Goal: Task Accomplishment & Management: Manage account settings

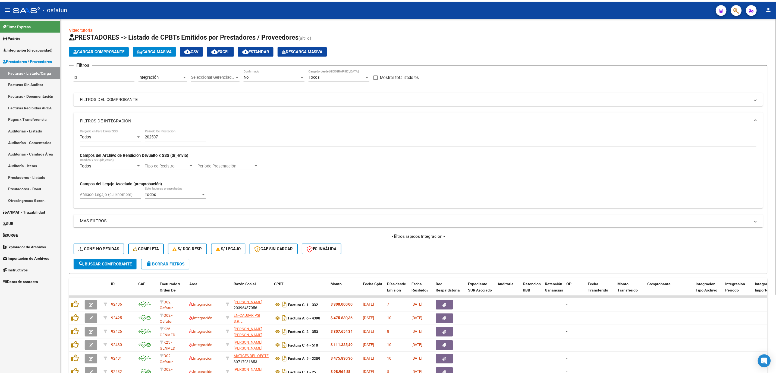
scroll to position [100, 0]
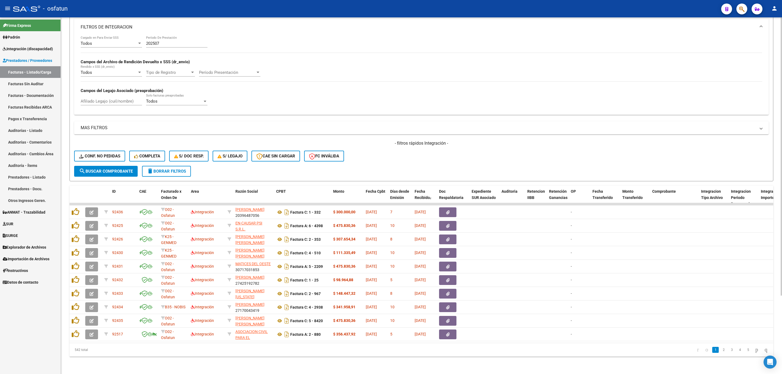
click at [99, 166] on button "search Buscar Comprobante" at bounding box center [106, 171] width 64 height 11
click at [94, 169] on span "search Buscar Comprobante" at bounding box center [106, 171] width 54 height 5
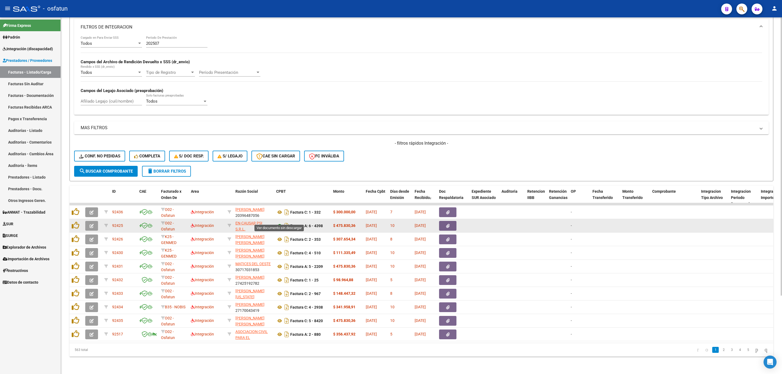
click at [281, 223] on icon at bounding box center [279, 226] width 7 height 7
click at [95, 222] on button "button" at bounding box center [91, 226] width 13 height 10
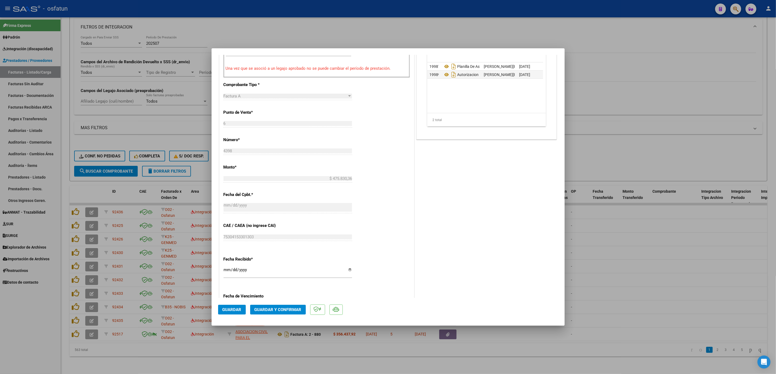
scroll to position [204, 0]
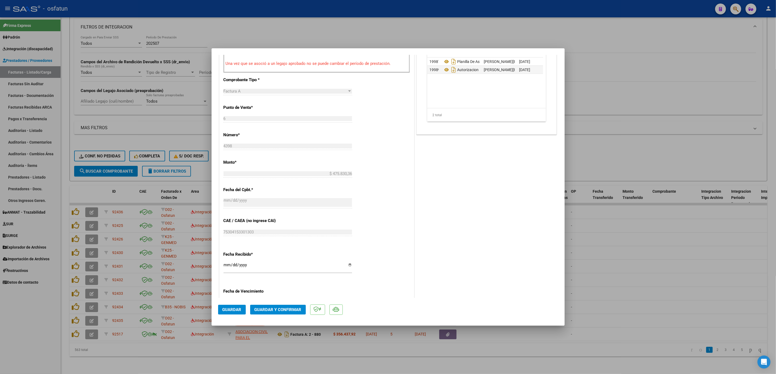
drag, startPoint x: 279, startPoint y: 316, endPoint x: 284, endPoint y: 308, distance: 8.5
click at [280, 314] on mat-dialog-actions "Guardar Guardar y Confirmar" at bounding box center [388, 308] width 340 height 21
click at [286, 307] on span "Guardar y Confirmar" at bounding box center [277, 309] width 47 height 5
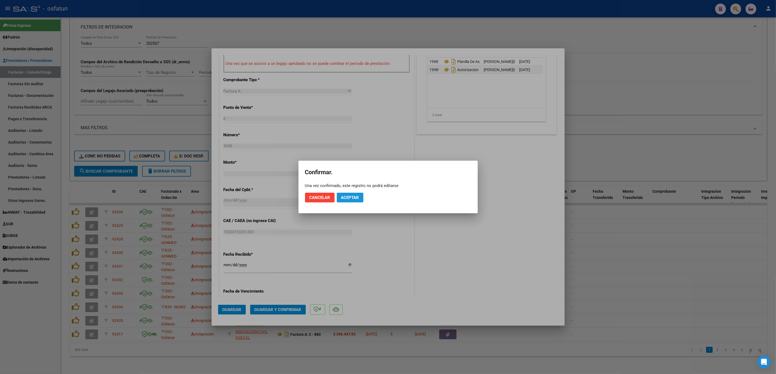
click at [358, 194] on button "Aceptar" at bounding box center [350, 198] width 27 height 10
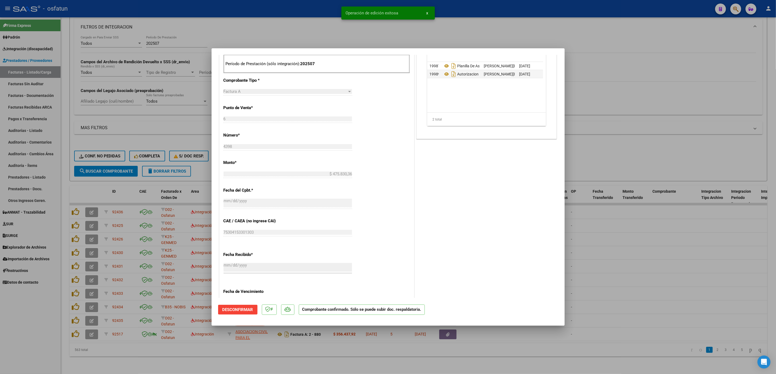
click at [279, 28] on div at bounding box center [388, 187] width 776 height 374
type input "$ 0,00"
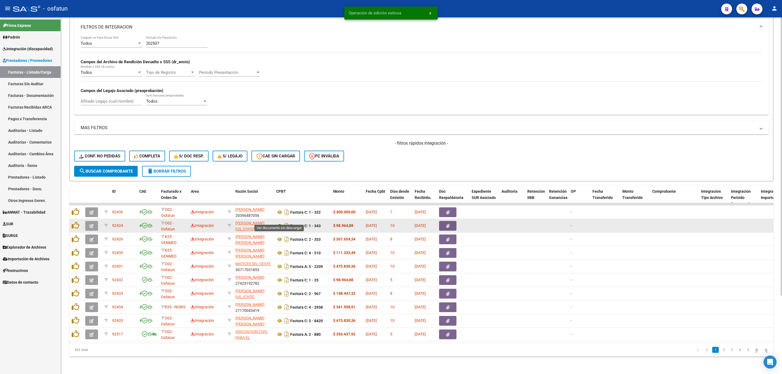
click at [279, 223] on icon at bounding box center [279, 226] width 7 height 7
click at [91, 224] on icon "button" at bounding box center [92, 226] width 4 height 4
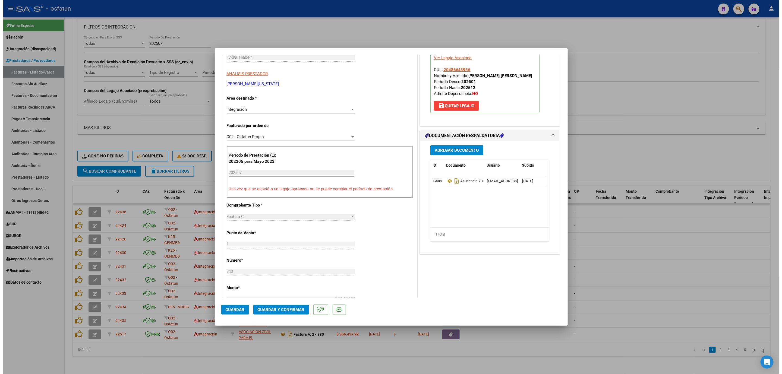
scroll to position [81, 0]
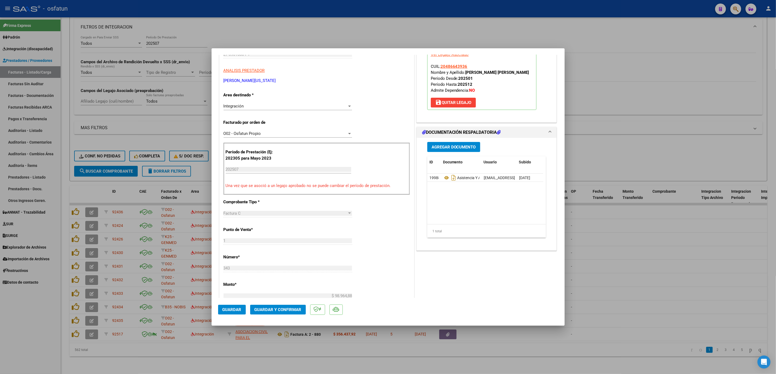
click at [276, 315] on mat-dialog-actions "Guardar Guardar y Confirmar" at bounding box center [388, 308] width 340 height 21
click at [293, 304] on mat-dialog-actions "Guardar Guardar y Confirmar" at bounding box center [388, 308] width 340 height 21
click at [295, 307] on span "Guardar y Confirmar" at bounding box center [277, 309] width 47 height 5
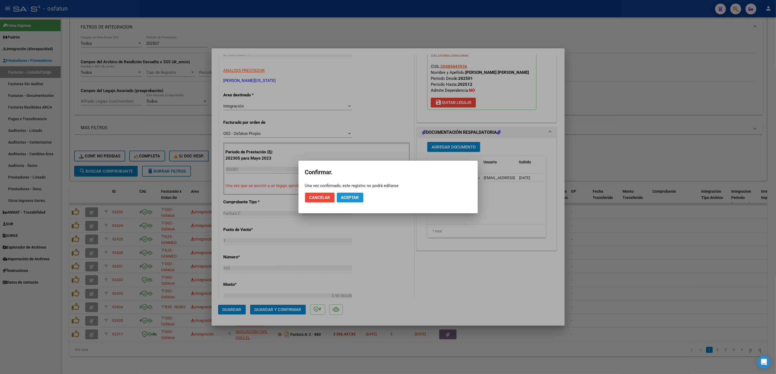
click at [350, 198] on span "Aceptar" at bounding box center [350, 197] width 18 height 5
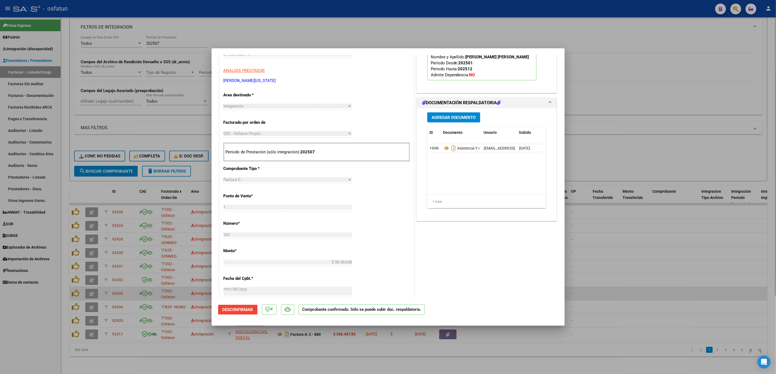
drag, startPoint x: 690, startPoint y: 297, endPoint x: 669, endPoint y: 289, distance: 22.2
click at [688, 297] on div at bounding box center [388, 187] width 776 height 374
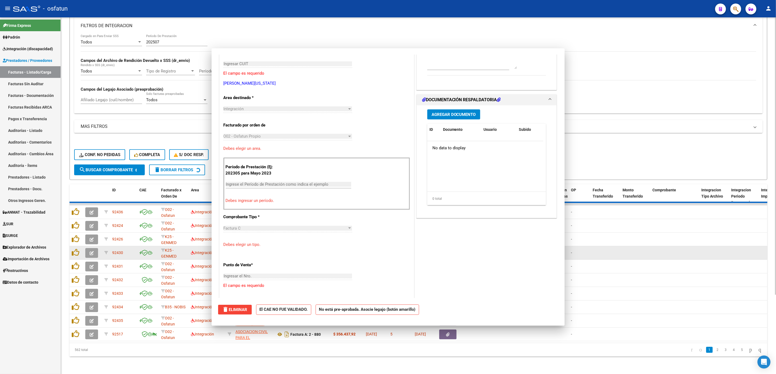
scroll to position [0, 0]
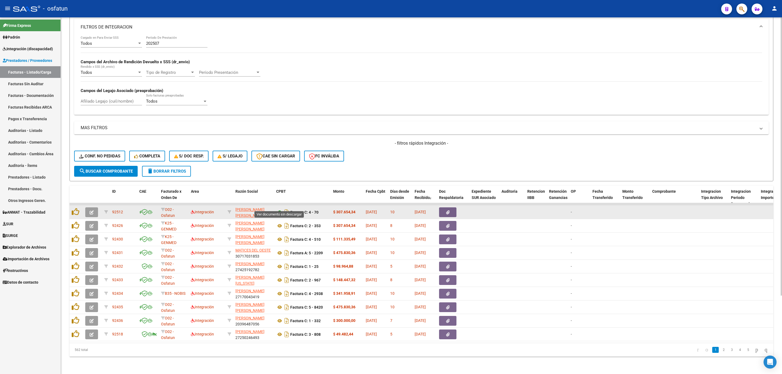
click at [281, 209] on icon at bounding box center [279, 212] width 7 height 7
click at [278, 209] on icon at bounding box center [279, 212] width 7 height 7
click at [87, 207] on button "button" at bounding box center [91, 212] width 13 height 10
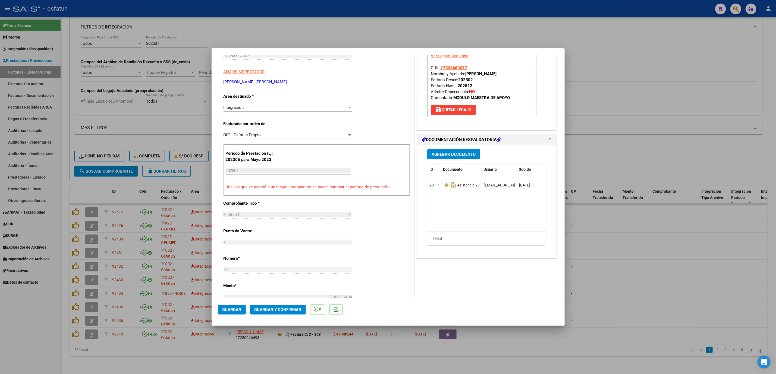
scroll to position [81, 0]
click at [279, 318] on mat-dialog-actions "Guardar Guardar y Confirmar" at bounding box center [388, 308] width 340 height 21
click at [279, 313] on button "Guardar y Confirmar" at bounding box center [278, 310] width 56 height 10
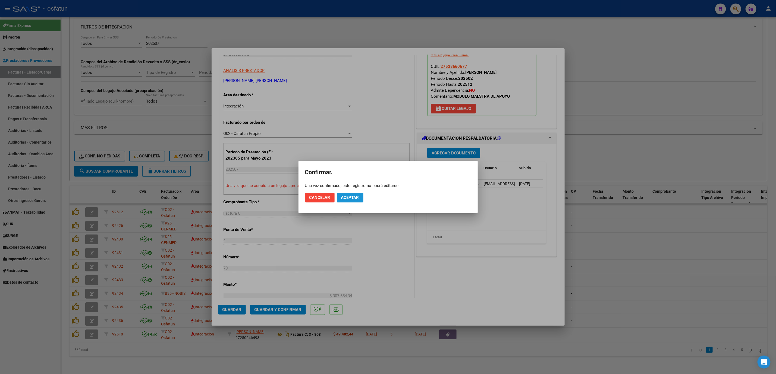
click at [341, 200] on button "Aceptar" at bounding box center [350, 198] width 27 height 10
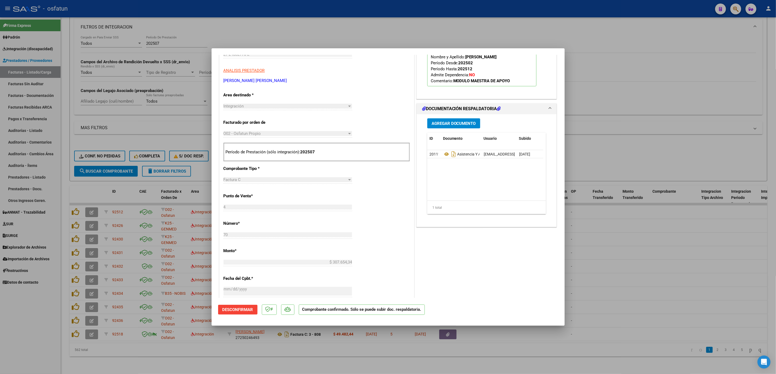
click at [547, 276] on div "PREAPROBACIÓN PARA INTEGRACION El afiliado figura en el ultimo padrón que tenem…" at bounding box center [486, 221] width 143 height 485
click at [596, 276] on div at bounding box center [388, 187] width 776 height 374
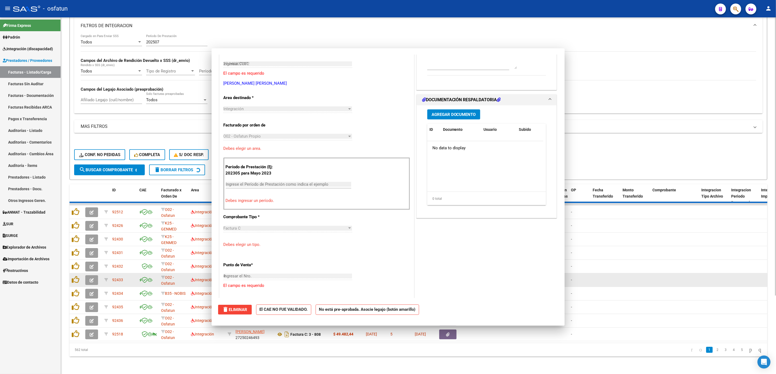
type input "$ 0,00"
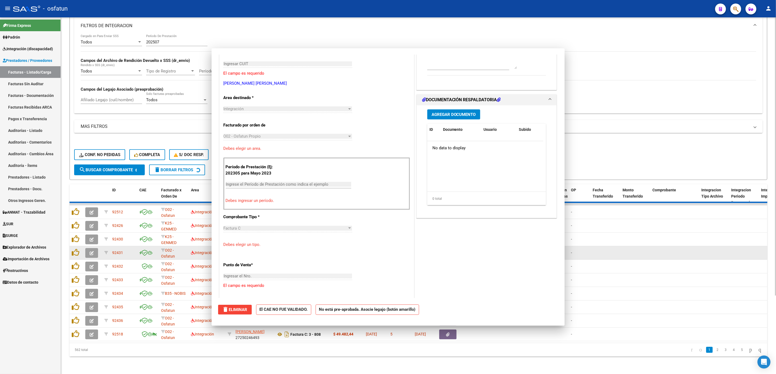
scroll to position [91, 0]
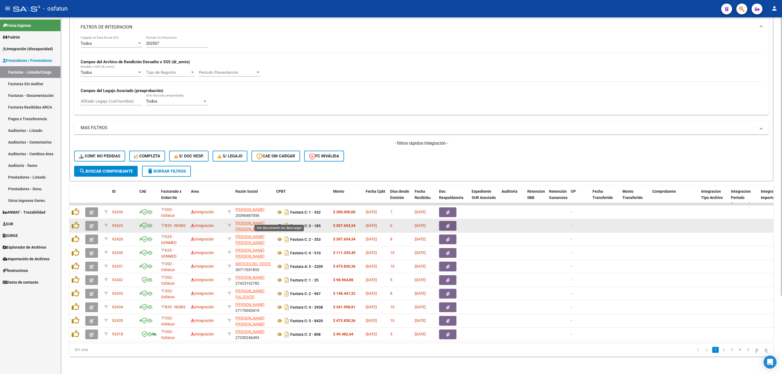
click at [278, 223] on icon at bounding box center [279, 226] width 7 height 7
click at [88, 222] on button "button" at bounding box center [91, 226] width 13 height 10
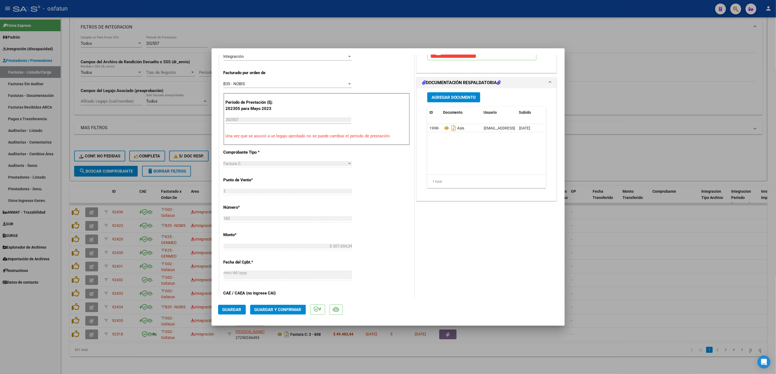
scroll to position [244, 0]
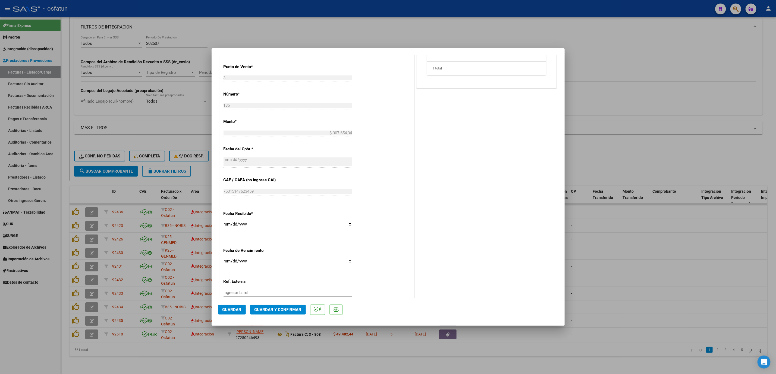
click at [285, 320] on mat-dialog-container "COMPROBANTE VER COMPROBANTE ESTADO: Recibida. En proceso de confirmacion/acepta…" at bounding box center [388, 187] width 353 height 278
click at [289, 309] on span "Guardar y Confirmar" at bounding box center [277, 309] width 47 height 5
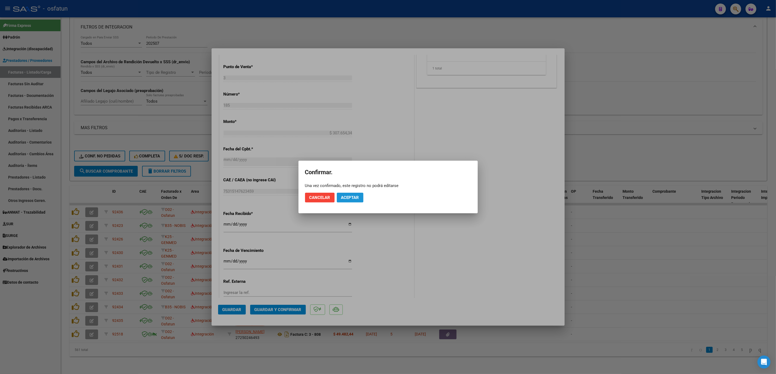
click at [344, 196] on span "Aceptar" at bounding box center [350, 197] width 18 height 5
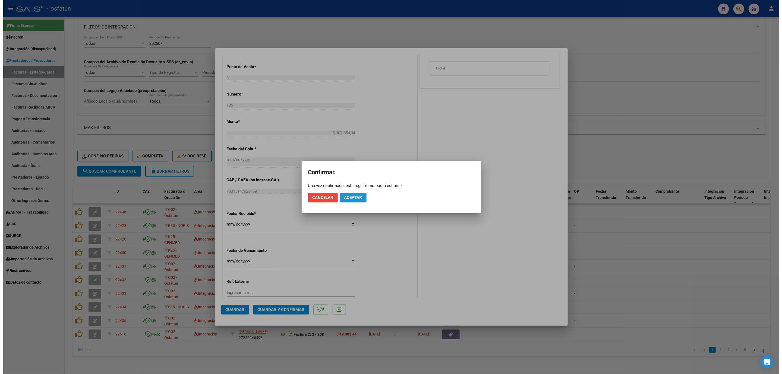
scroll to position [211, 0]
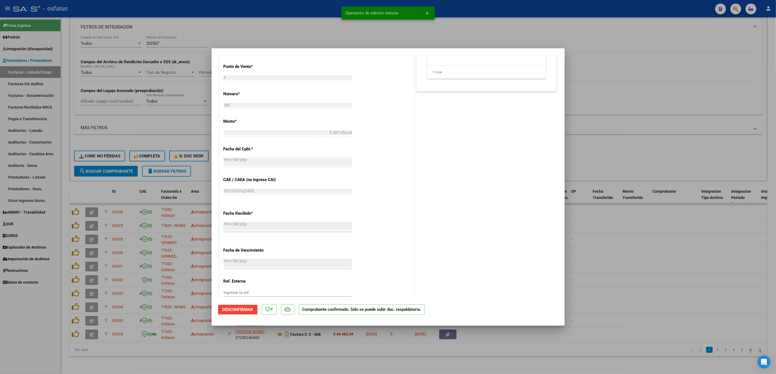
click at [633, 244] on div at bounding box center [388, 187] width 776 height 374
type input "$ 0,00"
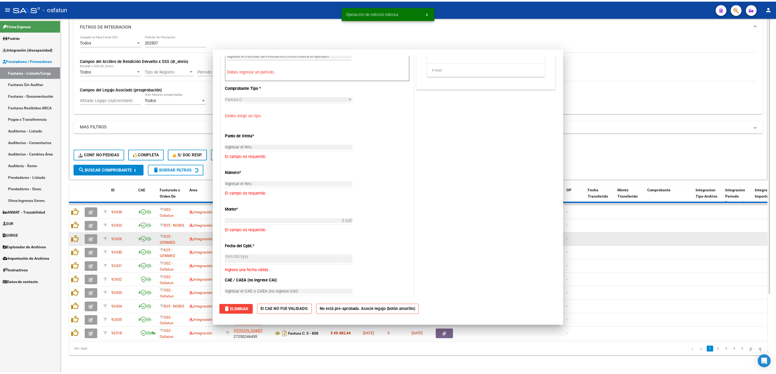
scroll to position [0, 0]
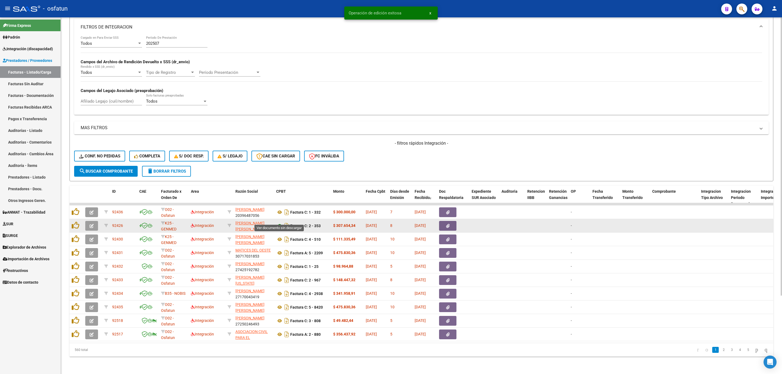
click at [278, 223] on icon at bounding box center [279, 226] width 7 height 7
click at [86, 222] on button "button" at bounding box center [91, 226] width 13 height 10
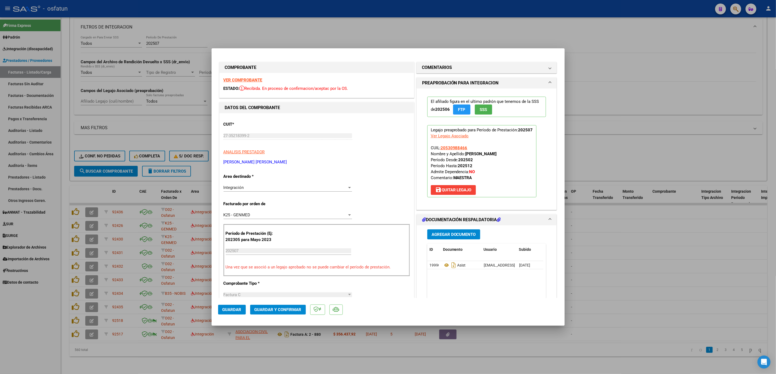
click at [271, 303] on mat-dialog-actions "Guardar Guardar y Confirmar" at bounding box center [388, 308] width 340 height 21
click at [275, 310] on span "Guardar y Confirmar" at bounding box center [277, 309] width 47 height 5
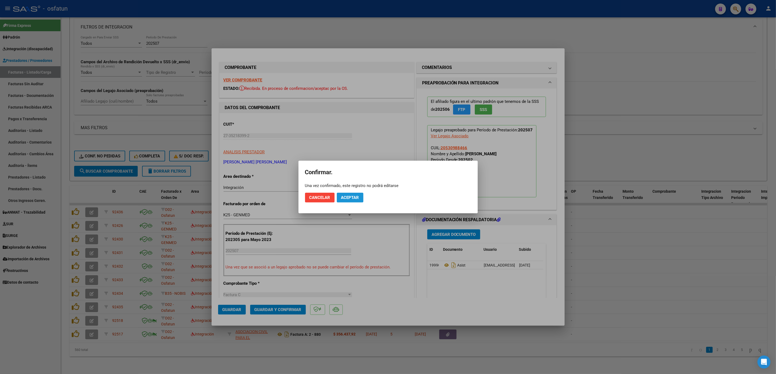
click at [361, 198] on button "Aceptar" at bounding box center [350, 198] width 27 height 10
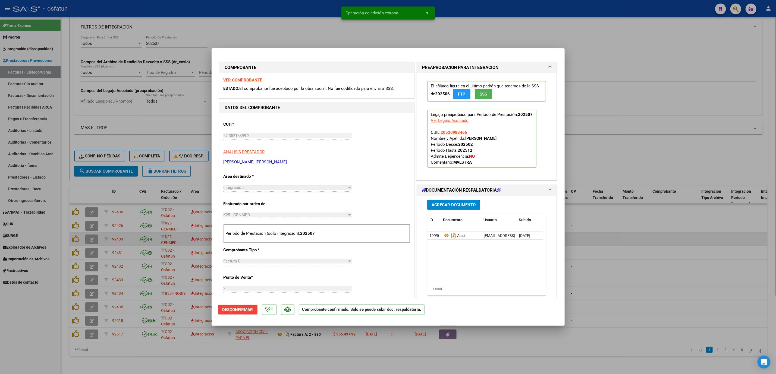
drag, startPoint x: 667, startPoint y: 231, endPoint x: 622, endPoint y: 229, distance: 44.3
click at [663, 232] on div at bounding box center [388, 187] width 776 height 374
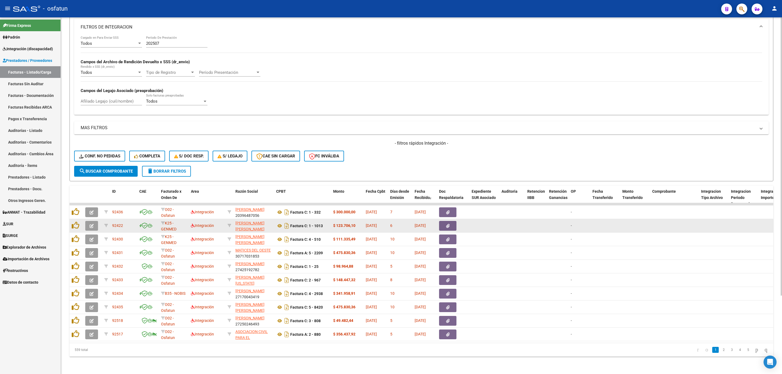
click at [280, 223] on div "Factura C: 1 - 1013" at bounding box center [302, 226] width 53 height 9
click at [277, 223] on icon at bounding box center [279, 226] width 7 height 7
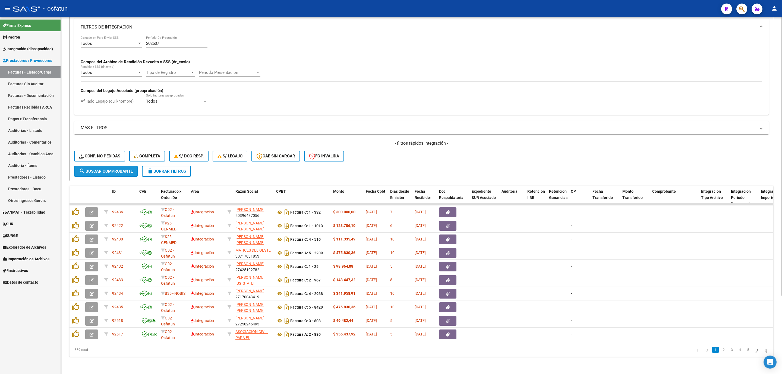
click at [125, 169] on span "search Buscar Comprobante" at bounding box center [106, 171] width 54 height 5
click at [116, 169] on span "search Buscar Comprobante" at bounding box center [106, 171] width 54 height 5
click at [109, 169] on button "search Buscar Comprobante" at bounding box center [106, 171] width 64 height 11
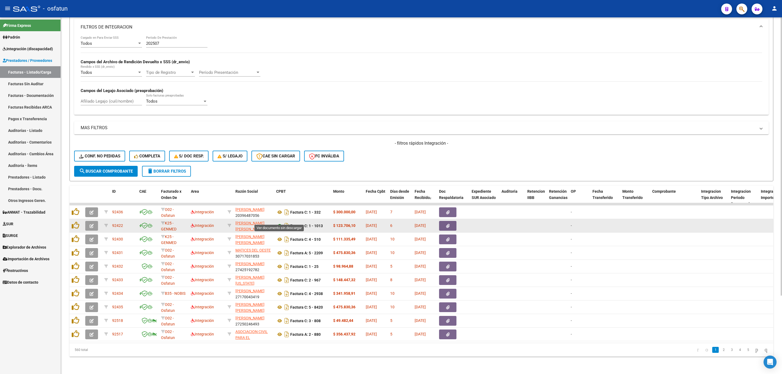
click at [281, 223] on icon at bounding box center [279, 226] width 7 height 7
click at [92, 224] on icon "button" at bounding box center [92, 226] width 4 height 4
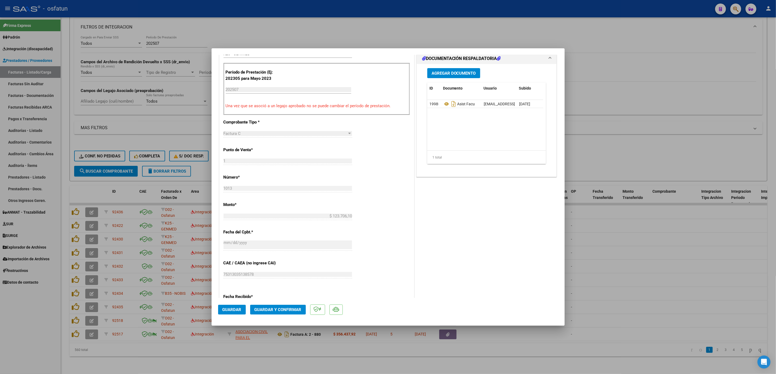
scroll to position [163, 0]
click at [297, 315] on mat-dialog-actions "Guardar Guardar y Confirmar" at bounding box center [388, 308] width 340 height 21
click at [294, 311] on span "Guardar y Confirmar" at bounding box center [277, 309] width 47 height 5
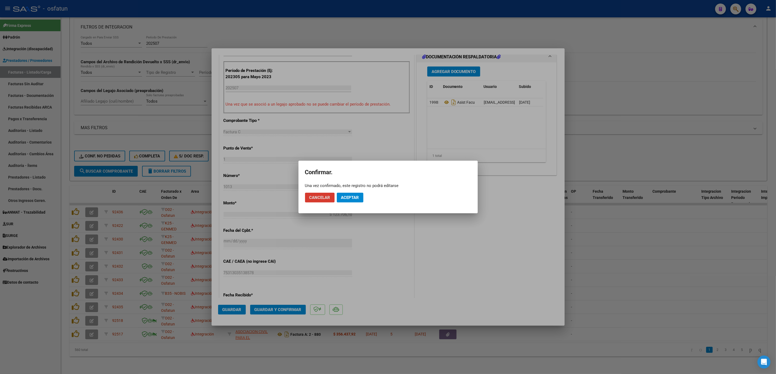
click at [354, 198] on span "Aceptar" at bounding box center [350, 197] width 18 height 5
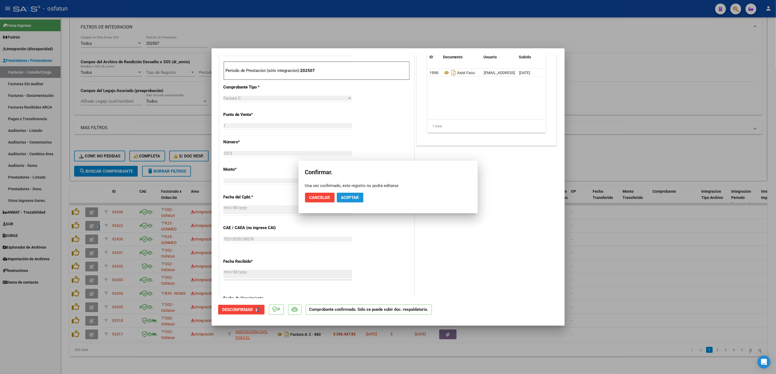
scroll to position [129, 0]
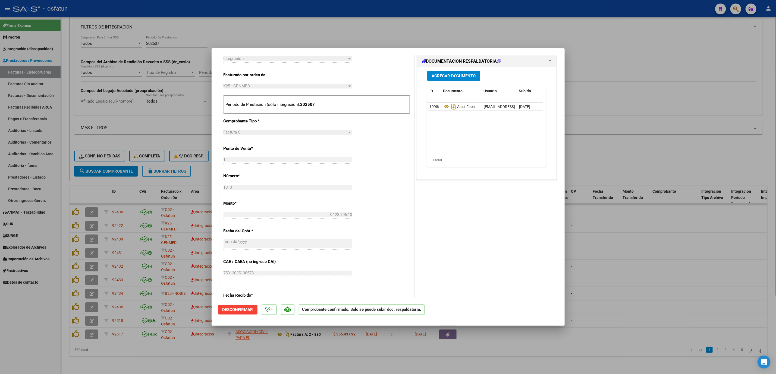
drag, startPoint x: 683, startPoint y: 158, endPoint x: 665, endPoint y: 164, distance: 18.9
click at [683, 158] on div at bounding box center [388, 187] width 776 height 374
type input "$ 0,00"
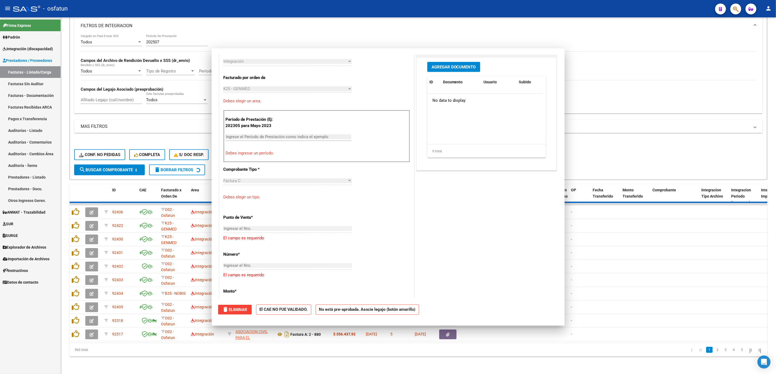
scroll to position [230, 0]
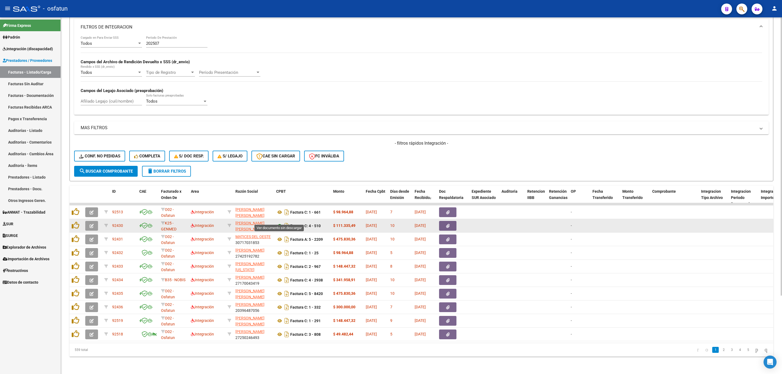
click at [280, 223] on icon at bounding box center [279, 226] width 7 height 7
click at [94, 221] on button "button" at bounding box center [91, 226] width 13 height 10
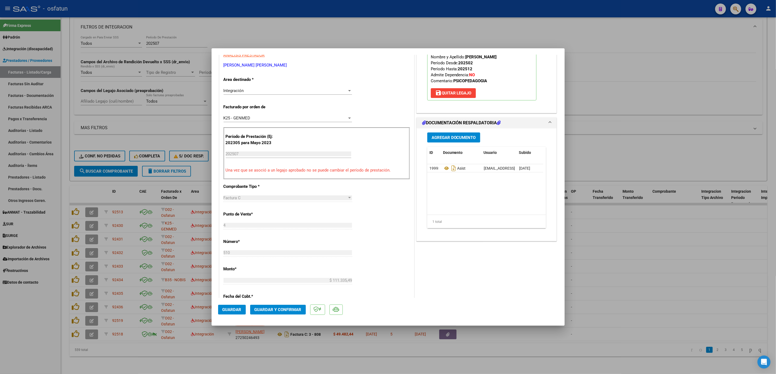
scroll to position [163, 0]
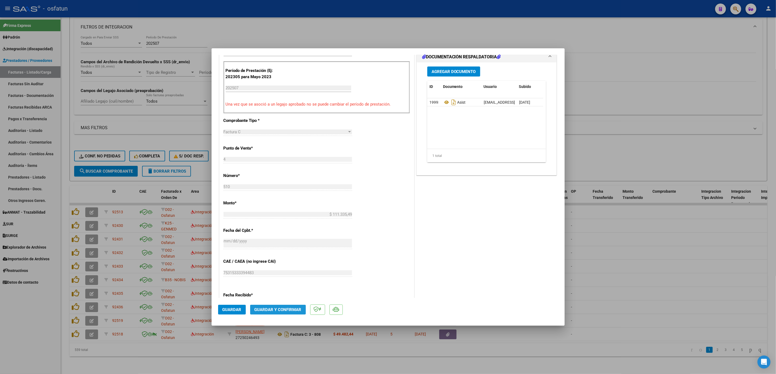
click at [295, 313] on button "Guardar y Confirmar" at bounding box center [278, 310] width 56 height 10
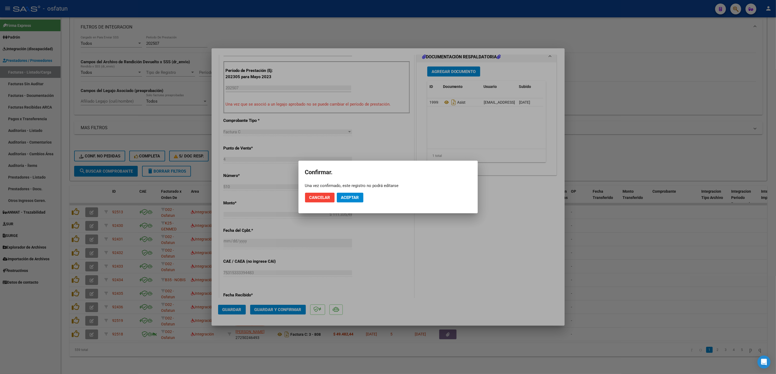
drag, startPoint x: 340, startPoint y: 188, endPoint x: 340, endPoint y: 195, distance: 6.3
click at [340, 195] on mat-dialog-actions "Cancelar Aceptar" at bounding box center [388, 197] width 166 height 18
click at [342, 197] on span "Aceptar" at bounding box center [350, 197] width 18 height 5
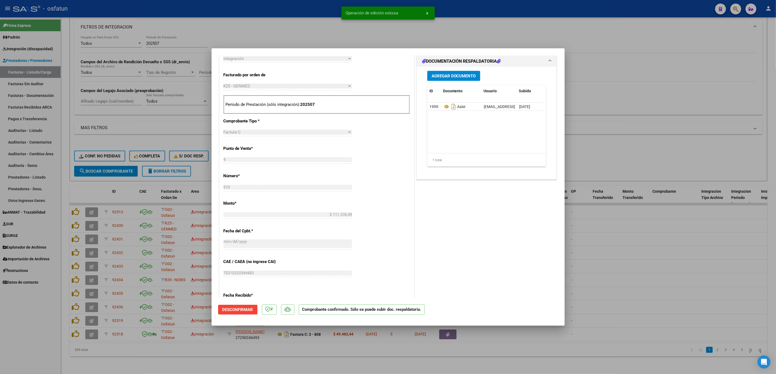
click at [655, 266] on div at bounding box center [388, 187] width 776 height 374
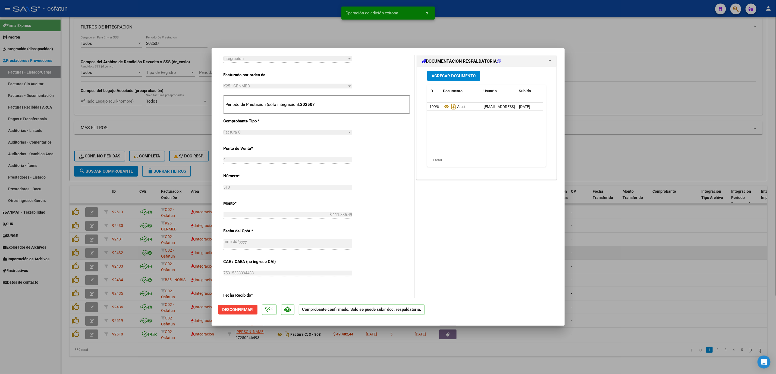
type input "$ 0,00"
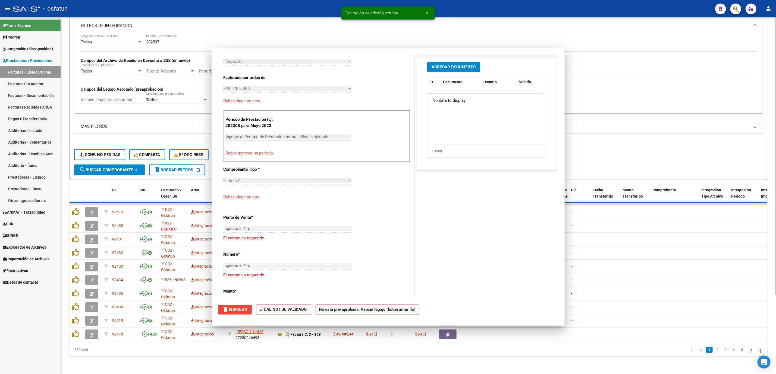
scroll to position [230, 0]
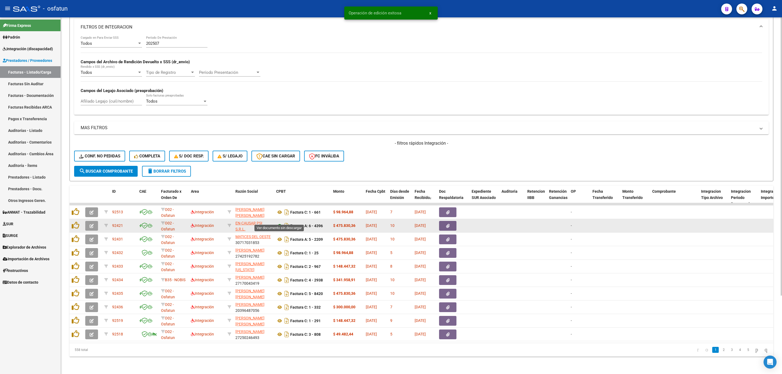
click at [281, 223] on icon at bounding box center [279, 226] width 7 height 7
click at [90, 222] on button "button" at bounding box center [91, 226] width 13 height 10
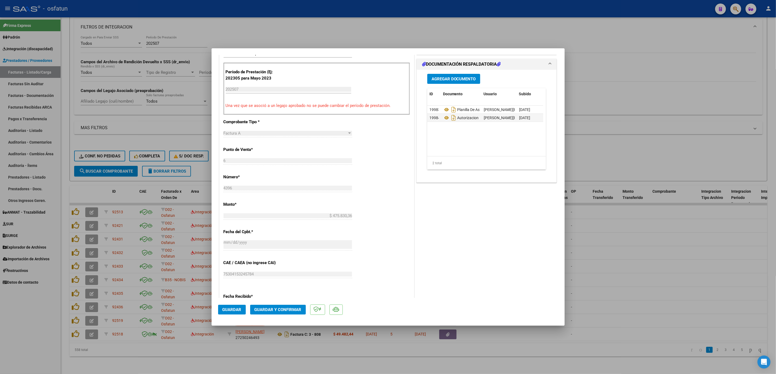
scroll to position [163, 0]
click at [294, 311] on span "Guardar y Confirmar" at bounding box center [277, 309] width 47 height 5
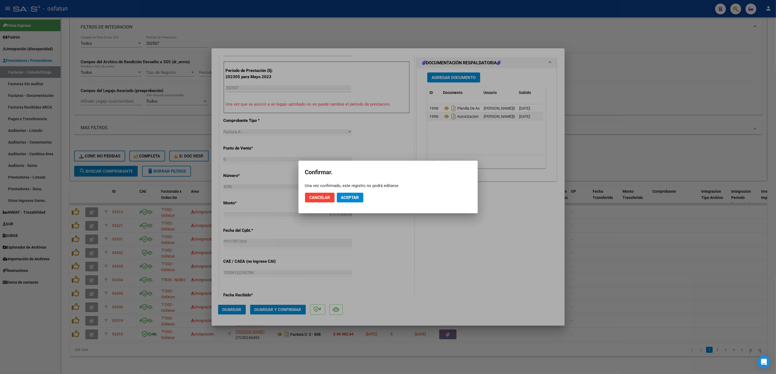
click at [345, 203] on mat-dialog-actions "Cancelar Aceptar" at bounding box center [388, 197] width 166 height 18
click at [352, 197] on span "Aceptar" at bounding box center [350, 197] width 18 height 5
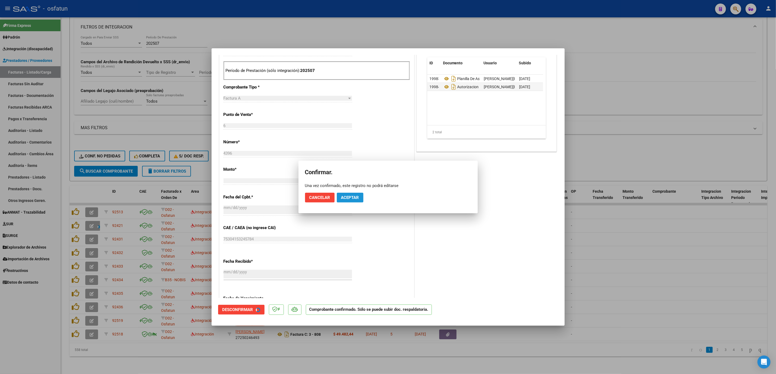
scroll to position [129, 0]
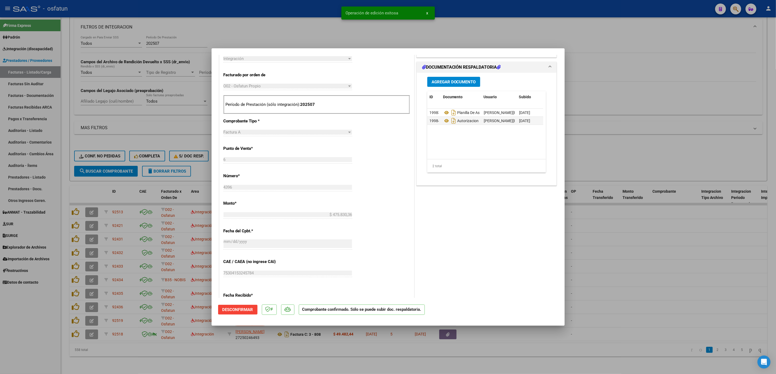
click at [631, 215] on div at bounding box center [388, 187] width 776 height 374
type input "$ 0,00"
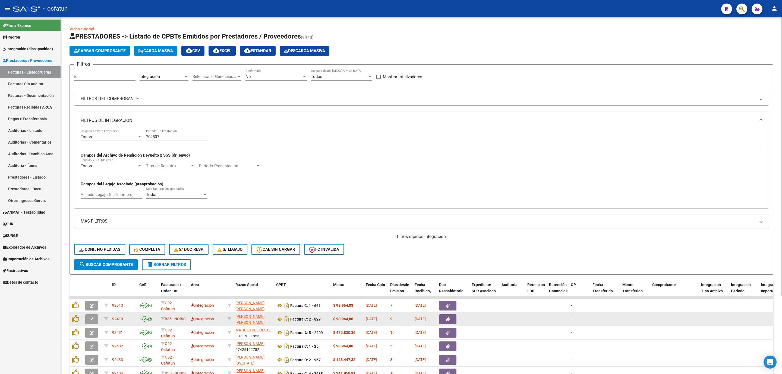
scroll to position [7, 0]
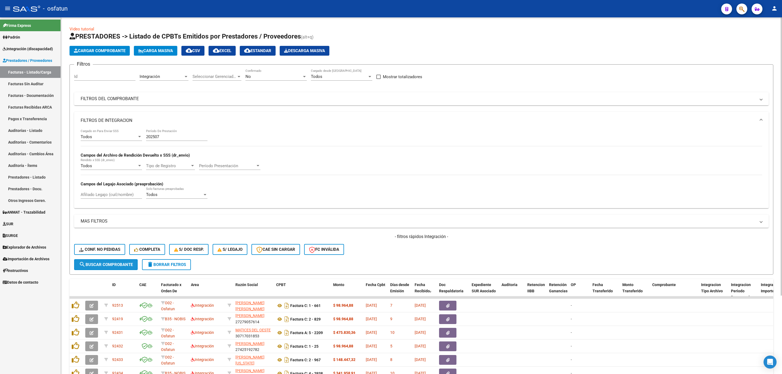
click at [108, 266] on span "search Buscar Comprobante" at bounding box center [106, 264] width 54 height 5
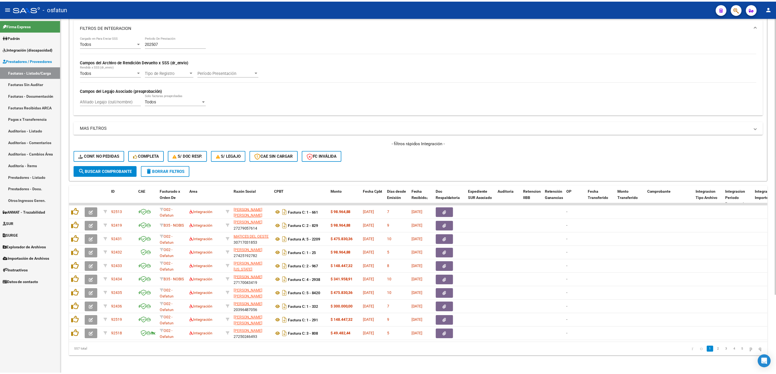
scroll to position [100, 0]
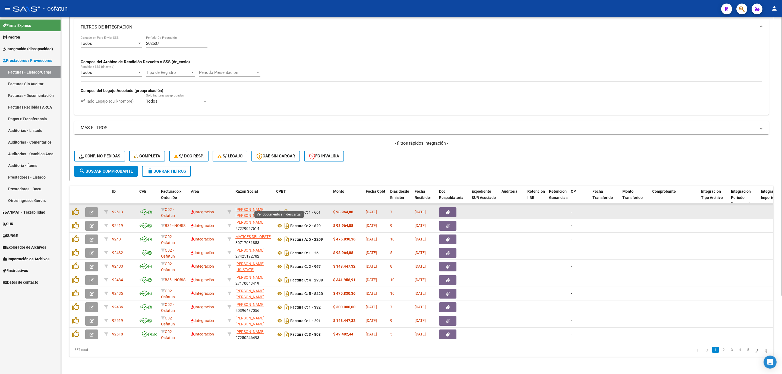
click at [279, 209] on icon at bounding box center [279, 212] width 7 height 7
click at [90, 210] on span "button" at bounding box center [92, 212] width 4 height 5
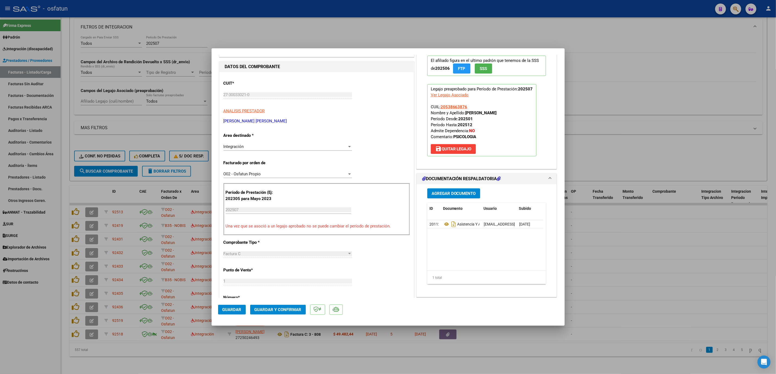
scroll to position [122, 0]
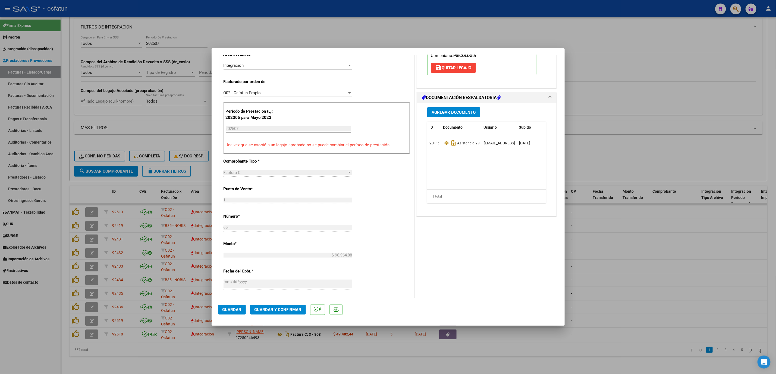
click at [289, 304] on mat-dialog-actions "Guardar Guardar y Confirmar" at bounding box center [388, 308] width 340 height 21
click at [289, 309] on span "Guardar y Confirmar" at bounding box center [277, 309] width 47 height 5
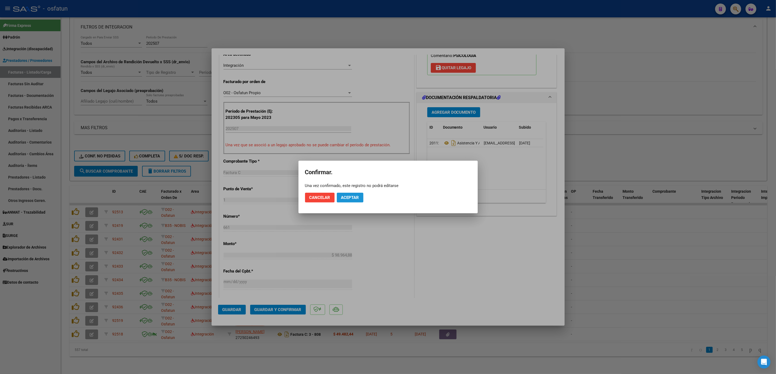
click at [349, 200] on button "Aceptar" at bounding box center [350, 198] width 27 height 10
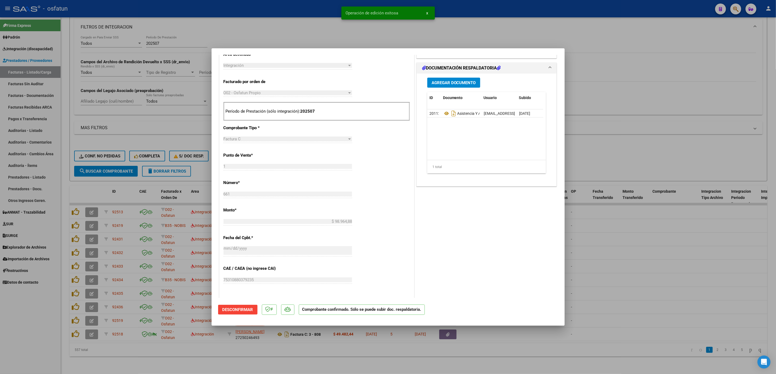
click at [624, 245] on div at bounding box center [388, 187] width 776 height 374
type input "$ 0,00"
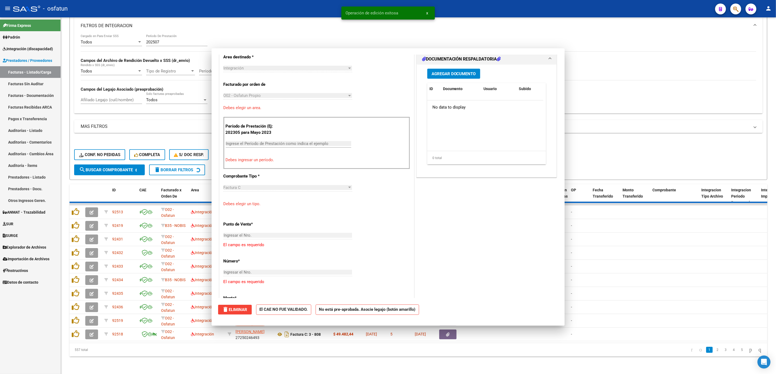
scroll to position [131, 0]
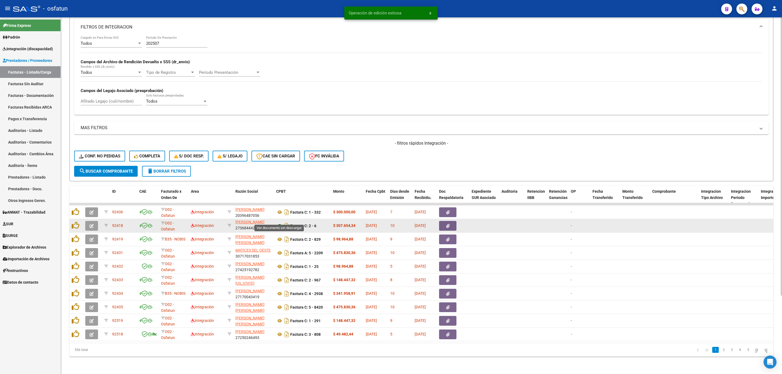
click at [280, 223] on icon at bounding box center [279, 226] width 7 height 7
click at [90, 223] on span "button" at bounding box center [92, 225] width 4 height 5
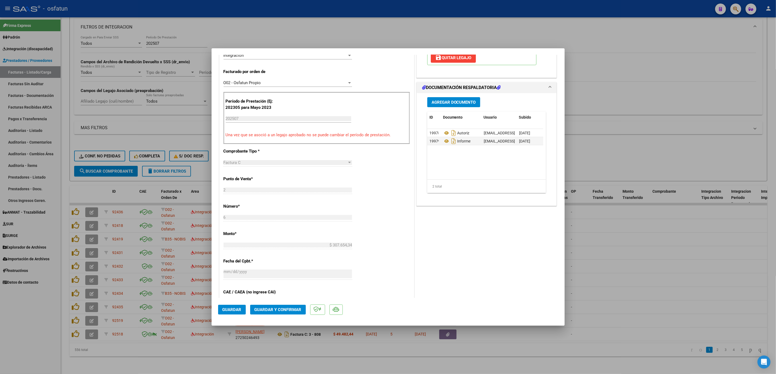
scroll to position [163, 0]
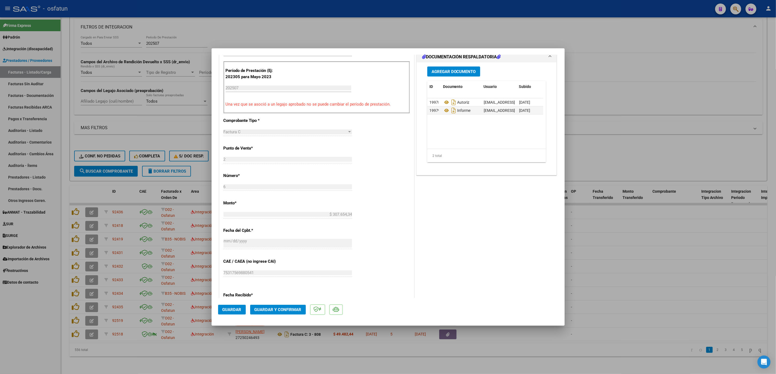
click at [282, 304] on mat-dialog-actions "Guardar Guardar y Confirmar" at bounding box center [388, 308] width 340 height 21
click at [283, 302] on mat-dialog-actions "Guardar Guardar y Confirmar" at bounding box center [388, 308] width 340 height 21
click at [284, 306] on button "Guardar y Confirmar" at bounding box center [278, 310] width 56 height 10
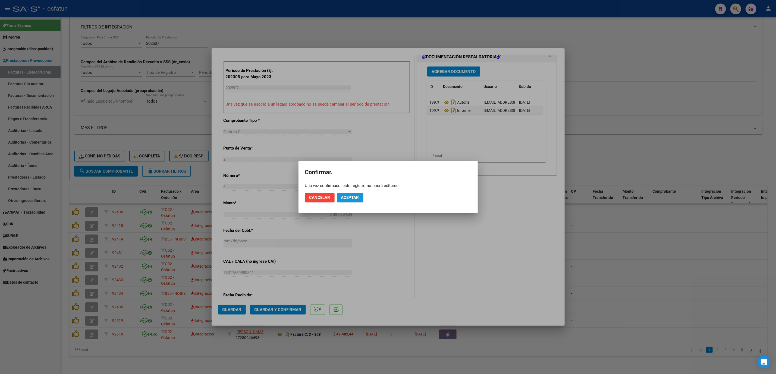
click at [351, 197] on span "Aceptar" at bounding box center [350, 197] width 18 height 5
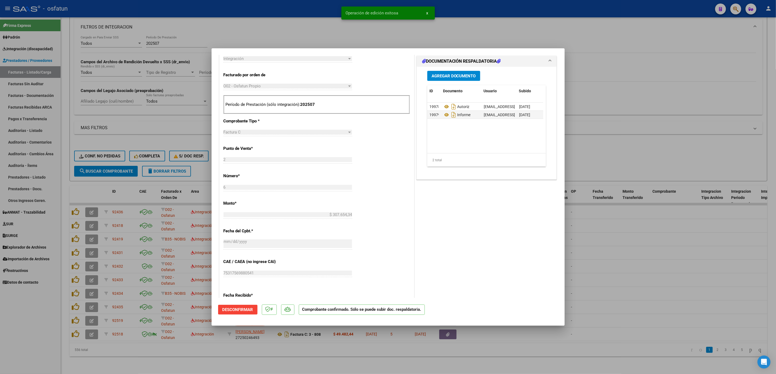
click at [607, 262] on div at bounding box center [388, 187] width 776 height 374
type input "$ 0,00"
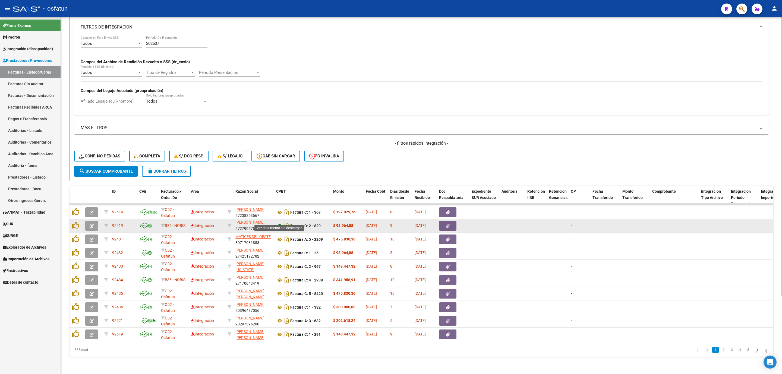
click at [279, 223] on icon at bounding box center [279, 226] width 7 height 7
click at [92, 224] on icon "button" at bounding box center [92, 226] width 4 height 4
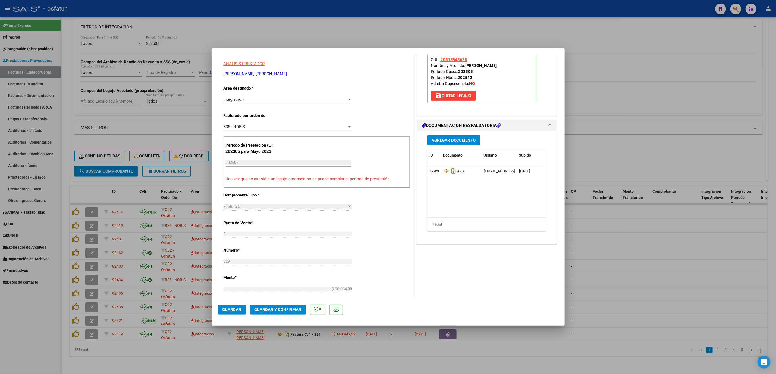
scroll to position [122, 0]
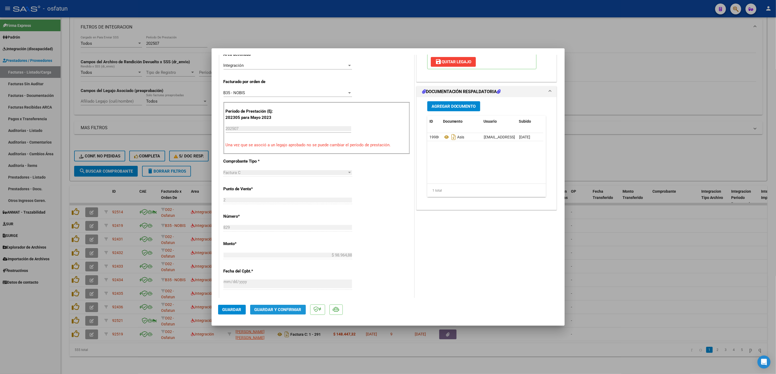
click at [279, 314] on button "Guardar y Confirmar" at bounding box center [278, 310] width 56 height 10
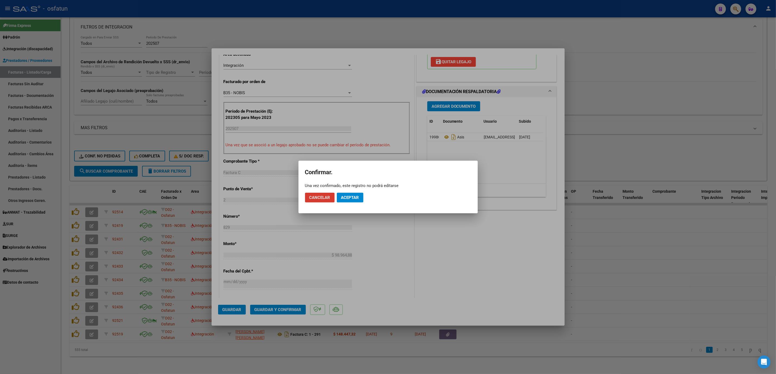
click at [354, 199] on span "Aceptar" at bounding box center [350, 197] width 18 height 5
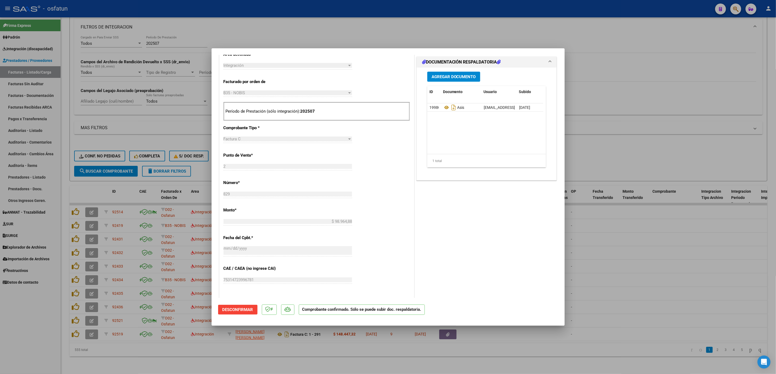
click at [666, 241] on div at bounding box center [388, 187] width 776 height 374
type input "$ 0,00"
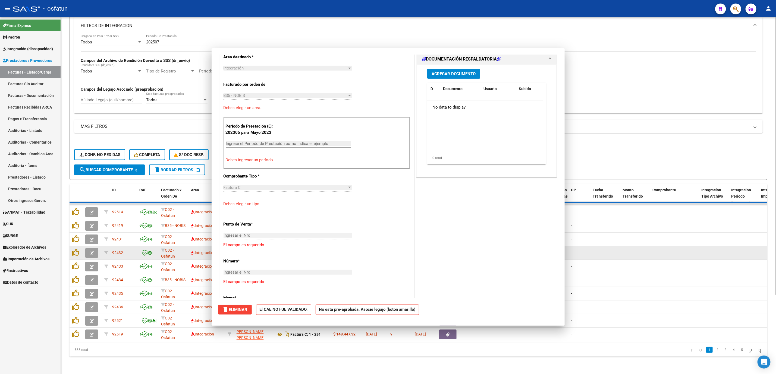
scroll to position [131, 0]
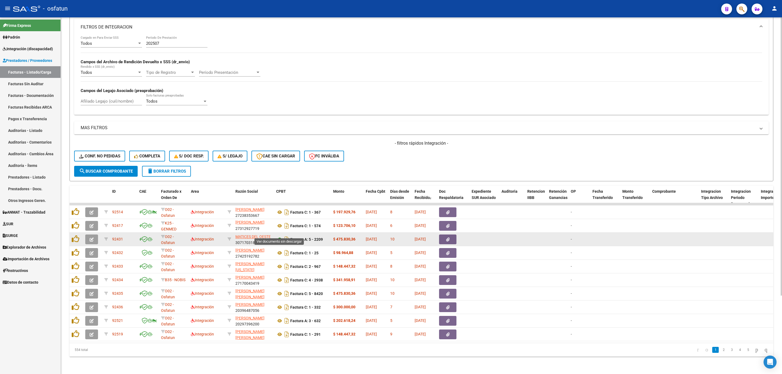
click at [279, 236] on icon at bounding box center [279, 239] width 7 height 7
click at [95, 235] on button "button" at bounding box center [91, 240] width 13 height 10
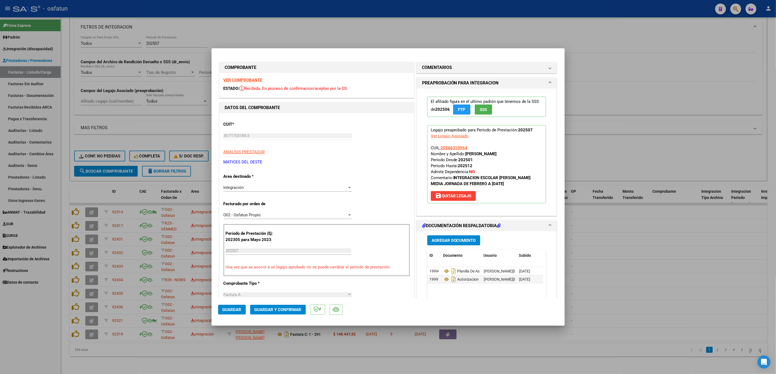
scroll to position [122, 0]
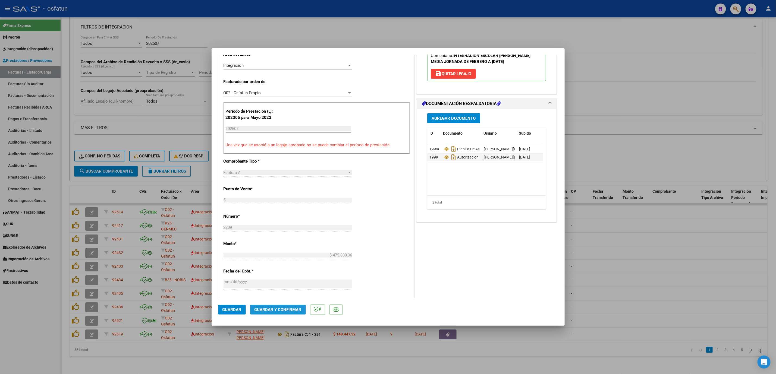
click at [293, 312] on button "Guardar y Confirmar" at bounding box center [278, 310] width 56 height 10
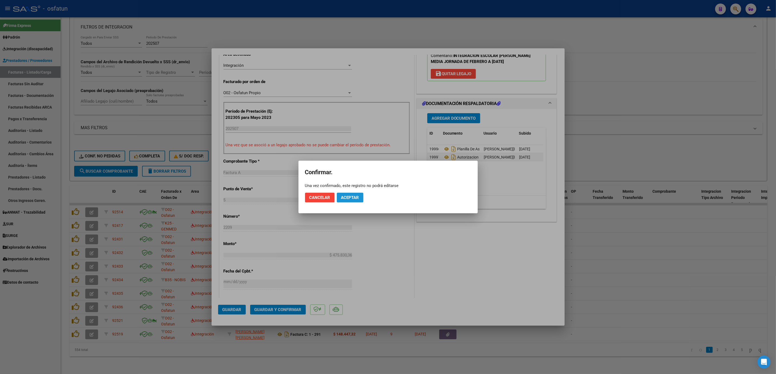
click at [350, 198] on span "Aceptar" at bounding box center [350, 197] width 18 height 5
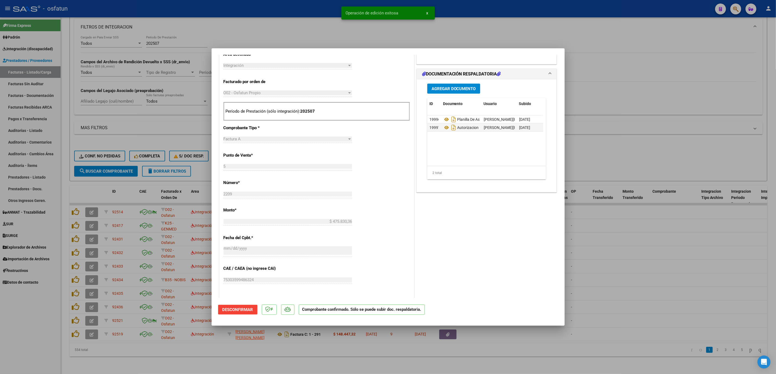
click at [148, 131] on div at bounding box center [388, 187] width 776 height 374
type input "$ 0,00"
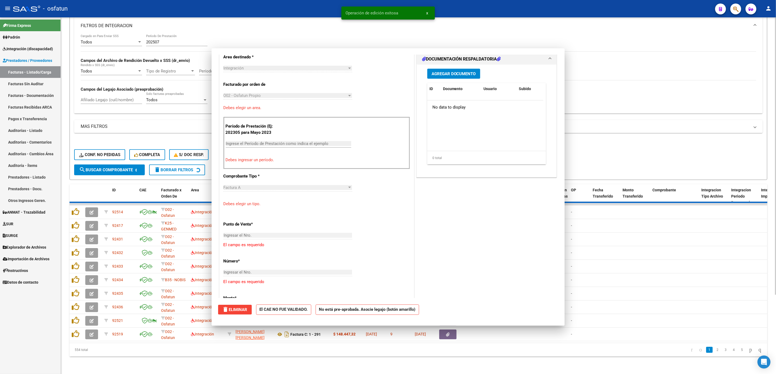
scroll to position [131, 0]
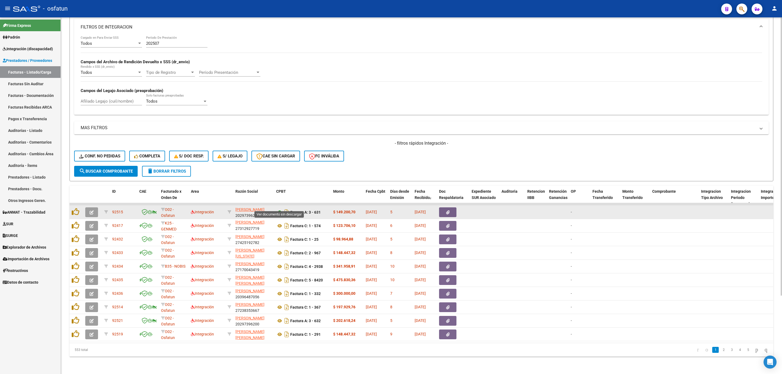
click at [279, 209] on icon at bounding box center [279, 212] width 7 height 7
click at [95, 212] on datatable-body-cell at bounding box center [92, 212] width 19 height 13
click at [91, 210] on icon "button" at bounding box center [92, 212] width 4 height 4
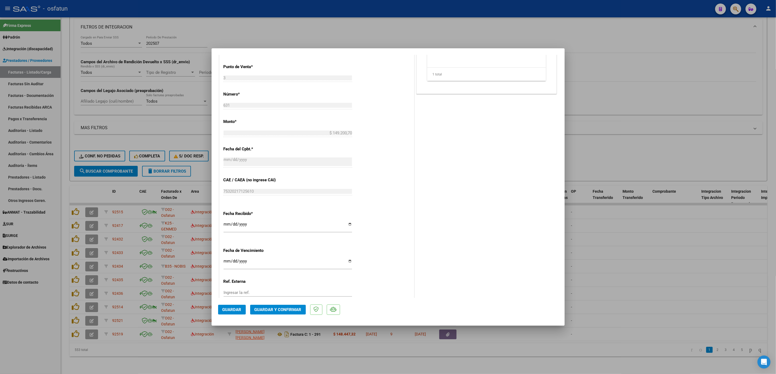
scroll to position [282, 0]
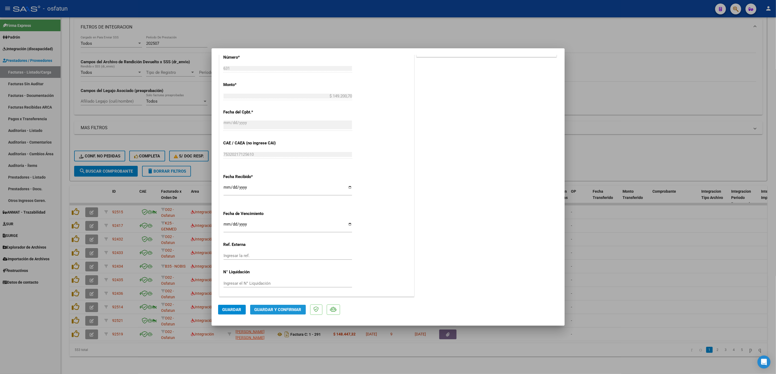
click at [280, 308] on span "Guardar y Confirmar" at bounding box center [277, 309] width 47 height 5
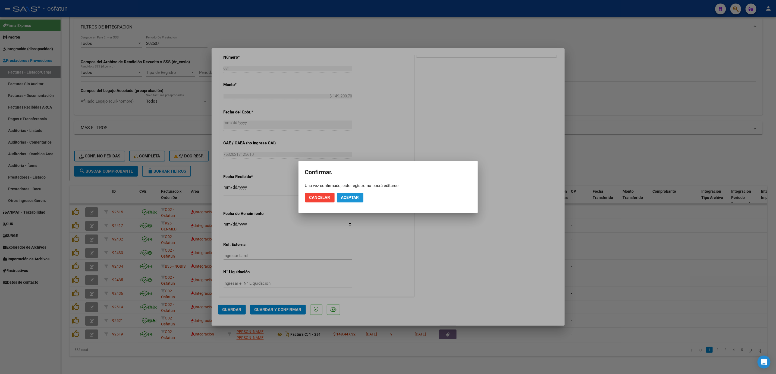
click at [357, 200] on span "Aceptar" at bounding box center [350, 197] width 18 height 5
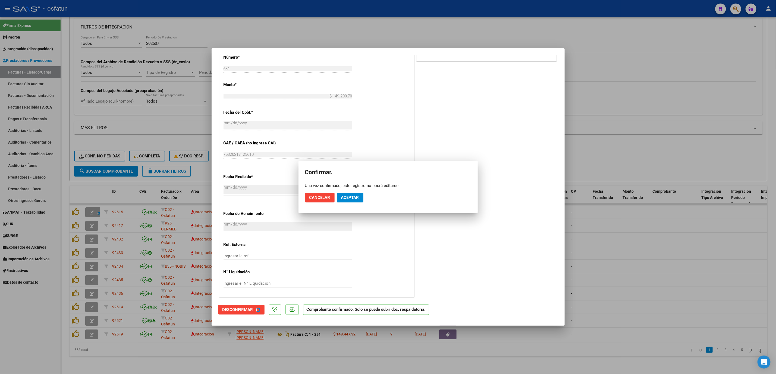
scroll to position [248, 0]
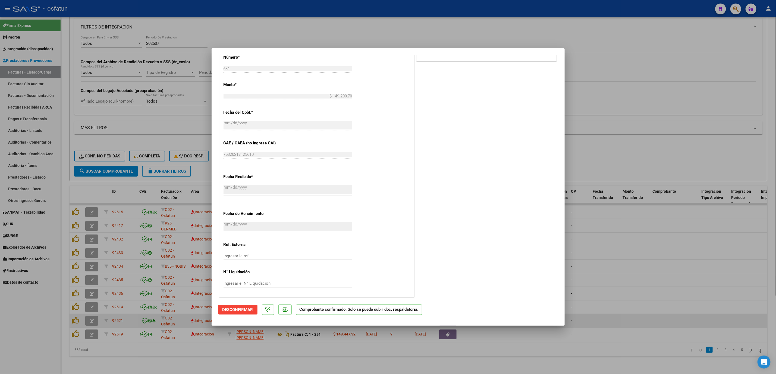
drag, startPoint x: 722, startPoint y: 355, endPoint x: 641, endPoint y: 318, distance: 88.3
click at [706, 349] on div at bounding box center [388, 187] width 776 height 374
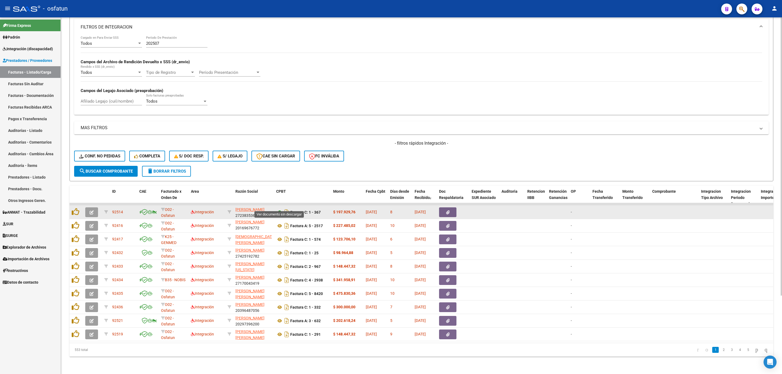
click at [280, 209] on icon at bounding box center [279, 212] width 7 height 7
click at [87, 209] on button "button" at bounding box center [91, 212] width 13 height 10
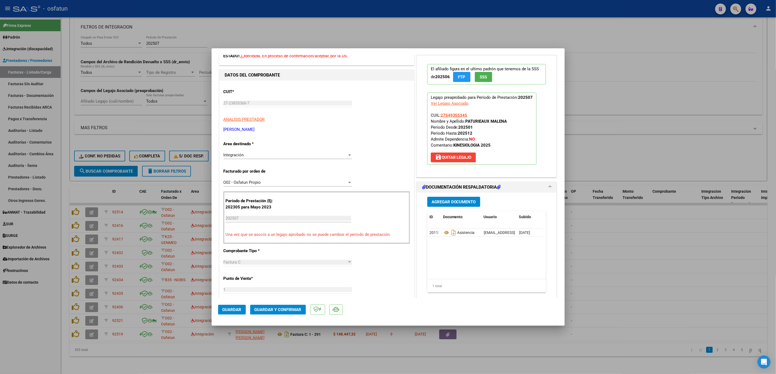
scroll to position [0, 0]
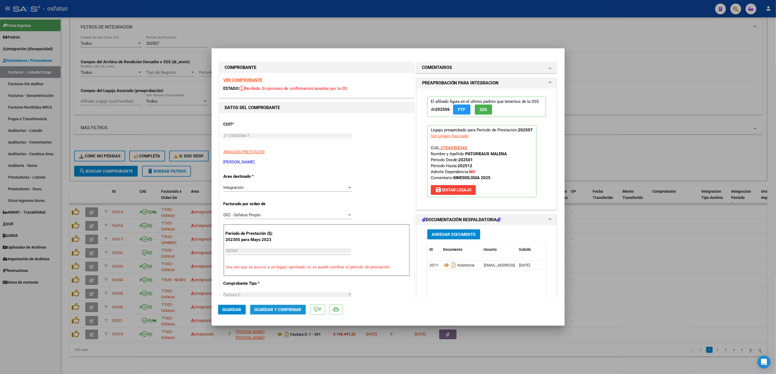
click at [285, 305] on button "Guardar y Confirmar" at bounding box center [278, 310] width 56 height 10
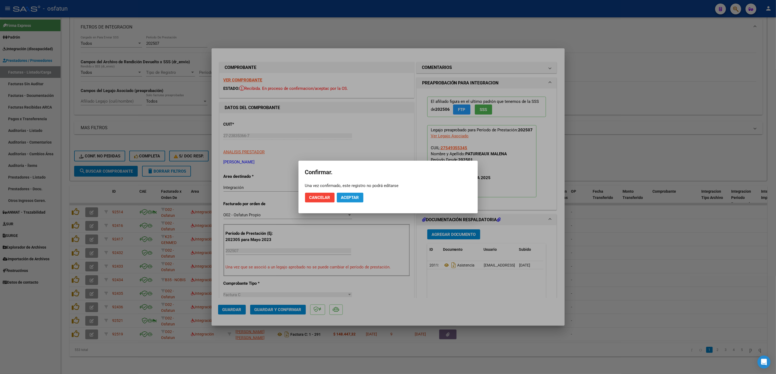
click at [351, 198] on span "Aceptar" at bounding box center [350, 197] width 18 height 5
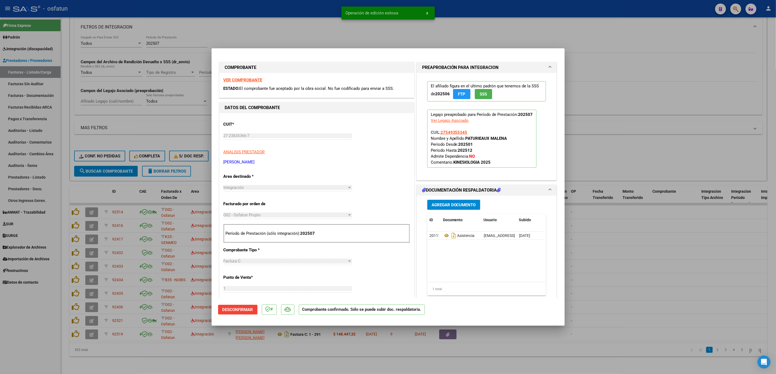
click at [154, 358] on div at bounding box center [388, 187] width 776 height 374
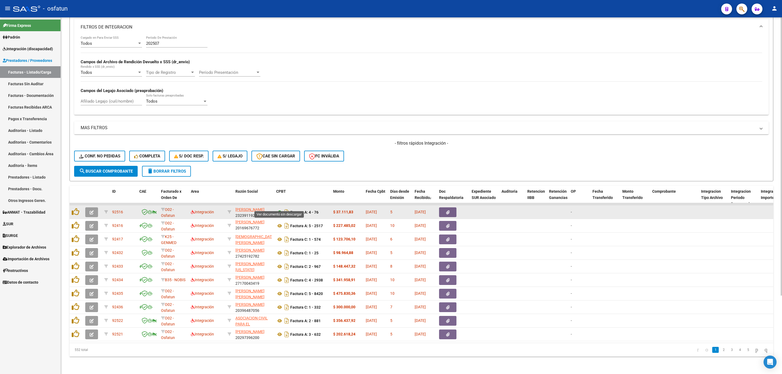
click at [279, 209] on icon at bounding box center [279, 212] width 7 height 7
click at [89, 207] on button "button" at bounding box center [91, 212] width 13 height 10
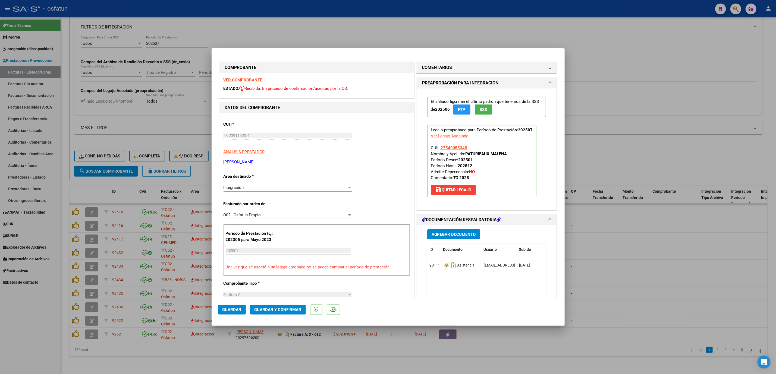
click at [274, 309] on span "Guardar y Confirmar" at bounding box center [277, 309] width 47 height 5
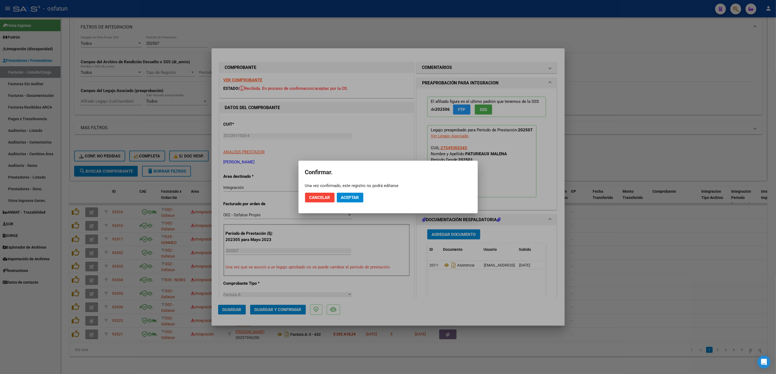
click at [349, 204] on mat-dialog-actions "Cancelar Aceptar" at bounding box center [388, 197] width 166 height 18
click at [348, 198] on span "Aceptar" at bounding box center [350, 197] width 18 height 5
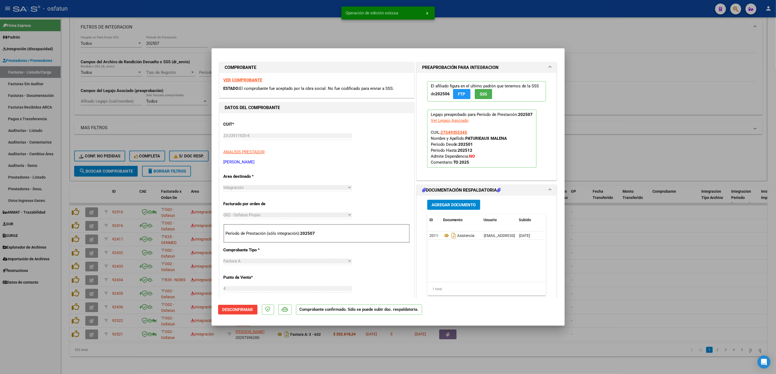
click at [79, 187] on div at bounding box center [388, 187] width 776 height 374
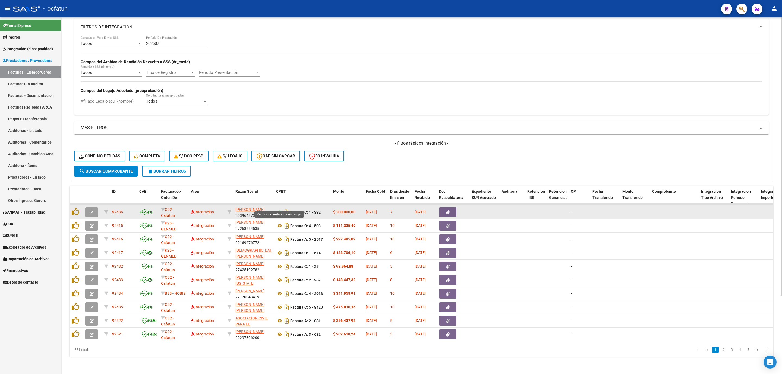
click at [281, 209] on icon at bounding box center [279, 212] width 7 height 7
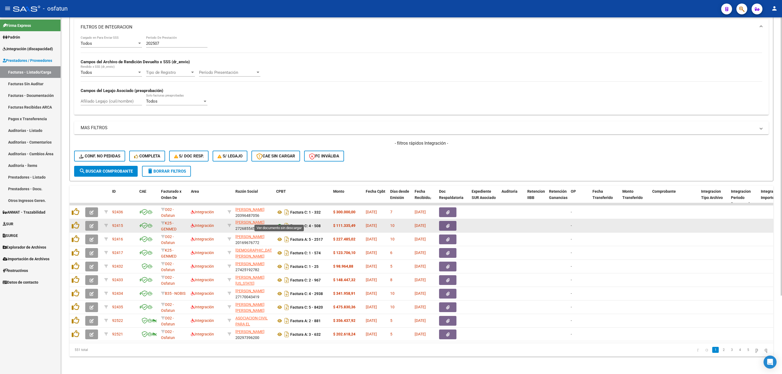
click at [277, 223] on icon at bounding box center [279, 226] width 7 height 7
click at [92, 223] on span "button" at bounding box center [92, 225] width 4 height 5
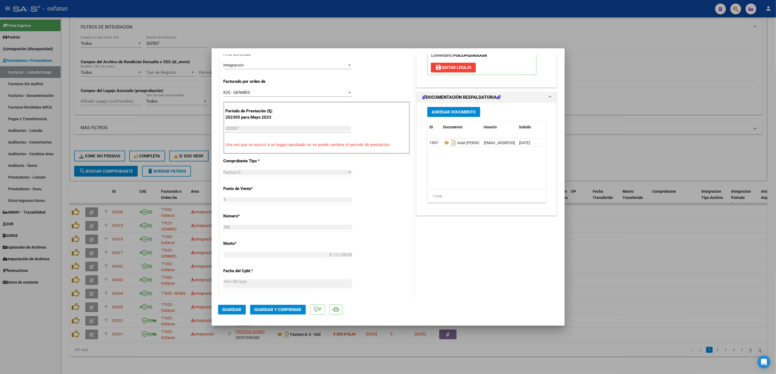
scroll to position [204, 0]
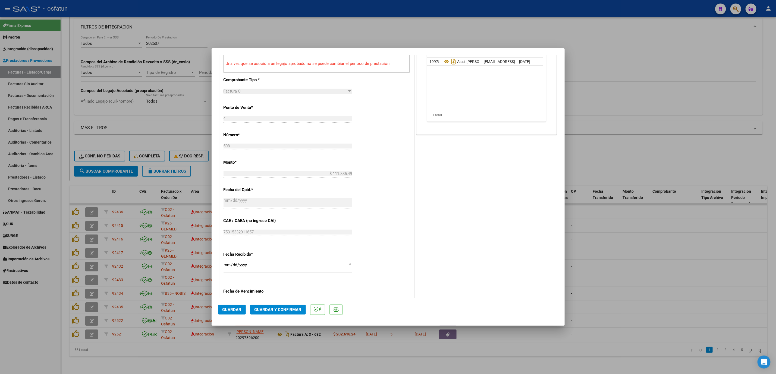
click at [273, 308] on span "Guardar y Confirmar" at bounding box center [277, 309] width 47 height 5
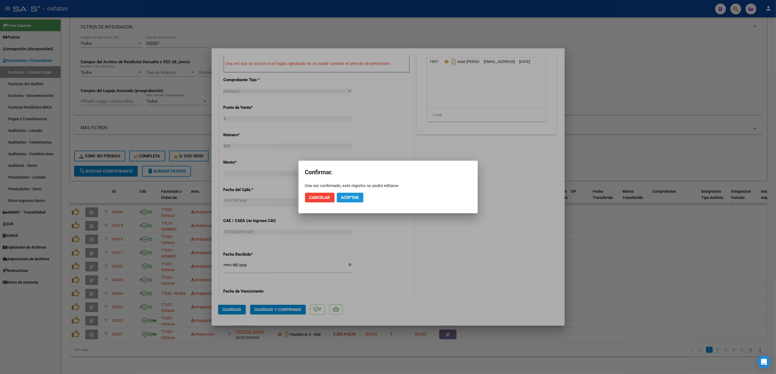
click at [351, 197] on span "Aceptar" at bounding box center [350, 197] width 18 height 5
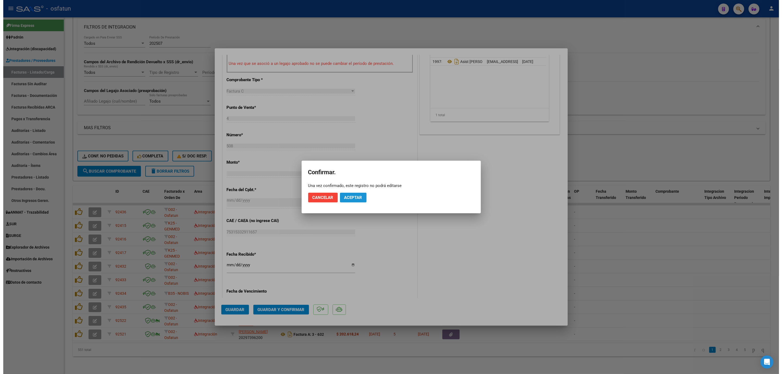
scroll to position [170, 0]
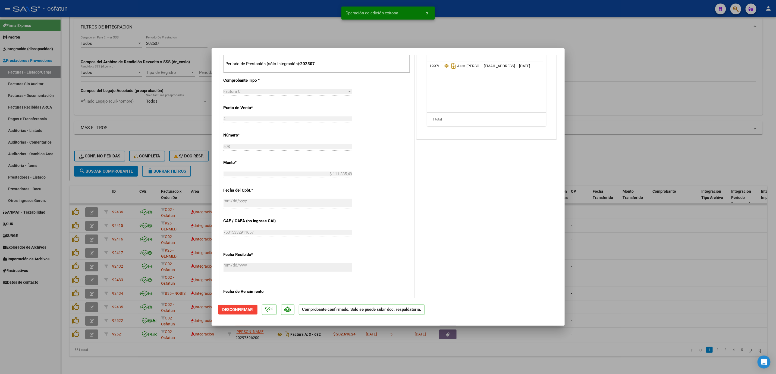
click at [749, 335] on div at bounding box center [388, 187] width 776 height 374
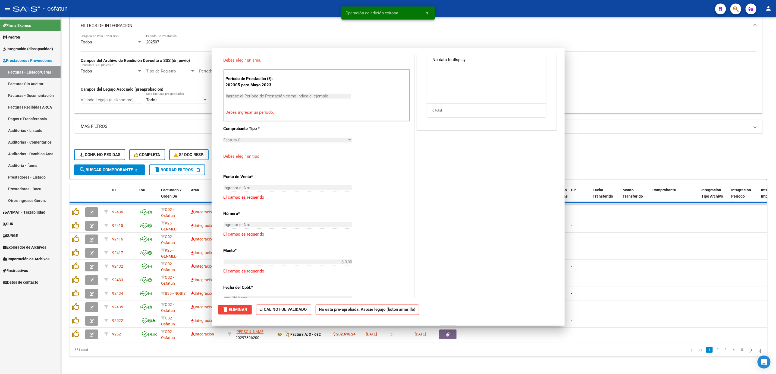
scroll to position [0, 0]
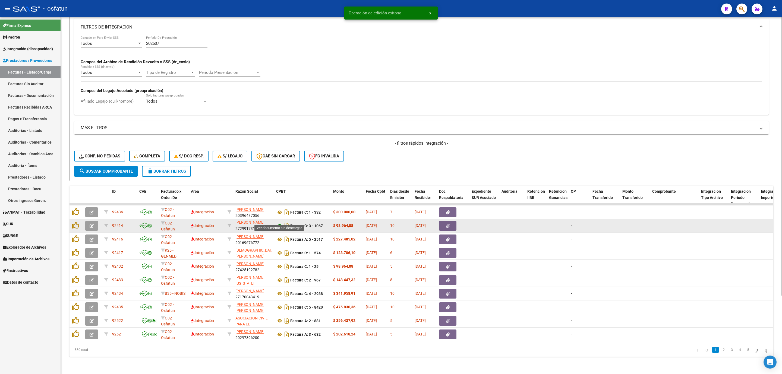
click at [279, 223] on icon at bounding box center [279, 226] width 7 height 7
click at [93, 224] on icon "button" at bounding box center [92, 226] width 4 height 4
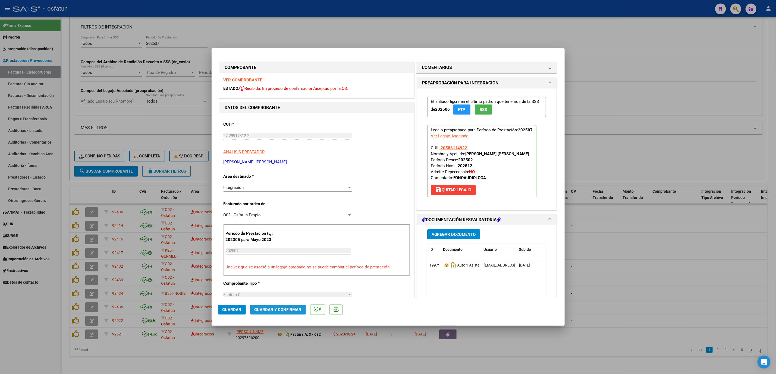
click at [289, 313] on button "Guardar y Confirmar" at bounding box center [278, 310] width 56 height 10
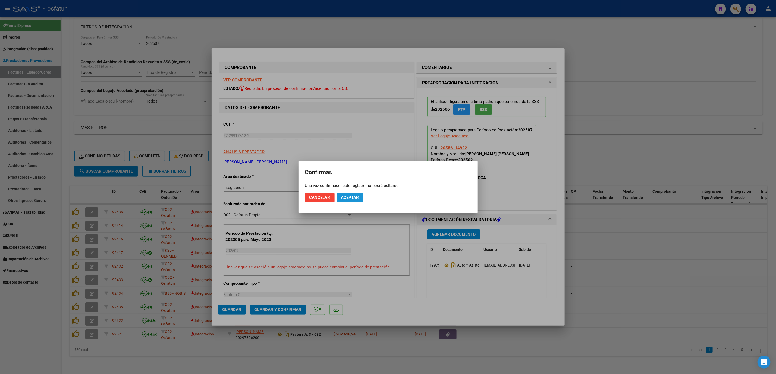
click at [352, 198] on span "Aceptar" at bounding box center [350, 197] width 18 height 5
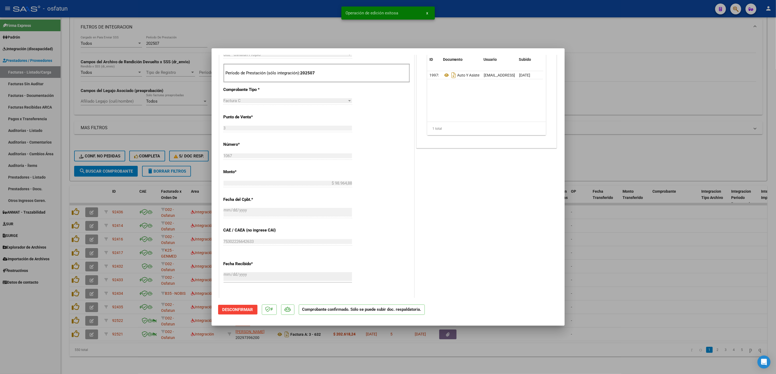
scroll to position [163, 0]
click at [708, 284] on div at bounding box center [388, 187] width 776 height 374
type input "$ 0,00"
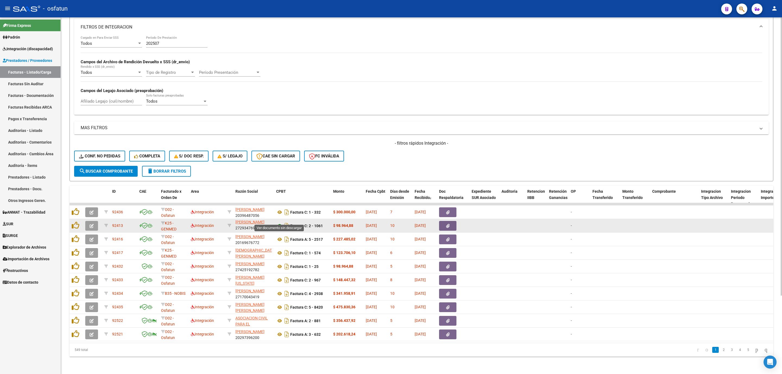
click at [279, 223] on icon at bounding box center [279, 226] width 7 height 7
click at [87, 221] on button "button" at bounding box center [91, 226] width 13 height 10
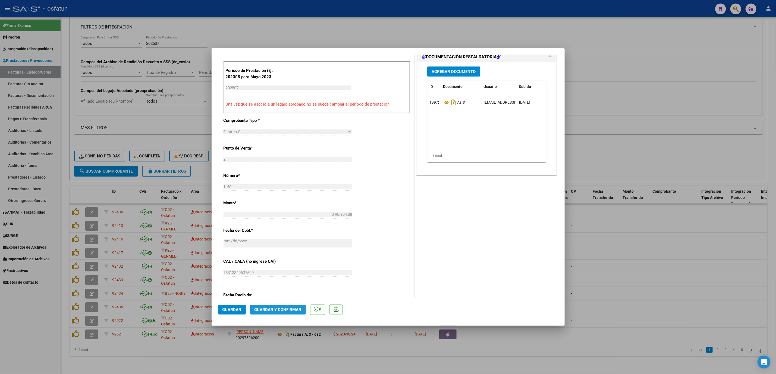
click at [292, 307] on span "Guardar y Confirmar" at bounding box center [277, 309] width 47 height 5
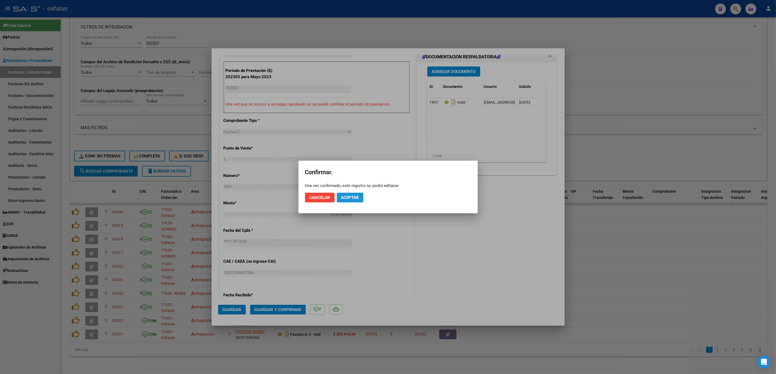
click at [355, 196] on span "Aceptar" at bounding box center [350, 197] width 18 height 5
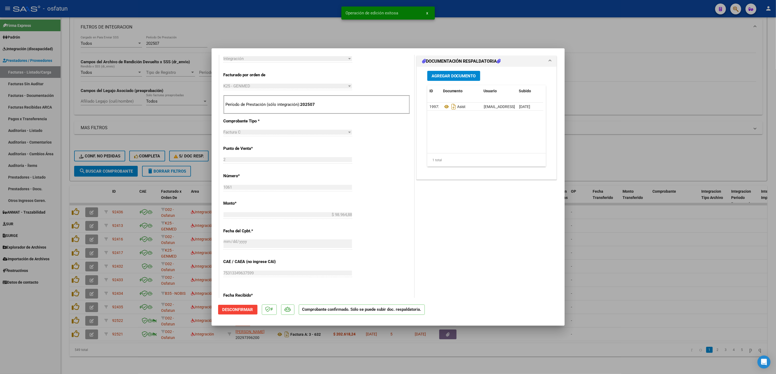
click at [615, 260] on div at bounding box center [388, 187] width 776 height 374
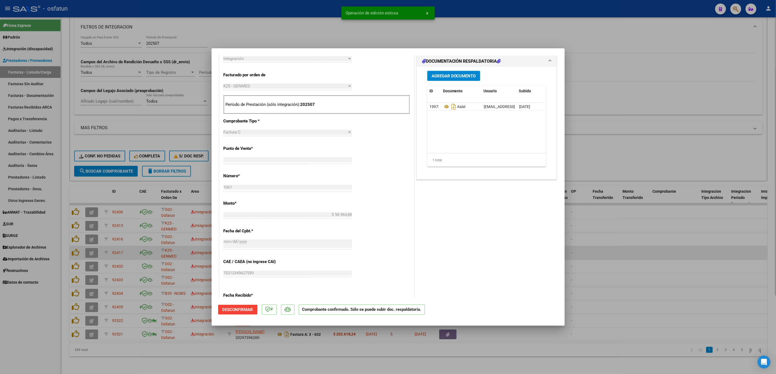
type input "$ 0,00"
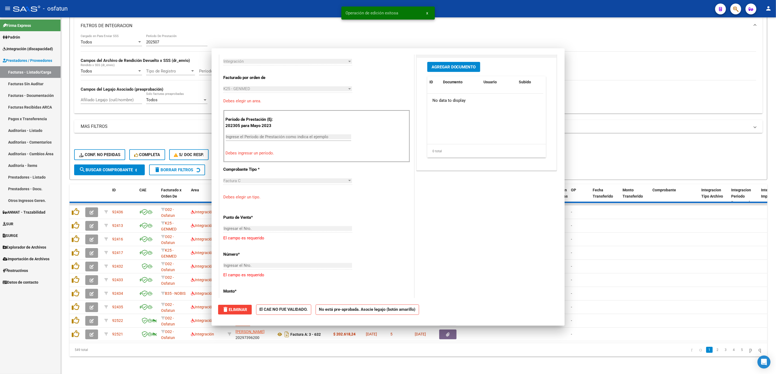
scroll to position [230, 0]
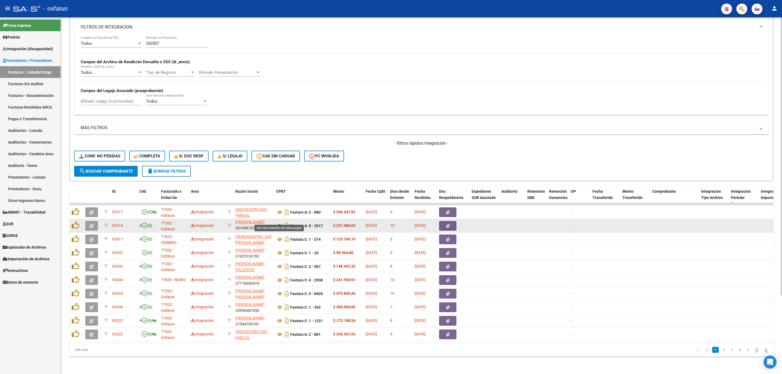
click at [278, 223] on icon at bounding box center [279, 226] width 7 height 7
click at [89, 221] on button "button" at bounding box center [91, 226] width 13 height 10
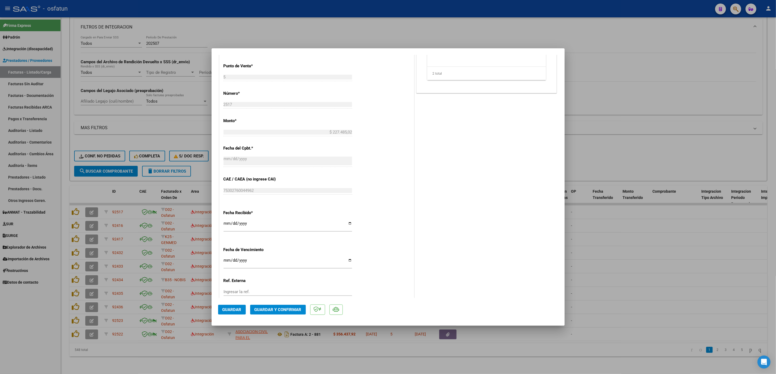
scroll to position [282, 0]
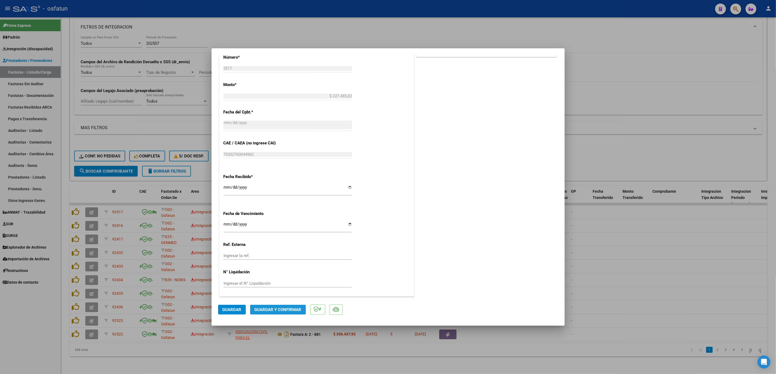
click at [293, 311] on span "Guardar y Confirmar" at bounding box center [277, 309] width 47 height 5
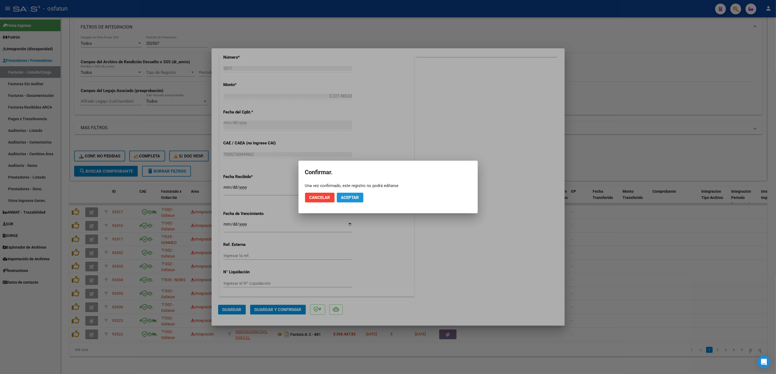
click at [350, 201] on button "Aceptar" at bounding box center [350, 198] width 27 height 10
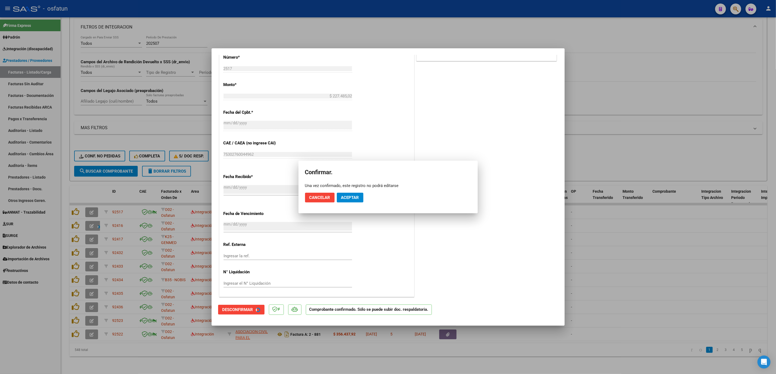
scroll to position [248, 0]
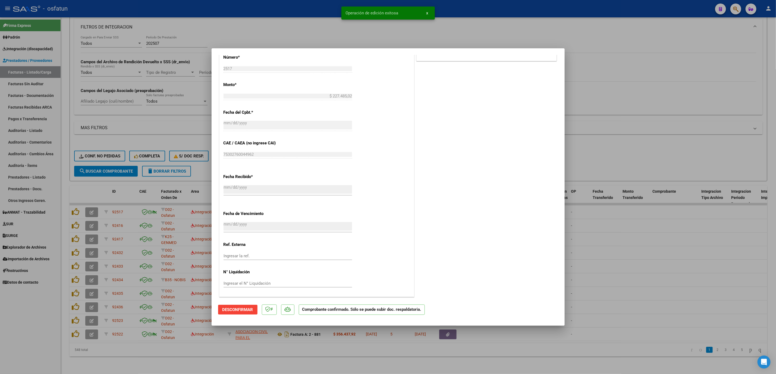
click at [588, 225] on div at bounding box center [388, 187] width 776 height 374
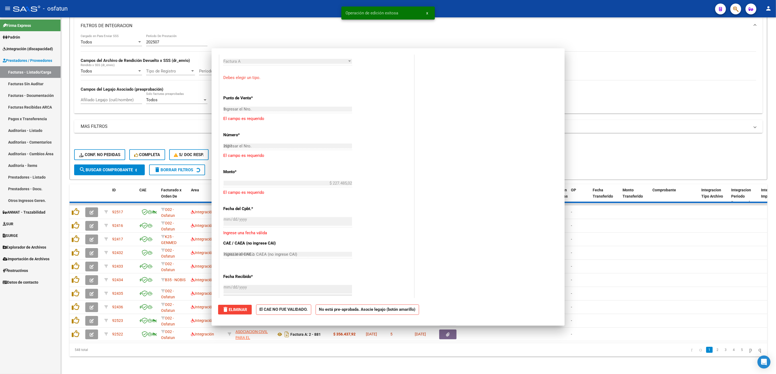
type input "$ 0,00"
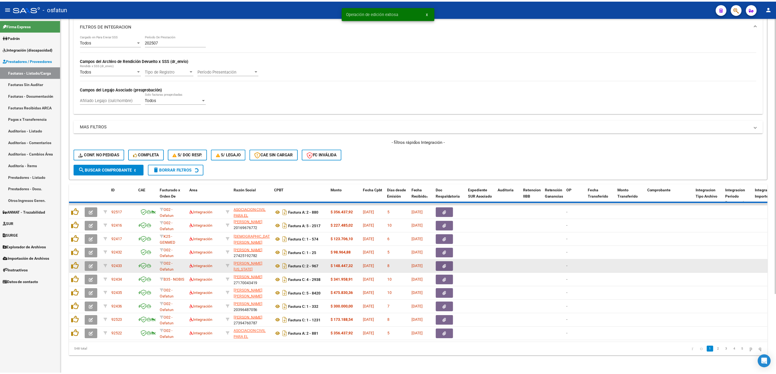
scroll to position [1, 0]
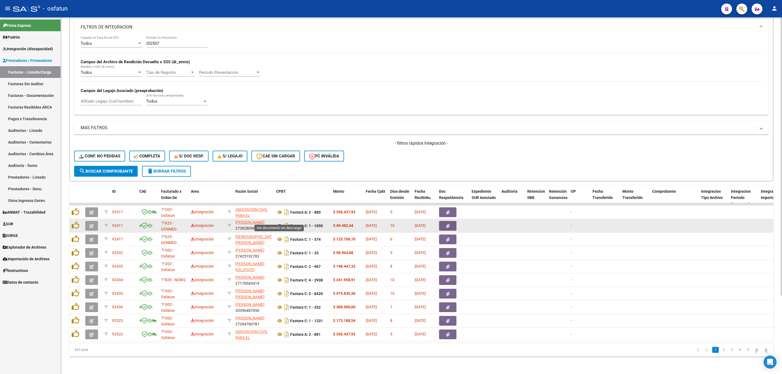
click at [276, 223] on icon at bounding box center [279, 226] width 7 height 7
click at [93, 224] on icon "button" at bounding box center [92, 226] width 4 height 4
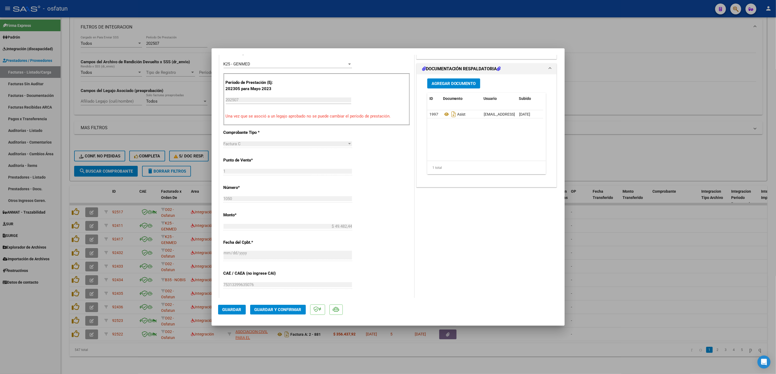
scroll to position [163, 0]
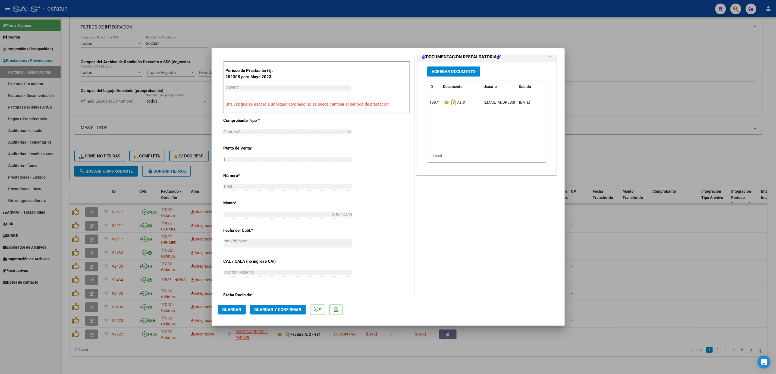
drag, startPoint x: 290, startPoint y: 301, endPoint x: 290, endPoint y: 306, distance: 4.1
click at [290, 305] on mat-dialog-actions "Guardar Guardar y Confirmar" at bounding box center [388, 308] width 340 height 21
click at [289, 314] on button "Guardar y Confirmar" at bounding box center [278, 310] width 56 height 10
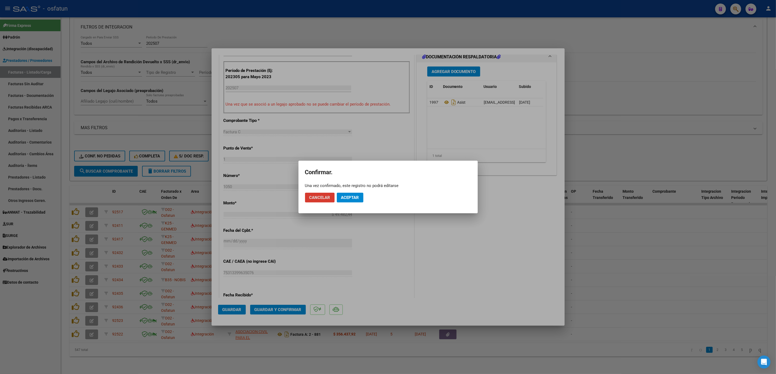
click at [357, 199] on span "Aceptar" at bounding box center [350, 197] width 18 height 5
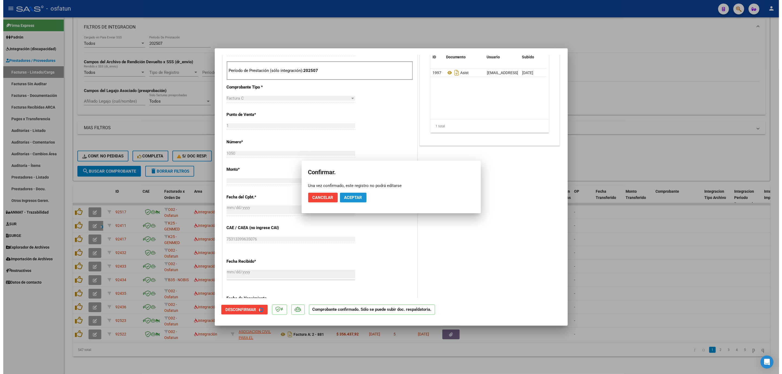
scroll to position [129, 0]
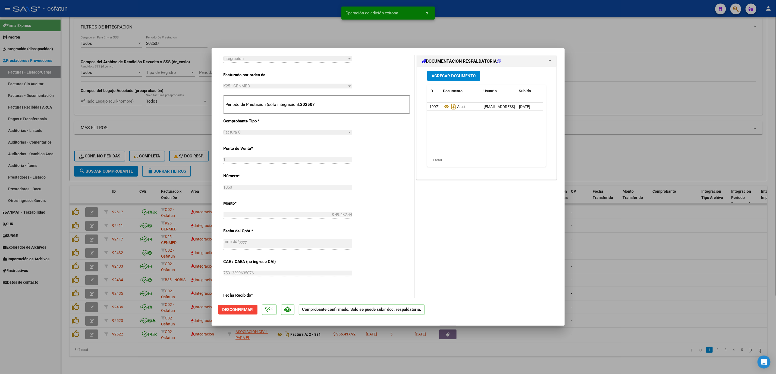
click at [629, 144] on div at bounding box center [388, 187] width 776 height 374
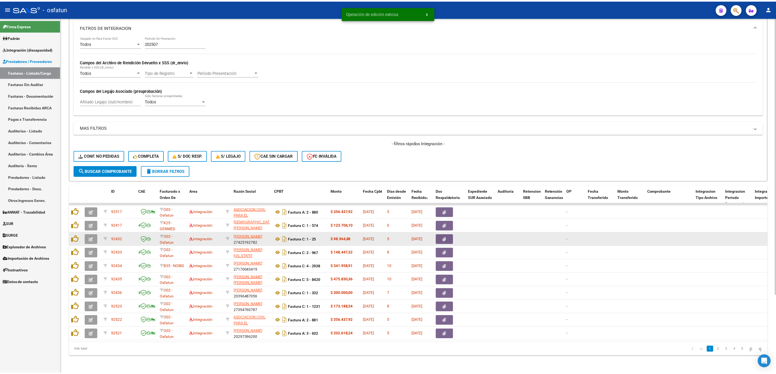
scroll to position [7, 0]
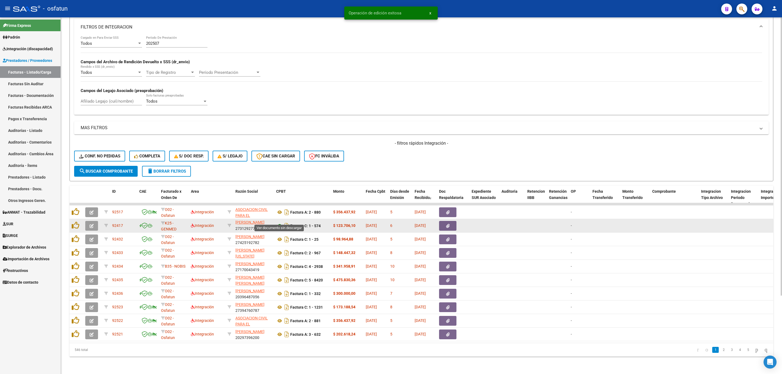
click at [280, 223] on icon at bounding box center [279, 226] width 7 height 7
click at [92, 222] on button "button" at bounding box center [91, 226] width 13 height 10
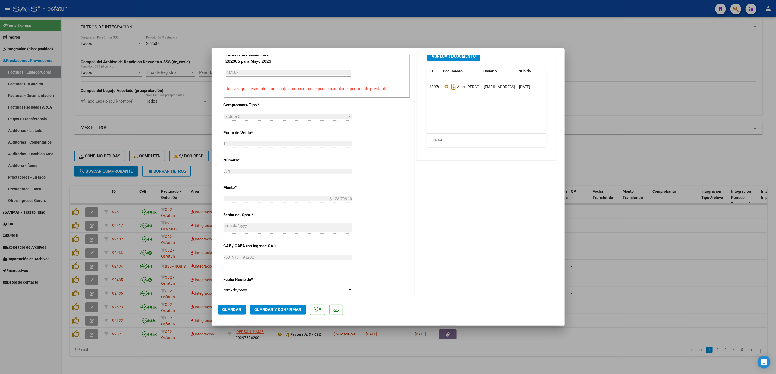
scroll to position [204, 0]
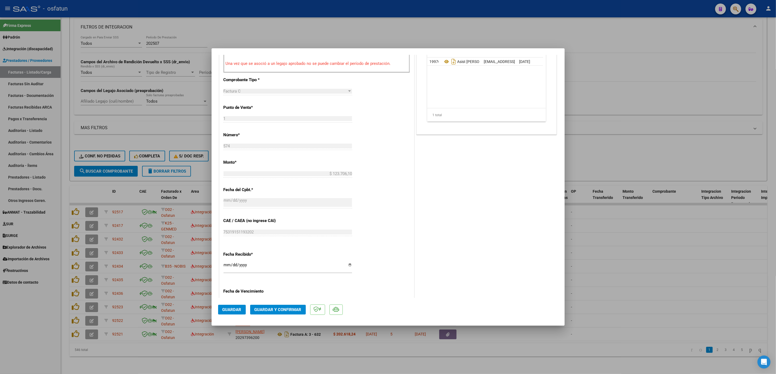
drag, startPoint x: 292, startPoint y: 319, endPoint x: 289, endPoint y: 316, distance: 3.7
click at [289, 316] on mat-dialog-actions "Guardar Guardar y Confirmar" at bounding box center [388, 308] width 340 height 21
click at [288, 313] on button "Guardar y Confirmar" at bounding box center [278, 310] width 56 height 10
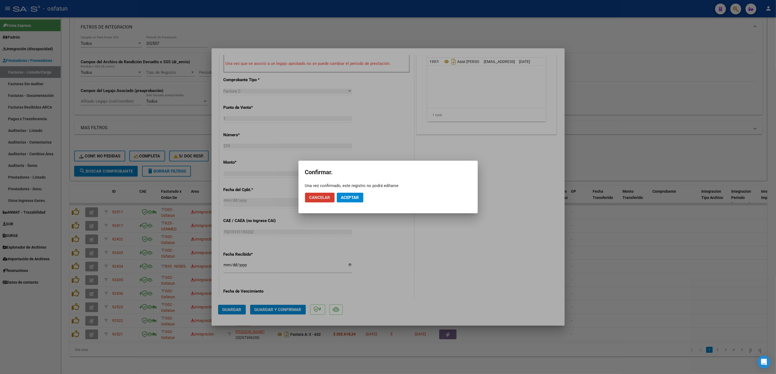
drag, startPoint x: 357, startPoint y: 191, endPoint x: 359, endPoint y: 196, distance: 5.2
click at [358, 194] on mat-dialog-actions "Cancelar Aceptar" at bounding box center [388, 197] width 166 height 18
click at [359, 196] on span "Aceptar" at bounding box center [350, 197] width 18 height 5
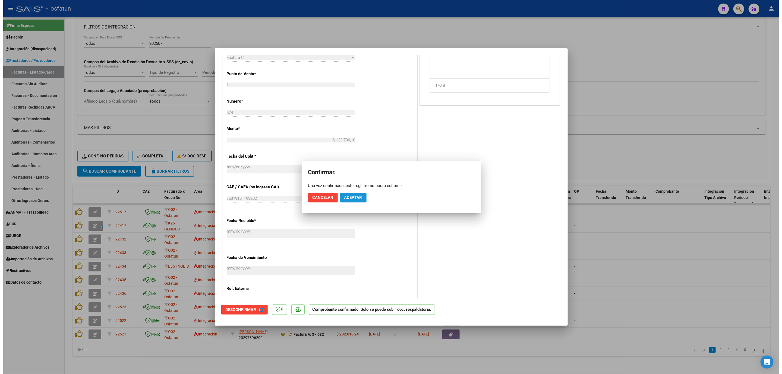
scroll to position [170, 0]
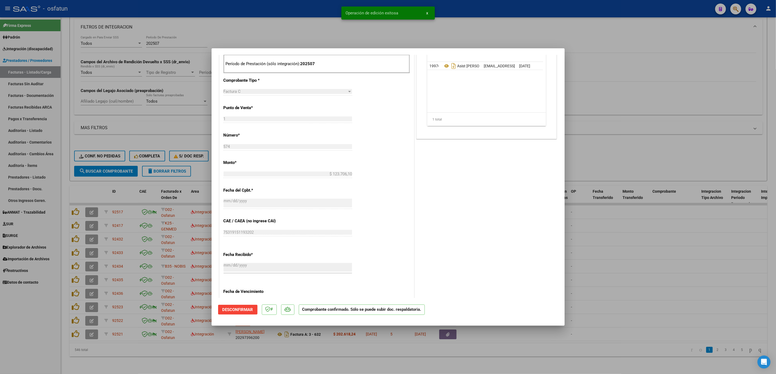
drag, startPoint x: 646, startPoint y: 276, endPoint x: 617, endPoint y: 269, distance: 30.3
click at [639, 277] on div at bounding box center [388, 187] width 776 height 374
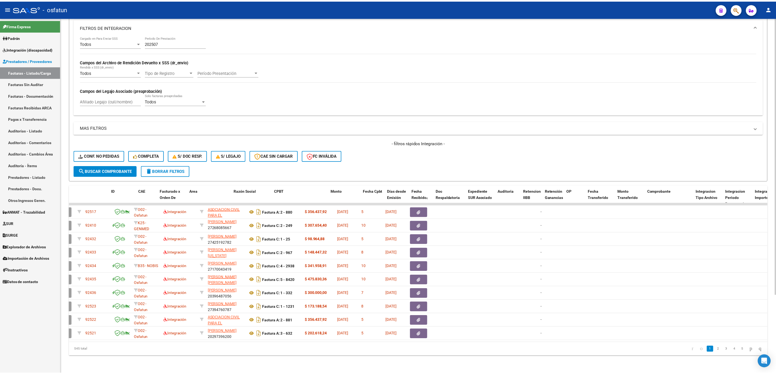
scroll to position [0, 0]
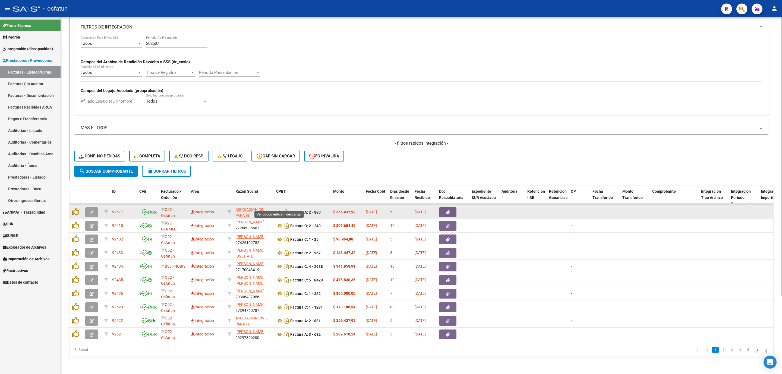
click at [279, 209] on icon at bounding box center [279, 212] width 7 height 7
click at [90, 210] on icon "button" at bounding box center [92, 212] width 4 height 4
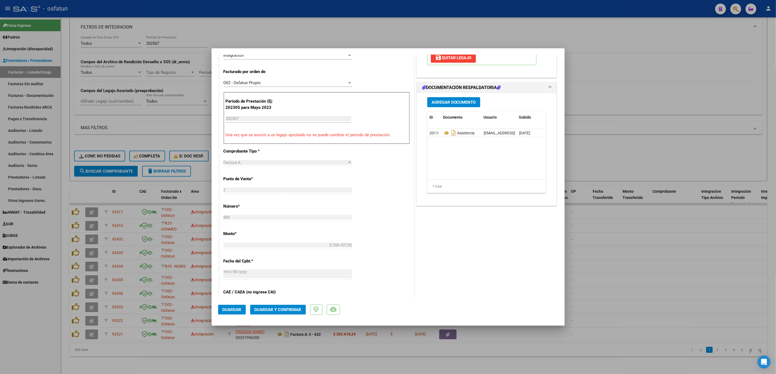
scroll to position [163, 0]
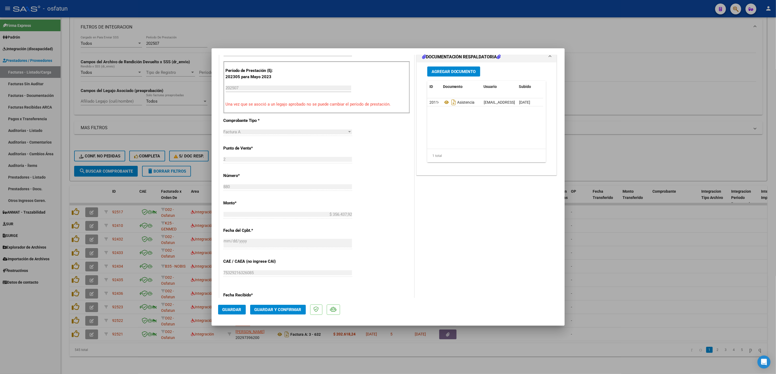
drag, startPoint x: 288, startPoint y: 314, endPoint x: 212, endPoint y: -18, distance: 341.0
click at [212, 0] on html "menu - osfatun person Firma Express Padrón Análisis Afiliado Integración (disca…" at bounding box center [388, 187] width 776 height 374
click at [270, 310] on span "Guardar y Confirmar" at bounding box center [277, 309] width 47 height 5
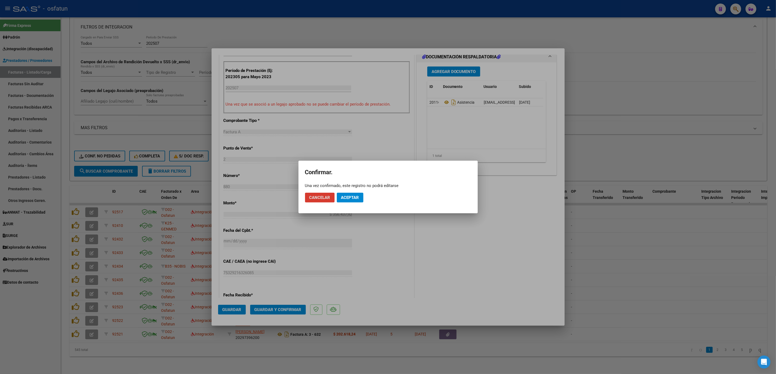
click at [349, 195] on button "Aceptar" at bounding box center [350, 198] width 27 height 10
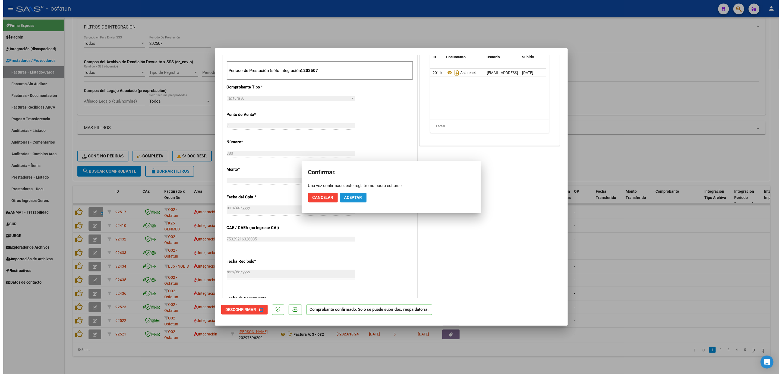
scroll to position [129, 0]
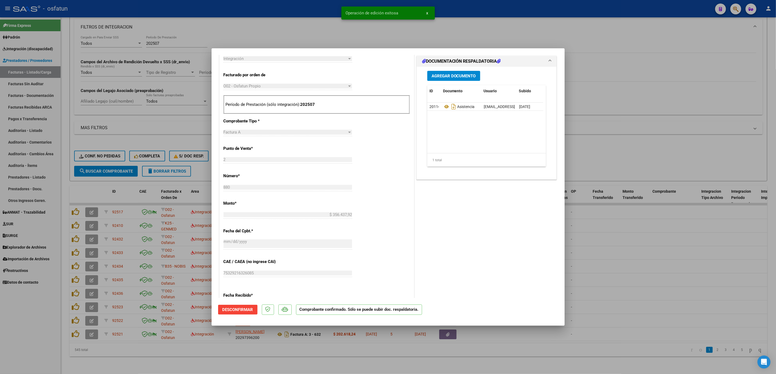
click at [588, 235] on div at bounding box center [388, 187] width 776 height 374
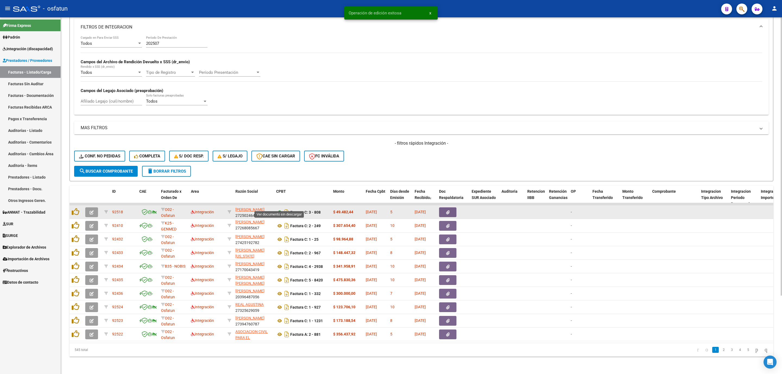
click at [279, 209] on icon at bounding box center [279, 212] width 7 height 7
click at [93, 210] on icon "button" at bounding box center [92, 212] width 4 height 4
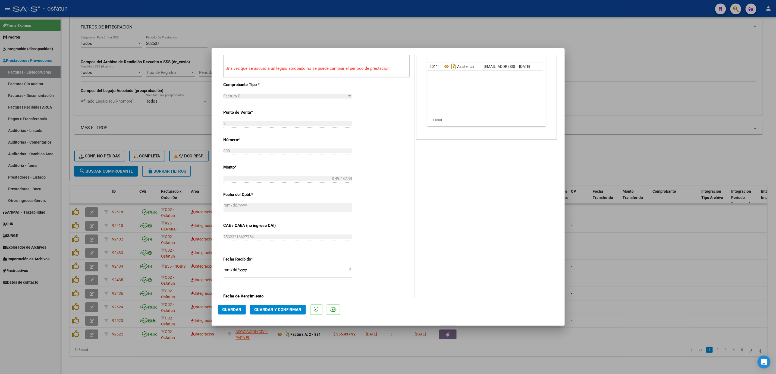
scroll to position [204, 0]
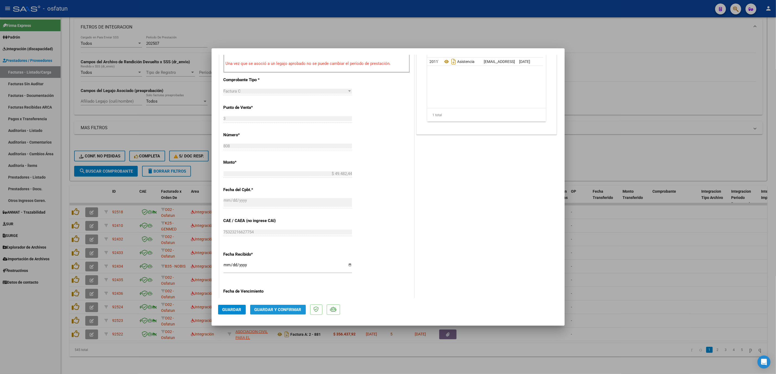
click at [278, 314] on button "Guardar y Confirmar" at bounding box center [278, 310] width 56 height 10
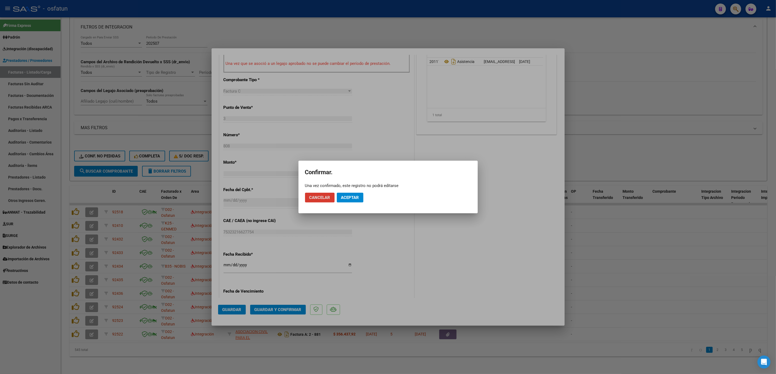
click at [350, 204] on mat-dialog-actions "Cancelar Aceptar" at bounding box center [388, 197] width 166 height 18
click at [354, 201] on button "Aceptar" at bounding box center [350, 198] width 27 height 10
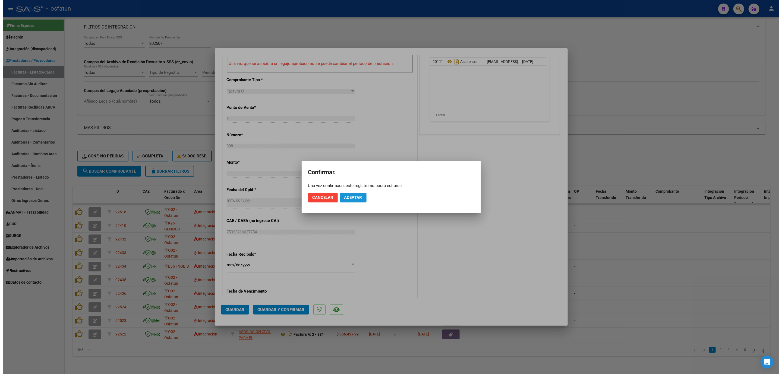
scroll to position [170, 0]
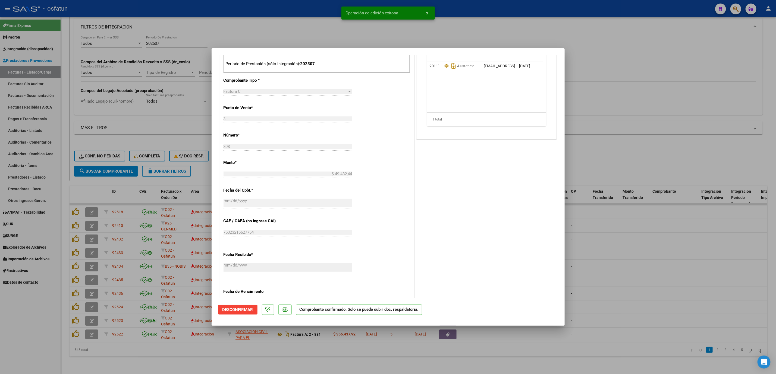
click at [633, 238] on div at bounding box center [388, 187] width 776 height 374
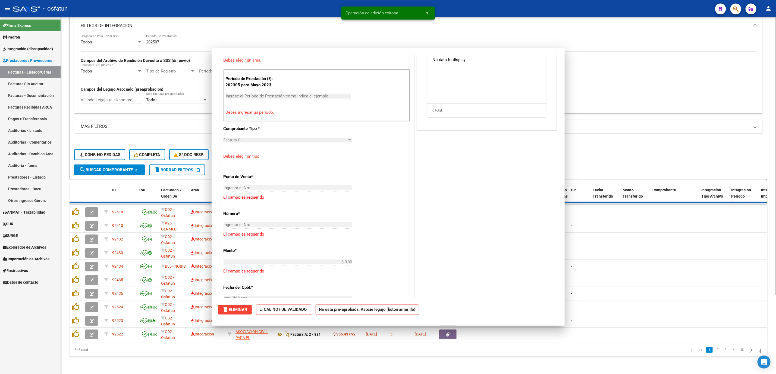
scroll to position [0, 0]
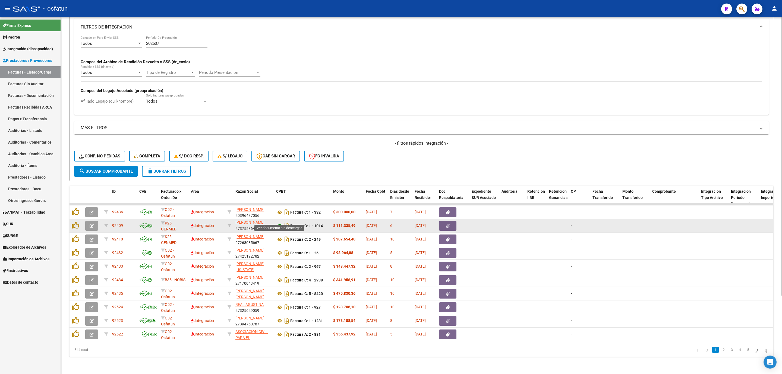
click at [278, 223] on icon at bounding box center [279, 226] width 7 height 7
click at [87, 223] on button "button" at bounding box center [91, 226] width 13 height 10
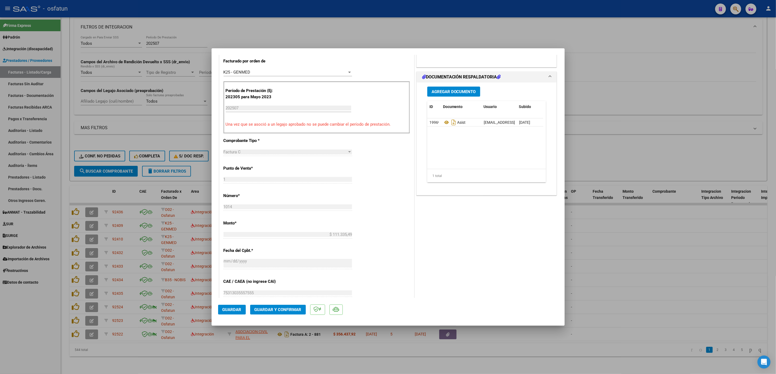
scroll to position [163, 0]
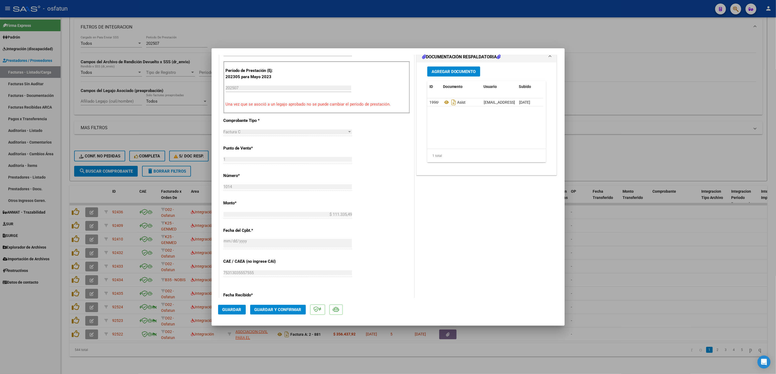
click at [279, 313] on button "Guardar y Confirmar" at bounding box center [278, 310] width 56 height 10
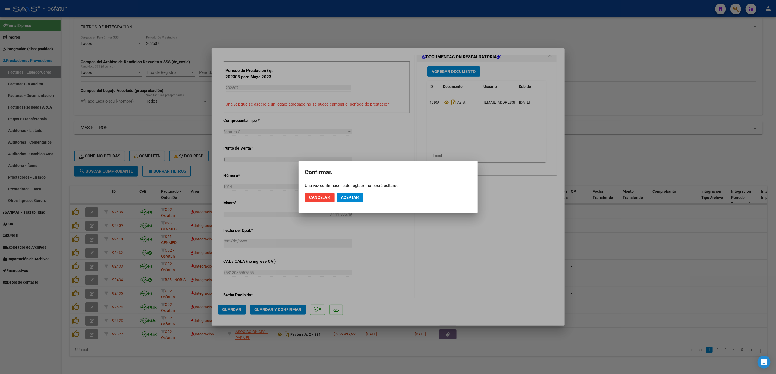
drag, startPoint x: 350, startPoint y: 204, endPoint x: 355, endPoint y: 199, distance: 7.1
click at [350, 203] on mat-dialog-actions "Cancelar Aceptar" at bounding box center [388, 197] width 166 height 18
click at [355, 198] on span "Aceptar" at bounding box center [350, 197] width 18 height 5
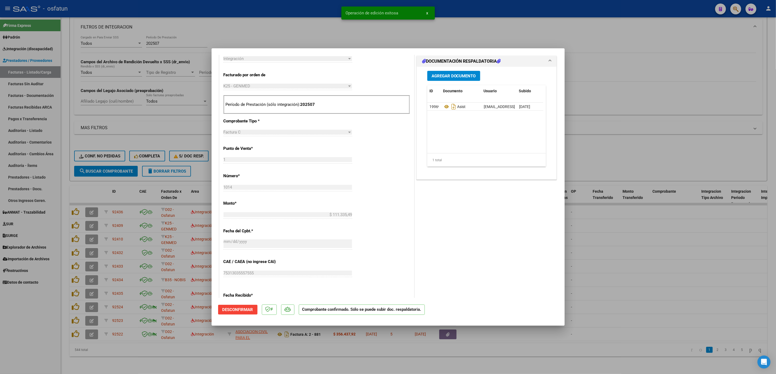
drag, startPoint x: 719, startPoint y: 310, endPoint x: 564, endPoint y: 266, distance: 161.7
click at [719, 311] on div at bounding box center [388, 187] width 776 height 374
type input "$ 0,00"
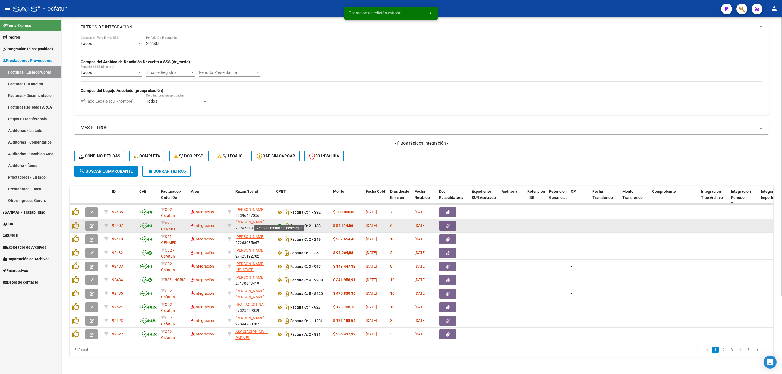
click at [280, 223] on icon at bounding box center [279, 226] width 7 height 7
click at [87, 221] on button "button" at bounding box center [91, 226] width 13 height 10
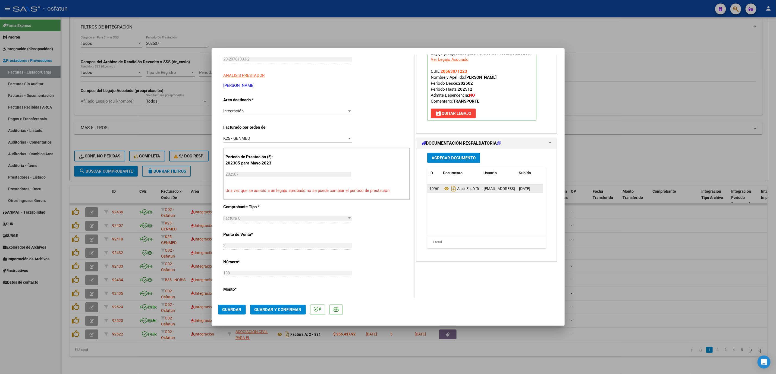
scroll to position [122, 0]
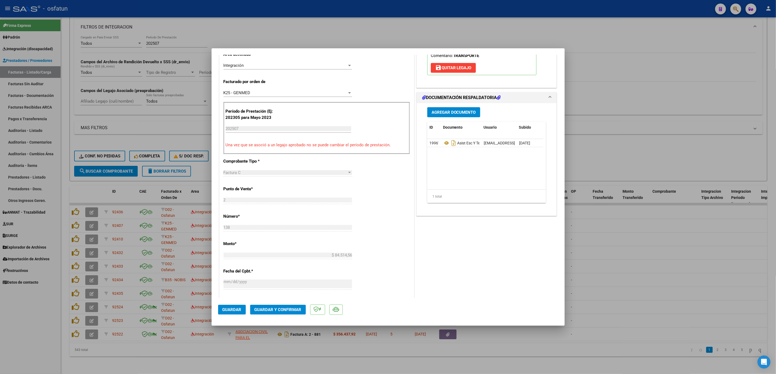
click at [286, 309] on span "Guardar y Confirmar" at bounding box center [277, 309] width 47 height 5
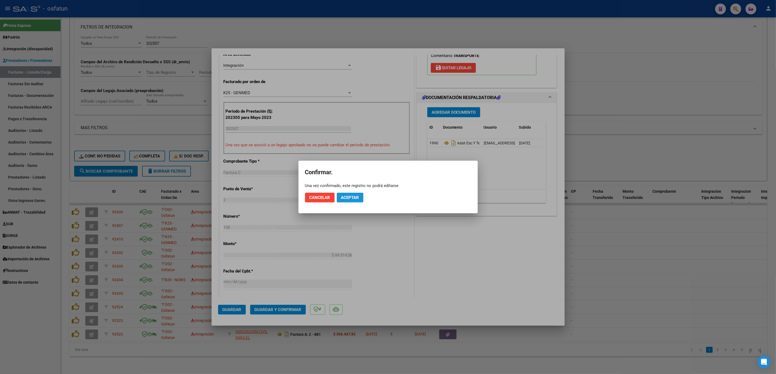
click at [354, 198] on span "Aceptar" at bounding box center [350, 197] width 18 height 5
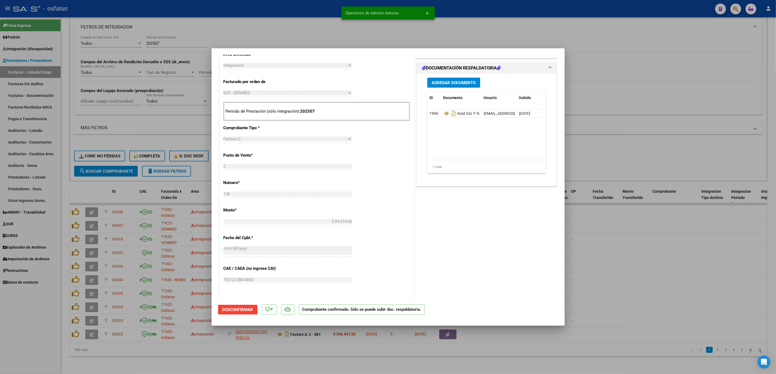
click at [288, 45] on div at bounding box center [388, 187] width 776 height 374
type input "$ 0,00"
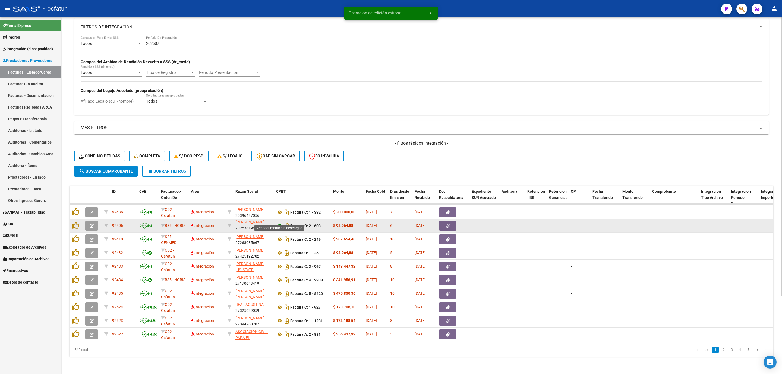
click at [280, 223] on icon at bounding box center [279, 226] width 7 height 7
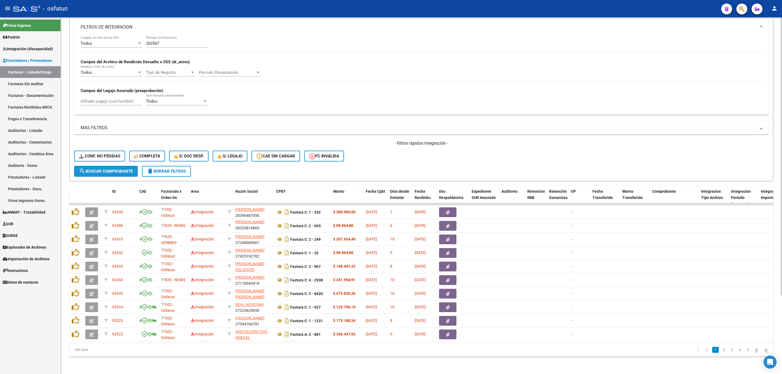
click at [101, 169] on span "search Buscar Comprobante" at bounding box center [106, 171] width 54 height 5
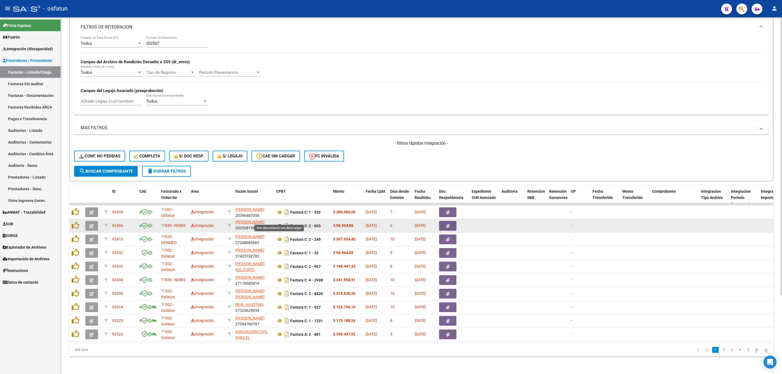
click at [276, 223] on icon at bounding box center [279, 226] width 7 height 7
click at [94, 224] on button "button" at bounding box center [91, 226] width 13 height 10
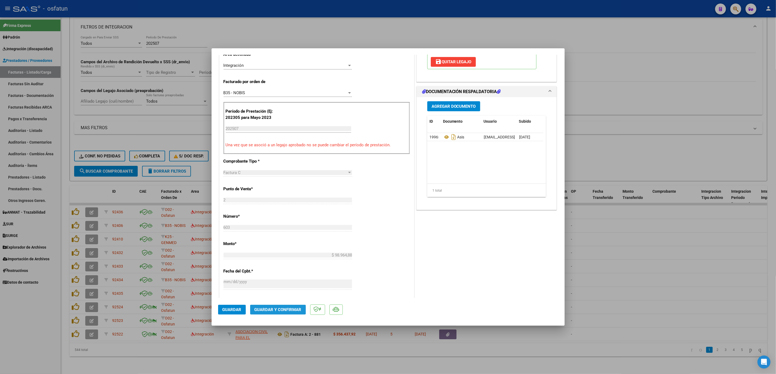
click at [288, 312] on span "Guardar y Confirmar" at bounding box center [277, 309] width 47 height 5
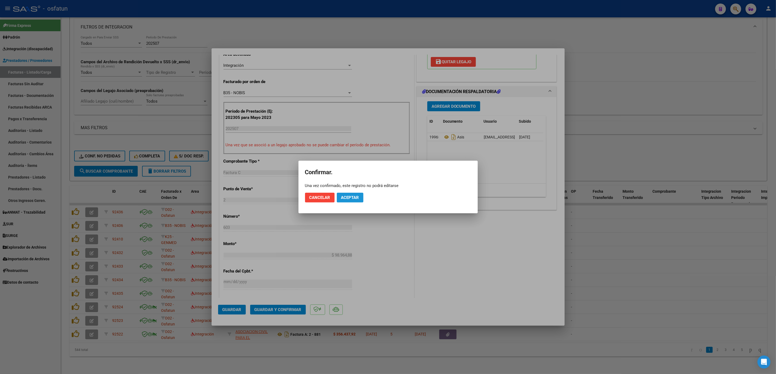
click at [349, 198] on span "Aceptar" at bounding box center [350, 197] width 18 height 5
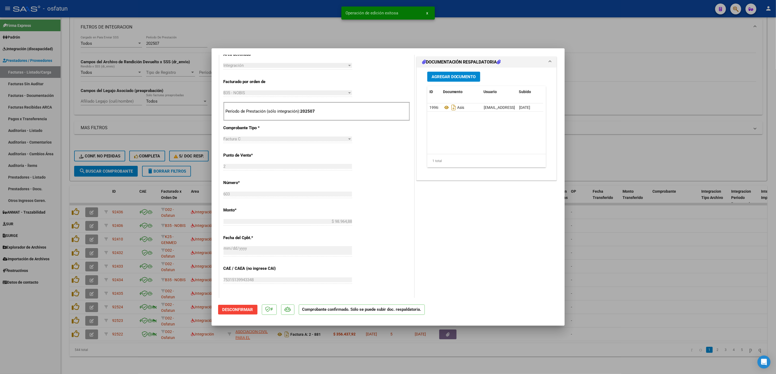
click at [569, 294] on div at bounding box center [388, 187] width 776 height 374
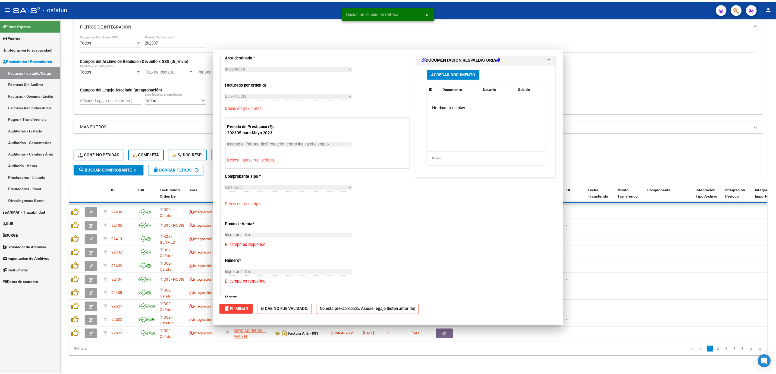
scroll to position [0, 0]
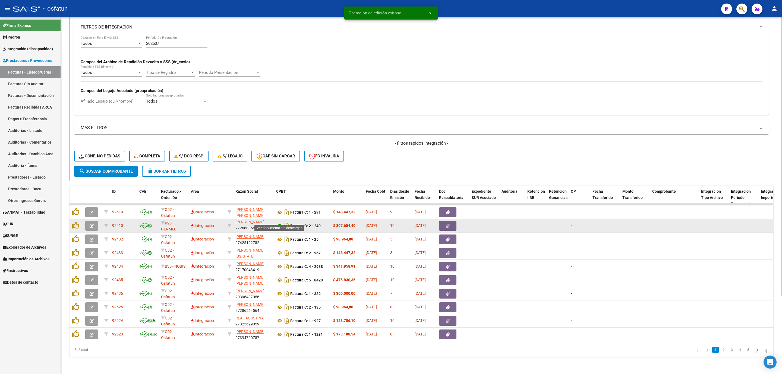
click at [280, 223] on icon at bounding box center [279, 226] width 7 height 7
click at [90, 224] on icon "button" at bounding box center [92, 226] width 4 height 4
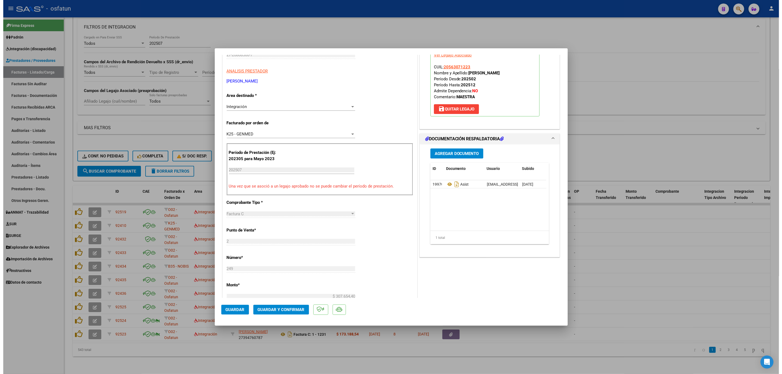
scroll to position [81, 0]
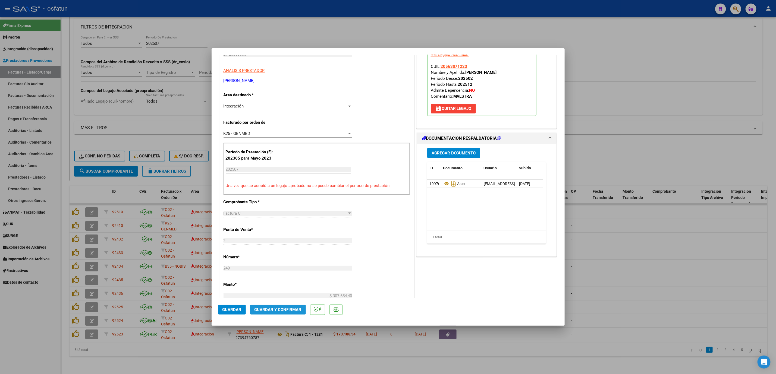
click at [289, 309] on span "Guardar y Confirmar" at bounding box center [277, 309] width 47 height 5
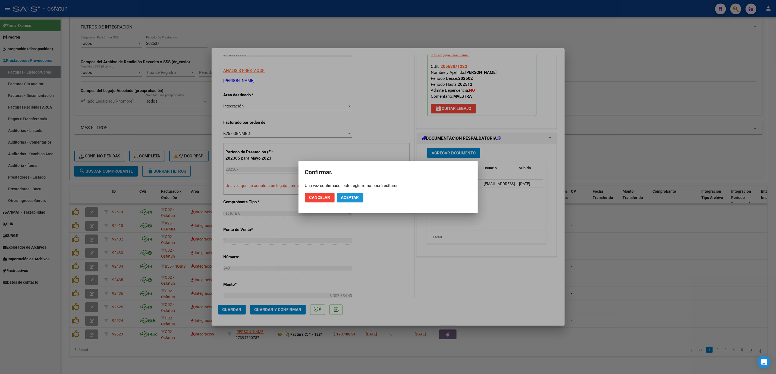
click at [346, 198] on span "Aceptar" at bounding box center [350, 197] width 18 height 5
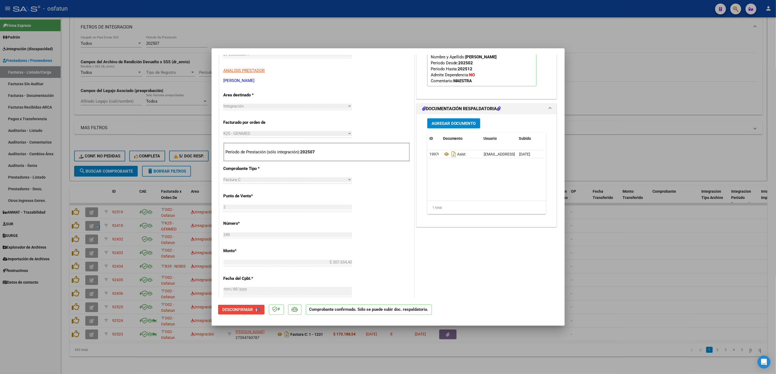
click at [674, 301] on div at bounding box center [388, 187] width 776 height 374
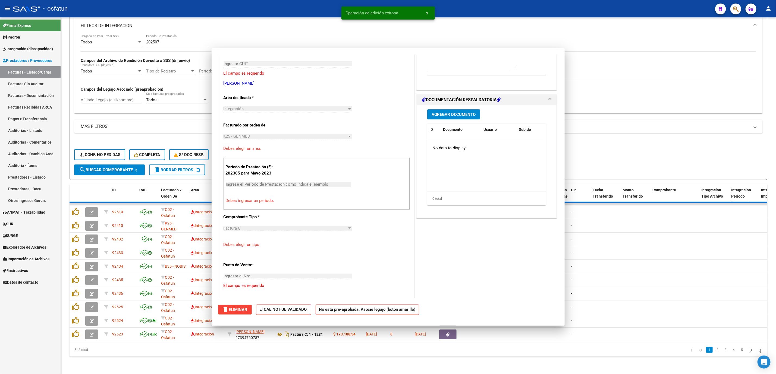
scroll to position [0, 0]
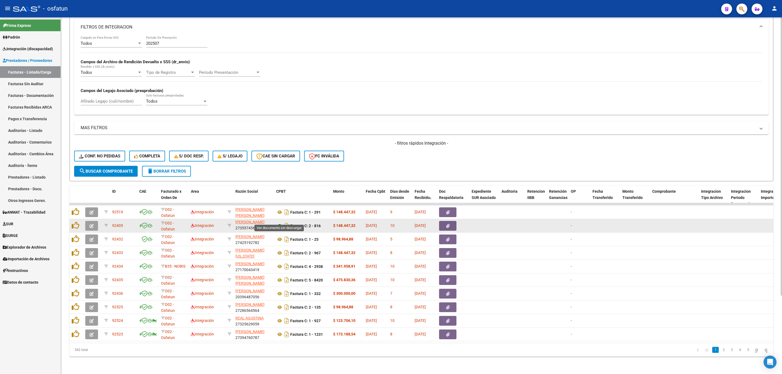
click at [278, 223] on icon at bounding box center [279, 226] width 7 height 7
click at [93, 222] on button "button" at bounding box center [91, 226] width 13 height 10
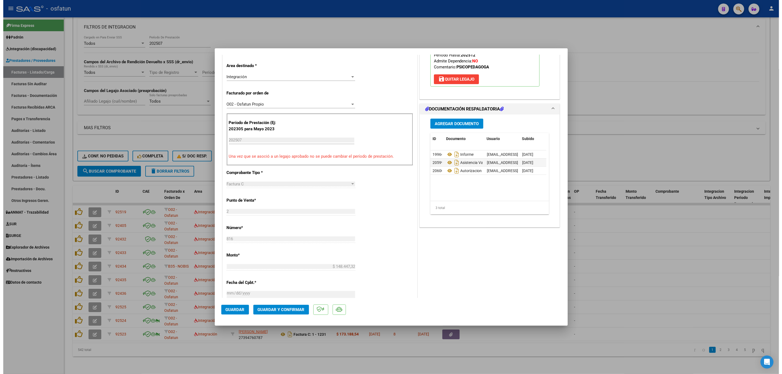
scroll to position [122, 0]
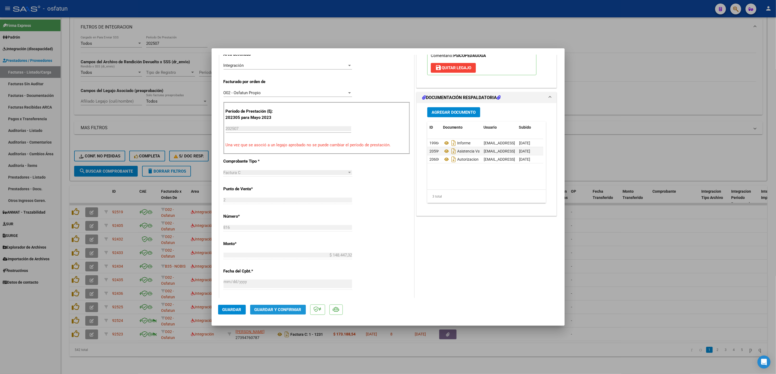
click at [264, 311] on span "Guardar y Confirmar" at bounding box center [277, 309] width 47 height 5
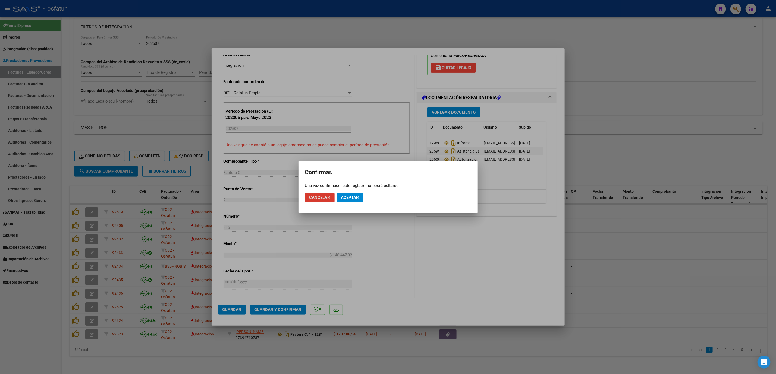
click at [354, 200] on span "Aceptar" at bounding box center [350, 197] width 18 height 5
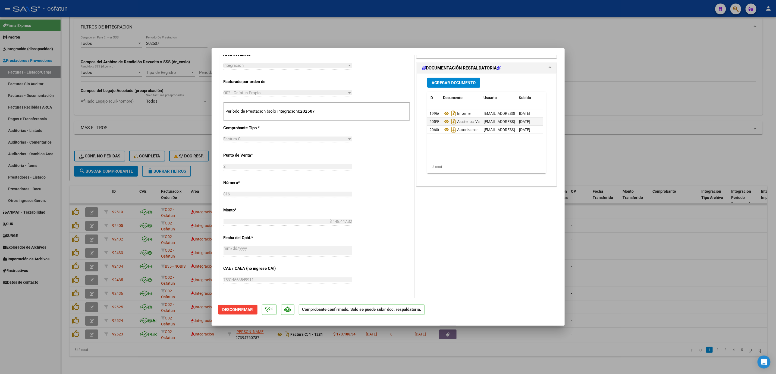
click at [720, 309] on div at bounding box center [388, 187] width 776 height 374
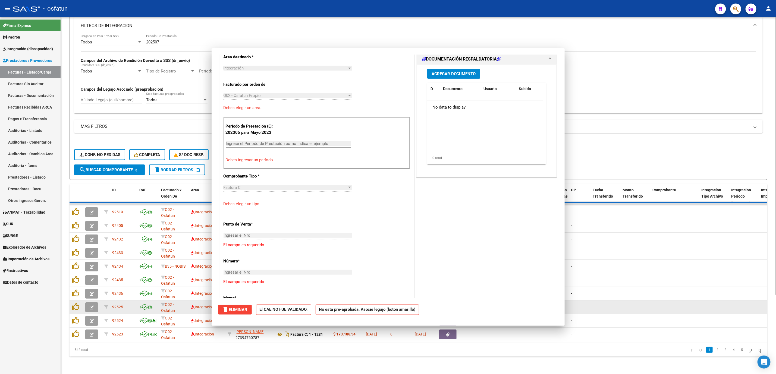
scroll to position [0, 0]
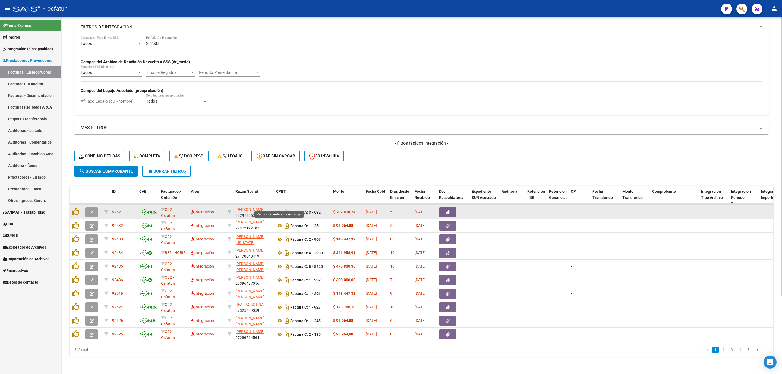
click at [279, 209] on icon at bounding box center [279, 212] width 7 height 7
click at [85, 207] on button "button" at bounding box center [91, 212] width 13 height 10
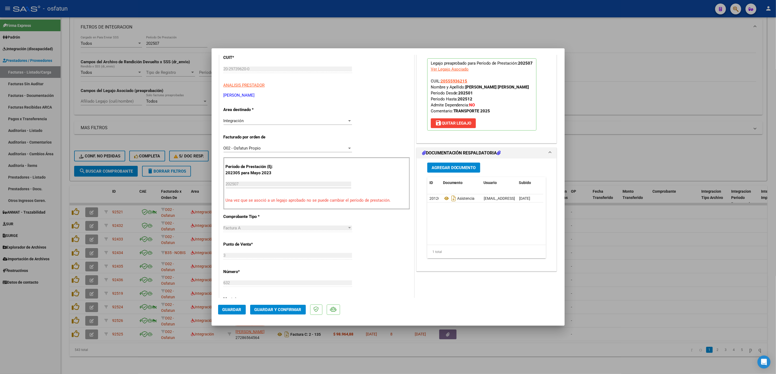
scroll to position [81, 0]
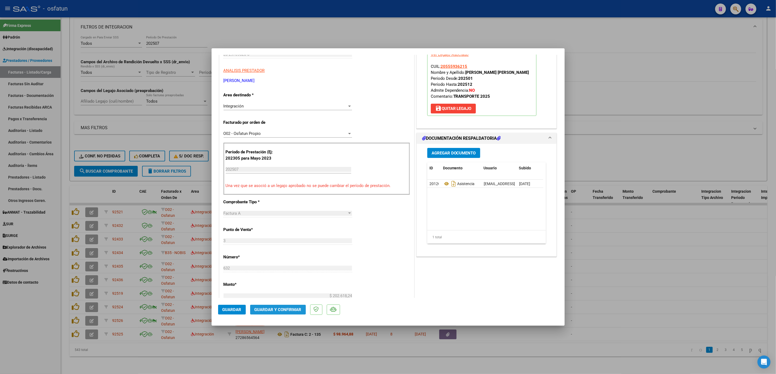
click at [281, 314] on button "Guardar y Confirmar" at bounding box center [278, 310] width 56 height 10
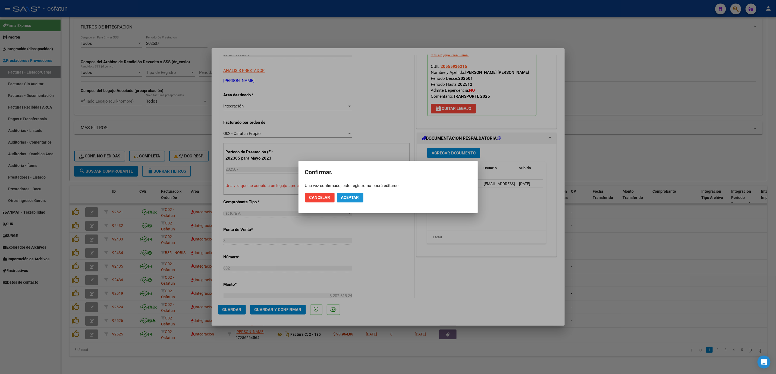
click at [354, 201] on button "Aceptar" at bounding box center [350, 198] width 27 height 10
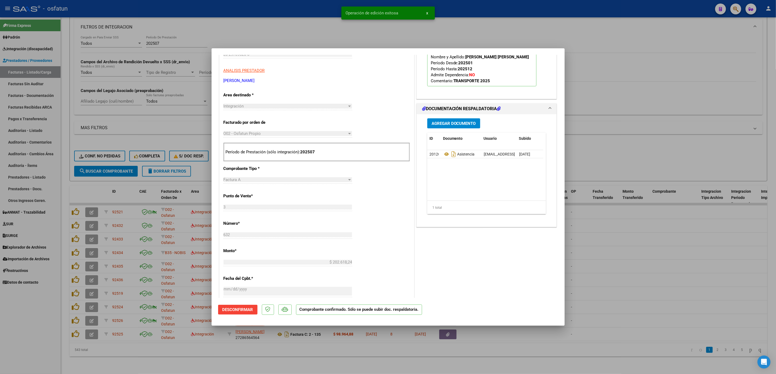
click at [634, 252] on div at bounding box center [388, 187] width 776 height 374
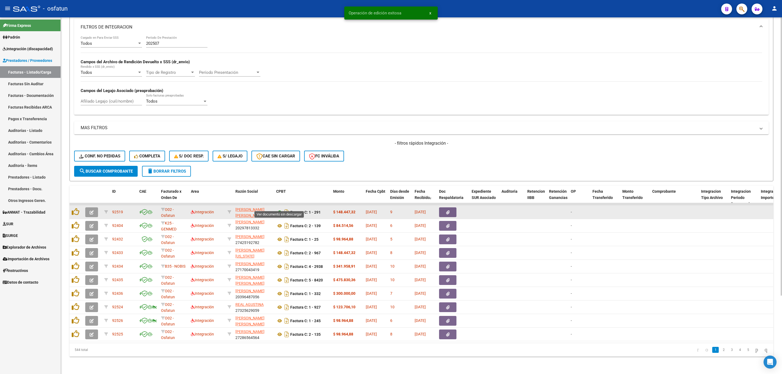
click at [279, 209] on icon at bounding box center [279, 212] width 7 height 7
click at [90, 209] on button "button" at bounding box center [91, 212] width 13 height 10
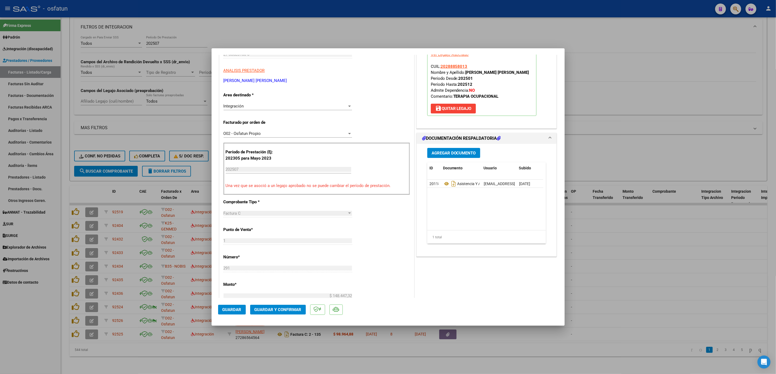
click at [277, 309] on span "Guardar y Confirmar" at bounding box center [277, 309] width 47 height 5
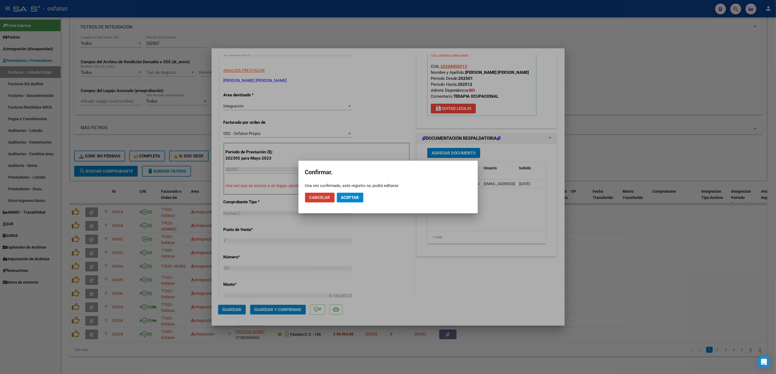
click at [360, 199] on button "Aceptar" at bounding box center [350, 198] width 27 height 10
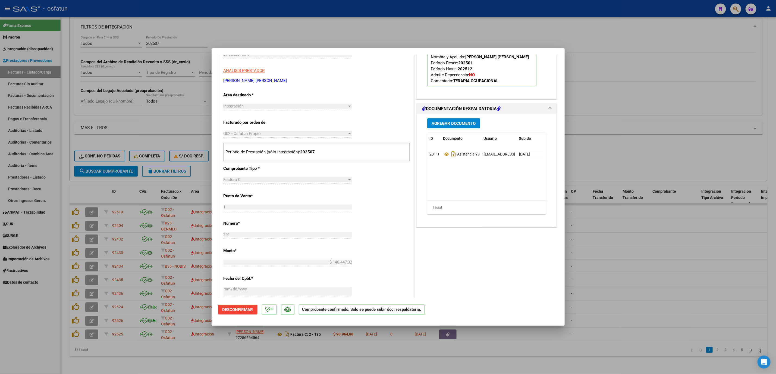
drag, startPoint x: 245, startPoint y: 41, endPoint x: 242, endPoint y: 42, distance: 2.9
click at [242, 42] on div at bounding box center [388, 187] width 776 height 374
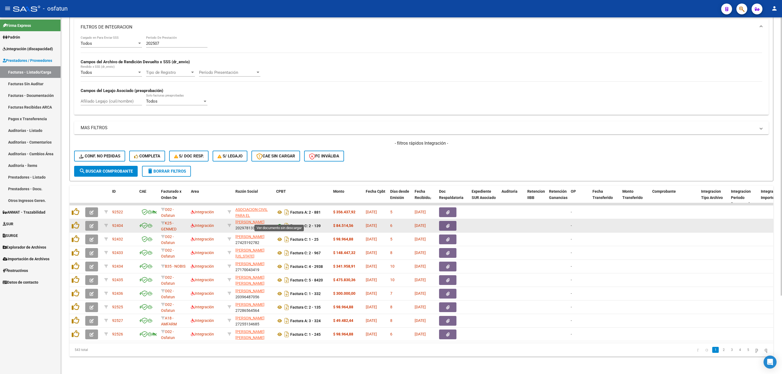
click at [280, 223] on icon at bounding box center [279, 226] width 7 height 7
click at [92, 224] on icon "button" at bounding box center [92, 226] width 4 height 4
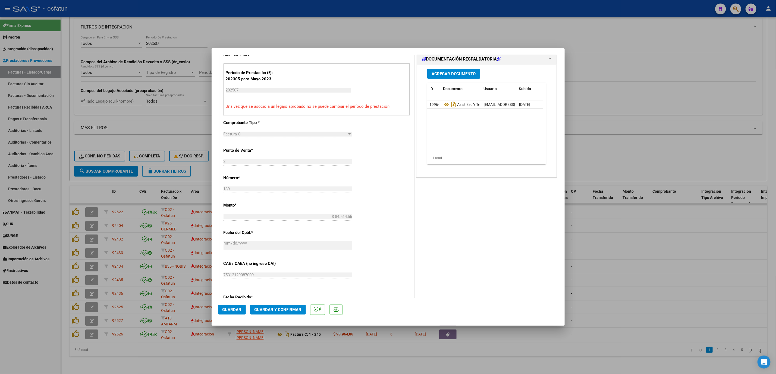
scroll to position [163, 0]
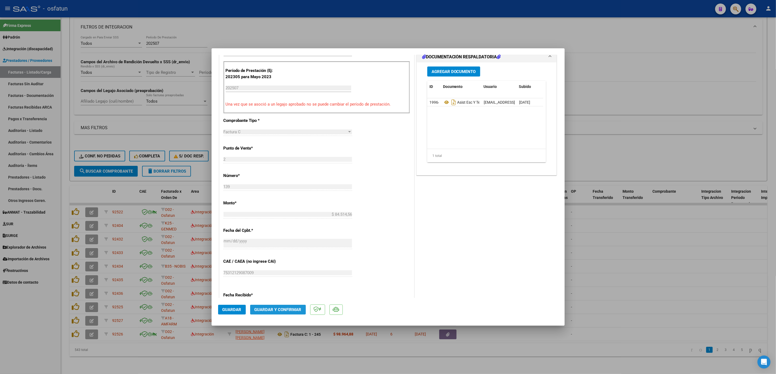
click at [292, 313] on button "Guardar y Confirmar" at bounding box center [278, 310] width 56 height 10
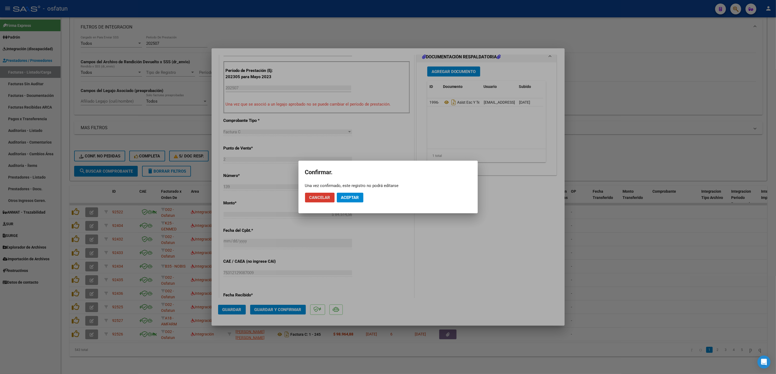
click at [346, 193] on button "Aceptar" at bounding box center [350, 198] width 27 height 10
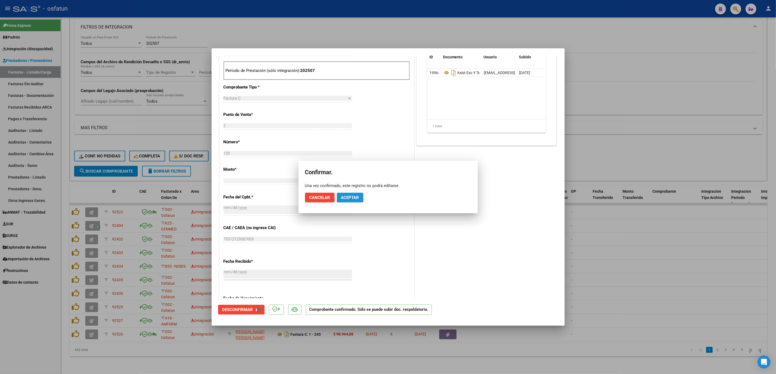
scroll to position [129, 0]
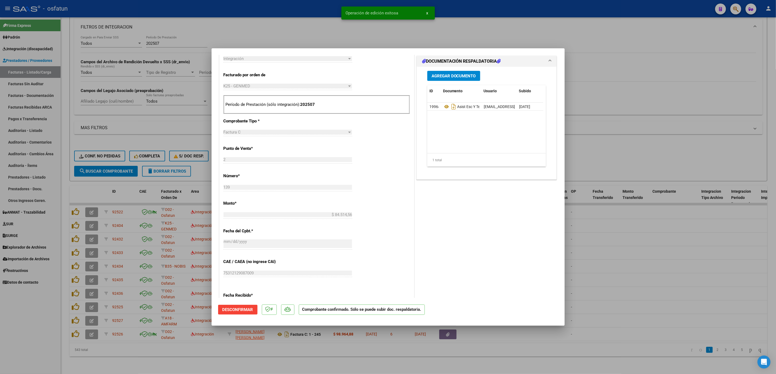
click at [591, 218] on div at bounding box center [388, 187] width 776 height 374
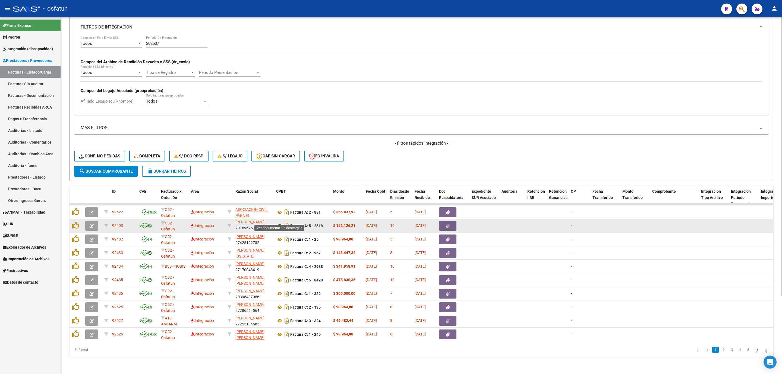
click at [278, 223] on icon at bounding box center [279, 226] width 7 height 7
click at [88, 223] on button "button" at bounding box center [91, 226] width 13 height 10
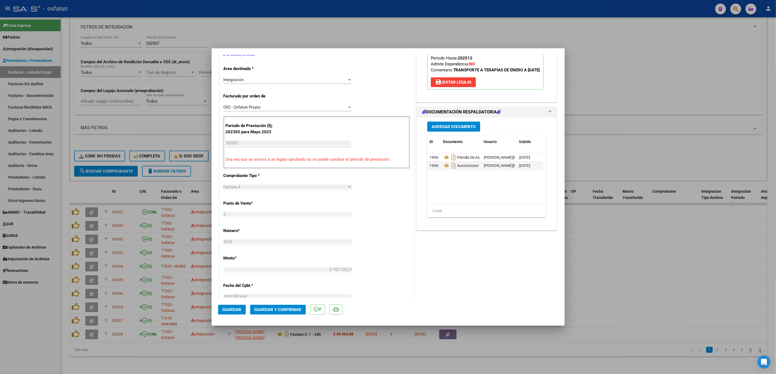
scroll to position [122, 0]
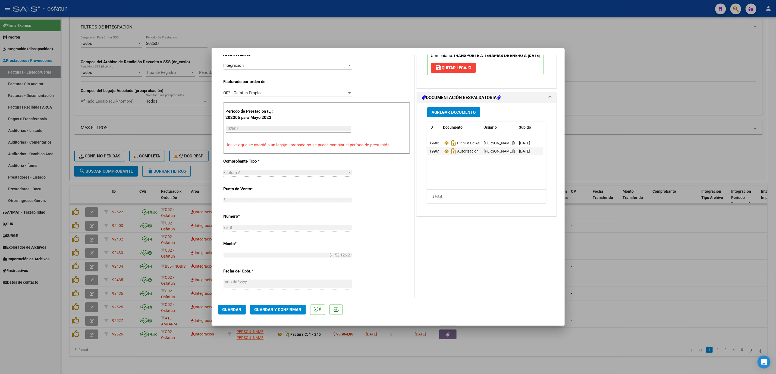
drag, startPoint x: 278, startPoint y: 316, endPoint x: 278, endPoint y: 313, distance: 3.3
click at [278, 313] on mat-dialog-actions "Guardar Guardar y Confirmar" at bounding box center [388, 308] width 340 height 21
click at [278, 313] on button "Guardar y Confirmar" at bounding box center [278, 310] width 56 height 10
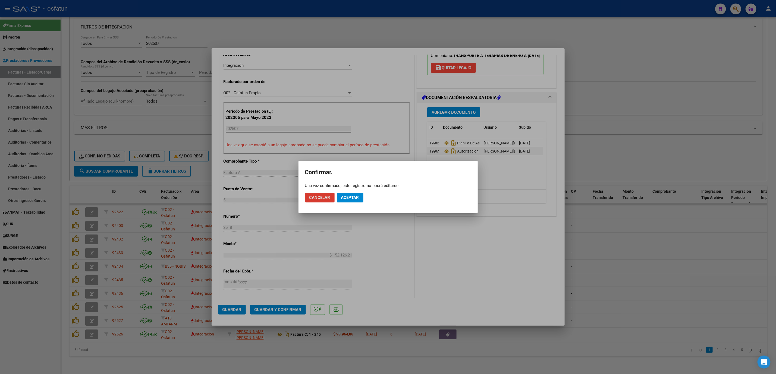
click at [342, 194] on button "Aceptar" at bounding box center [350, 198] width 27 height 10
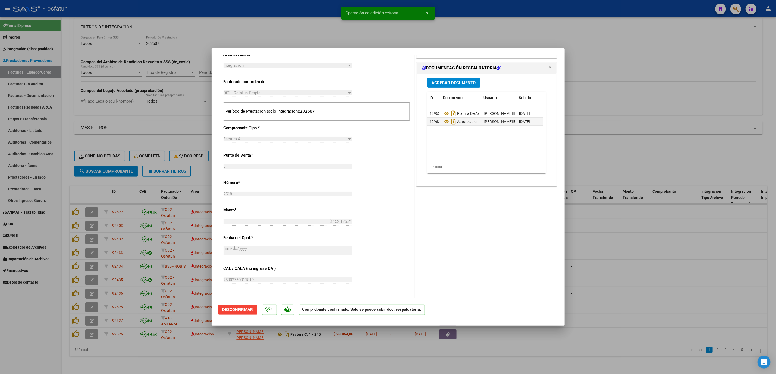
click at [237, 30] on div at bounding box center [388, 187] width 776 height 374
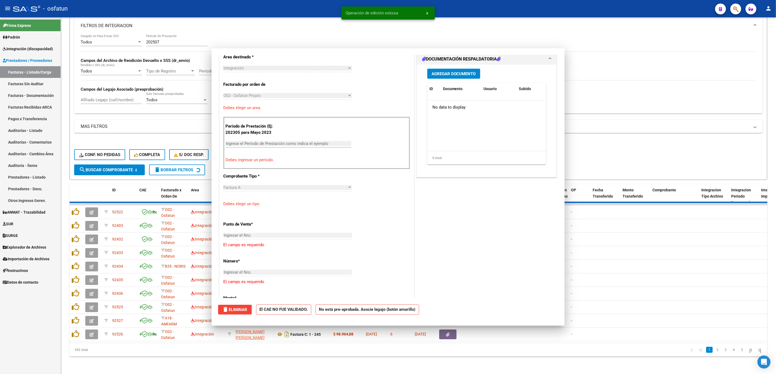
scroll to position [0, 0]
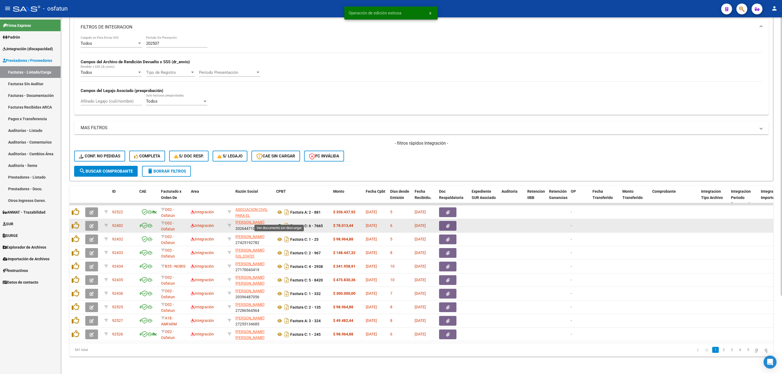
click at [276, 223] on icon at bounding box center [279, 226] width 7 height 7
click at [92, 222] on button "button" at bounding box center [91, 226] width 13 height 10
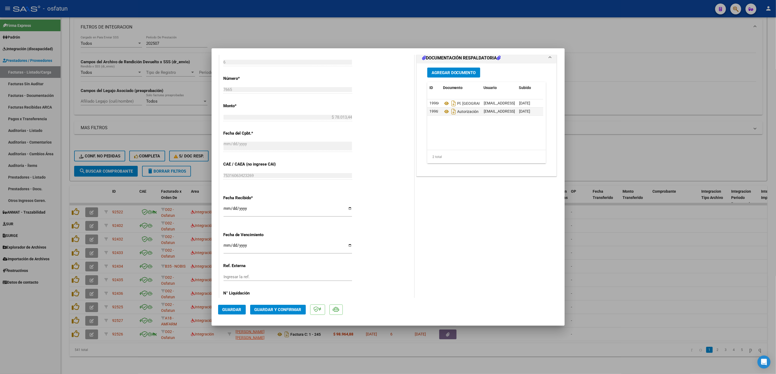
scroll to position [282, 0]
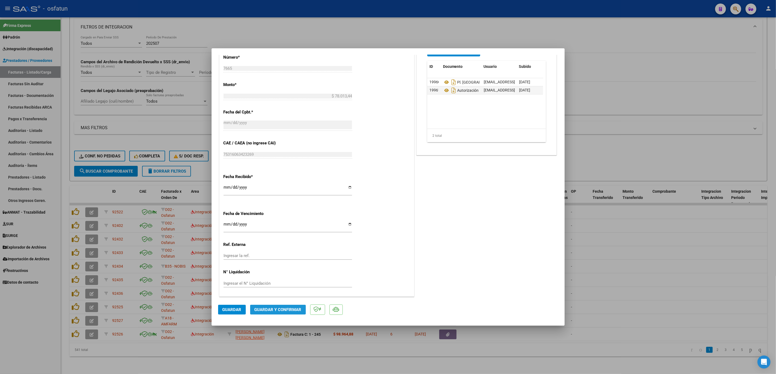
click at [289, 306] on button "Guardar y Confirmar" at bounding box center [278, 310] width 56 height 10
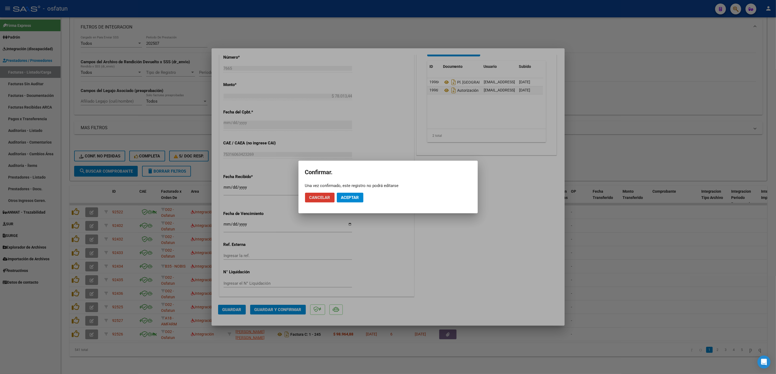
click at [350, 196] on span "Aceptar" at bounding box center [350, 197] width 18 height 5
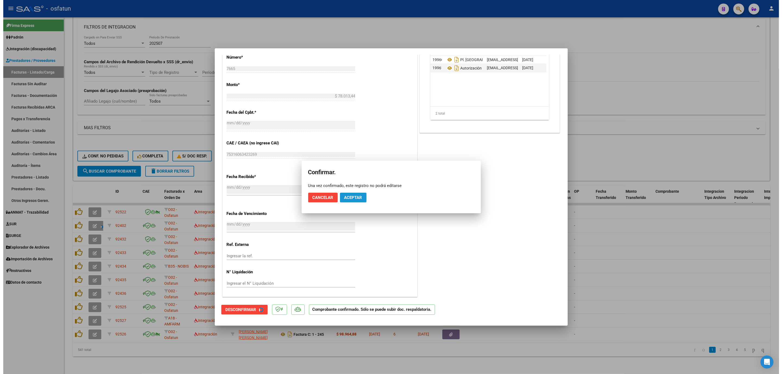
scroll to position [249, 0]
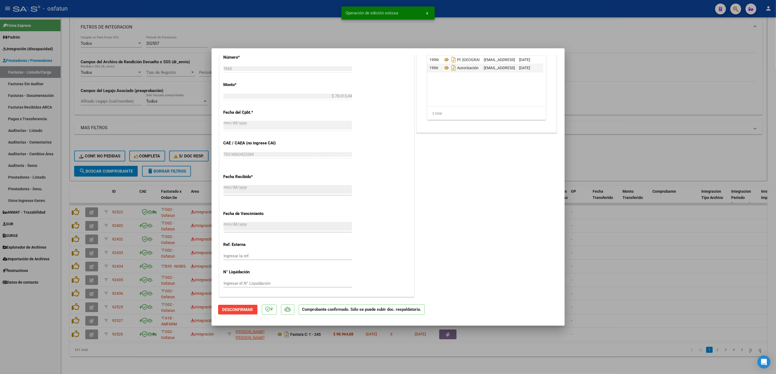
click at [230, 36] on div at bounding box center [388, 187] width 776 height 374
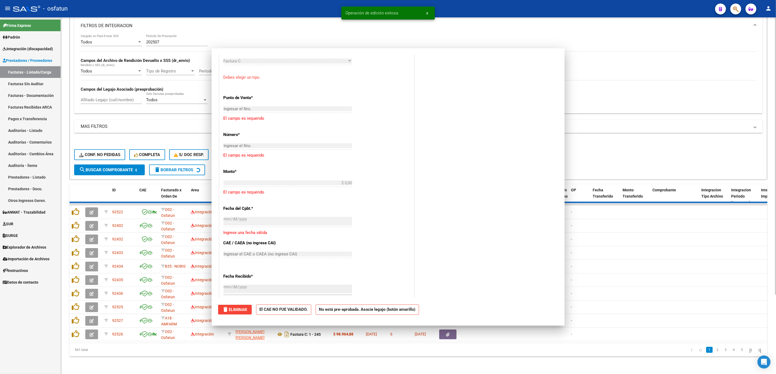
scroll to position [0, 0]
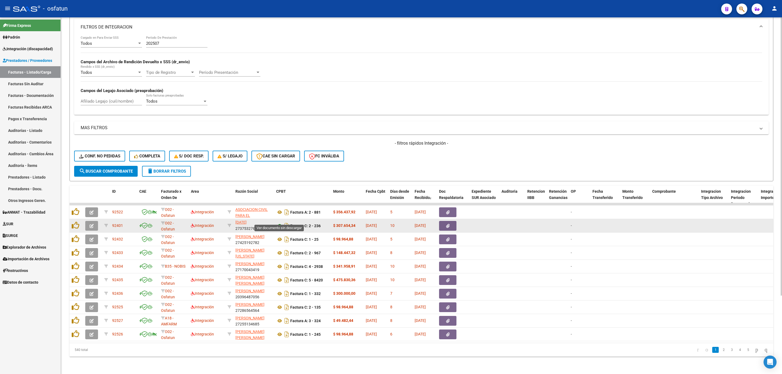
click at [278, 223] on icon at bounding box center [279, 226] width 7 height 7
click at [92, 224] on icon "button" at bounding box center [92, 226] width 4 height 4
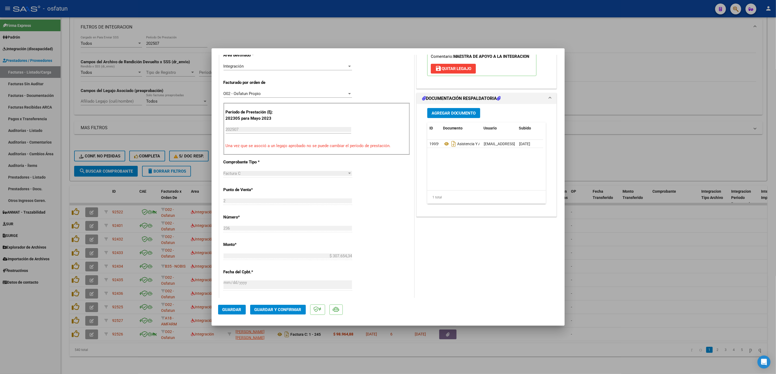
scroll to position [163, 0]
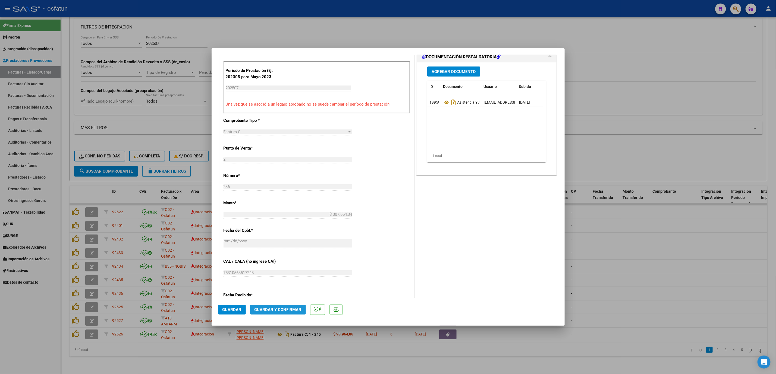
click at [286, 310] on span "Guardar y Confirmar" at bounding box center [277, 309] width 47 height 5
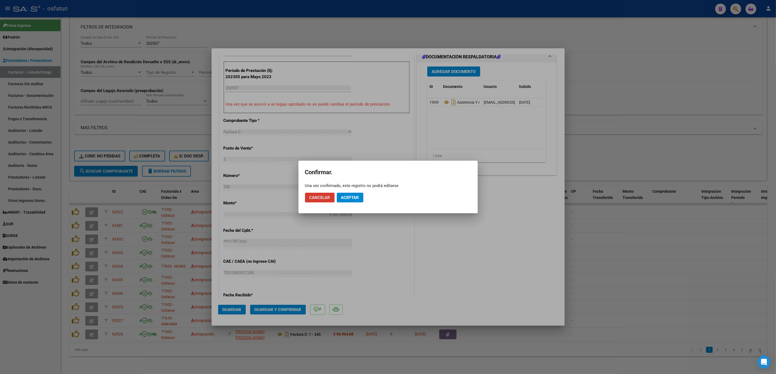
click at [350, 197] on span "Aceptar" at bounding box center [350, 197] width 18 height 5
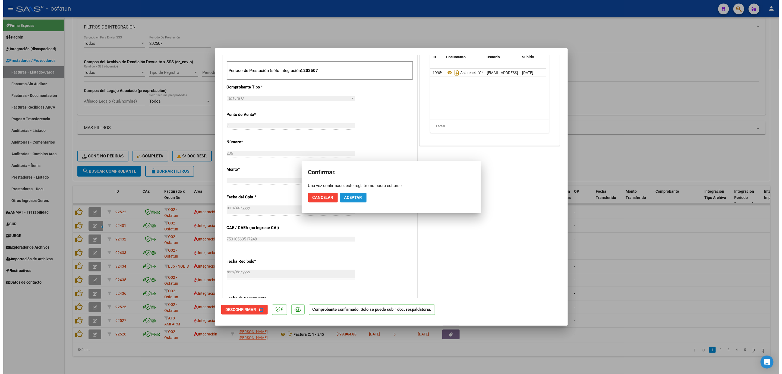
scroll to position [129, 0]
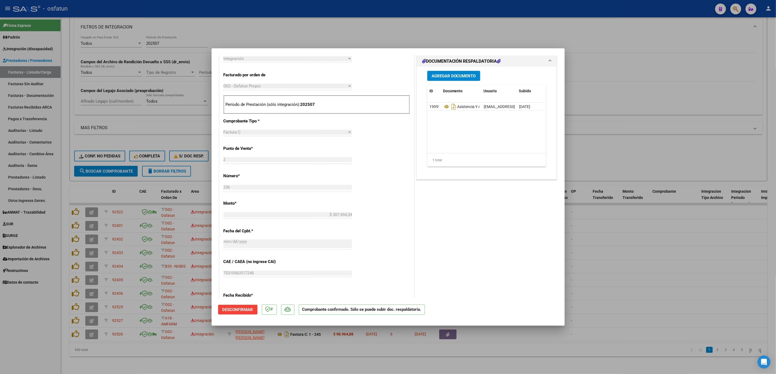
drag, startPoint x: 706, startPoint y: 255, endPoint x: 547, endPoint y: 221, distance: 163.3
click at [706, 254] on div at bounding box center [388, 187] width 776 height 374
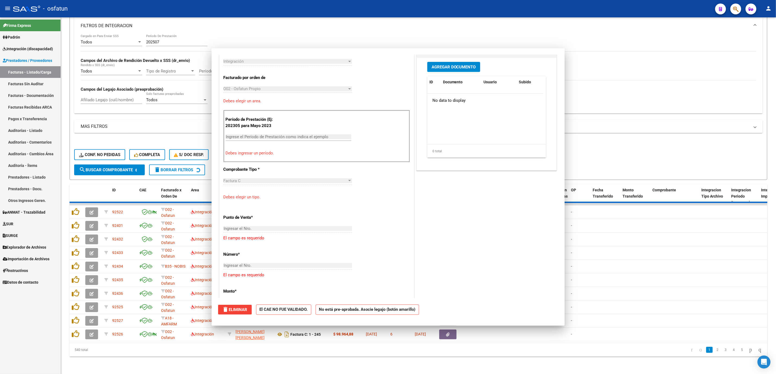
scroll to position [0, 0]
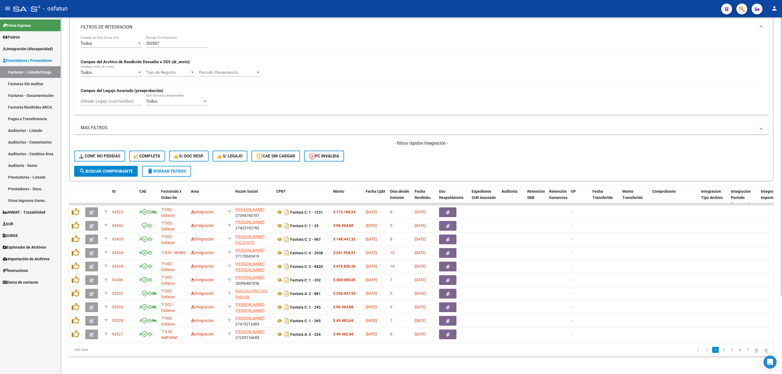
click at [347, 90] on div "Todos Cargado en Para Enviar SSS 202507 Período De Prestación Campos del Archiv…" at bounding box center [422, 73] width 682 height 75
click at [121, 166] on button "search Buscar Comprobante" at bounding box center [106, 171] width 64 height 11
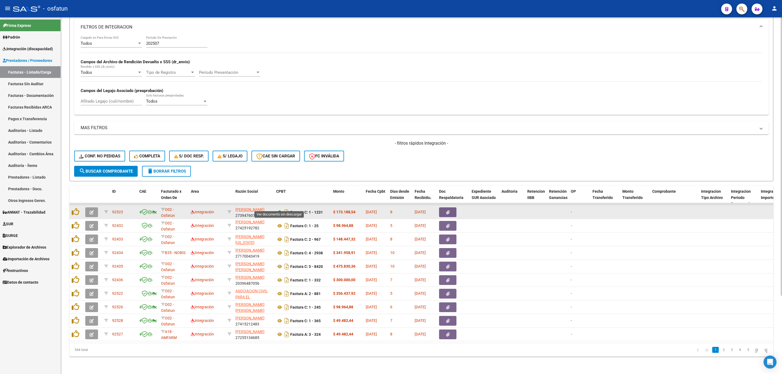
click at [279, 209] on icon at bounding box center [279, 212] width 7 height 7
click at [96, 207] on button "button" at bounding box center [91, 212] width 13 height 10
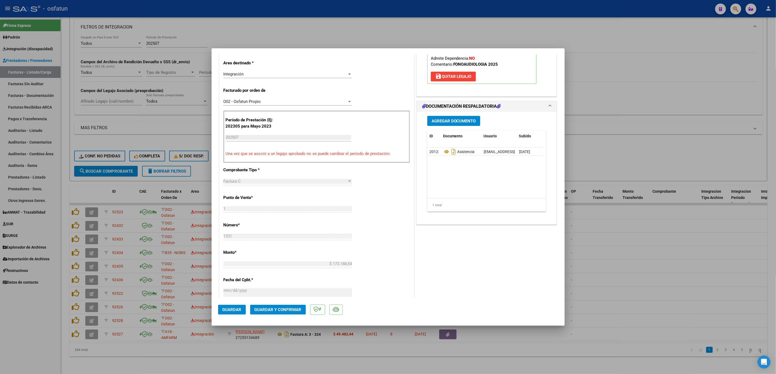
scroll to position [122, 0]
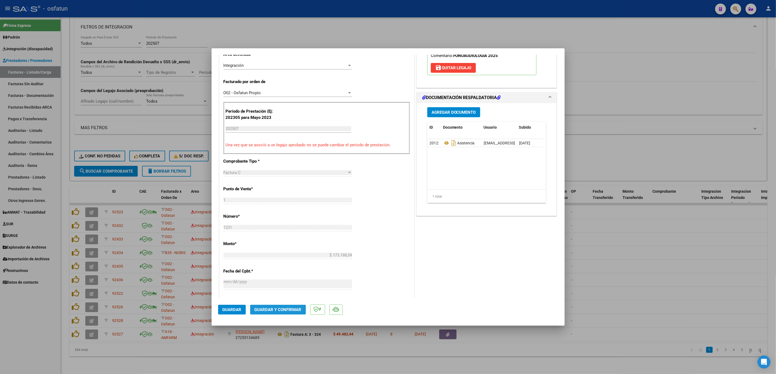
drag, startPoint x: 257, startPoint y: 310, endPoint x: 260, endPoint y: 307, distance: 4.1
click at [260, 307] on span "Guardar y Confirmar" at bounding box center [277, 309] width 47 height 5
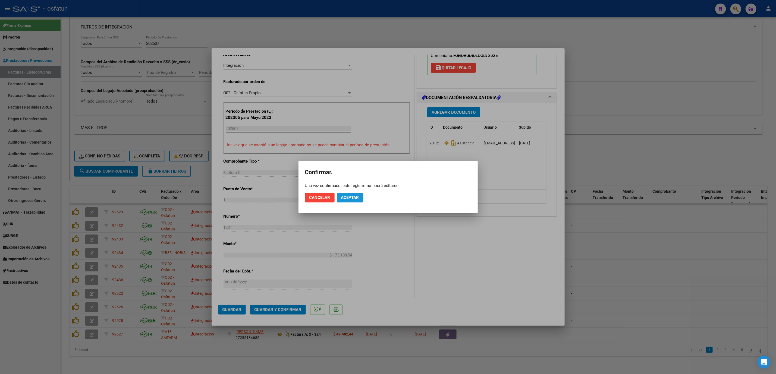
click at [357, 197] on span "Aceptar" at bounding box center [350, 197] width 18 height 5
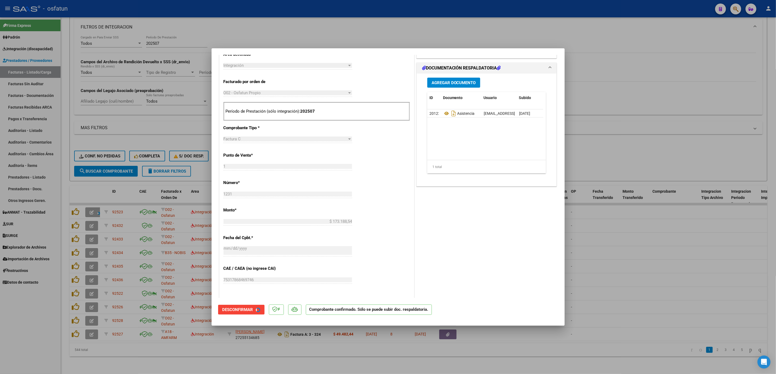
click at [602, 225] on div at bounding box center [388, 187] width 776 height 374
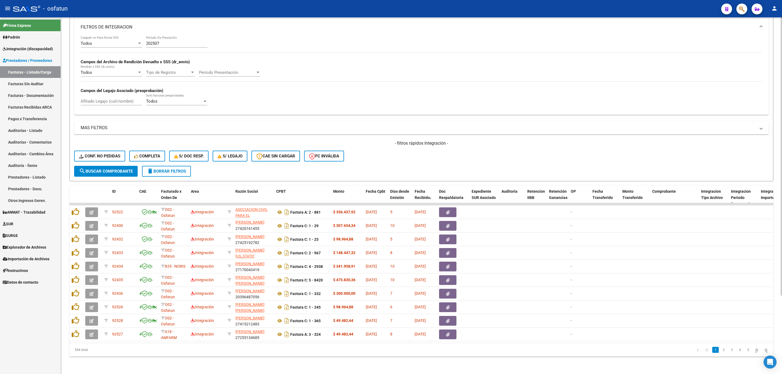
click at [121, 169] on span "search Buscar Comprobante" at bounding box center [106, 171] width 54 height 5
click at [527, 364] on div "Video tutorial PRESTADORES -> Listado de CPBTs Emitidos por Prestadores / Prove…" at bounding box center [421, 149] width 721 height 450
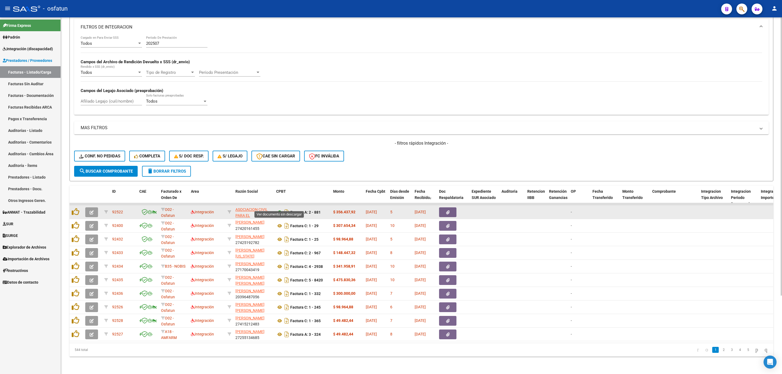
click at [280, 209] on icon at bounding box center [279, 212] width 7 height 7
click at [87, 207] on button "button" at bounding box center [91, 212] width 13 height 10
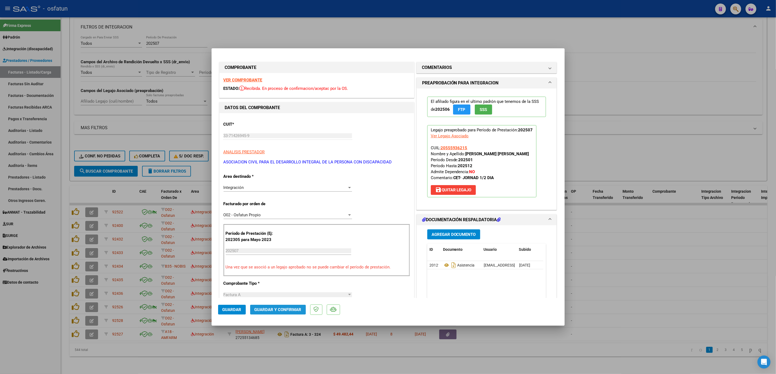
click at [289, 311] on span "Guardar y Confirmar" at bounding box center [277, 309] width 47 height 5
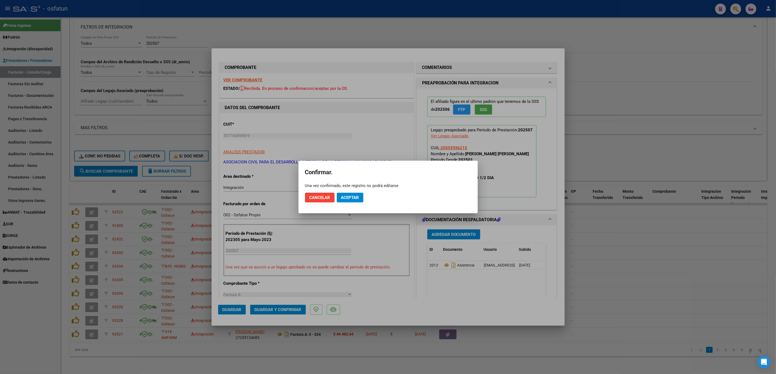
drag, startPoint x: 358, startPoint y: 190, endPoint x: 351, endPoint y: 198, distance: 10.4
click at [358, 191] on mat-dialog-actions "Cancelar Aceptar" at bounding box center [388, 197] width 166 height 18
click at [351, 198] on span "Aceptar" at bounding box center [350, 197] width 18 height 5
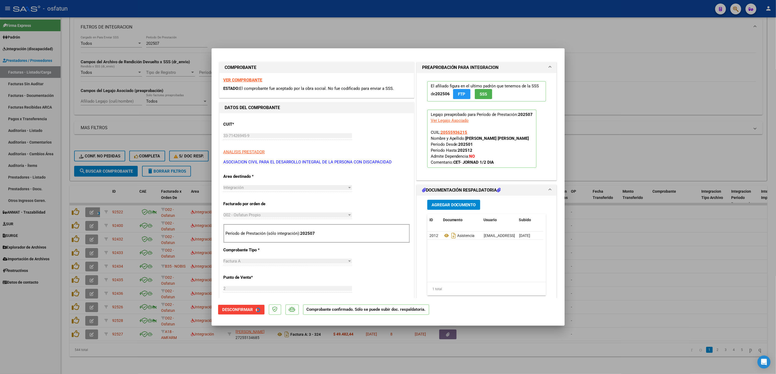
scroll to position [204, 0]
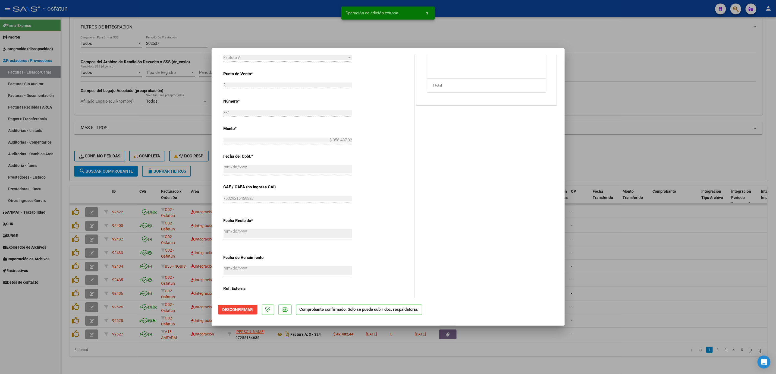
click at [686, 319] on div at bounding box center [388, 187] width 776 height 374
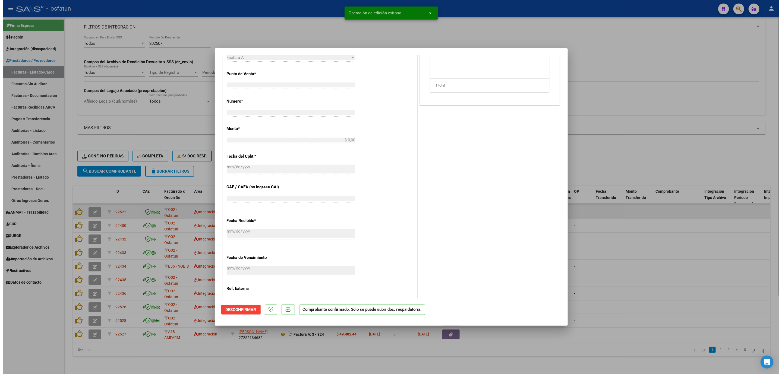
scroll to position [0, 0]
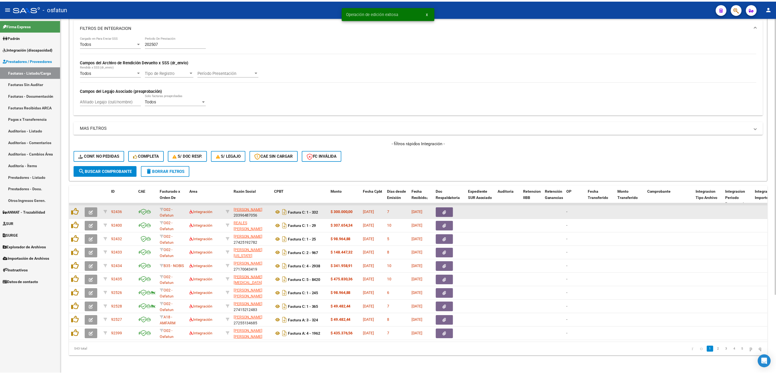
scroll to position [7, 0]
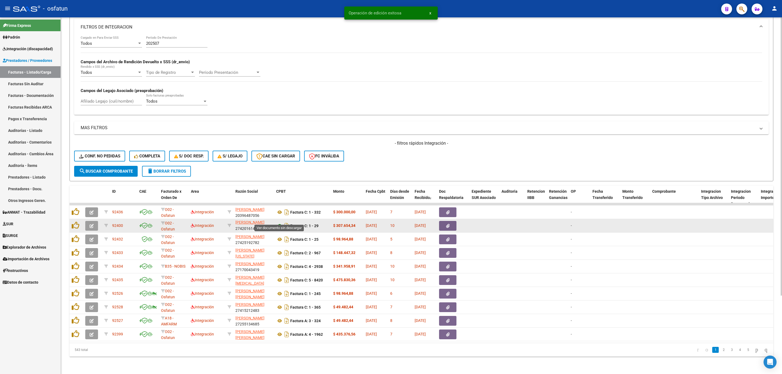
click at [279, 223] on icon at bounding box center [279, 226] width 7 height 7
click at [90, 224] on icon "button" at bounding box center [92, 226] width 4 height 4
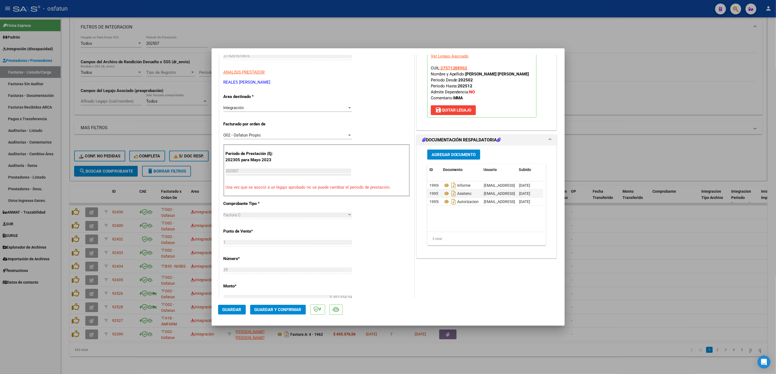
scroll to position [122, 0]
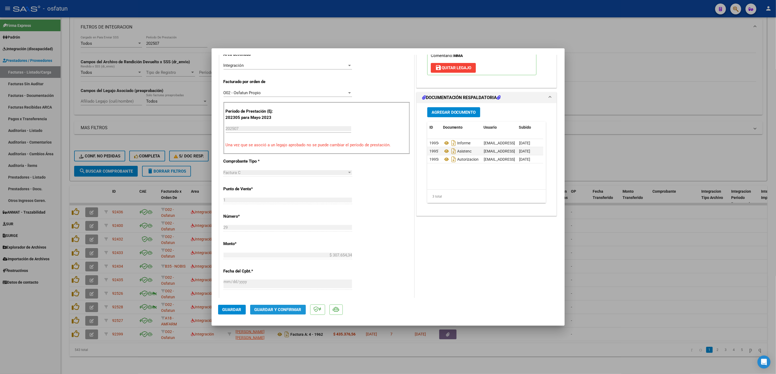
click at [295, 311] on span "Guardar y Confirmar" at bounding box center [277, 309] width 47 height 5
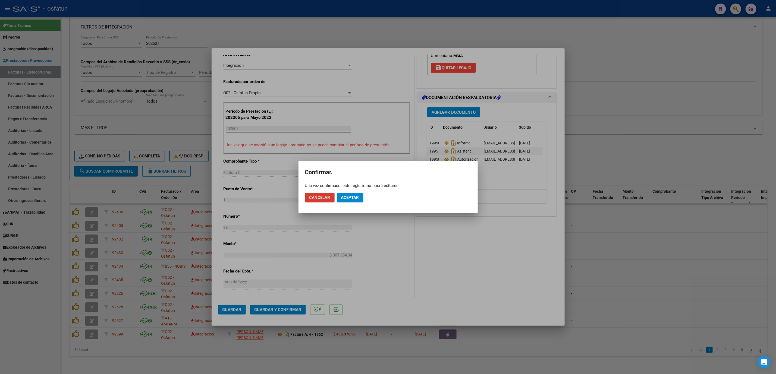
drag, startPoint x: 361, startPoint y: 204, endPoint x: 358, endPoint y: 201, distance: 3.9
click at [360, 202] on mat-dialog-actions "Cancelar Aceptar" at bounding box center [388, 197] width 166 height 18
click at [358, 200] on span "Aceptar" at bounding box center [350, 197] width 18 height 5
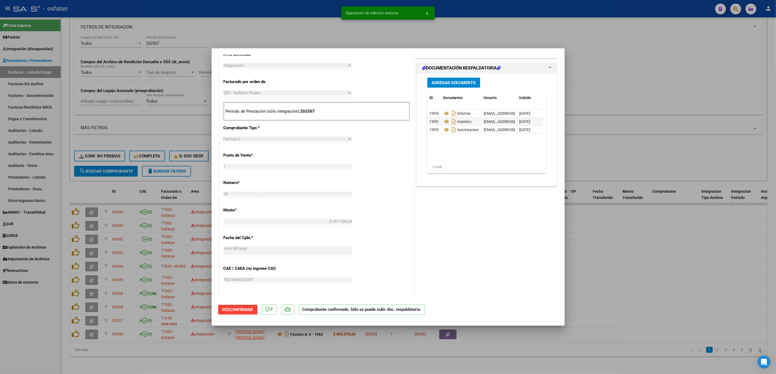
click at [636, 228] on div at bounding box center [388, 187] width 776 height 374
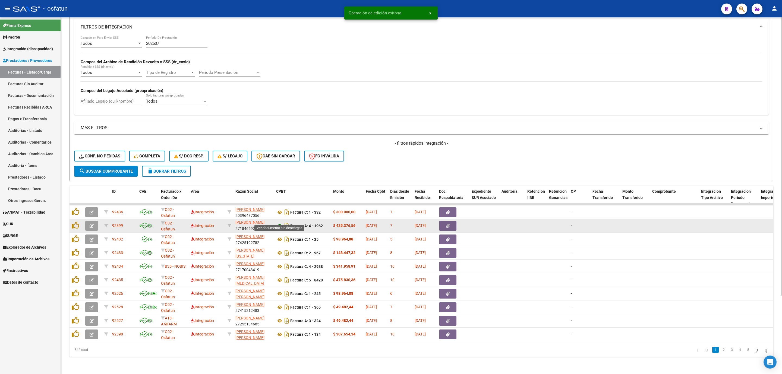
click at [278, 223] on icon at bounding box center [279, 226] width 7 height 7
click at [89, 221] on button "button" at bounding box center [91, 226] width 13 height 10
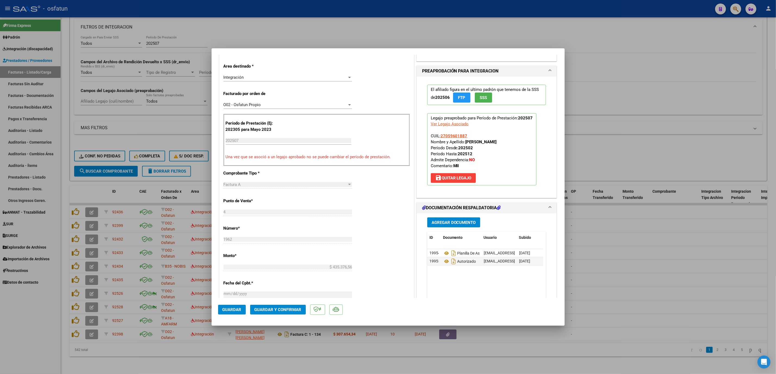
scroll to position [163, 0]
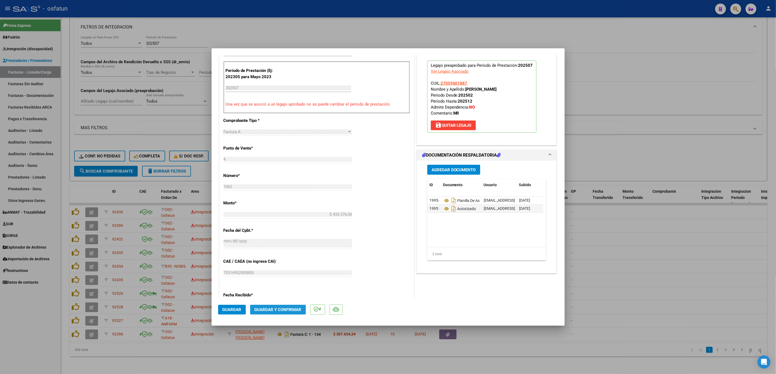
click at [296, 305] on button "Guardar y Confirmar" at bounding box center [278, 310] width 56 height 10
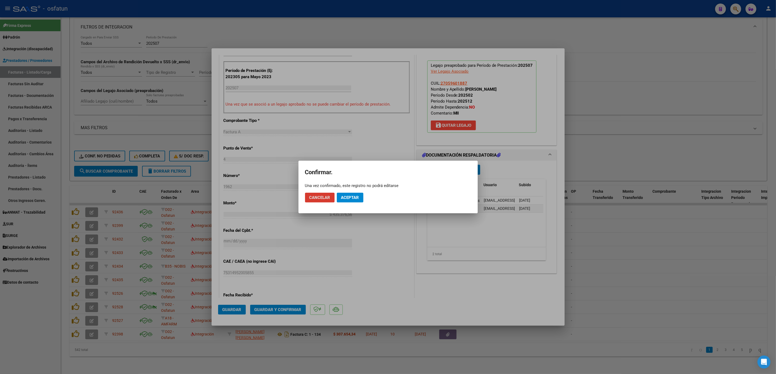
click at [352, 199] on span "Aceptar" at bounding box center [350, 197] width 18 height 5
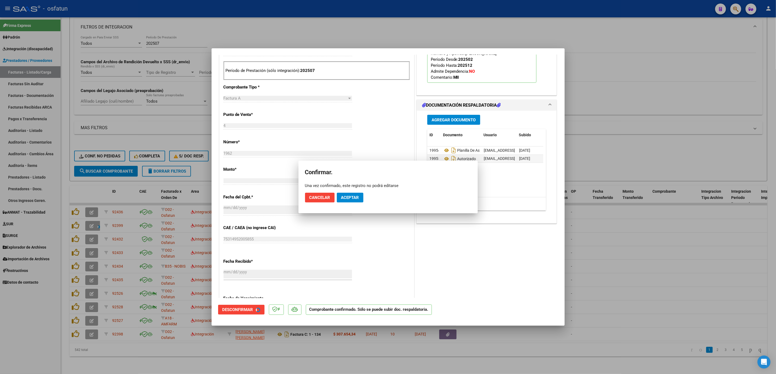
scroll to position [129, 0]
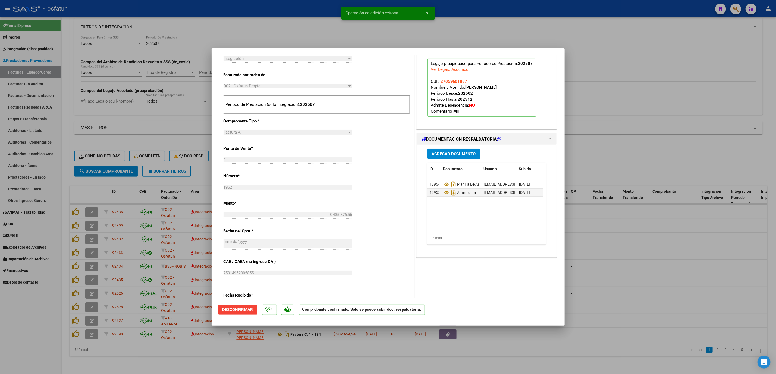
click at [706, 284] on div at bounding box center [388, 187] width 776 height 374
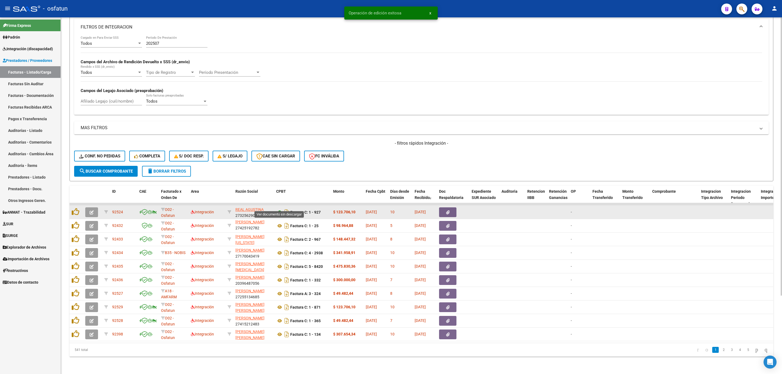
click at [278, 209] on icon at bounding box center [279, 212] width 7 height 7
click at [90, 210] on span "button" at bounding box center [92, 212] width 4 height 5
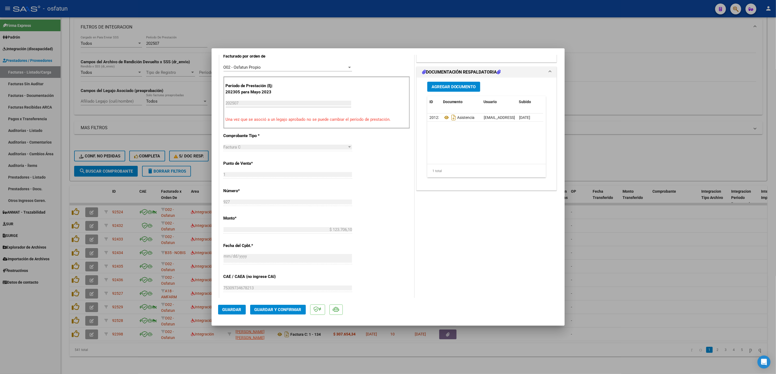
scroll to position [163, 0]
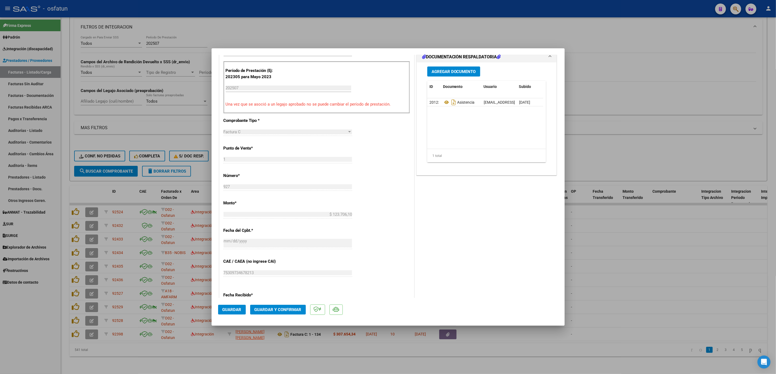
click at [282, 310] on span "Guardar y Confirmar" at bounding box center [277, 309] width 47 height 5
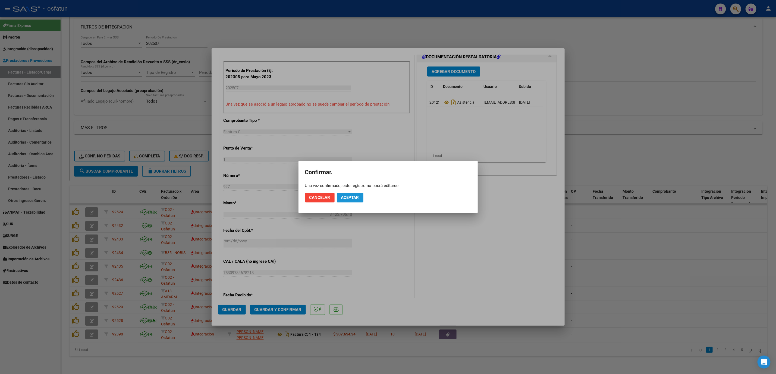
click at [352, 196] on span "Aceptar" at bounding box center [350, 197] width 18 height 5
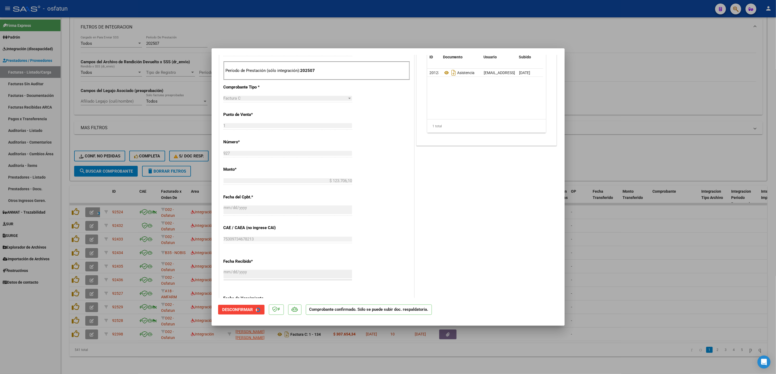
scroll to position [129, 0]
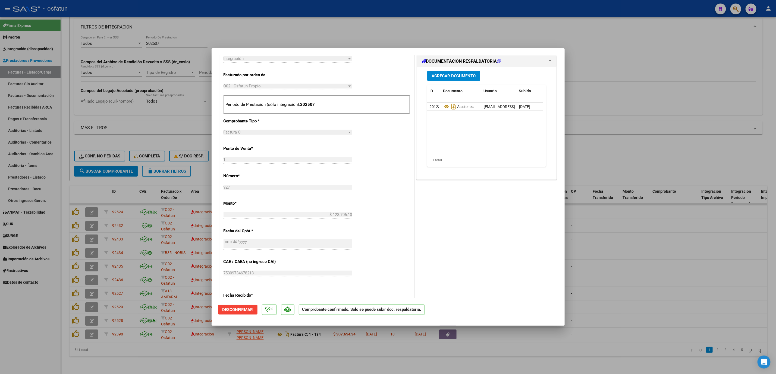
click at [282, 31] on div at bounding box center [388, 187] width 776 height 374
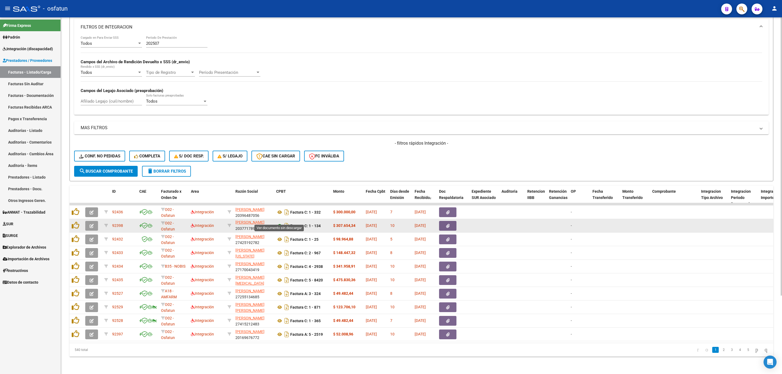
click at [280, 223] on icon at bounding box center [279, 226] width 7 height 7
click at [86, 221] on button "button" at bounding box center [91, 226] width 13 height 10
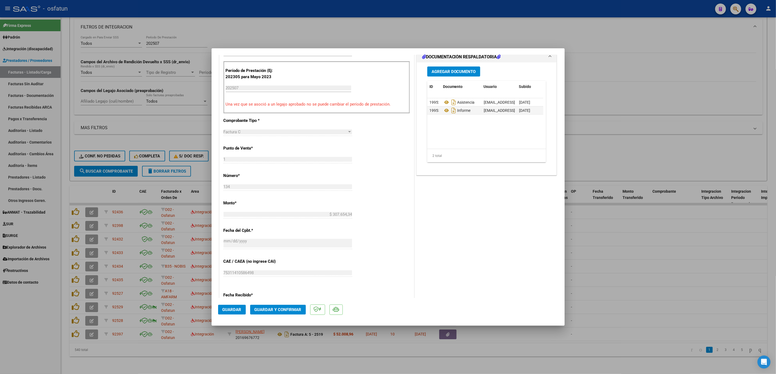
scroll to position [204, 0]
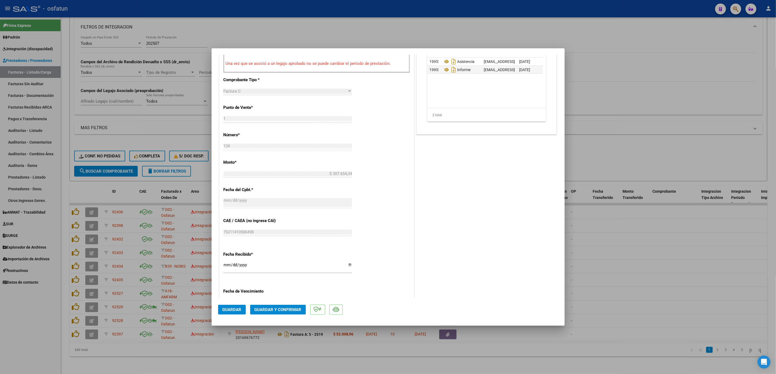
drag, startPoint x: 287, startPoint y: 315, endPoint x: 289, endPoint y: 310, distance: 5.1
click at [287, 314] on mat-dialog-actions "Guardar Guardar y Confirmar" at bounding box center [388, 308] width 340 height 21
click at [289, 310] on span "Guardar y Confirmar" at bounding box center [277, 309] width 47 height 5
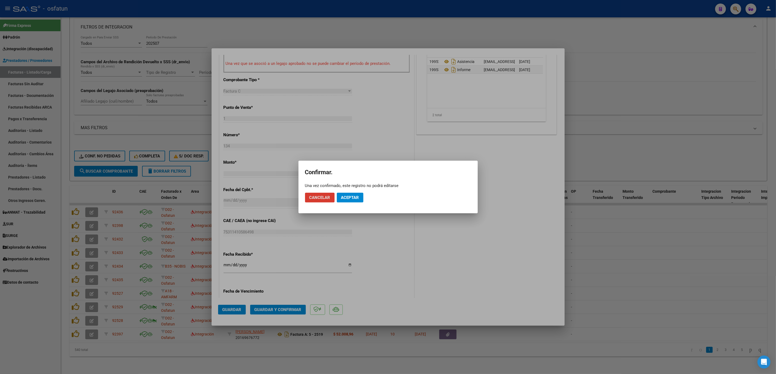
click at [350, 199] on span "Aceptar" at bounding box center [350, 197] width 18 height 5
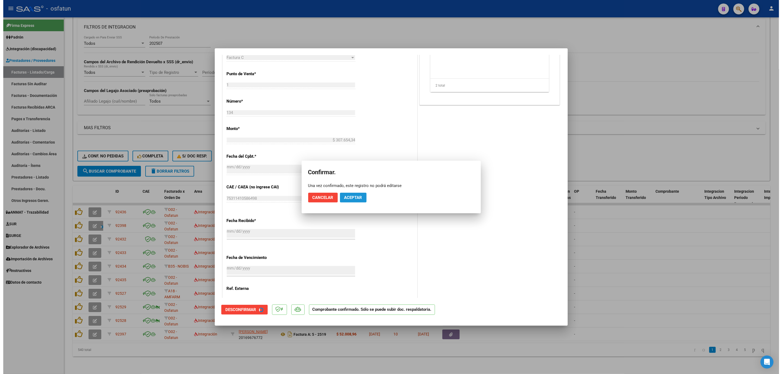
scroll to position [170, 0]
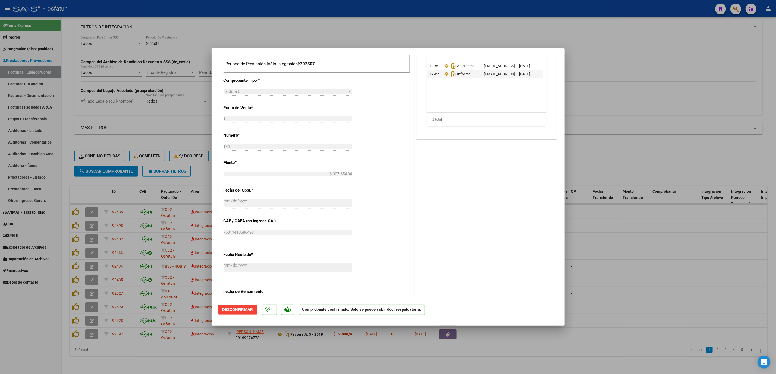
click at [639, 209] on div at bounding box center [388, 187] width 776 height 374
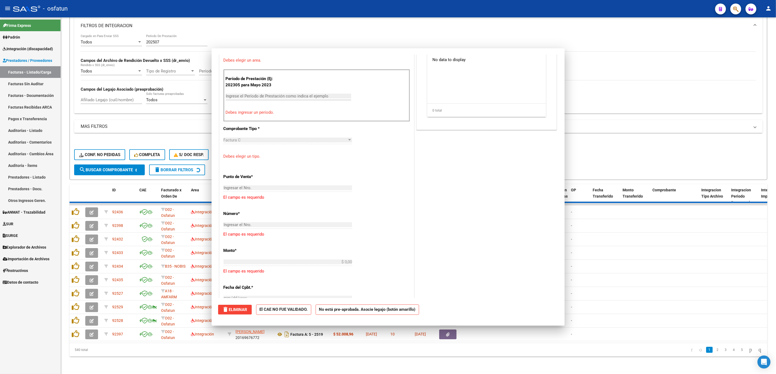
scroll to position [0, 0]
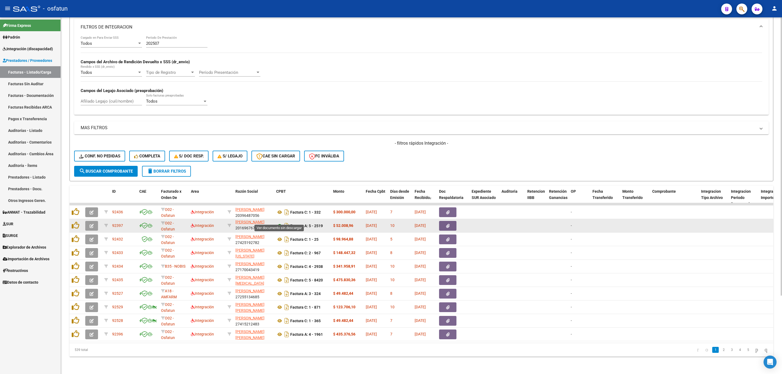
click at [279, 223] on icon at bounding box center [279, 226] width 7 height 7
click at [94, 221] on button "button" at bounding box center [91, 226] width 13 height 10
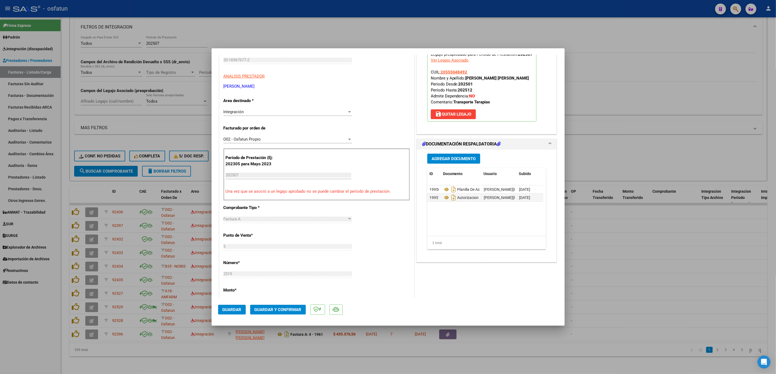
scroll to position [81, 0]
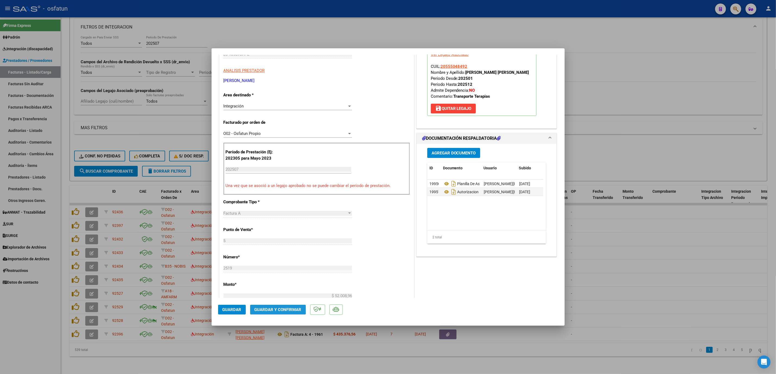
click at [270, 306] on button "Guardar y Confirmar" at bounding box center [278, 310] width 56 height 10
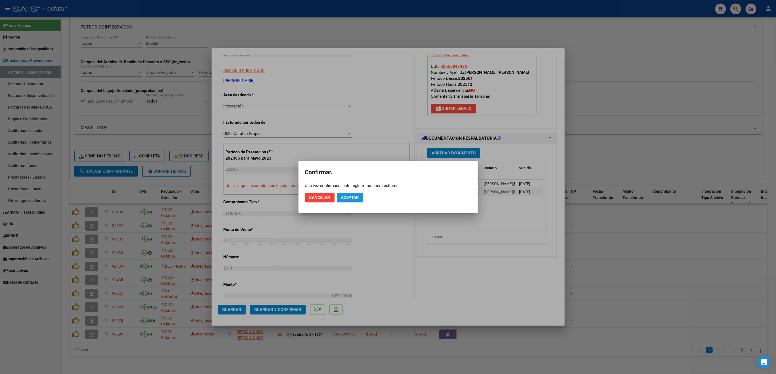
click at [351, 197] on span "Aceptar" at bounding box center [350, 197] width 18 height 5
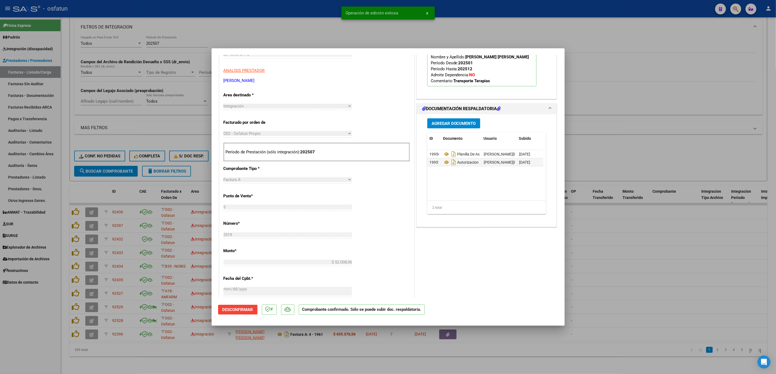
click at [165, 116] on div at bounding box center [388, 187] width 776 height 374
type input "$ 0,00"
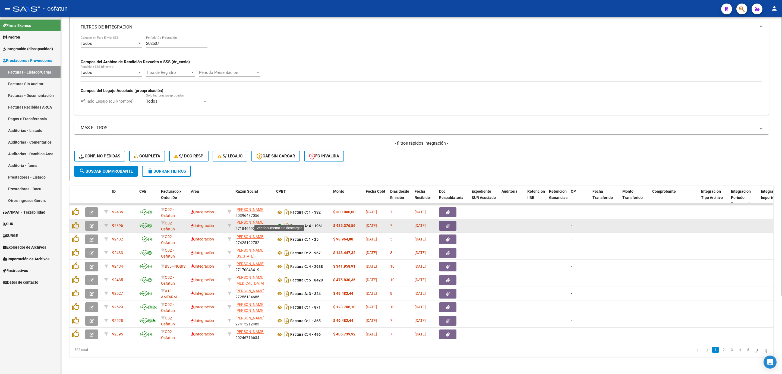
click at [279, 223] on icon at bounding box center [279, 226] width 7 height 7
click at [95, 221] on button "button" at bounding box center [91, 226] width 13 height 10
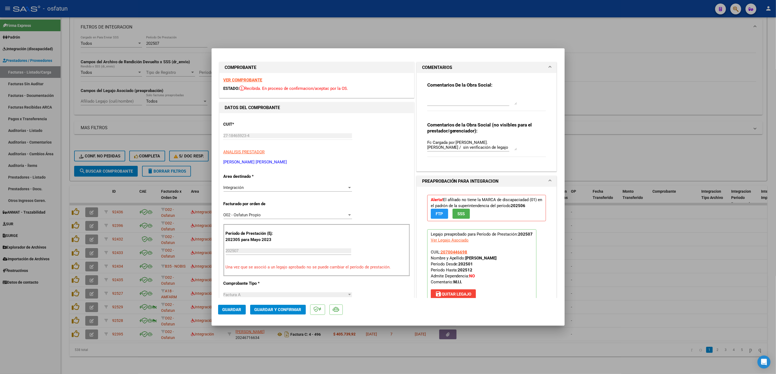
scroll to position [41, 0]
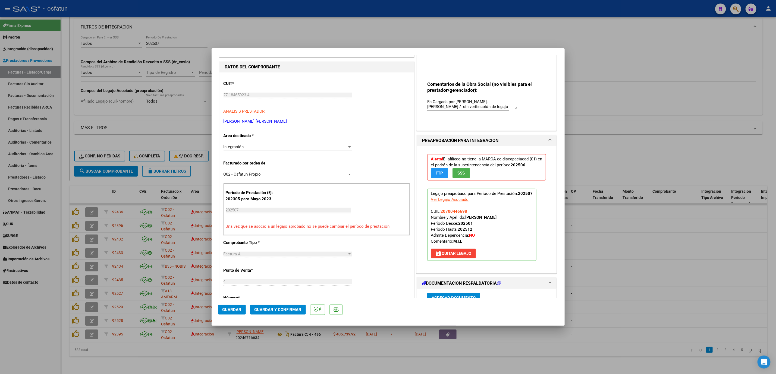
click at [162, 117] on div at bounding box center [388, 187] width 776 height 374
type input "$ 0,00"
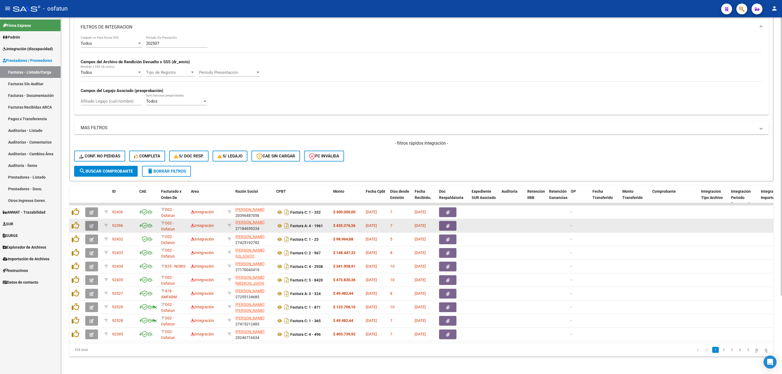
click at [91, 223] on button "button" at bounding box center [91, 226] width 13 height 10
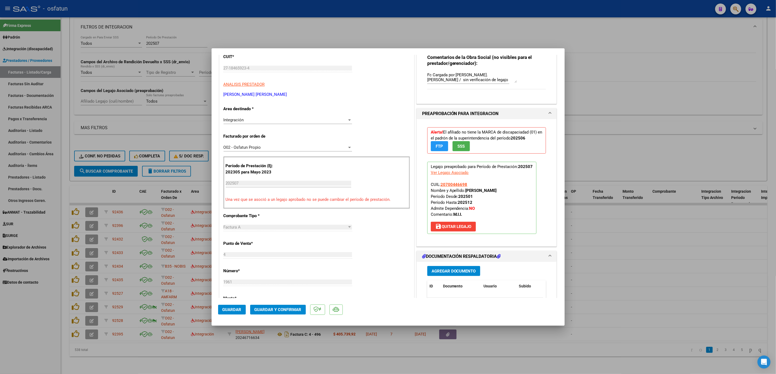
scroll to position [81, 0]
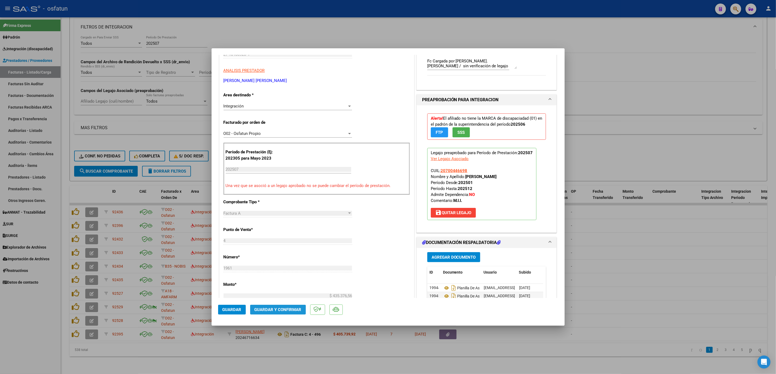
click at [275, 312] on button "Guardar y Confirmar" at bounding box center [278, 310] width 56 height 10
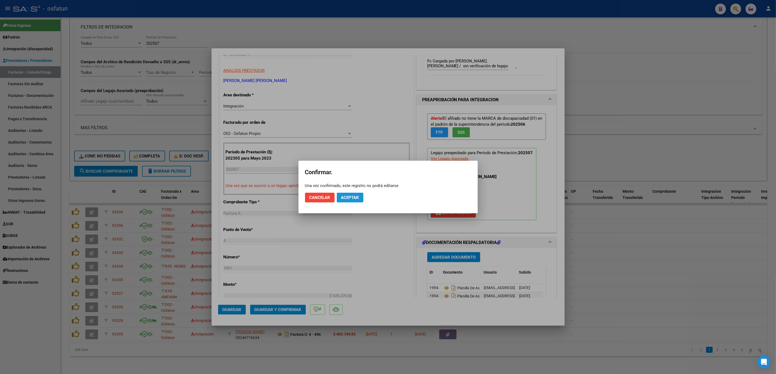
drag, startPoint x: 355, startPoint y: 200, endPoint x: 353, endPoint y: 197, distance: 3.5
click at [354, 199] on span "Aceptar" at bounding box center [350, 197] width 18 height 5
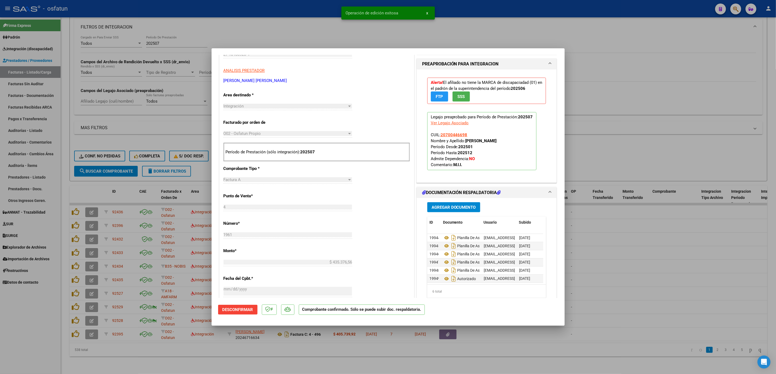
click at [699, 254] on div at bounding box center [388, 187] width 776 height 374
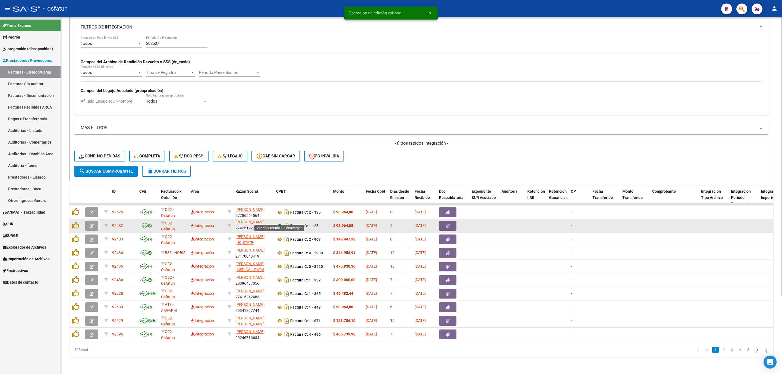
click at [279, 223] on icon at bounding box center [279, 226] width 7 height 7
click at [90, 224] on icon "button" at bounding box center [92, 226] width 4 height 4
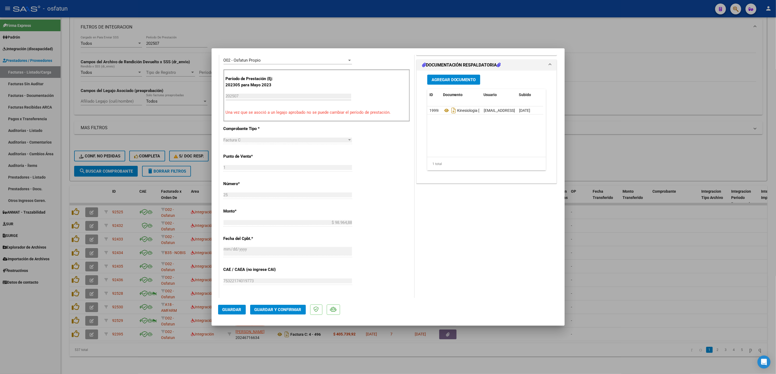
scroll to position [163, 0]
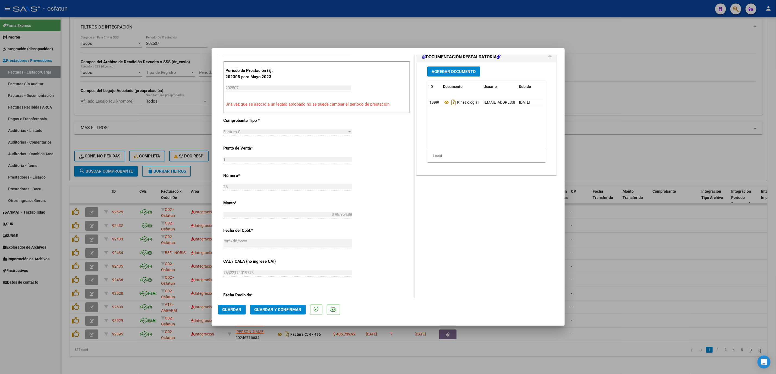
click at [291, 316] on mat-dialog-actions "Guardar Guardar y Confirmar" at bounding box center [388, 308] width 340 height 21
click at [289, 306] on button "Guardar y Confirmar" at bounding box center [278, 310] width 56 height 10
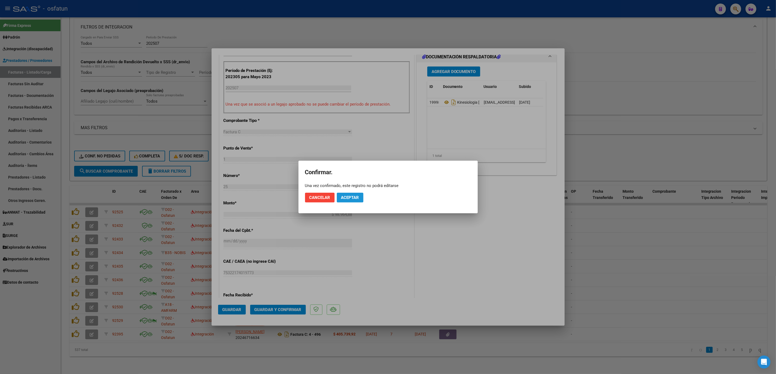
click at [341, 196] on span "Aceptar" at bounding box center [350, 197] width 18 height 5
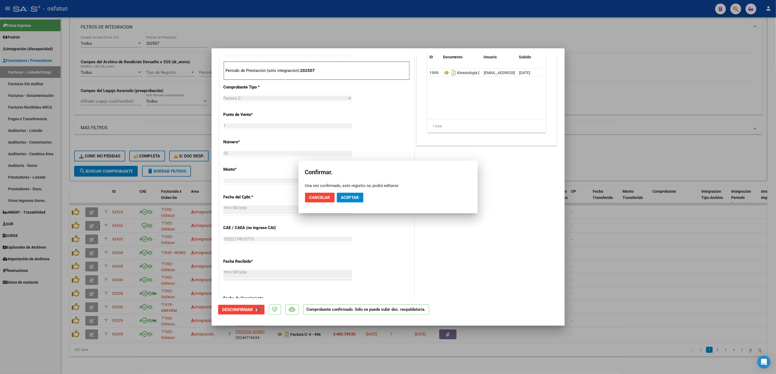
scroll to position [129, 0]
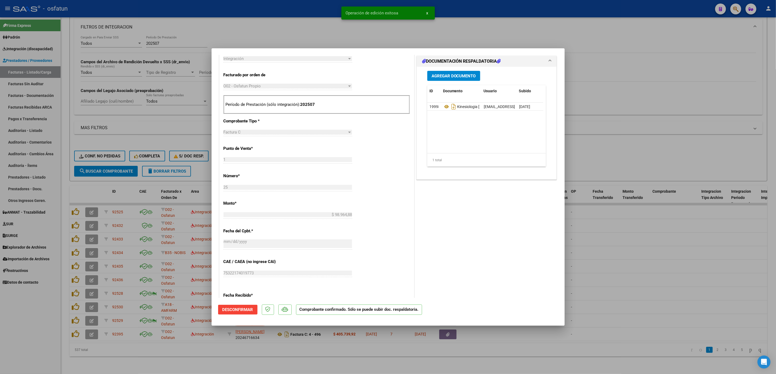
click at [631, 275] on div at bounding box center [388, 187] width 776 height 374
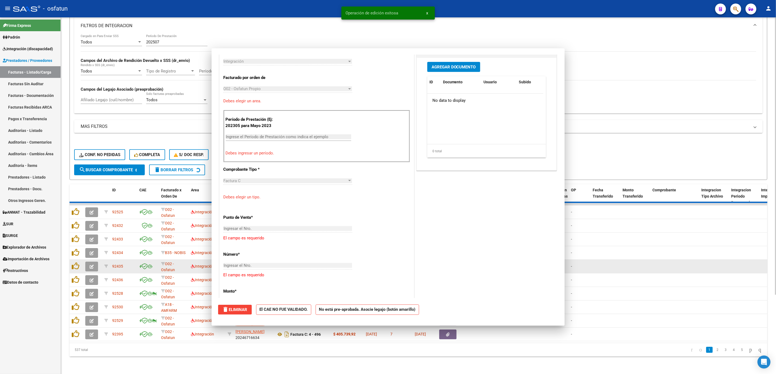
scroll to position [0, 0]
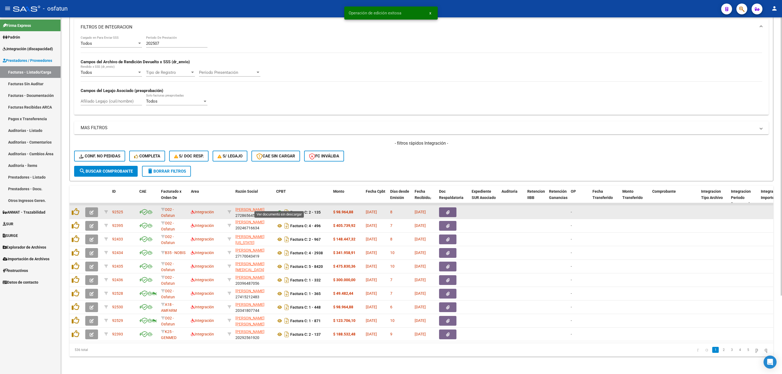
click at [279, 209] on icon at bounding box center [279, 212] width 7 height 7
click at [93, 210] on icon "button" at bounding box center [92, 212] width 4 height 4
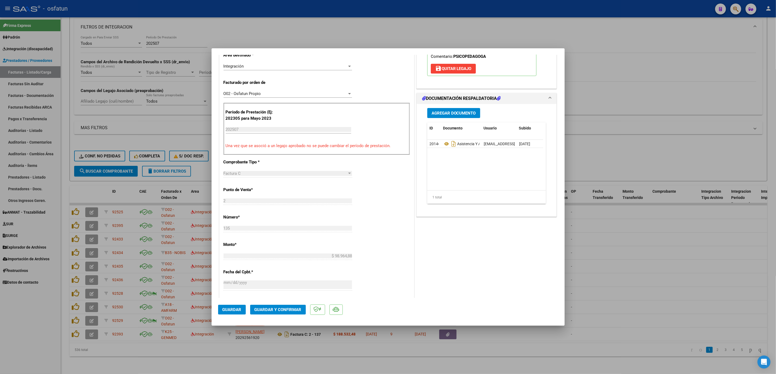
scroll to position [122, 0]
click at [288, 312] on button "Guardar y Confirmar" at bounding box center [278, 310] width 56 height 10
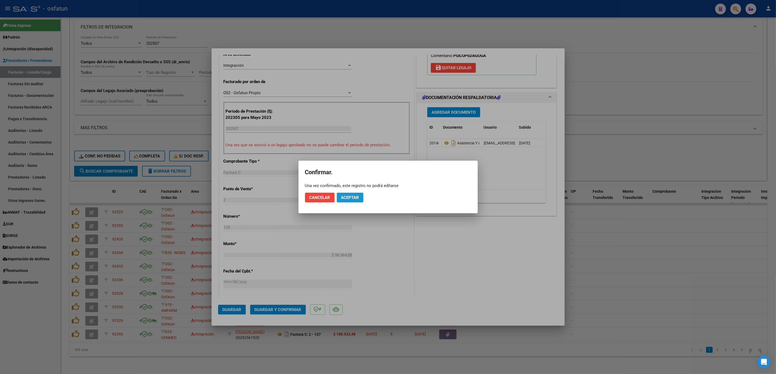
click at [351, 197] on span "Aceptar" at bounding box center [350, 197] width 18 height 5
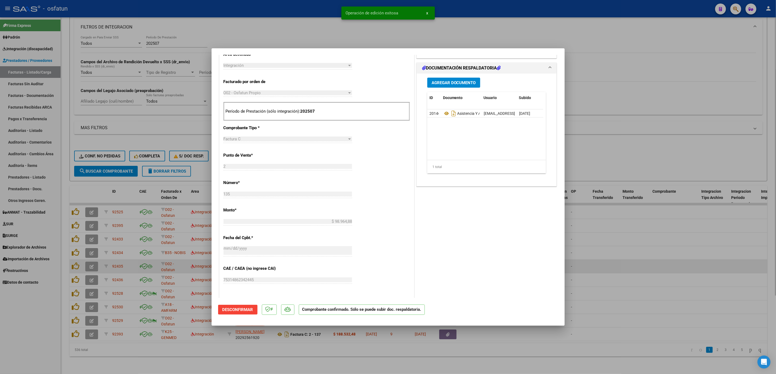
drag, startPoint x: 666, startPoint y: 262, endPoint x: 649, endPoint y: 266, distance: 18.3
click at [665, 262] on div at bounding box center [388, 187] width 776 height 374
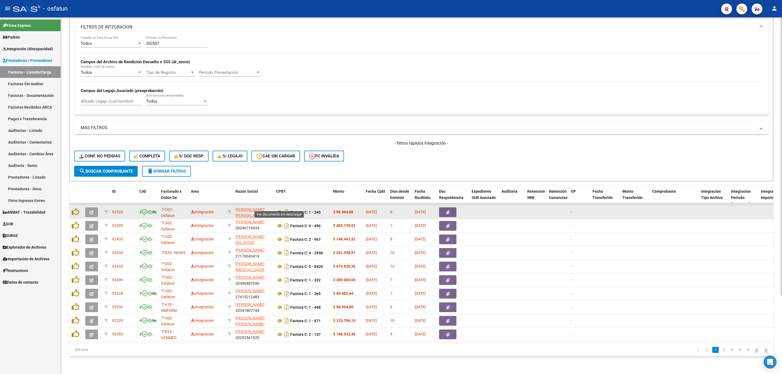
click at [279, 209] on icon at bounding box center [279, 212] width 7 height 7
click at [94, 207] on button "button" at bounding box center [91, 212] width 13 height 10
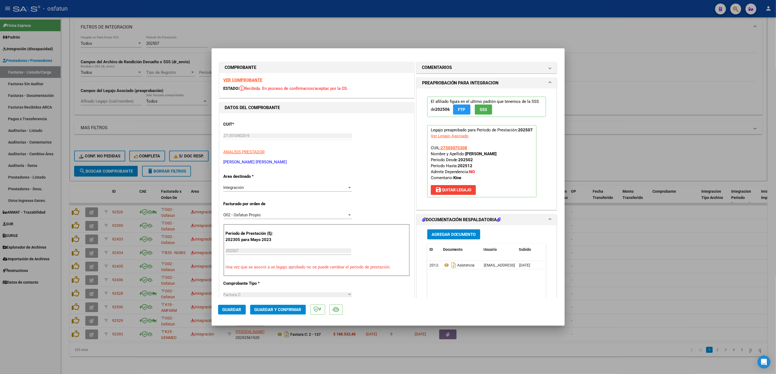
scroll to position [163, 0]
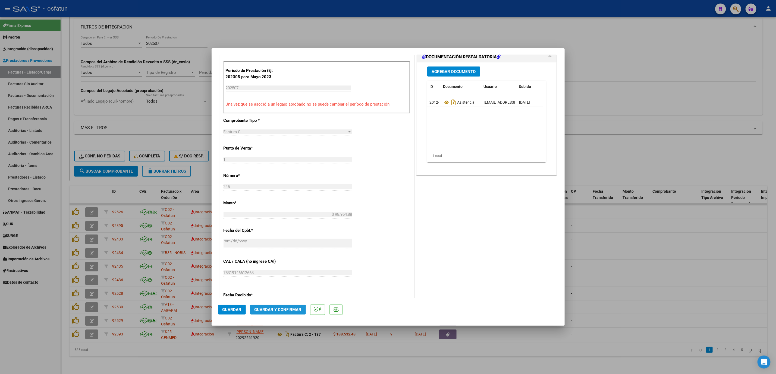
click at [266, 311] on span "Guardar y Confirmar" at bounding box center [277, 309] width 47 height 5
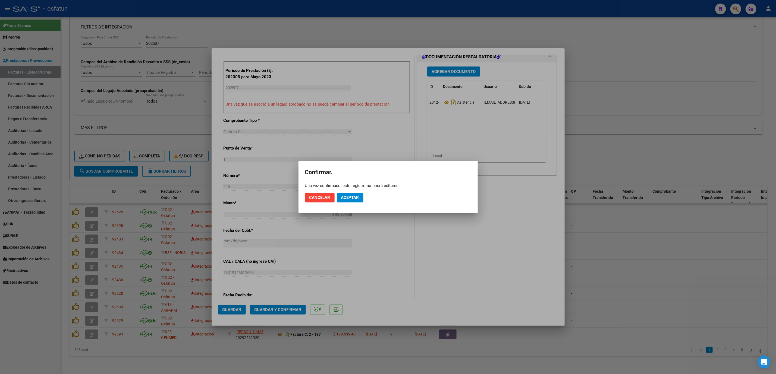
click at [354, 191] on mat-dialog-actions "Cancelar Aceptar" at bounding box center [388, 197] width 166 height 18
click at [364, 200] on mat-dialog-actions "Cancelar Aceptar" at bounding box center [388, 197] width 166 height 18
click at [358, 195] on span "Aceptar" at bounding box center [350, 197] width 18 height 5
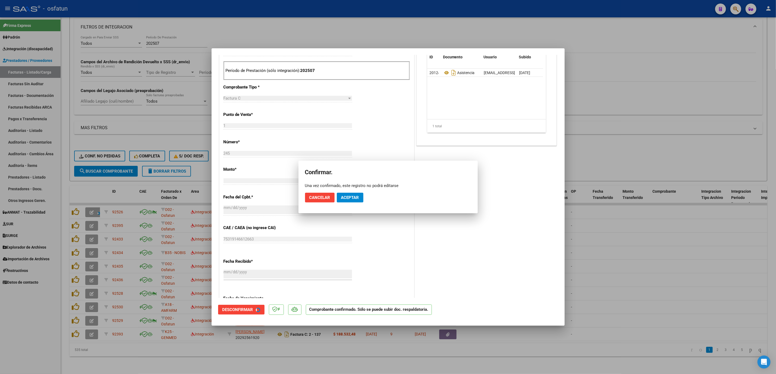
scroll to position [129, 0]
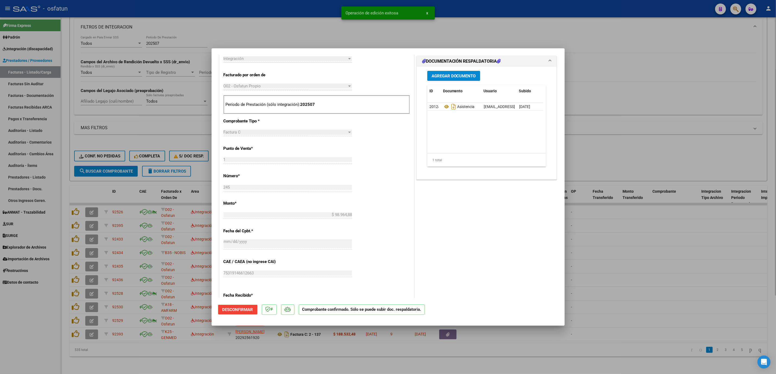
drag, startPoint x: 706, startPoint y: 115, endPoint x: 691, endPoint y: 127, distance: 19.3
click at [705, 118] on div at bounding box center [388, 187] width 776 height 374
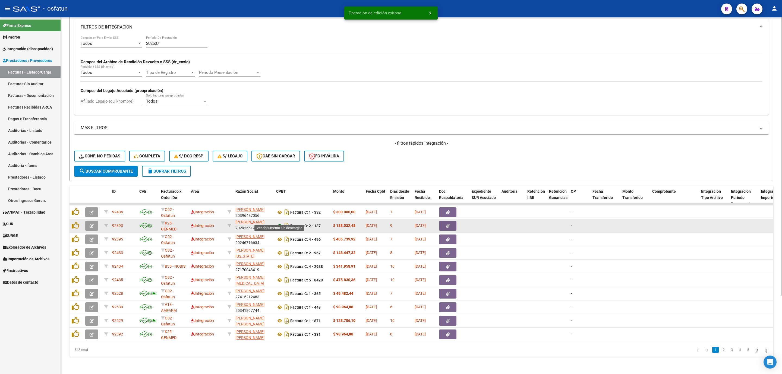
click at [279, 223] on icon at bounding box center [279, 226] width 7 height 7
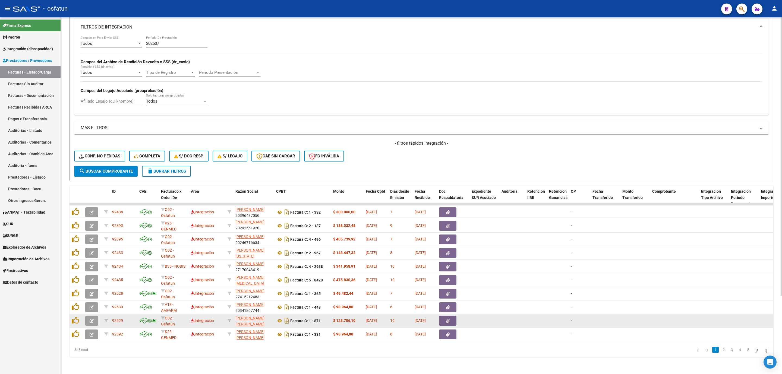
click at [588, 319] on datatable-body-cell "-" at bounding box center [580, 320] width 22 height 13
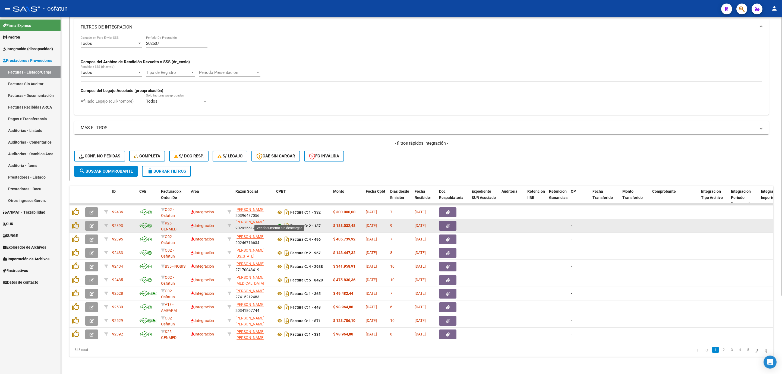
click at [280, 223] on icon at bounding box center [279, 226] width 7 height 7
click at [279, 223] on icon at bounding box center [279, 226] width 7 height 7
click at [88, 221] on button "button" at bounding box center [91, 226] width 13 height 10
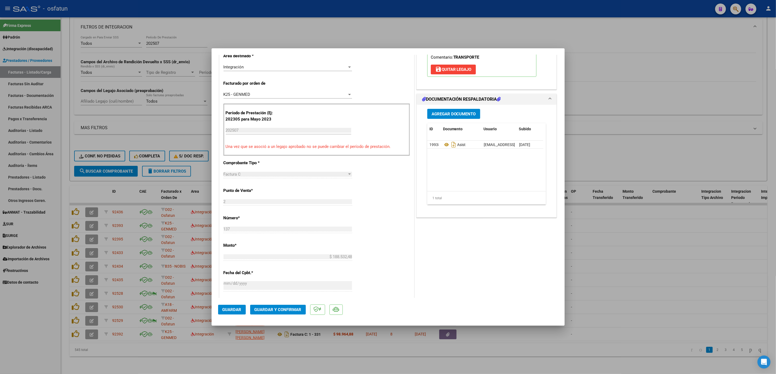
scroll to position [122, 0]
click at [284, 310] on span "Guardar y Confirmar" at bounding box center [277, 309] width 47 height 5
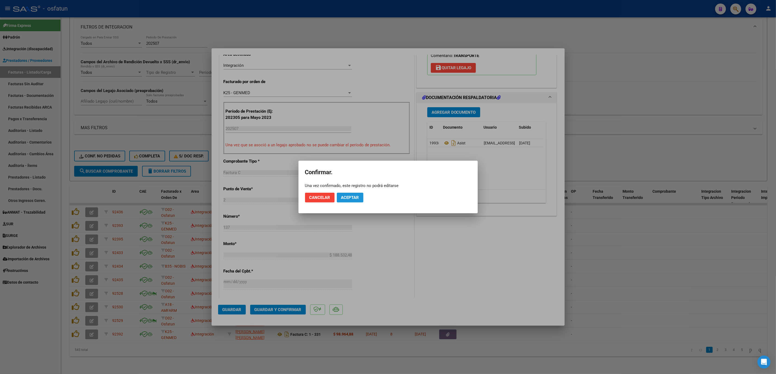
click at [356, 197] on span "Aceptar" at bounding box center [350, 197] width 18 height 5
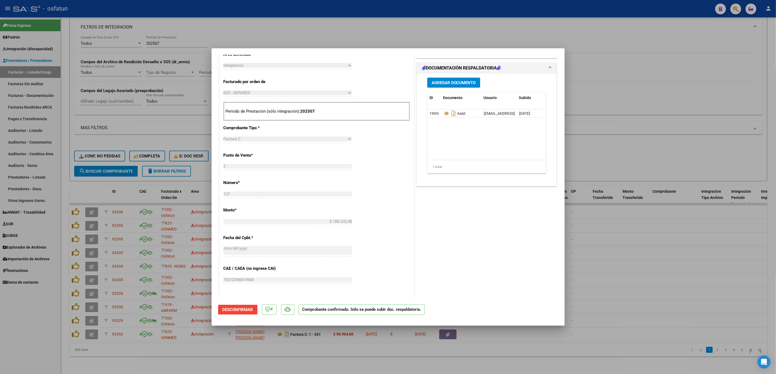
click at [665, 205] on div at bounding box center [388, 187] width 776 height 374
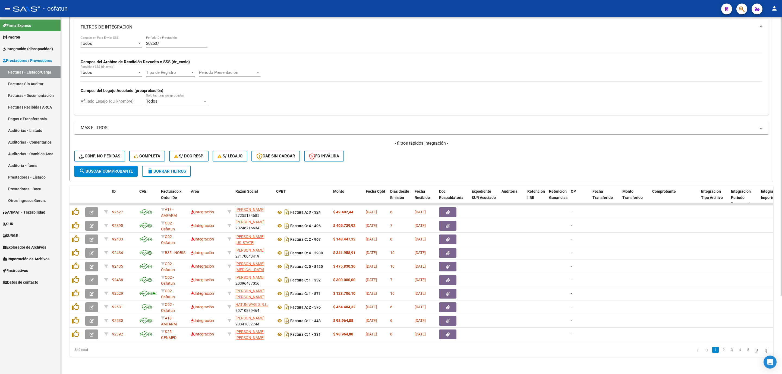
click at [117, 170] on form "Filtros Id Integración Area Seleccionar Gerenciador Seleccionar Gerenciador No …" at bounding box center [422, 76] width 704 height 210
click at [116, 169] on span "search Buscar Comprobante" at bounding box center [106, 171] width 54 height 5
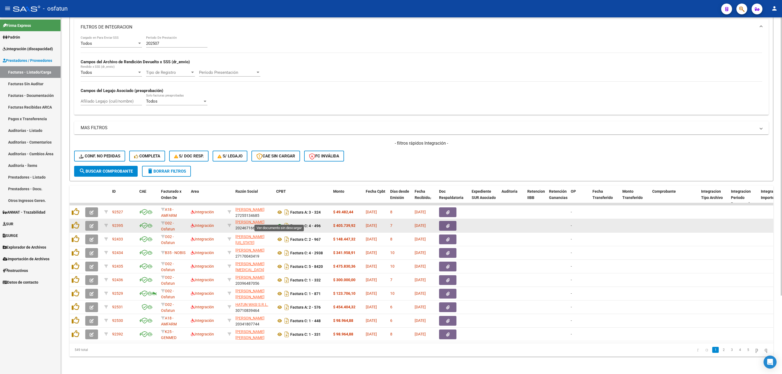
click at [279, 223] on icon at bounding box center [279, 226] width 7 height 7
click at [94, 221] on button "button" at bounding box center [91, 226] width 13 height 10
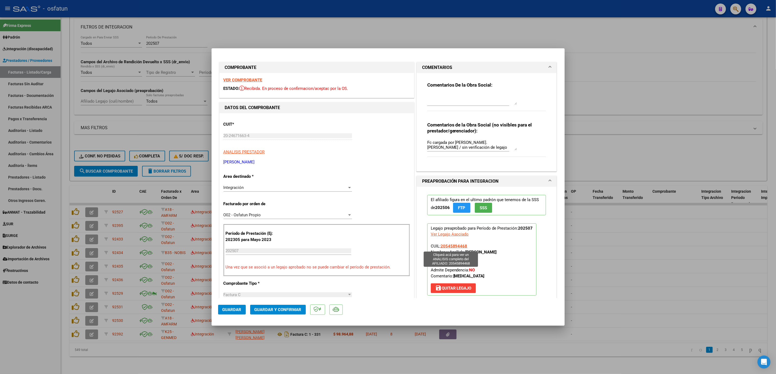
drag, startPoint x: 469, startPoint y: 247, endPoint x: 438, endPoint y: 249, distance: 31.0
click at [438, 249] on p "Legajo preaprobado para Período de Prestación: 202507 Ver Legajo Asociado CUIL:…" at bounding box center [481, 259] width 109 height 72
copy span "20545894468"
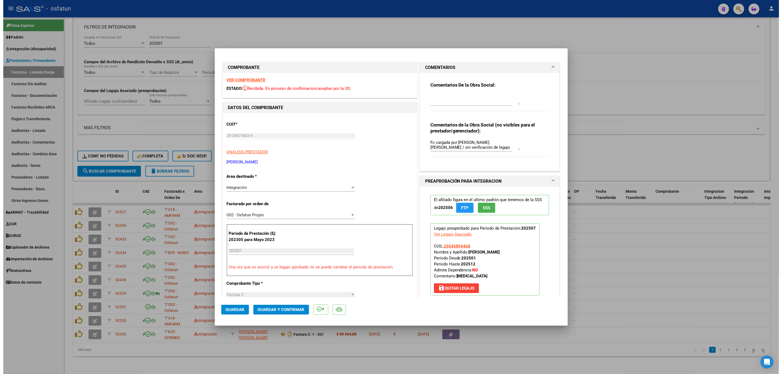
scroll to position [122, 0]
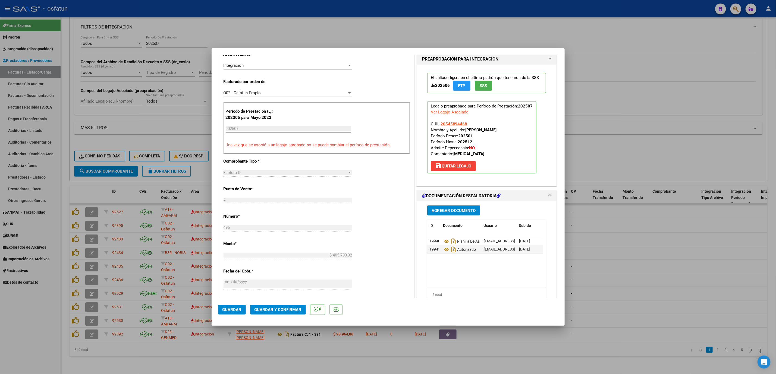
click at [279, 303] on mat-dialog-actions "Guardar Guardar y Confirmar" at bounding box center [388, 308] width 340 height 21
click at [281, 310] on span "Guardar y Confirmar" at bounding box center [277, 309] width 47 height 5
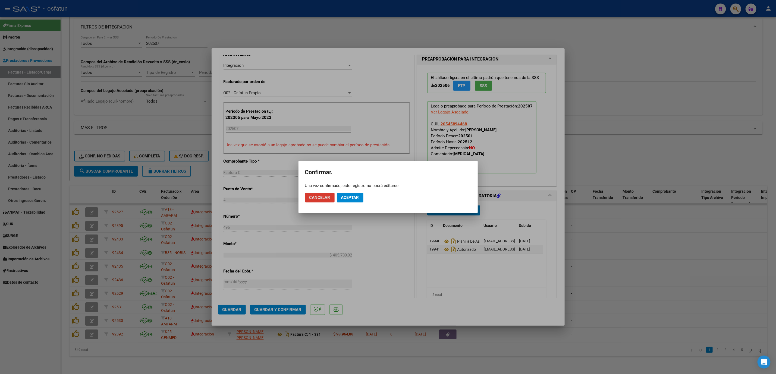
click at [354, 194] on button "Aceptar" at bounding box center [350, 198] width 27 height 10
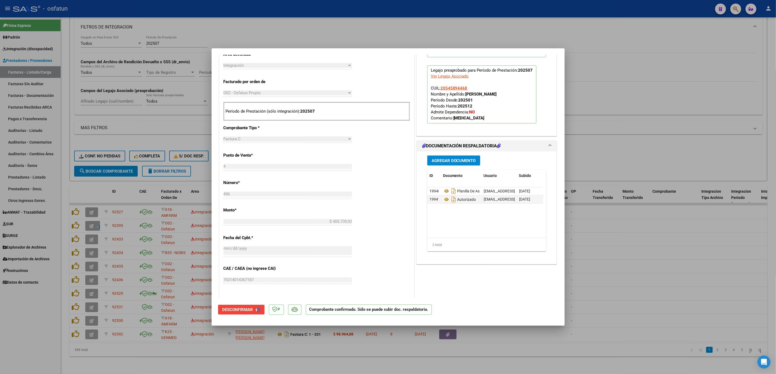
click at [680, 266] on div at bounding box center [388, 187] width 776 height 374
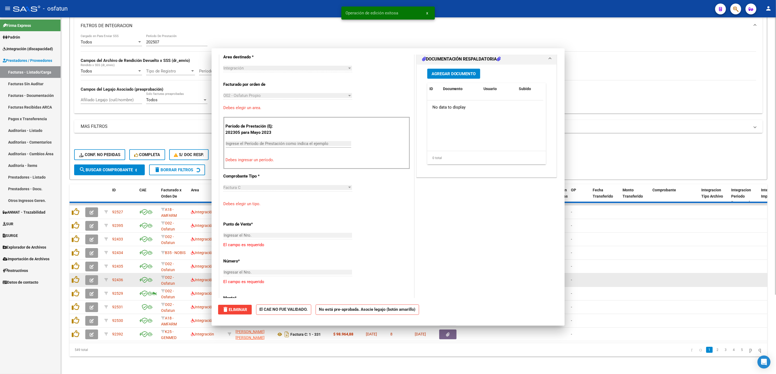
scroll to position [0, 0]
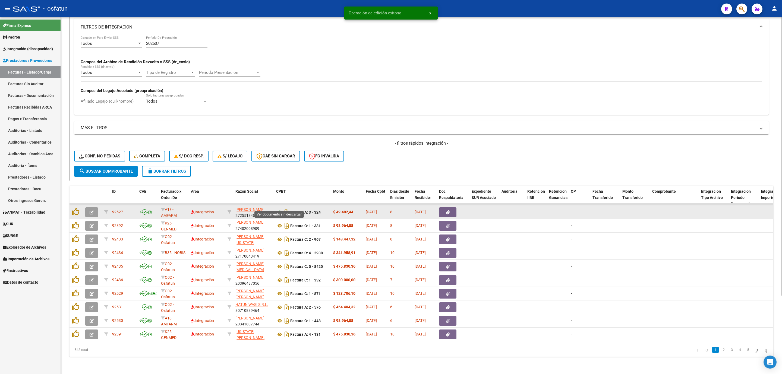
click at [279, 209] on icon at bounding box center [279, 212] width 7 height 7
click at [278, 209] on icon at bounding box center [279, 212] width 7 height 7
click at [93, 210] on icon "button" at bounding box center [92, 212] width 4 height 4
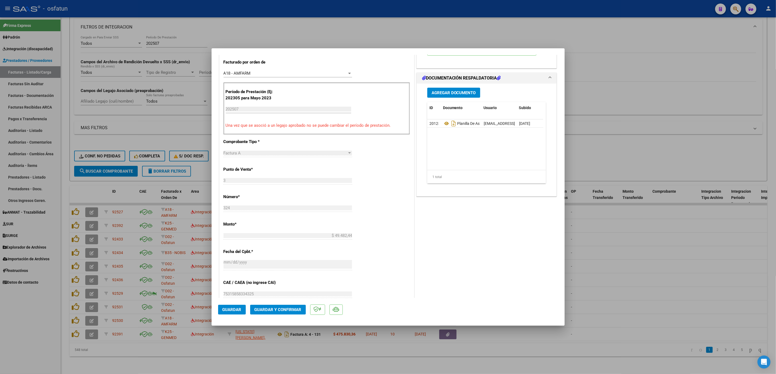
scroll to position [163, 0]
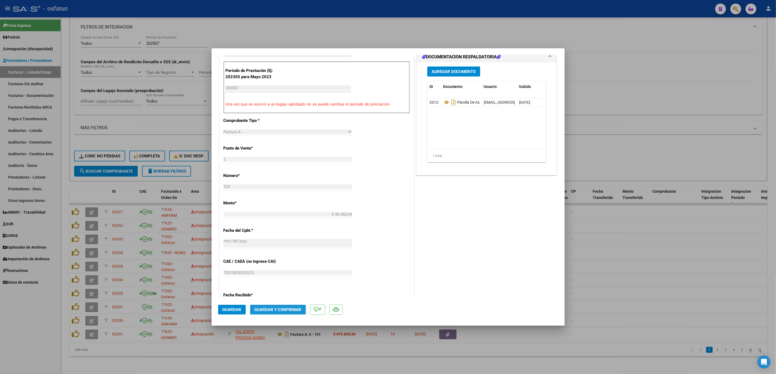
click at [275, 310] on span "Guardar y Confirmar" at bounding box center [277, 309] width 47 height 5
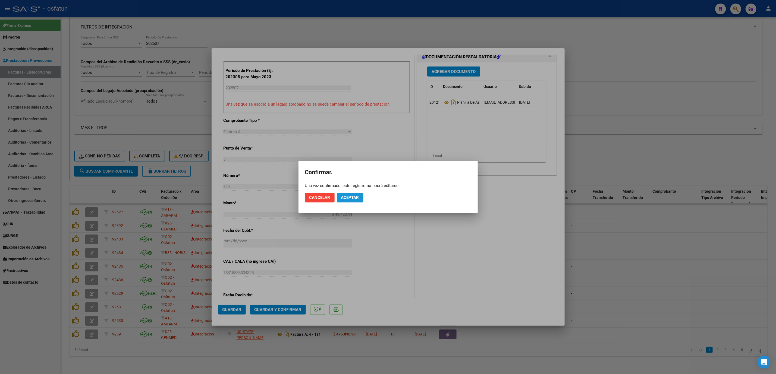
click at [354, 202] on button "Aceptar" at bounding box center [350, 198] width 27 height 10
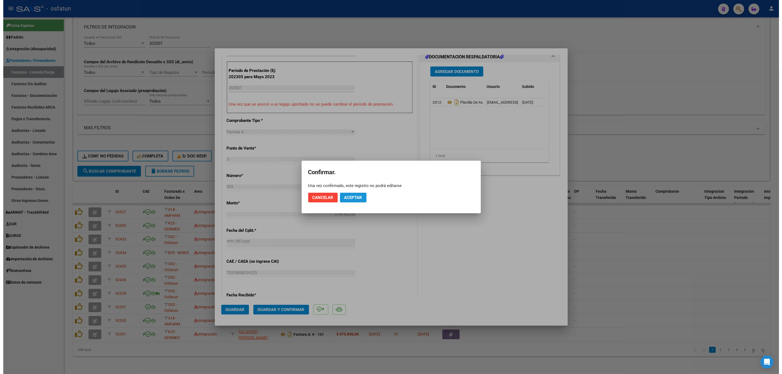
scroll to position [129, 0]
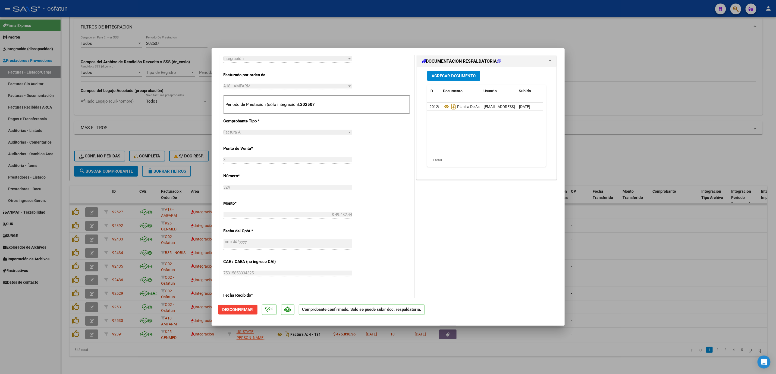
click at [61, 119] on div at bounding box center [388, 187] width 776 height 374
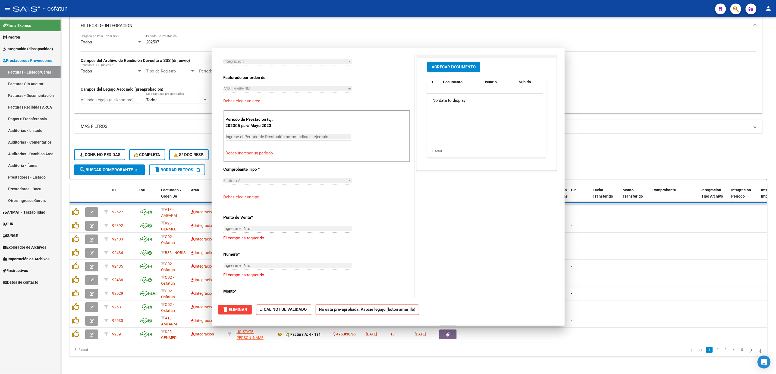
scroll to position [0, 0]
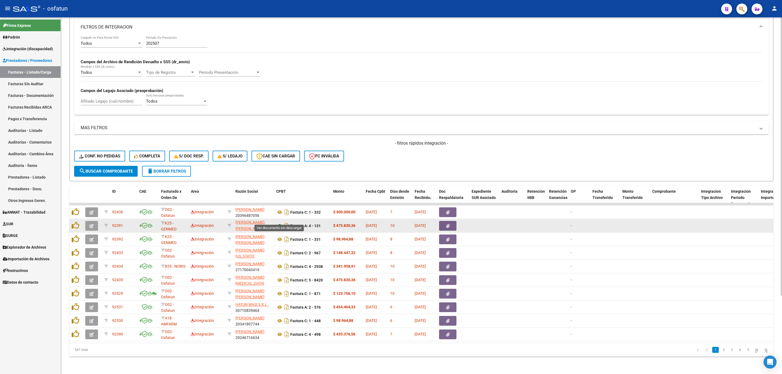
click at [280, 223] on icon at bounding box center [279, 226] width 7 height 7
click at [93, 223] on span "button" at bounding box center [92, 225] width 4 height 5
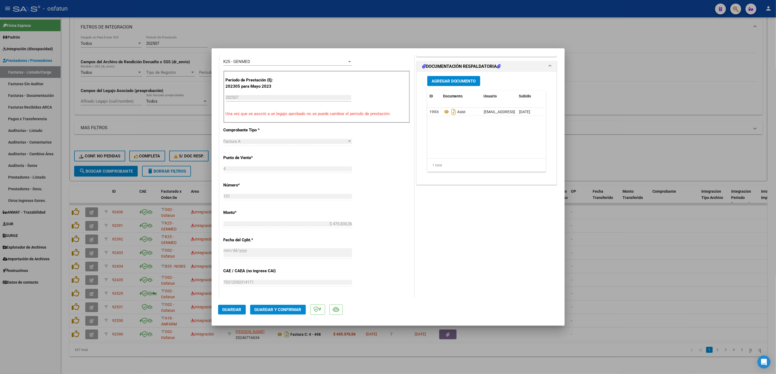
scroll to position [163, 0]
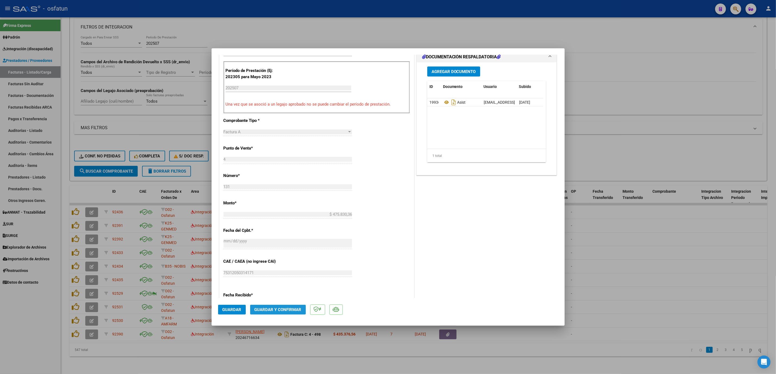
click at [281, 309] on span "Guardar y Confirmar" at bounding box center [277, 309] width 47 height 5
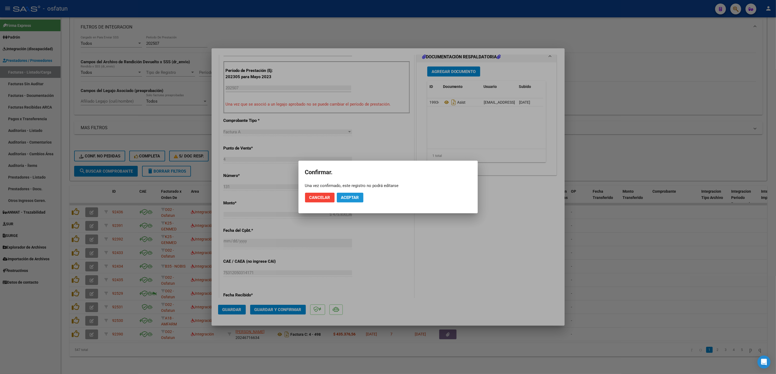
click at [355, 197] on span "Aceptar" at bounding box center [350, 197] width 18 height 5
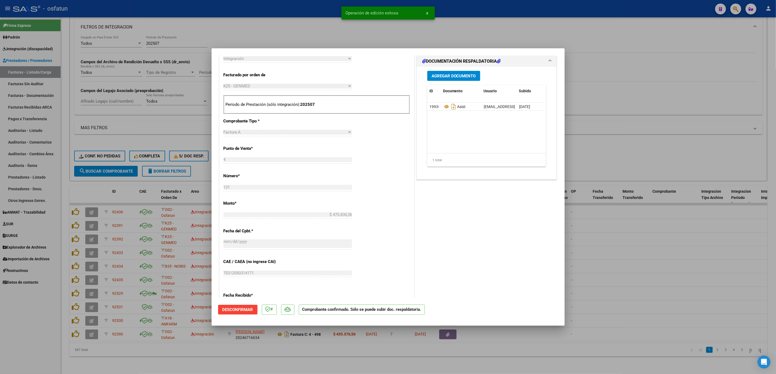
click at [164, 122] on div at bounding box center [388, 187] width 776 height 374
type input "$ 0,00"
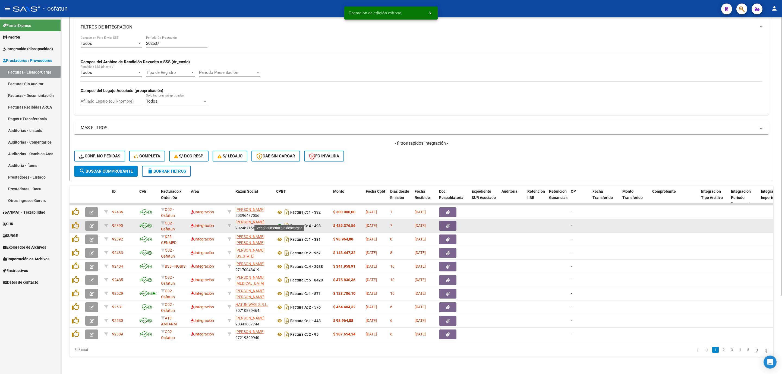
click at [278, 223] on icon at bounding box center [279, 226] width 7 height 7
click at [94, 221] on button "button" at bounding box center [91, 226] width 13 height 10
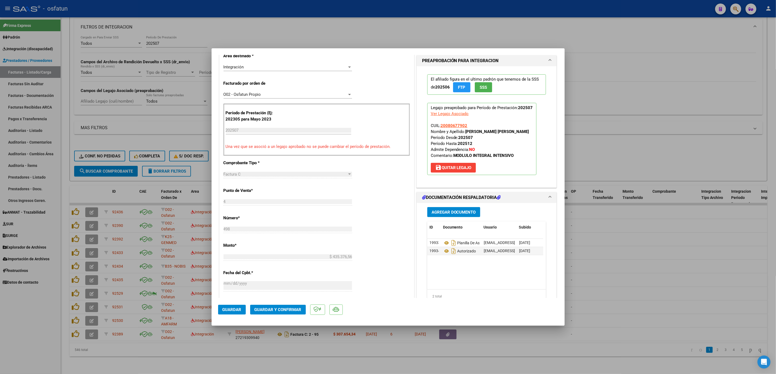
scroll to position [122, 0]
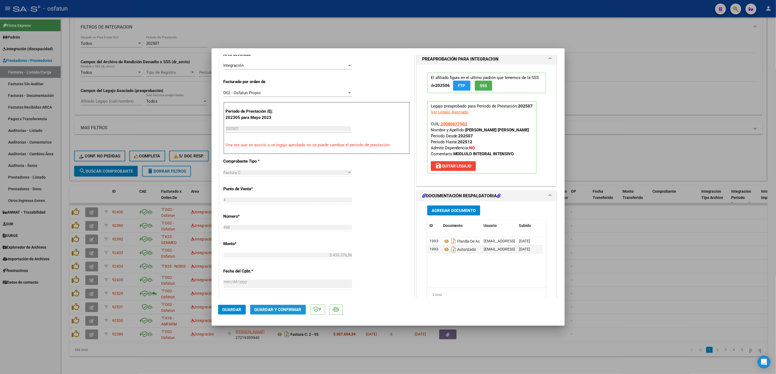
click at [285, 310] on span "Guardar y Confirmar" at bounding box center [277, 309] width 47 height 5
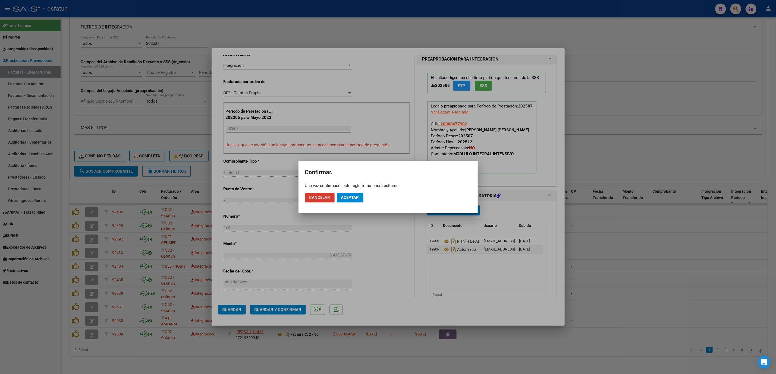
drag, startPoint x: 354, startPoint y: 196, endPoint x: 350, endPoint y: 200, distance: 6.3
click at [354, 196] on span "Aceptar" at bounding box center [350, 197] width 18 height 5
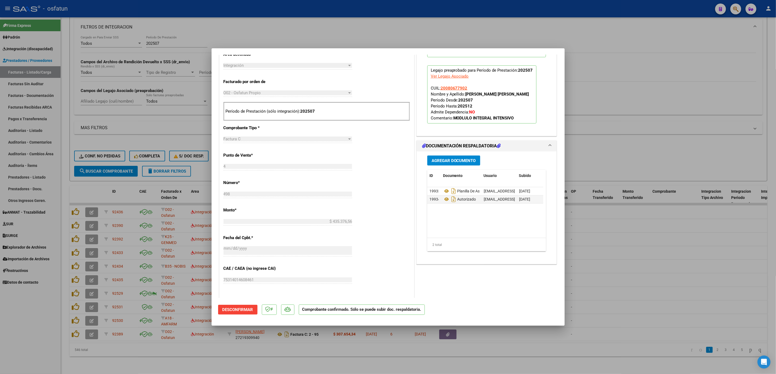
click at [656, 143] on div at bounding box center [388, 187] width 776 height 374
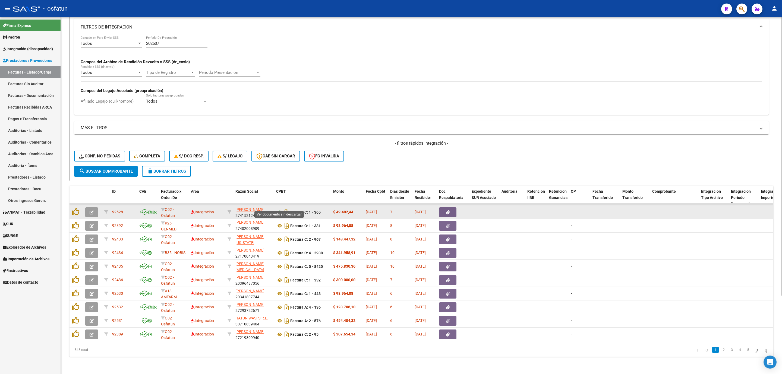
click at [279, 209] on icon at bounding box center [279, 212] width 7 height 7
click at [96, 207] on button "button" at bounding box center [91, 212] width 13 height 10
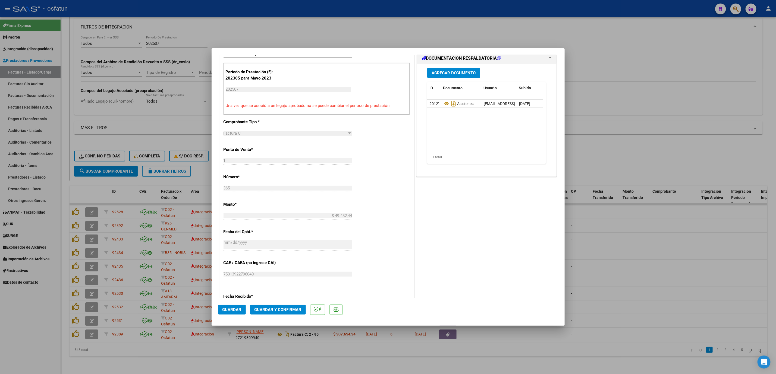
scroll to position [204, 0]
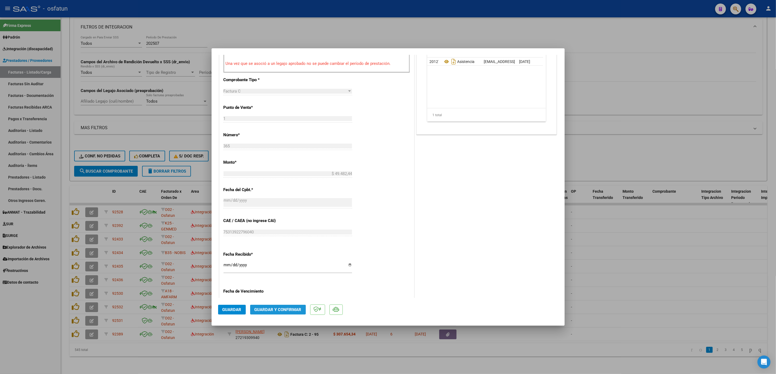
click at [270, 314] on button "Guardar y Confirmar" at bounding box center [278, 310] width 56 height 10
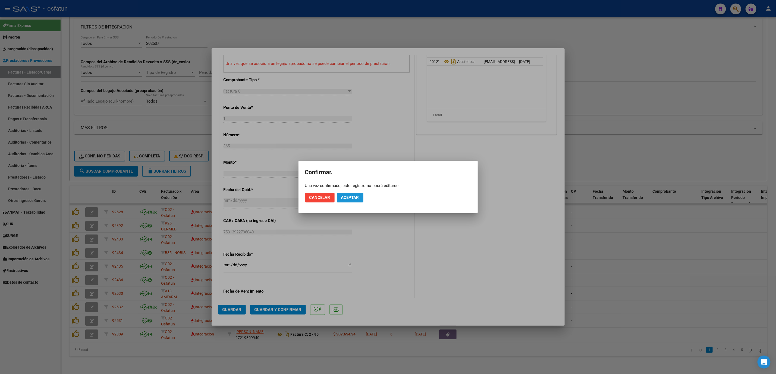
click at [351, 196] on span "Aceptar" at bounding box center [350, 197] width 18 height 5
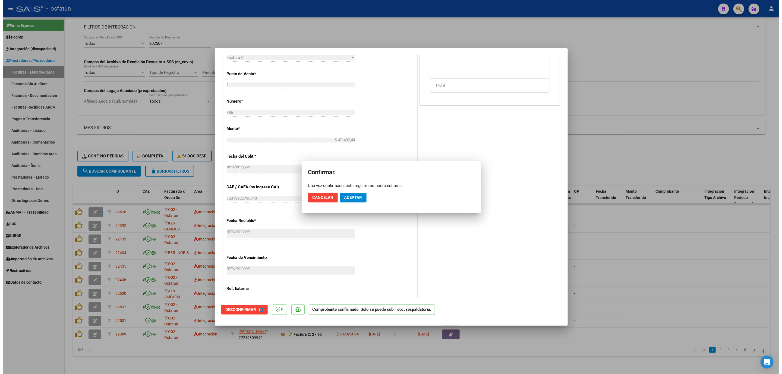
scroll to position [170, 0]
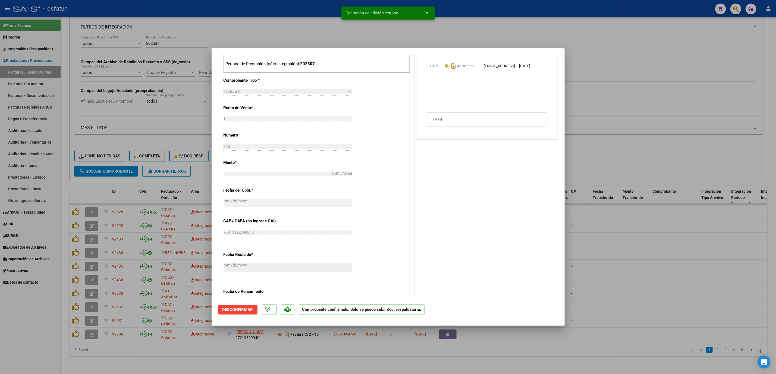
click at [630, 256] on div at bounding box center [388, 187] width 776 height 374
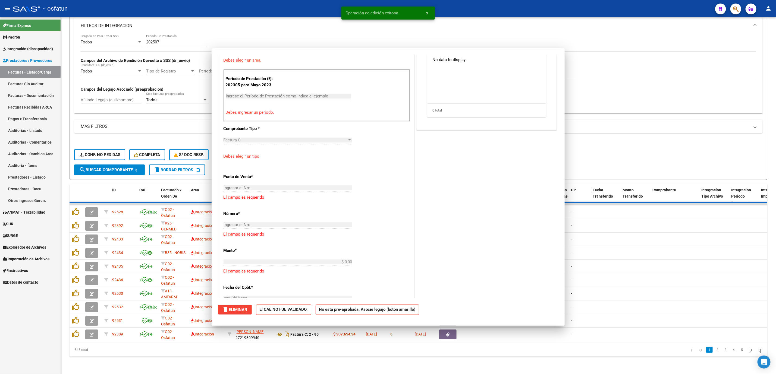
scroll to position [0, 0]
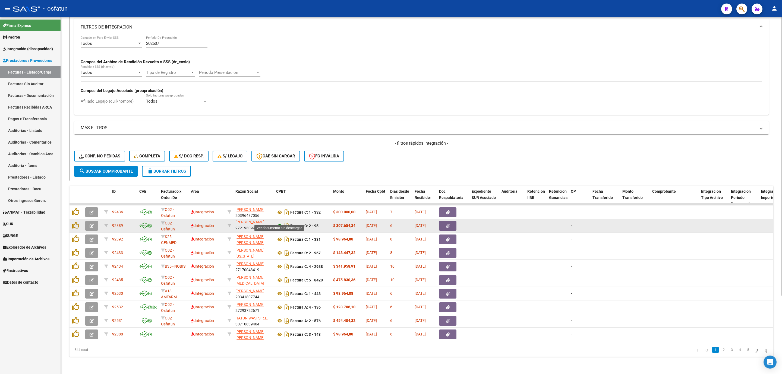
click at [279, 223] on icon at bounding box center [279, 226] width 7 height 7
click at [93, 224] on icon "button" at bounding box center [92, 226] width 4 height 4
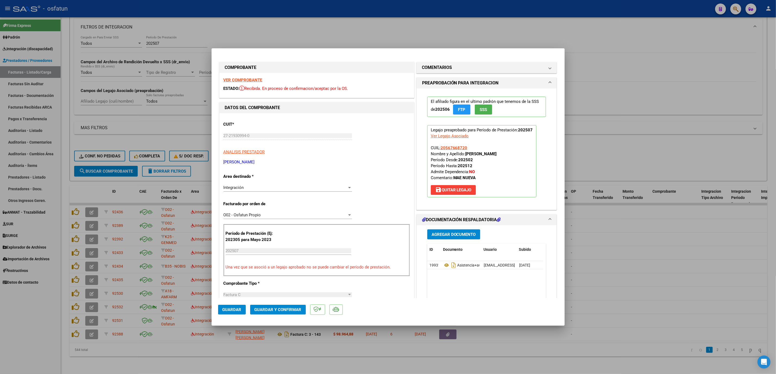
click at [274, 313] on button "Guardar y Confirmar" at bounding box center [278, 310] width 56 height 10
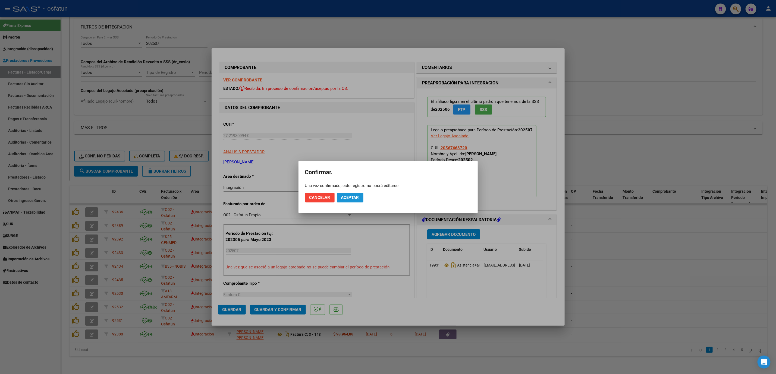
click at [355, 199] on span "Aceptar" at bounding box center [350, 197] width 18 height 5
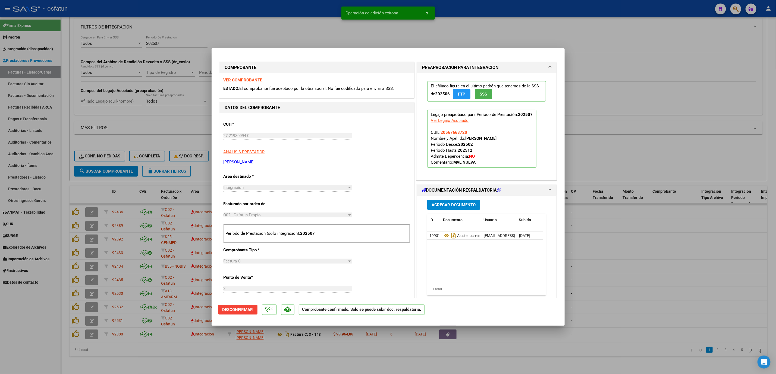
click at [664, 252] on div at bounding box center [388, 187] width 776 height 374
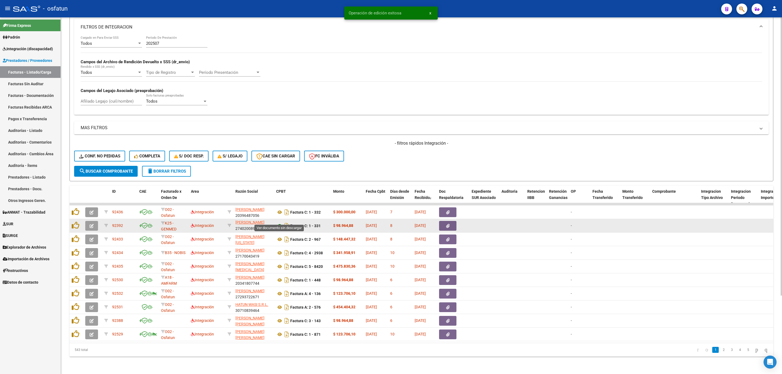
click at [281, 223] on icon at bounding box center [279, 226] width 7 height 7
click at [90, 224] on icon "button" at bounding box center [92, 226] width 4 height 4
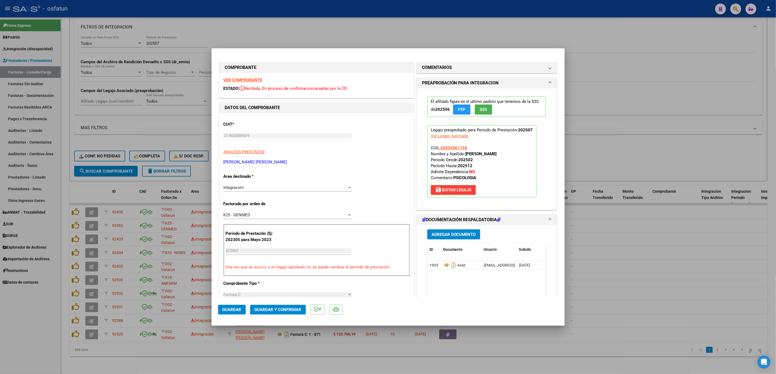
click at [269, 29] on div at bounding box center [388, 187] width 776 height 374
type input "$ 0,00"
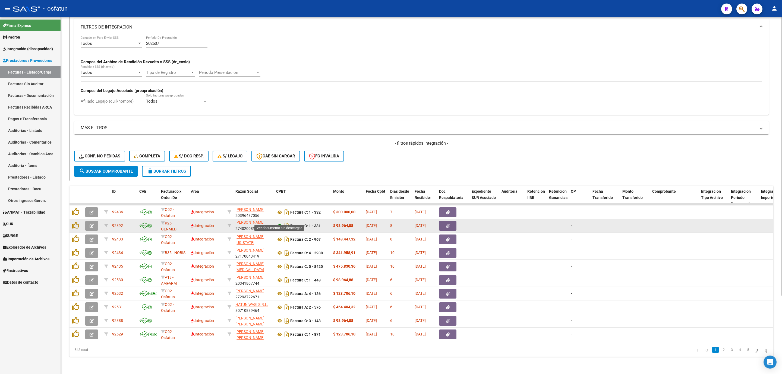
click at [280, 223] on icon at bounding box center [279, 226] width 7 height 7
click at [90, 224] on icon "button" at bounding box center [92, 226] width 4 height 4
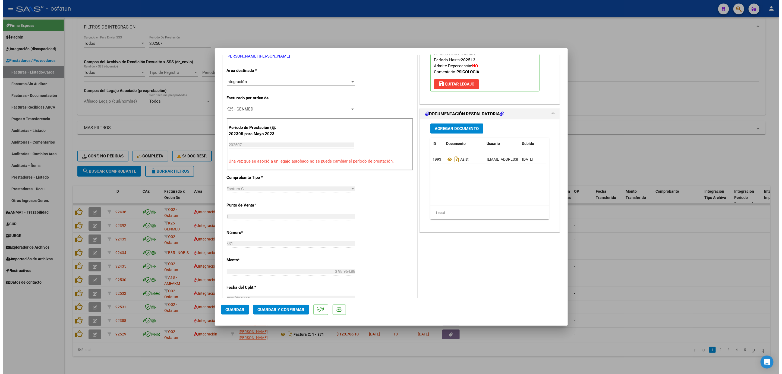
scroll to position [122, 0]
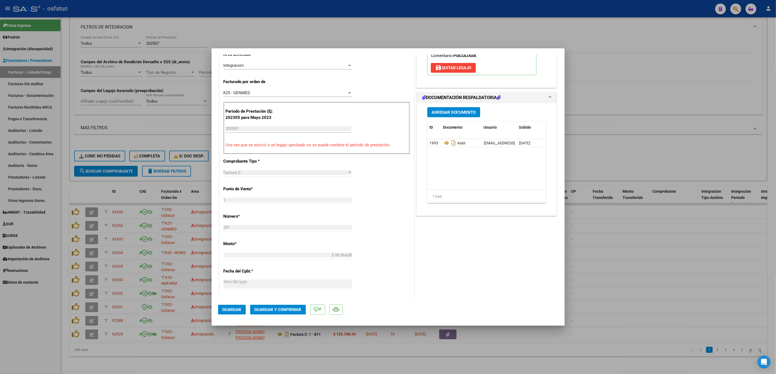
drag, startPoint x: 284, startPoint y: 315, endPoint x: 282, endPoint y: 307, distance: 7.7
click at [283, 313] on mat-dialog-actions "Guardar Guardar y Confirmar" at bounding box center [388, 308] width 340 height 21
click at [282, 307] on span "Guardar y Confirmar" at bounding box center [277, 309] width 47 height 5
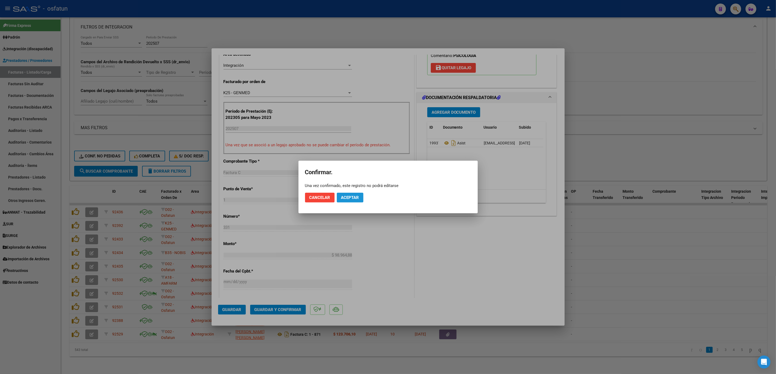
click at [347, 202] on button "Aceptar" at bounding box center [350, 198] width 27 height 10
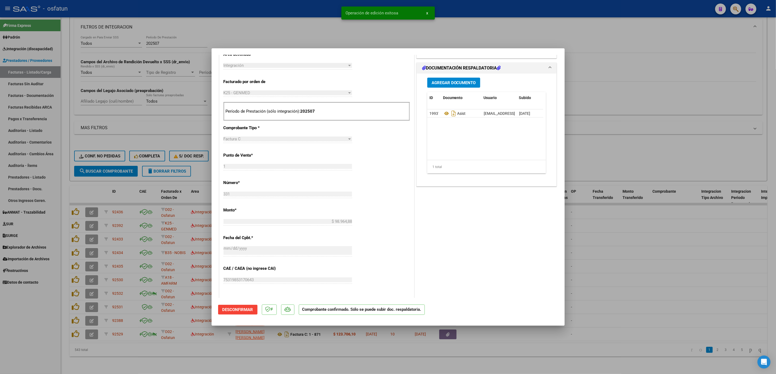
click at [676, 277] on div at bounding box center [388, 187] width 776 height 374
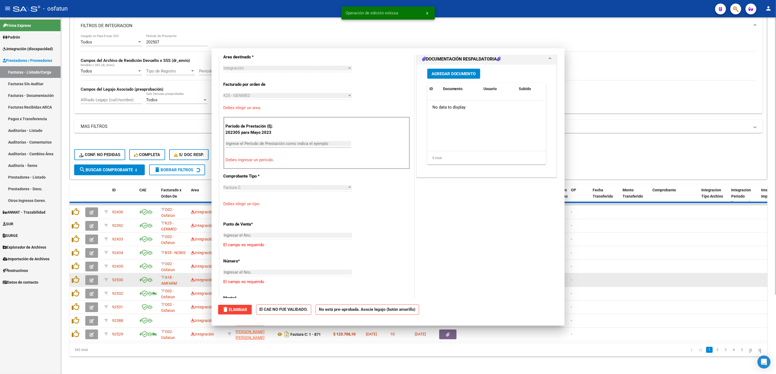
scroll to position [0, 0]
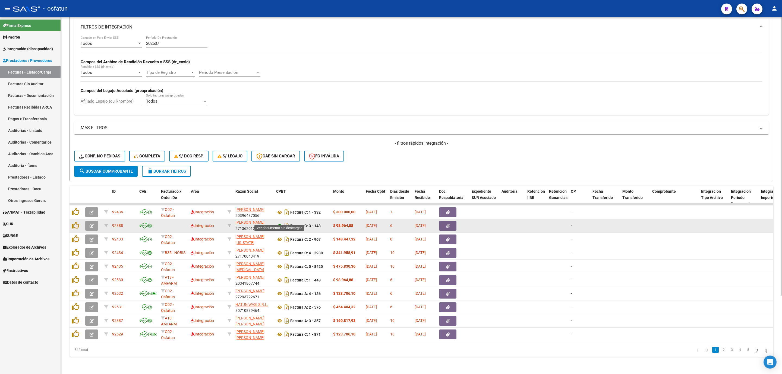
click at [279, 223] on icon at bounding box center [279, 226] width 7 height 7
click at [90, 224] on icon "button" at bounding box center [92, 226] width 4 height 4
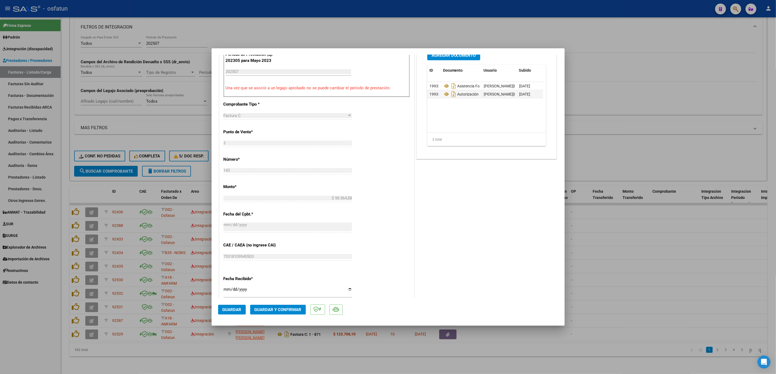
scroll to position [204, 0]
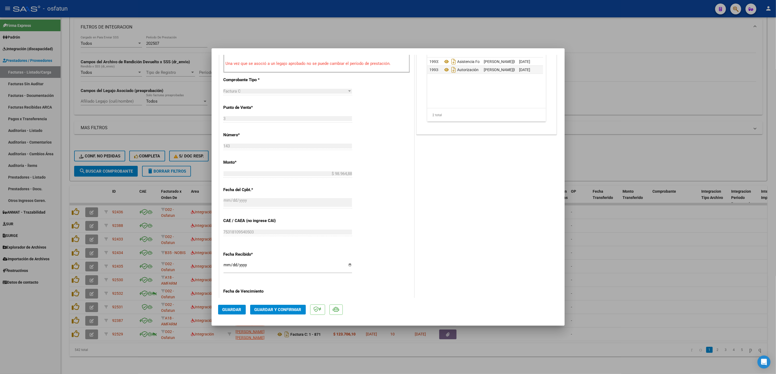
click at [267, 315] on mat-dialog-actions "Guardar Guardar y Confirmar" at bounding box center [388, 308] width 340 height 21
click at [267, 308] on span "Guardar y Confirmar" at bounding box center [277, 309] width 47 height 5
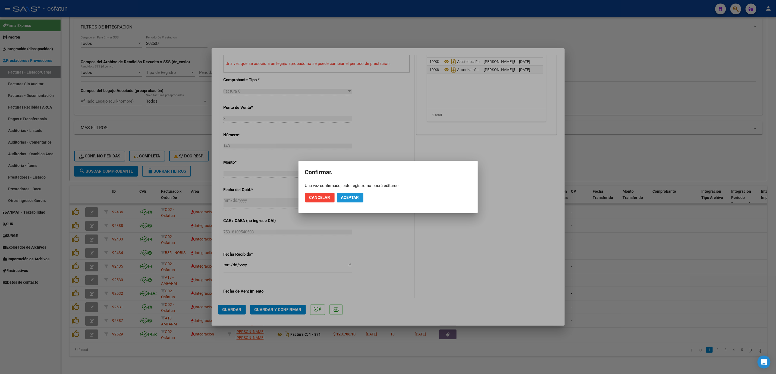
click at [347, 194] on button "Aceptar" at bounding box center [350, 198] width 27 height 10
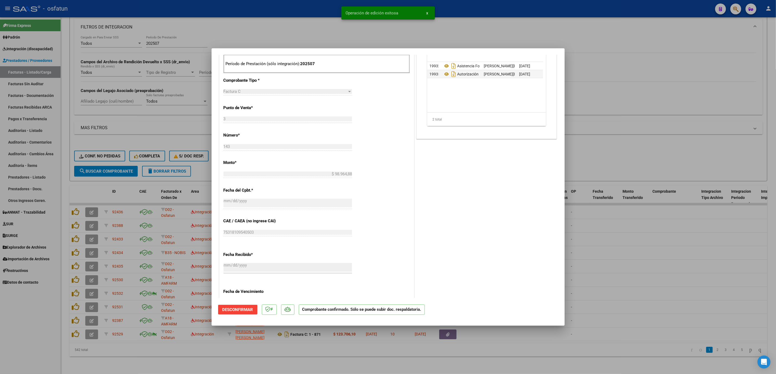
click at [635, 218] on div at bounding box center [388, 187] width 776 height 374
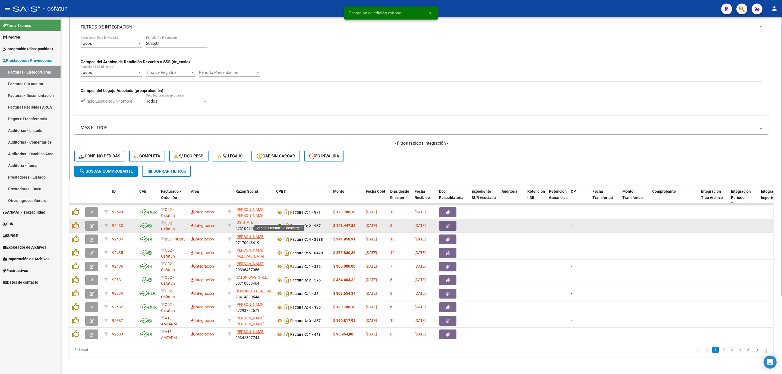
click at [278, 223] on icon at bounding box center [279, 226] width 7 height 7
click at [97, 221] on button "button" at bounding box center [91, 226] width 13 height 10
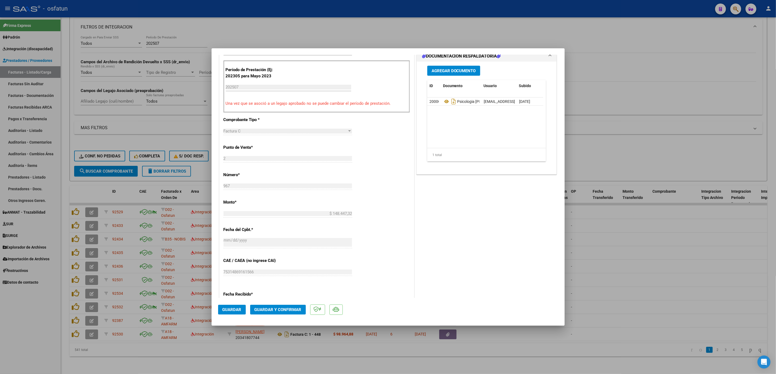
scroll to position [204, 0]
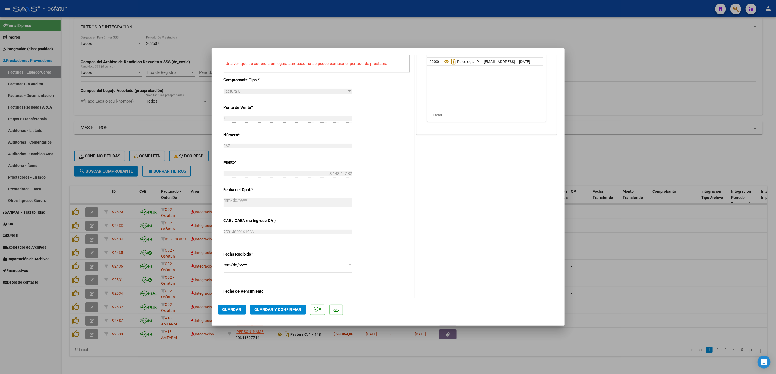
click at [289, 310] on span "Guardar y Confirmar" at bounding box center [277, 309] width 47 height 5
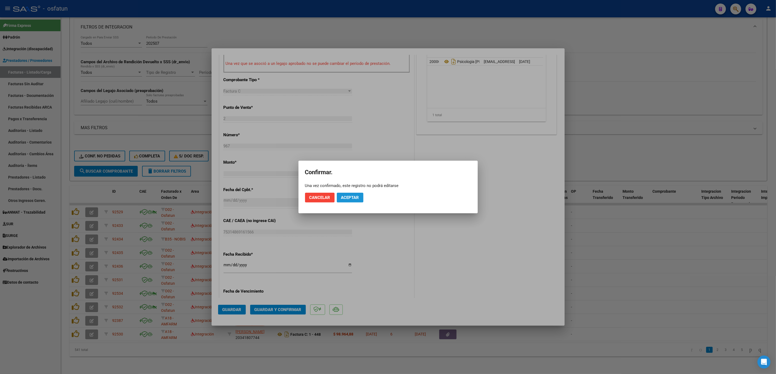
click at [351, 193] on button "Aceptar" at bounding box center [350, 198] width 27 height 10
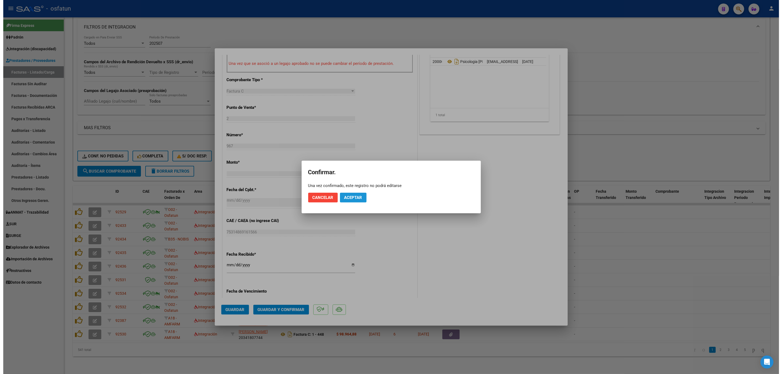
scroll to position [170, 0]
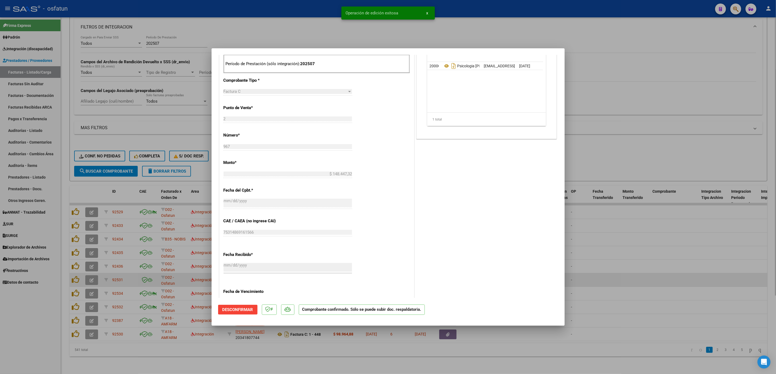
drag, startPoint x: 634, startPoint y: 264, endPoint x: 614, endPoint y: 268, distance: 20.7
click at [627, 263] on div at bounding box center [388, 187] width 776 height 374
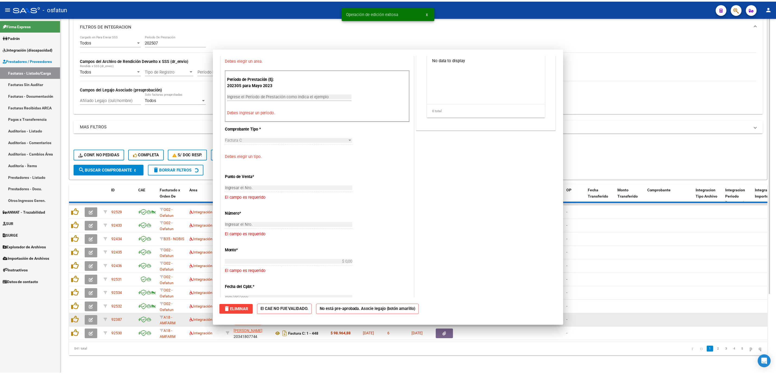
scroll to position [0, 0]
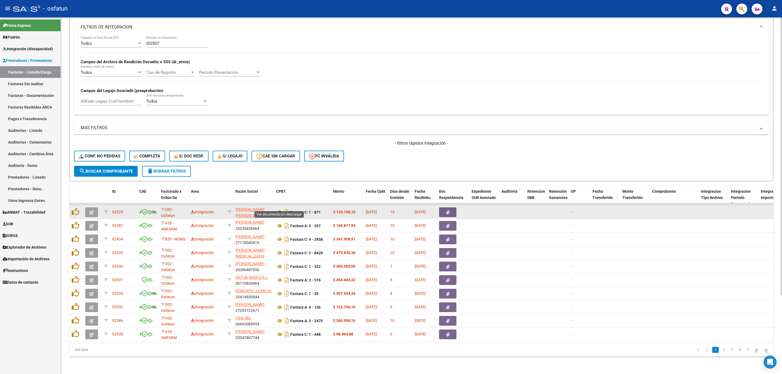
click at [279, 209] on icon at bounding box center [279, 212] width 7 height 7
click at [90, 210] on icon "button" at bounding box center [92, 212] width 4 height 4
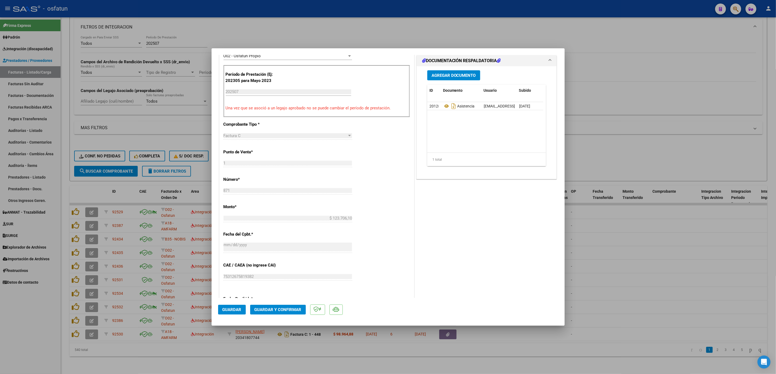
scroll to position [204, 0]
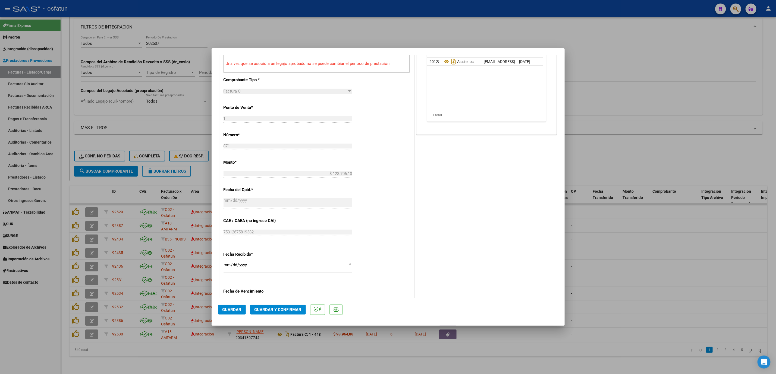
click at [269, 304] on mat-dialog-actions "Guardar Guardar y Confirmar" at bounding box center [388, 308] width 340 height 21
click at [291, 311] on span "Guardar y Confirmar" at bounding box center [277, 309] width 47 height 5
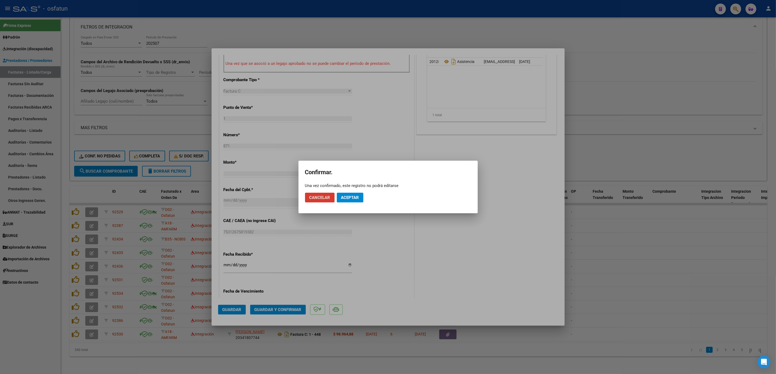
click at [351, 188] on div "Una vez confirmado, este registro no podrá editarse" at bounding box center [388, 185] width 166 height 5
click at [353, 199] on span "Aceptar" at bounding box center [350, 197] width 18 height 5
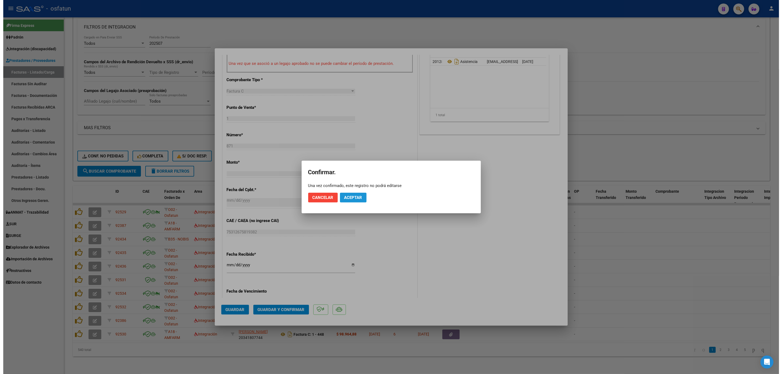
scroll to position [170, 0]
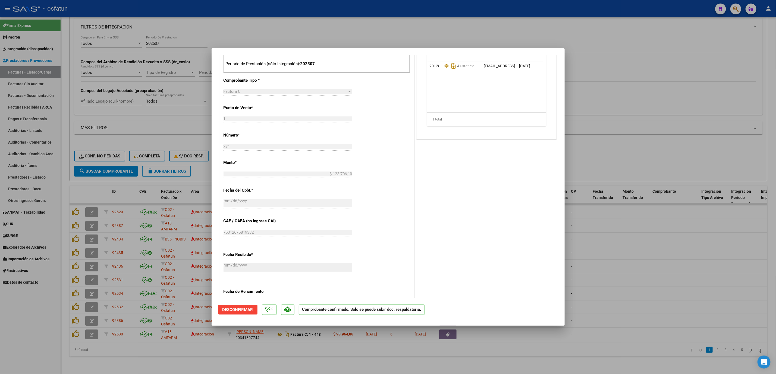
click at [619, 157] on div at bounding box center [388, 187] width 776 height 374
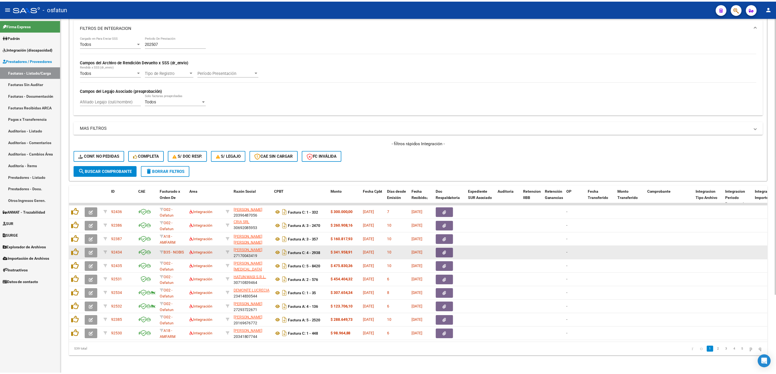
scroll to position [1, 0]
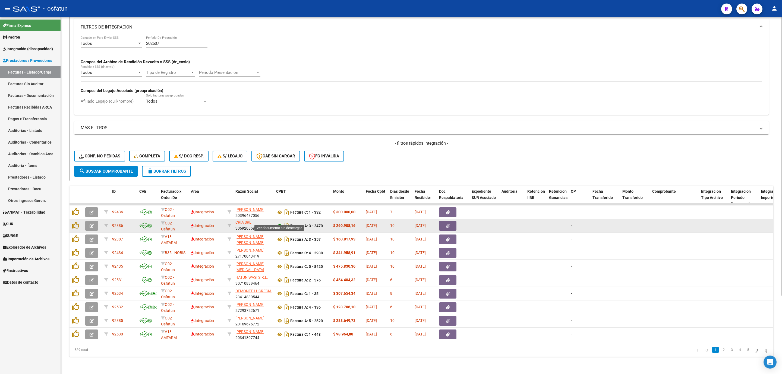
click at [278, 223] on icon at bounding box center [279, 226] width 7 height 7
click at [88, 221] on button "button" at bounding box center [91, 226] width 13 height 10
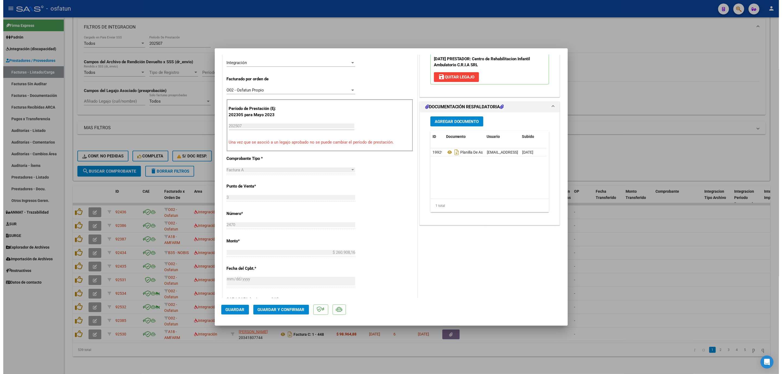
scroll to position [81, 0]
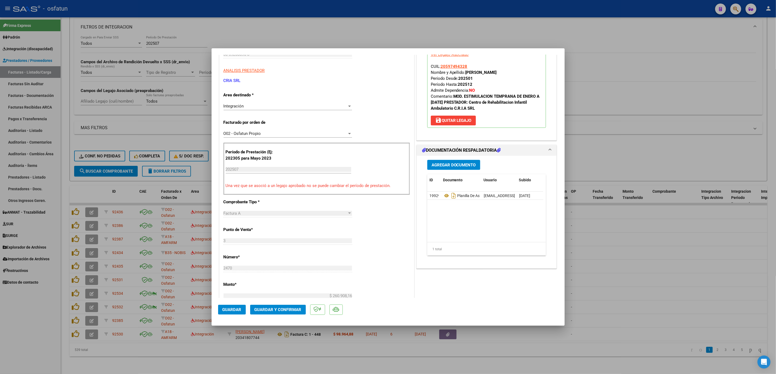
drag, startPoint x: 282, startPoint y: 311, endPoint x: 198, endPoint y: -9, distance: 331.0
click at [198, 0] on html "menu - osfatun person Firma Express Padrón Análisis Afiliado Integración (disca…" at bounding box center [388, 187] width 776 height 374
click at [267, 315] on mat-dialog-actions "Guardar Guardar y Confirmar" at bounding box center [388, 308] width 340 height 21
click at [275, 311] on span "Guardar y Confirmar" at bounding box center [277, 309] width 47 height 5
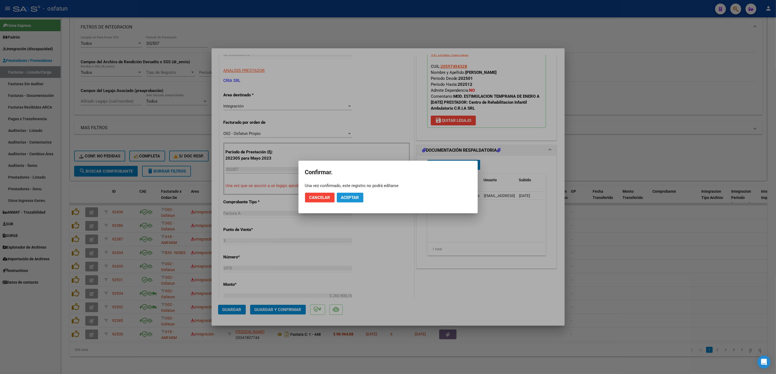
click at [348, 197] on span "Aceptar" at bounding box center [350, 197] width 18 height 5
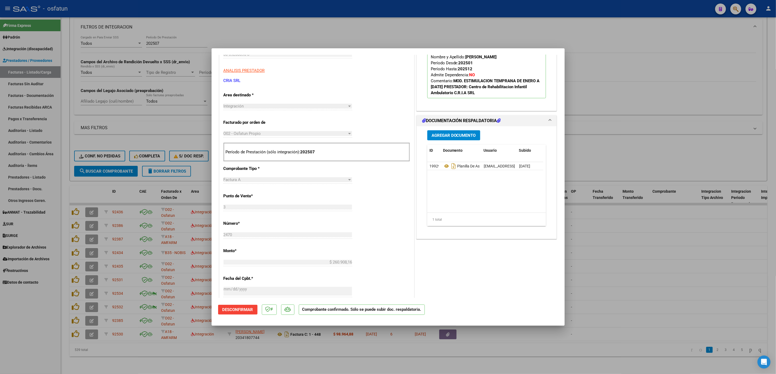
click at [269, 22] on div at bounding box center [388, 187] width 776 height 374
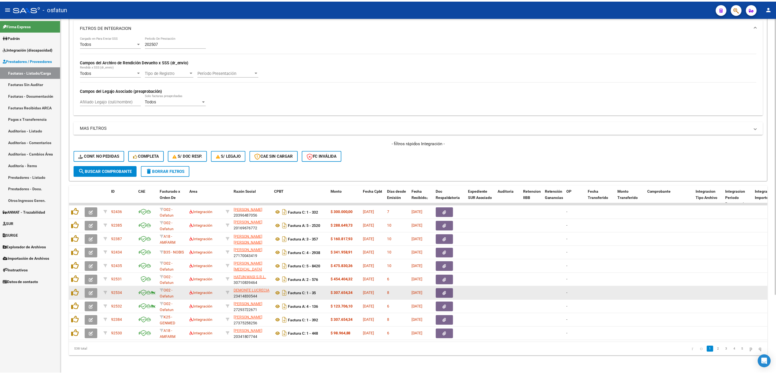
scroll to position [7, 0]
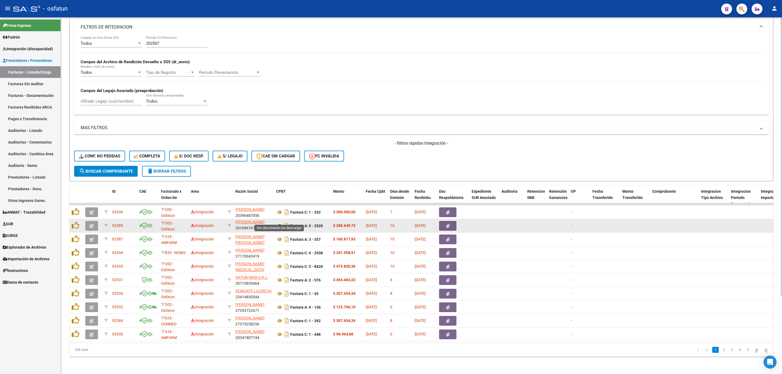
click at [277, 223] on icon at bounding box center [279, 226] width 7 height 7
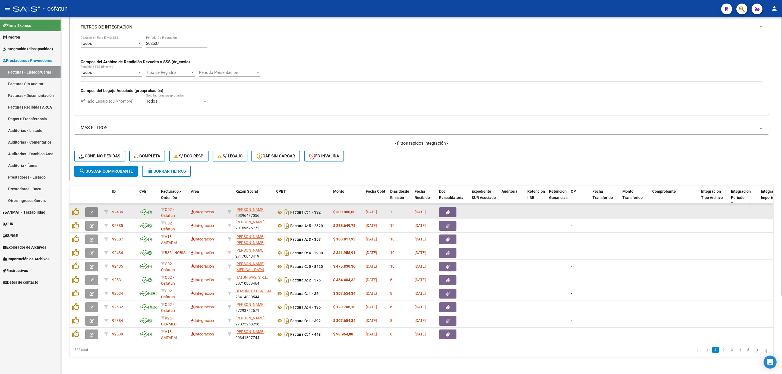
click at [92, 210] on icon "button" at bounding box center [92, 212] width 4 height 4
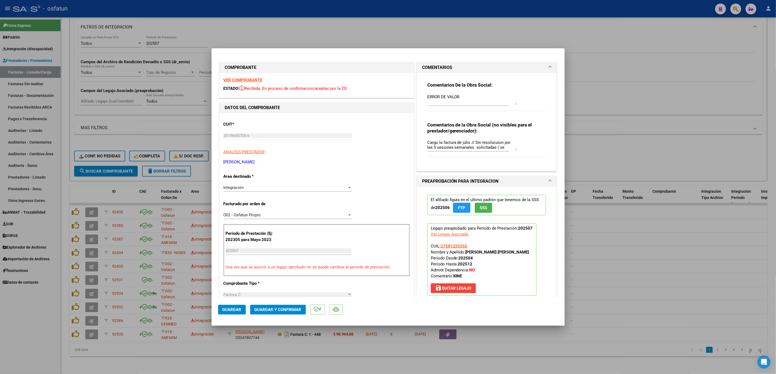
click at [307, 66] on h1 "COMPROBANTE" at bounding box center [317, 67] width 184 height 7
click at [315, 40] on div at bounding box center [388, 187] width 776 height 374
type input "$ 0,00"
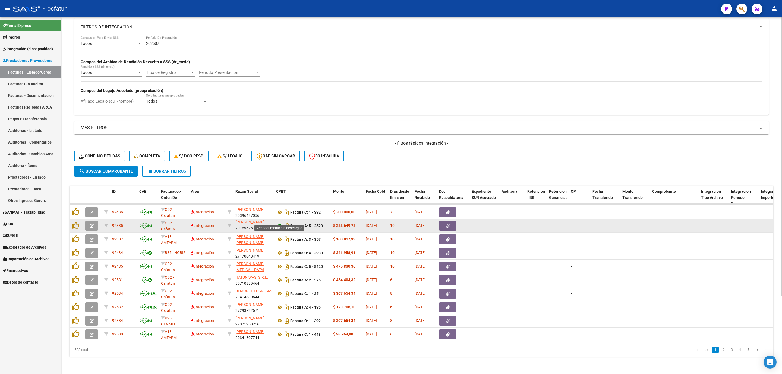
click at [278, 223] on icon at bounding box center [279, 226] width 7 height 7
click at [93, 221] on button "button" at bounding box center [91, 226] width 13 height 10
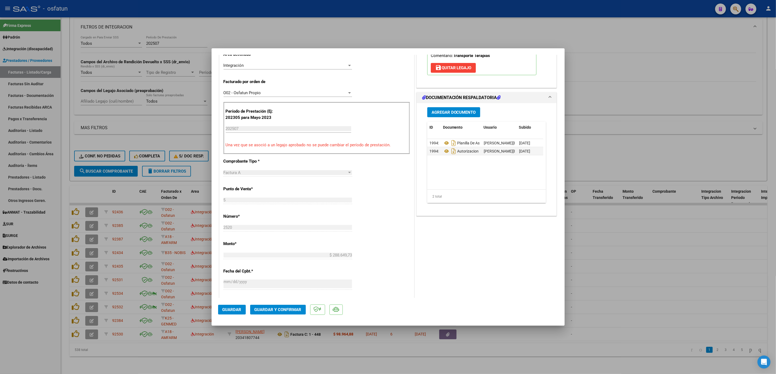
scroll to position [81, 0]
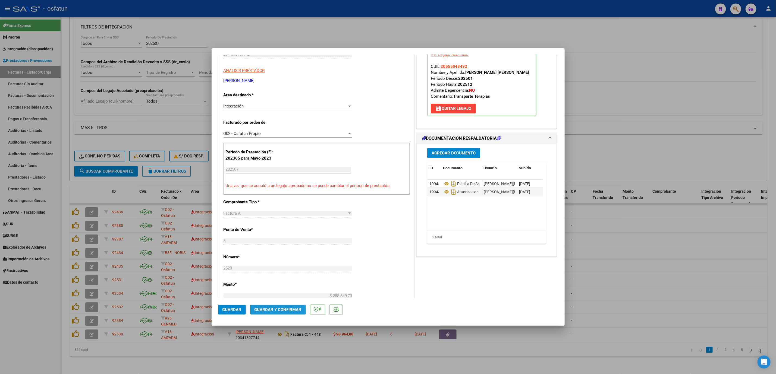
click at [284, 310] on span "Guardar y Confirmar" at bounding box center [277, 309] width 47 height 5
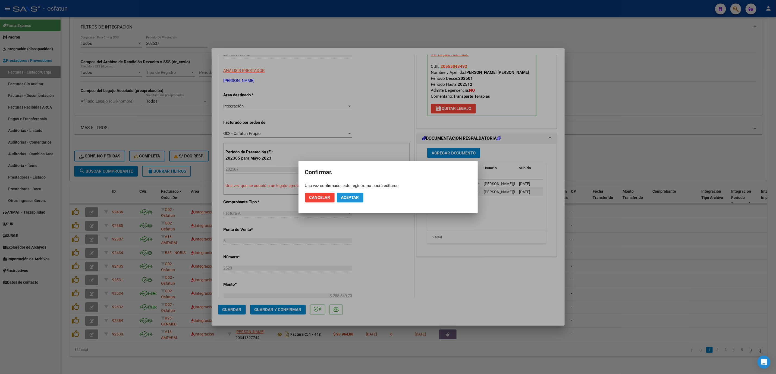
click at [342, 200] on span "Aceptar" at bounding box center [350, 197] width 18 height 5
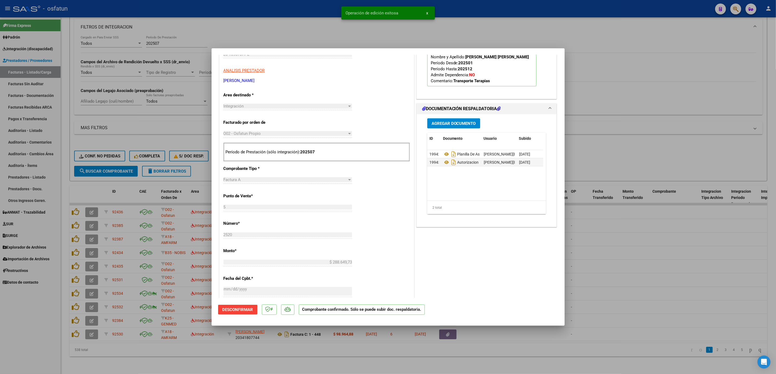
click at [710, 221] on div at bounding box center [388, 187] width 776 height 374
type input "$ 0,00"
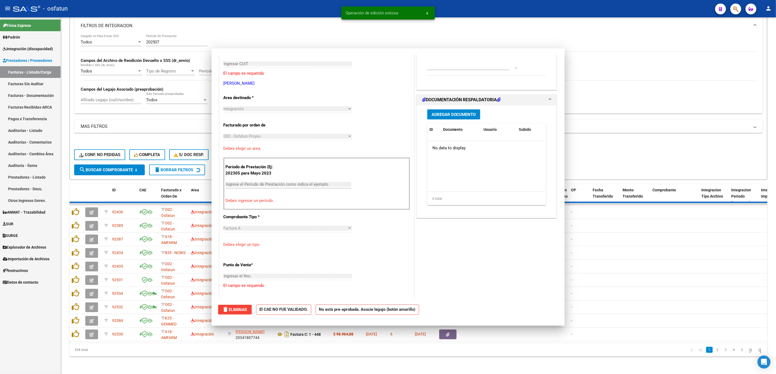
scroll to position [91, 0]
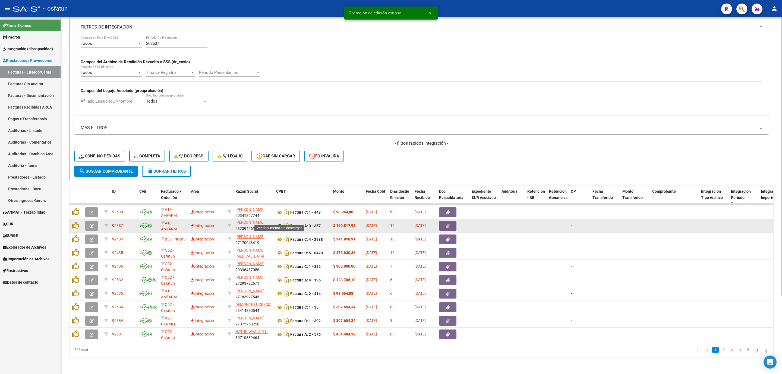
click at [280, 223] on icon at bounding box center [279, 226] width 7 height 7
click at [90, 224] on icon "button" at bounding box center [92, 226] width 4 height 4
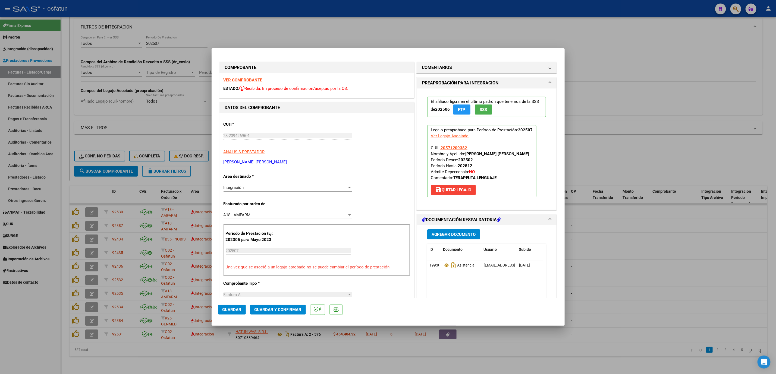
scroll to position [81, 0]
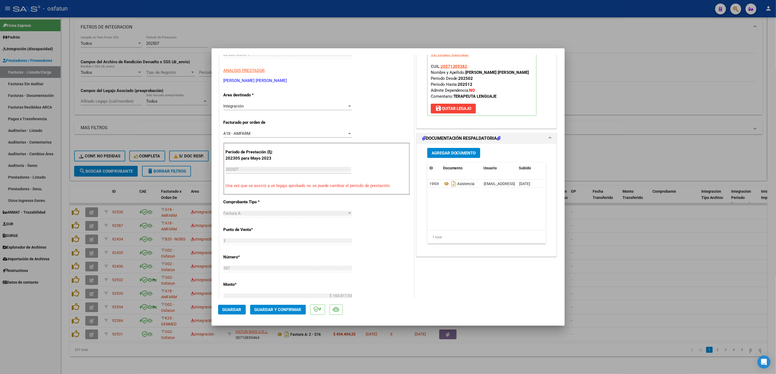
click at [285, 306] on button "Guardar y Confirmar" at bounding box center [278, 310] width 56 height 10
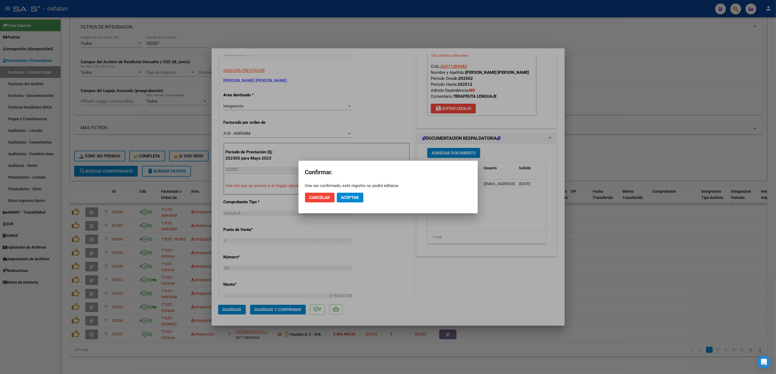
click at [350, 190] on mat-dialog-actions "Cancelar Aceptar" at bounding box center [388, 197] width 166 height 18
click at [351, 202] on button "Aceptar" at bounding box center [350, 198] width 27 height 10
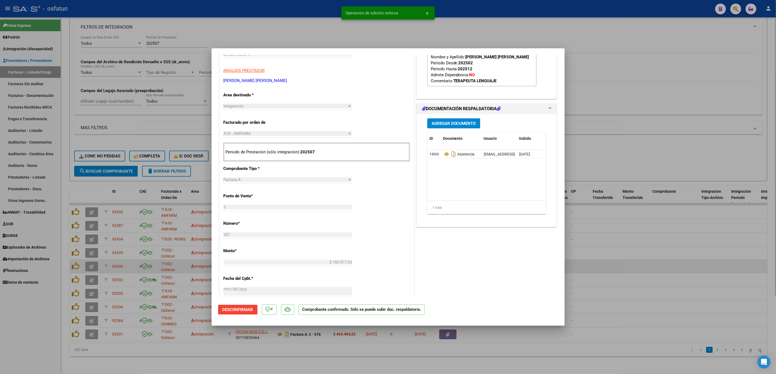
drag, startPoint x: 618, startPoint y: 261, endPoint x: 569, endPoint y: 259, distance: 48.1
click at [617, 261] on div at bounding box center [388, 187] width 776 height 374
type input "$ 0,00"
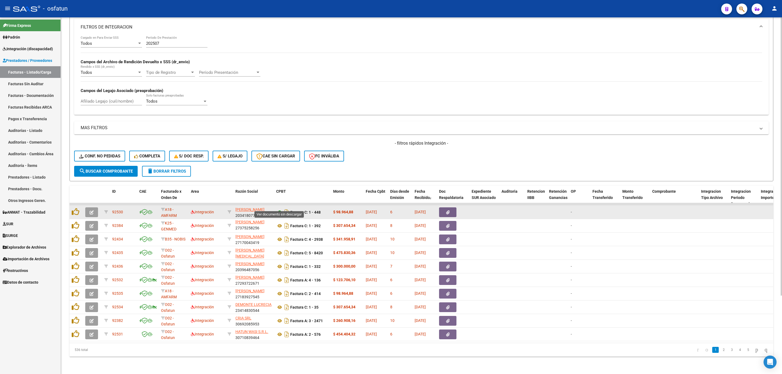
click at [279, 209] on icon at bounding box center [279, 212] width 7 height 7
click at [86, 207] on button "button" at bounding box center [91, 212] width 13 height 10
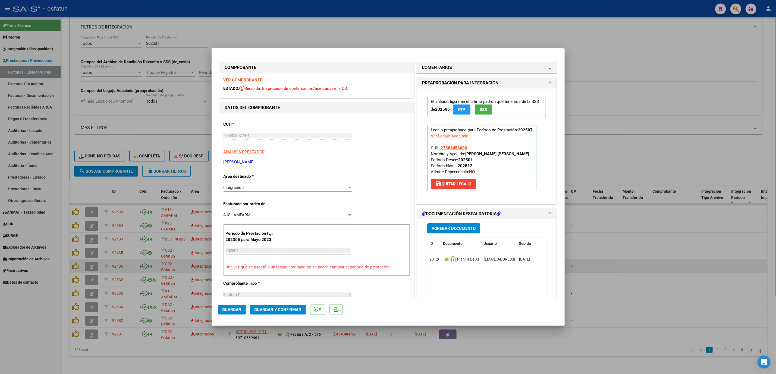
drag, startPoint x: 703, startPoint y: 256, endPoint x: 675, endPoint y: 256, distance: 28.5
click at [703, 256] on div at bounding box center [388, 187] width 776 height 374
type input "$ 0,00"
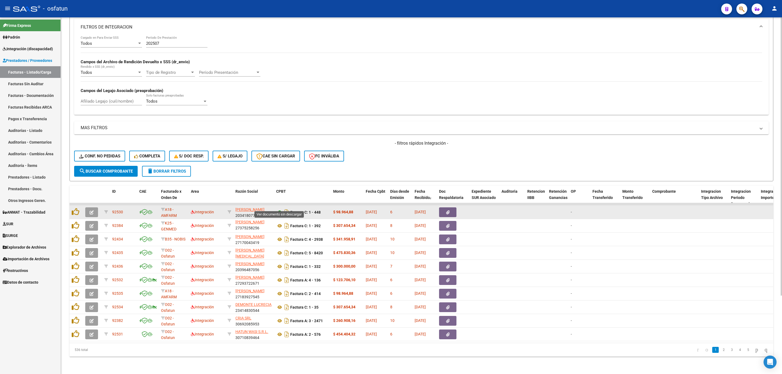
click at [279, 209] on icon at bounding box center [279, 212] width 7 height 7
click at [92, 210] on icon "button" at bounding box center [92, 212] width 4 height 4
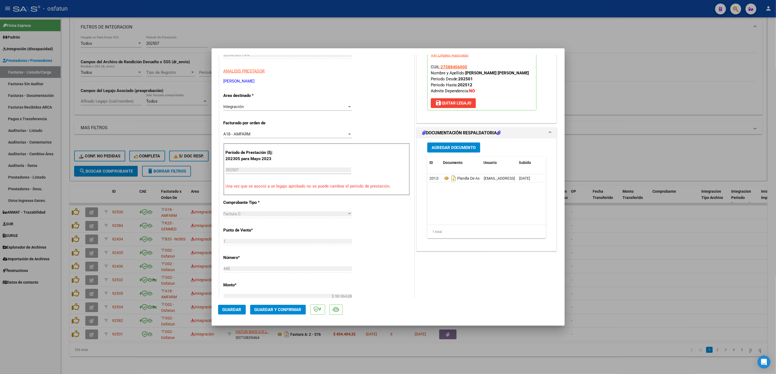
scroll to position [122, 0]
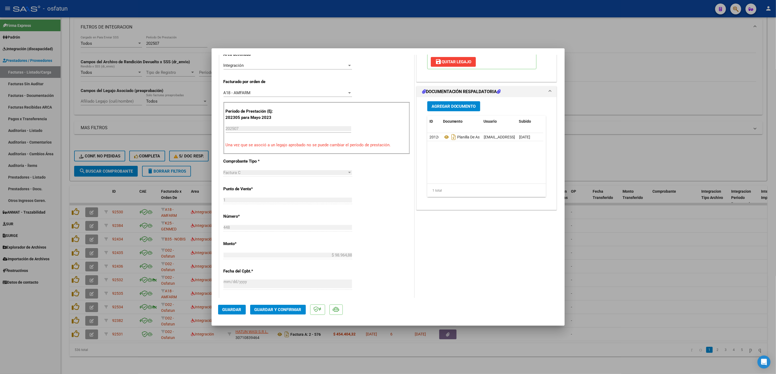
click at [272, 308] on span "Guardar y Confirmar" at bounding box center [277, 309] width 47 height 5
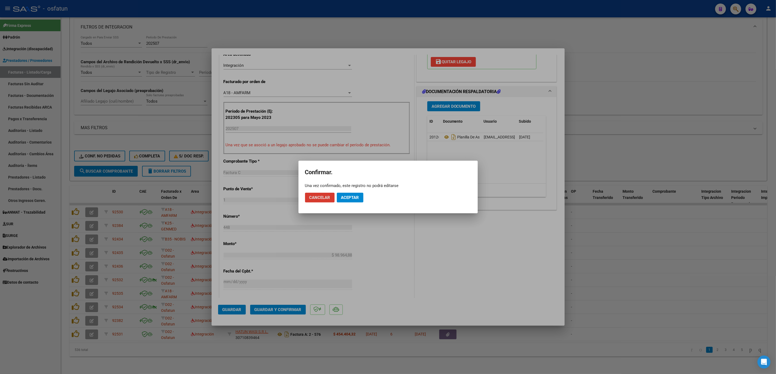
click at [347, 188] on mat-dialog-actions "Cancelar Aceptar" at bounding box center [388, 197] width 166 height 18
click at [366, 199] on mat-dialog-actions "Cancelar Aceptar" at bounding box center [388, 197] width 166 height 18
click at [345, 200] on button "Aceptar" at bounding box center [350, 198] width 27 height 10
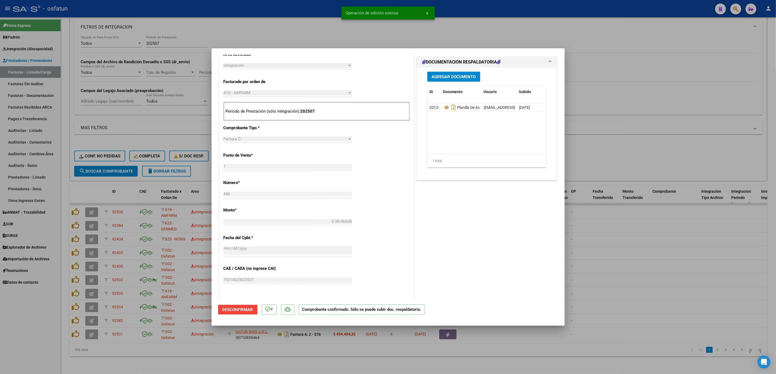
click at [721, 263] on div at bounding box center [388, 187] width 776 height 374
type input "$ 0,00"
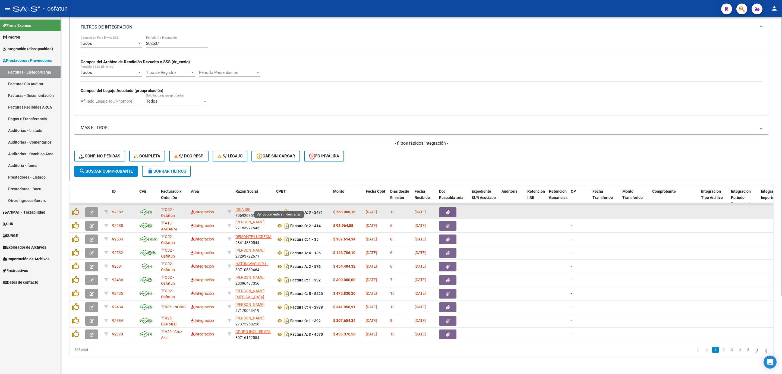
click at [278, 209] on icon at bounding box center [279, 212] width 7 height 7
click at [93, 210] on icon "button" at bounding box center [92, 212] width 4 height 4
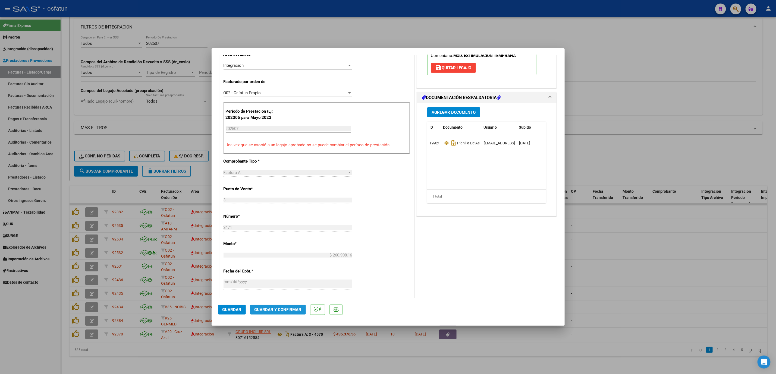
click at [286, 310] on span "Guardar y Confirmar" at bounding box center [277, 309] width 47 height 5
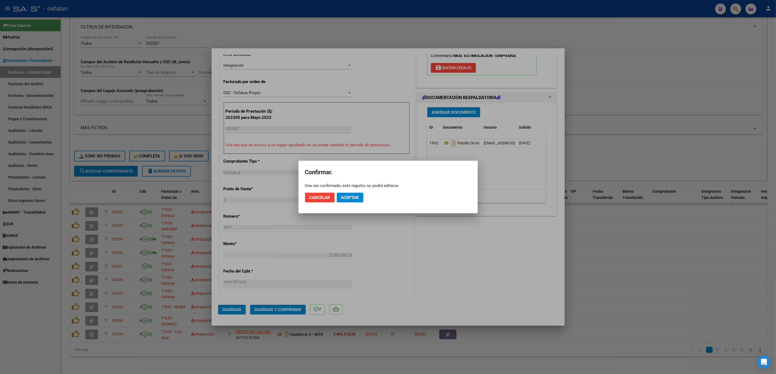
click at [414, 264] on div at bounding box center [388, 187] width 776 height 374
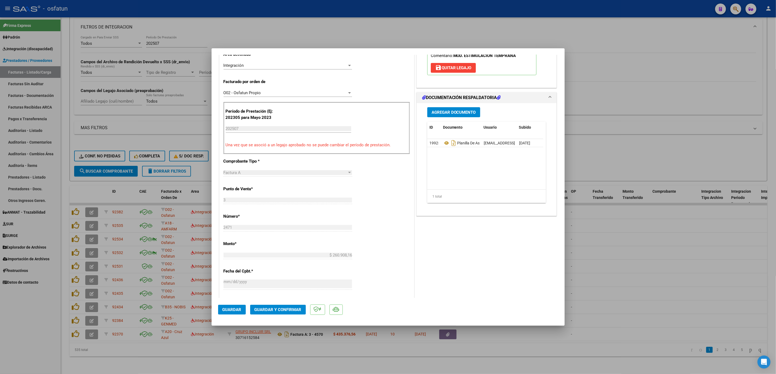
scroll to position [0, 0]
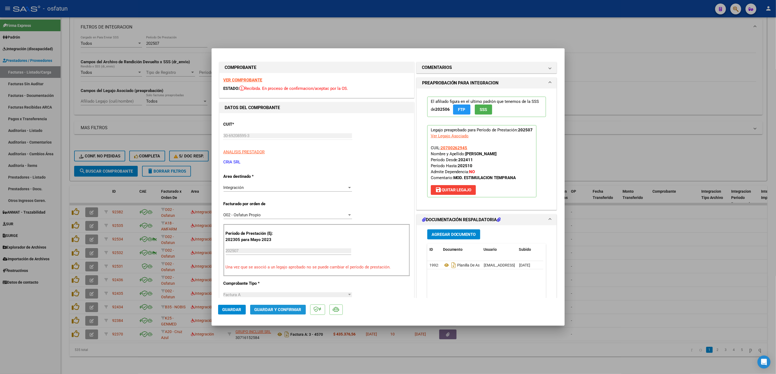
click at [285, 310] on span "Guardar y Confirmar" at bounding box center [277, 309] width 47 height 5
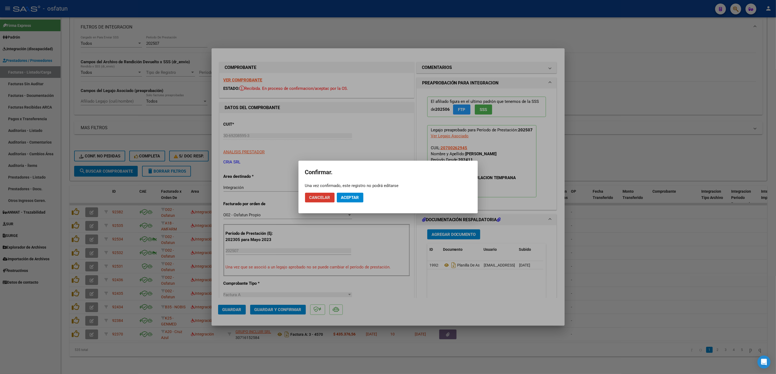
click at [350, 202] on button "Aceptar" at bounding box center [350, 198] width 27 height 10
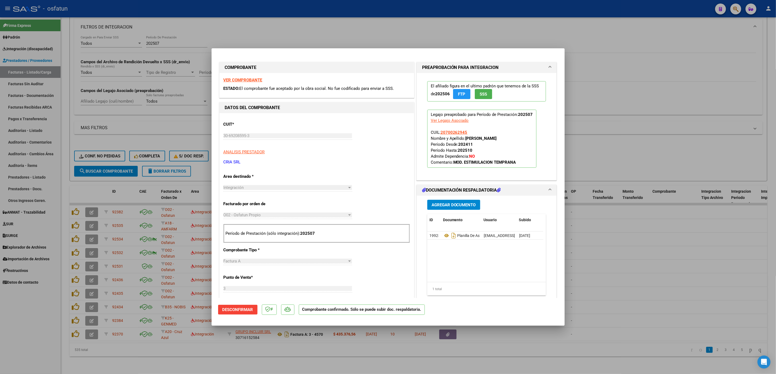
click at [423, 31] on div at bounding box center [388, 187] width 776 height 374
type input "$ 0,00"
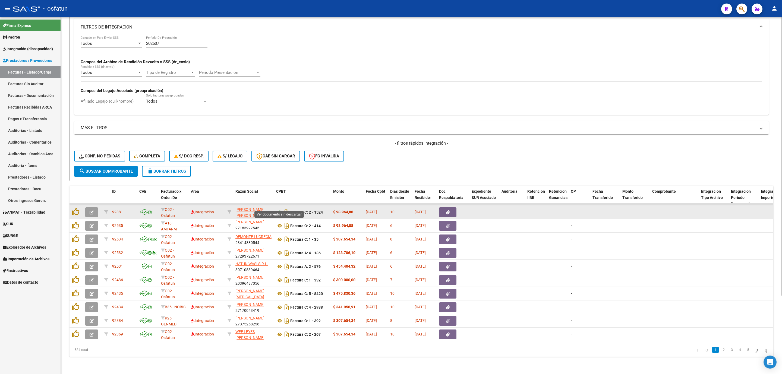
click at [281, 209] on icon at bounding box center [279, 212] width 7 height 7
click at [92, 210] on span "button" at bounding box center [92, 212] width 4 height 5
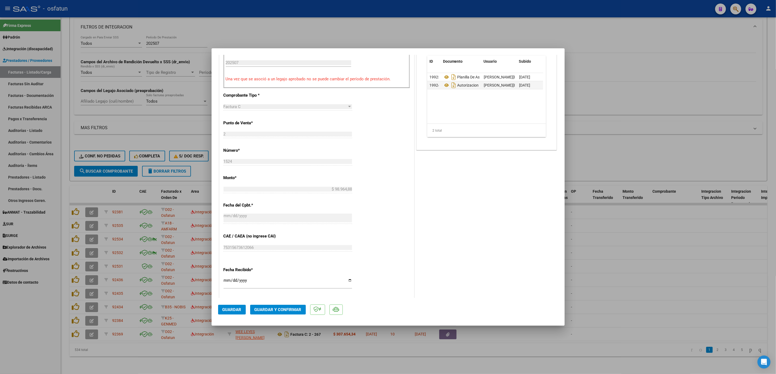
scroll to position [204, 0]
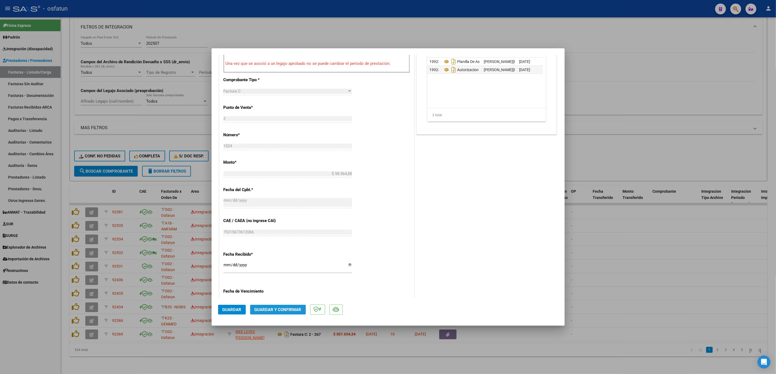
click at [294, 311] on span "Guardar y Confirmar" at bounding box center [277, 309] width 47 height 5
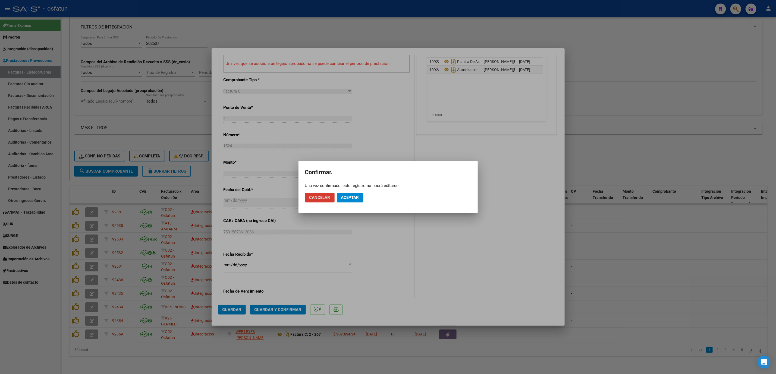
click at [346, 197] on span "Aceptar" at bounding box center [350, 197] width 18 height 5
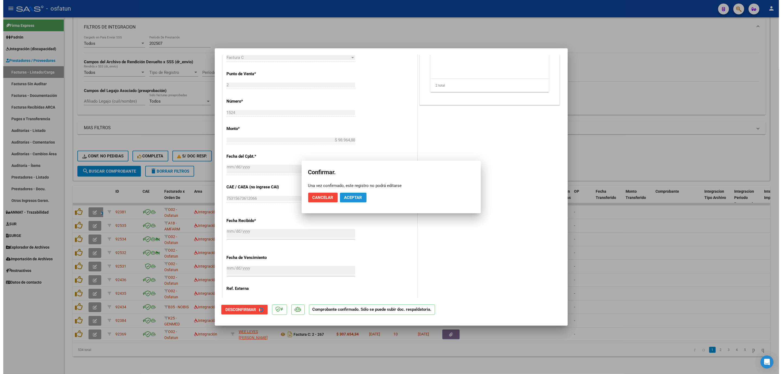
scroll to position [170, 0]
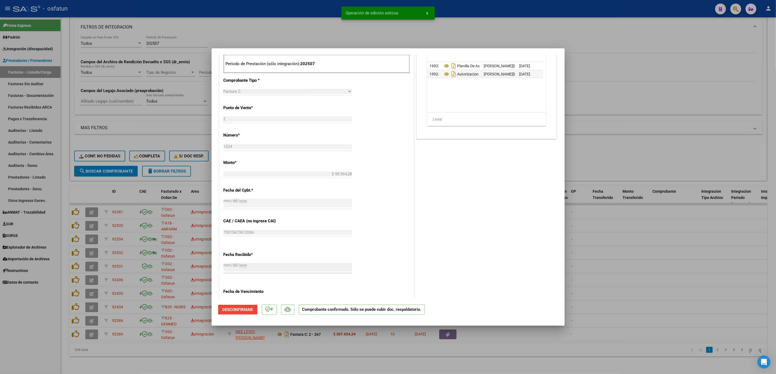
click at [754, 238] on div at bounding box center [388, 187] width 776 height 374
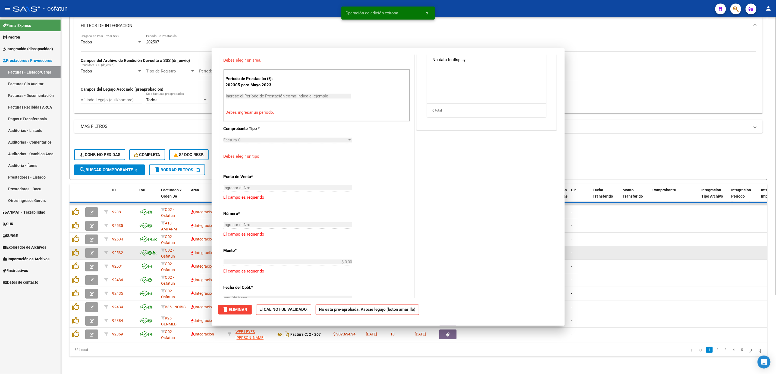
scroll to position [0, 0]
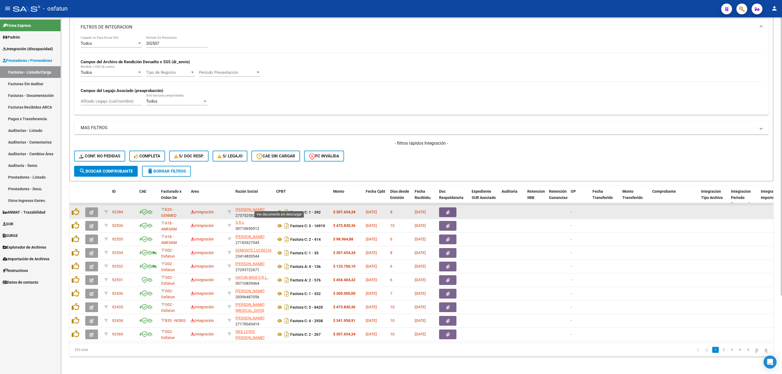
click at [280, 209] on icon at bounding box center [279, 212] width 7 height 7
click at [90, 210] on icon "button" at bounding box center [92, 212] width 4 height 4
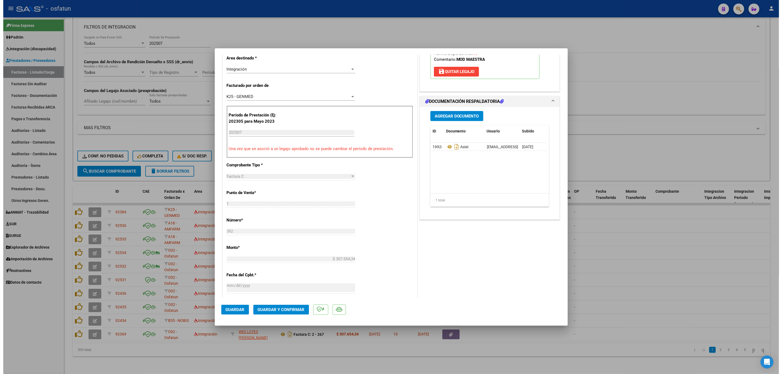
scroll to position [122, 0]
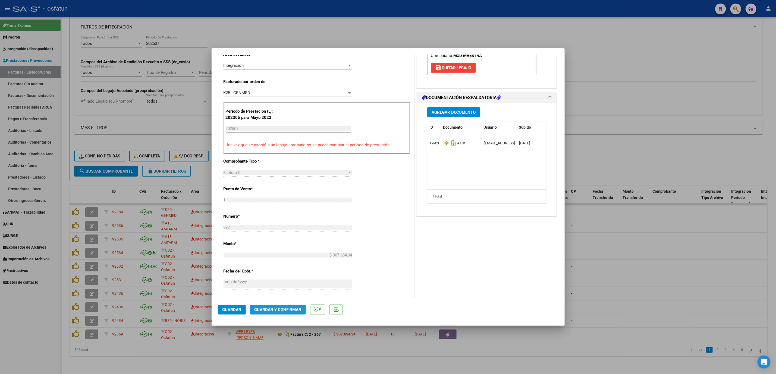
click at [275, 311] on span "Guardar y Confirmar" at bounding box center [277, 309] width 47 height 5
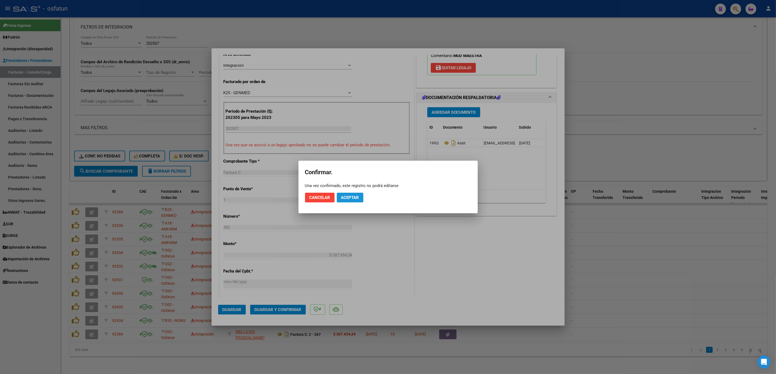
click at [353, 200] on span "Aceptar" at bounding box center [350, 197] width 18 height 5
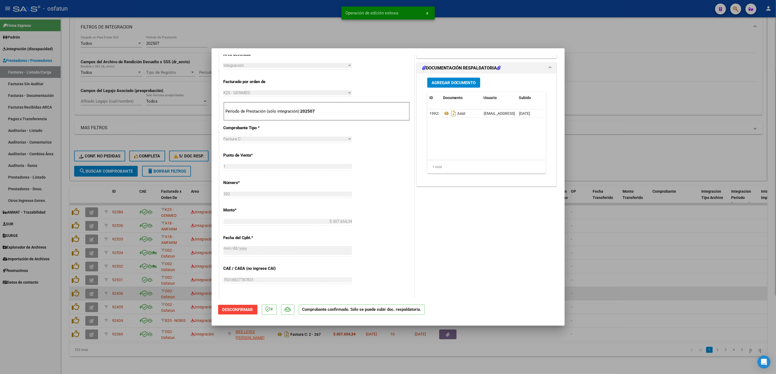
drag, startPoint x: 686, startPoint y: 285, endPoint x: 683, endPoint y: 286, distance: 3.3
click at [684, 285] on div at bounding box center [388, 187] width 776 height 374
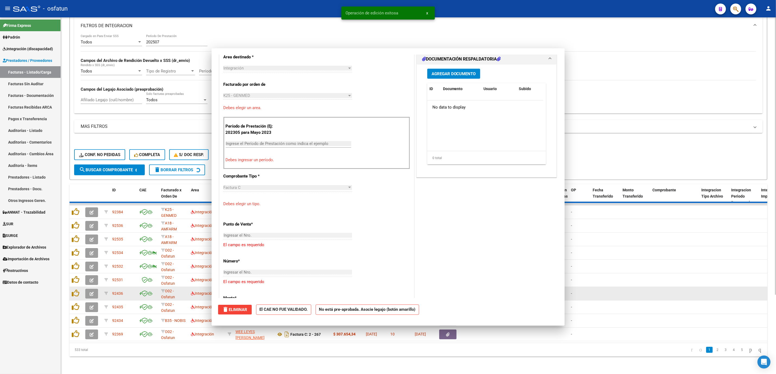
scroll to position [0, 0]
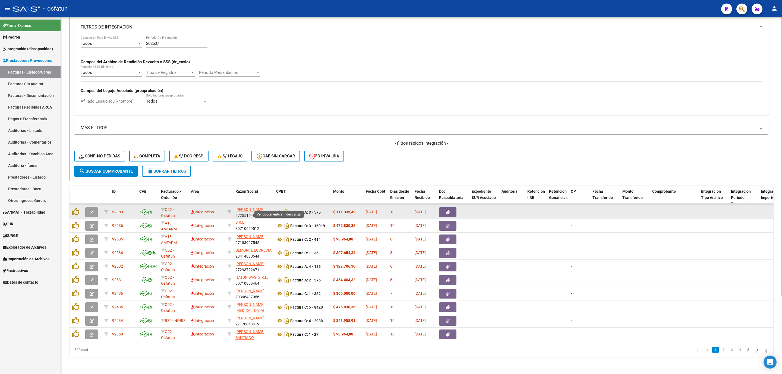
click at [278, 209] on icon at bounding box center [279, 212] width 7 height 7
click at [93, 210] on icon "button" at bounding box center [92, 212] width 4 height 4
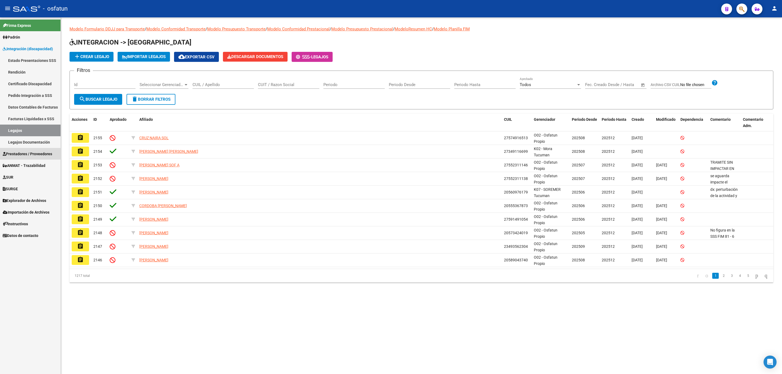
click at [49, 152] on span "Prestadores / Proveedores" at bounding box center [27, 154] width 49 height 6
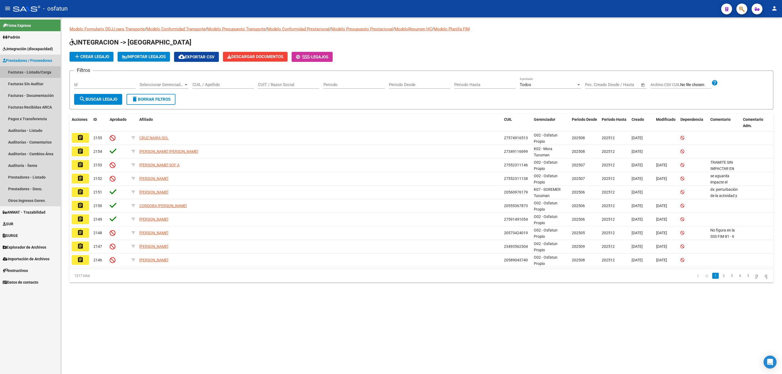
click at [39, 76] on link "Facturas - Listado/Carga" at bounding box center [30, 72] width 61 height 12
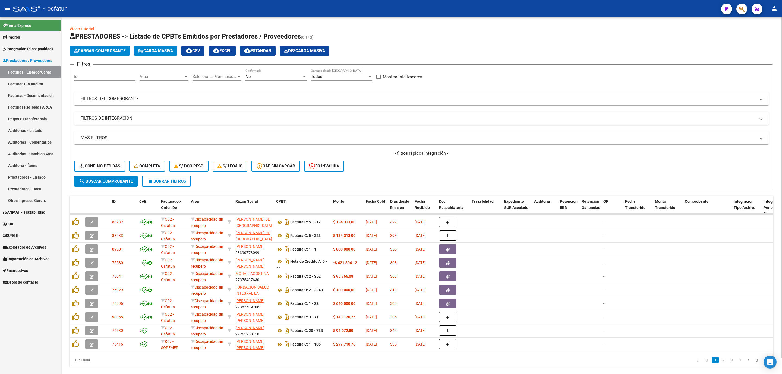
click at [166, 94] on mat-expansion-panel-header "FILTROS DEL COMPROBANTE" at bounding box center [421, 98] width 695 height 13
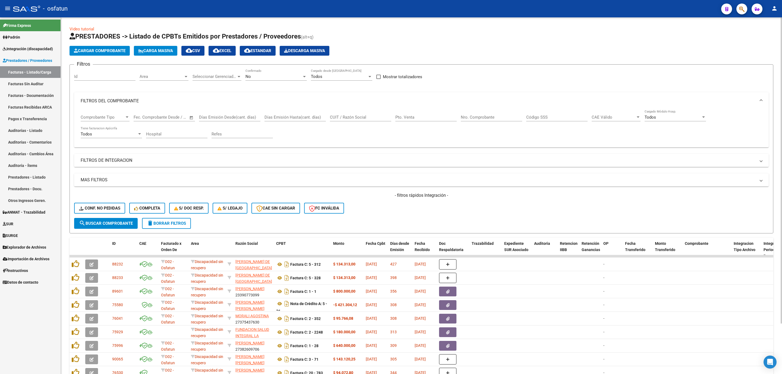
click at [130, 163] on mat-panel-title "FILTROS DE INTEGRACION" at bounding box center [418, 161] width 675 height 6
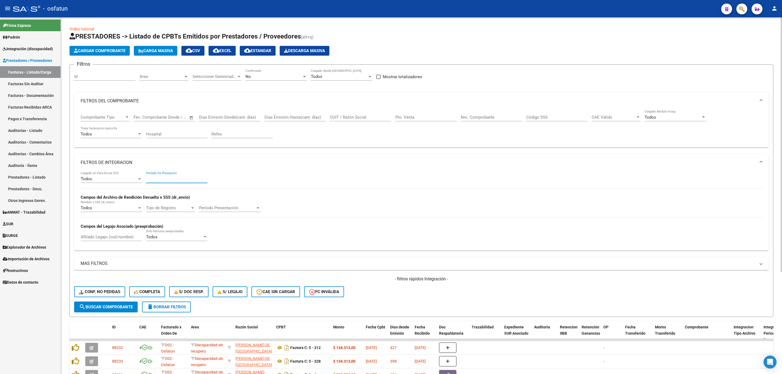
click at [179, 178] on input "Período De Prestación" at bounding box center [176, 179] width 61 height 5
type input "202507"
click at [109, 310] on button "search Buscar Comprobante" at bounding box center [106, 307] width 64 height 11
click at [108, 305] on span "search Buscar Comprobante" at bounding box center [106, 307] width 54 height 5
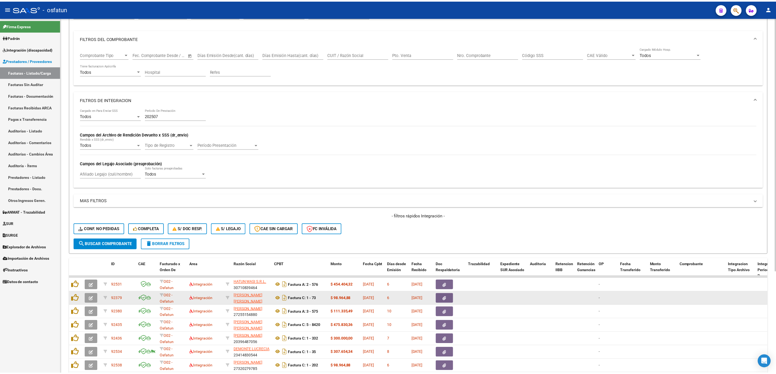
scroll to position [122, 0]
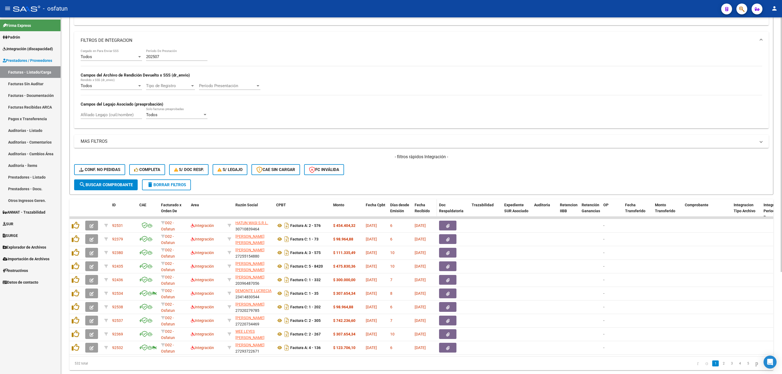
click at [420, 210] on span "Fecha Recibido" at bounding box center [422, 208] width 15 height 11
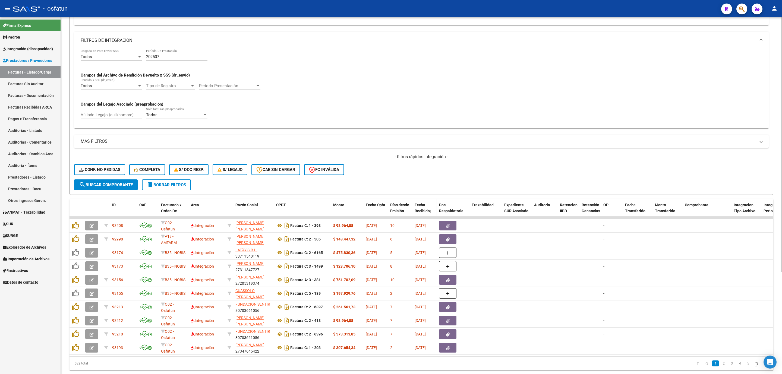
click at [420, 210] on span "Fecha Recibido" at bounding box center [422, 208] width 15 height 11
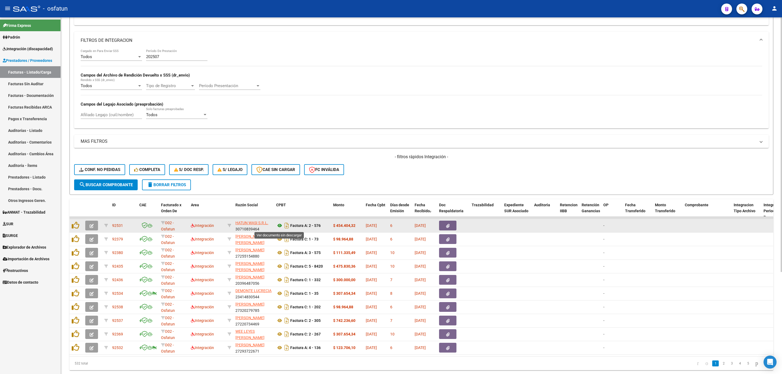
click at [281, 228] on icon at bounding box center [279, 225] width 7 height 7
click at [88, 231] on button "button" at bounding box center [91, 226] width 13 height 10
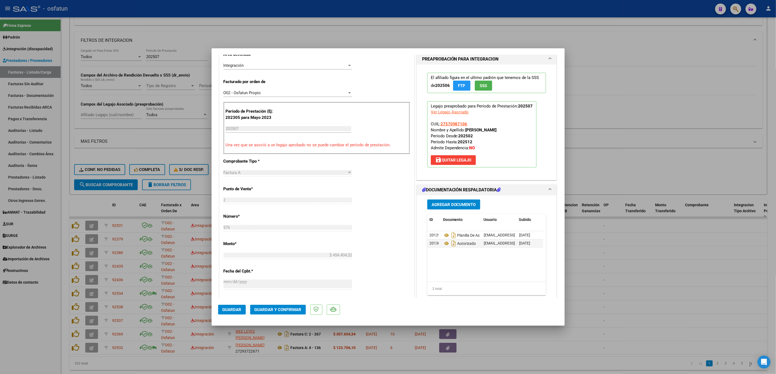
click at [150, 141] on div at bounding box center [388, 187] width 776 height 374
type input "$ 0,00"
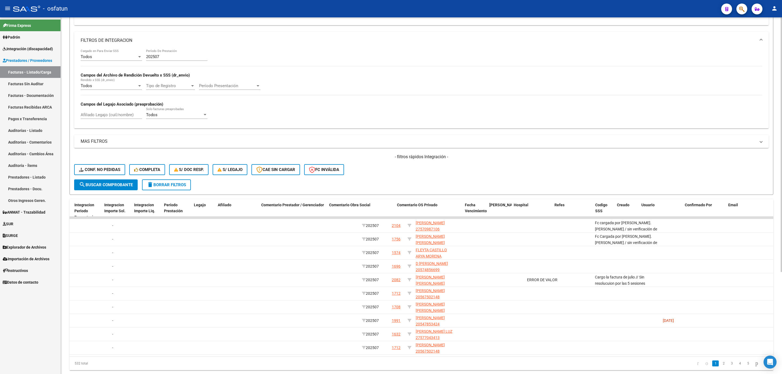
scroll to position [0, 696]
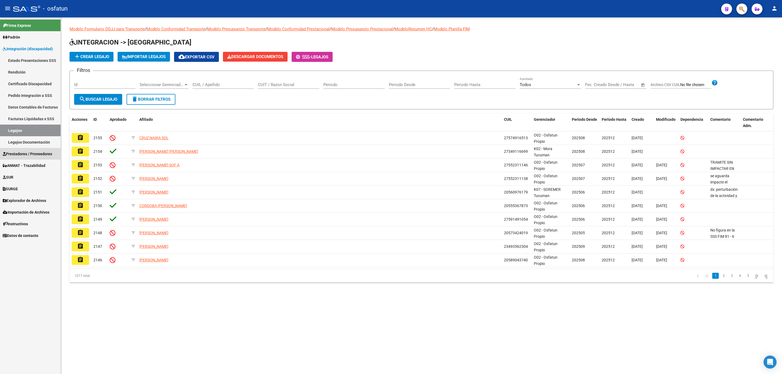
click at [35, 156] on span "Prestadores / Proveedores" at bounding box center [27, 154] width 49 height 6
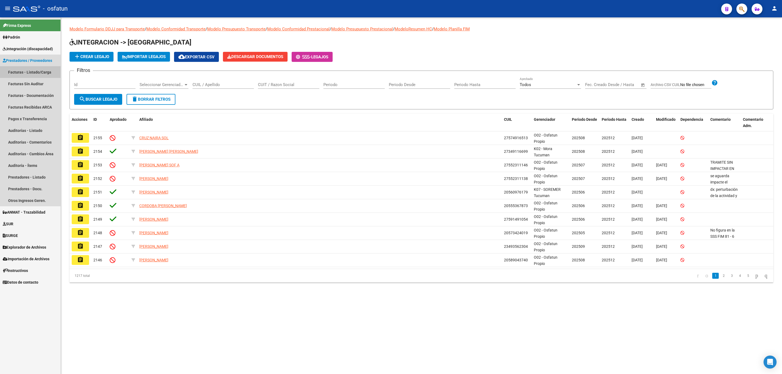
click at [46, 73] on link "Facturas - Listado/Carga" at bounding box center [30, 72] width 61 height 12
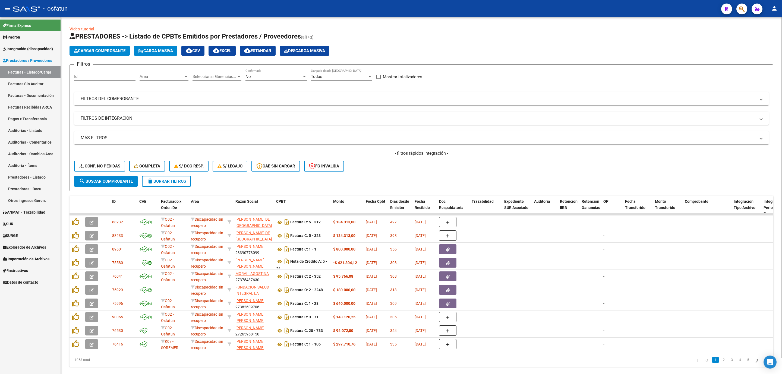
click at [140, 117] on mat-panel-title "FILTROS DE INTEGRACION" at bounding box center [418, 118] width 675 height 6
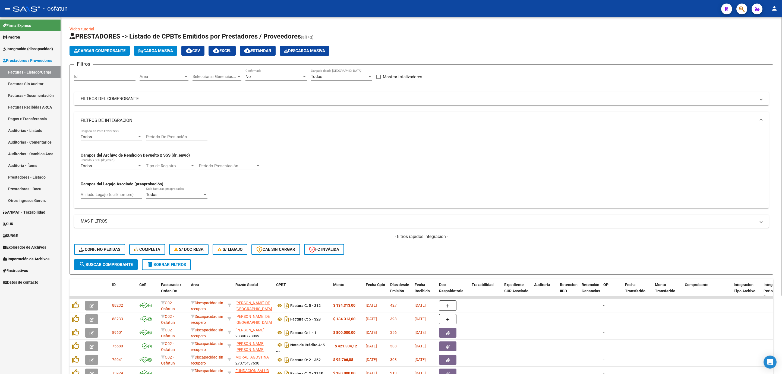
click at [187, 137] on input "Período De Prestación" at bounding box center [176, 136] width 61 height 5
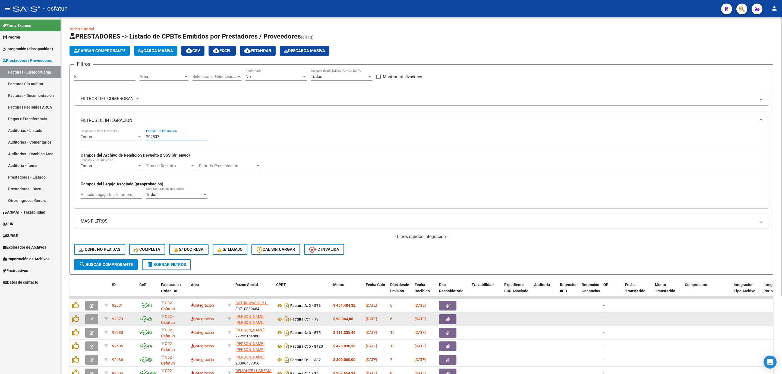
type input "202507"
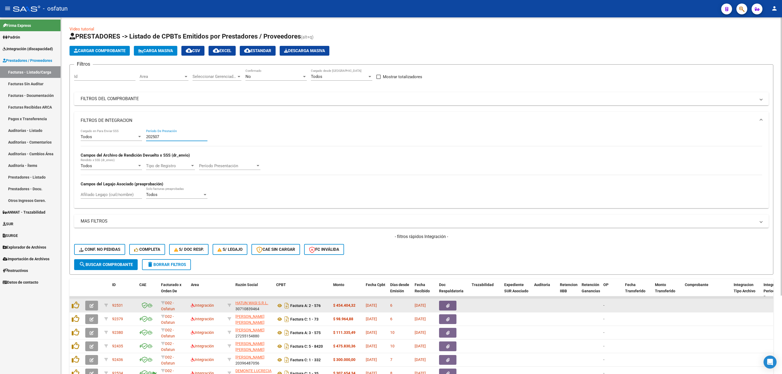
click at [94, 306] on button "button" at bounding box center [91, 306] width 13 height 10
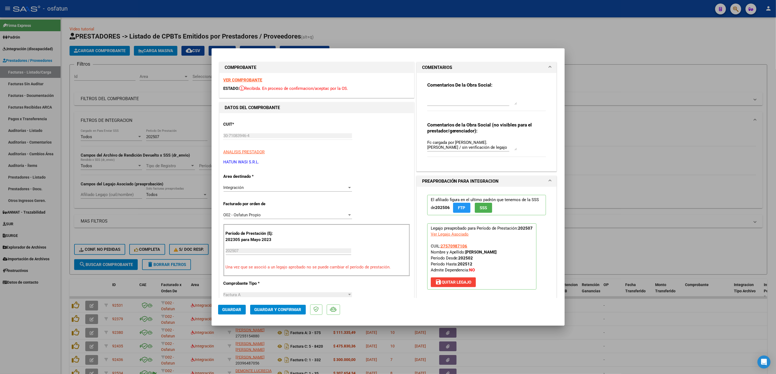
drag, startPoint x: 520, startPoint y: 250, endPoint x: 482, endPoint y: 253, distance: 37.6
click at [441, 250] on p "Legajo preaprobado para Período de Prestación: 202507 Ver Legajo Asociado CUIL:…" at bounding box center [481, 256] width 109 height 66
drag, startPoint x: 525, startPoint y: 255, endPoint x: 437, endPoint y: 248, distance: 88.2
click at [437, 248] on p "Legajo preaprobado para Período de Prestación: 202507 Ver Legajo Asociado CUIL:…" at bounding box center [481, 256] width 109 height 66
copy span "27570987106 Nombre y Apellido: [PERSON_NAME]"
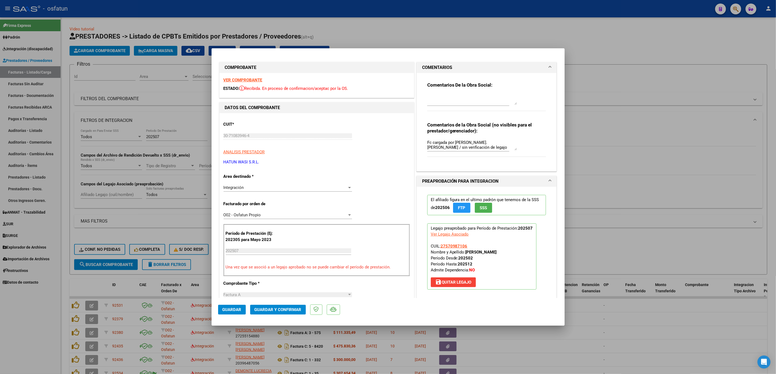
drag, startPoint x: 440, startPoint y: 91, endPoint x: 442, endPoint y: 94, distance: 3.3
click at [440, 92] on div "Comentarios De la Obra Social:" at bounding box center [486, 99] width 119 height 35
click at [445, 97] on textarea at bounding box center [472, 99] width 90 height 11
type textarea "S"
type textarea "SE NOTIFICA A TUCUMAN ITEM ADICIONAL EN FC. SE LES PIDE NC"
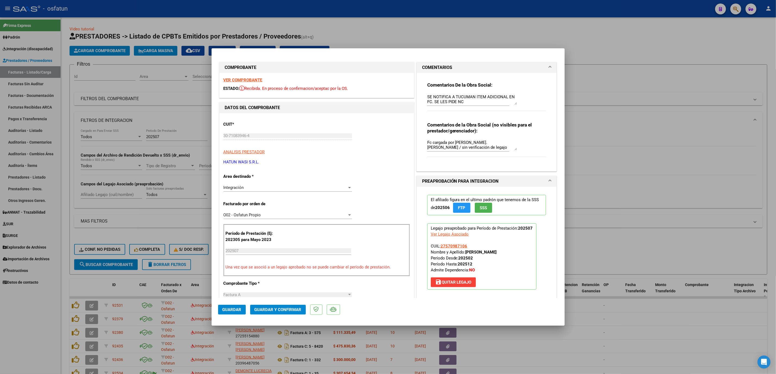
drag, startPoint x: 223, startPoint y: 313, endPoint x: 265, endPoint y: 183, distance: 136.3
click at [265, 183] on mat-dialog-container "COMPROBANTE VER COMPROBANTE ESTADO: Recibida. En proceso de confirmacion/acepta…" at bounding box center [388, 187] width 353 height 278
click at [265, 184] on div "Integración Seleccionar Area" at bounding box center [287, 188] width 128 height 8
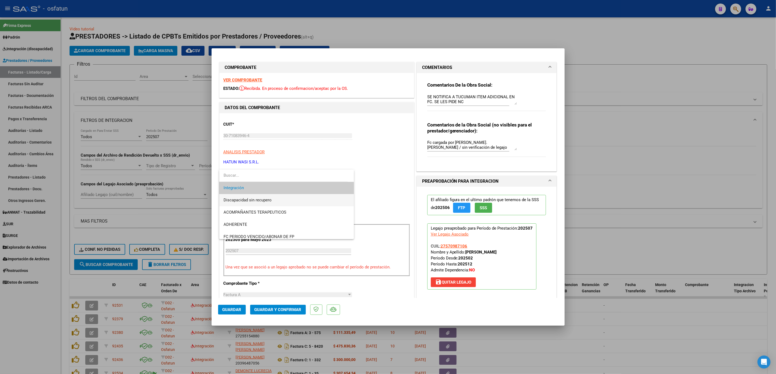
click at [269, 203] on span "Discapacidad sin recupero" at bounding box center [286, 200] width 126 height 12
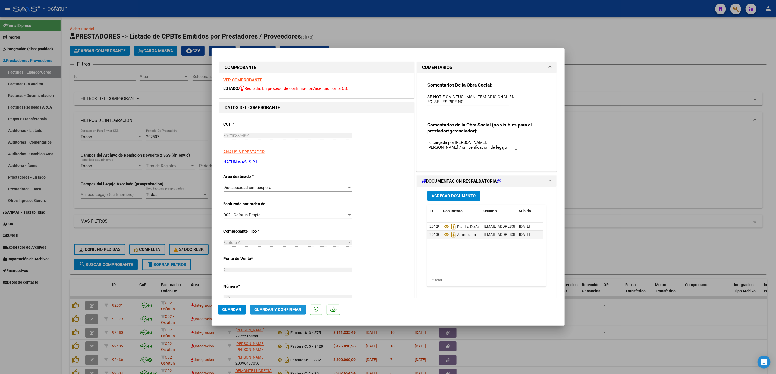
drag, startPoint x: 266, startPoint y: 308, endPoint x: 262, endPoint y: 310, distance: 4.4
click at [262, 310] on span "Guardar y Confirmar" at bounding box center [277, 309] width 47 height 5
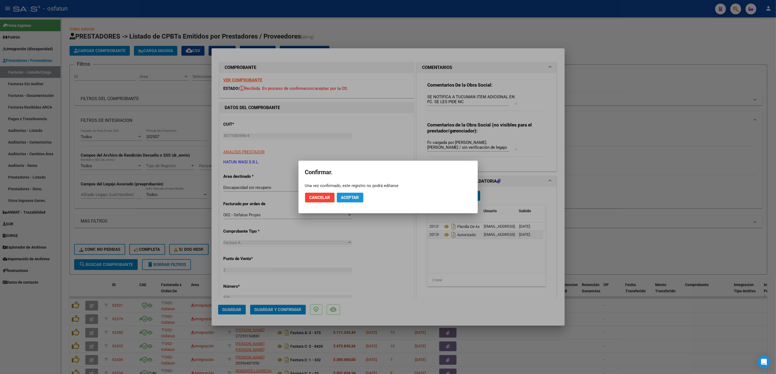
click at [361, 197] on button "Aceptar" at bounding box center [350, 198] width 27 height 10
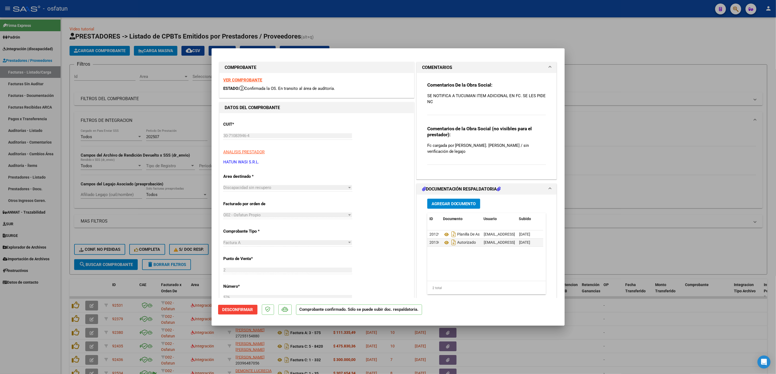
click at [633, 175] on div at bounding box center [388, 187] width 776 height 374
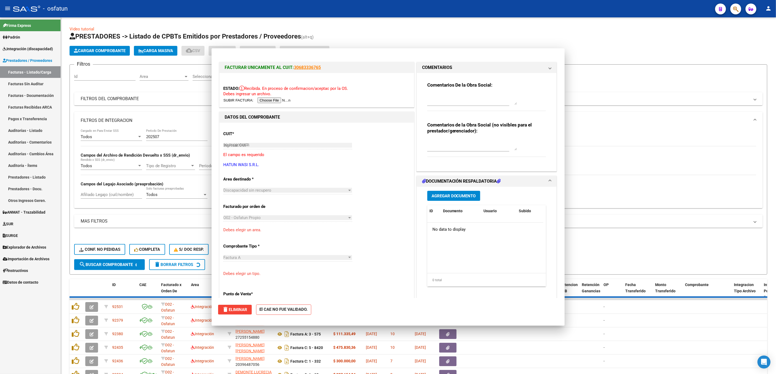
type input "$ 0,00"
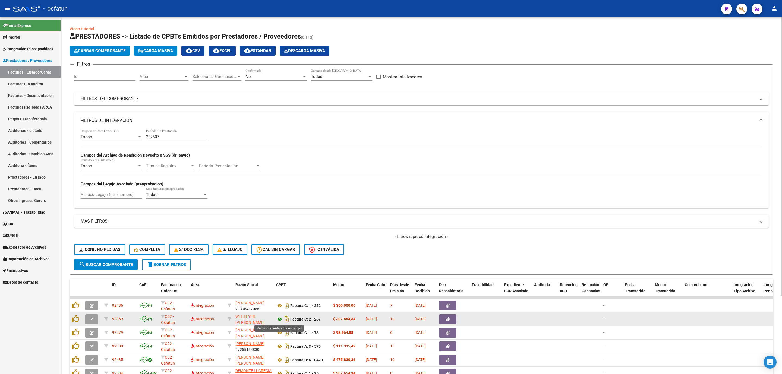
click at [278, 319] on icon at bounding box center [279, 319] width 7 height 7
click at [92, 319] on icon "button" at bounding box center [92, 319] width 4 height 4
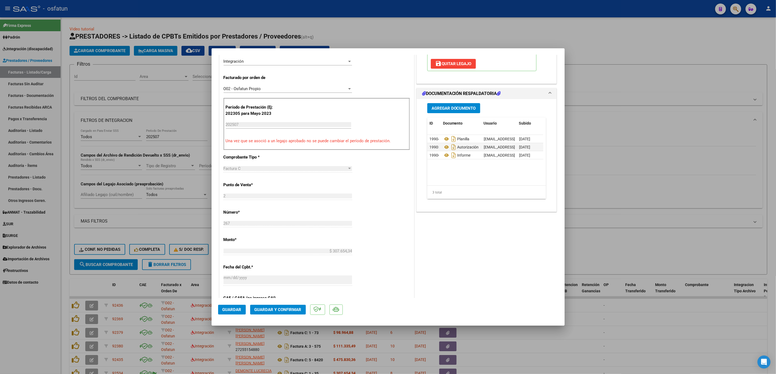
scroll to position [163, 0]
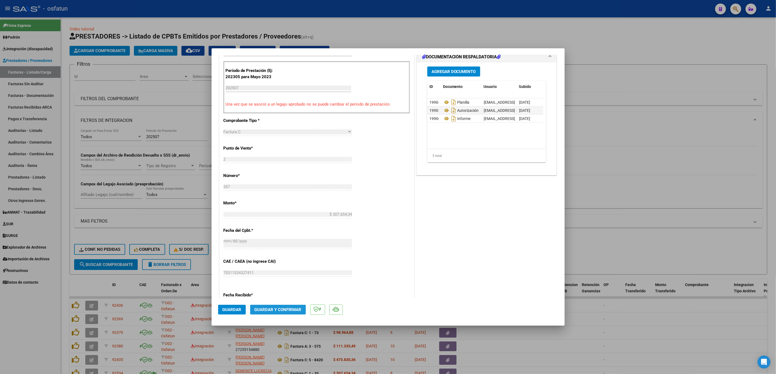
click at [297, 311] on button "Guardar y Confirmar" at bounding box center [278, 310] width 56 height 10
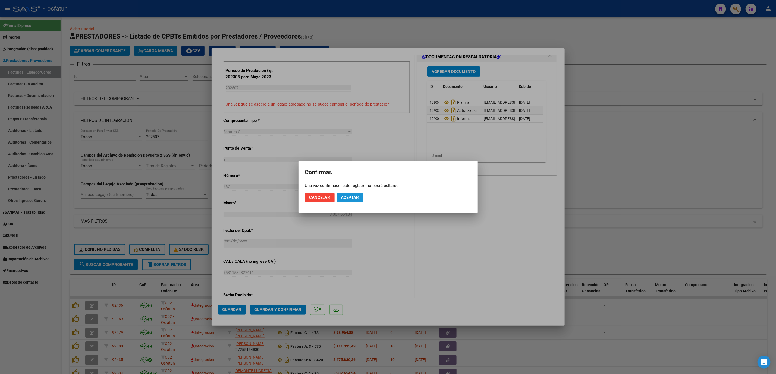
click at [353, 198] on span "Aceptar" at bounding box center [350, 197] width 18 height 5
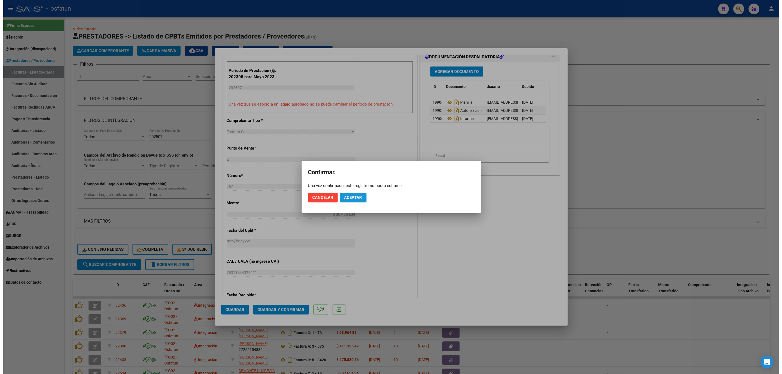
scroll to position [129, 0]
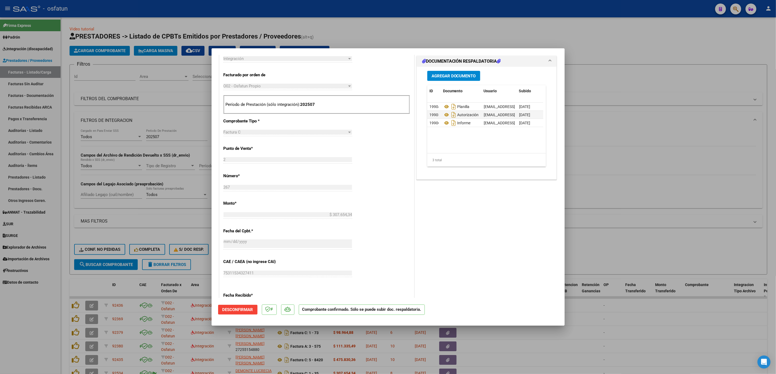
drag, startPoint x: 646, startPoint y: 153, endPoint x: 549, endPoint y: 134, distance: 98.2
click at [632, 159] on div at bounding box center [388, 187] width 776 height 374
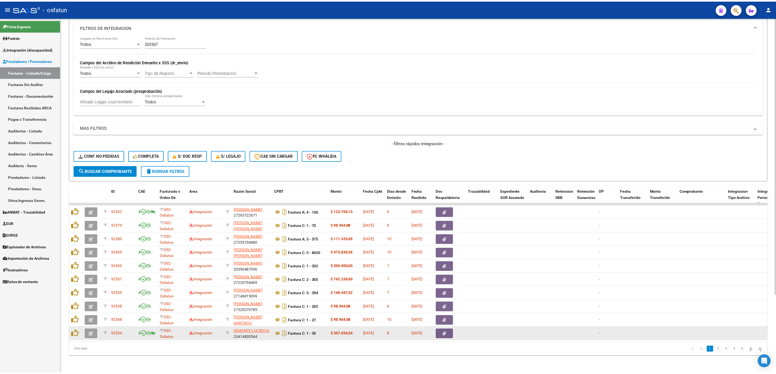
scroll to position [100, 0]
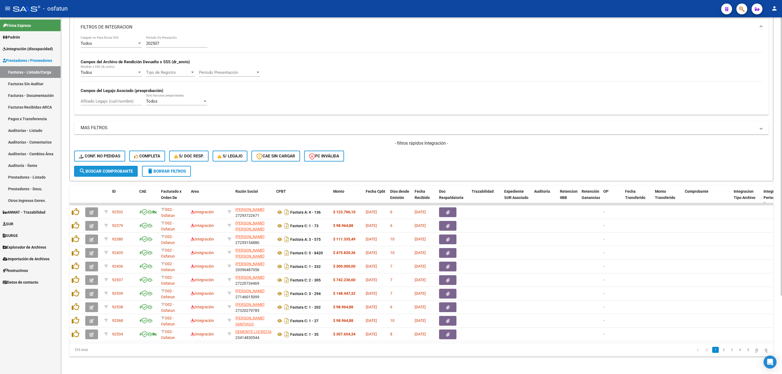
click at [112, 168] on button "search Buscar Comprobante" at bounding box center [106, 171] width 64 height 11
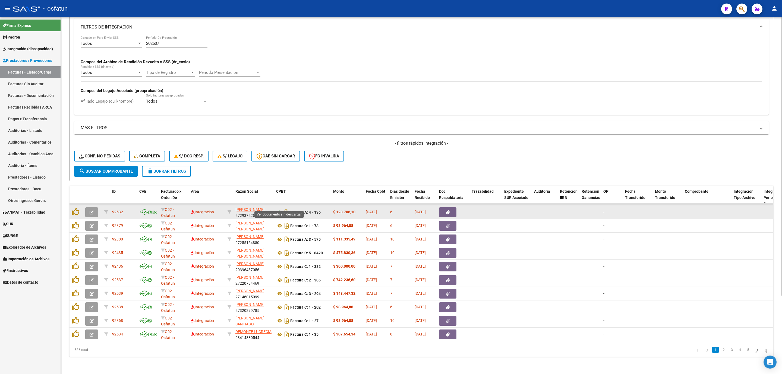
click at [278, 209] on icon at bounding box center [279, 212] width 7 height 7
click at [95, 207] on button "button" at bounding box center [91, 212] width 13 height 10
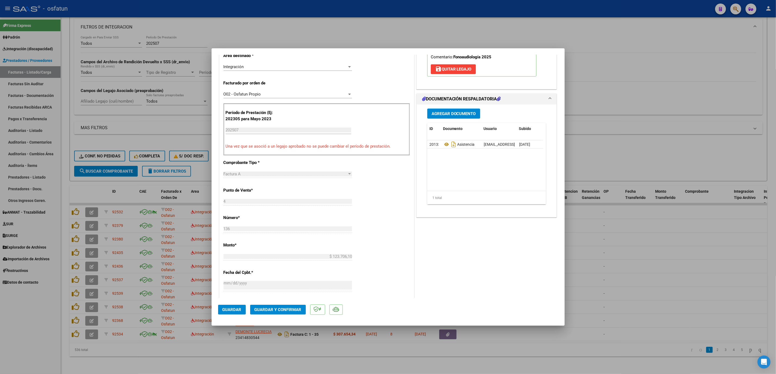
scroll to position [163, 0]
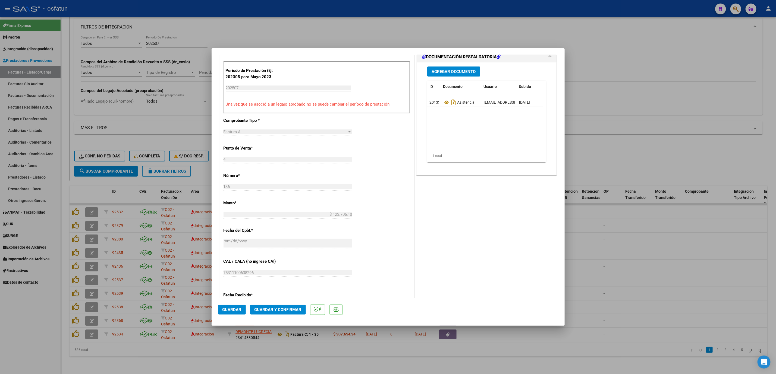
click at [289, 315] on mat-dialog-actions "Guardar Guardar y Confirmar" at bounding box center [388, 308] width 340 height 21
click at [289, 314] on button "Guardar y Confirmar" at bounding box center [278, 310] width 56 height 10
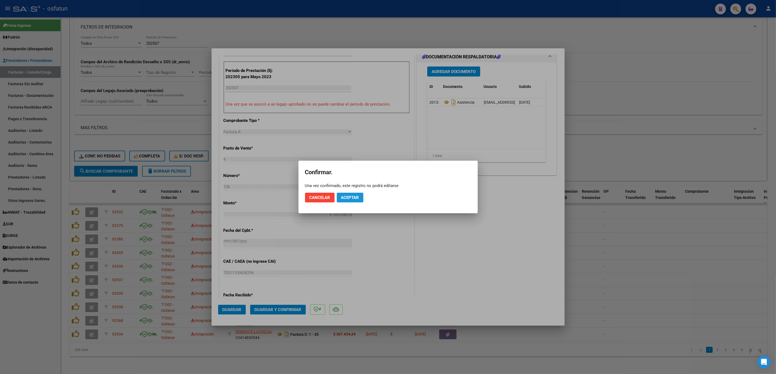
click at [347, 196] on span "Aceptar" at bounding box center [350, 197] width 18 height 5
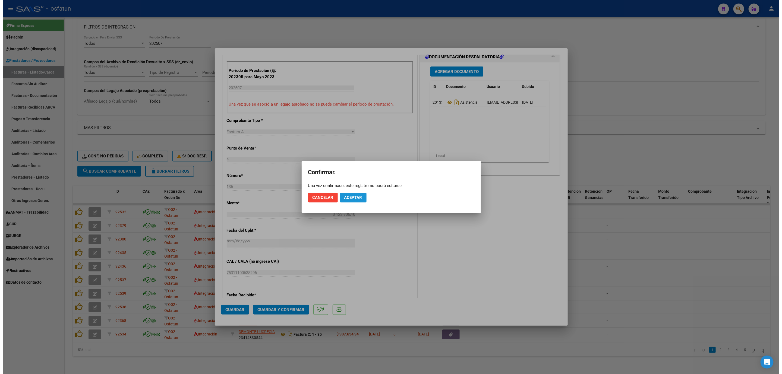
scroll to position [129, 0]
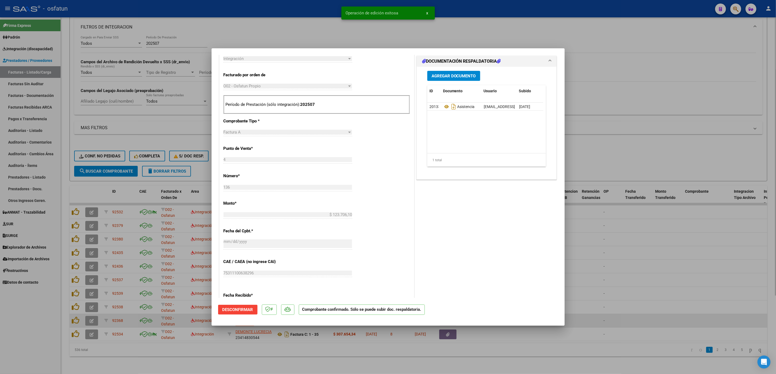
drag, startPoint x: 733, startPoint y: 354, endPoint x: 688, endPoint y: 319, distance: 56.5
click at [728, 358] on div at bounding box center [388, 187] width 776 height 374
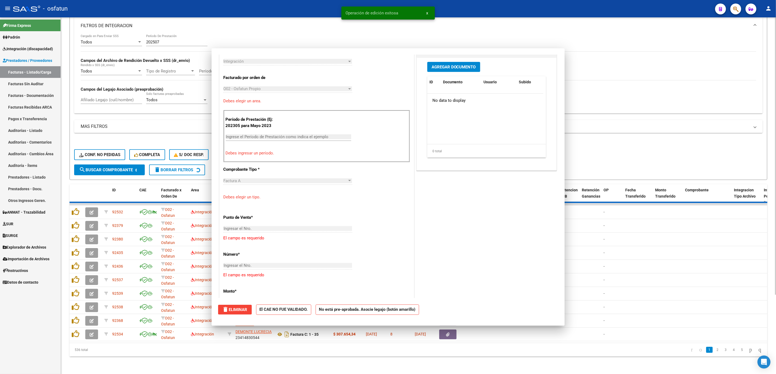
scroll to position [0, 0]
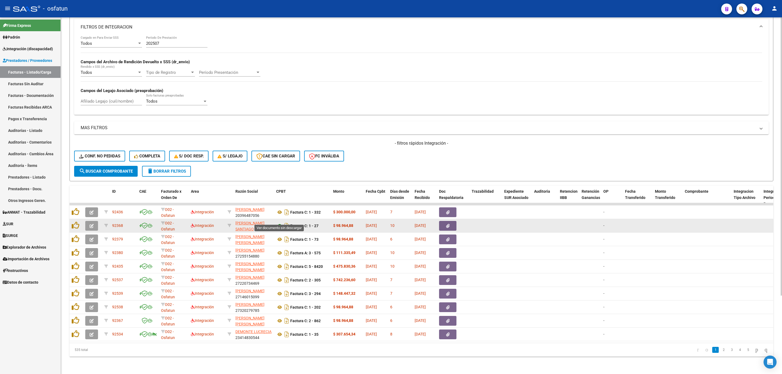
click at [280, 223] on icon at bounding box center [279, 226] width 7 height 7
click at [94, 221] on button "button" at bounding box center [91, 226] width 13 height 10
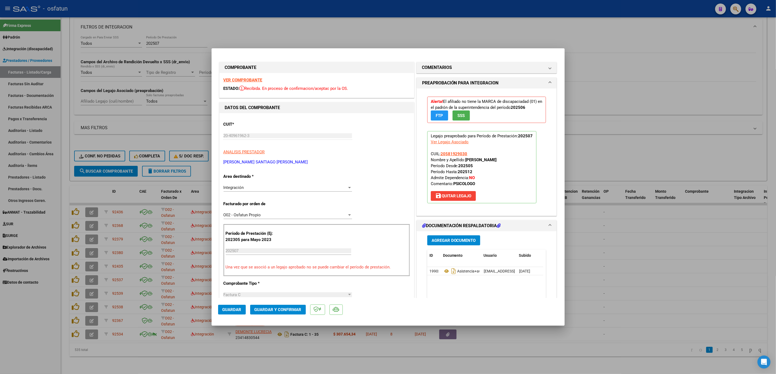
click at [496, 124] on div "Alerta! El afiliado no tiene la MARCA de discapaciadad (01) en el padrón de la …" at bounding box center [486, 110] width 119 height 34
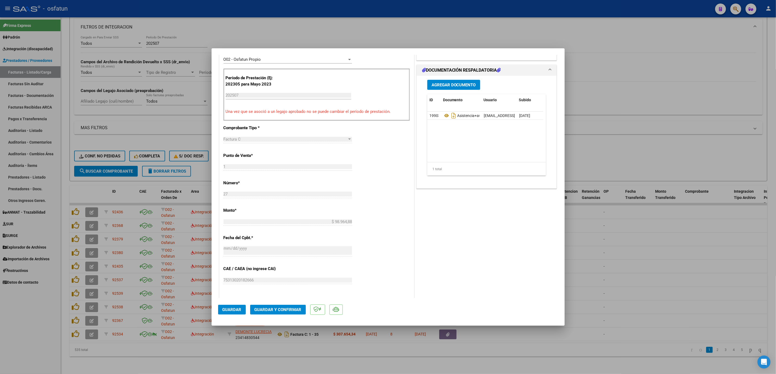
scroll to position [163, 0]
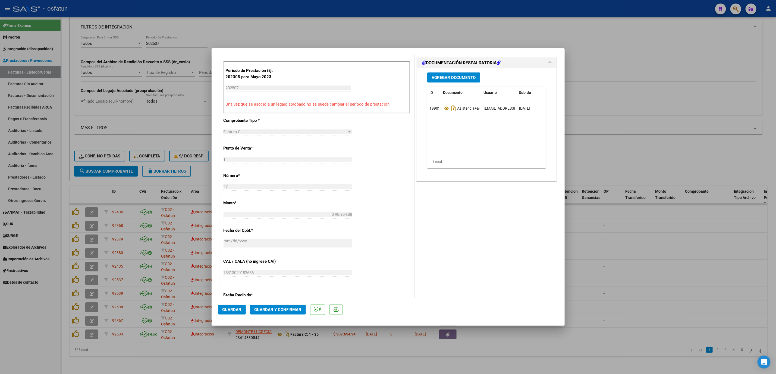
click at [274, 307] on span "Guardar y Confirmar" at bounding box center [277, 309] width 47 height 5
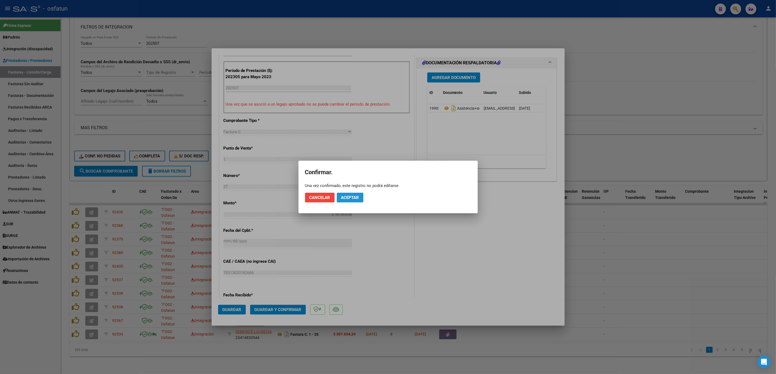
click at [341, 201] on button "Aceptar" at bounding box center [350, 198] width 27 height 10
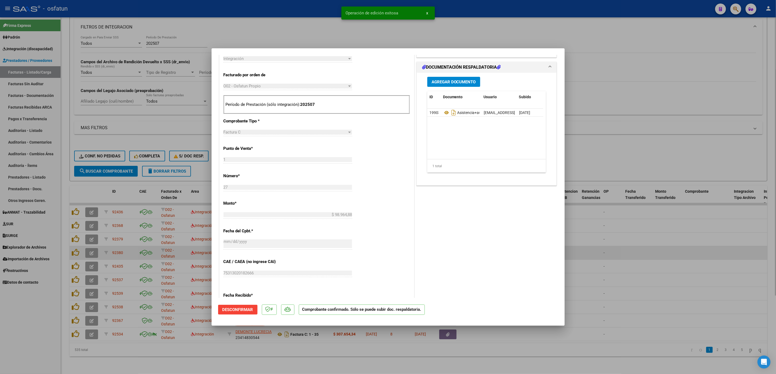
drag, startPoint x: 600, startPoint y: 249, endPoint x: 592, endPoint y: 252, distance: 7.8
click at [601, 248] on div at bounding box center [388, 187] width 776 height 374
type input "$ 0,00"
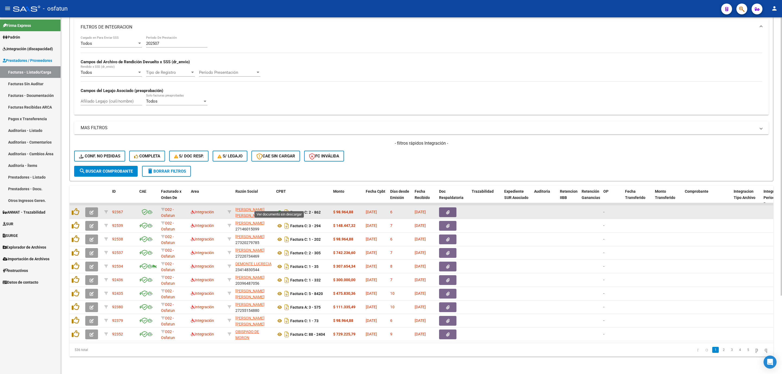
click at [282, 209] on icon at bounding box center [279, 212] width 7 height 7
click at [92, 210] on icon "button" at bounding box center [92, 212] width 4 height 4
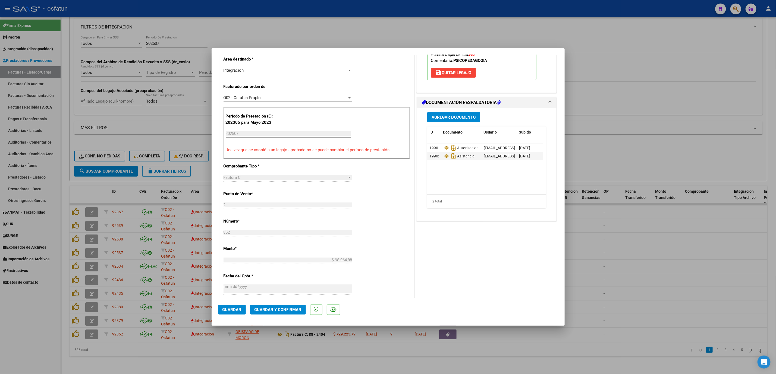
scroll to position [163, 0]
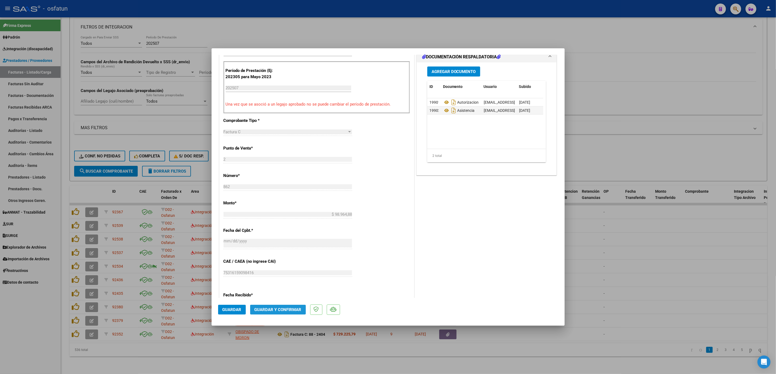
click at [283, 307] on button "Guardar y Confirmar" at bounding box center [278, 310] width 56 height 10
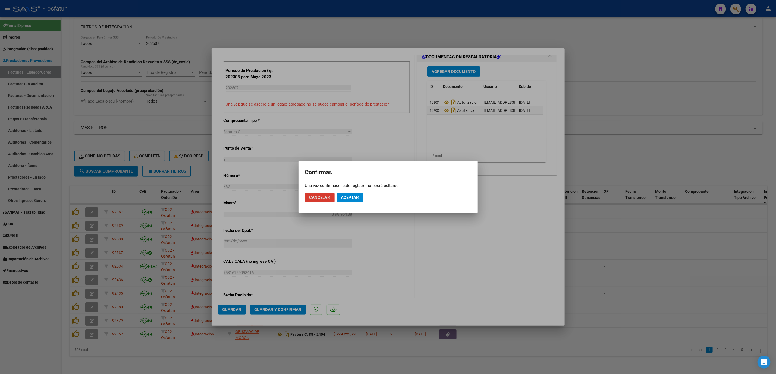
click at [350, 192] on mat-dialog-actions "Cancelar Aceptar" at bounding box center [388, 197] width 166 height 18
drag, startPoint x: 349, startPoint y: 192, endPoint x: 350, endPoint y: 198, distance: 6.3
click at [350, 198] on mat-dialog-actions "Cancelar Aceptar" at bounding box center [388, 197] width 166 height 18
click at [350, 198] on span "Aceptar" at bounding box center [350, 197] width 18 height 5
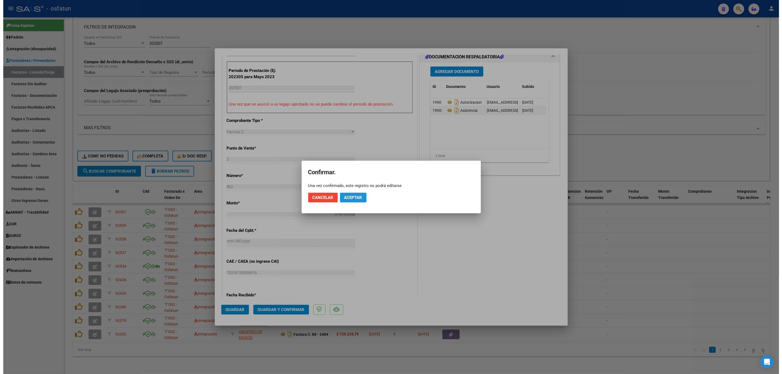
scroll to position [129, 0]
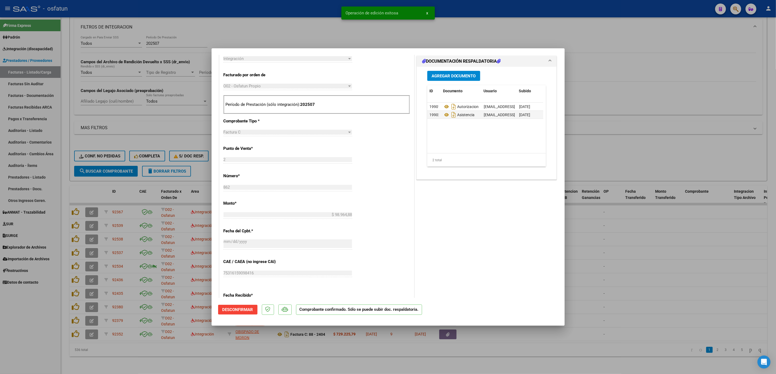
click at [593, 272] on div at bounding box center [388, 187] width 776 height 374
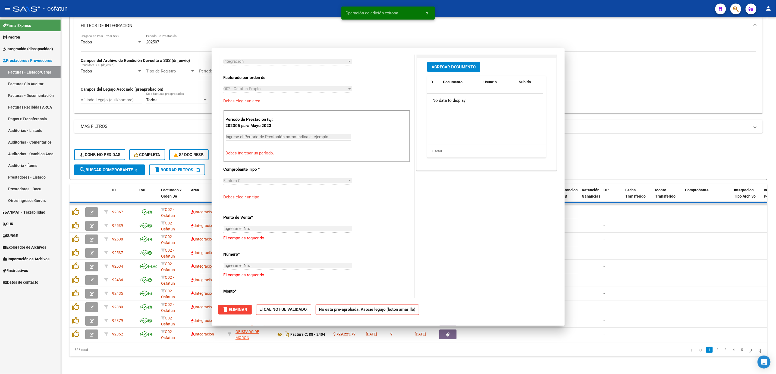
scroll to position [0, 0]
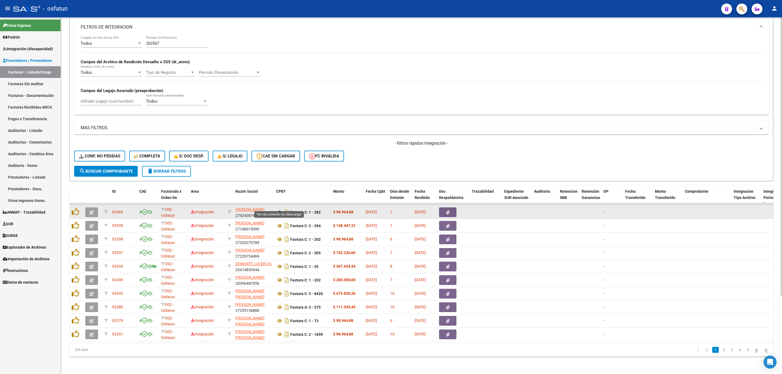
click at [280, 209] on icon at bounding box center [279, 212] width 7 height 7
click at [92, 210] on icon "button" at bounding box center [92, 212] width 4 height 4
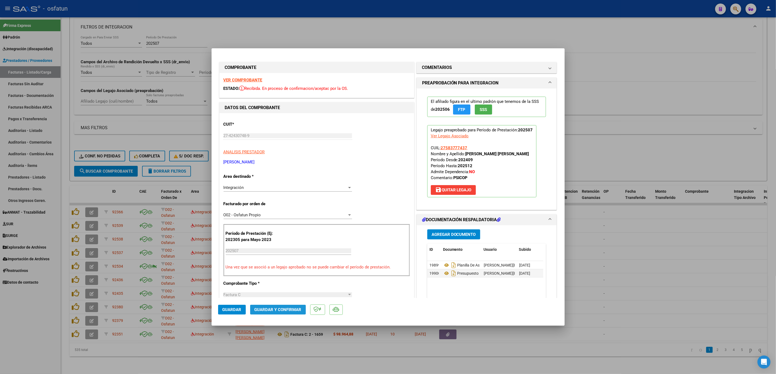
click at [286, 314] on button "Guardar y Confirmar" at bounding box center [278, 310] width 56 height 10
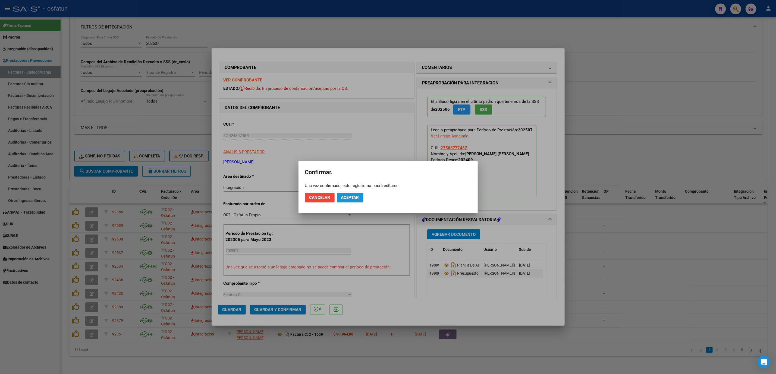
click at [353, 200] on span "Aceptar" at bounding box center [350, 197] width 18 height 5
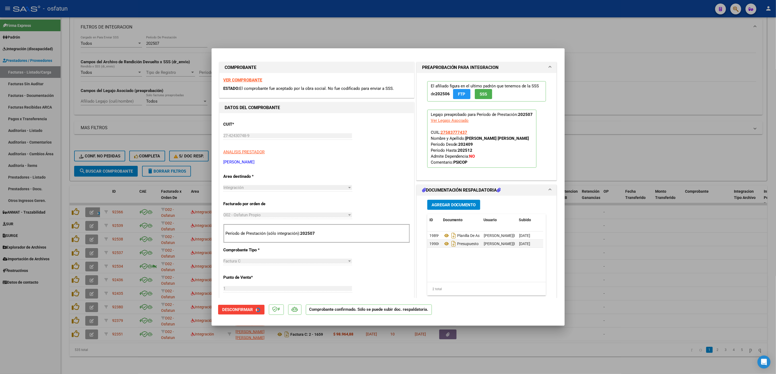
click at [594, 237] on div at bounding box center [388, 187] width 776 height 374
type input "$ 0,00"
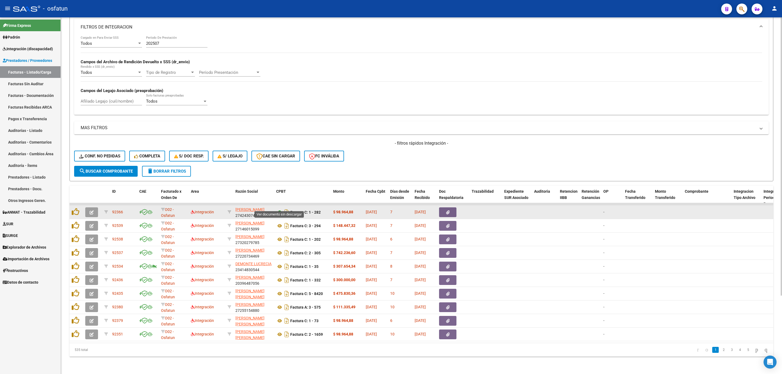
click at [281, 209] on icon at bounding box center [279, 212] width 7 height 7
click at [94, 209] on button "button" at bounding box center [91, 212] width 13 height 10
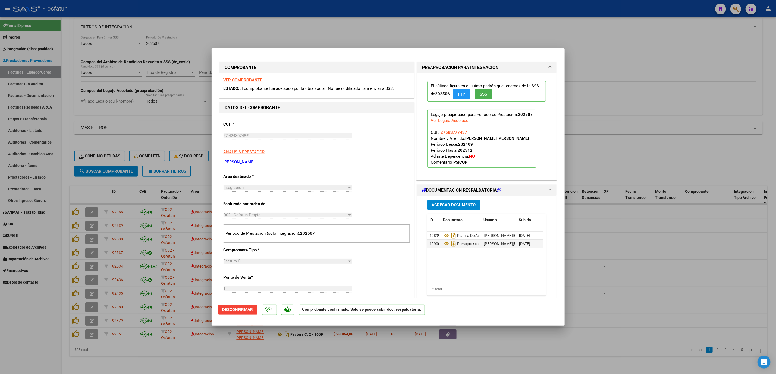
click at [303, 356] on div at bounding box center [388, 187] width 776 height 374
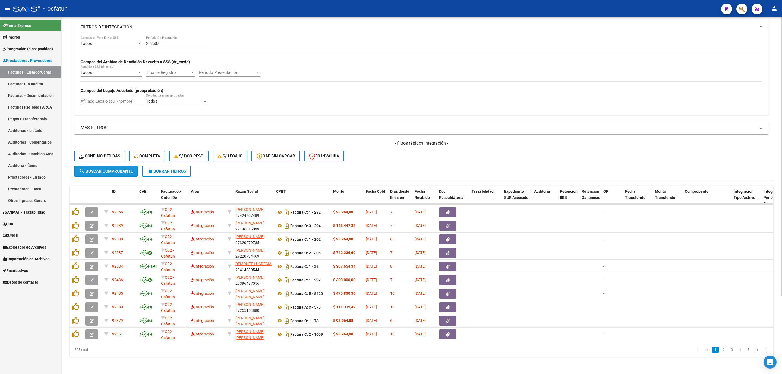
click at [103, 169] on span "search Buscar Comprobante" at bounding box center [106, 171] width 54 height 5
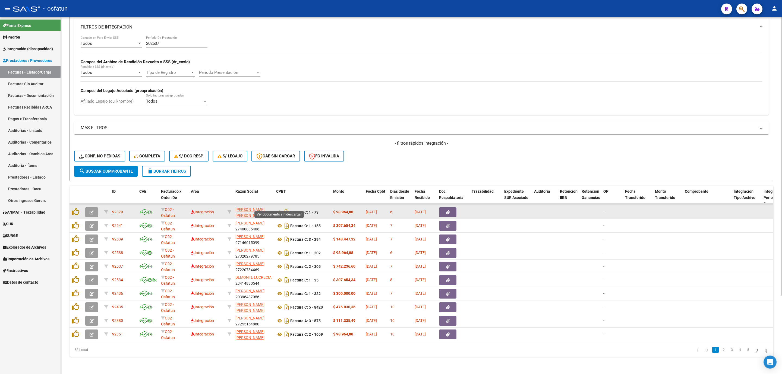
click at [279, 209] on icon at bounding box center [279, 212] width 7 height 7
click at [92, 210] on icon "button" at bounding box center [92, 212] width 4 height 4
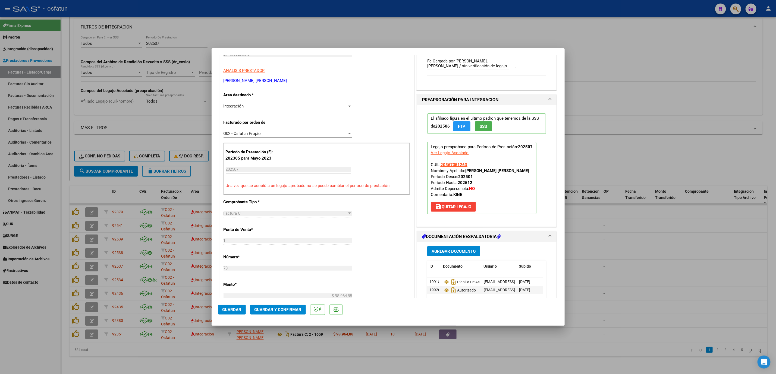
scroll to position [122, 0]
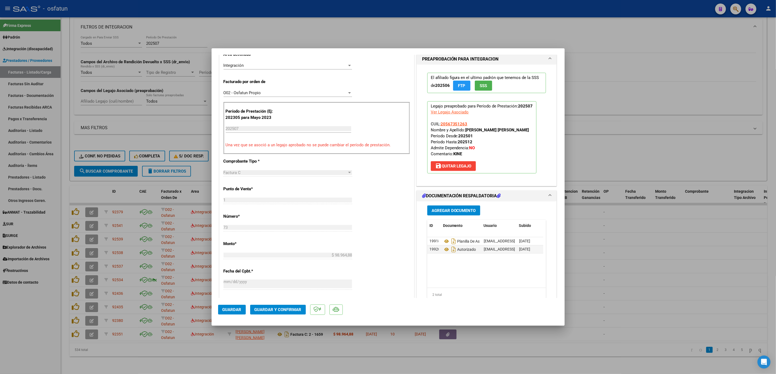
click at [292, 310] on span "Guardar y Confirmar" at bounding box center [277, 309] width 47 height 5
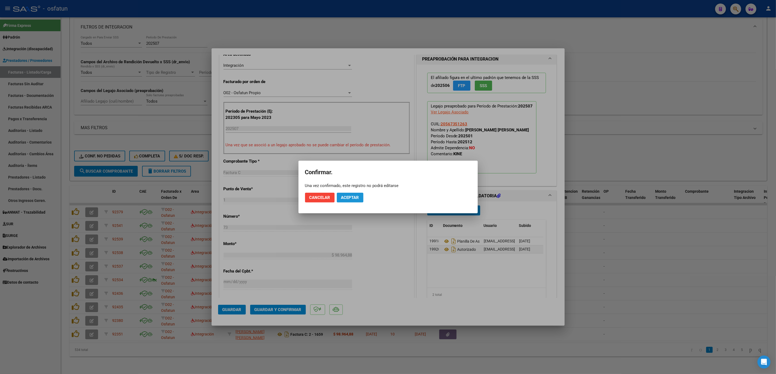
click at [350, 195] on span "Aceptar" at bounding box center [350, 197] width 18 height 5
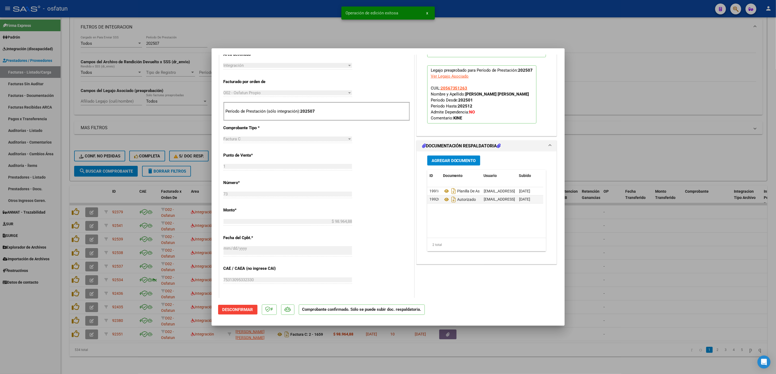
click at [657, 266] on div at bounding box center [388, 187] width 776 height 374
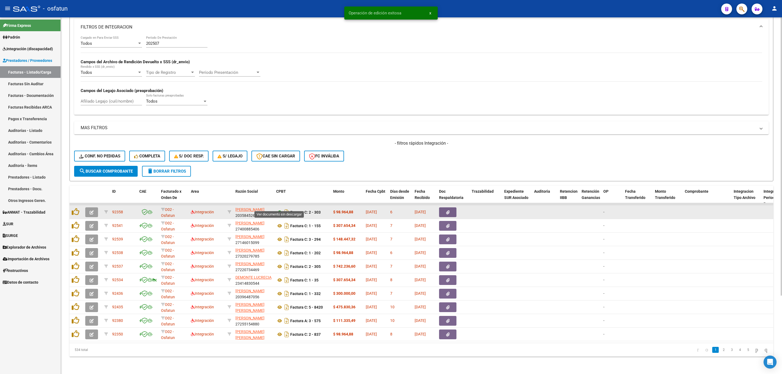
click at [277, 209] on icon at bounding box center [279, 212] width 7 height 7
click at [92, 210] on icon "button" at bounding box center [92, 212] width 4 height 4
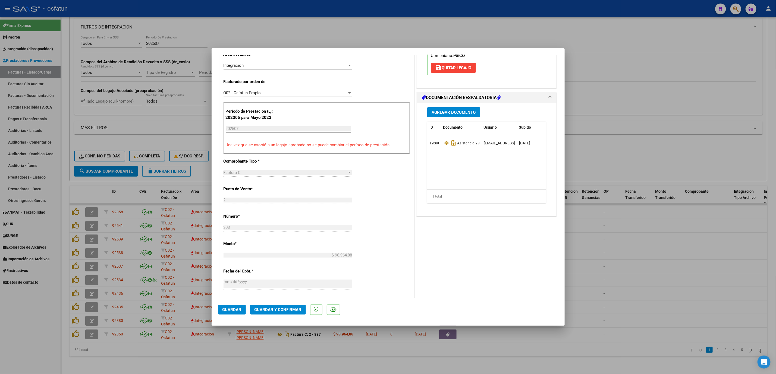
click at [286, 314] on button "Guardar y Confirmar" at bounding box center [278, 310] width 56 height 10
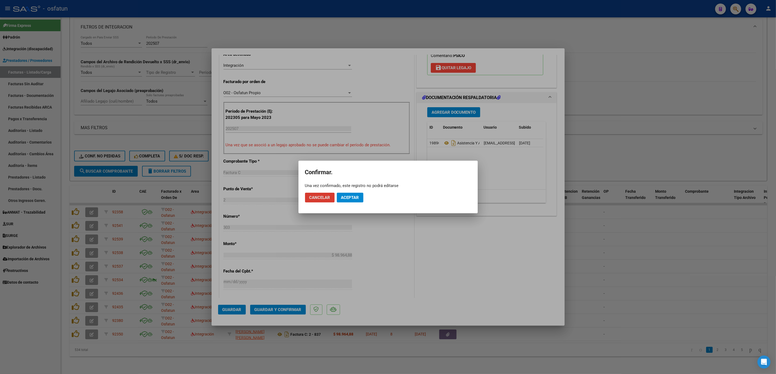
click at [352, 204] on mat-dialog-actions "Cancelar Aceptar" at bounding box center [388, 197] width 166 height 18
click at [351, 199] on span "Aceptar" at bounding box center [350, 197] width 18 height 5
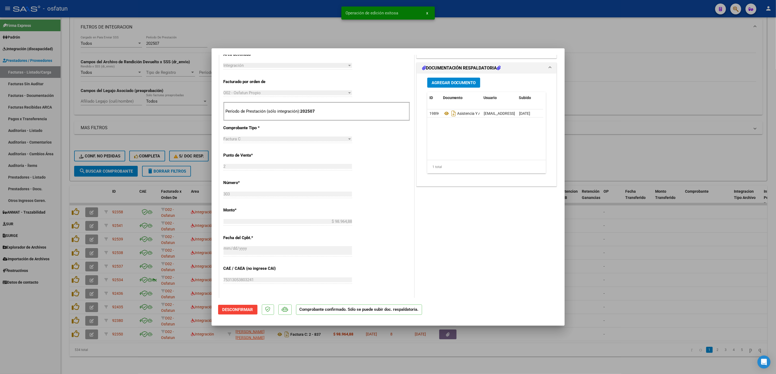
click at [627, 266] on div at bounding box center [388, 187] width 776 height 374
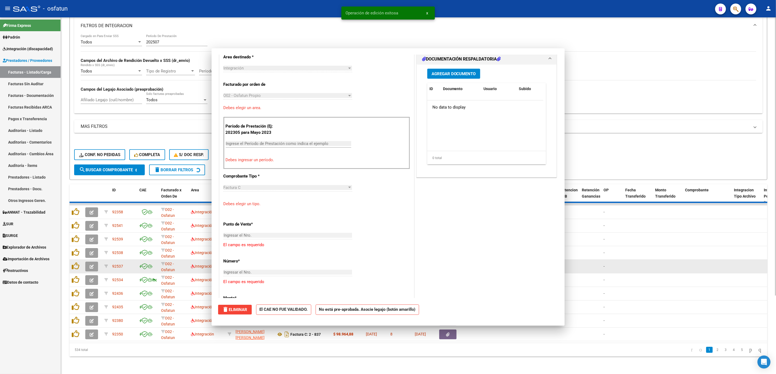
scroll to position [0, 0]
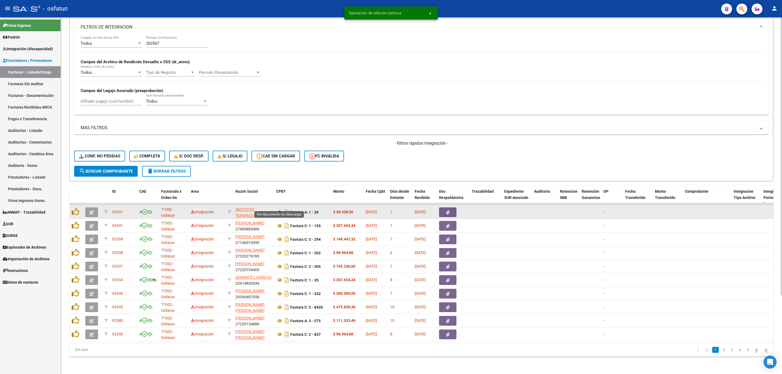
click at [281, 209] on icon at bounding box center [279, 212] width 7 height 7
click at [87, 209] on button "button" at bounding box center [91, 212] width 13 height 10
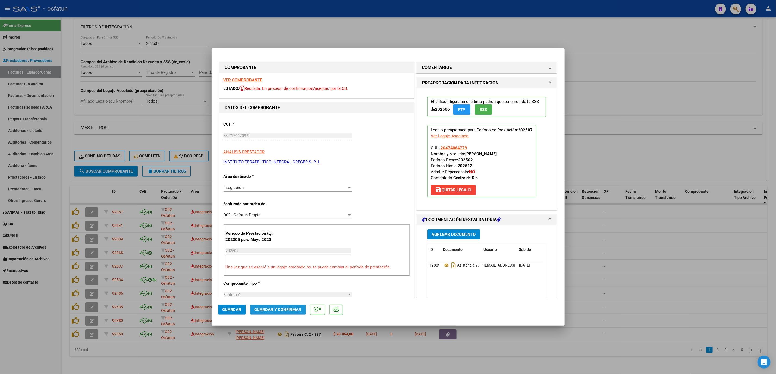
click at [274, 308] on span "Guardar y Confirmar" at bounding box center [277, 309] width 47 height 5
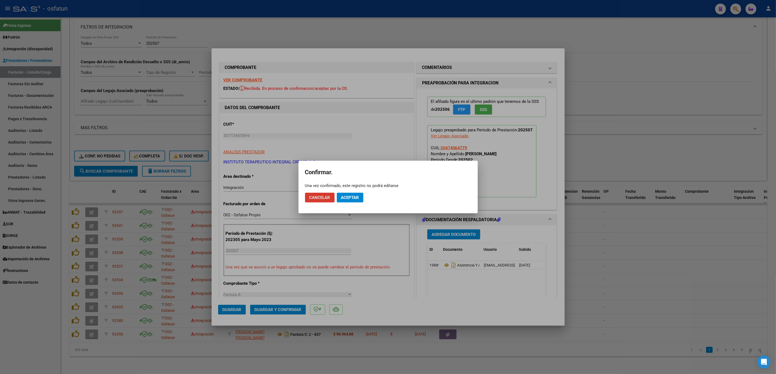
click at [353, 195] on span "Aceptar" at bounding box center [350, 197] width 18 height 5
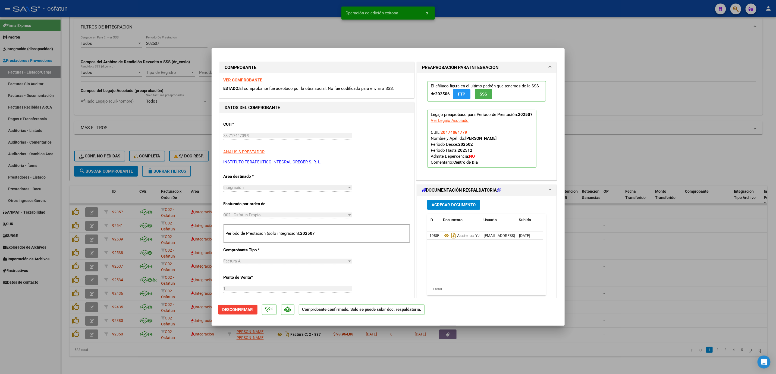
click at [617, 274] on div at bounding box center [388, 187] width 776 height 374
type input "$ 0,00"
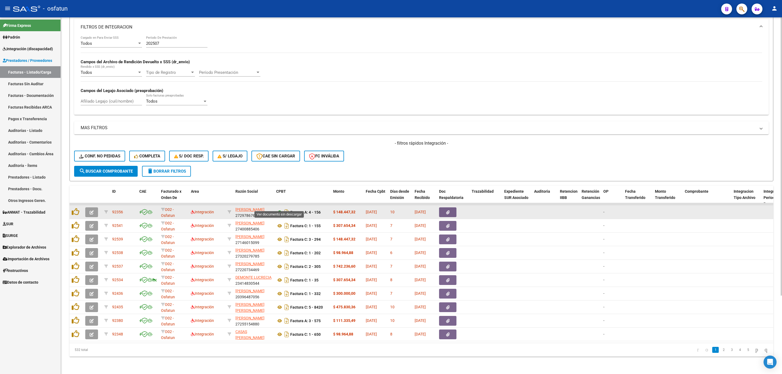
click at [280, 209] on icon at bounding box center [279, 212] width 7 height 7
click at [90, 209] on button "button" at bounding box center [91, 212] width 13 height 10
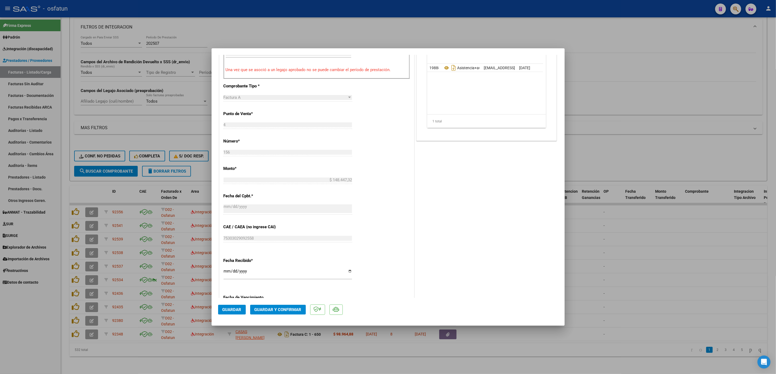
scroll to position [244, 0]
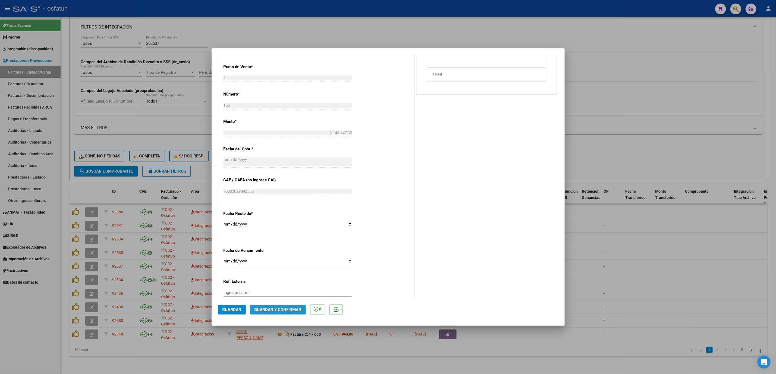
click at [276, 306] on button "Guardar y Confirmar" at bounding box center [278, 310] width 56 height 10
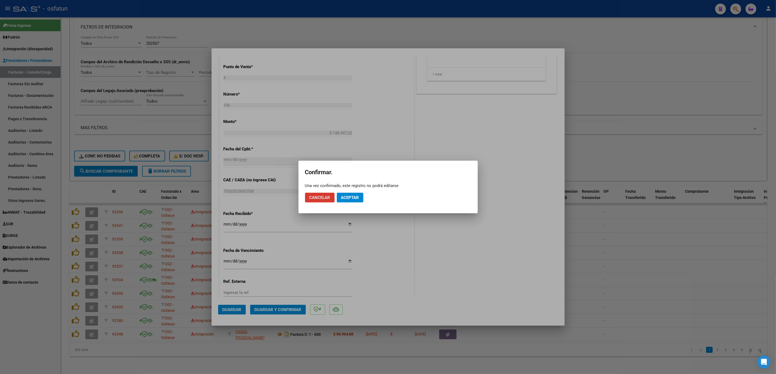
click at [351, 196] on span "Aceptar" at bounding box center [350, 197] width 18 height 5
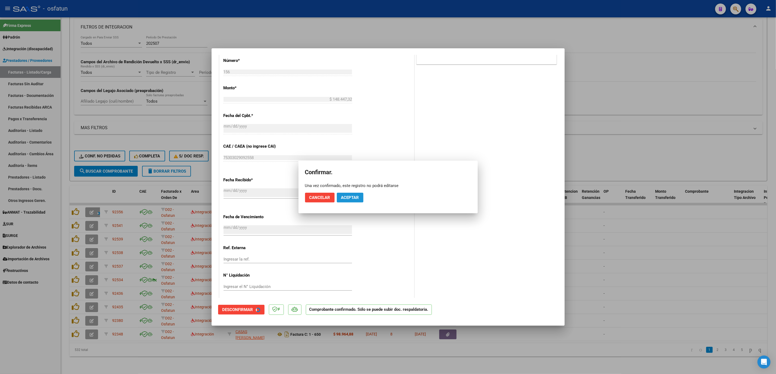
scroll to position [210, 0]
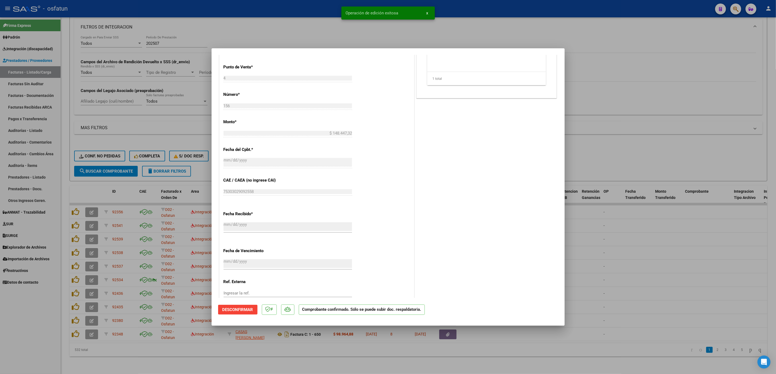
click at [714, 303] on div at bounding box center [388, 187] width 776 height 374
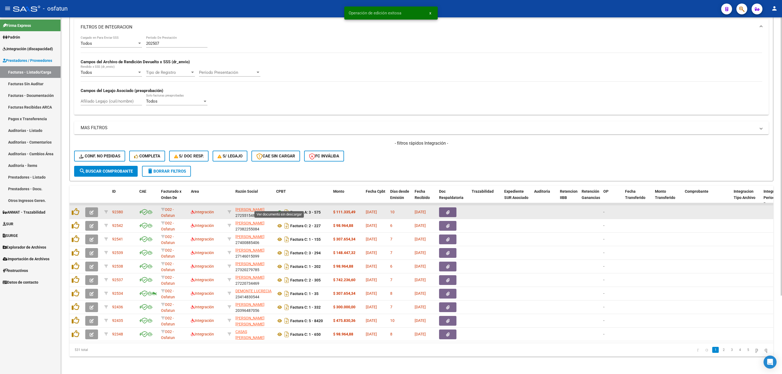
click at [277, 209] on icon at bounding box center [279, 212] width 7 height 7
click at [97, 207] on button "button" at bounding box center [91, 212] width 13 height 10
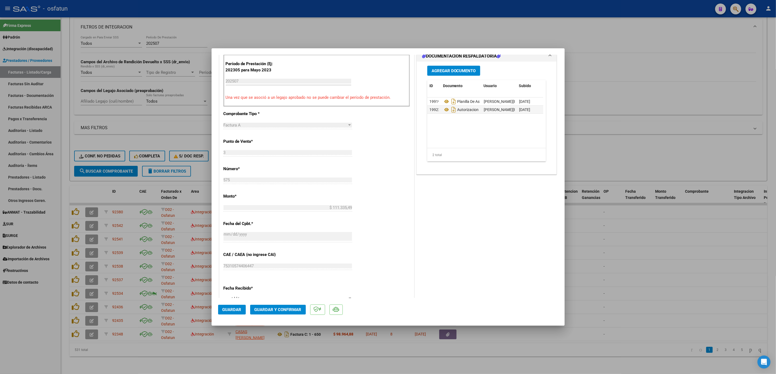
scroll to position [204, 0]
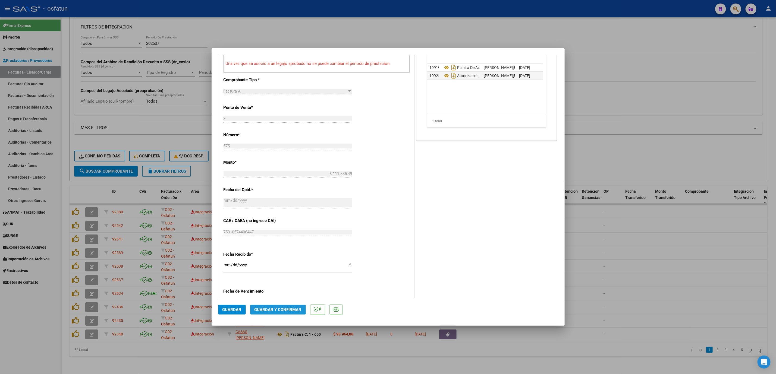
click at [281, 311] on span "Guardar y Confirmar" at bounding box center [277, 309] width 47 height 5
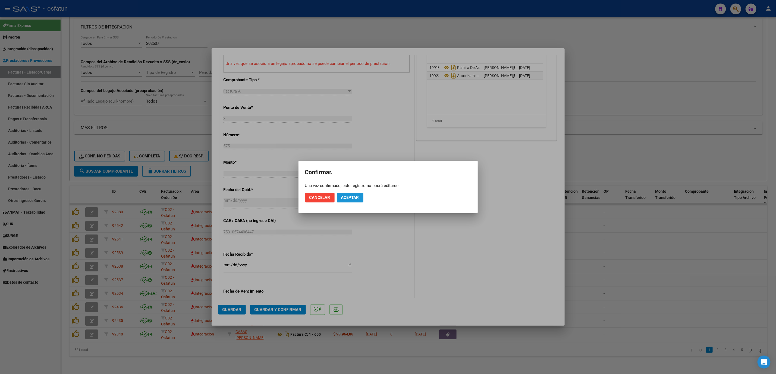
click at [351, 200] on span "Aceptar" at bounding box center [350, 197] width 18 height 5
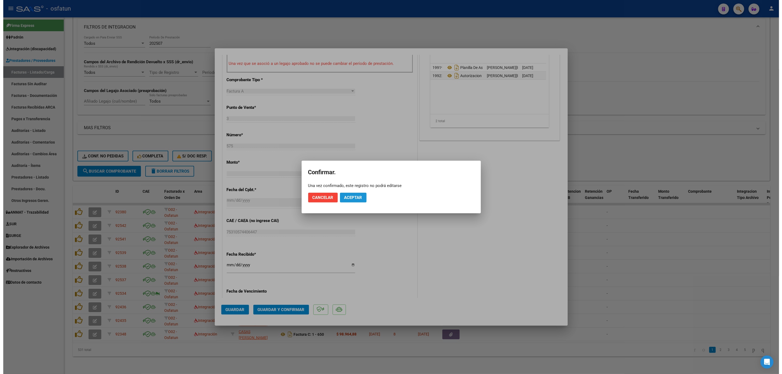
scroll to position [170, 0]
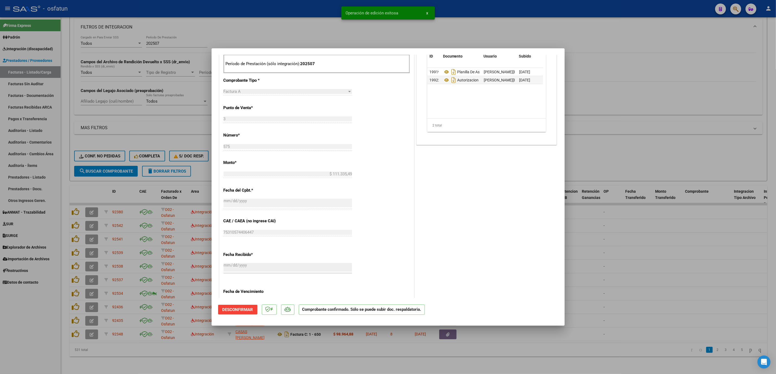
click at [605, 220] on div at bounding box center [388, 187] width 776 height 374
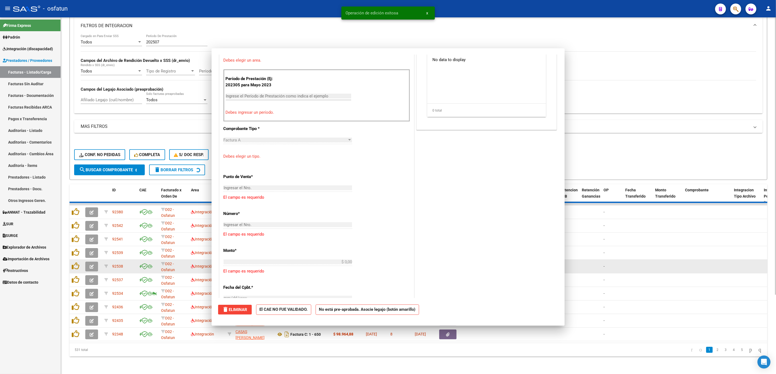
scroll to position [0, 0]
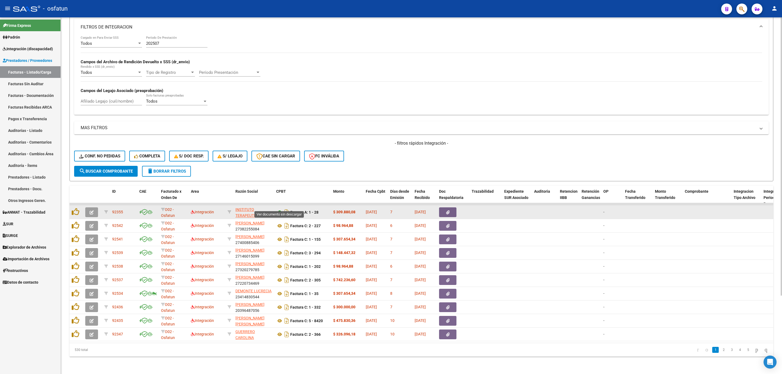
click at [281, 209] on icon at bounding box center [279, 212] width 7 height 7
click at [90, 210] on icon "button" at bounding box center [92, 212] width 4 height 4
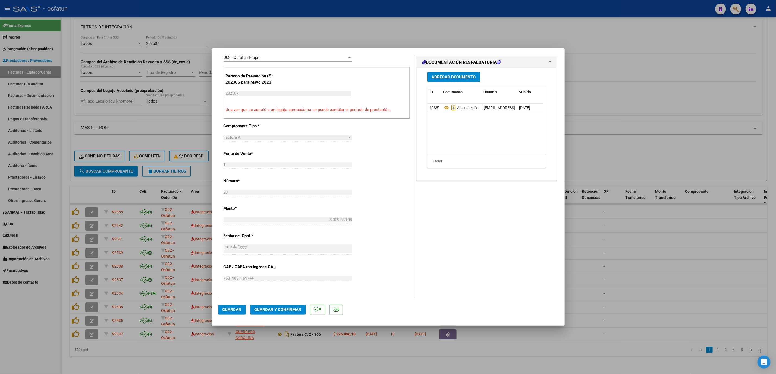
scroll to position [163, 0]
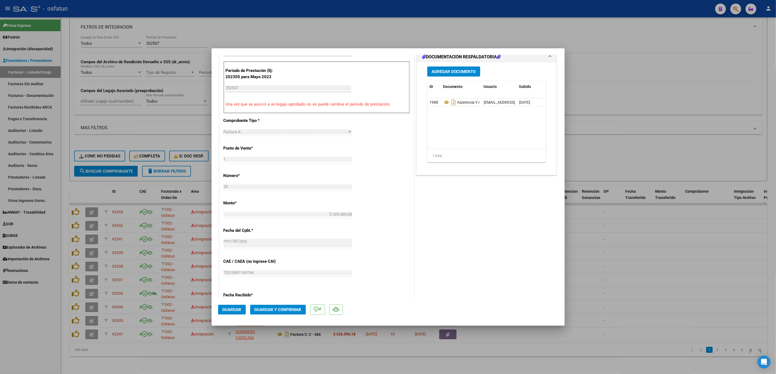
click at [275, 306] on button "Guardar y Confirmar" at bounding box center [278, 310] width 56 height 10
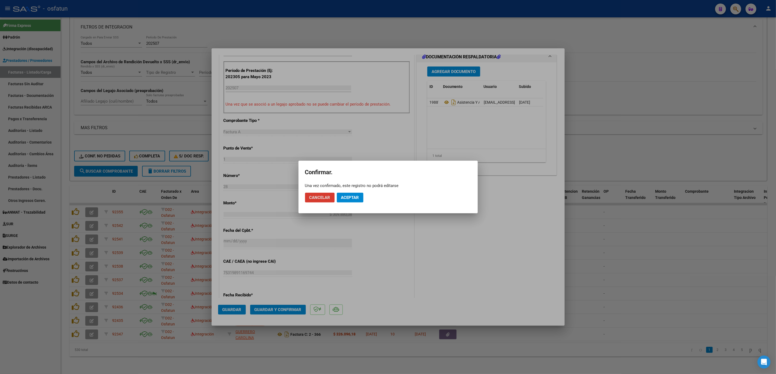
click at [344, 200] on button "Aceptar" at bounding box center [350, 198] width 27 height 10
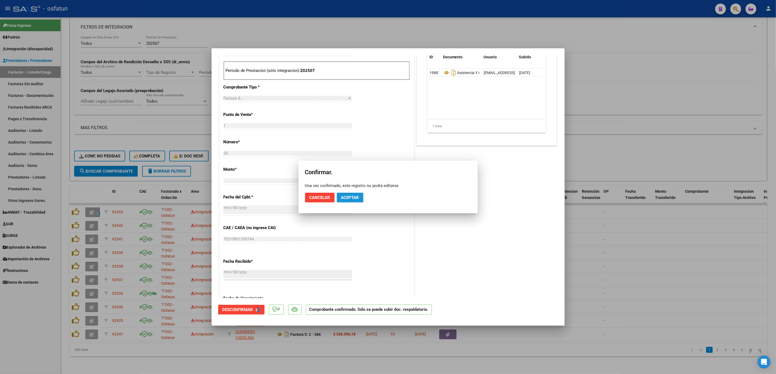
scroll to position [129, 0]
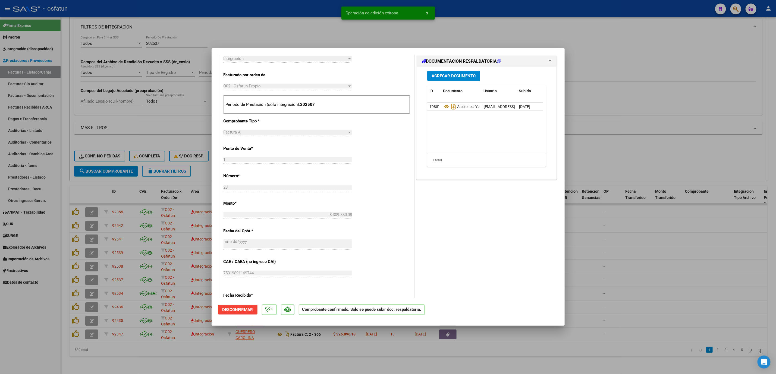
click at [679, 242] on div at bounding box center [388, 187] width 776 height 374
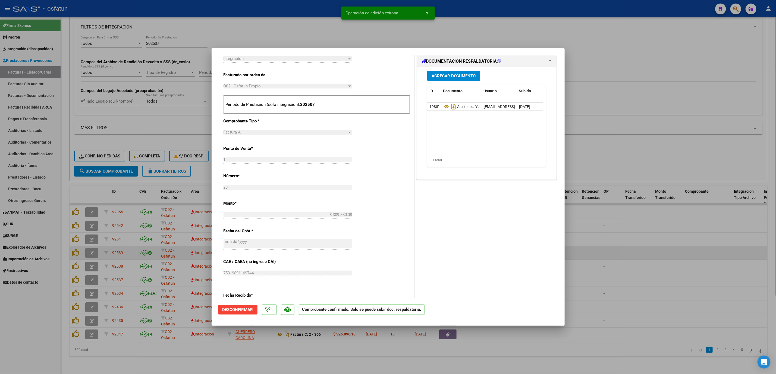
type input "$ 0,00"
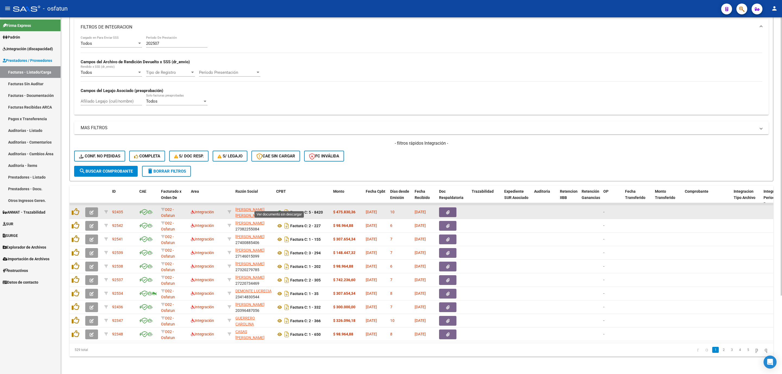
click at [281, 209] on icon at bounding box center [279, 212] width 7 height 7
click at [89, 207] on button "button" at bounding box center [91, 212] width 13 height 10
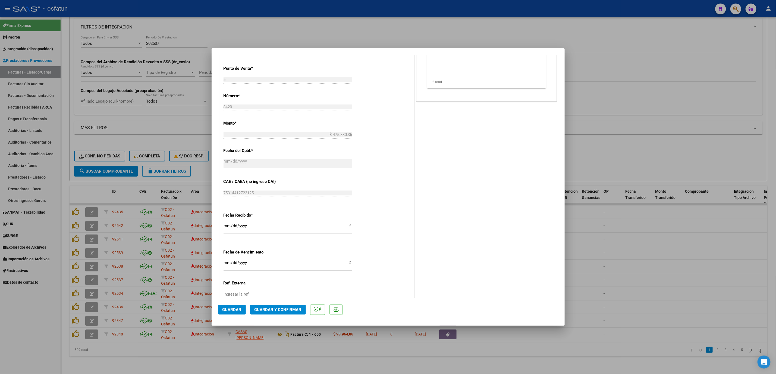
scroll to position [282, 0]
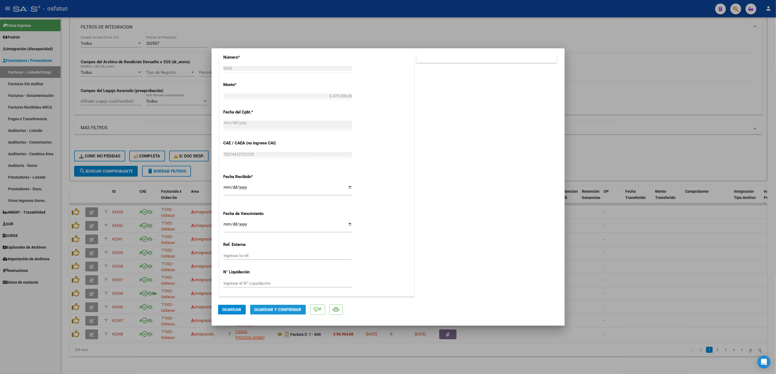
click at [284, 313] on button "Guardar y Confirmar" at bounding box center [278, 310] width 56 height 10
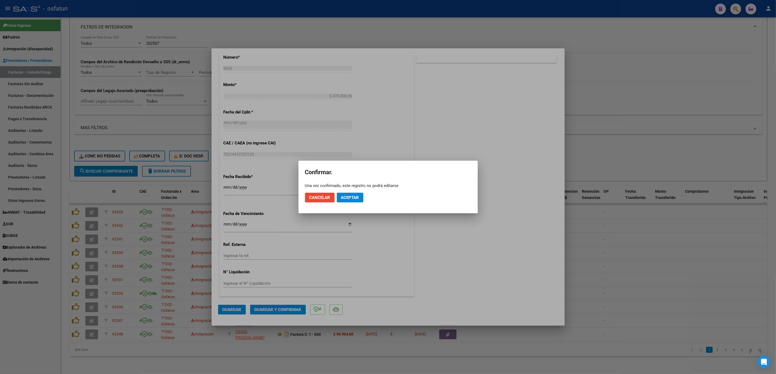
click at [286, 309] on div at bounding box center [388, 187] width 776 height 374
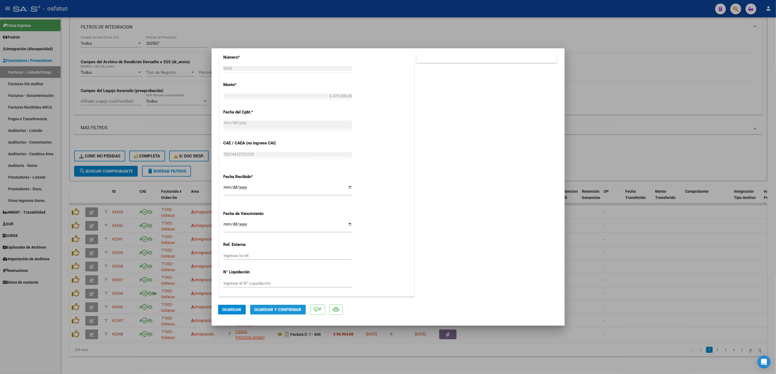
click at [289, 309] on span "Guardar y Confirmar" at bounding box center [277, 309] width 47 height 5
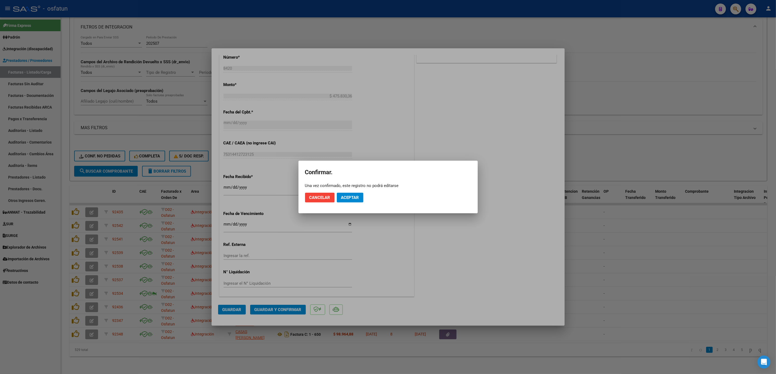
drag, startPoint x: 347, startPoint y: 206, endPoint x: 350, endPoint y: 200, distance: 6.6
click at [347, 205] on mat-dialog-actions "Cancelar Aceptar" at bounding box center [388, 197] width 166 height 18
click at [350, 200] on button "Aceptar" at bounding box center [350, 198] width 27 height 10
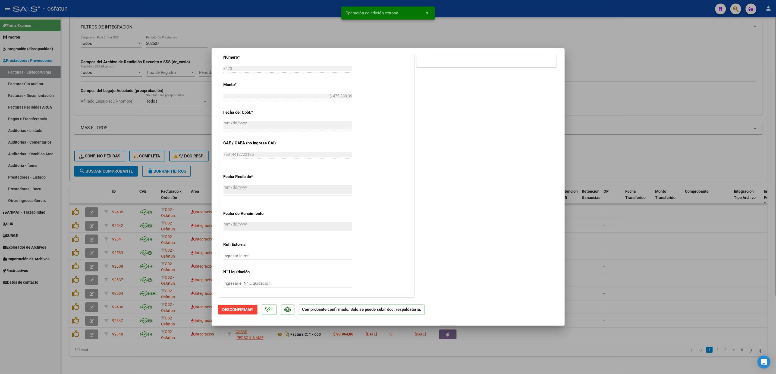
drag, startPoint x: 630, startPoint y: 224, endPoint x: 597, endPoint y: 195, distance: 44.0
click at [630, 224] on div at bounding box center [388, 187] width 776 height 374
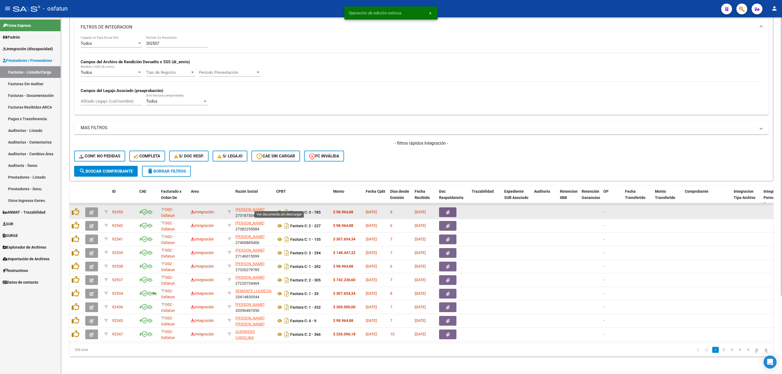
click at [280, 209] on icon at bounding box center [279, 212] width 7 height 7
click at [96, 207] on button "button" at bounding box center [91, 212] width 13 height 10
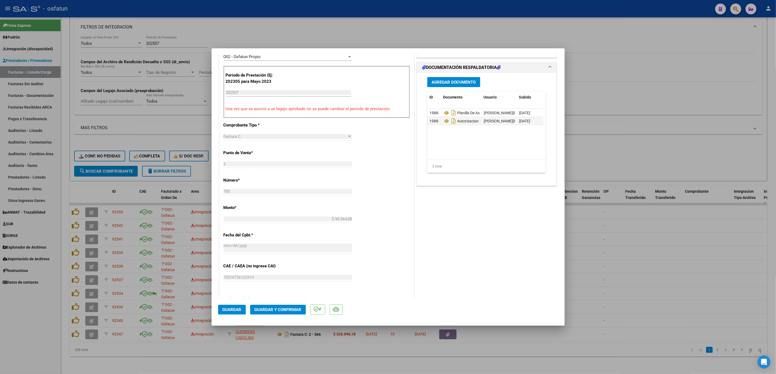
scroll to position [163, 0]
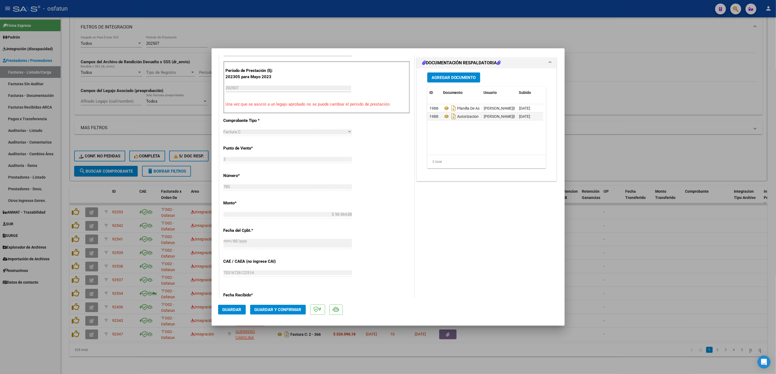
click at [283, 305] on button "Guardar y Confirmar" at bounding box center [278, 310] width 56 height 10
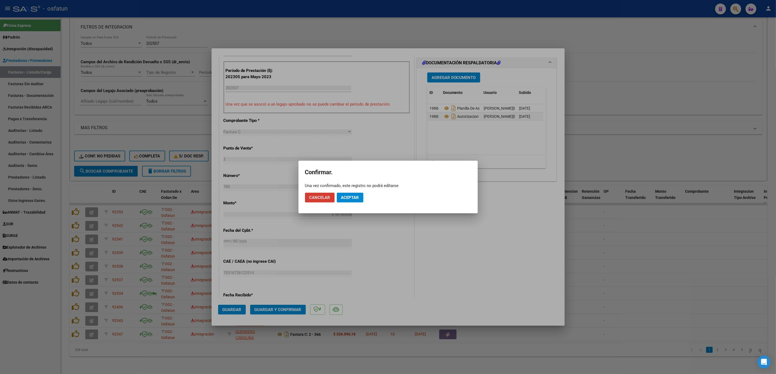
click at [351, 197] on span "Aceptar" at bounding box center [350, 197] width 18 height 5
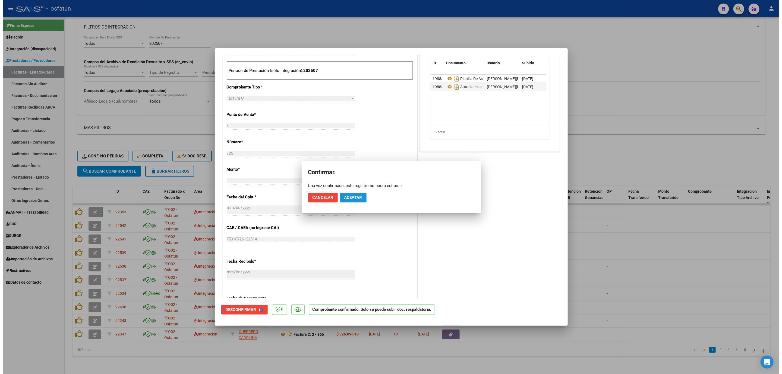
scroll to position [129, 0]
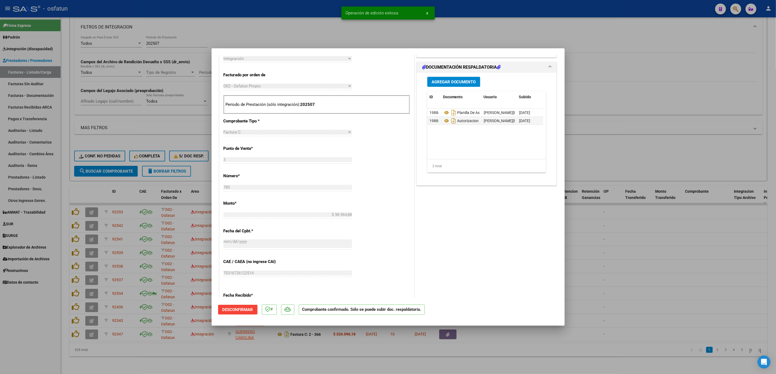
click at [681, 252] on div at bounding box center [388, 187] width 776 height 374
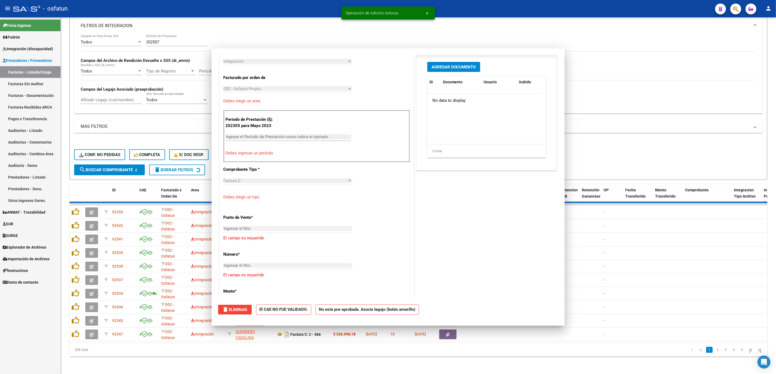
scroll to position [0, 0]
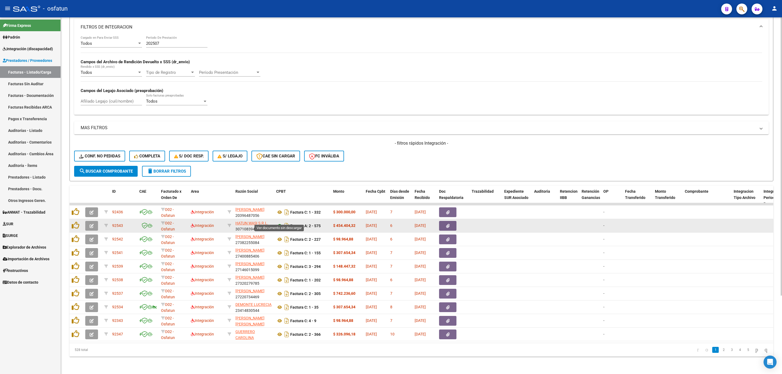
click at [280, 223] on icon at bounding box center [279, 226] width 7 height 7
click at [90, 224] on icon "button" at bounding box center [92, 226] width 4 height 4
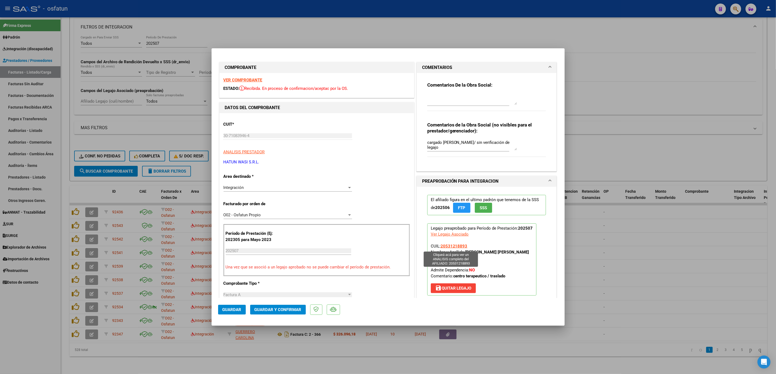
drag, startPoint x: 529, startPoint y: 253, endPoint x: 455, endPoint y: 288, distance: 81.8
click at [439, 253] on p "Legajo preaprobado para Período de Prestación: 202507 Ver Legajo Asociado CUIL:…" at bounding box center [481, 259] width 109 height 72
copy span "e y Apellido: FONTENLA FRANCISCO AGUSTIN"
click at [538, 260] on div "El afiliado figura en el ultimo padrón que tenemos de la SSS de 202506 FTP SSS …" at bounding box center [486, 245] width 127 height 117
drag, startPoint x: 529, startPoint y: 250, endPoint x: 437, endPoint y: 245, distance: 91.4
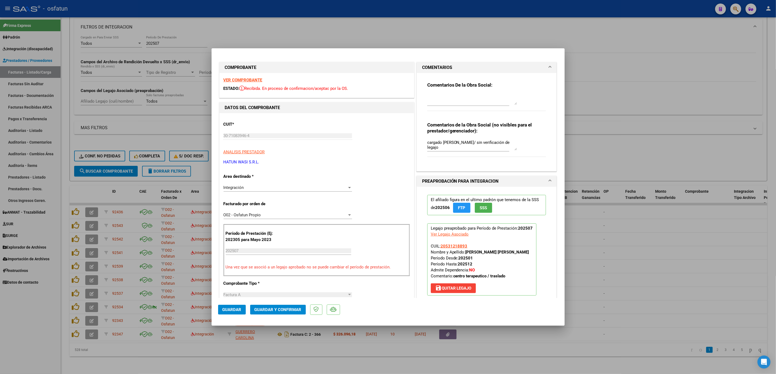
click at [437, 245] on p "Legajo preaprobado para Período de Prestación: 202507 Ver Legajo Asociado CUIL:…" at bounding box center [481, 259] width 109 height 72
copy span "20531218893 Nombre y Apellido: FONTENLA FRANCISCO AGUSTIN"
click at [452, 290] on span "save Quitar Legajo" at bounding box center [453, 288] width 36 height 5
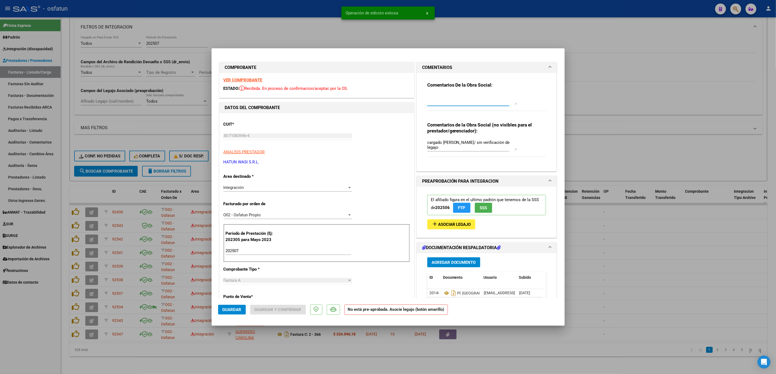
click at [443, 99] on textarea at bounding box center [472, 99] width 90 height 11
paste textarea "20531218893 Nombre y Apellido: FONTENLA FRANCISCO AGUSTIN"
click at [456, 95] on textarea "ITEM ADICIONAL 20531218893 Nombre y Apellido: FONTENLA FRANCISCO AGUSTIN" at bounding box center [472, 99] width 90 height 11
type textarea "ITEM ADICIONAL. SE PIDE NC. 20531218893 Nombre y Apellido: FONTENLA FRANCISCO A…"
drag, startPoint x: 229, startPoint y: 311, endPoint x: 430, endPoint y: 330, distance: 201.8
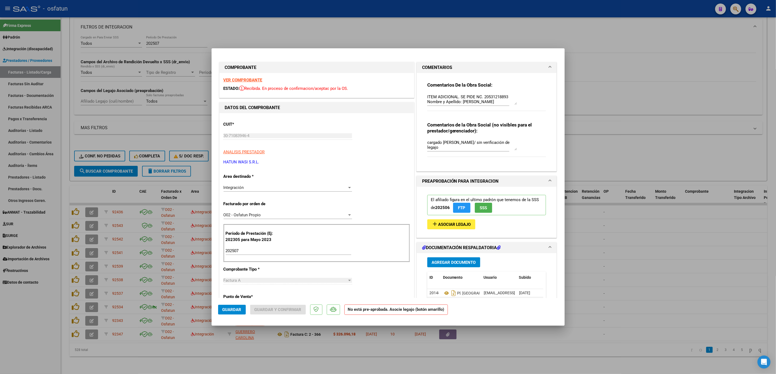
click at [409, 331] on div "COMPROBANTE VER COMPROBANTE ESTADO: Recibida. En proceso de confirmacion/acepta…" at bounding box center [388, 187] width 776 height 374
click at [234, 307] on span "Guardar" at bounding box center [231, 309] width 19 height 5
click at [277, 186] on div "Integración" at bounding box center [285, 187] width 124 height 5
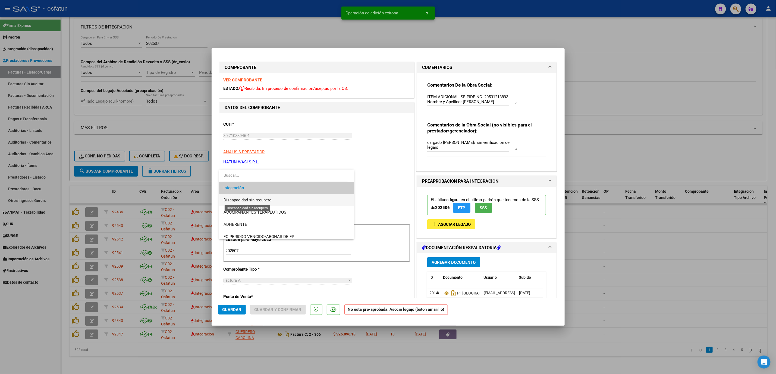
click at [271, 200] on span "Discapacidad sin recupero" at bounding box center [247, 200] width 48 height 5
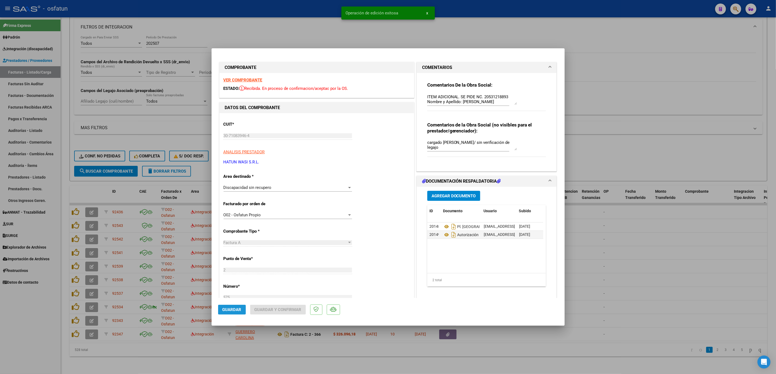
click at [233, 310] on span "Guardar" at bounding box center [231, 309] width 19 height 5
click at [738, 290] on div at bounding box center [388, 187] width 776 height 374
type input "$ 0,00"
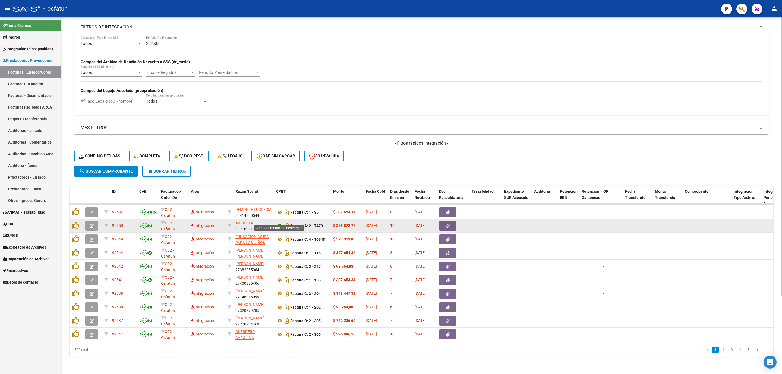
click at [278, 223] on icon at bounding box center [279, 226] width 7 height 7
click at [90, 224] on icon "button" at bounding box center [92, 226] width 4 height 4
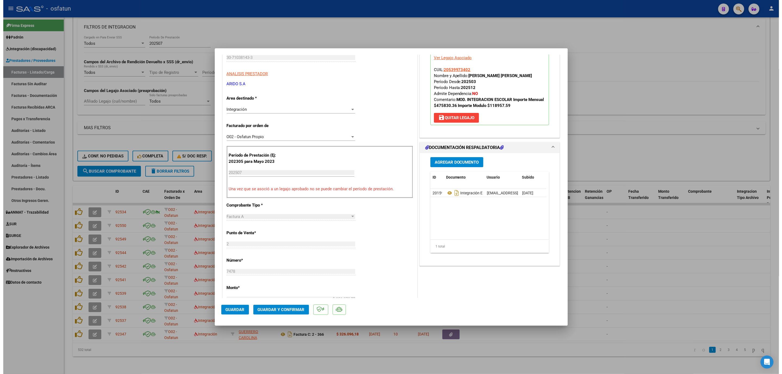
scroll to position [81, 0]
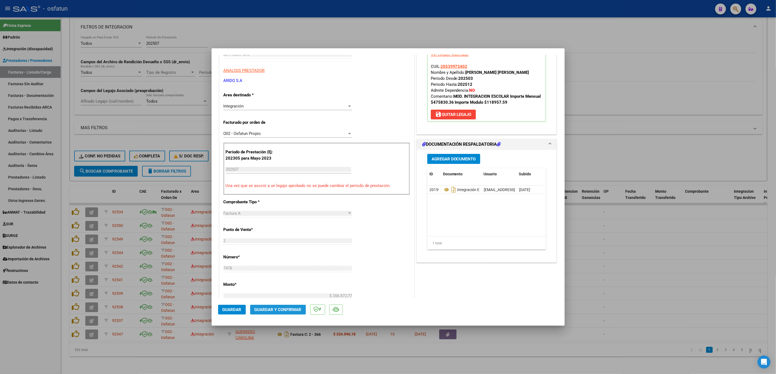
click at [267, 311] on span "Guardar y Confirmar" at bounding box center [277, 309] width 47 height 5
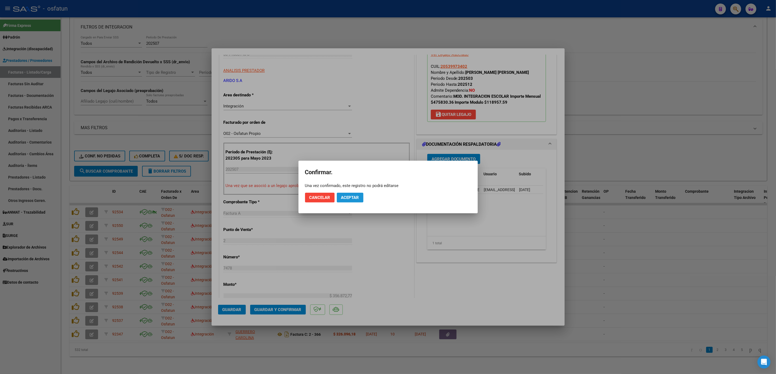
click at [356, 200] on span "Aceptar" at bounding box center [350, 197] width 18 height 5
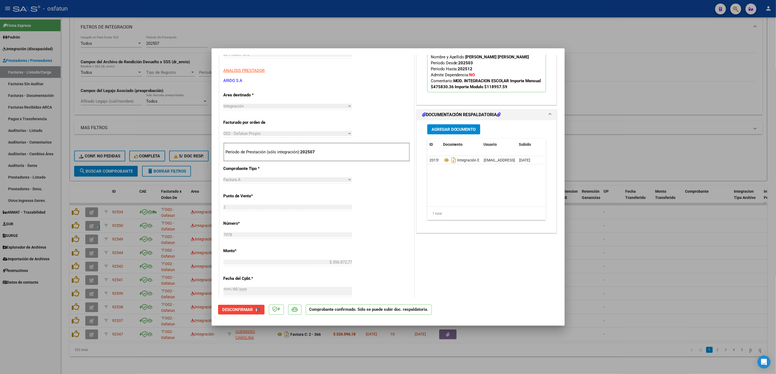
click at [646, 262] on div at bounding box center [388, 187] width 776 height 374
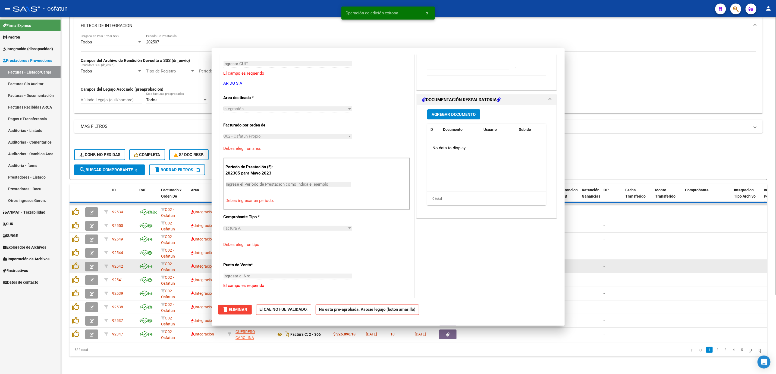
scroll to position [0, 0]
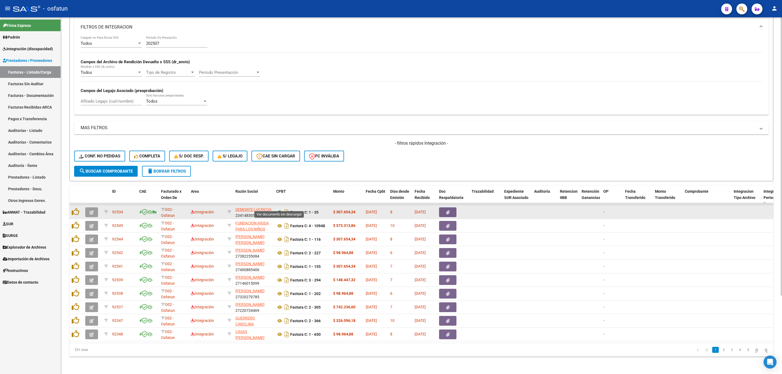
click at [279, 209] on icon at bounding box center [279, 212] width 7 height 7
click at [93, 210] on span "button" at bounding box center [92, 212] width 4 height 5
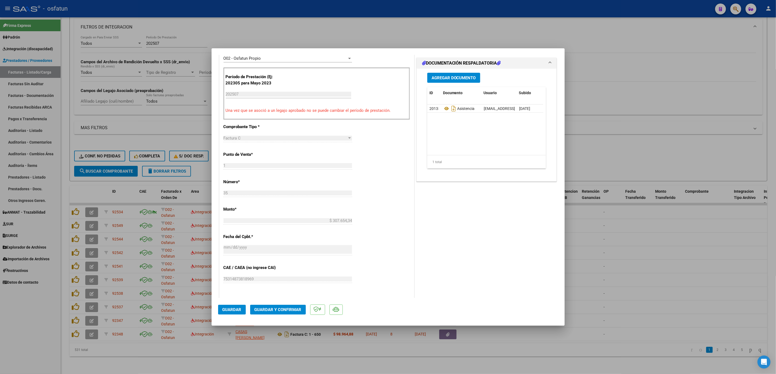
scroll to position [163, 0]
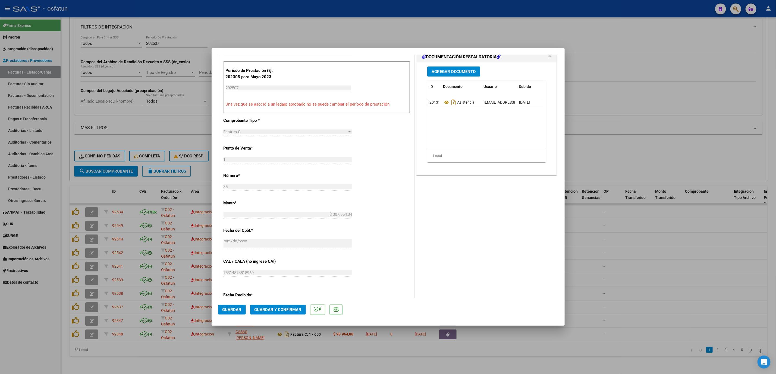
click at [294, 315] on mat-dialog-actions "Guardar Guardar y Confirmar" at bounding box center [388, 308] width 340 height 21
click at [292, 310] on span "Guardar y Confirmar" at bounding box center [277, 309] width 47 height 5
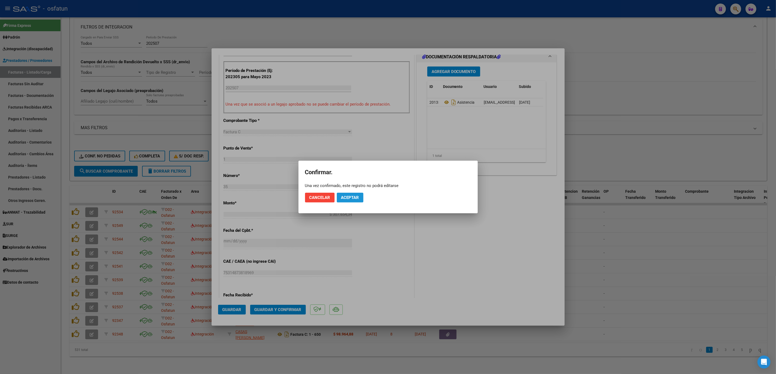
click at [353, 194] on button "Aceptar" at bounding box center [350, 198] width 27 height 10
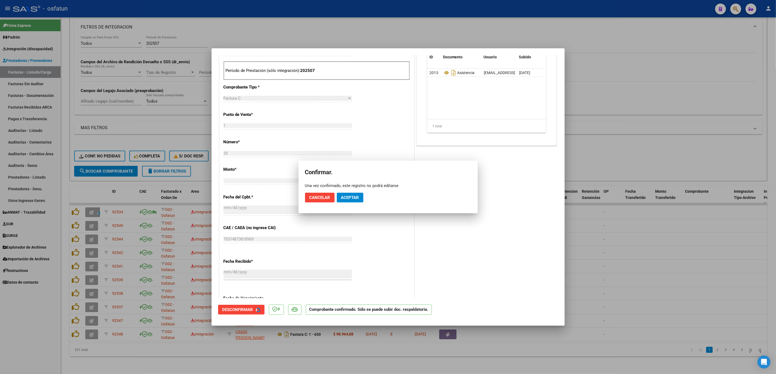
scroll to position [129, 0]
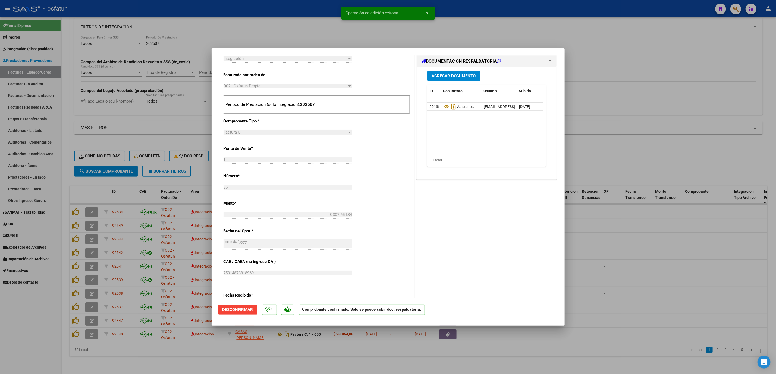
click at [644, 257] on div at bounding box center [388, 187] width 776 height 374
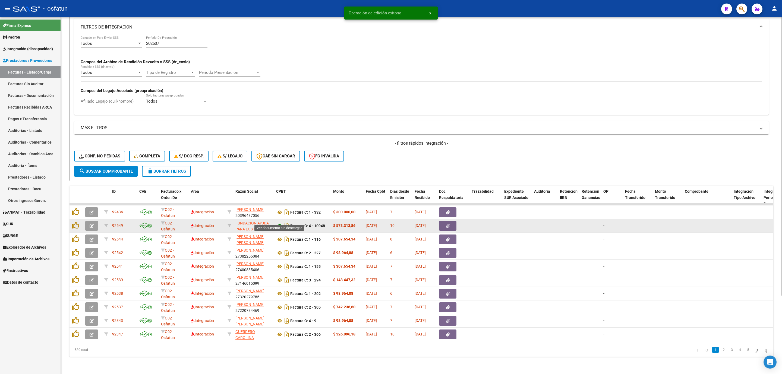
click at [281, 223] on icon at bounding box center [279, 226] width 7 height 7
click at [87, 223] on button "button" at bounding box center [91, 226] width 13 height 10
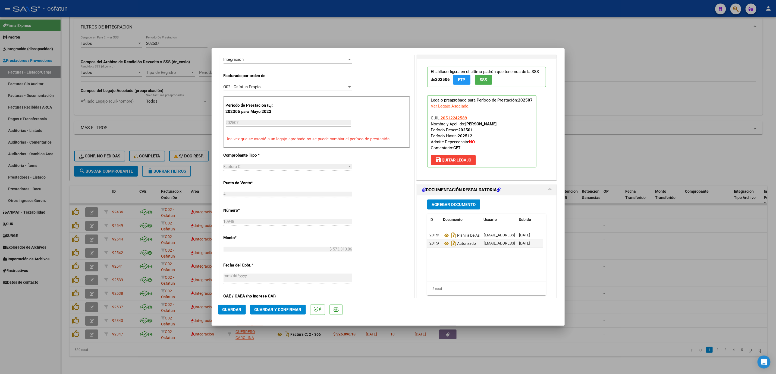
scroll to position [204, 0]
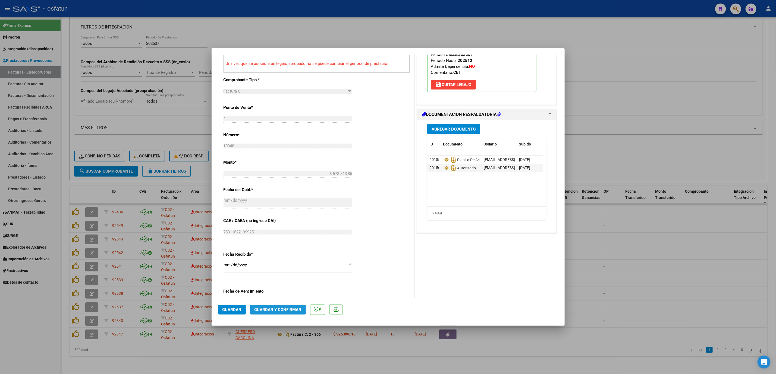
click at [272, 307] on span "Guardar y Confirmar" at bounding box center [277, 309] width 47 height 5
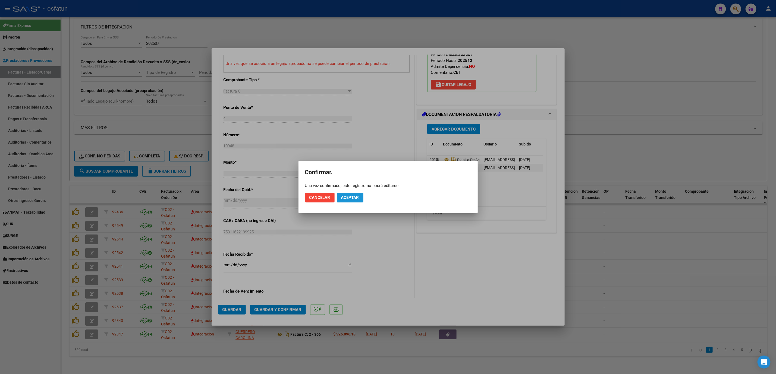
click at [355, 196] on span "Aceptar" at bounding box center [350, 197] width 18 height 5
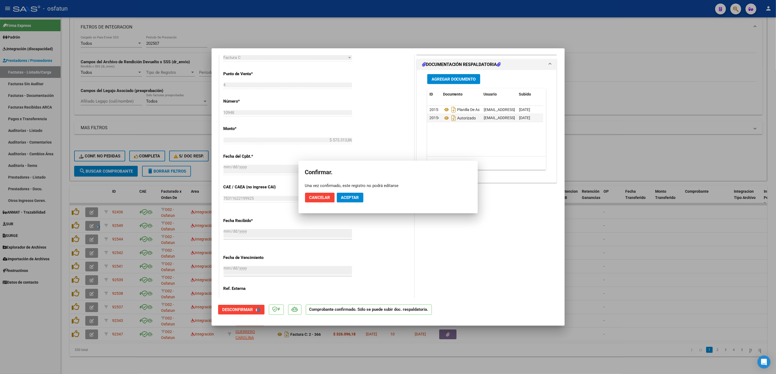
scroll to position [170, 0]
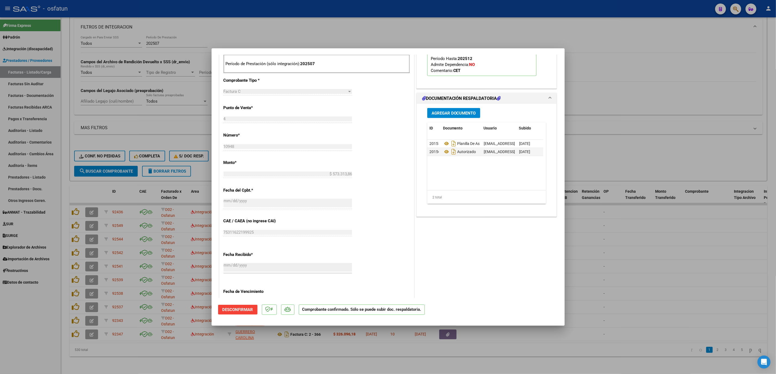
click at [244, 310] on span "Desconfirmar" at bounding box center [237, 309] width 31 height 5
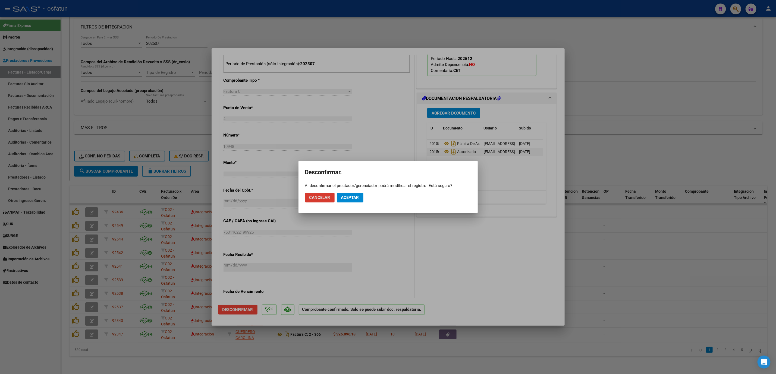
click at [355, 199] on span "Aceptar" at bounding box center [350, 197] width 18 height 5
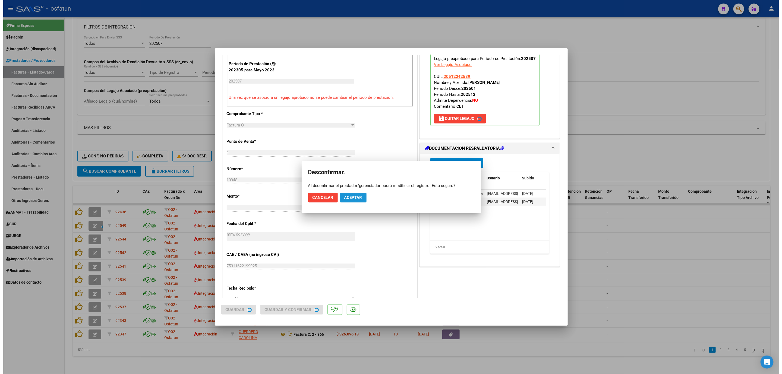
scroll to position [204, 0]
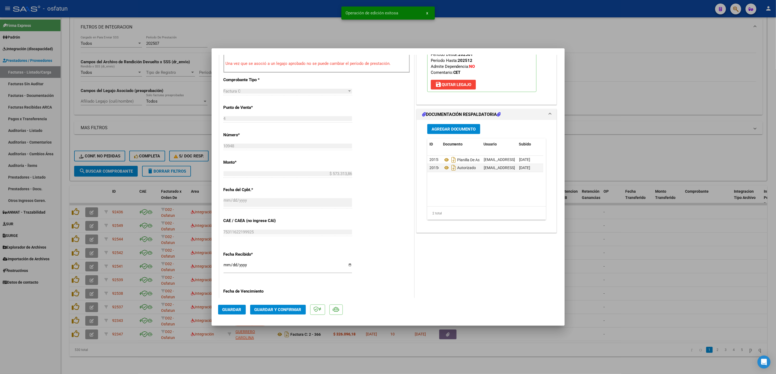
click at [691, 267] on div at bounding box center [388, 187] width 776 height 374
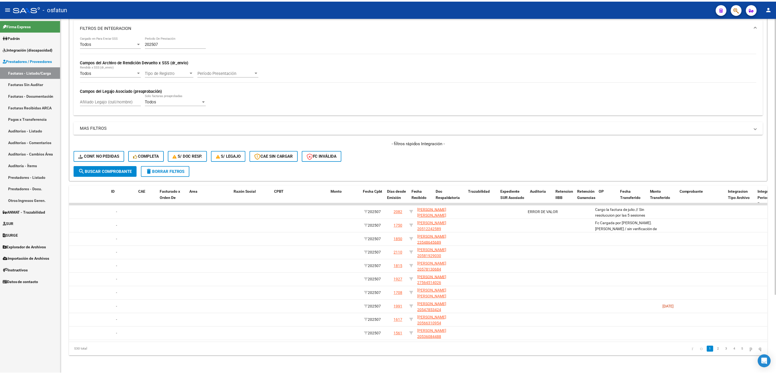
scroll to position [0, 0]
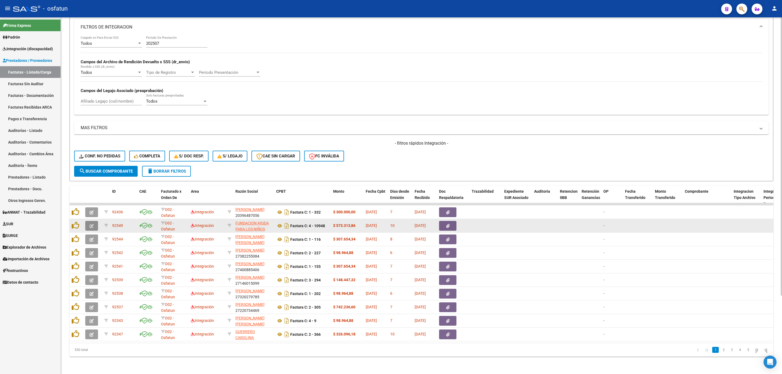
click at [92, 224] on icon "button" at bounding box center [92, 226] width 4 height 4
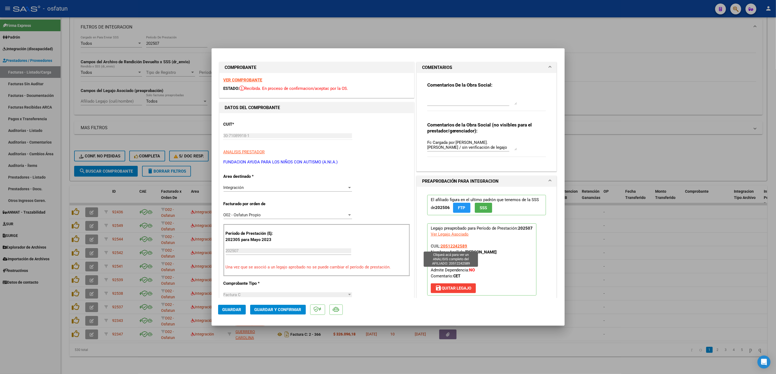
drag, startPoint x: 507, startPoint y: 252, endPoint x: 438, endPoint y: 247, distance: 68.9
click at [438, 247] on p "Legajo preaprobado para Período de Prestación: 202507 Ver Legajo Asociado CUIL:…" at bounding box center [481, 259] width 109 height 72
copy span "20512242589 Nombre y Apellido: CANIZO TOMAS ADRIAN"
click at [454, 89] on div "Comentarios De la Obra Social:" at bounding box center [486, 99] width 119 height 35
click at [443, 117] on div "Comentarios De la Obra Social:" at bounding box center [486, 99] width 119 height 35
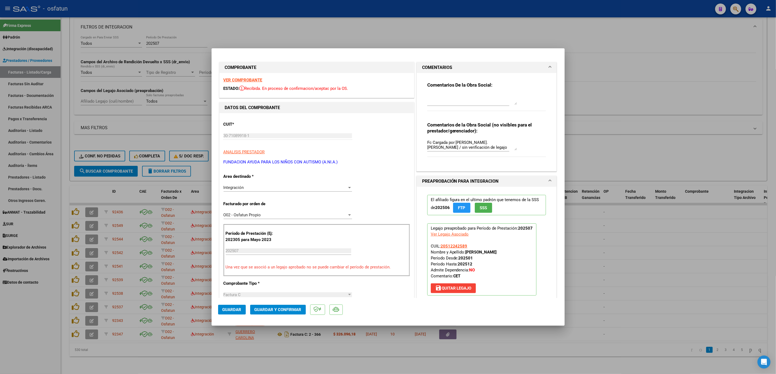
click at [450, 92] on div "Comentarios De la Obra Social:" at bounding box center [486, 99] width 119 height 35
click at [460, 88] on div "Comentarios De la Obra Social:" at bounding box center [486, 99] width 119 height 35
click at [465, 289] on span "save Quitar Legajo" at bounding box center [453, 288] width 36 height 5
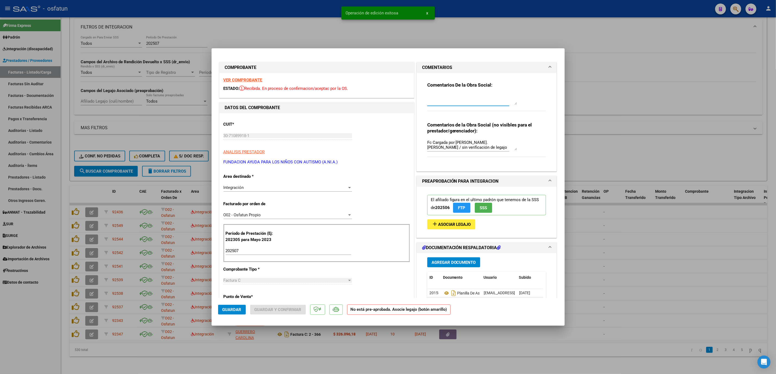
drag, startPoint x: 446, startPoint y: 105, endPoint x: 472, endPoint y: 173, distance: 72.7
click at [446, 108] on div at bounding box center [468, 102] width 82 height 18
click at [449, 100] on textarea at bounding box center [472, 99] width 90 height 11
paste textarea "20512242589 Nombre y Apellido: CANIZO TOMAS ADRIAN"
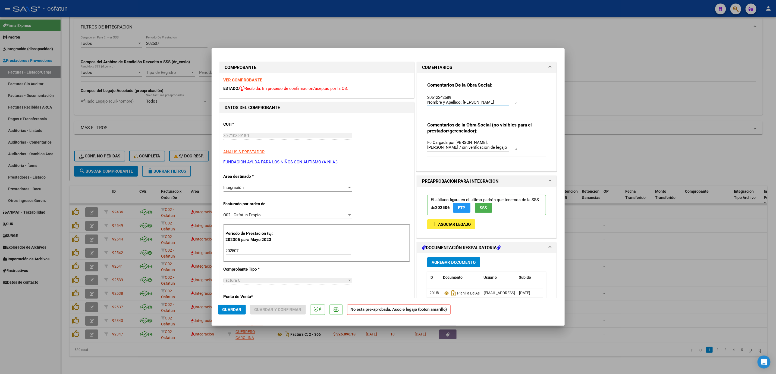
type textarea "NO CORRESPONDE DEPENDENCIA - 20512242589 Nombre y Apellido: CANIZO TOMAS ADRIAN"
click at [259, 189] on div "Integración" at bounding box center [285, 187] width 124 height 5
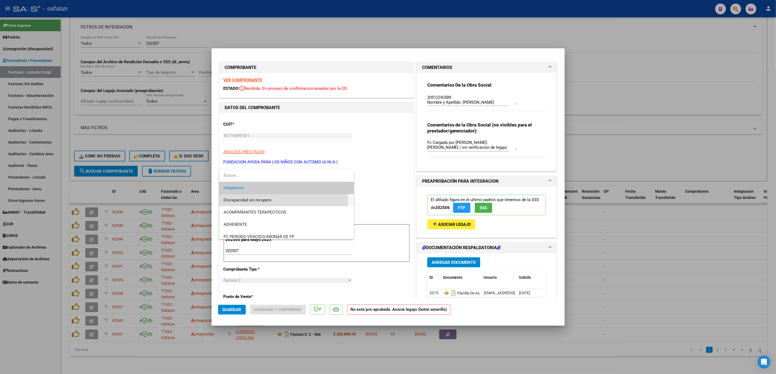
click at [249, 203] on span "Discapacidad sin recupero" at bounding box center [286, 200] width 126 height 12
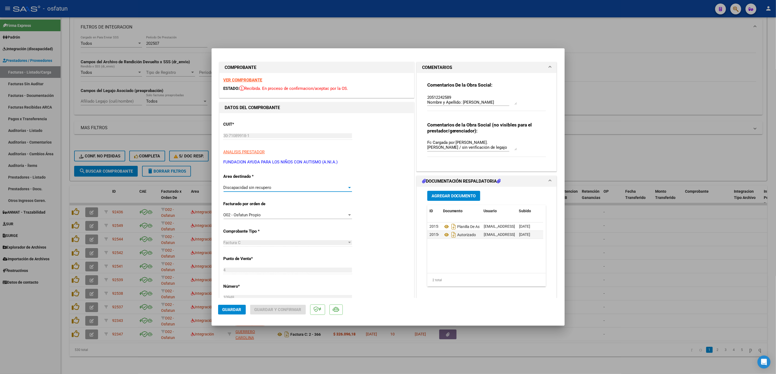
click at [233, 309] on span "Guardar" at bounding box center [231, 309] width 19 height 5
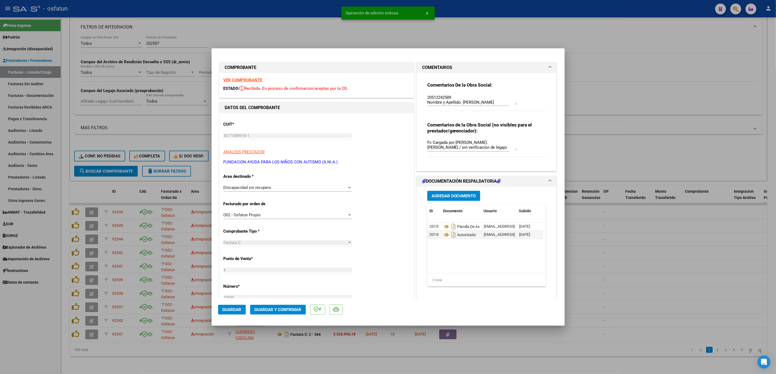
click at [714, 306] on div at bounding box center [388, 187] width 776 height 374
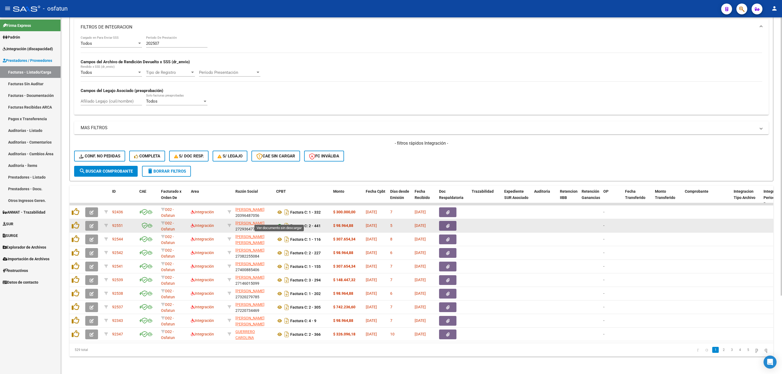
click at [279, 223] on icon at bounding box center [279, 226] width 7 height 7
click at [87, 222] on button "button" at bounding box center [91, 226] width 13 height 10
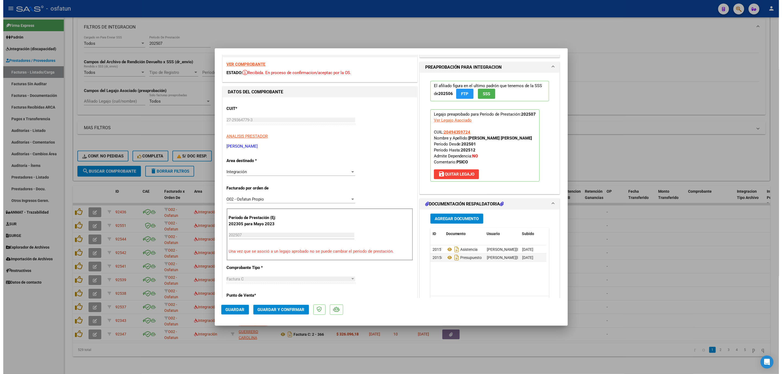
scroll to position [0, 0]
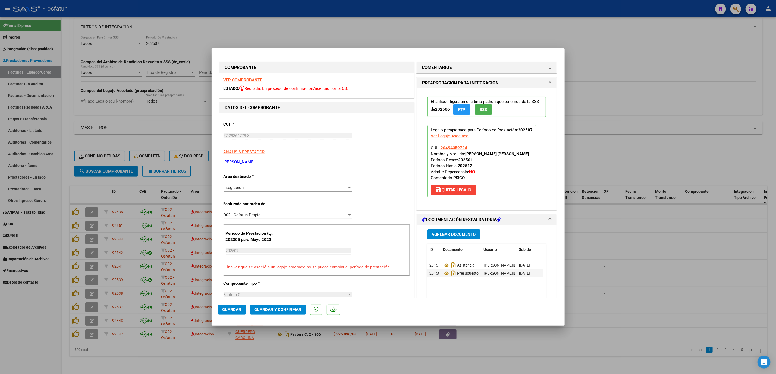
click at [279, 311] on span "Guardar y Confirmar" at bounding box center [277, 309] width 47 height 5
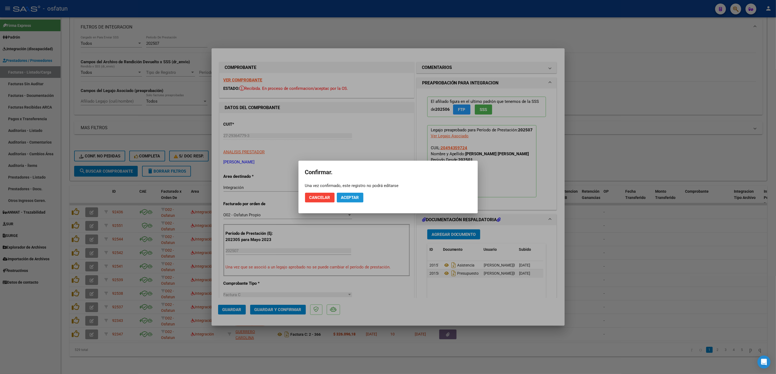
click at [357, 197] on span "Aceptar" at bounding box center [350, 197] width 18 height 5
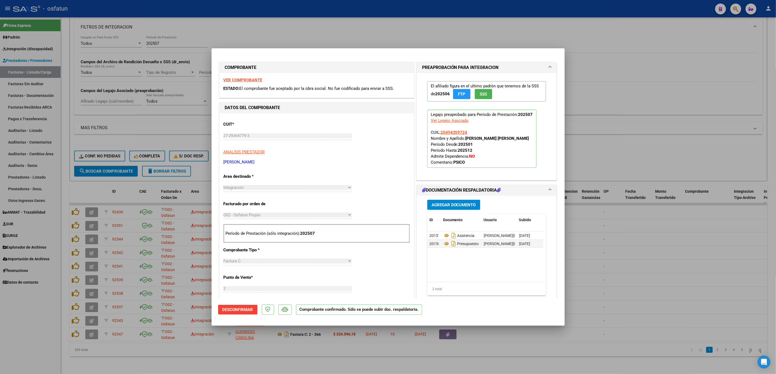
click at [257, 34] on div at bounding box center [388, 187] width 776 height 374
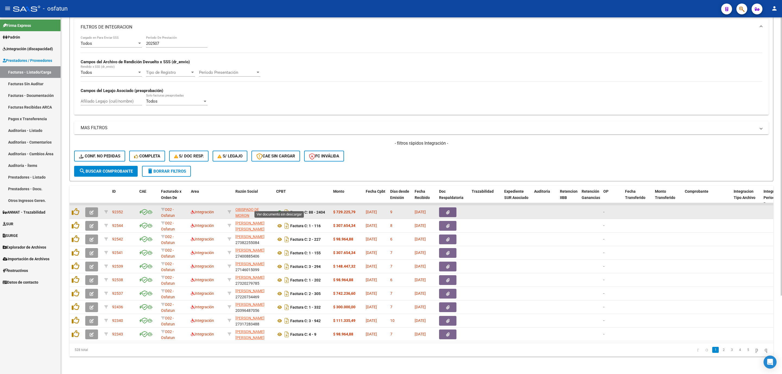
click at [278, 209] on icon at bounding box center [279, 212] width 7 height 7
click at [90, 210] on icon "button" at bounding box center [92, 212] width 4 height 4
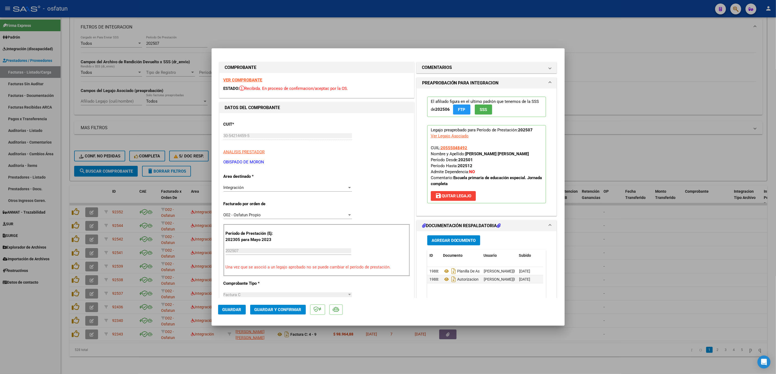
click at [292, 299] on mat-dialog-actions "Guardar Guardar y Confirmar" at bounding box center [388, 308] width 340 height 21
click at [291, 311] on span "Guardar y Confirmar" at bounding box center [277, 309] width 47 height 5
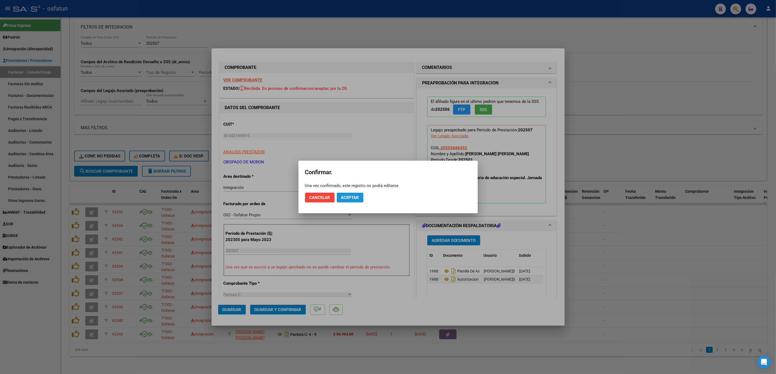
click at [355, 198] on span "Aceptar" at bounding box center [350, 197] width 18 height 5
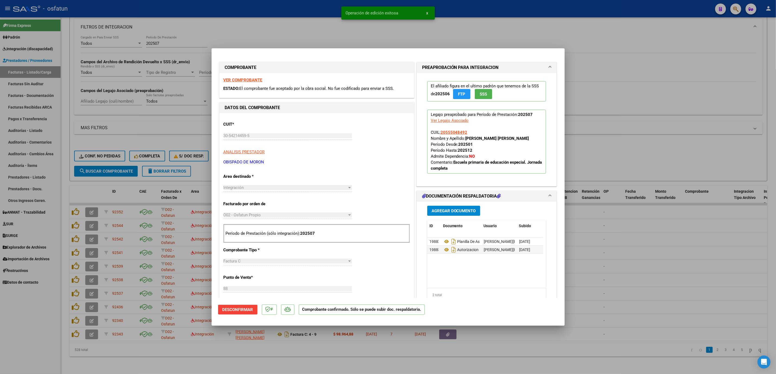
click at [682, 290] on div at bounding box center [388, 187] width 776 height 374
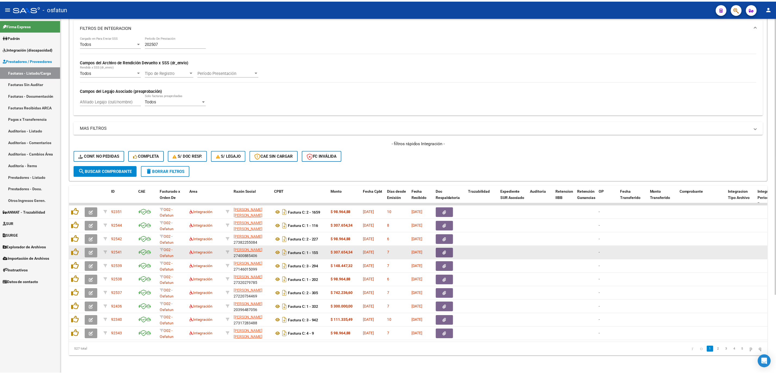
scroll to position [100, 0]
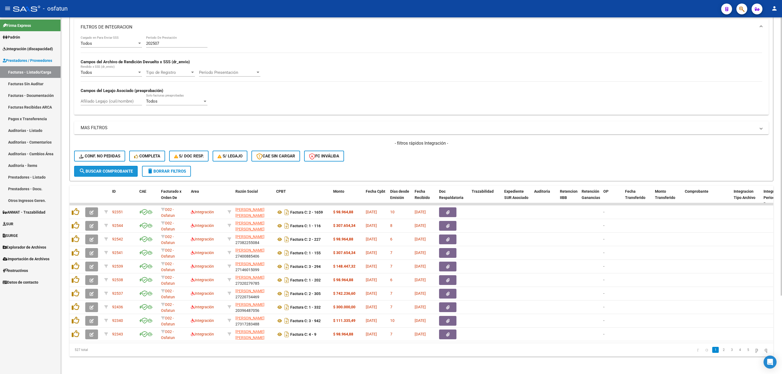
click at [128, 169] on span "search Buscar Comprobante" at bounding box center [106, 171] width 54 height 5
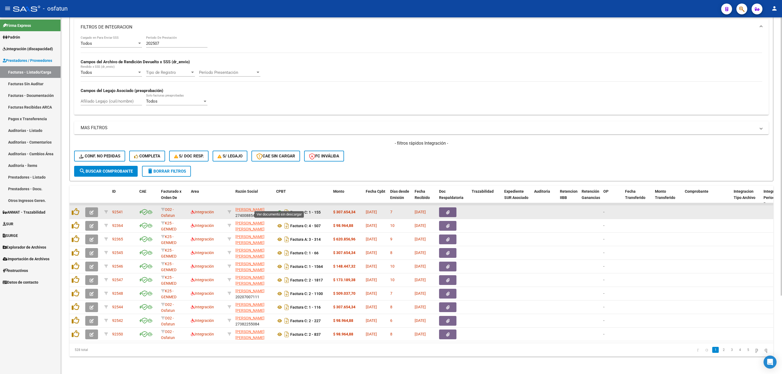
click at [280, 209] on icon at bounding box center [279, 212] width 7 height 7
click at [95, 206] on datatable-body-cell at bounding box center [92, 212] width 19 height 13
click at [97, 207] on button "button" at bounding box center [91, 212] width 13 height 10
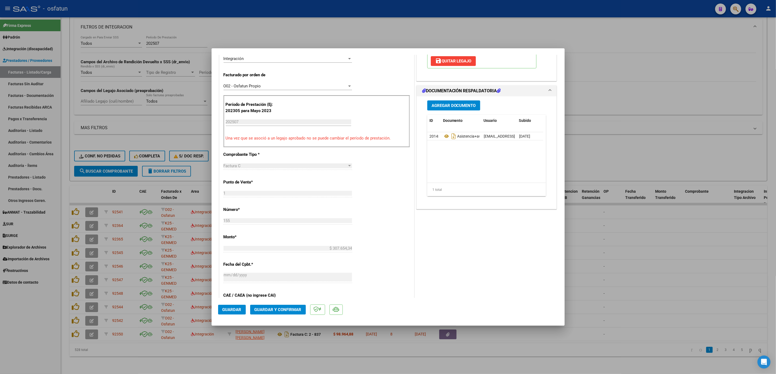
scroll to position [163, 0]
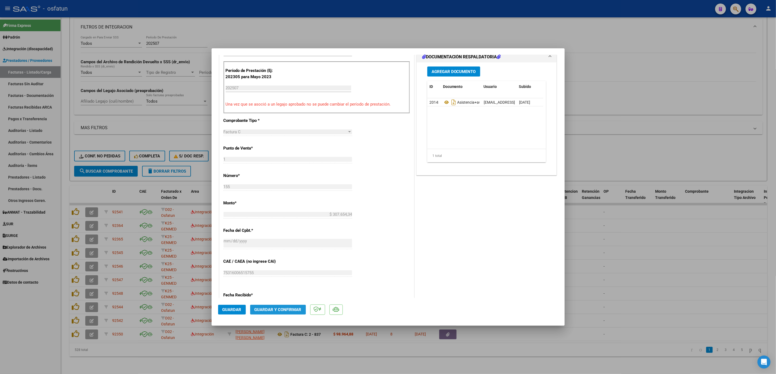
click at [264, 311] on span "Guardar y Confirmar" at bounding box center [277, 309] width 47 height 5
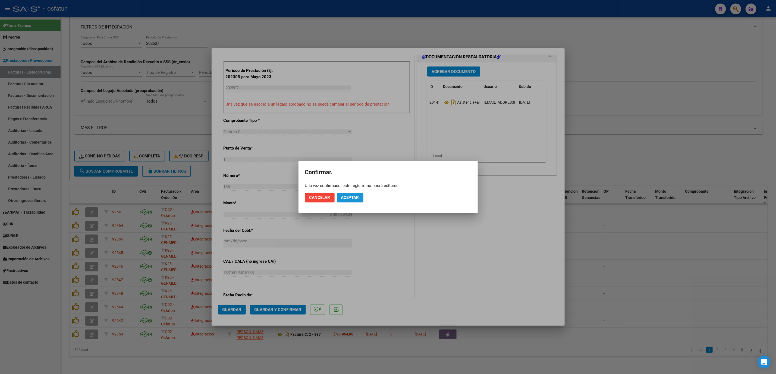
click at [347, 196] on span "Aceptar" at bounding box center [350, 197] width 18 height 5
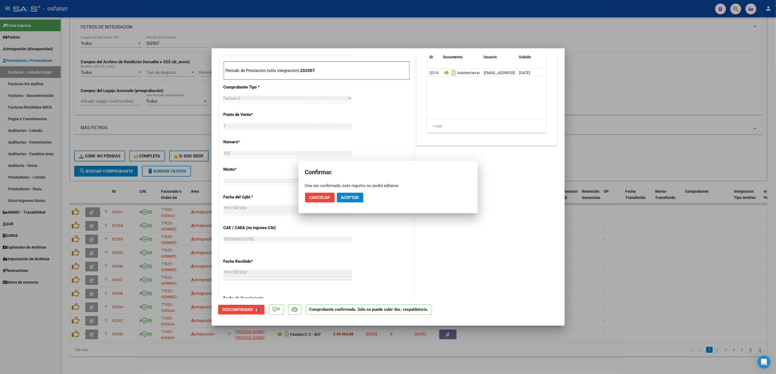
scroll to position [129, 0]
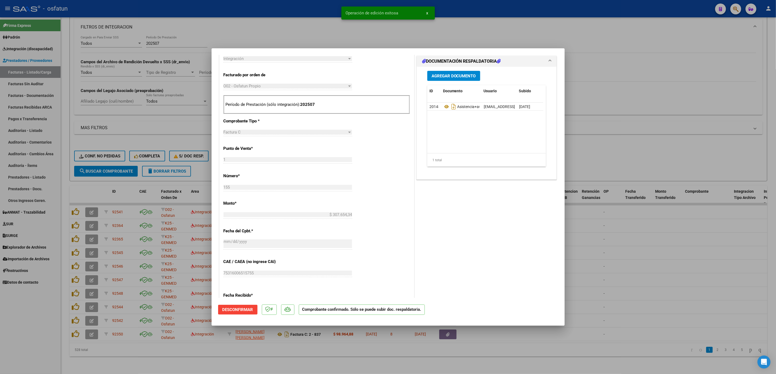
click at [599, 235] on div at bounding box center [388, 187] width 776 height 374
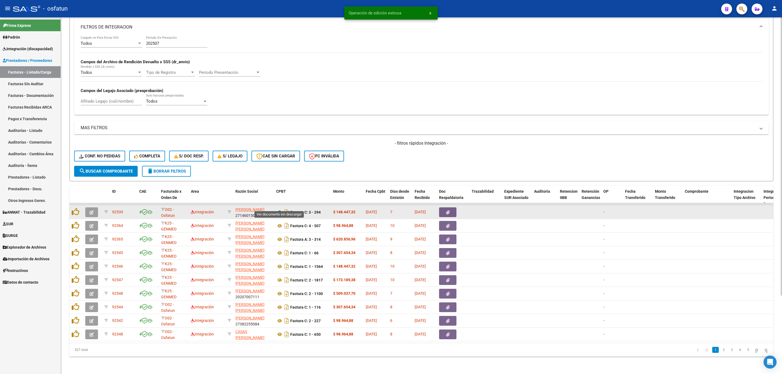
click at [279, 209] on icon at bounding box center [279, 212] width 7 height 7
click at [88, 207] on button "button" at bounding box center [91, 212] width 13 height 10
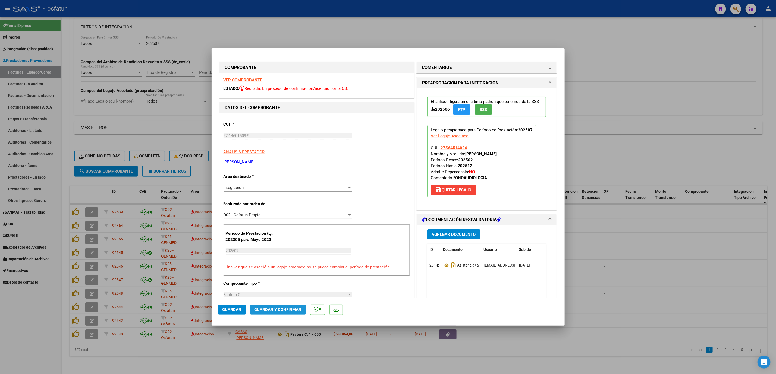
click at [286, 308] on span "Guardar y Confirmar" at bounding box center [277, 309] width 47 height 5
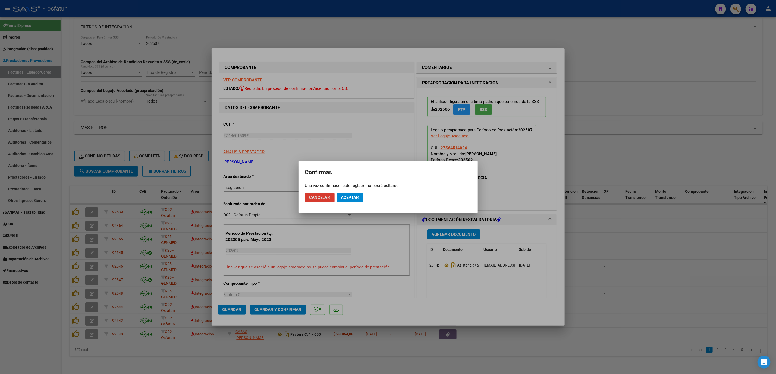
click at [349, 195] on span "Aceptar" at bounding box center [350, 197] width 18 height 5
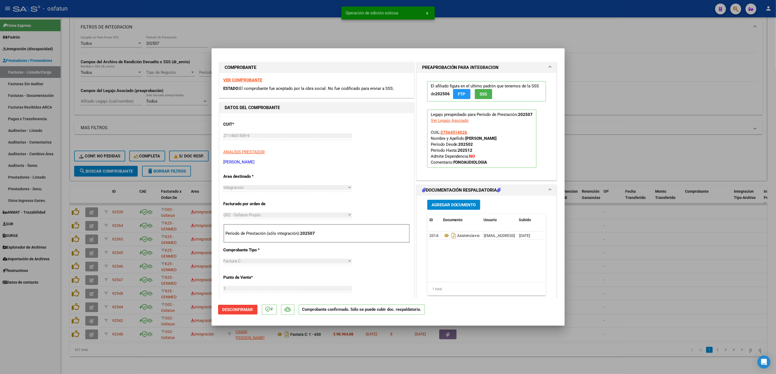
click at [684, 278] on div at bounding box center [388, 187] width 776 height 374
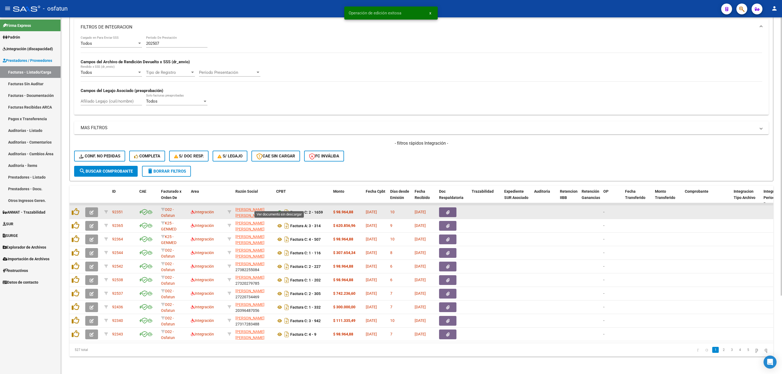
click at [277, 209] on icon at bounding box center [279, 212] width 7 height 7
click at [90, 207] on button "button" at bounding box center [91, 212] width 13 height 10
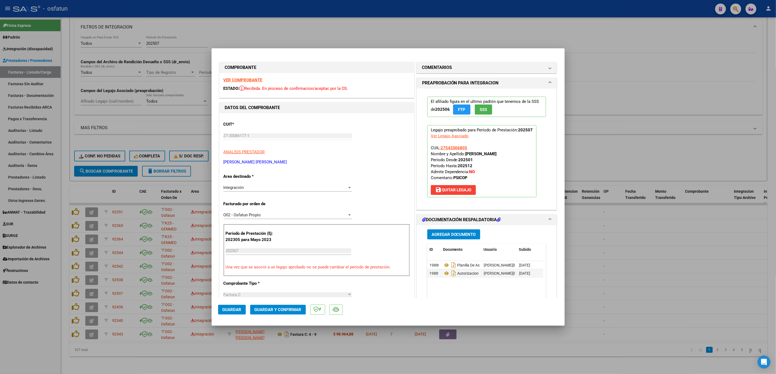
scroll to position [122, 0]
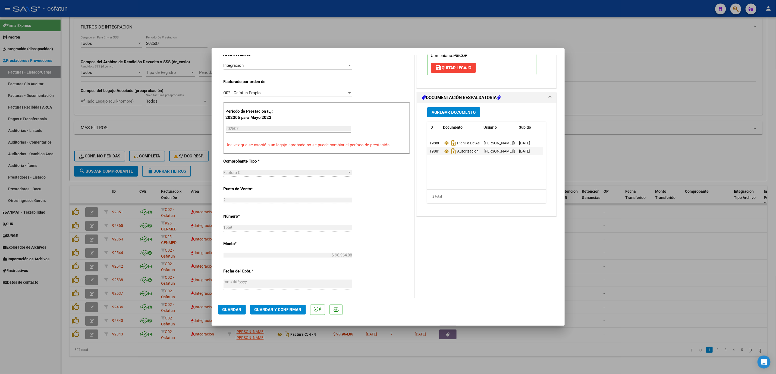
click at [280, 307] on span "Guardar y Confirmar" at bounding box center [277, 309] width 47 height 5
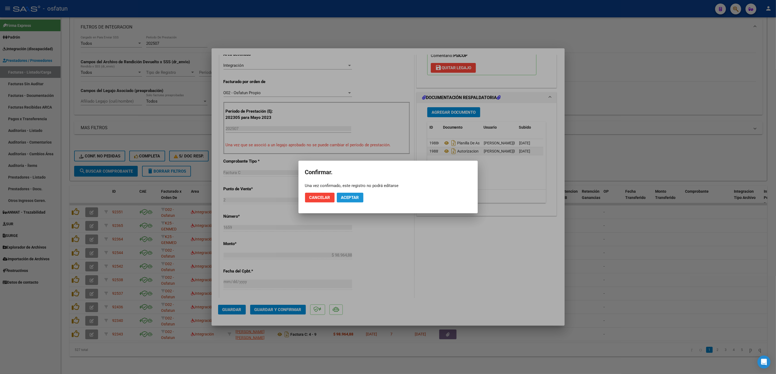
click at [345, 199] on span "Aceptar" at bounding box center [350, 197] width 18 height 5
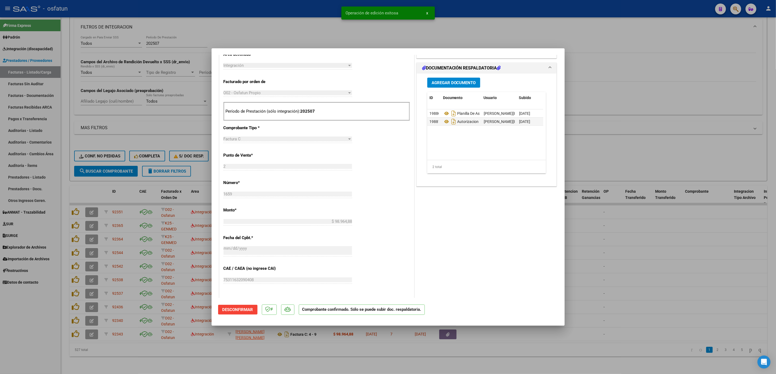
click at [537, 216] on div "PREAPROBACIÓN PARA INTEGRACION El afiliado figura en el ultimo padrón que tenem…" at bounding box center [486, 181] width 143 height 485
drag, startPoint x: 584, startPoint y: 211, endPoint x: 379, endPoint y: 2, distance: 293.0
click at [582, 210] on div at bounding box center [388, 187] width 776 height 374
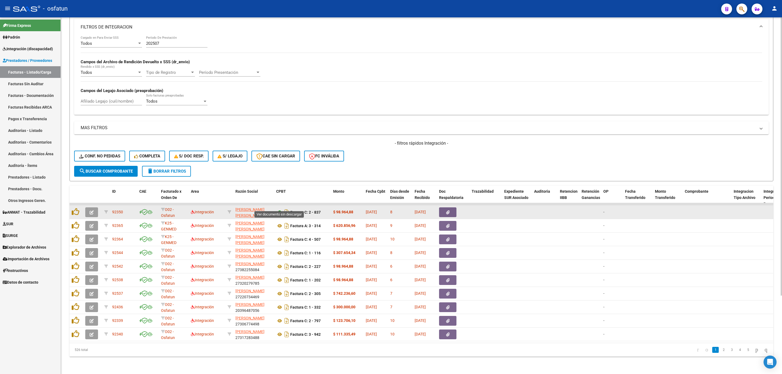
click at [279, 209] on icon at bounding box center [279, 212] width 7 height 7
click at [93, 210] on icon "button" at bounding box center [92, 212] width 4 height 4
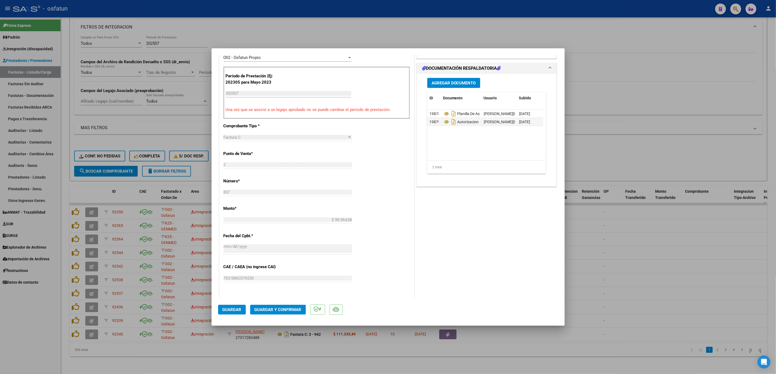
scroll to position [163, 0]
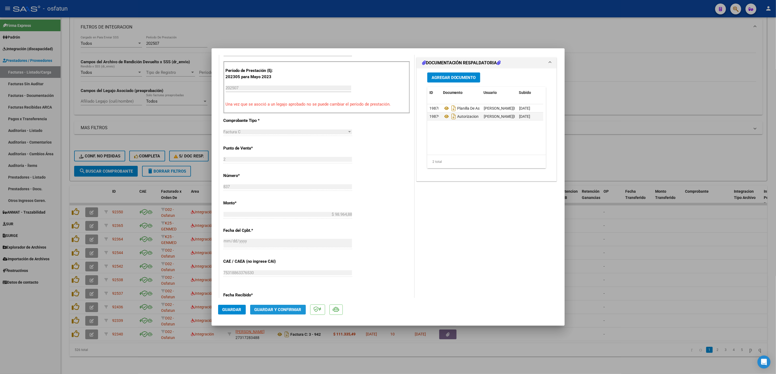
click at [291, 310] on span "Guardar y Confirmar" at bounding box center [277, 309] width 47 height 5
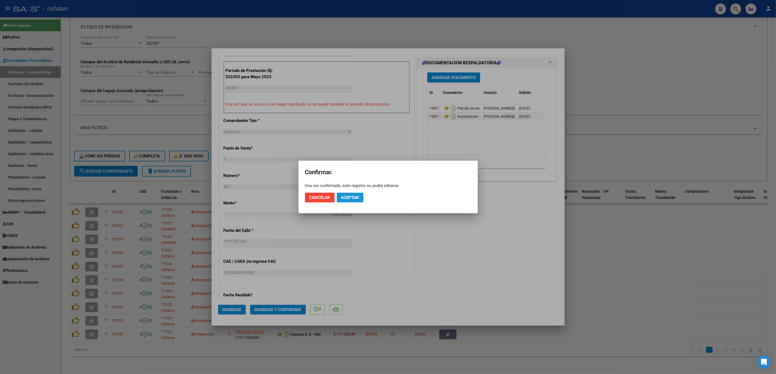
click at [359, 195] on span "Aceptar" at bounding box center [350, 197] width 18 height 5
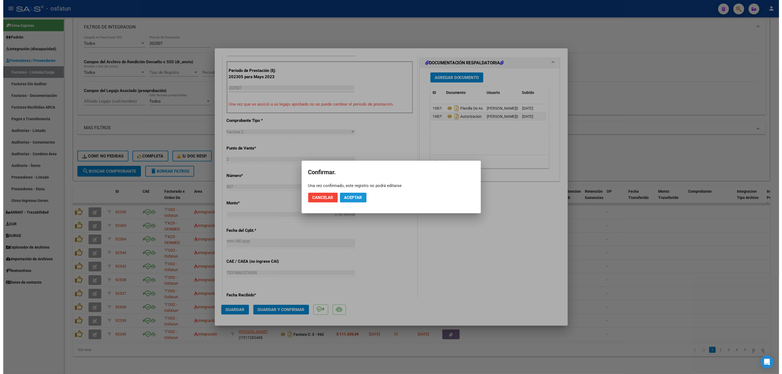
scroll to position [129, 0]
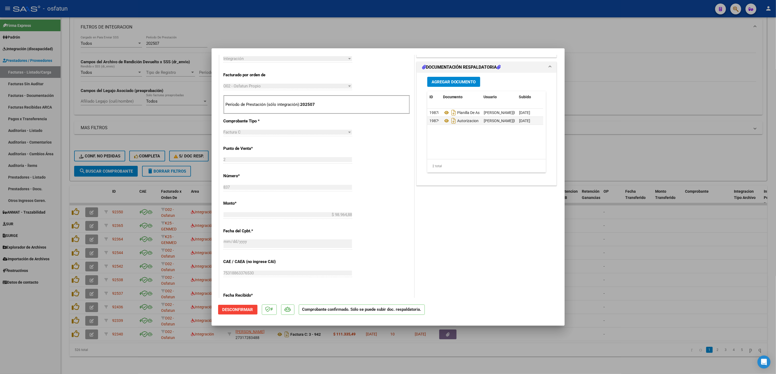
click at [673, 290] on div at bounding box center [388, 187] width 776 height 374
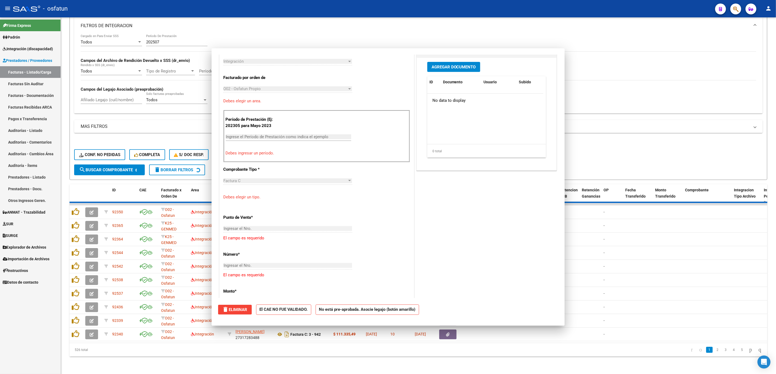
scroll to position [0, 0]
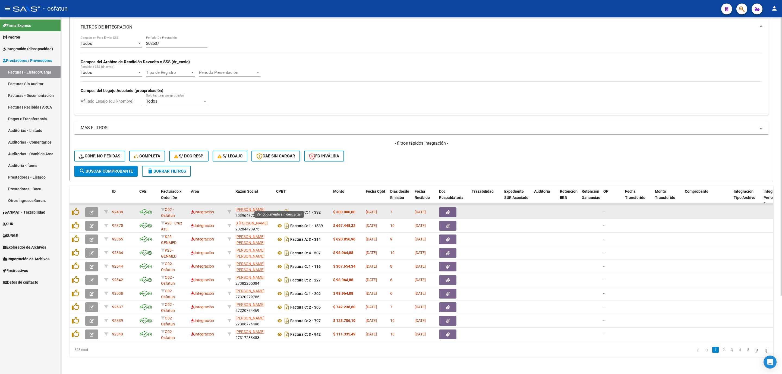
click at [279, 209] on icon at bounding box center [279, 212] width 7 height 7
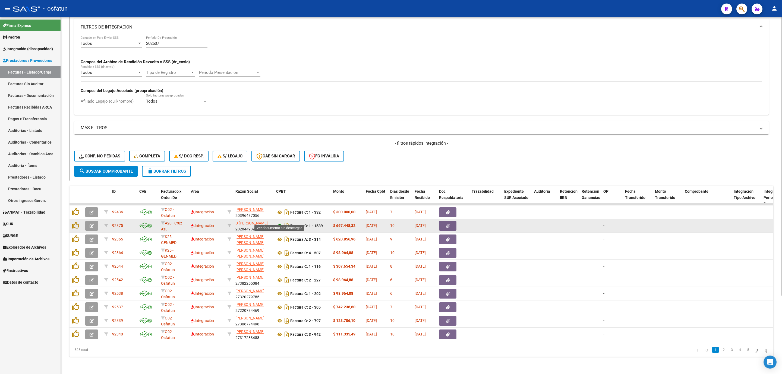
click at [279, 223] on icon at bounding box center [279, 226] width 7 height 7
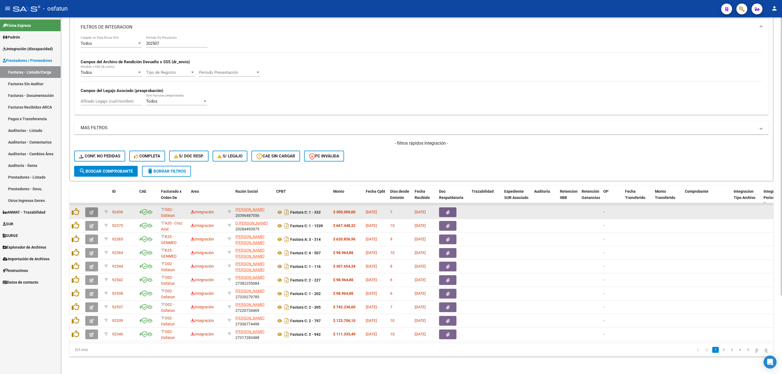
click at [91, 210] on span "button" at bounding box center [92, 212] width 4 height 5
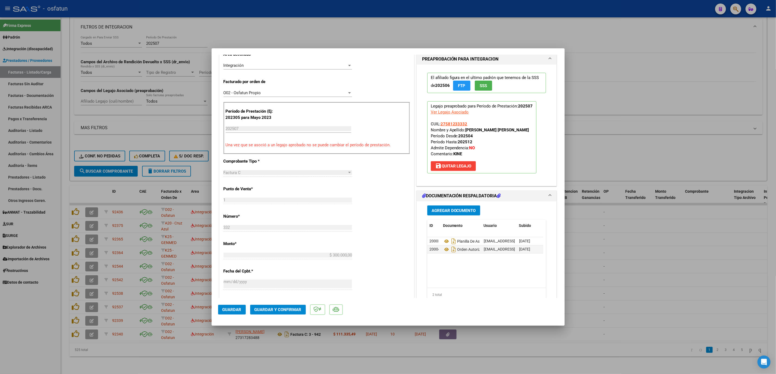
scroll to position [163, 0]
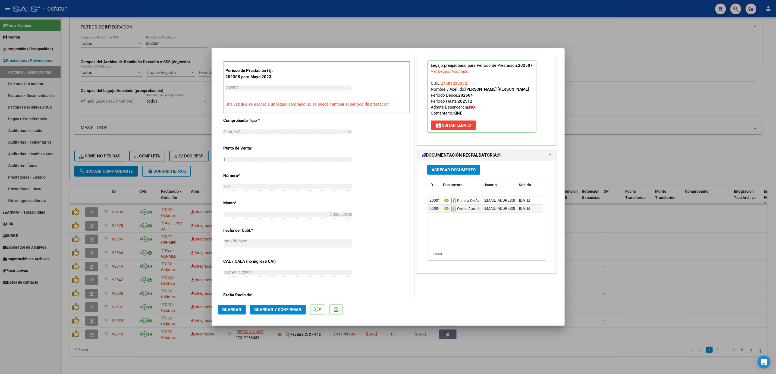
click at [615, 245] on div at bounding box center [388, 187] width 776 height 374
type input "$ 0,00"
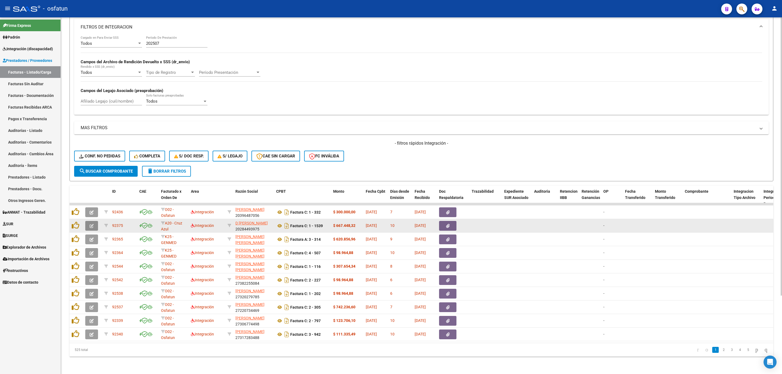
click at [90, 224] on icon "button" at bounding box center [92, 226] width 4 height 4
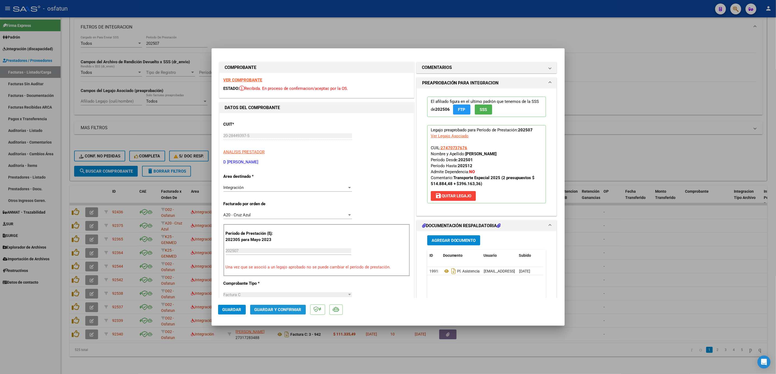
click at [282, 311] on span "Guardar y Confirmar" at bounding box center [277, 309] width 47 height 5
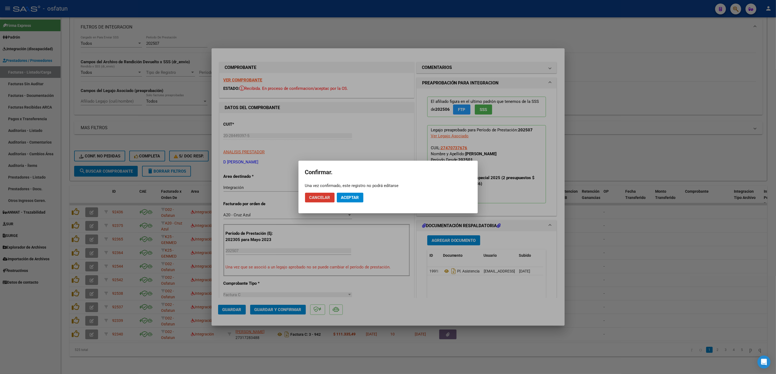
click at [345, 202] on button "Aceptar" at bounding box center [350, 198] width 27 height 10
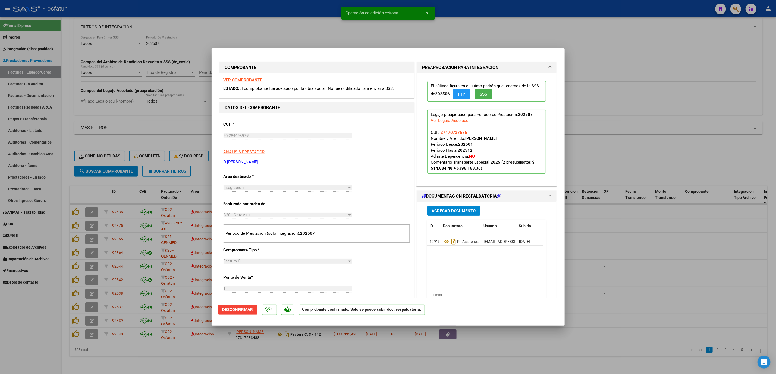
click at [282, 12] on div at bounding box center [388, 187] width 776 height 374
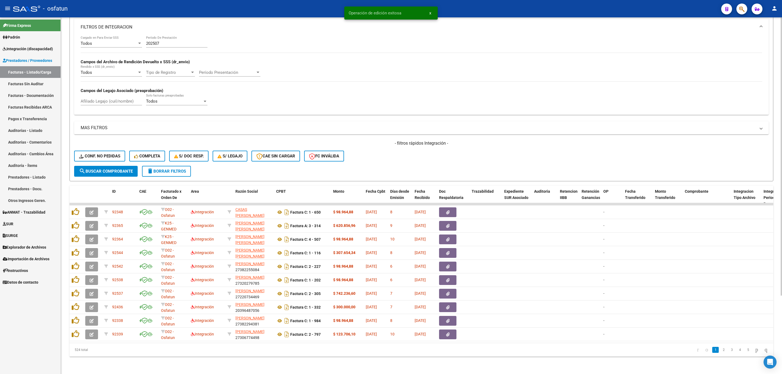
click at [324, 58] on div "Todos Cargado en Para Enviar SSS 202507 Período De Prestación Campos del Archiv…" at bounding box center [422, 73] width 682 height 75
click at [89, 169] on span "search Buscar Comprobante" at bounding box center [106, 171] width 54 height 5
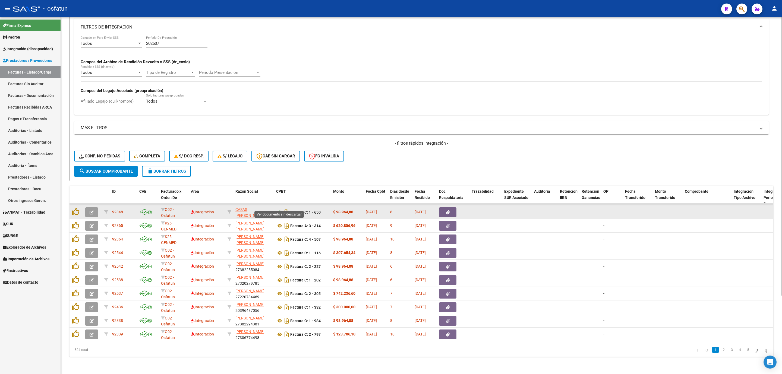
click at [279, 209] on icon at bounding box center [279, 212] width 7 height 7
click at [96, 207] on button "button" at bounding box center [91, 212] width 13 height 10
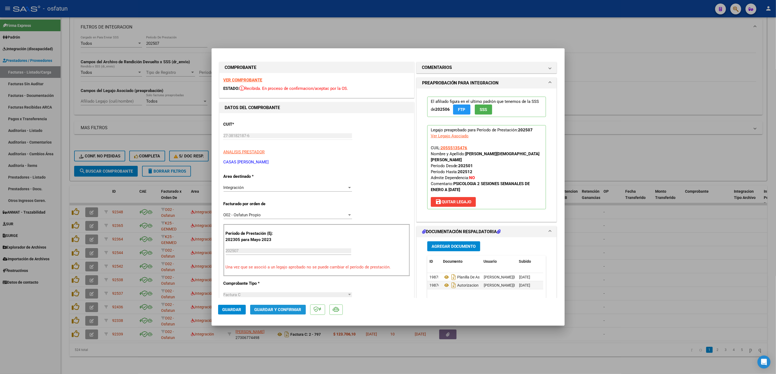
click at [281, 305] on button "Guardar y Confirmar" at bounding box center [278, 310] width 56 height 10
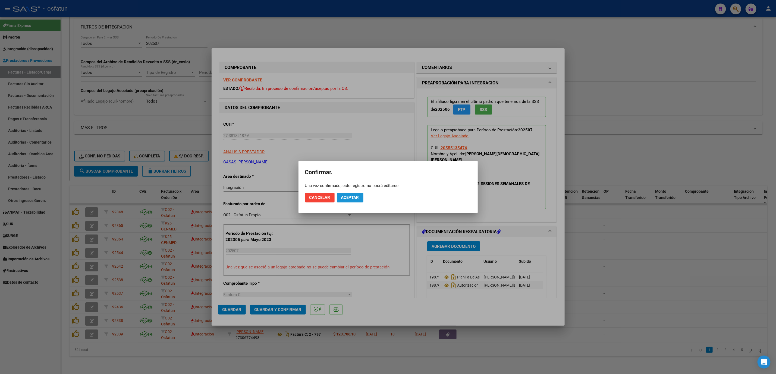
click at [346, 197] on span "Aceptar" at bounding box center [350, 197] width 18 height 5
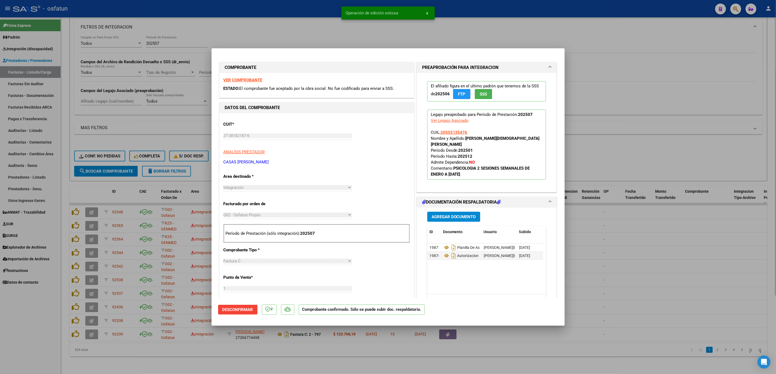
click at [318, 34] on div at bounding box center [388, 187] width 776 height 374
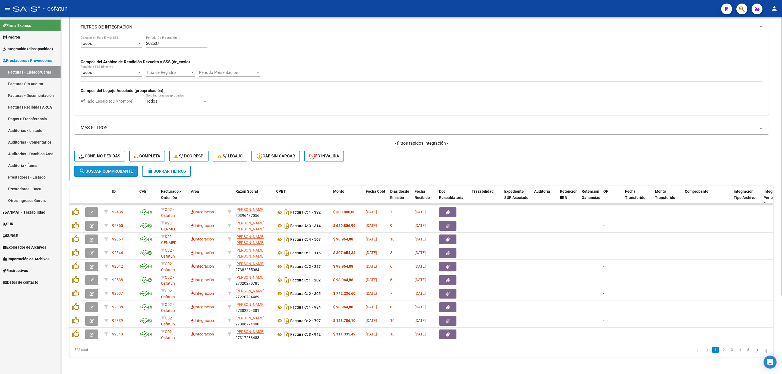
click at [109, 169] on span "search Buscar Comprobante" at bounding box center [106, 171] width 54 height 5
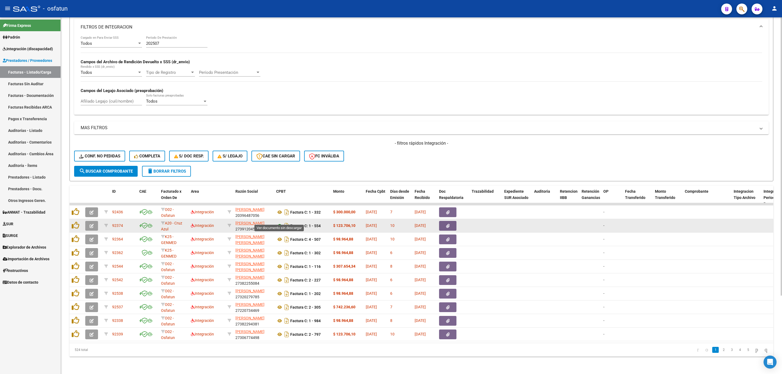
click at [278, 223] on icon at bounding box center [279, 226] width 7 height 7
click at [92, 224] on icon "button" at bounding box center [92, 226] width 4 height 4
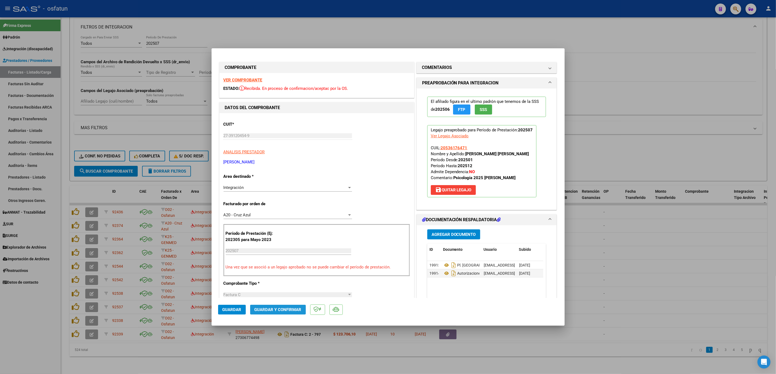
click at [282, 311] on span "Guardar y Confirmar" at bounding box center [277, 309] width 47 height 5
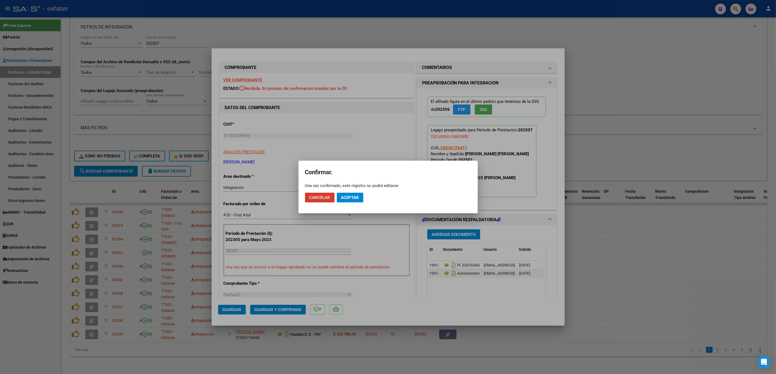
click at [349, 196] on span "Aceptar" at bounding box center [350, 197] width 18 height 5
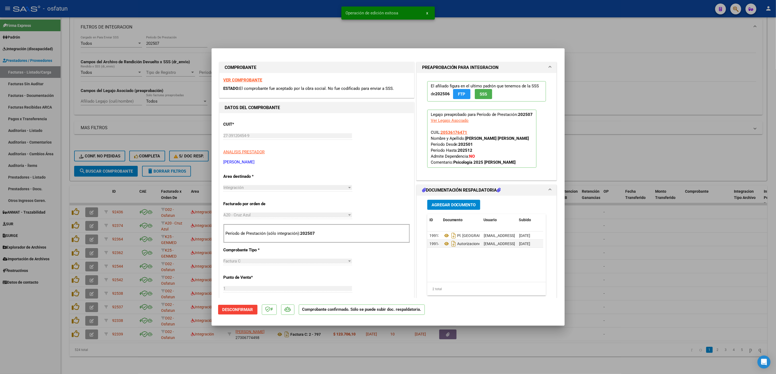
click at [667, 297] on div at bounding box center [388, 187] width 776 height 374
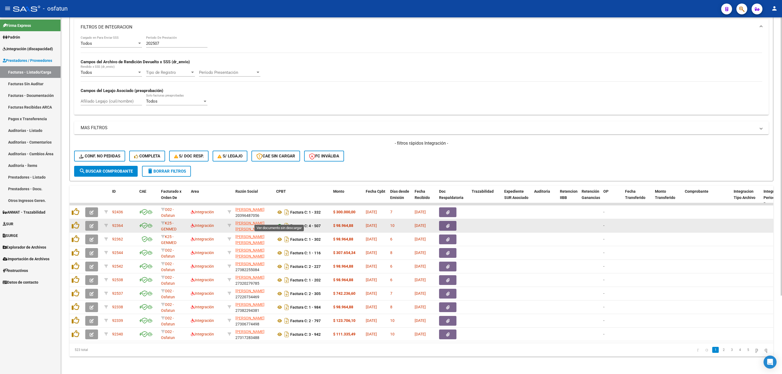
click at [280, 223] on icon at bounding box center [279, 226] width 7 height 7
click at [92, 224] on icon "button" at bounding box center [92, 226] width 4 height 4
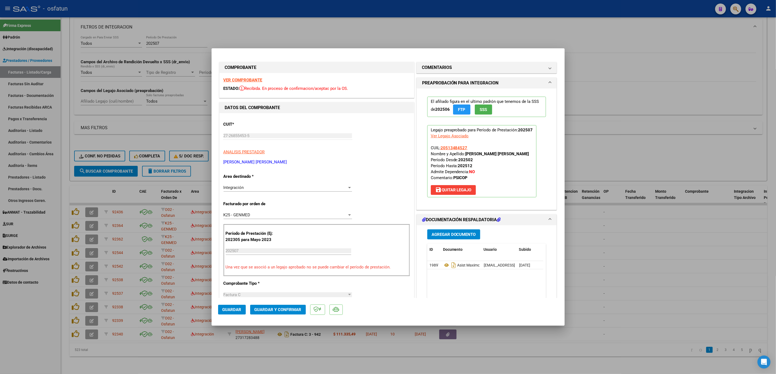
click at [274, 309] on span "Guardar y Confirmar" at bounding box center [277, 309] width 47 height 5
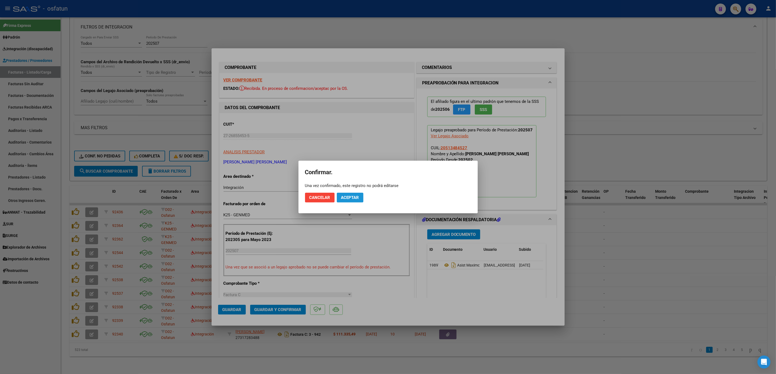
click at [355, 196] on span "Aceptar" at bounding box center [350, 197] width 18 height 5
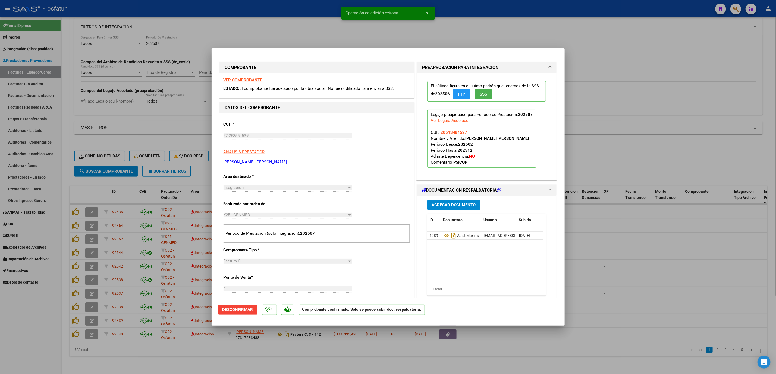
drag, startPoint x: 306, startPoint y: 20, endPoint x: 301, endPoint y: 22, distance: 4.6
click at [305, 20] on div at bounding box center [388, 187] width 776 height 374
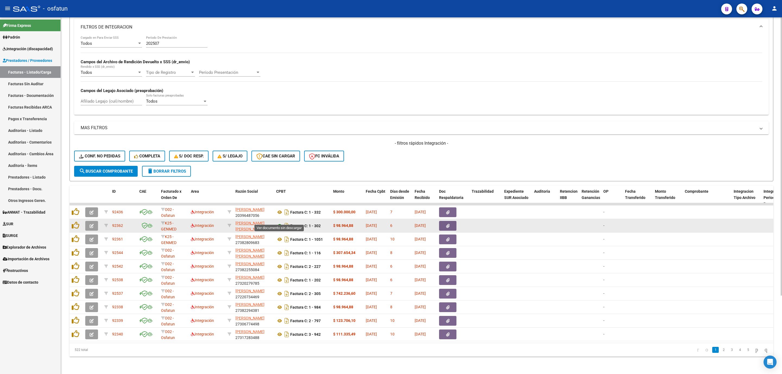
click at [279, 223] on icon at bounding box center [279, 226] width 7 height 7
click at [97, 221] on button "button" at bounding box center [91, 226] width 13 height 10
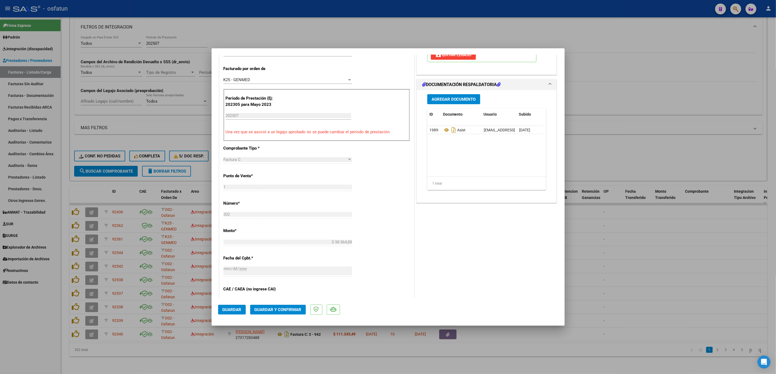
scroll to position [204, 0]
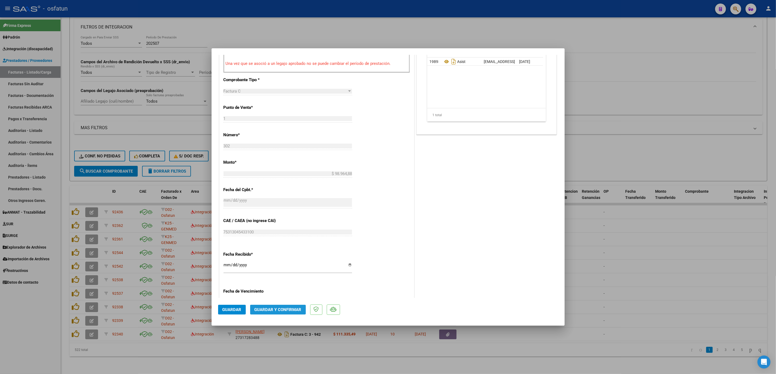
click at [285, 306] on button "Guardar y Confirmar" at bounding box center [278, 310] width 56 height 10
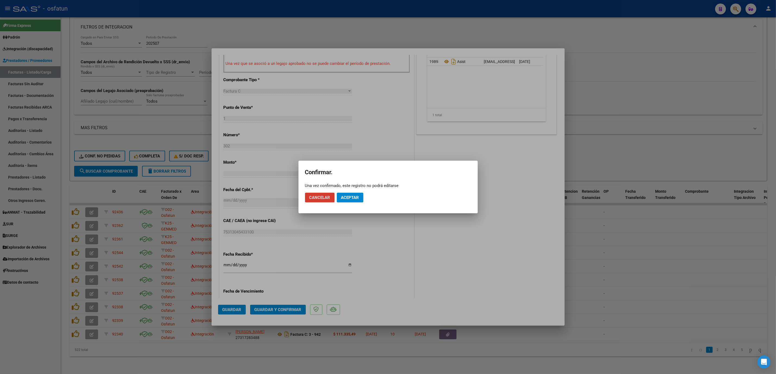
click at [346, 198] on span "Aceptar" at bounding box center [350, 197] width 18 height 5
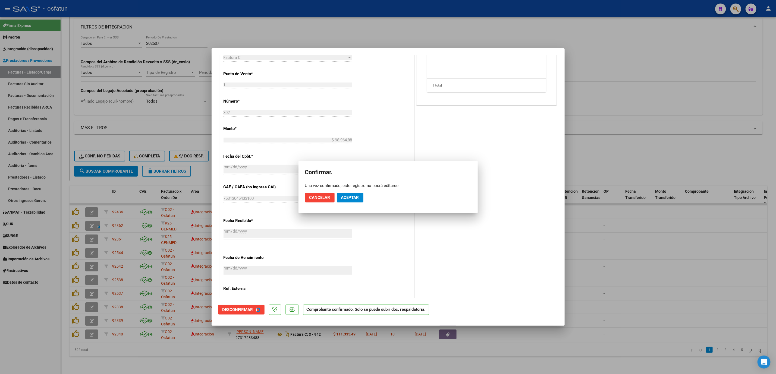
scroll to position [170, 0]
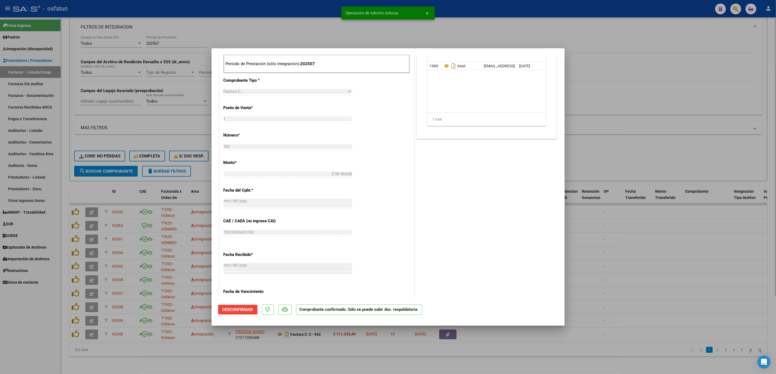
drag, startPoint x: 626, startPoint y: 147, endPoint x: 622, endPoint y: 147, distance: 4.6
click at [626, 147] on div at bounding box center [388, 187] width 776 height 374
type input "$ 0,00"
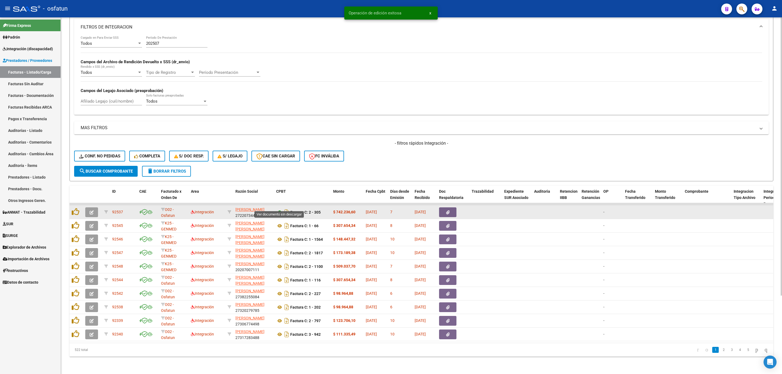
click at [279, 209] on icon at bounding box center [279, 212] width 7 height 7
click at [96, 207] on button "button" at bounding box center [91, 212] width 13 height 10
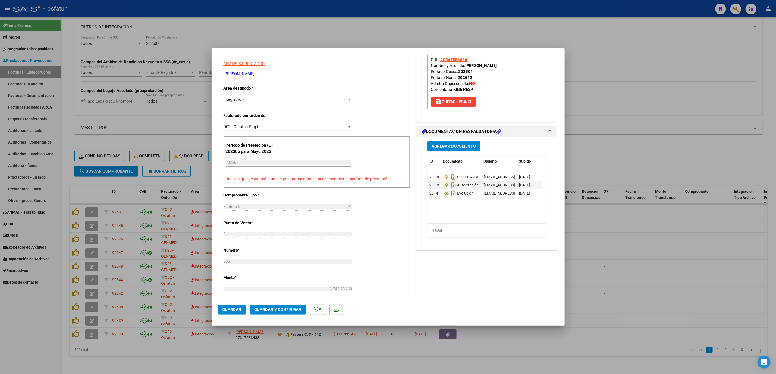
scroll to position [122, 0]
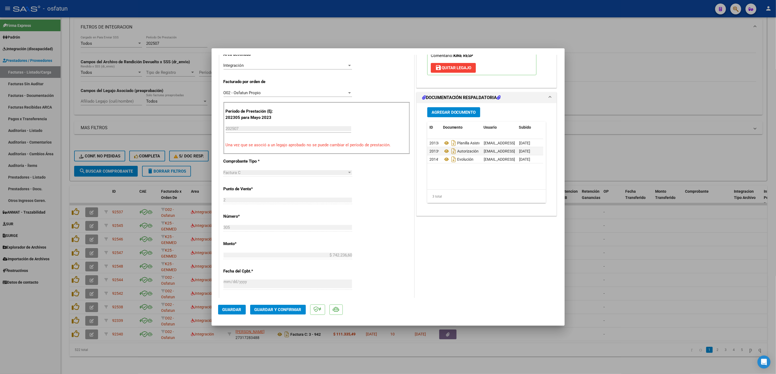
click at [281, 310] on span "Guardar y Confirmar" at bounding box center [277, 309] width 47 height 5
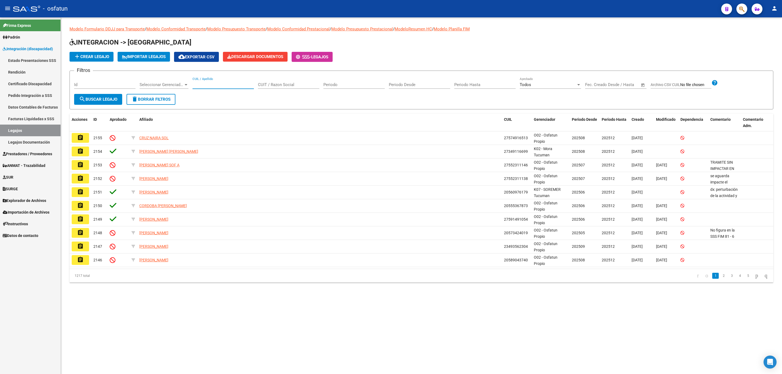
click at [226, 83] on input "CUIL / Apellido" at bounding box center [223, 84] width 61 height 5
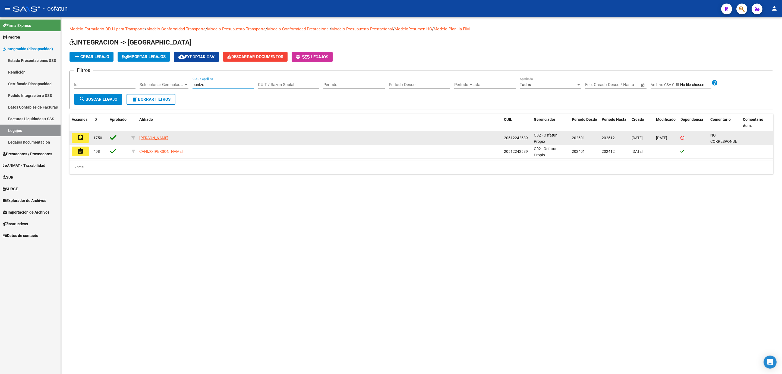
type input "canizo"
click at [79, 139] on mat-icon "assignment" at bounding box center [80, 137] width 7 height 7
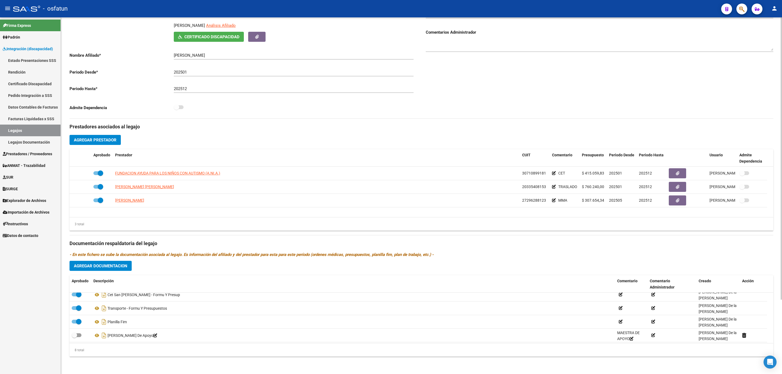
scroll to position [60, 0]
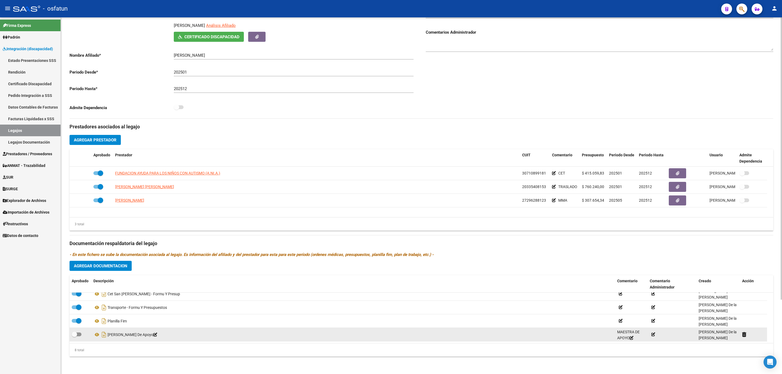
click at [81, 333] on span at bounding box center [77, 335] width 10 height 4
click at [74, 336] on input "checkbox" at bounding box center [74, 336] width 0 height 0
checkbox input "true"
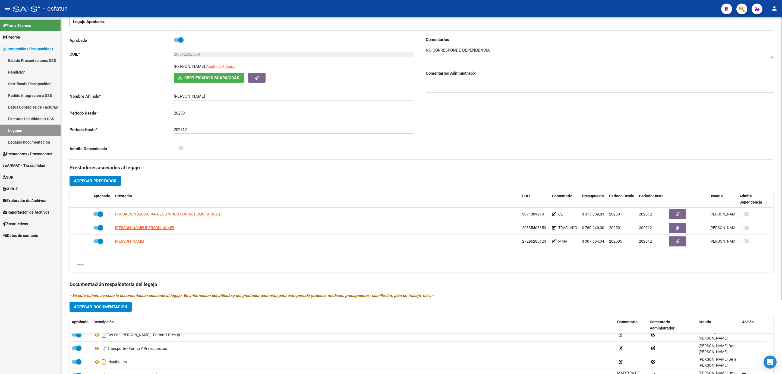
scroll to position [0, 0]
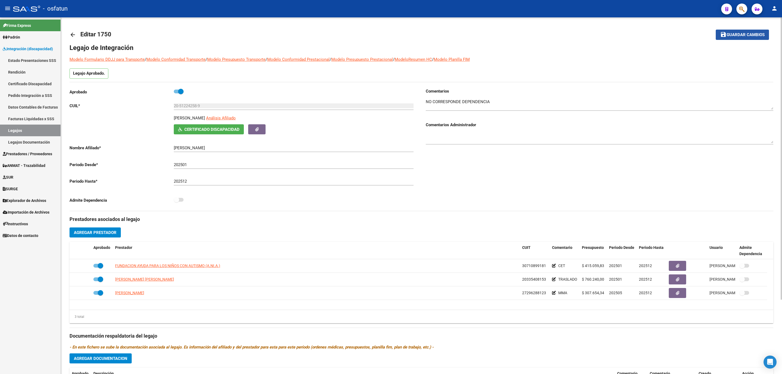
click at [743, 39] on button "save Guardar cambios" at bounding box center [742, 35] width 53 height 10
drag, startPoint x: 739, startPoint y: 39, endPoint x: 550, endPoint y: 25, distance: 189.2
click at [738, 39] on button "save Guardar cambios" at bounding box center [742, 35] width 53 height 10
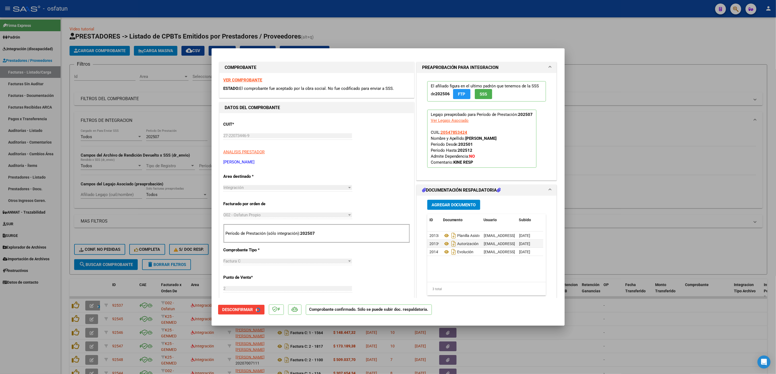
scroll to position [100, 0]
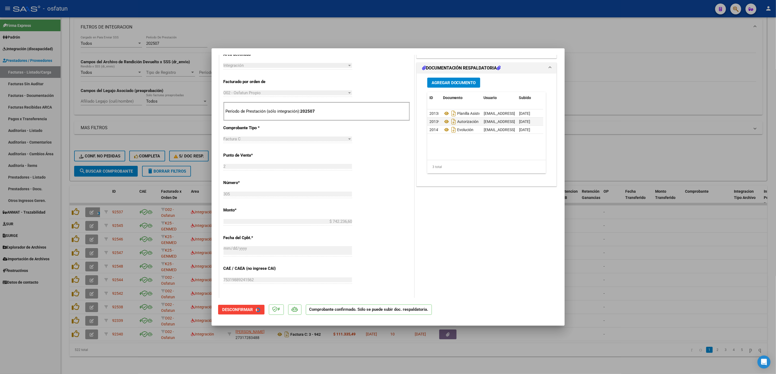
click at [306, 8] on div at bounding box center [388, 187] width 776 height 374
type input "$ 0,00"
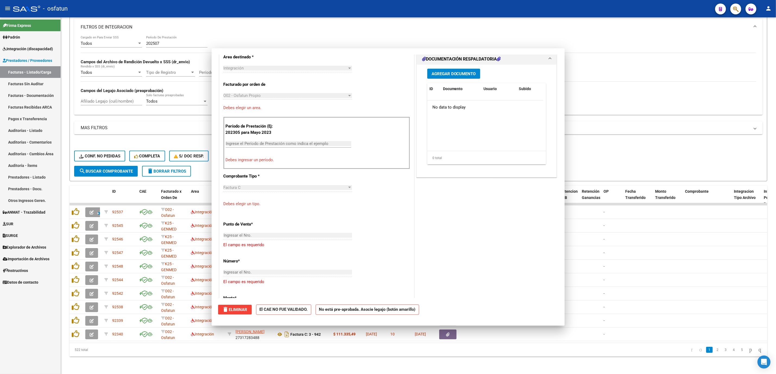
scroll to position [131, 0]
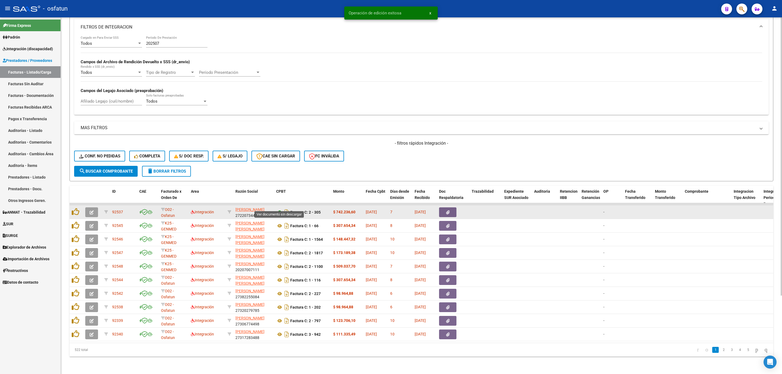
click at [278, 209] on icon at bounding box center [279, 212] width 7 height 7
click at [90, 210] on icon "button" at bounding box center [92, 212] width 4 height 4
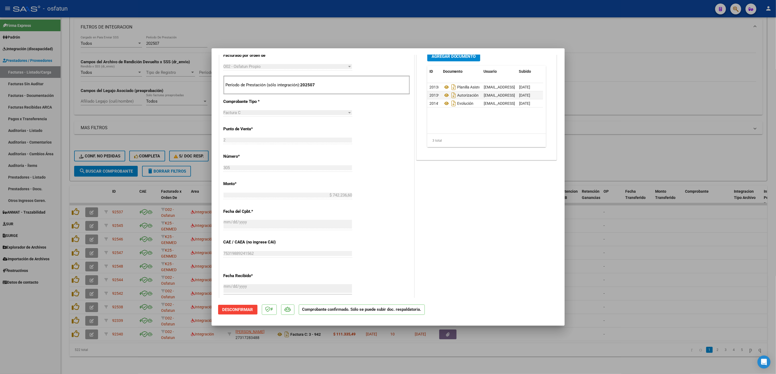
scroll to position [163, 0]
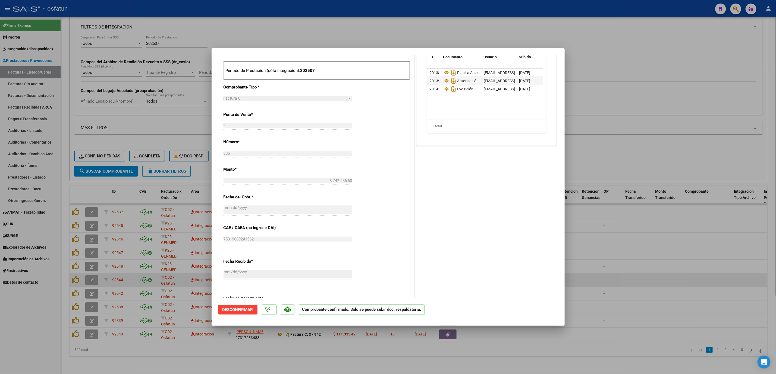
drag, startPoint x: 714, startPoint y: 268, endPoint x: 578, endPoint y: 276, distance: 136.0
click at [710, 269] on div at bounding box center [388, 187] width 776 height 374
type input "$ 0,00"
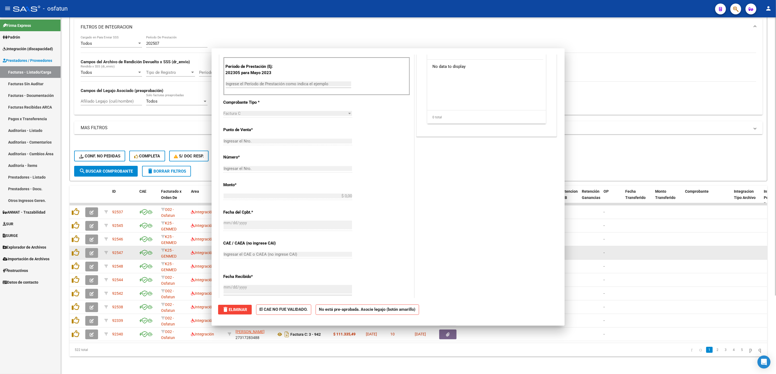
scroll to position [159, 0]
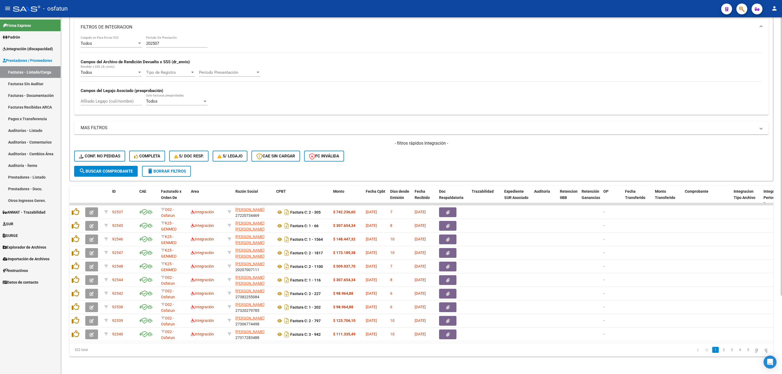
click at [118, 168] on button "search Buscar Comprobante" at bounding box center [106, 171] width 64 height 11
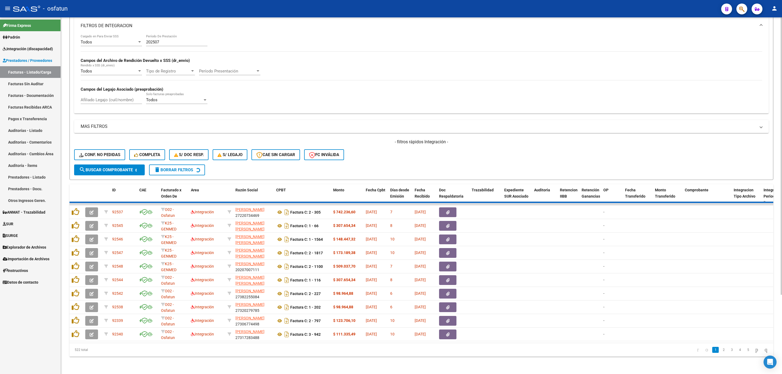
click at [118, 168] on button "search Buscar Comprobante" at bounding box center [109, 170] width 71 height 11
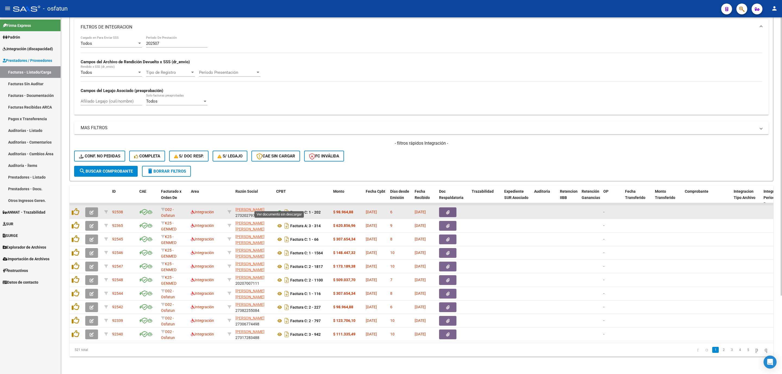
click at [281, 209] on icon at bounding box center [279, 212] width 7 height 7
click at [90, 210] on icon "button" at bounding box center [92, 212] width 4 height 4
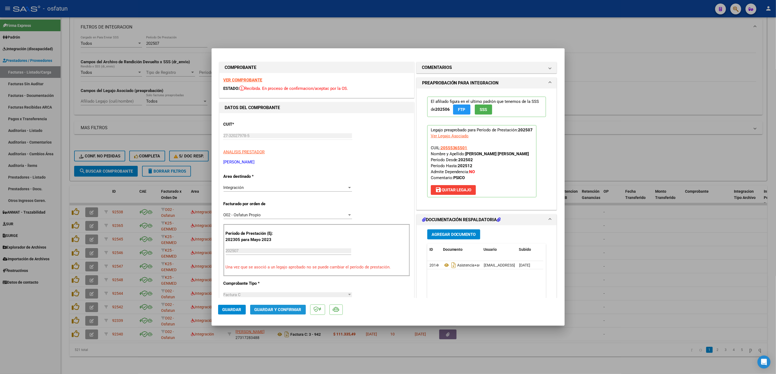
click at [285, 307] on span "Guardar y Confirmar" at bounding box center [277, 309] width 47 height 5
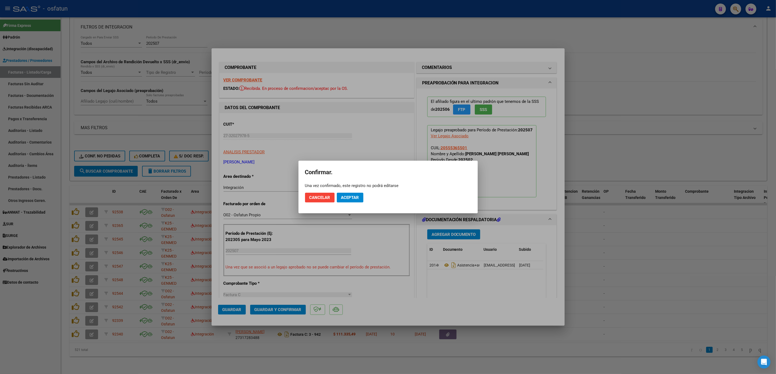
click at [358, 187] on div "Una vez confirmado, este registro no podrá editarse" at bounding box center [388, 185] width 166 height 5
click at [357, 196] on span "Aceptar" at bounding box center [350, 197] width 18 height 5
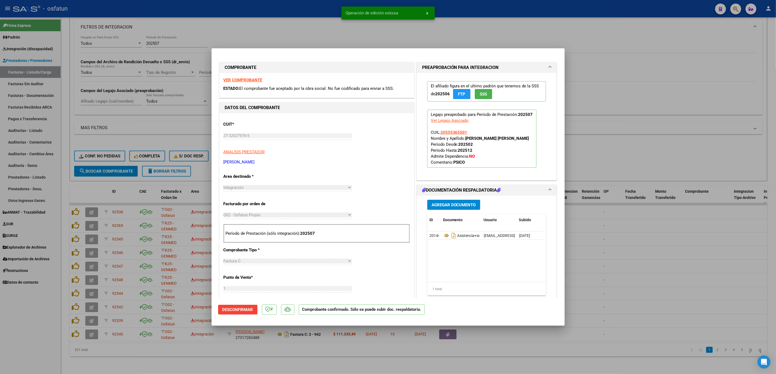
drag, startPoint x: 632, startPoint y: 249, endPoint x: 406, endPoint y: 245, distance: 226.5
click at [632, 249] on div at bounding box center [388, 187] width 776 height 374
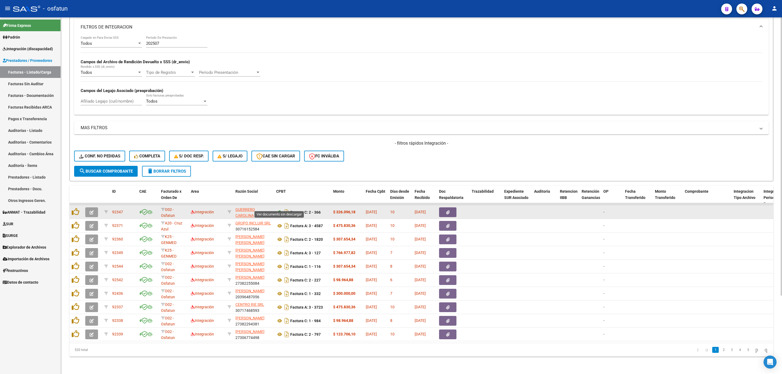
click at [279, 209] on icon at bounding box center [279, 212] width 7 height 7
click at [90, 210] on icon "button" at bounding box center [92, 212] width 4 height 4
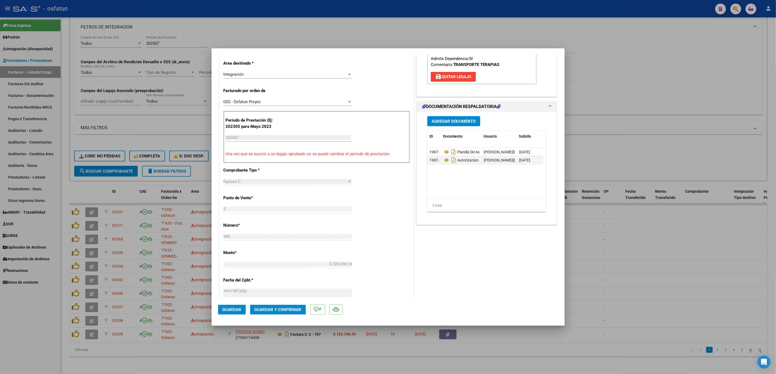
scroll to position [0, 0]
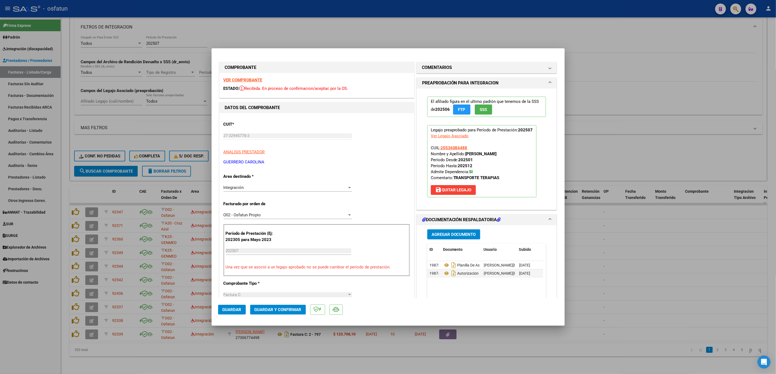
click at [288, 307] on span "Guardar y Confirmar" at bounding box center [277, 309] width 47 height 5
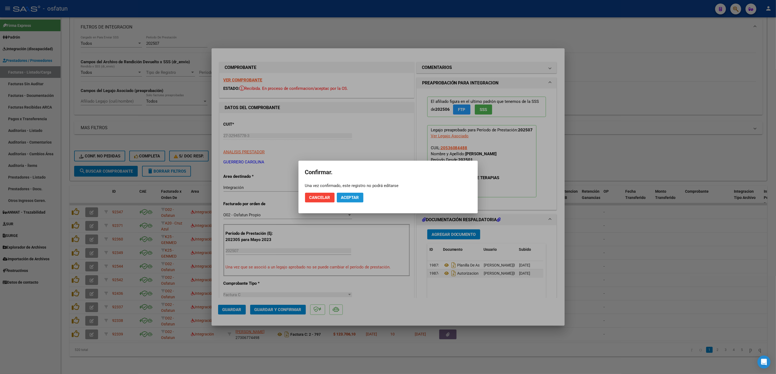
drag, startPoint x: 342, startPoint y: 200, endPoint x: 399, endPoint y: 188, distance: 58.3
click at [342, 200] on span "Aceptar" at bounding box center [350, 197] width 18 height 5
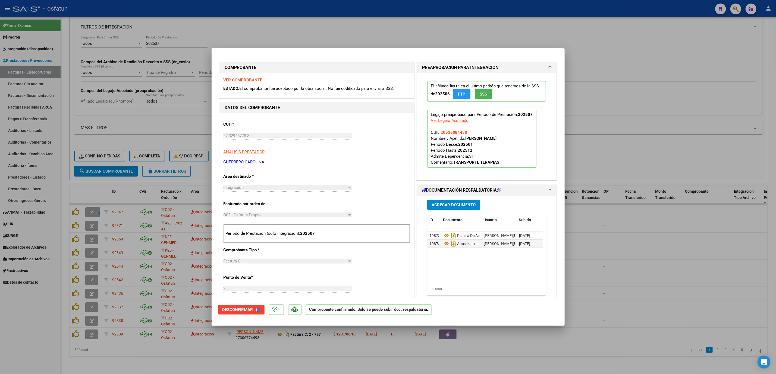
click at [589, 227] on div at bounding box center [388, 187] width 776 height 374
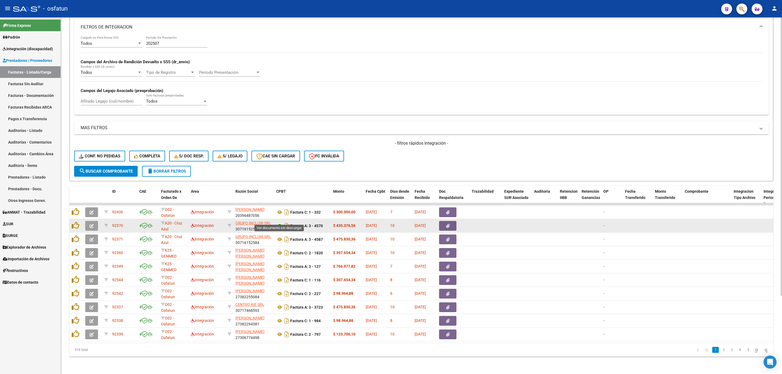
click at [279, 223] on icon at bounding box center [279, 226] width 7 height 7
click at [93, 224] on icon "button" at bounding box center [92, 226] width 4 height 4
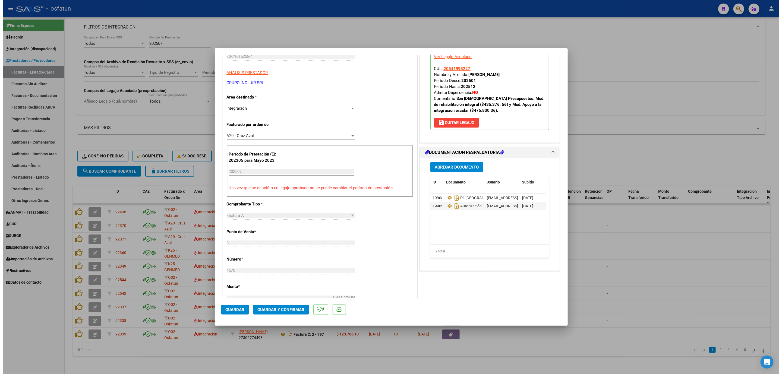
scroll to position [122, 0]
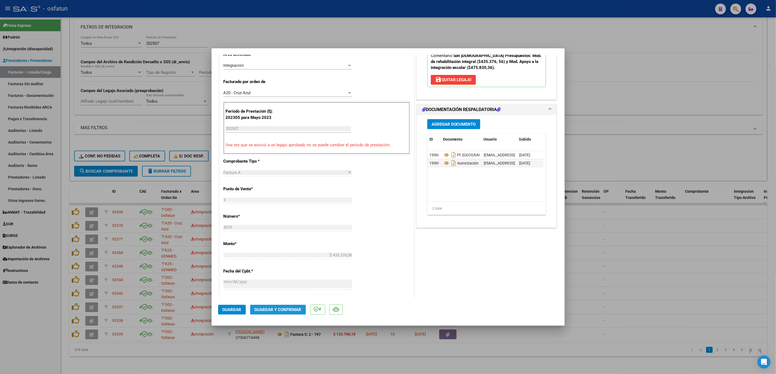
click at [294, 308] on span "Guardar y Confirmar" at bounding box center [277, 309] width 47 height 5
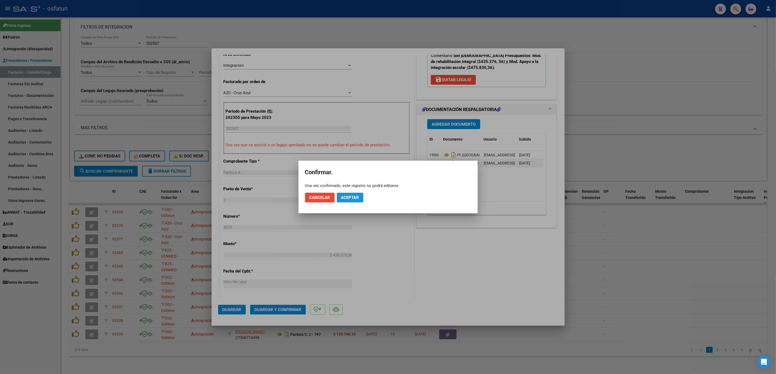
drag, startPoint x: 345, startPoint y: 194, endPoint x: 325, endPoint y: 95, distance: 101.0
click at [345, 190] on mat-dialog-actions "Cancelar Aceptar" at bounding box center [388, 197] width 166 height 18
drag, startPoint x: 356, startPoint y: 196, endPoint x: 342, endPoint y: 92, distance: 104.1
click at [355, 190] on mat-dialog-actions "Cancelar Aceptar" at bounding box center [388, 197] width 166 height 18
drag, startPoint x: 311, startPoint y: 24, endPoint x: 312, endPoint y: 30, distance: 5.2
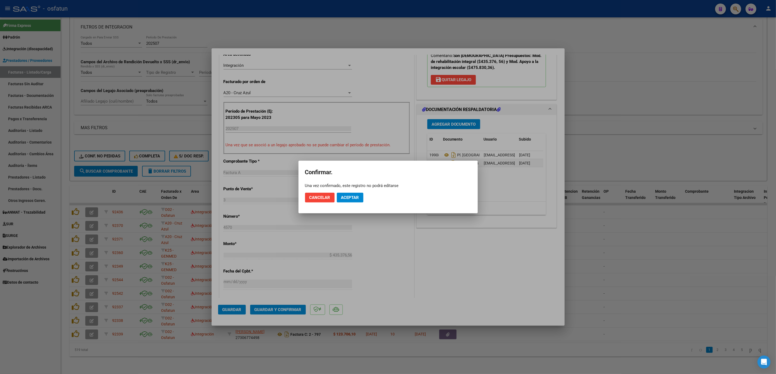
click at [311, 29] on div at bounding box center [388, 187] width 776 height 374
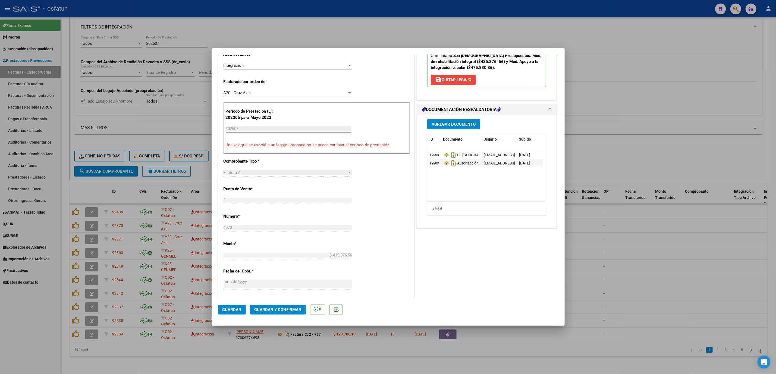
drag, startPoint x: 284, startPoint y: 317, endPoint x: 283, endPoint y: 309, distance: 7.9
click at [284, 316] on mat-dialog-actions "Guardar Guardar y Confirmar" at bounding box center [388, 308] width 340 height 21
click at [283, 309] on span "Guardar y Confirmar" at bounding box center [277, 309] width 47 height 5
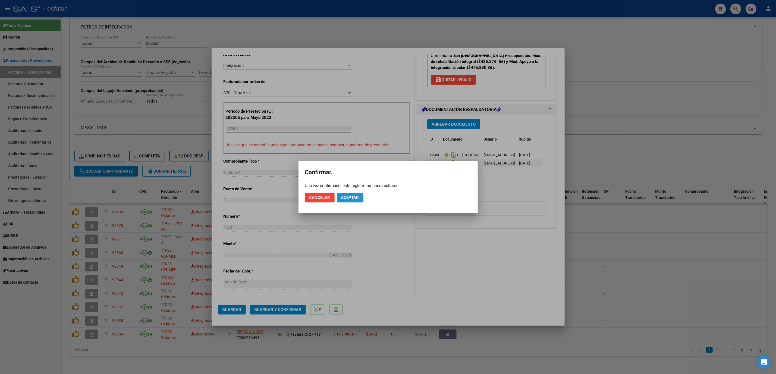
click at [352, 198] on span "Aceptar" at bounding box center [350, 197] width 18 height 5
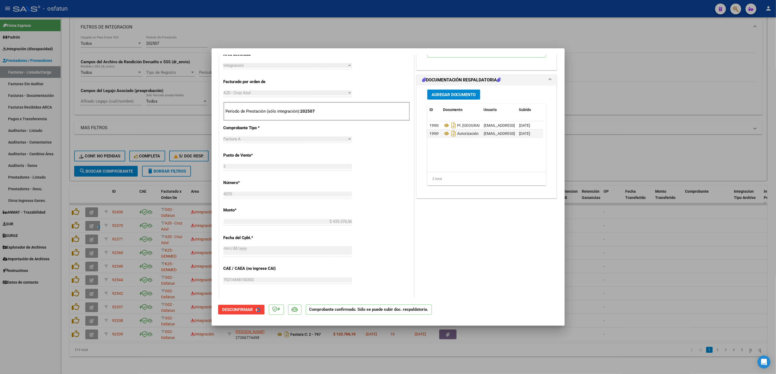
click at [622, 122] on div at bounding box center [388, 187] width 776 height 374
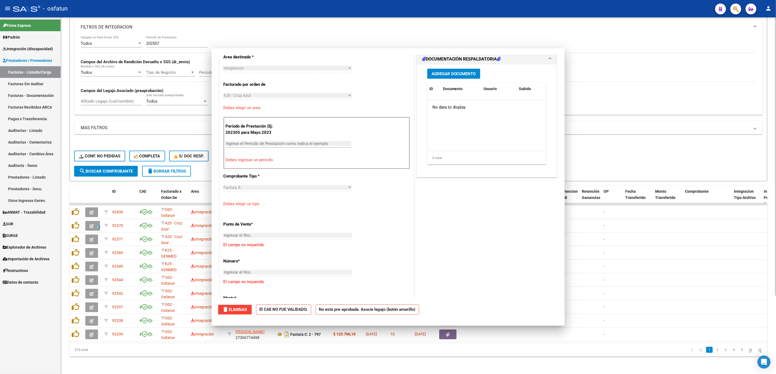
scroll to position [0, 0]
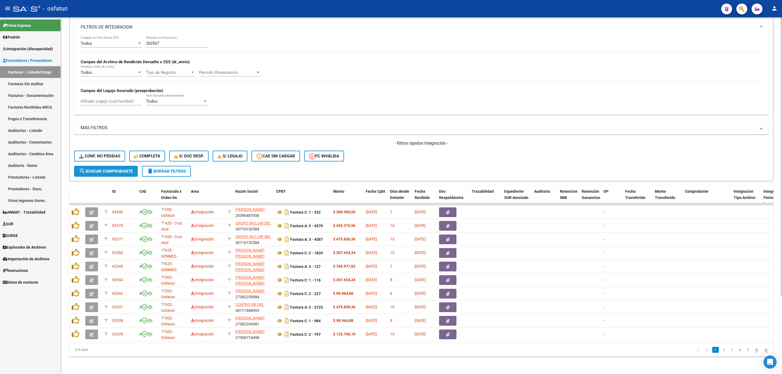
click at [102, 169] on span "search Buscar Comprobante" at bounding box center [106, 171] width 54 height 5
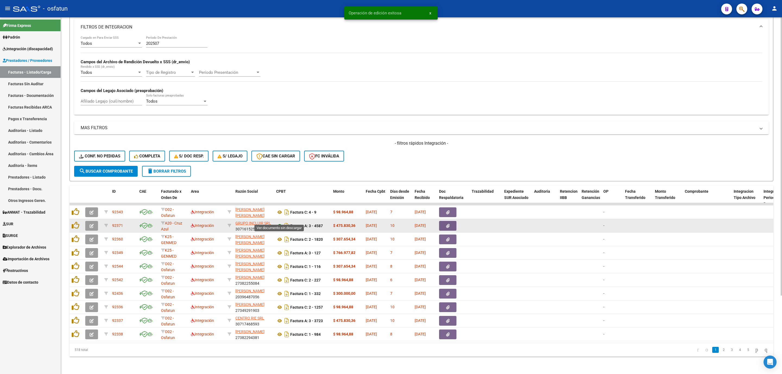
click at [277, 223] on icon at bounding box center [279, 226] width 7 height 7
click at [88, 221] on button "button" at bounding box center [91, 226] width 13 height 10
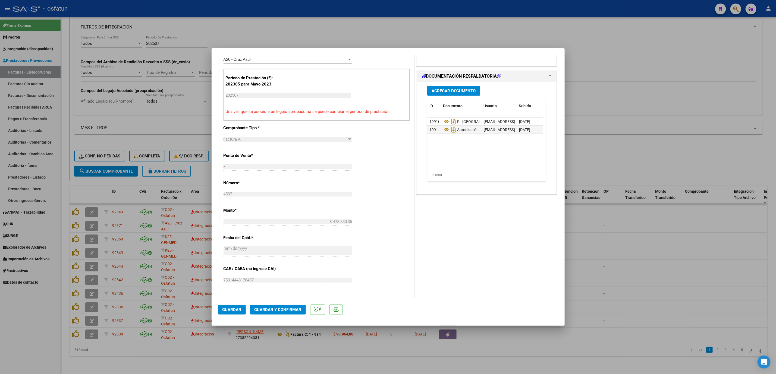
scroll to position [163, 0]
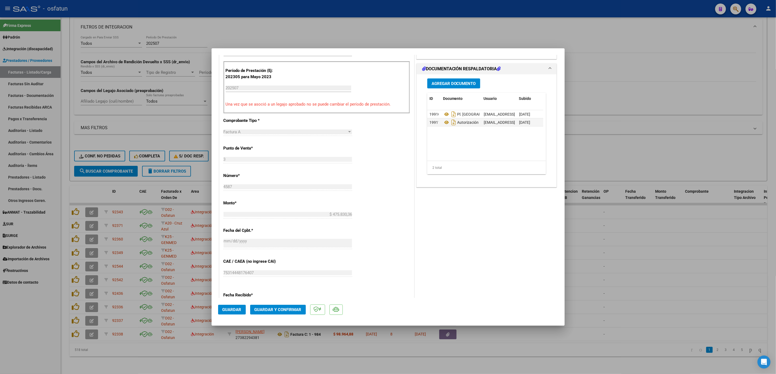
click at [283, 310] on span "Guardar y Confirmar" at bounding box center [277, 309] width 47 height 5
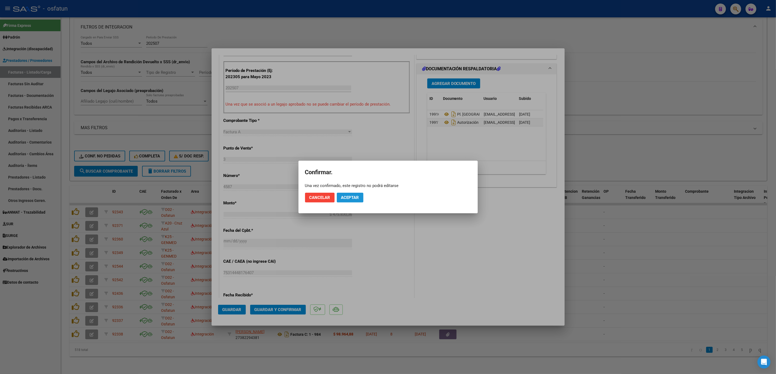
click at [347, 200] on button "Aceptar" at bounding box center [350, 198] width 27 height 10
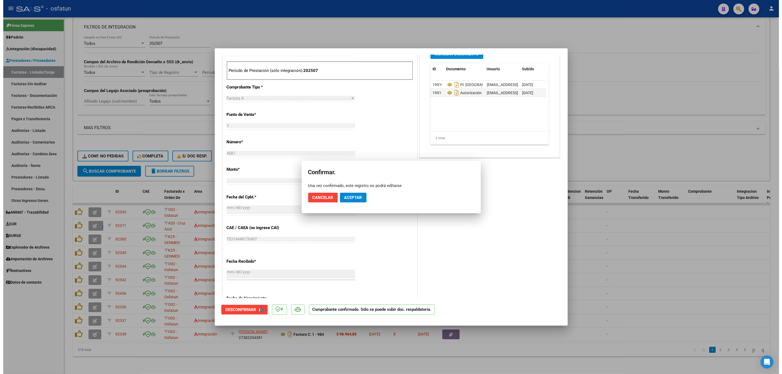
scroll to position [129, 0]
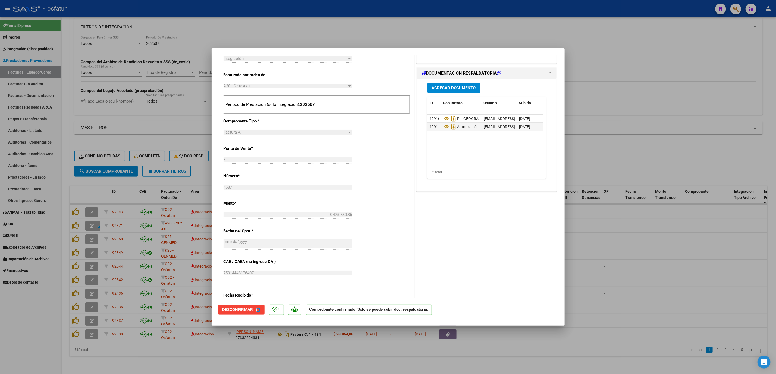
click at [629, 273] on div at bounding box center [388, 187] width 776 height 374
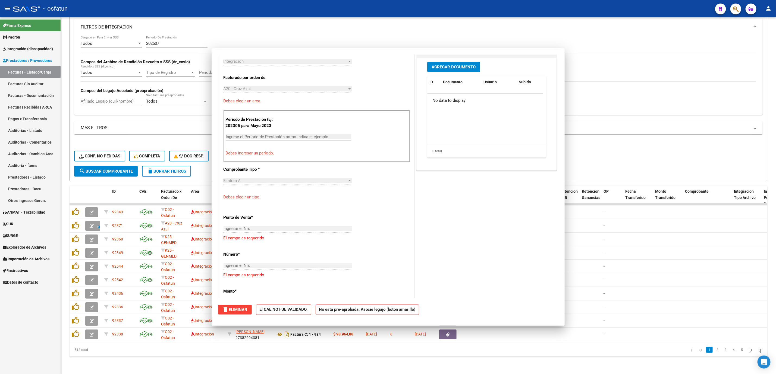
scroll to position [0, 0]
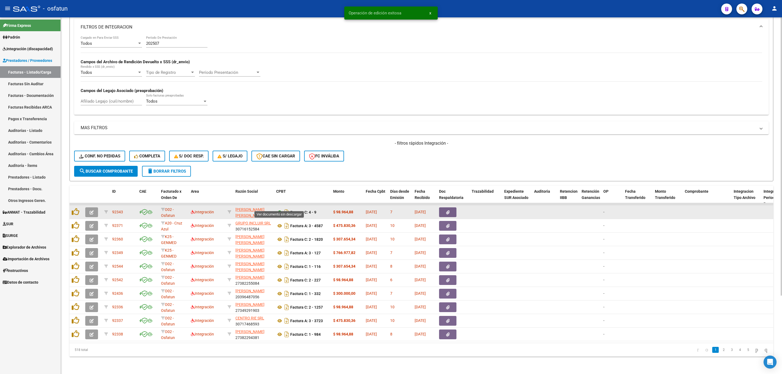
click at [277, 209] on icon at bounding box center [279, 212] width 7 height 7
click at [90, 210] on icon "button" at bounding box center [92, 212] width 4 height 4
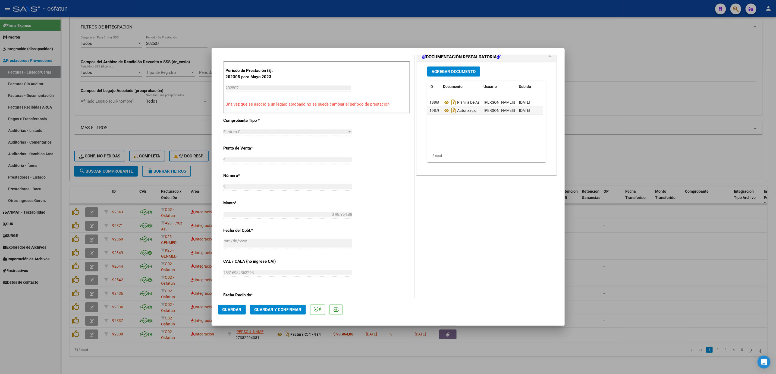
scroll to position [244, 0]
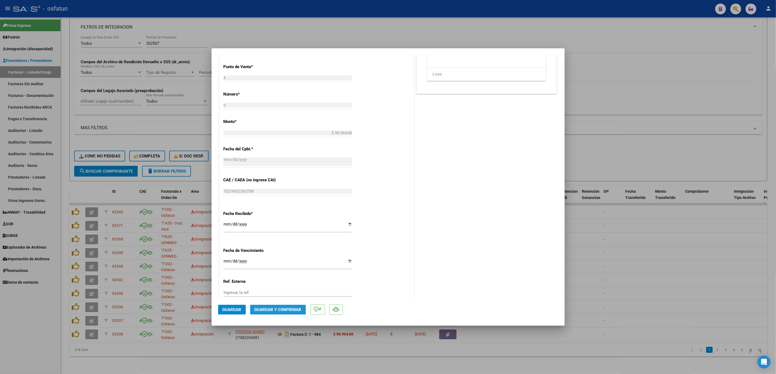
drag, startPoint x: 293, startPoint y: 314, endPoint x: 459, endPoint y: 207, distance: 197.4
click at [457, 214] on mat-dialog-container "COMPROBANTE VER COMPROBANTE ESTADO: Recibida. En proceso de confirmacion/acepta…" at bounding box center [388, 187] width 353 height 278
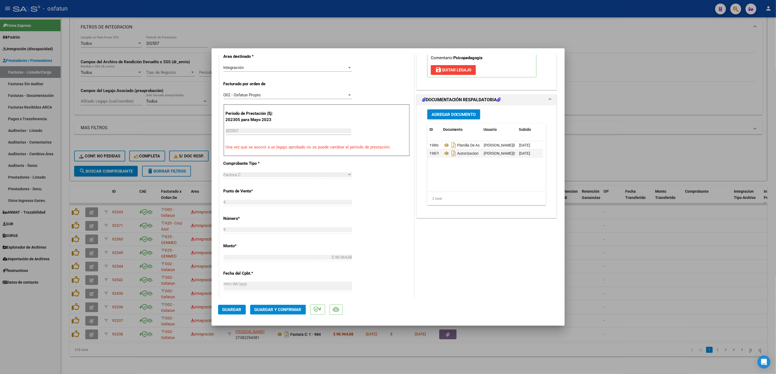
scroll to position [41, 0]
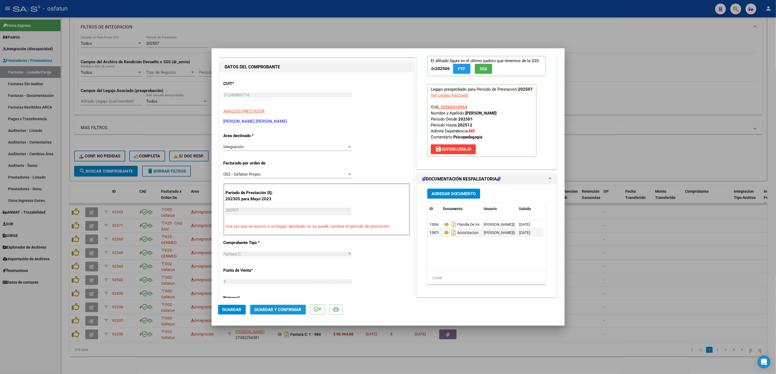
click at [294, 308] on span "Guardar y Confirmar" at bounding box center [277, 309] width 47 height 5
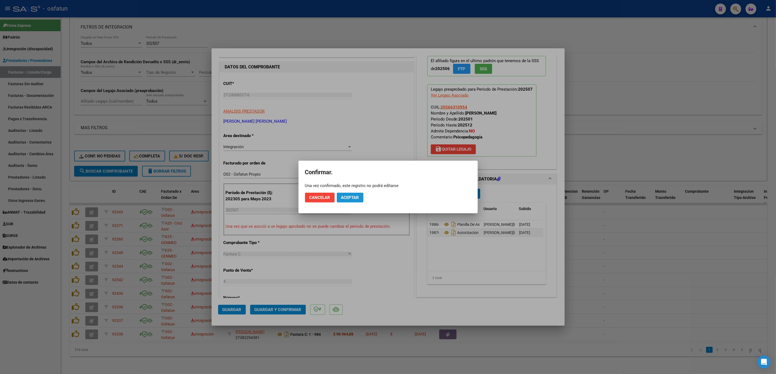
click at [345, 200] on span "Aceptar" at bounding box center [350, 197] width 18 height 5
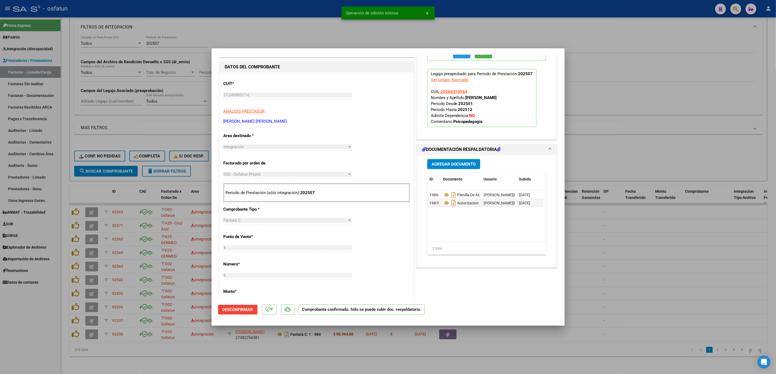
click at [284, 40] on div at bounding box center [388, 187] width 776 height 374
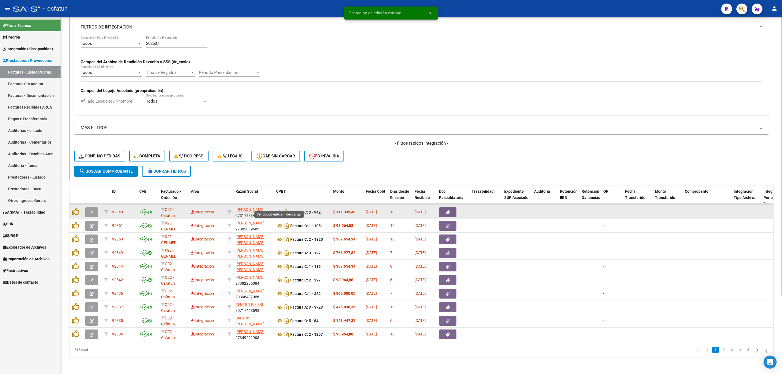
click at [279, 209] on icon at bounding box center [279, 212] width 7 height 7
click at [89, 207] on button "button" at bounding box center [91, 212] width 13 height 10
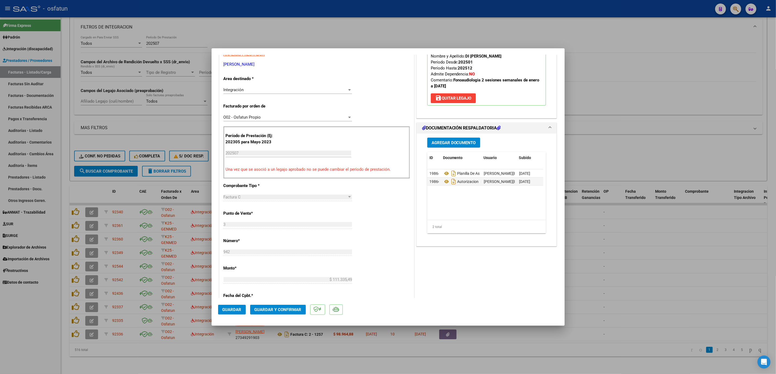
scroll to position [122, 0]
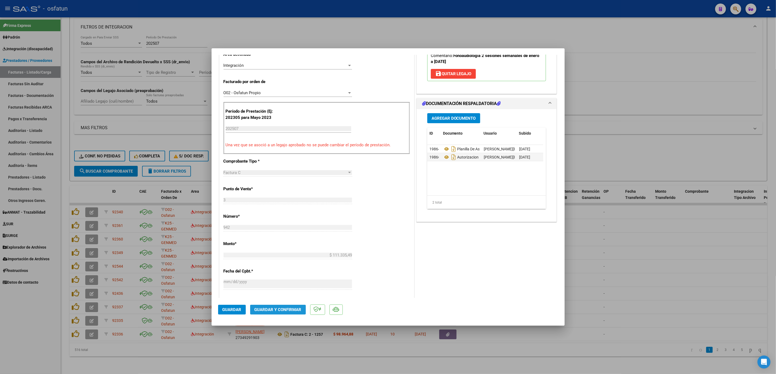
click at [288, 308] on span "Guardar y Confirmar" at bounding box center [277, 309] width 47 height 5
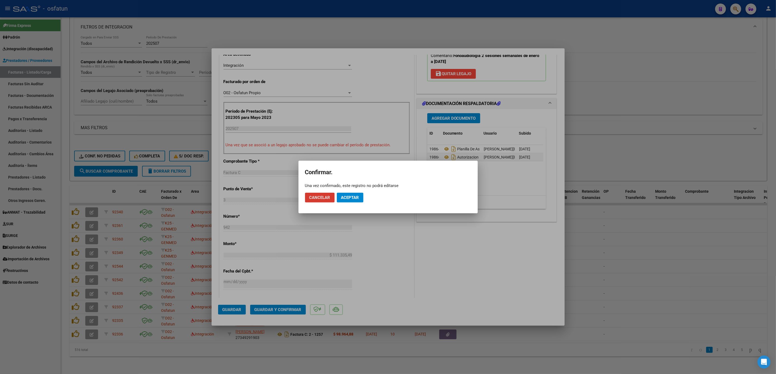
drag, startPoint x: 349, startPoint y: 194, endPoint x: 352, endPoint y: 186, distance: 9.1
click at [348, 194] on button "Aceptar" at bounding box center [350, 198] width 27 height 10
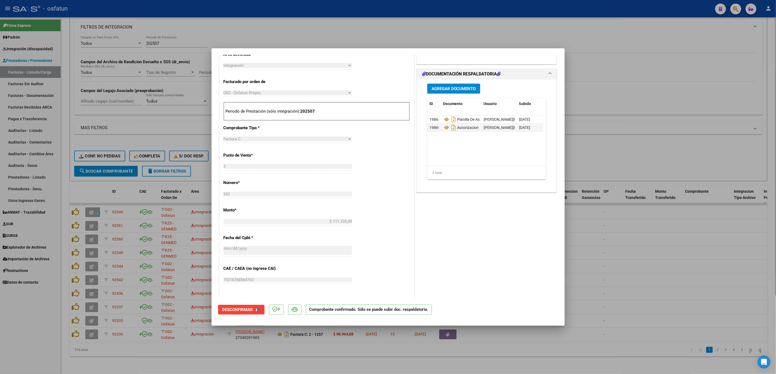
drag, startPoint x: 388, startPoint y: 29, endPoint x: 385, endPoint y: 29, distance: 3.3
click at [386, 29] on div at bounding box center [388, 187] width 776 height 374
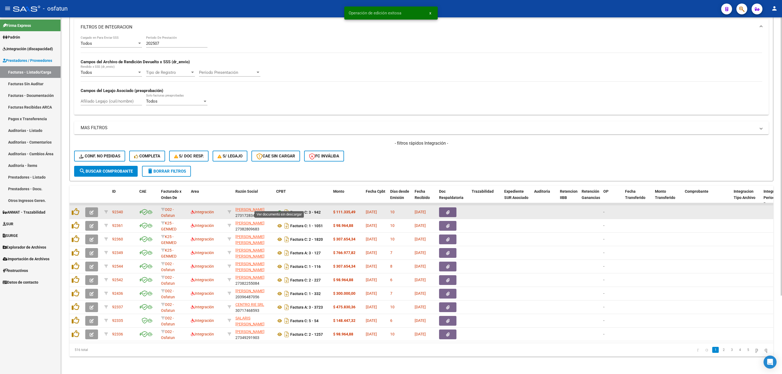
click at [279, 209] on icon at bounding box center [279, 212] width 7 height 7
click at [90, 210] on icon "button" at bounding box center [92, 212] width 4 height 4
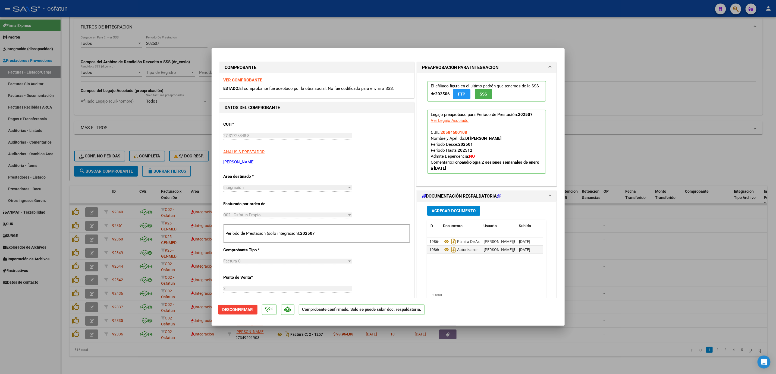
drag, startPoint x: 325, startPoint y: 352, endPoint x: 240, endPoint y: 279, distance: 111.9
click at [320, 349] on div at bounding box center [388, 187] width 776 height 374
type input "$ 0,00"
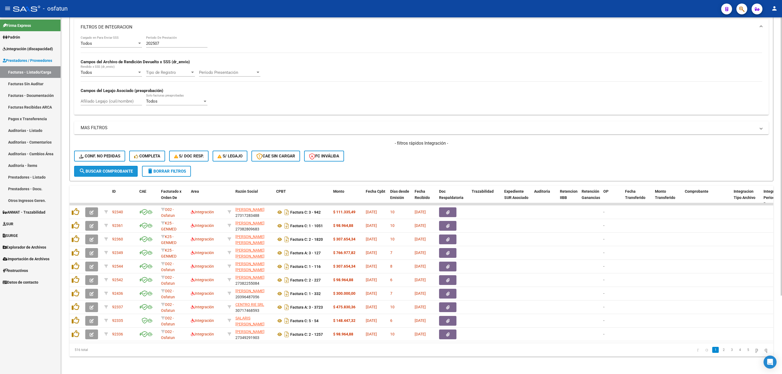
click at [127, 169] on span "search Buscar Comprobante" at bounding box center [106, 171] width 54 height 5
click at [107, 169] on span "search Buscar Comprobante" at bounding box center [106, 171] width 54 height 5
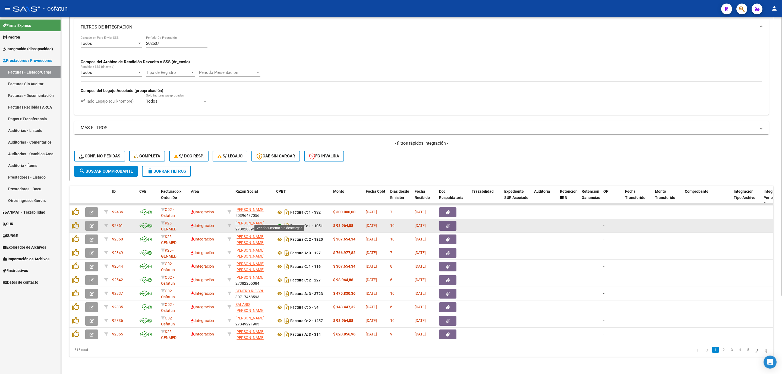
click at [278, 223] on icon at bounding box center [279, 226] width 7 height 7
click at [91, 224] on icon "button" at bounding box center [92, 226] width 4 height 4
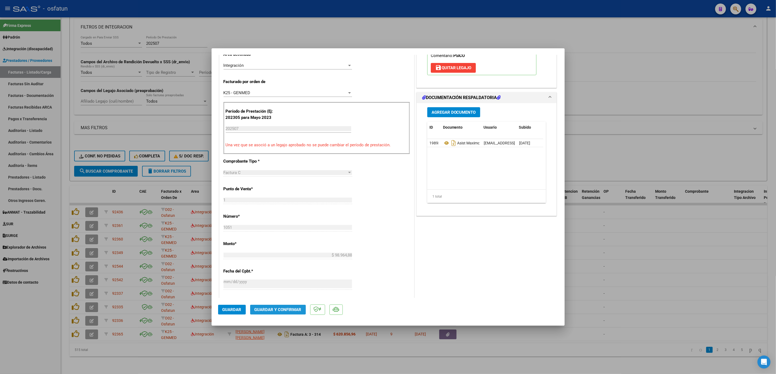
click at [283, 309] on span "Guardar y Confirmar" at bounding box center [277, 309] width 47 height 5
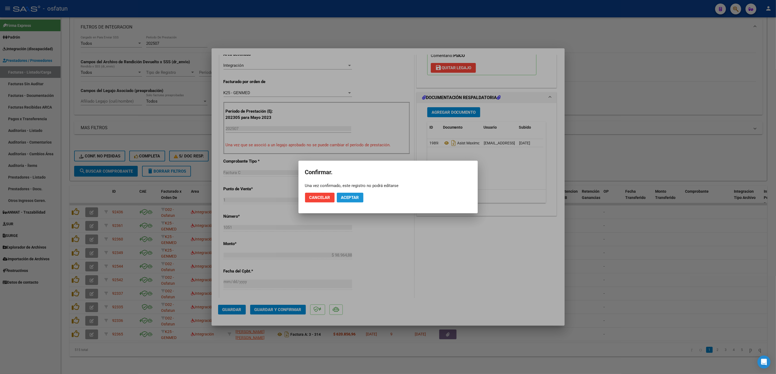
click at [343, 197] on span "Aceptar" at bounding box center [350, 197] width 18 height 5
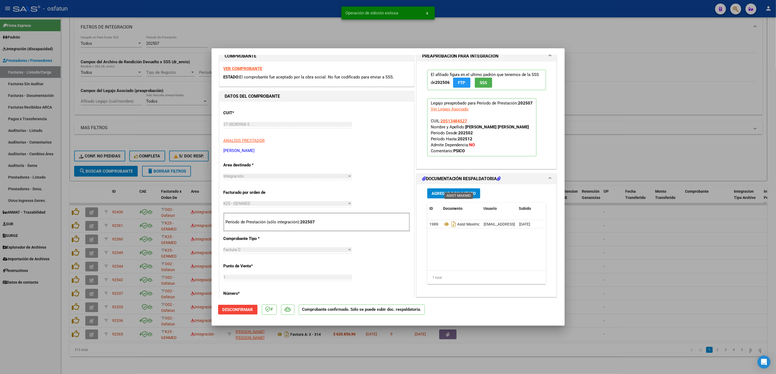
scroll to position [0, 0]
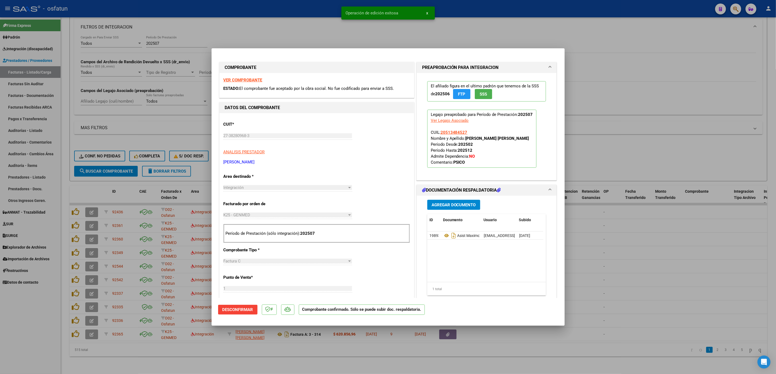
click at [657, 257] on div at bounding box center [388, 187] width 776 height 374
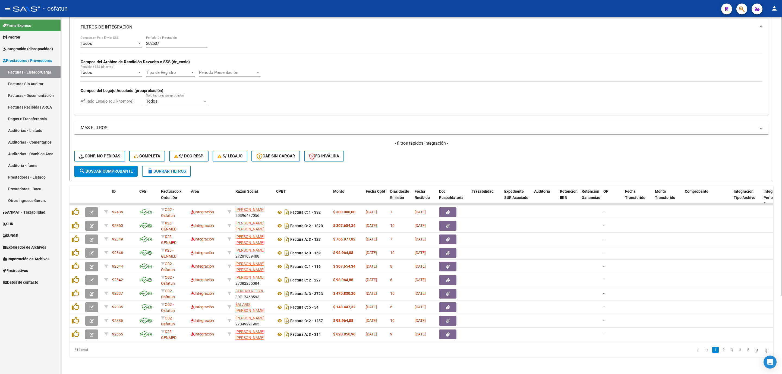
click at [95, 167] on button "search Buscar Comprobante" at bounding box center [106, 171] width 64 height 11
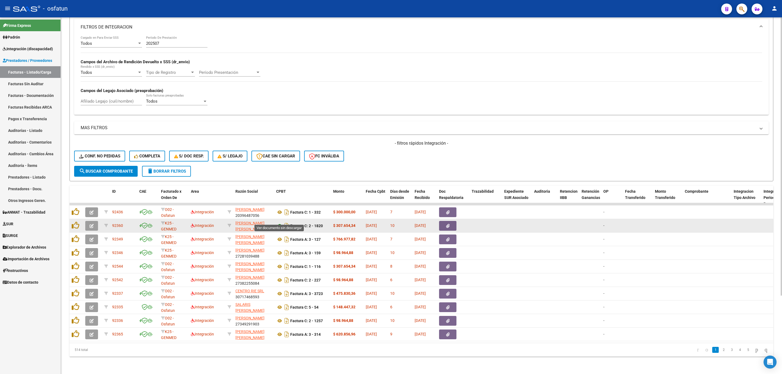
click at [278, 223] on icon at bounding box center [279, 226] width 7 height 7
click at [88, 222] on button "button" at bounding box center [91, 226] width 13 height 10
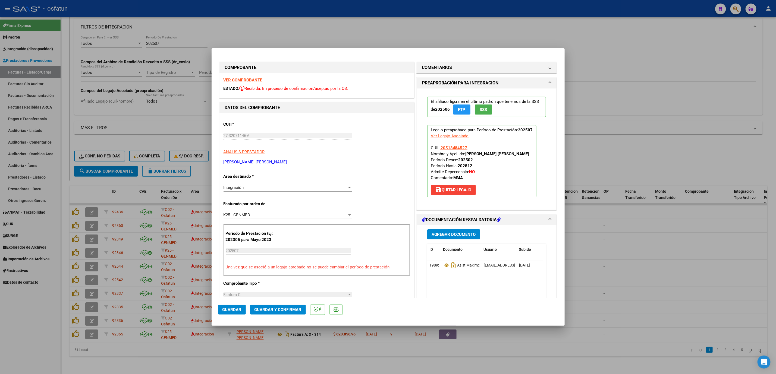
click at [281, 309] on span "Guardar y Confirmar" at bounding box center [277, 309] width 47 height 5
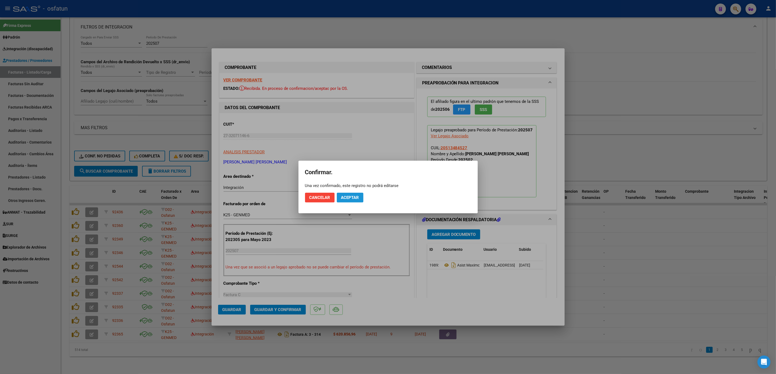
click at [355, 198] on span "Aceptar" at bounding box center [350, 197] width 18 height 5
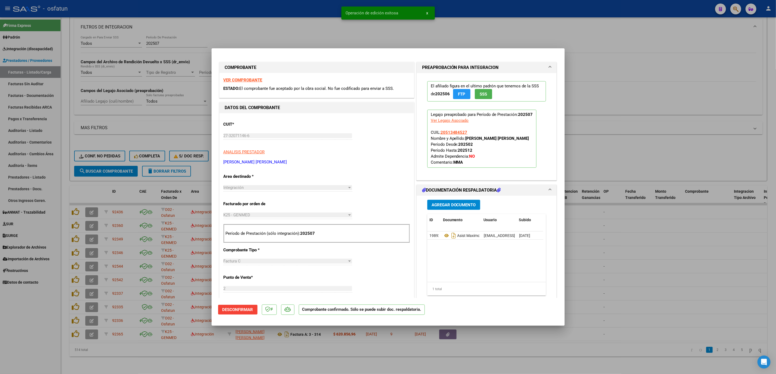
click at [579, 262] on div at bounding box center [388, 187] width 776 height 374
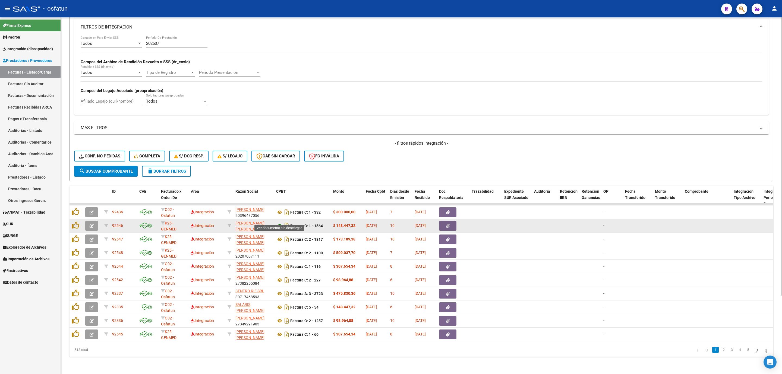
click at [279, 223] on icon at bounding box center [279, 226] width 7 height 7
click at [94, 221] on button "button" at bounding box center [91, 226] width 13 height 10
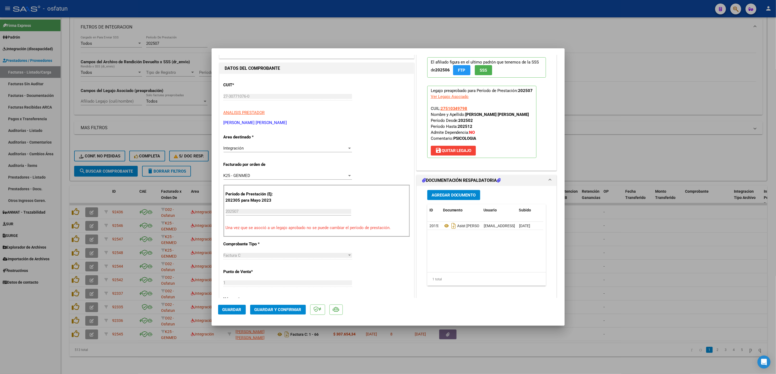
scroll to position [41, 0]
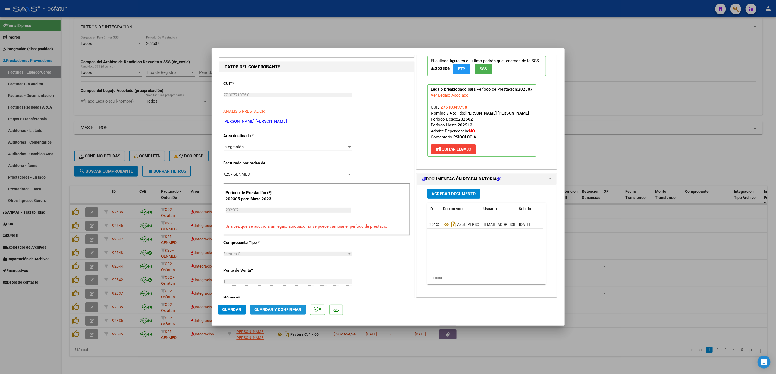
click at [273, 312] on button "Guardar y Confirmar" at bounding box center [278, 310] width 56 height 10
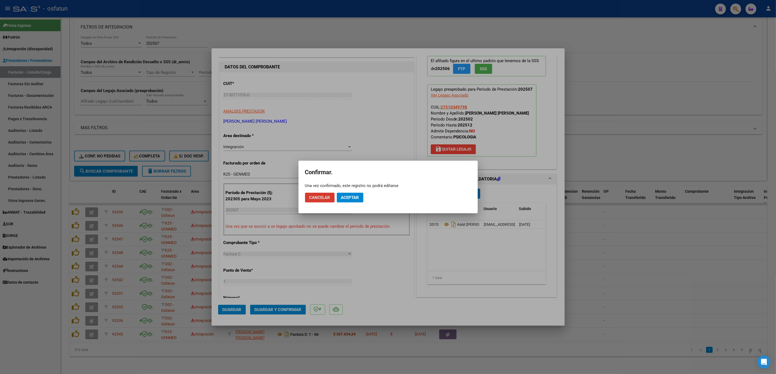
click at [352, 204] on mat-dialog-actions "Cancelar Aceptar" at bounding box center [388, 197] width 166 height 18
click at [352, 193] on button "Aceptar" at bounding box center [350, 198] width 27 height 10
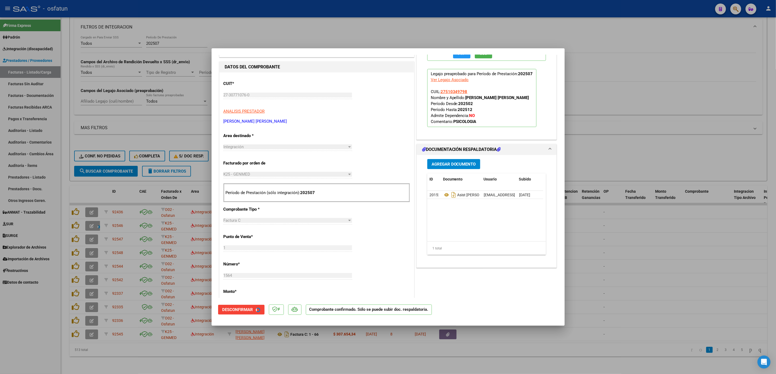
click at [683, 228] on div at bounding box center [388, 187] width 776 height 374
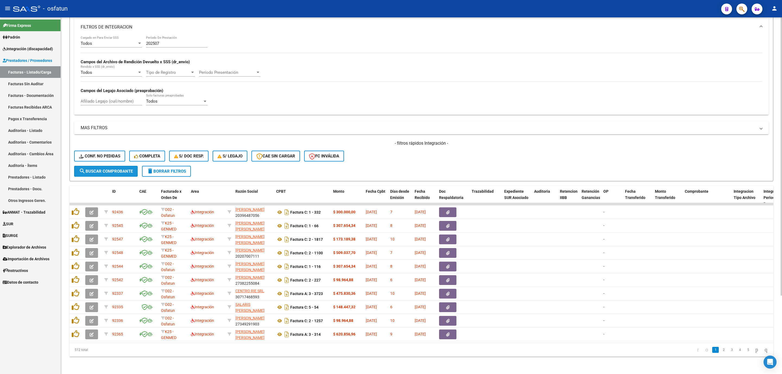
click at [112, 169] on span "search Buscar Comprobante" at bounding box center [106, 171] width 54 height 5
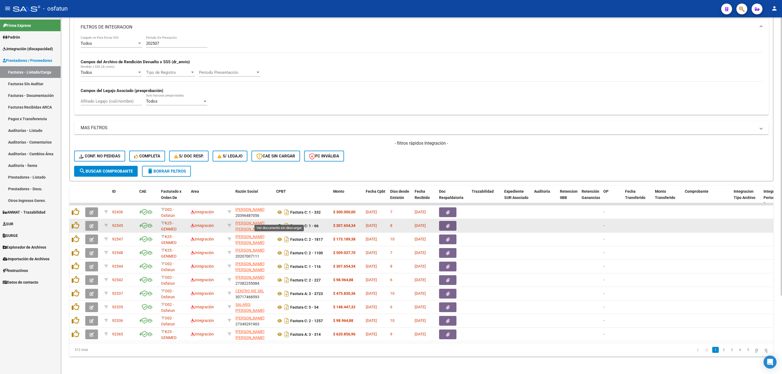
click at [280, 223] on icon at bounding box center [279, 226] width 7 height 7
click at [92, 223] on span "button" at bounding box center [92, 225] width 4 height 5
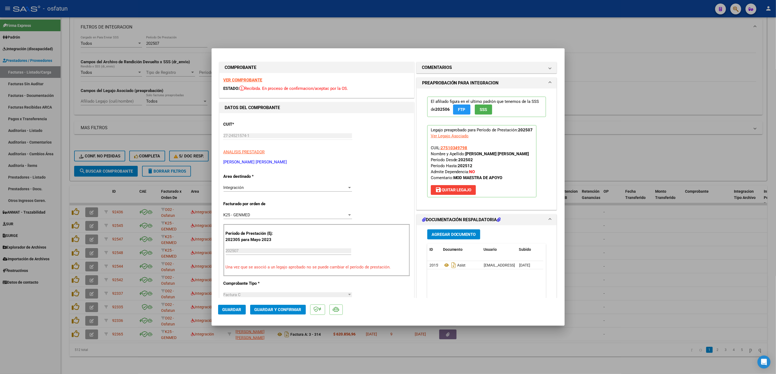
drag, startPoint x: 277, startPoint y: 316, endPoint x: 280, endPoint y: 311, distance: 6.3
click at [279, 314] on mat-dialog-actions "Guardar Guardar y Confirmar" at bounding box center [388, 308] width 340 height 21
click at [280, 308] on span "Guardar y Confirmar" at bounding box center [277, 309] width 47 height 5
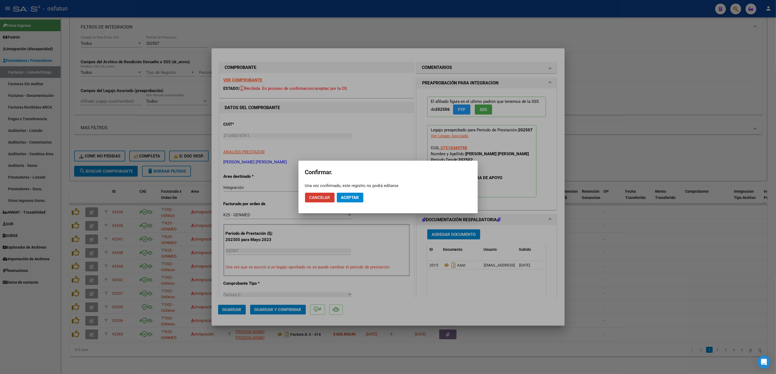
click at [355, 200] on span "Aceptar" at bounding box center [350, 197] width 18 height 5
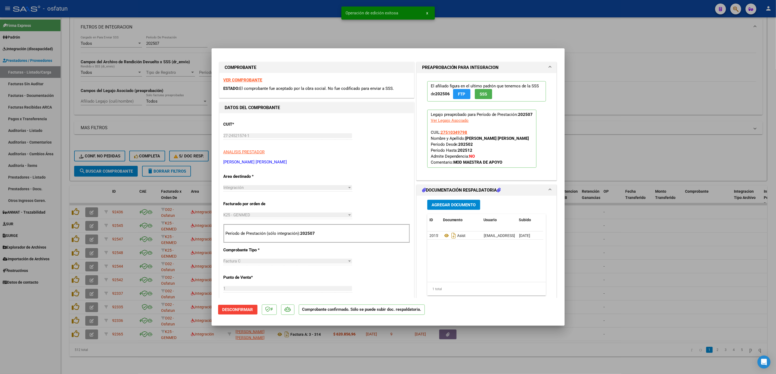
click at [645, 255] on div at bounding box center [388, 187] width 776 height 374
type input "$ 0,00"
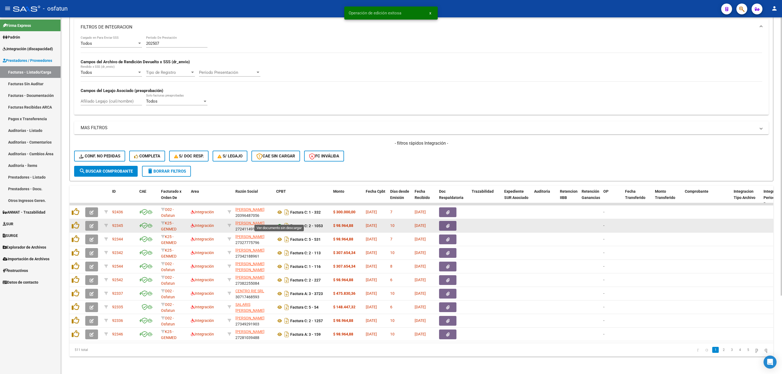
click at [280, 223] on icon at bounding box center [279, 226] width 7 height 7
click at [91, 224] on icon "button" at bounding box center [92, 226] width 4 height 4
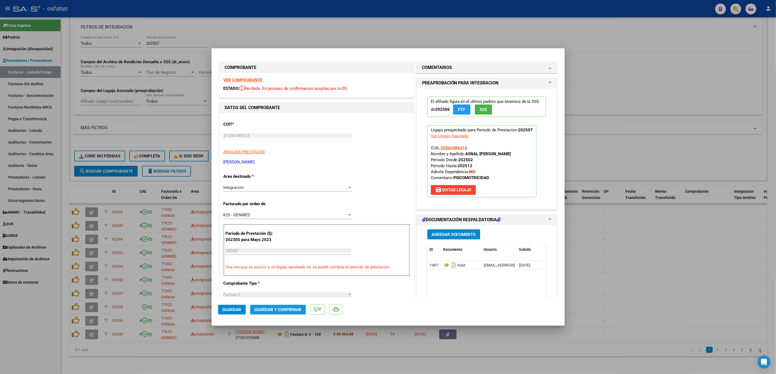
click at [275, 307] on span "Guardar y Confirmar" at bounding box center [277, 309] width 47 height 5
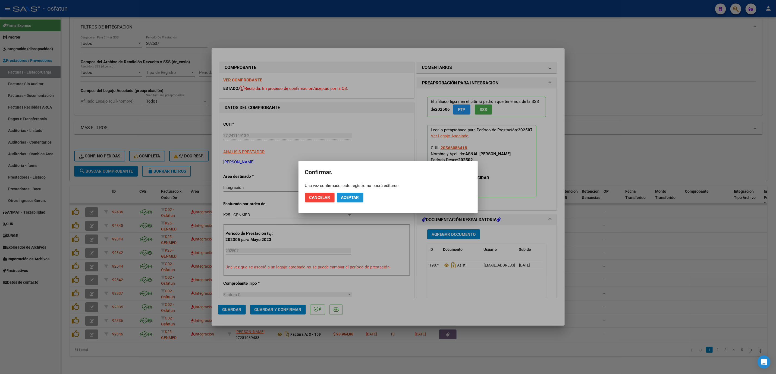
click at [352, 200] on button "Aceptar" at bounding box center [350, 198] width 27 height 10
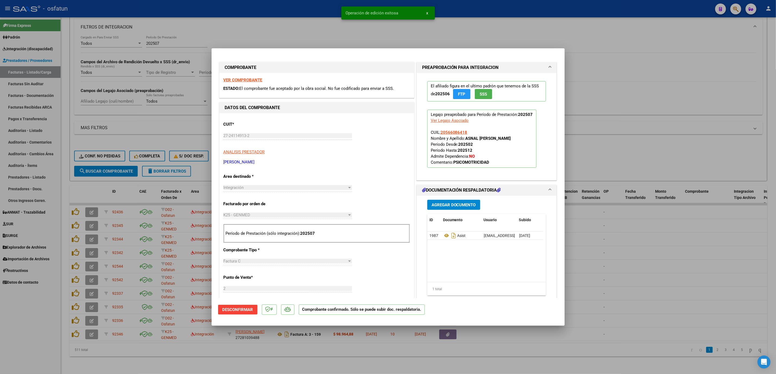
click at [629, 252] on div at bounding box center [388, 187] width 776 height 374
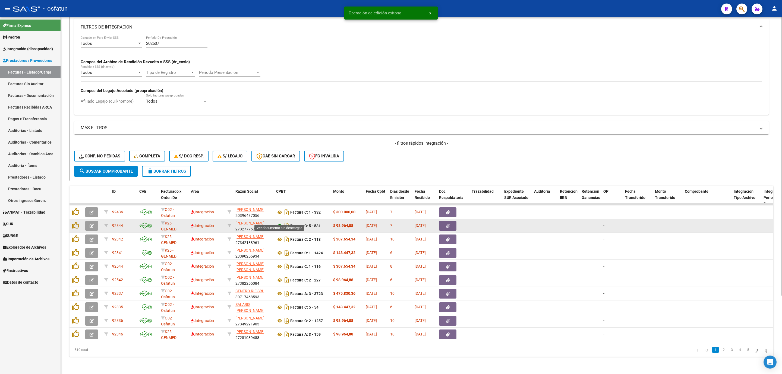
click at [280, 223] on icon at bounding box center [279, 226] width 7 height 7
click at [89, 221] on button "button" at bounding box center [91, 226] width 13 height 10
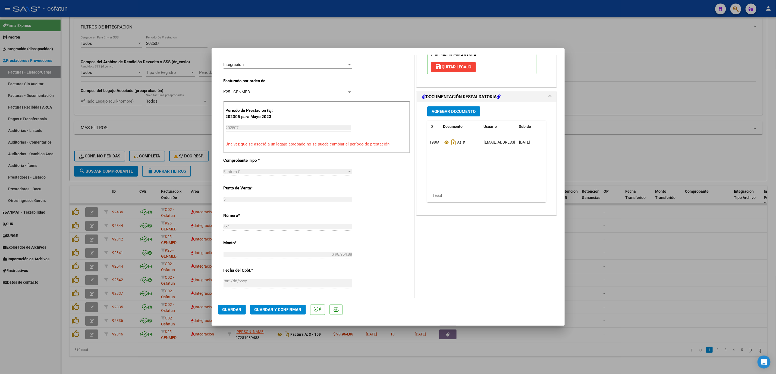
scroll to position [163, 0]
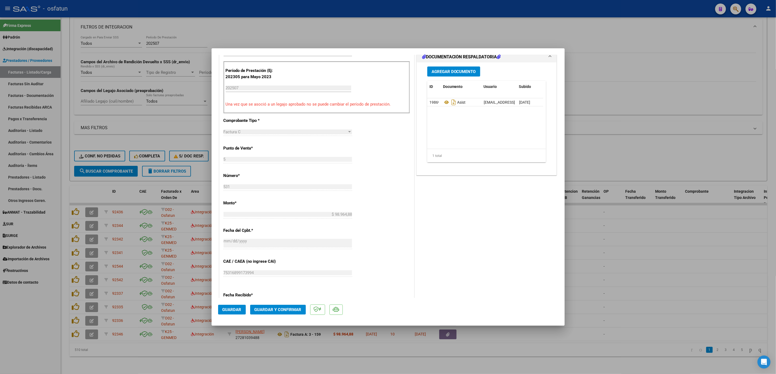
click at [281, 310] on span "Guardar y Confirmar" at bounding box center [277, 309] width 47 height 5
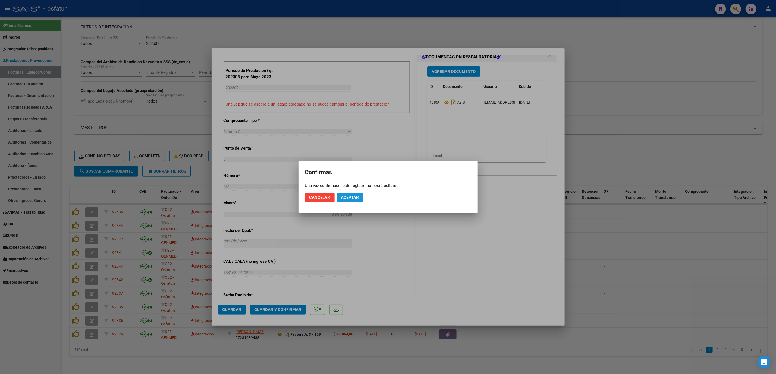
click at [352, 200] on span "Aceptar" at bounding box center [350, 197] width 18 height 5
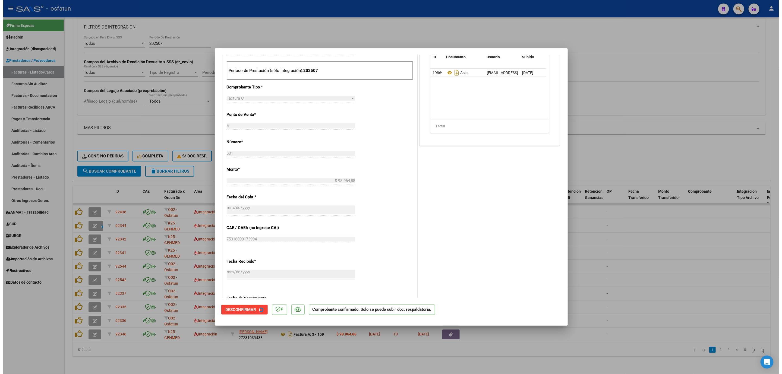
scroll to position [129, 0]
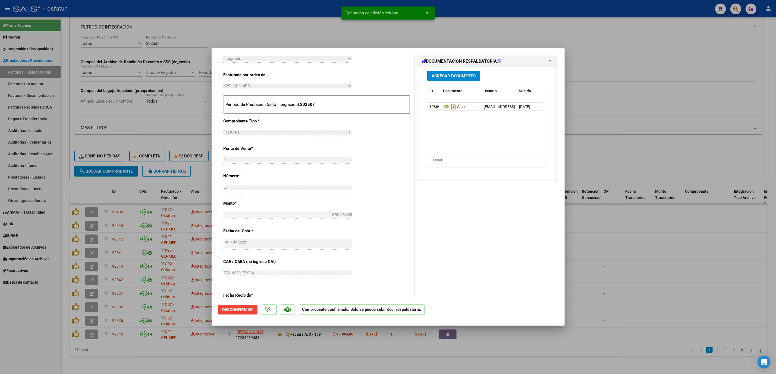
drag, startPoint x: 662, startPoint y: 221, endPoint x: 384, endPoint y: 221, distance: 278.1
click at [662, 221] on div at bounding box center [388, 187] width 776 height 374
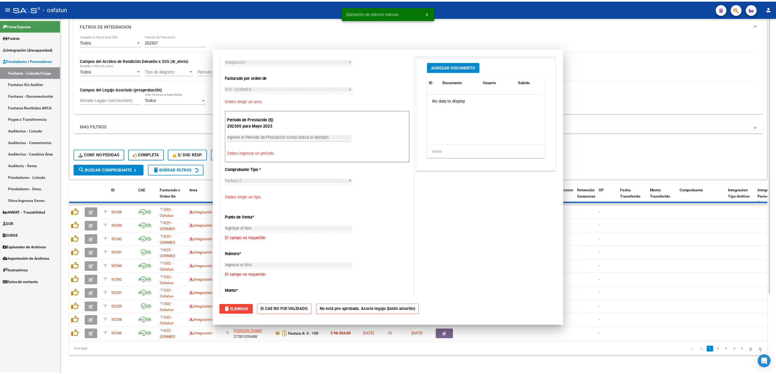
scroll to position [0, 0]
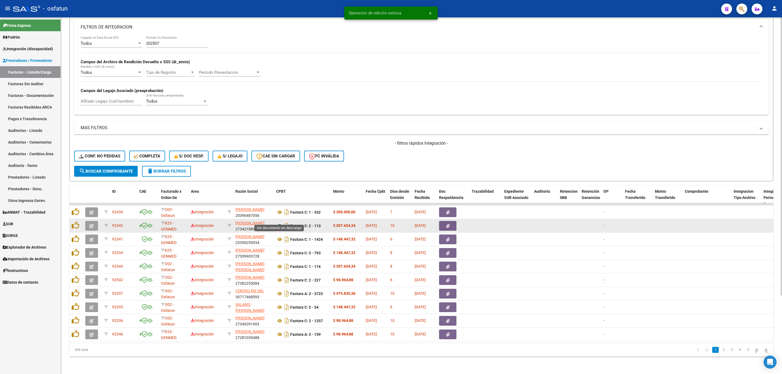
click at [279, 223] on icon at bounding box center [279, 226] width 7 height 7
click at [88, 222] on button "button" at bounding box center [91, 226] width 13 height 10
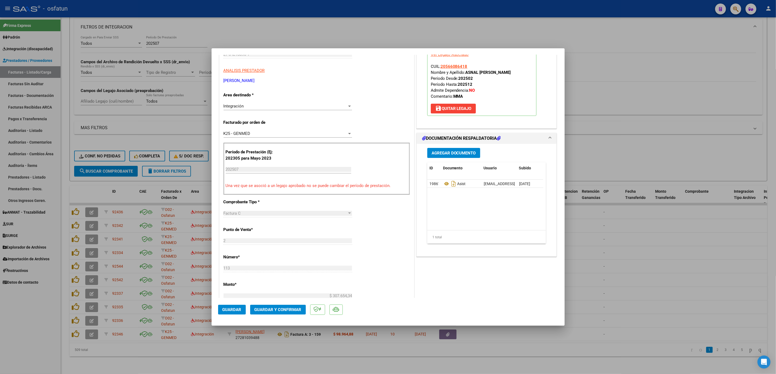
scroll to position [163, 0]
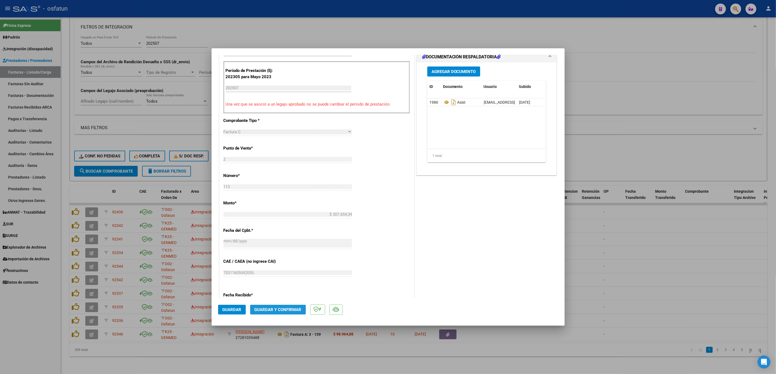
click at [281, 307] on span "Guardar y Confirmar" at bounding box center [277, 309] width 47 height 5
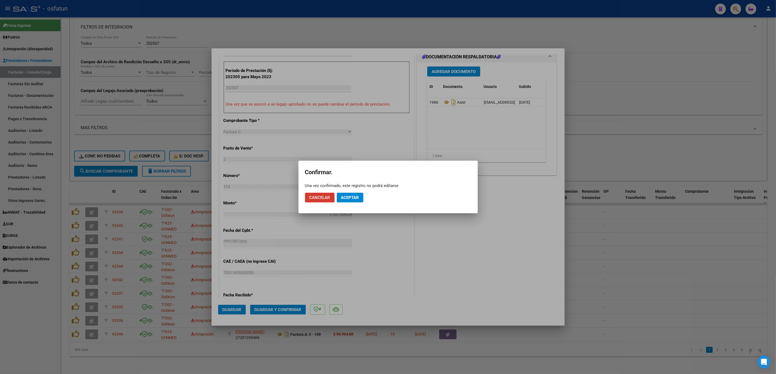
click at [355, 198] on span "Aceptar" at bounding box center [350, 197] width 18 height 5
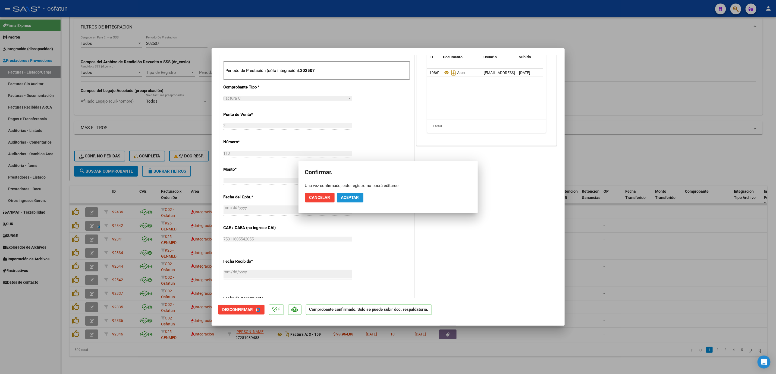
scroll to position [129, 0]
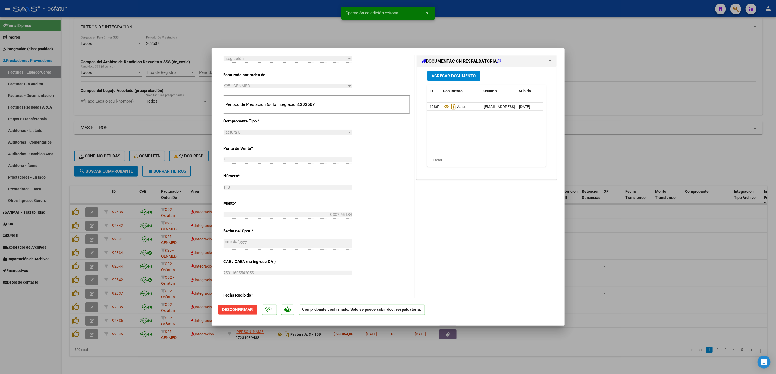
click at [631, 274] on div at bounding box center [388, 187] width 776 height 374
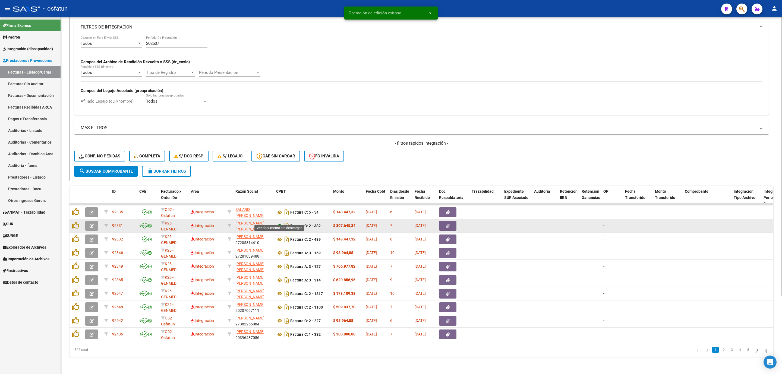
click at [278, 223] on icon at bounding box center [279, 226] width 7 height 7
click at [95, 221] on button "button" at bounding box center [91, 226] width 13 height 10
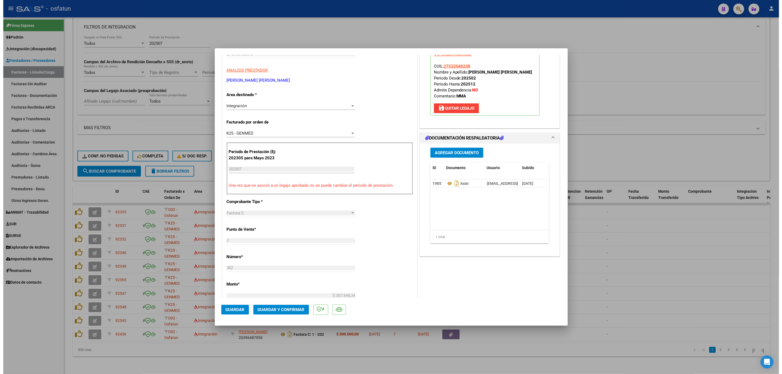
scroll to position [122, 0]
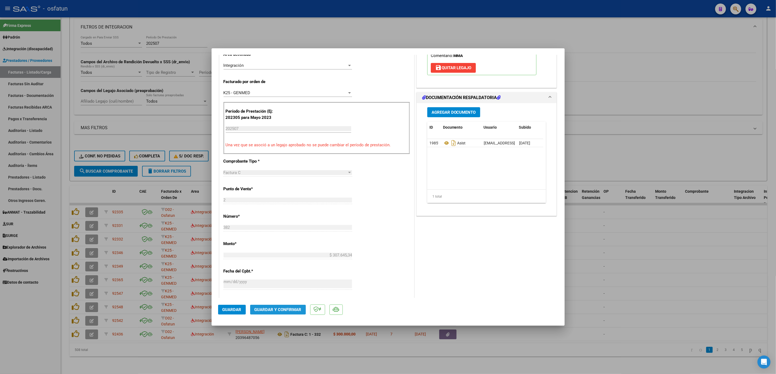
click at [282, 311] on span "Guardar y Confirmar" at bounding box center [277, 309] width 47 height 5
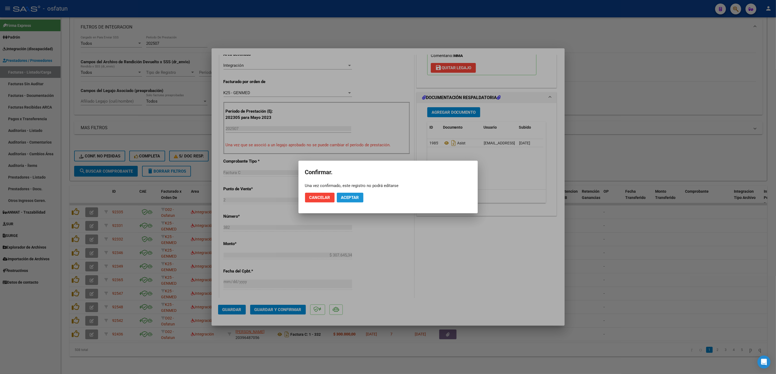
click at [355, 200] on span "Aceptar" at bounding box center [350, 197] width 18 height 5
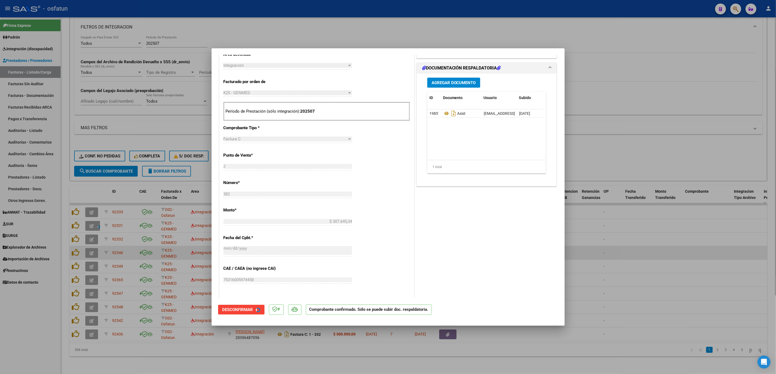
click at [712, 251] on div at bounding box center [388, 187] width 776 height 374
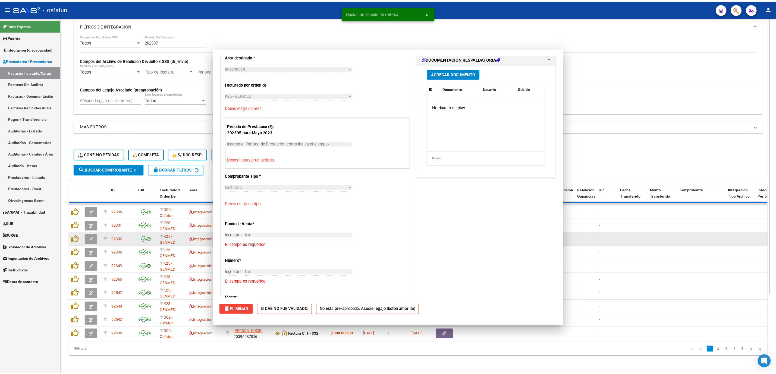
scroll to position [0, 0]
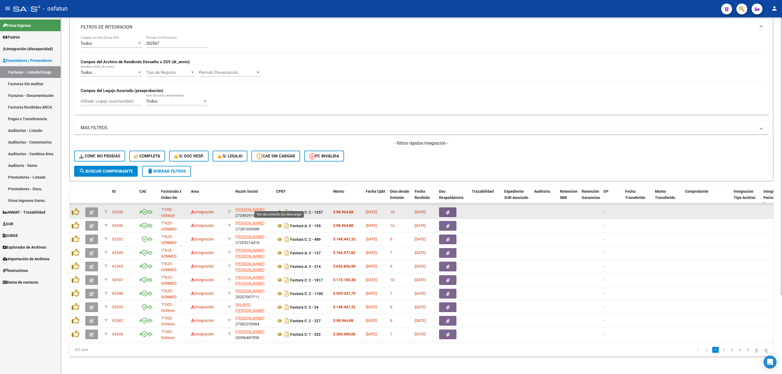
click at [279, 209] on icon at bounding box center [279, 212] width 7 height 7
click at [90, 209] on button "button" at bounding box center [91, 212] width 13 height 10
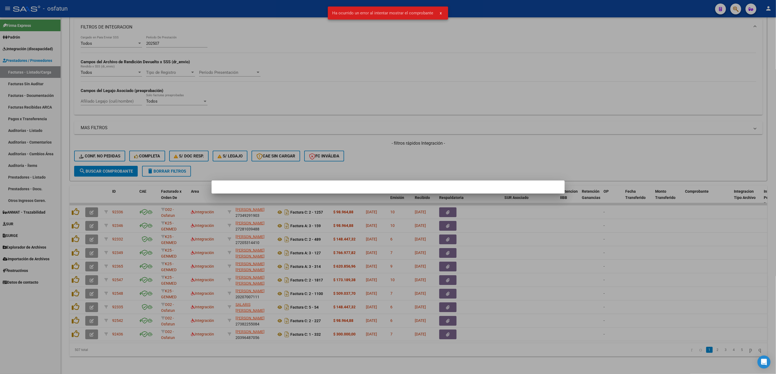
click at [337, 152] on div at bounding box center [388, 187] width 776 height 374
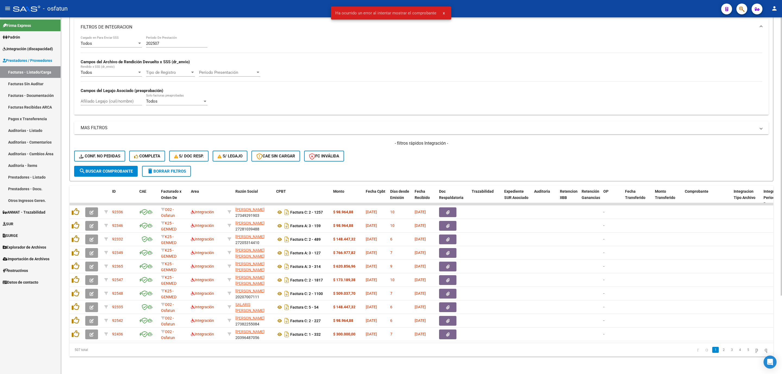
click at [97, 169] on span "search Buscar Comprobante" at bounding box center [106, 171] width 54 height 5
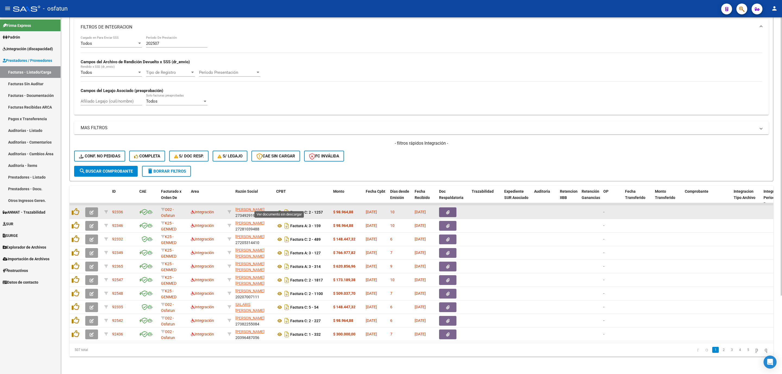
click at [279, 209] on icon at bounding box center [279, 212] width 7 height 7
click at [92, 210] on icon "button" at bounding box center [92, 212] width 4 height 4
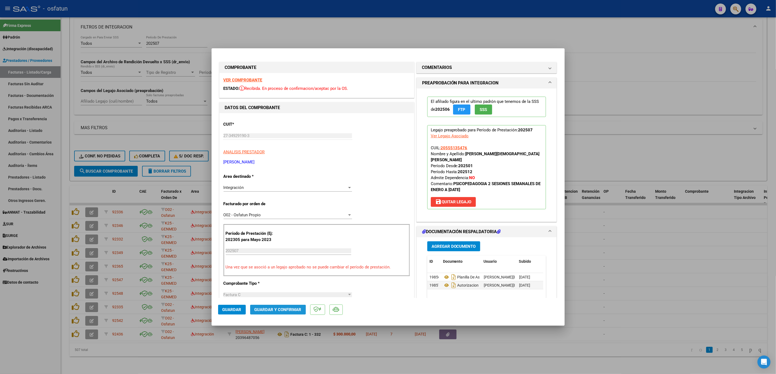
click at [273, 314] on button "Guardar y Confirmar" at bounding box center [278, 310] width 56 height 10
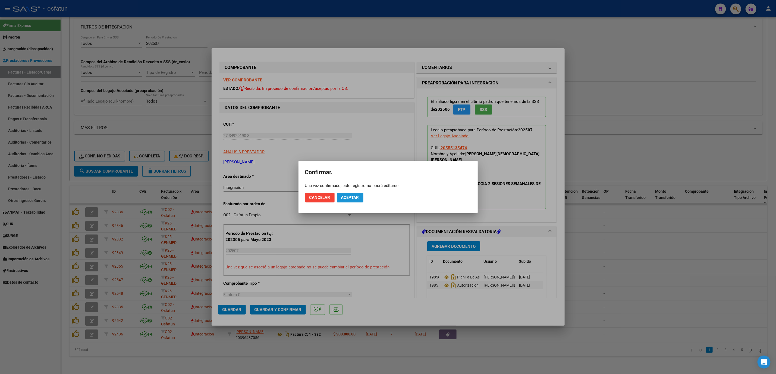
click at [347, 194] on button "Aceptar" at bounding box center [350, 198] width 27 height 10
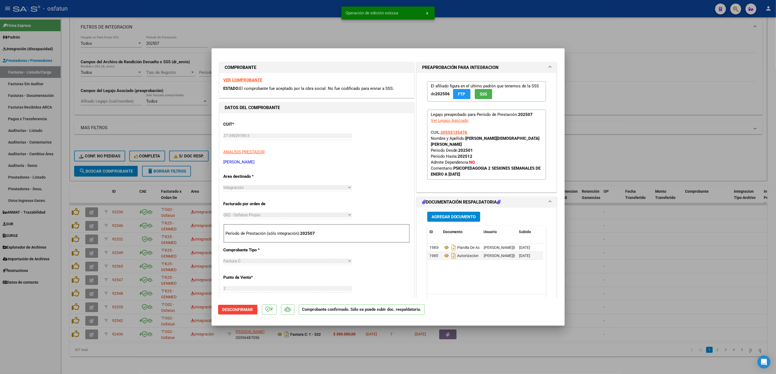
click at [607, 114] on div at bounding box center [388, 187] width 776 height 374
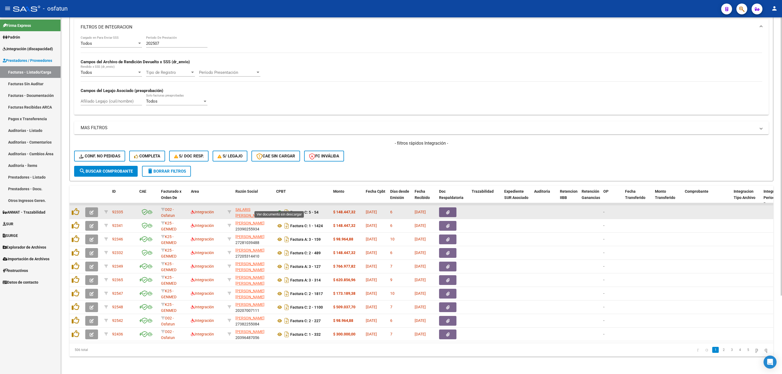
click at [281, 209] on icon at bounding box center [279, 212] width 7 height 7
click at [90, 210] on span "button" at bounding box center [92, 212] width 4 height 5
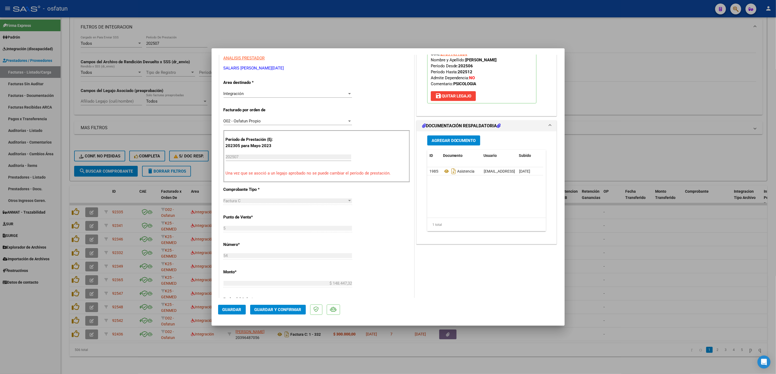
scroll to position [122, 0]
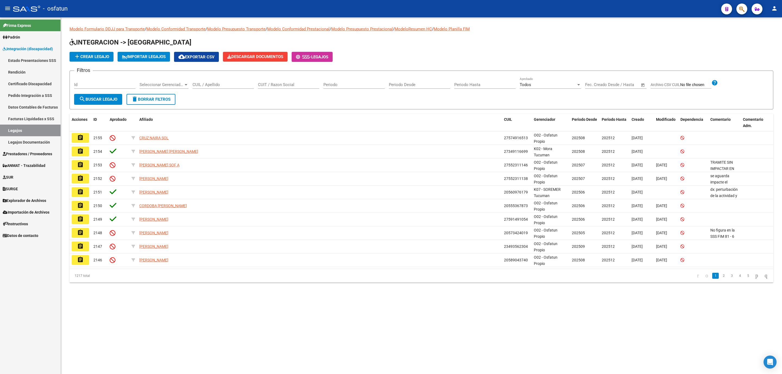
click at [228, 86] on input "CUIL / Apellido" at bounding box center [223, 84] width 61 height 5
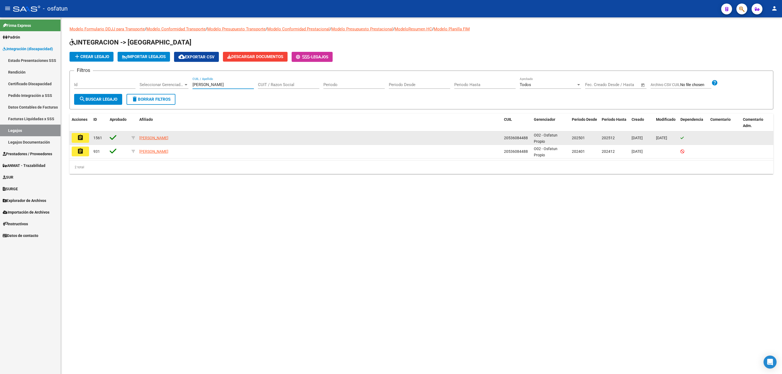
type input "[PERSON_NAME]"
click at [82, 135] on mat-icon "assignment" at bounding box center [80, 137] width 7 height 7
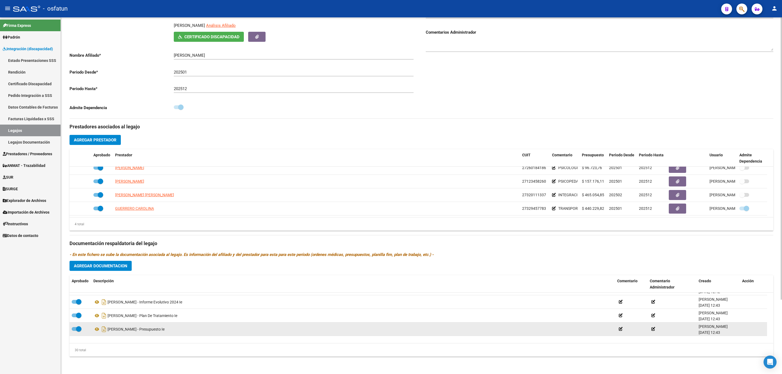
scroll to position [358, 0]
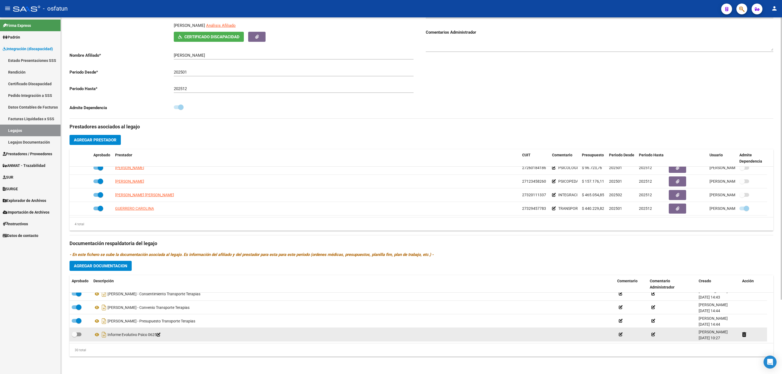
click at [78, 338] on datatable-body-cell at bounding box center [81, 334] width 22 height 13
click at [78, 337] on label at bounding box center [77, 334] width 10 height 7
click at [74, 337] on input "checkbox" at bounding box center [74, 336] width 0 height 0
checkbox input "true"
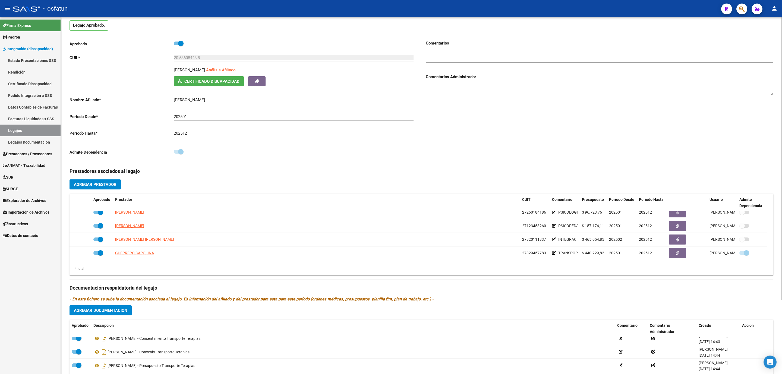
scroll to position [0, 0]
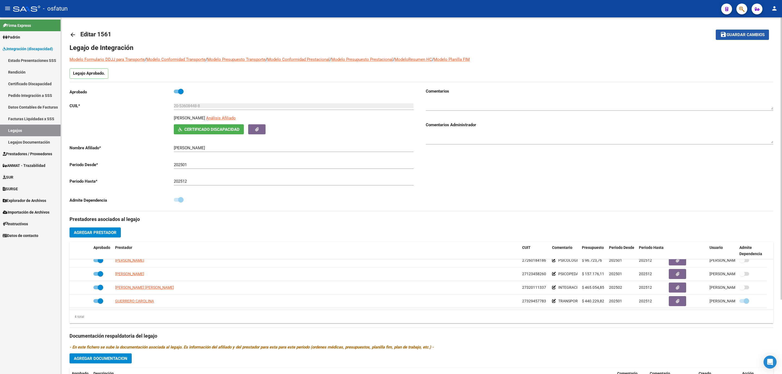
drag, startPoint x: 751, startPoint y: 32, endPoint x: 748, endPoint y: 33, distance: 3.6
click at [750, 33] on span "Guardar cambios" at bounding box center [746, 35] width 38 height 5
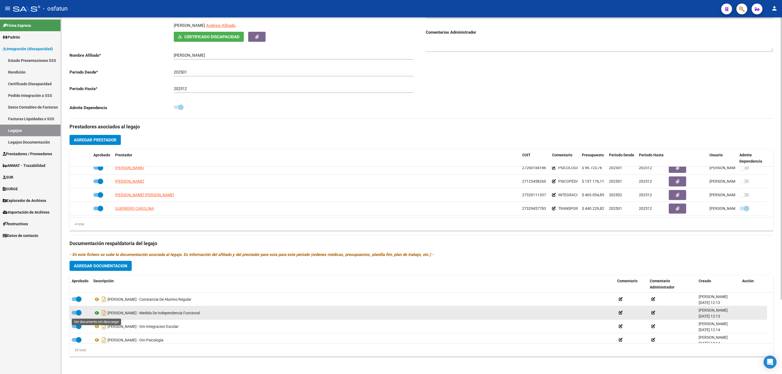
click at [97, 315] on icon at bounding box center [96, 313] width 7 height 7
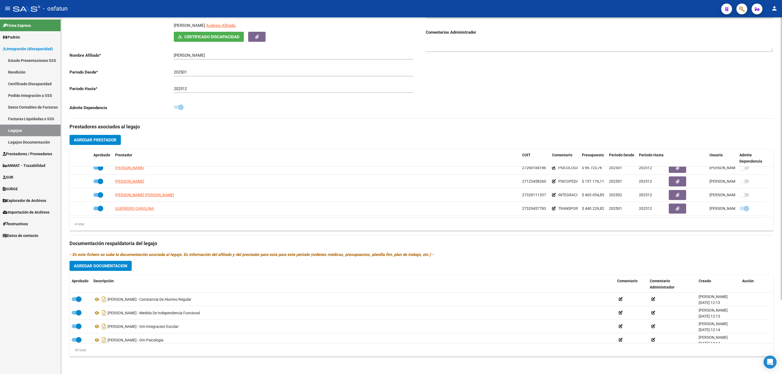
click at [482, 45] on textarea at bounding box center [600, 45] width 348 height 11
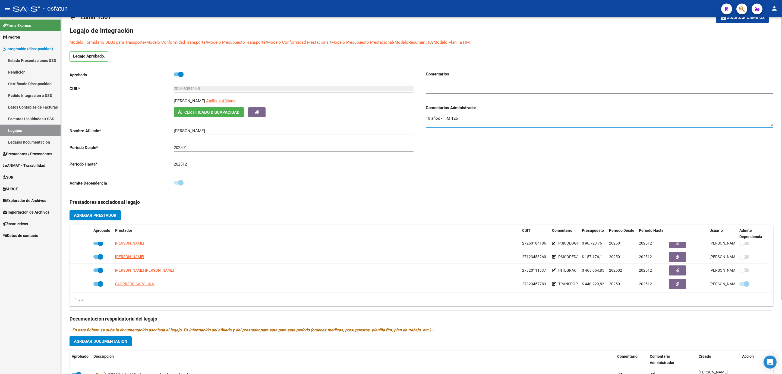
scroll to position [12, 0]
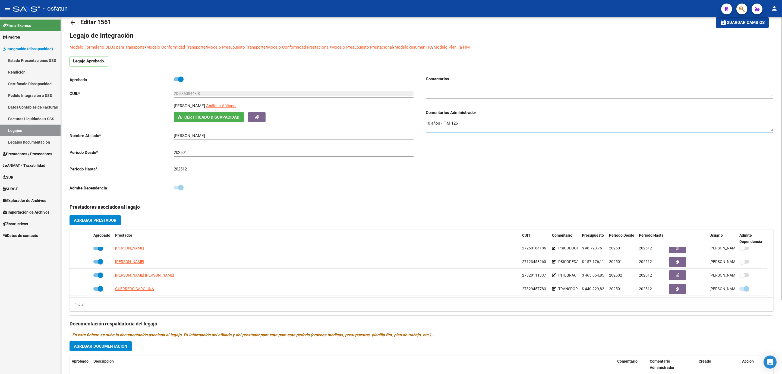
type textarea "10 años - FIM 126"
drag, startPoint x: 733, startPoint y: 25, endPoint x: 732, endPoint y: 29, distance: 3.5
click at [732, 25] on button "save Guardar cambios" at bounding box center [742, 22] width 53 height 10
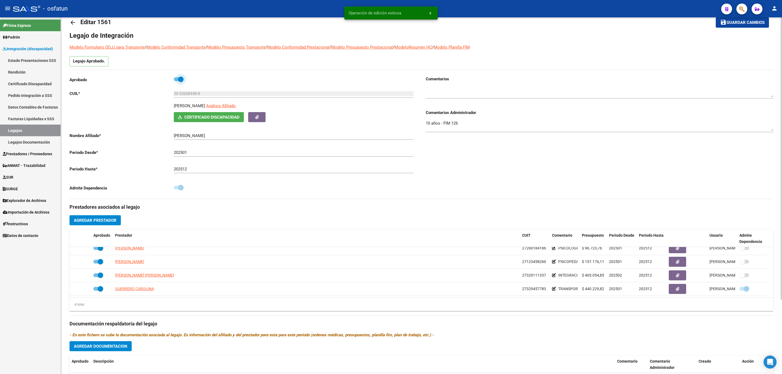
click at [178, 78] on span at bounding box center [180, 79] width 5 height 5
click at [177, 81] on input "checkbox" at bounding box center [176, 81] width 0 height 0
checkbox input "false"
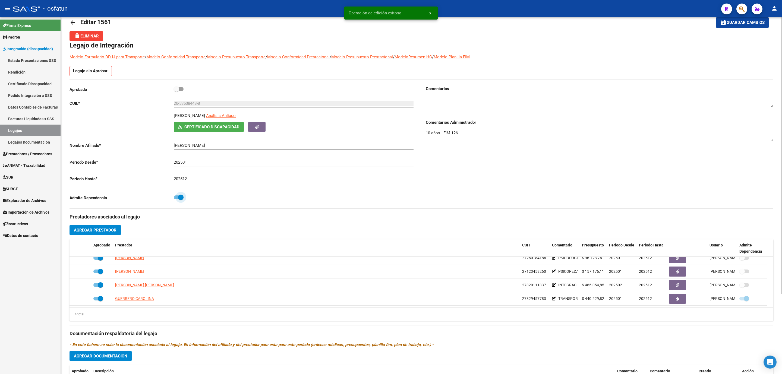
drag, startPoint x: 174, startPoint y: 200, endPoint x: 172, endPoint y: 206, distance: 7.0
click at [174, 199] on span at bounding box center [179, 198] width 10 height 4
click at [176, 200] on input "checkbox" at bounding box center [176, 199] width 0 height 0
checkbox input "false"
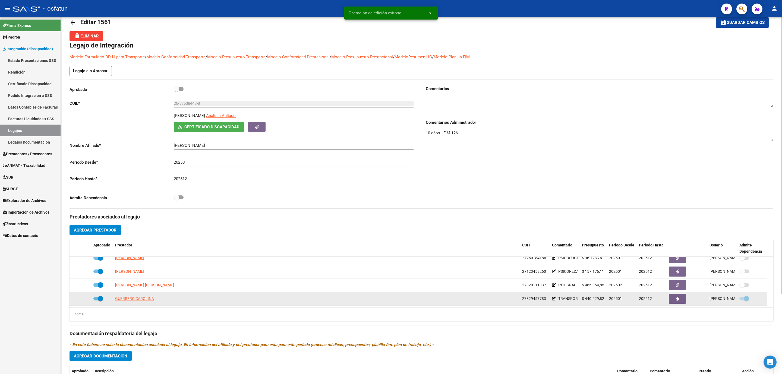
drag, startPoint x: 89, startPoint y: 300, endPoint x: 93, endPoint y: 299, distance: 4.5
click at [91, 300] on div "GUERRERO CAROLINA 27329457783 TRANSPORTE TERAPIAS $ 440.229,82 202501 202512 [P…" at bounding box center [419, 299] width 698 height 14
drag, startPoint x: 93, startPoint y: 299, endPoint x: 122, endPoint y: 303, distance: 29.4
click at [94, 299] on span at bounding box center [98, 299] width 10 height 4
click at [96, 301] on input "checkbox" at bounding box center [96, 301] width 0 height 0
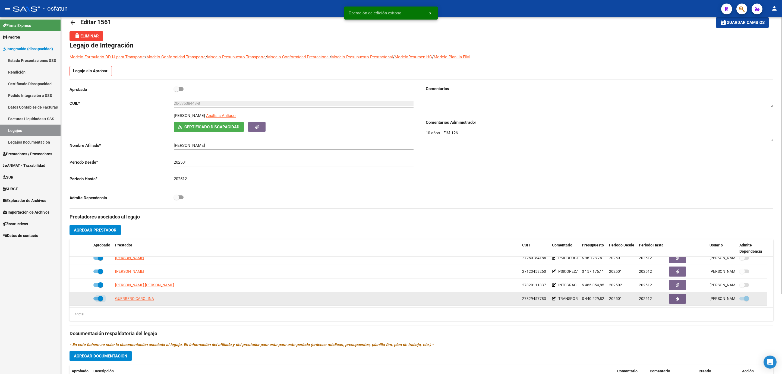
checkbox input "false"
click at [741, 299] on span at bounding box center [744, 299] width 10 height 4
click at [742, 301] on input "checkbox" at bounding box center [742, 301] width 0 height 0
checkbox input "false"
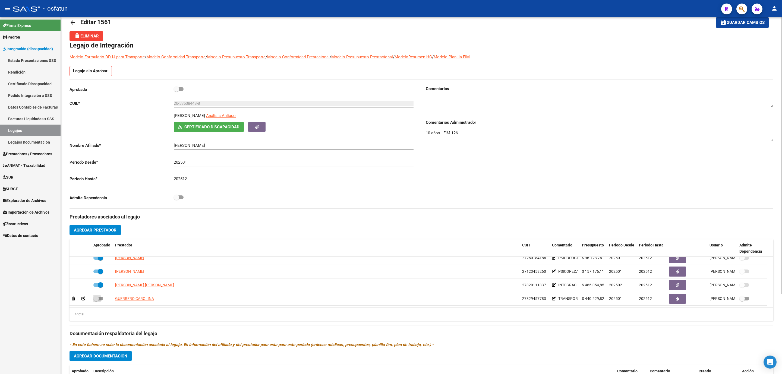
drag, startPoint x: 101, startPoint y: 301, endPoint x: 154, endPoint y: 181, distance: 131.1
click at [101, 301] on span at bounding box center [98, 299] width 10 height 4
click at [96, 301] on input "checkbox" at bounding box center [96, 301] width 0 height 0
checkbox input "true"
click at [182, 87] on label at bounding box center [179, 89] width 10 height 7
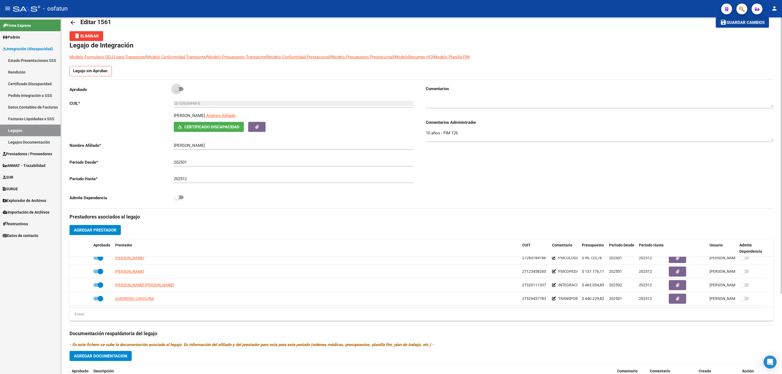
click at [177, 91] on input "checkbox" at bounding box center [176, 91] width 0 height 0
checkbox input "true"
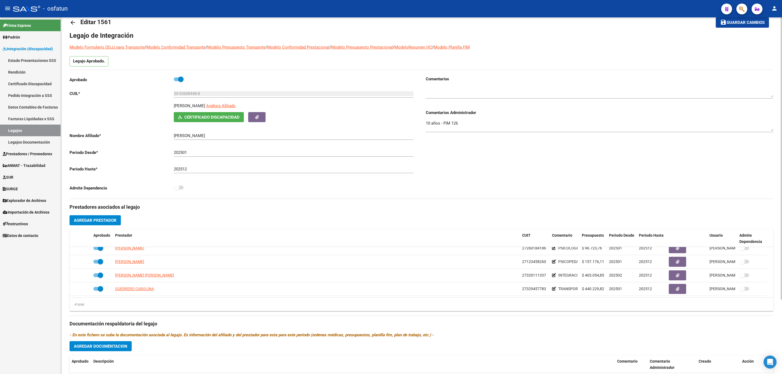
click at [730, 26] on button "save Guardar cambios" at bounding box center [742, 22] width 53 height 10
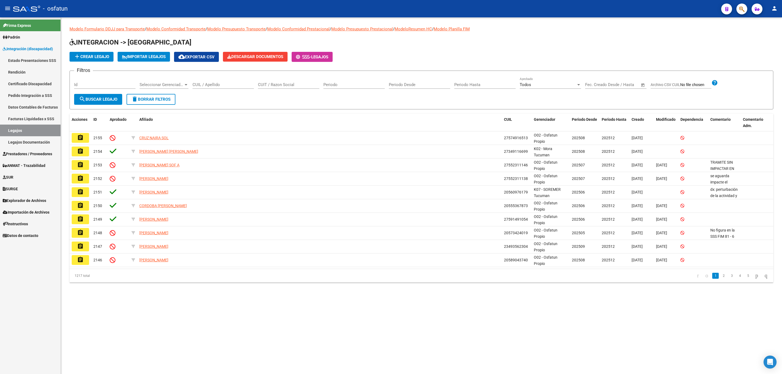
click at [27, 152] on span "Prestadores / Proveedores" at bounding box center [27, 154] width 49 height 6
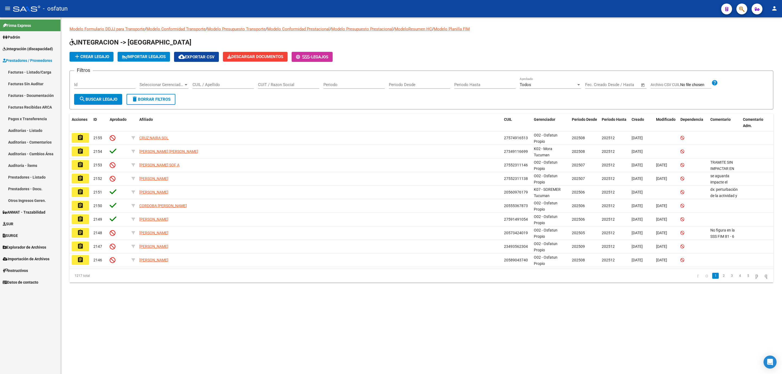
click at [42, 70] on link "Facturas - Listado/Carga" at bounding box center [30, 72] width 61 height 12
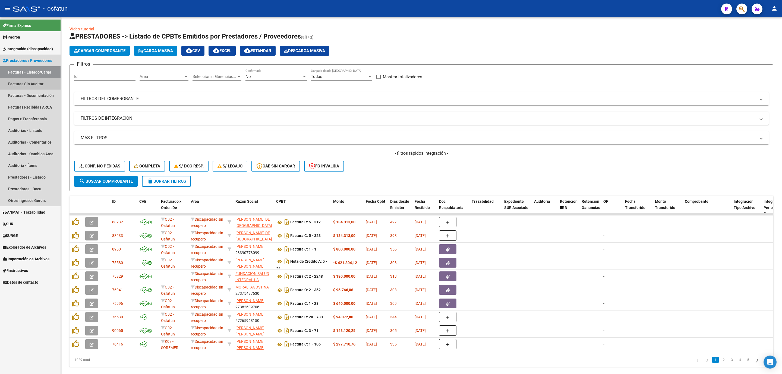
click at [39, 81] on link "Facturas Sin Auditar" at bounding box center [30, 84] width 61 height 12
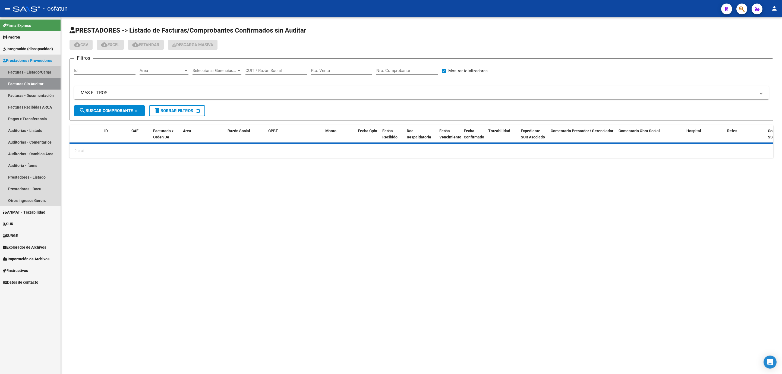
click at [35, 71] on link "Facturas - Listado/Carga" at bounding box center [30, 72] width 61 height 12
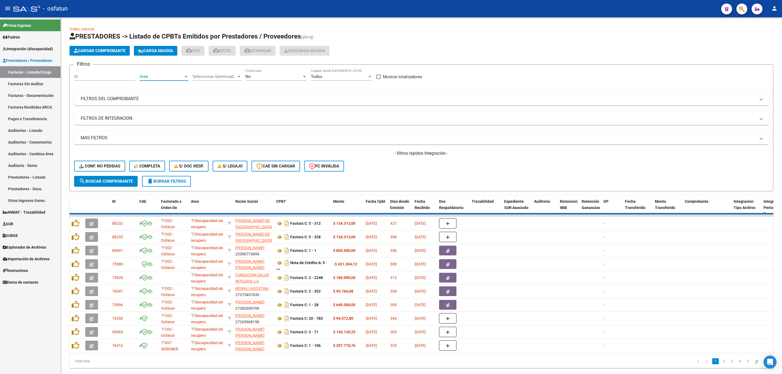
click at [154, 75] on span "Area" at bounding box center [162, 76] width 44 height 5
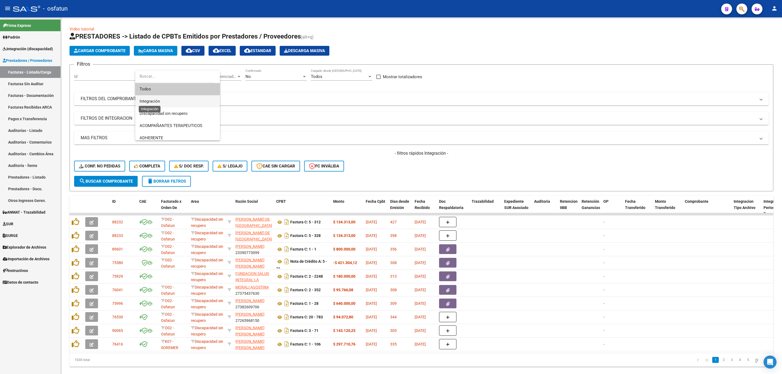
click at [152, 103] on span "Integración" at bounding box center [150, 101] width 20 height 5
click at [131, 116] on mat-panel-title "FILTROS DE INTEGRACION" at bounding box center [418, 118] width 675 height 6
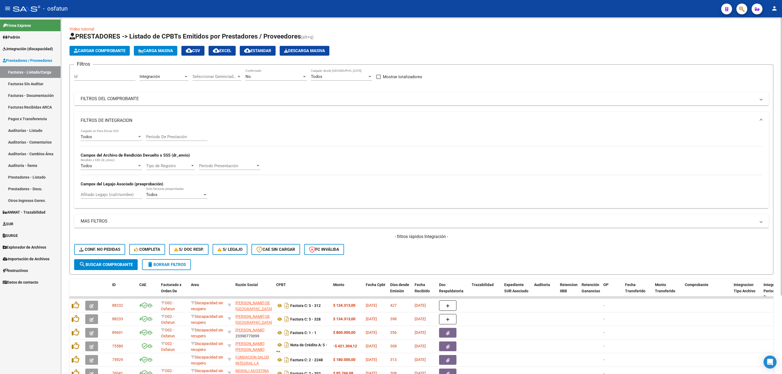
click at [166, 136] on input "Período De Prestación" at bounding box center [176, 136] width 61 height 5
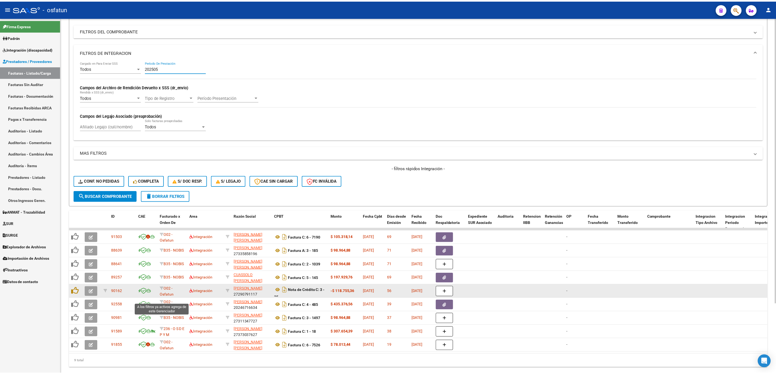
scroll to position [87, 0]
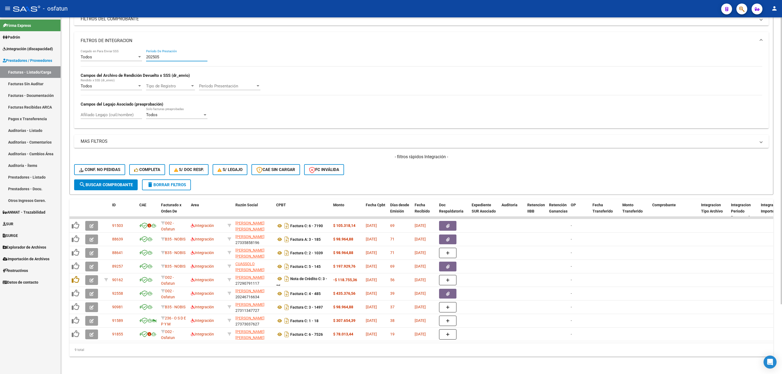
click at [166, 55] on input "202505" at bounding box center [176, 57] width 61 height 5
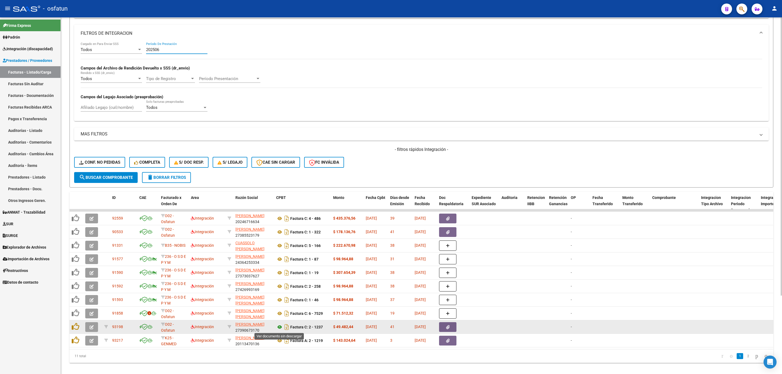
type input "202506"
click at [277, 328] on icon at bounding box center [279, 327] width 7 height 7
click at [93, 328] on icon "button" at bounding box center [92, 327] width 4 height 4
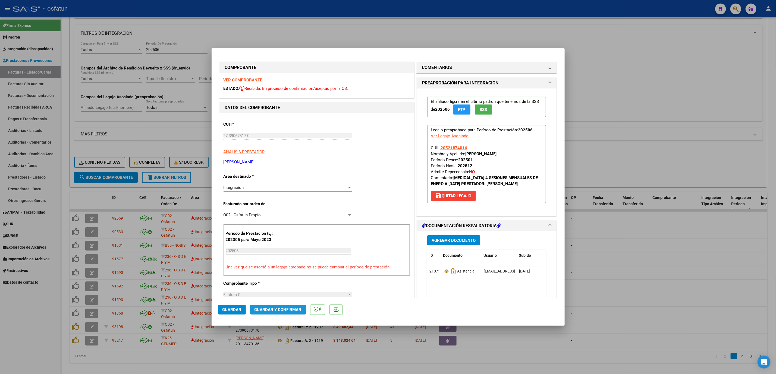
click at [271, 310] on span "Guardar y Confirmar" at bounding box center [277, 309] width 47 height 5
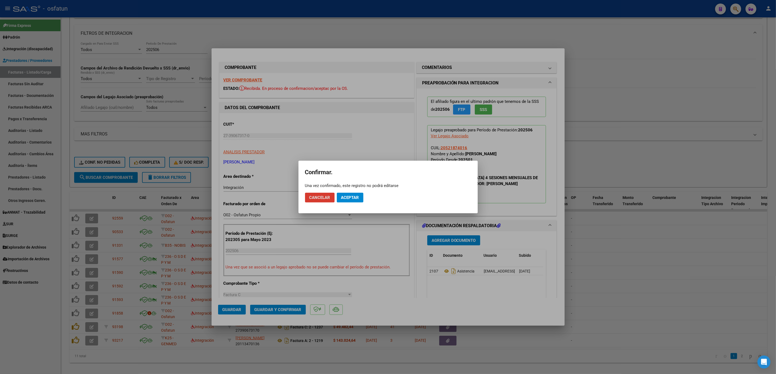
click at [352, 200] on span "Aceptar" at bounding box center [350, 197] width 18 height 5
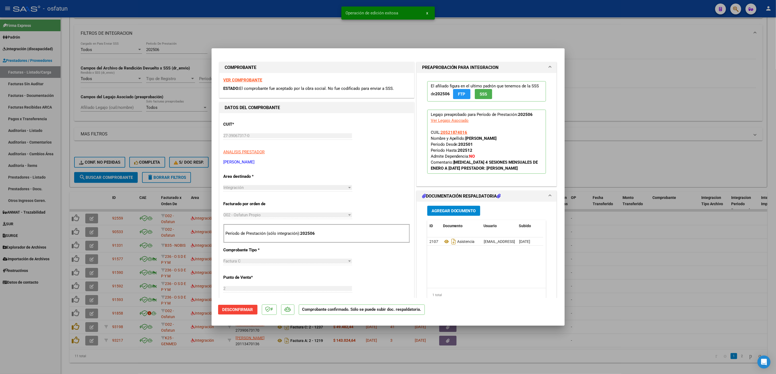
click at [680, 273] on div at bounding box center [388, 187] width 776 height 374
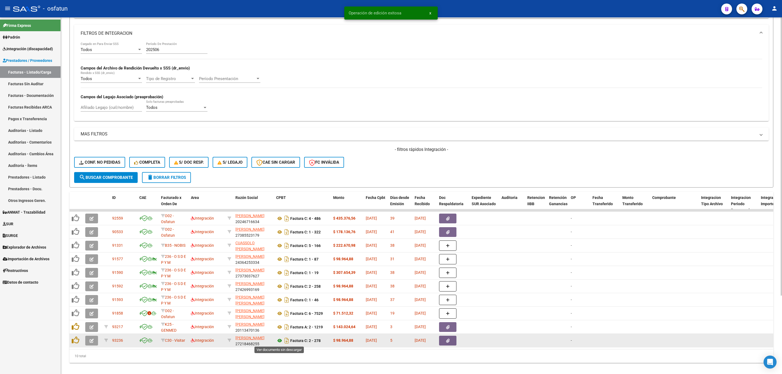
click at [279, 342] on icon at bounding box center [279, 341] width 7 height 7
click at [94, 341] on button "button" at bounding box center [91, 341] width 13 height 10
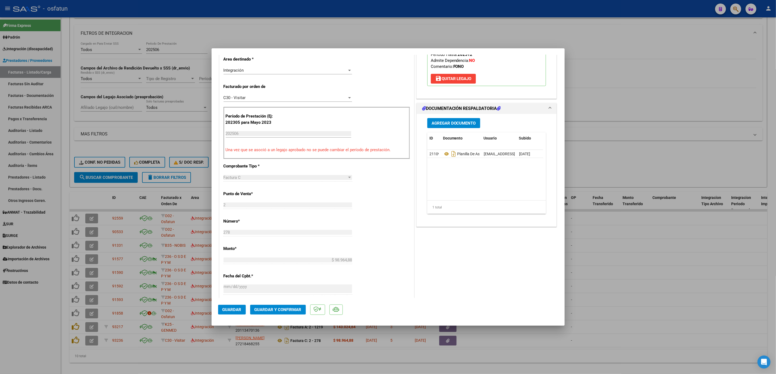
scroll to position [122, 0]
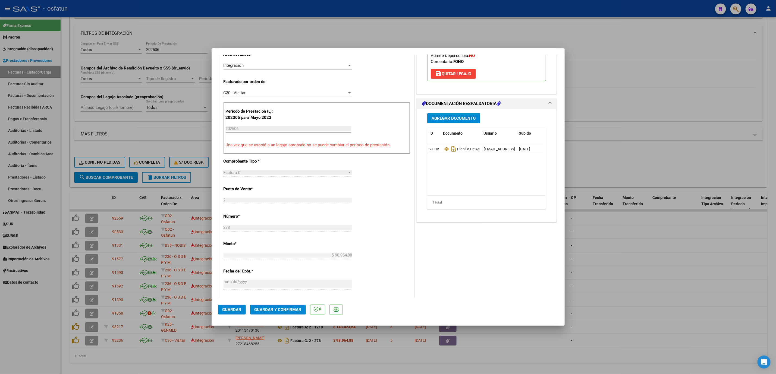
click at [281, 313] on button "Guardar y Confirmar" at bounding box center [278, 310] width 56 height 10
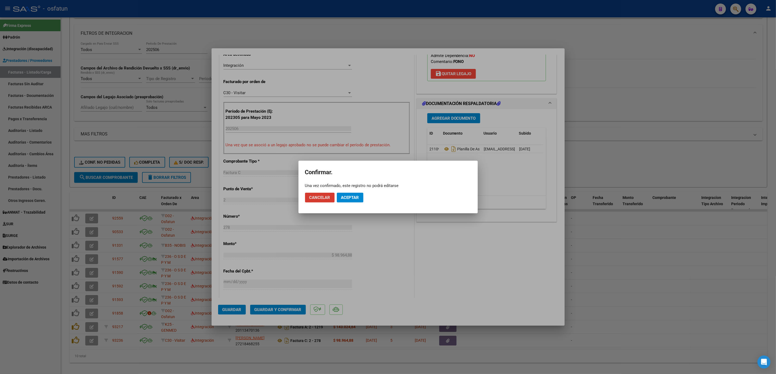
click at [351, 197] on span "Aceptar" at bounding box center [350, 197] width 18 height 5
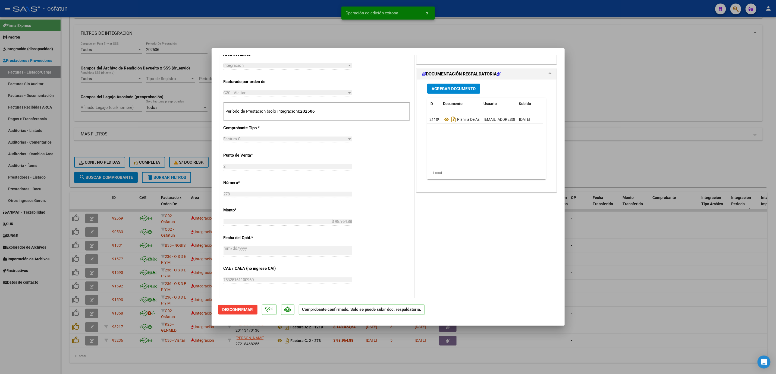
click at [643, 270] on div at bounding box center [388, 187] width 776 height 374
type input "$ 0,00"
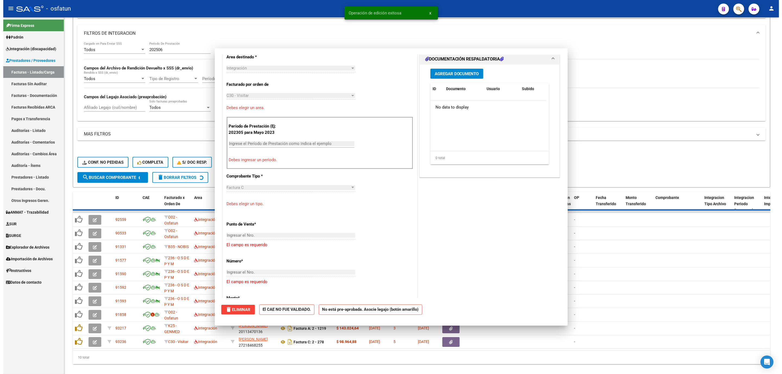
scroll to position [131, 0]
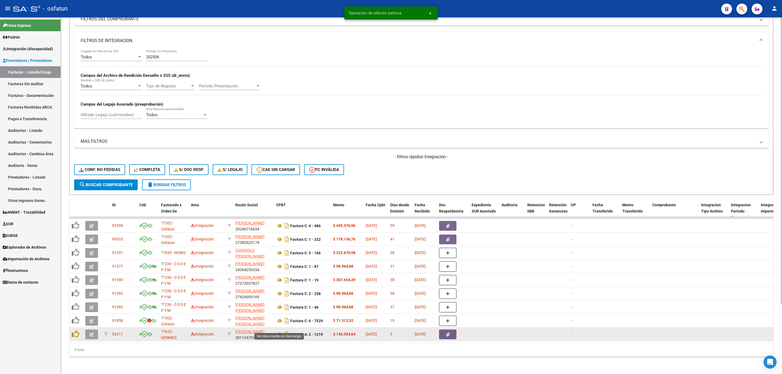
click at [279, 331] on icon at bounding box center [279, 334] width 7 height 7
click at [92, 333] on icon "button" at bounding box center [92, 335] width 4 height 4
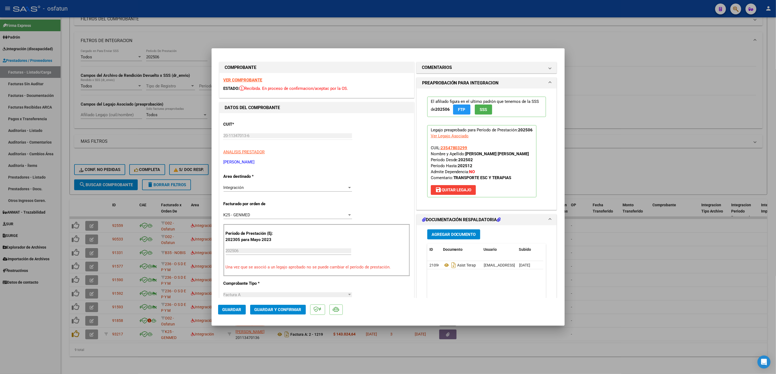
click at [294, 316] on mat-dialog-actions "Guardar Guardar y Confirmar" at bounding box center [388, 308] width 340 height 21
click at [296, 312] on span "Guardar y Confirmar" at bounding box center [277, 309] width 47 height 5
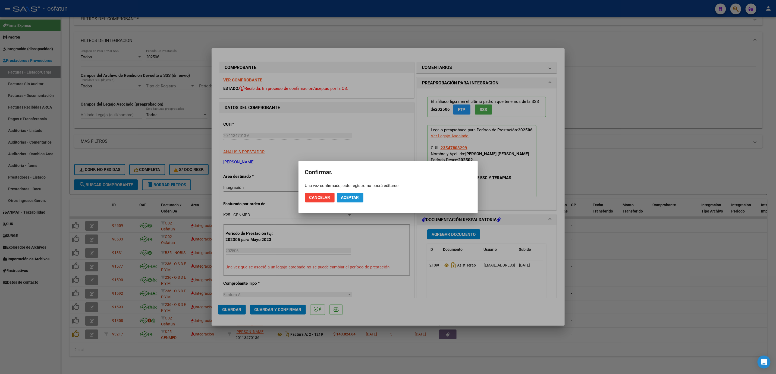
click at [349, 196] on span "Aceptar" at bounding box center [350, 197] width 18 height 5
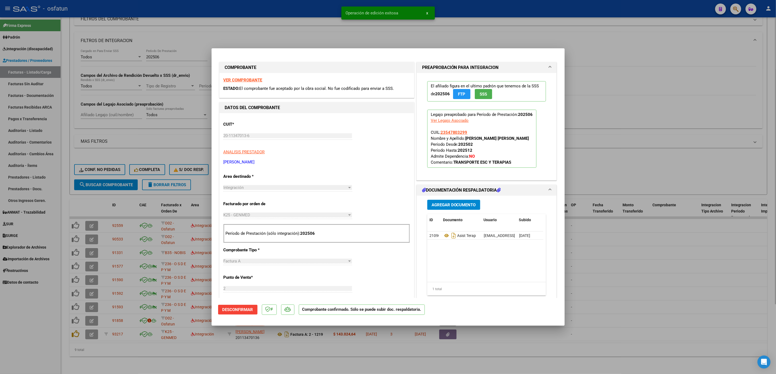
drag, startPoint x: 281, startPoint y: 17, endPoint x: 280, endPoint y: 22, distance: 5.1
click at [281, 17] on div at bounding box center [388, 187] width 776 height 374
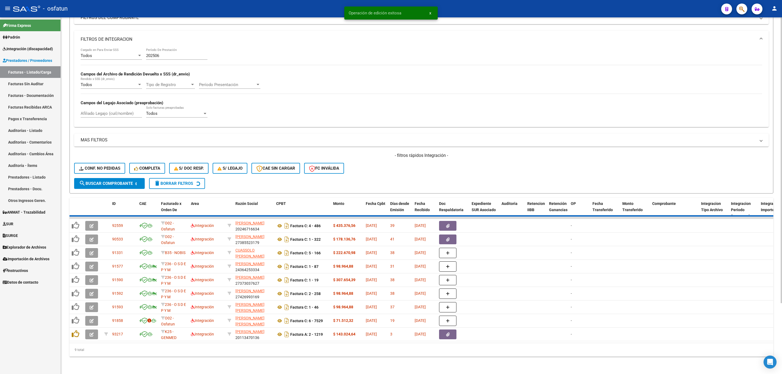
scroll to position [73, 0]
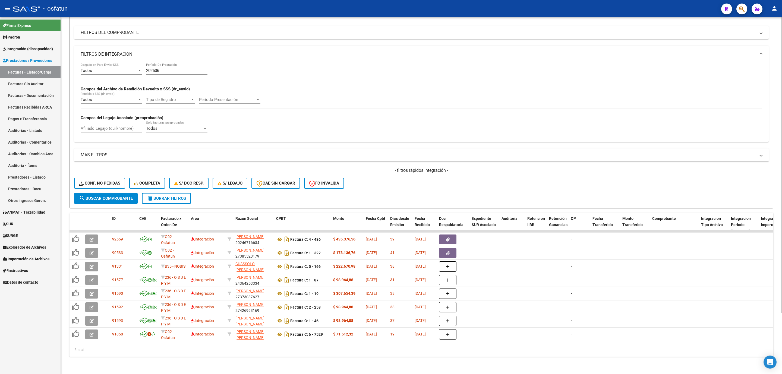
click at [169, 63] on div "202506 Período De Prestación" at bounding box center [176, 69] width 61 height 12
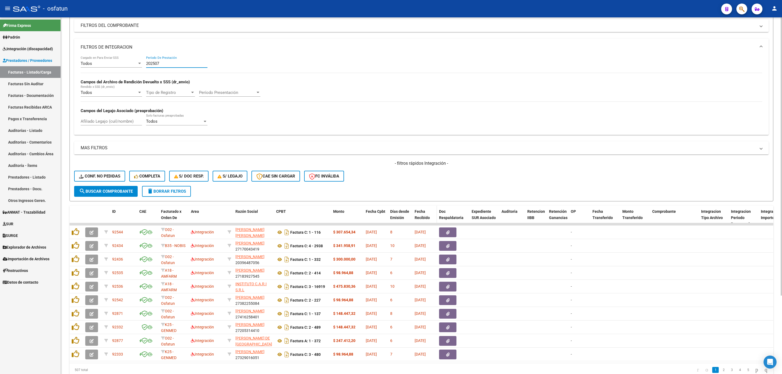
type input "202507"
click at [426, 216] on span "Fecha Recibido" at bounding box center [422, 214] width 15 height 11
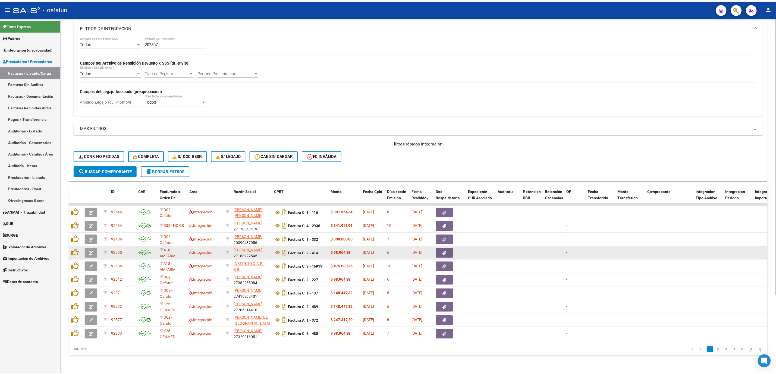
scroll to position [100, 0]
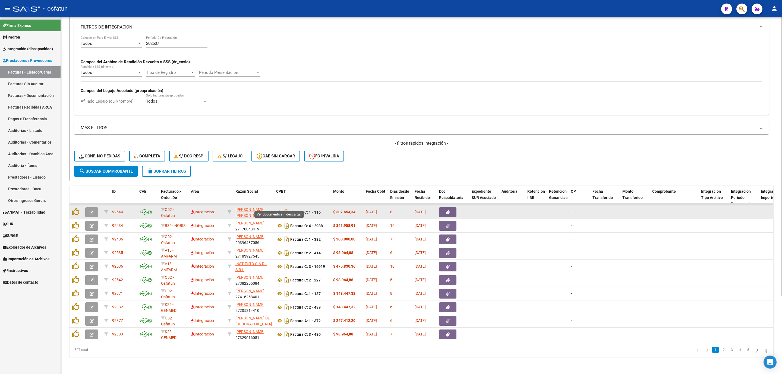
click at [279, 209] on icon at bounding box center [279, 212] width 7 height 7
click at [87, 207] on button "button" at bounding box center [91, 212] width 13 height 10
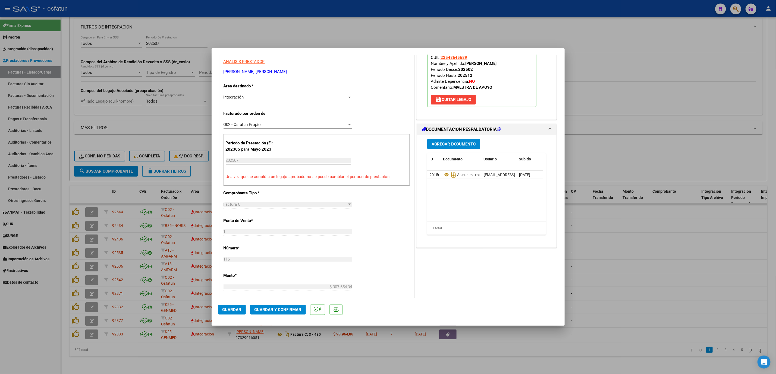
scroll to position [122, 0]
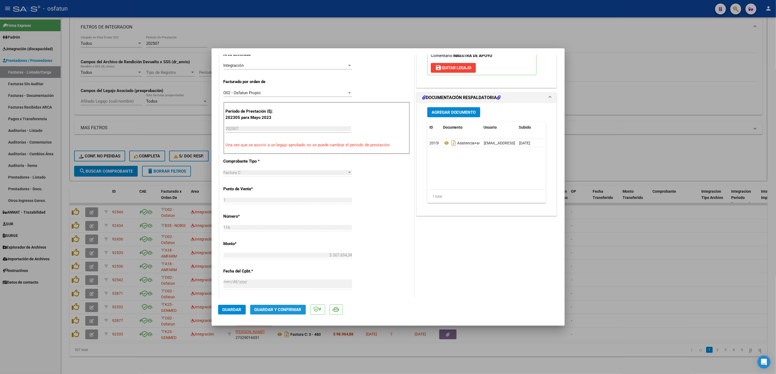
click at [280, 309] on span "Guardar y Confirmar" at bounding box center [277, 309] width 47 height 5
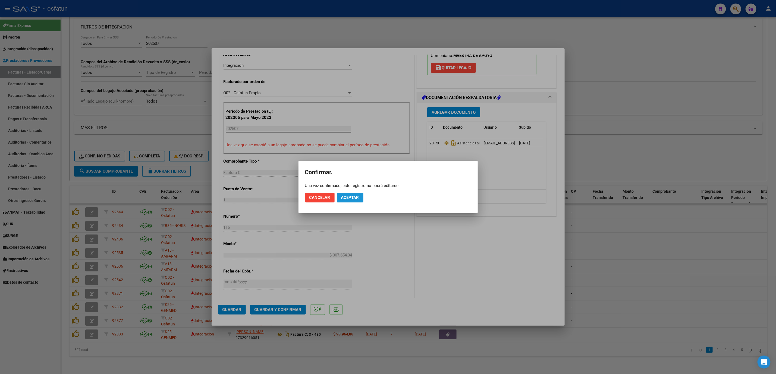
click at [352, 194] on button "Aceptar" at bounding box center [350, 198] width 27 height 10
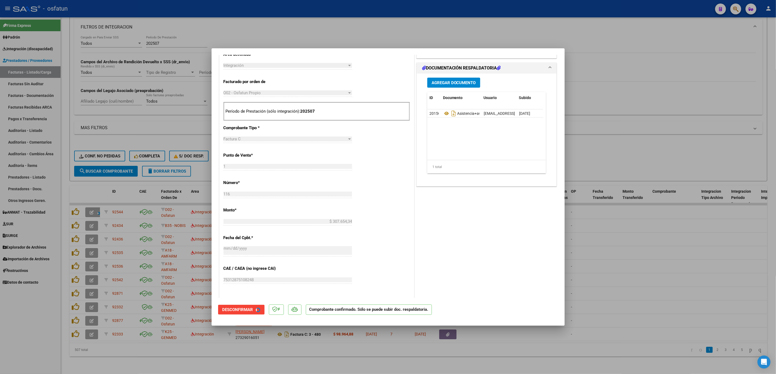
click at [587, 230] on div at bounding box center [388, 187] width 776 height 374
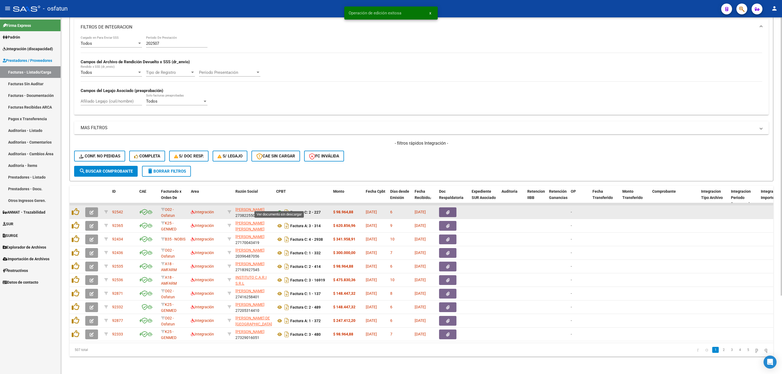
click at [279, 209] on icon at bounding box center [279, 212] width 7 height 7
click at [94, 207] on button "button" at bounding box center [91, 212] width 13 height 10
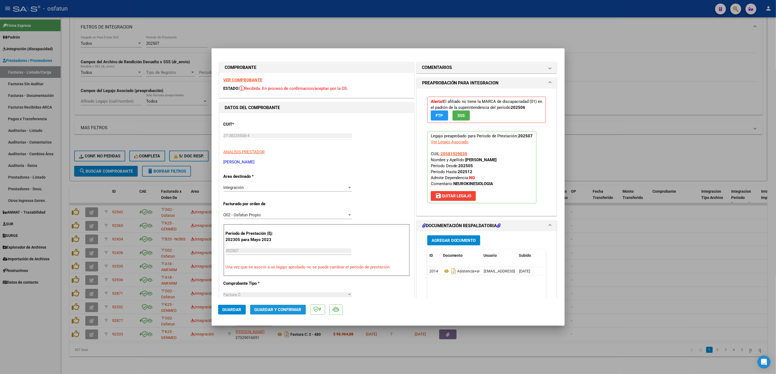
click at [274, 308] on span "Guardar y Confirmar" at bounding box center [277, 309] width 47 height 5
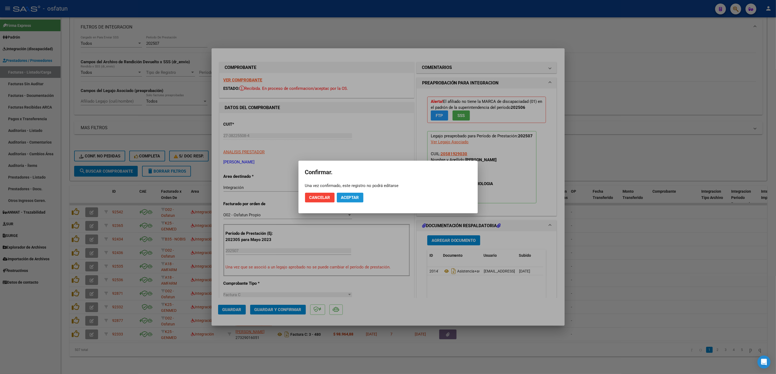
click at [358, 197] on span "Aceptar" at bounding box center [350, 197] width 18 height 5
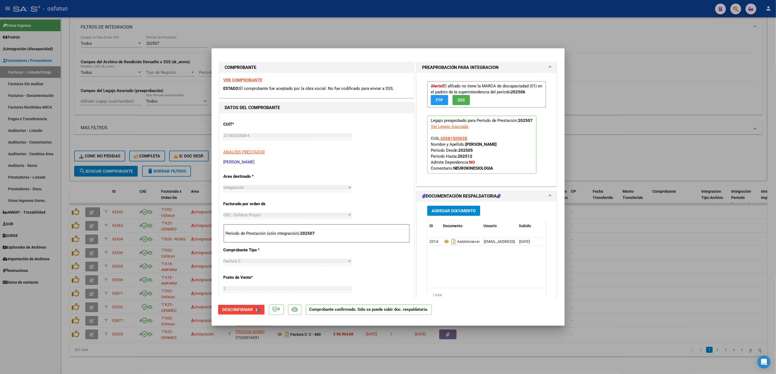
click at [631, 226] on div at bounding box center [388, 187] width 776 height 374
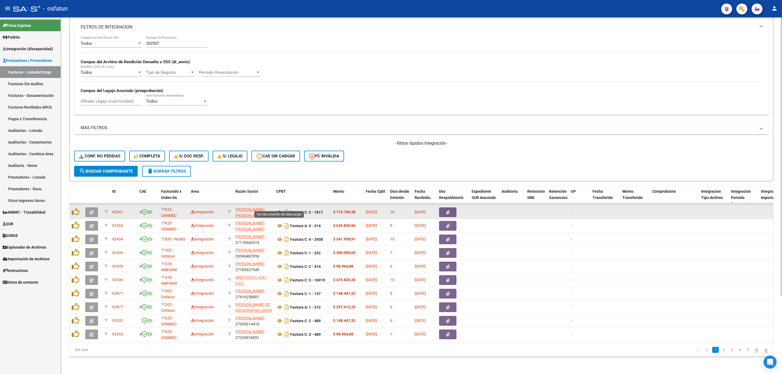
click at [278, 209] on icon at bounding box center [279, 212] width 7 height 7
click at [89, 209] on button "button" at bounding box center [91, 212] width 13 height 10
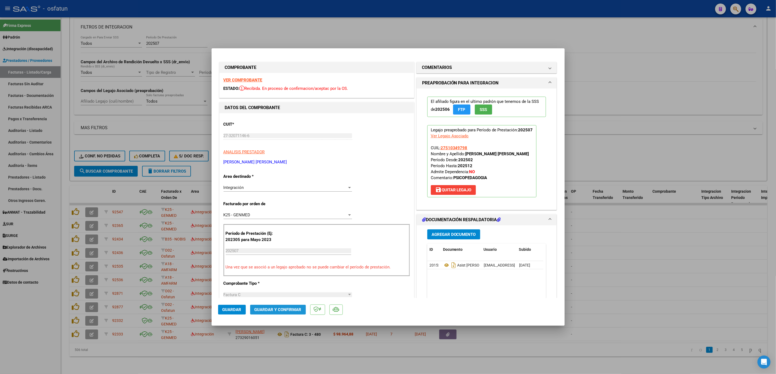
click at [284, 310] on span "Guardar y Confirmar" at bounding box center [277, 309] width 47 height 5
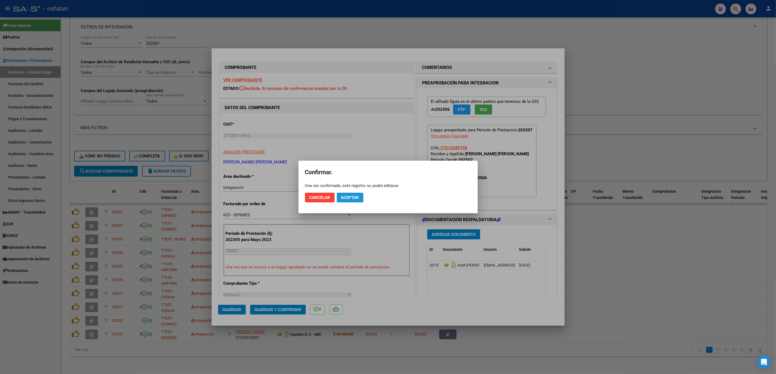
click at [353, 195] on span "Aceptar" at bounding box center [350, 197] width 18 height 5
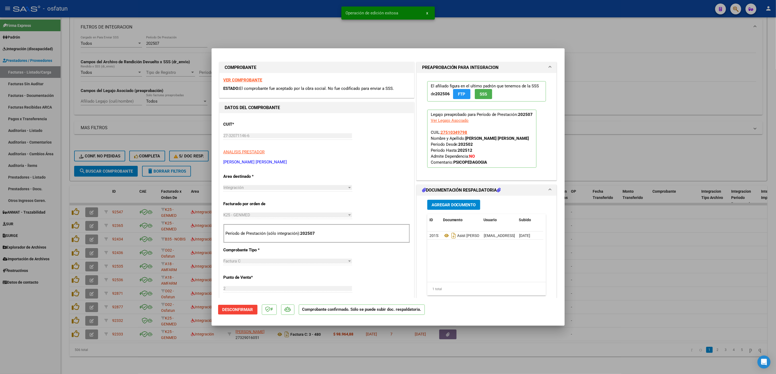
drag, startPoint x: 278, startPoint y: 39, endPoint x: 282, endPoint y: 0, distance: 39.6
click at [278, 36] on div at bounding box center [388, 187] width 776 height 374
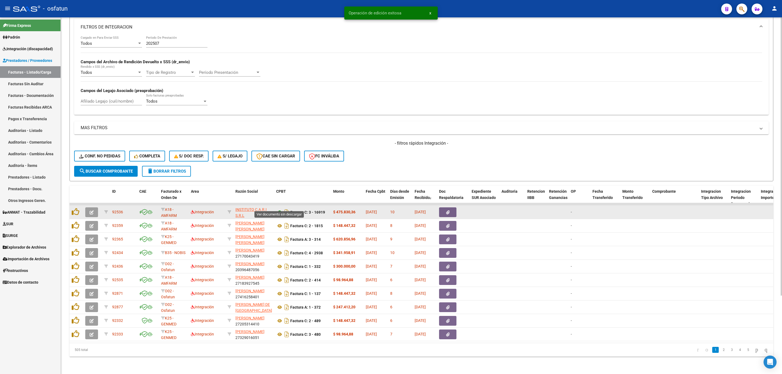
click at [276, 209] on icon at bounding box center [279, 212] width 7 height 7
click at [94, 208] on button "button" at bounding box center [91, 212] width 13 height 10
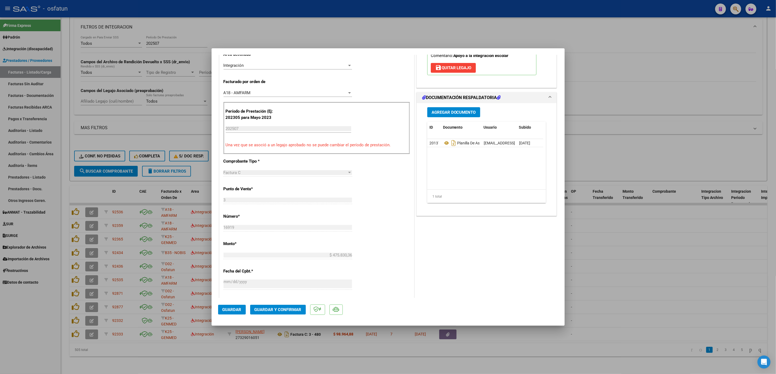
click at [292, 309] on span "Guardar y Confirmar" at bounding box center [277, 309] width 47 height 5
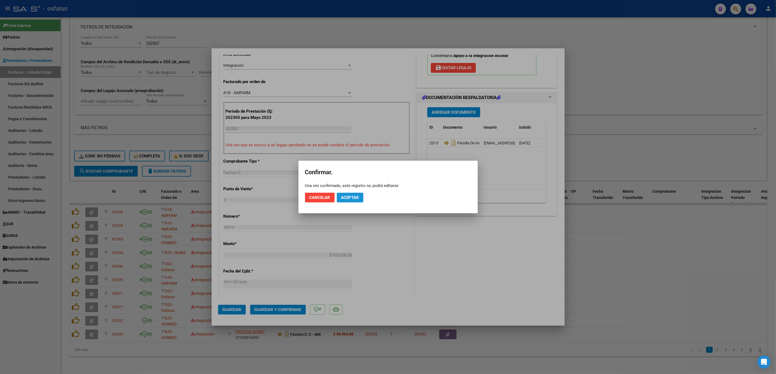
click at [355, 197] on span "Aceptar" at bounding box center [350, 197] width 18 height 5
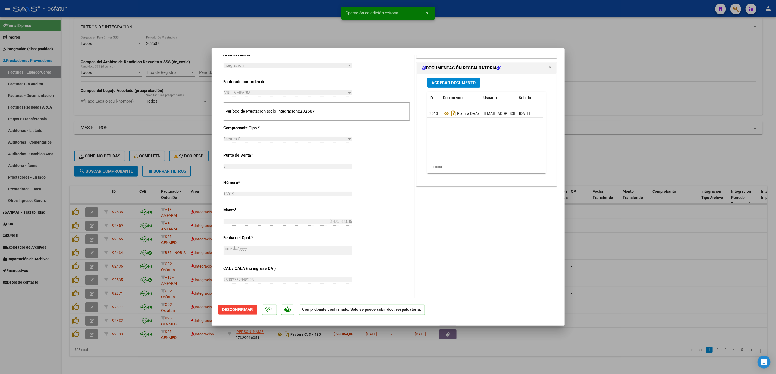
click at [714, 253] on div at bounding box center [388, 187] width 776 height 374
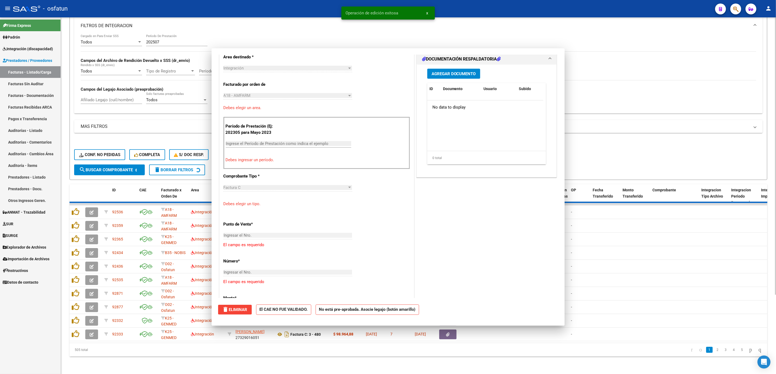
scroll to position [0, 0]
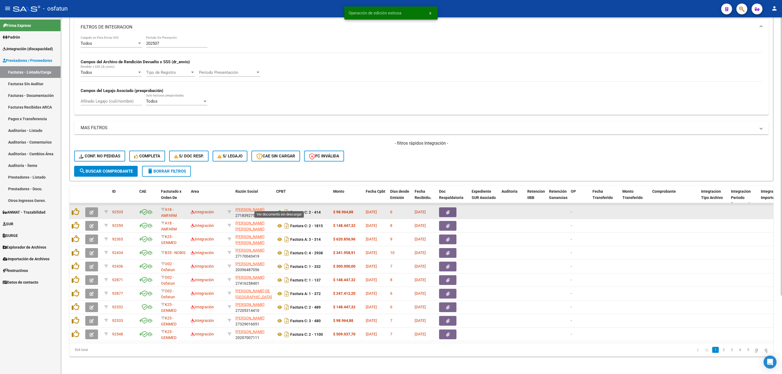
click at [277, 209] on icon at bounding box center [279, 212] width 7 height 7
drag, startPoint x: 103, startPoint y: 208, endPoint x: 102, endPoint y: 205, distance: 3.3
click at [103, 206] on datatable-body-cell at bounding box center [106, 212] width 8 height 13
click at [97, 207] on button "button" at bounding box center [91, 212] width 13 height 10
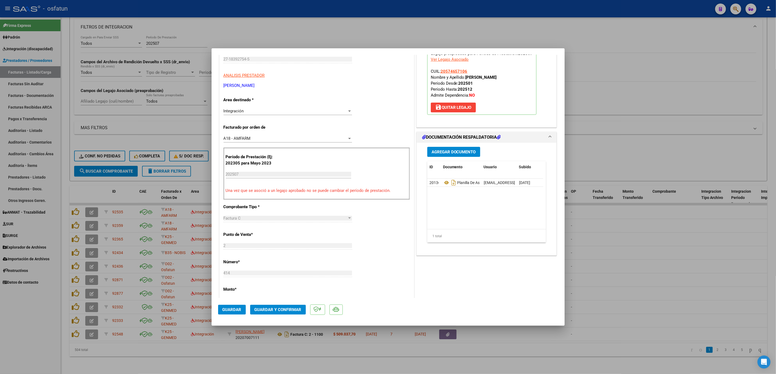
scroll to position [81, 0]
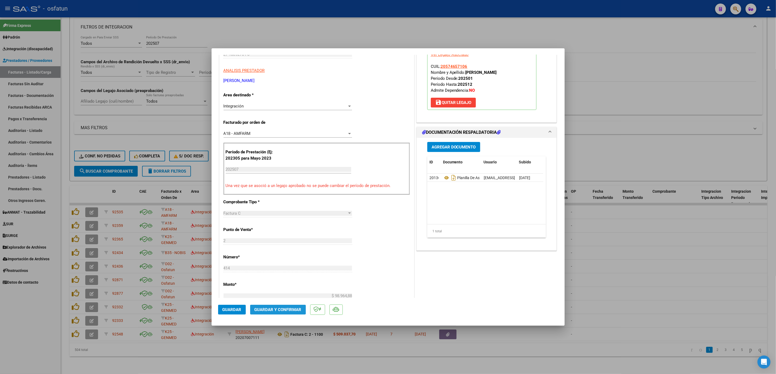
click at [276, 310] on span "Guardar y Confirmar" at bounding box center [277, 309] width 47 height 5
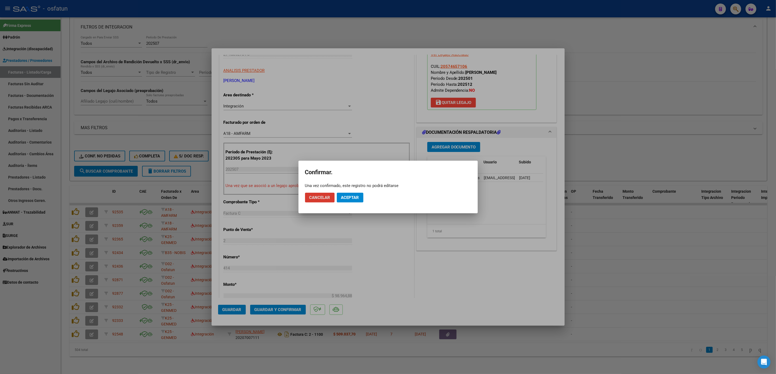
click at [358, 194] on button "Aceptar" at bounding box center [350, 198] width 27 height 10
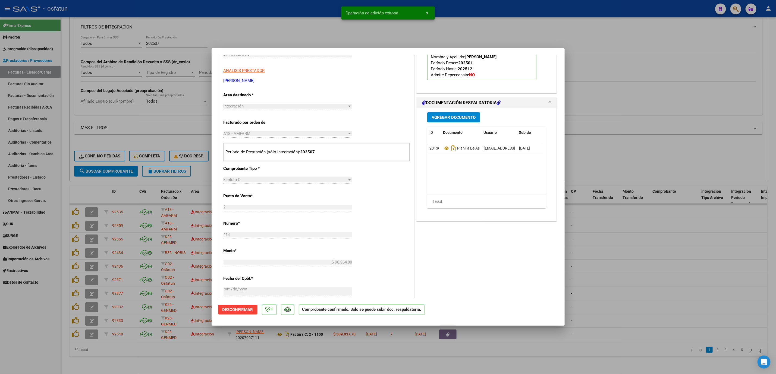
click at [617, 285] on div at bounding box center [388, 187] width 776 height 374
type input "$ 0,00"
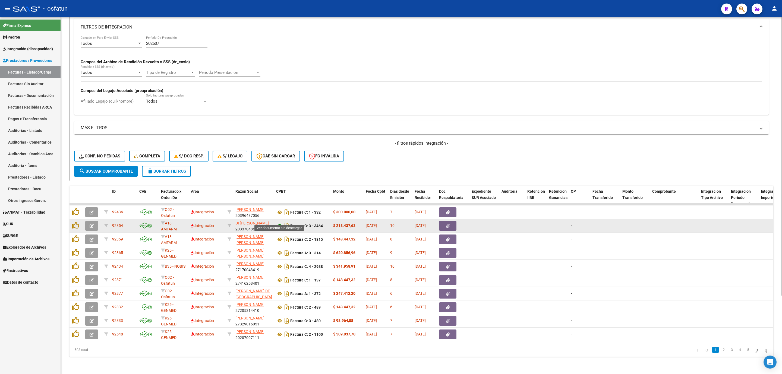
click at [280, 223] on icon at bounding box center [279, 226] width 7 height 7
drag, startPoint x: 96, startPoint y: 207, endPoint x: 99, endPoint y: 216, distance: 9.6
click at [99, 216] on datatable-scroller "92436 O02 - Osfatun Propio Integración [PERSON_NAME] 20396487056 Factura C: 1 -…" at bounding box center [422, 272] width 704 height 138
click at [96, 221] on button "button" at bounding box center [91, 226] width 13 height 10
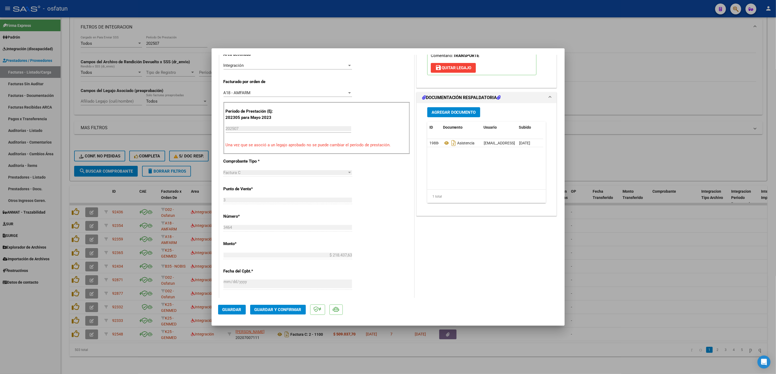
scroll to position [163, 0]
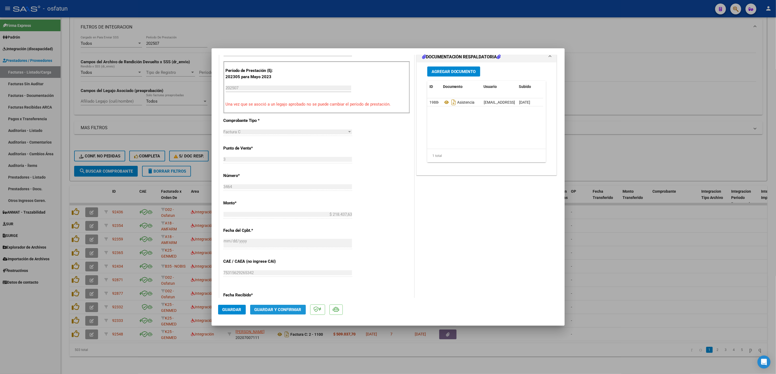
click at [287, 312] on span "Guardar y Confirmar" at bounding box center [277, 309] width 47 height 5
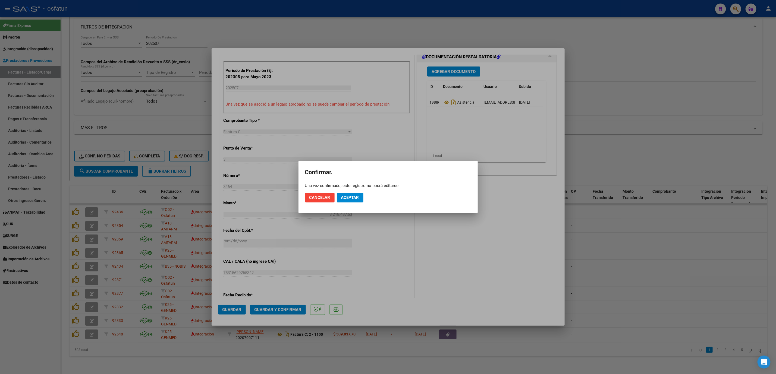
click at [356, 192] on mat-dialog-actions "Cancelar Aceptar" at bounding box center [388, 197] width 166 height 18
click at [362, 200] on button "Aceptar" at bounding box center [350, 198] width 27 height 10
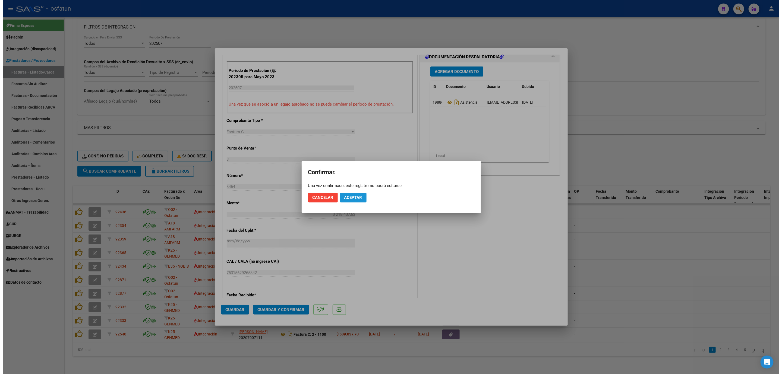
scroll to position [129, 0]
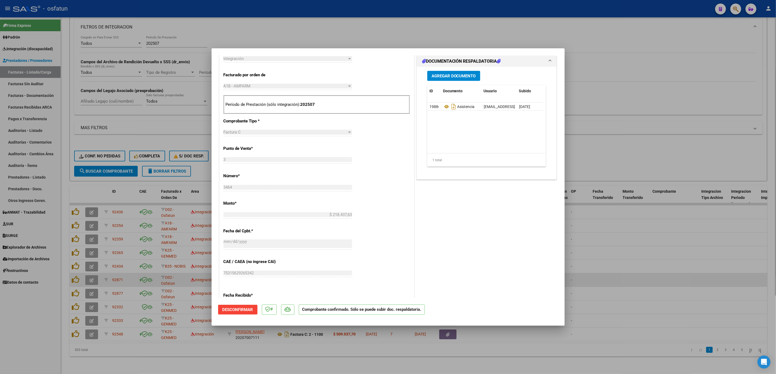
click at [589, 270] on div at bounding box center [388, 187] width 776 height 374
type input "$ 0,00"
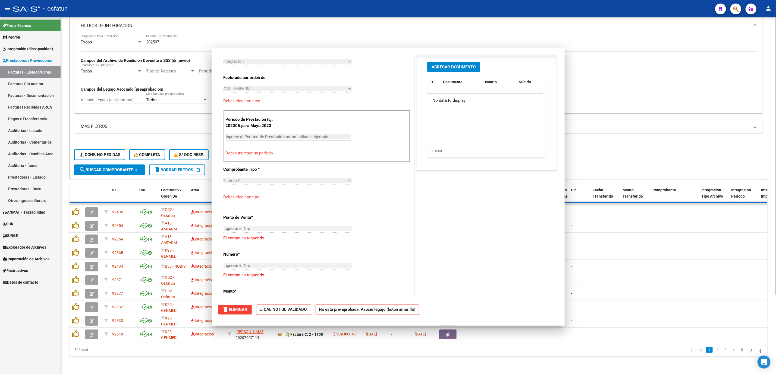
scroll to position [0, 0]
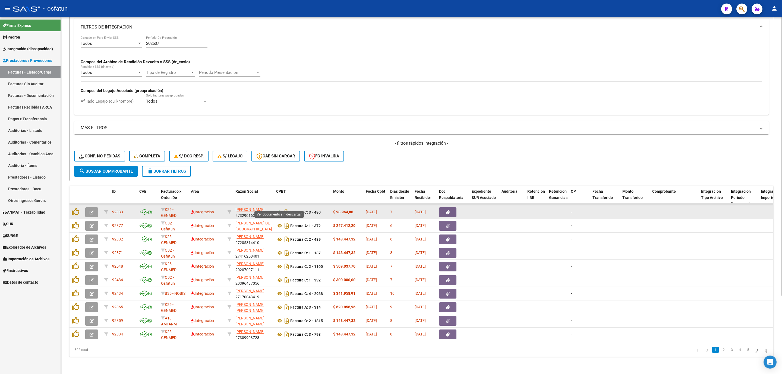
click at [281, 209] on icon at bounding box center [279, 212] width 7 height 7
click at [94, 208] on button "button" at bounding box center [91, 212] width 13 height 10
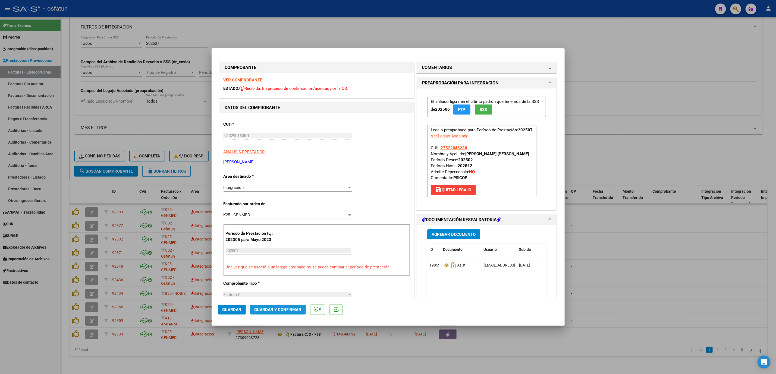
click at [299, 308] on span "Guardar y Confirmar" at bounding box center [277, 309] width 47 height 5
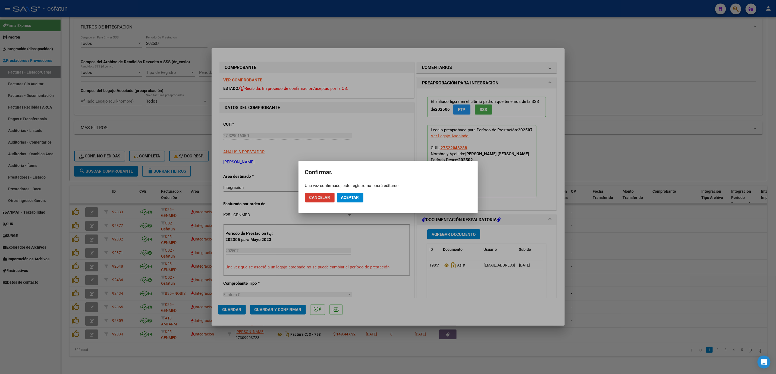
click at [346, 199] on span "Aceptar" at bounding box center [350, 197] width 18 height 5
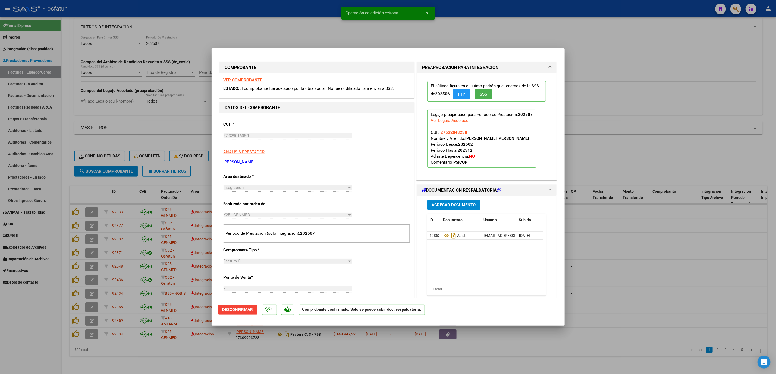
click at [610, 276] on div at bounding box center [388, 187] width 776 height 374
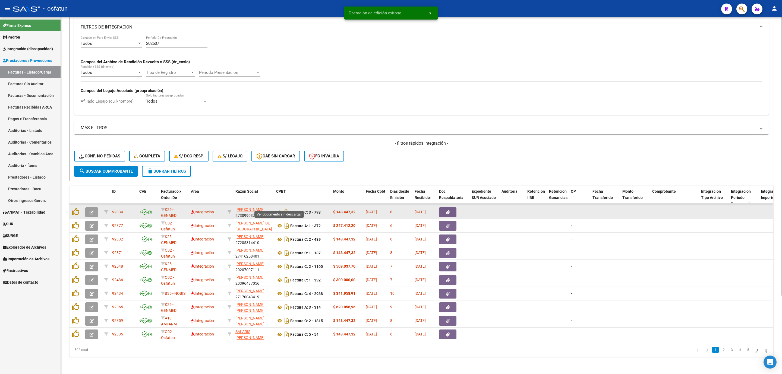
click at [278, 209] on icon at bounding box center [279, 212] width 7 height 7
click at [97, 207] on button "button" at bounding box center [91, 212] width 13 height 10
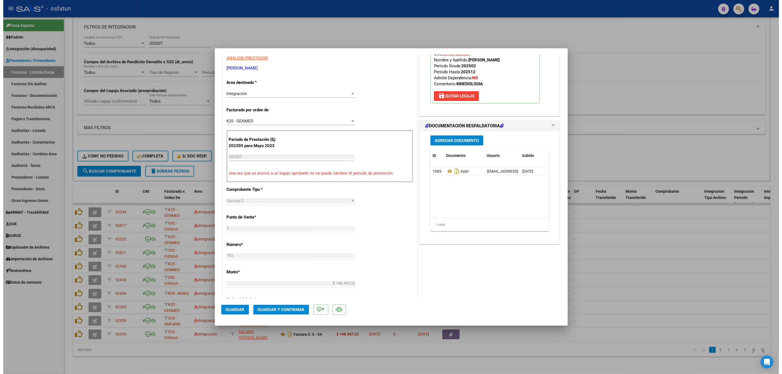
scroll to position [122, 0]
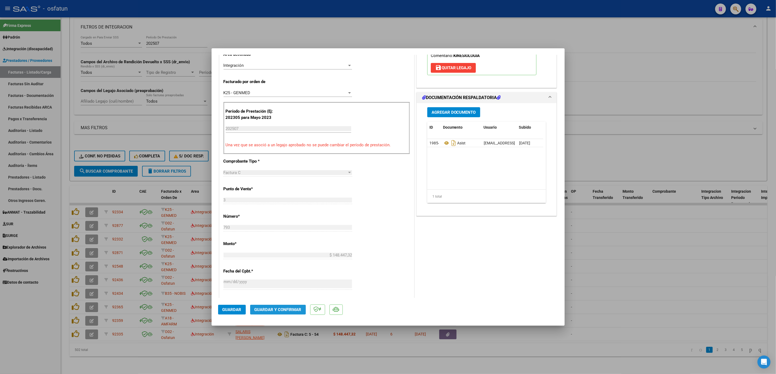
click at [288, 307] on span "Guardar y Confirmar" at bounding box center [277, 309] width 47 height 5
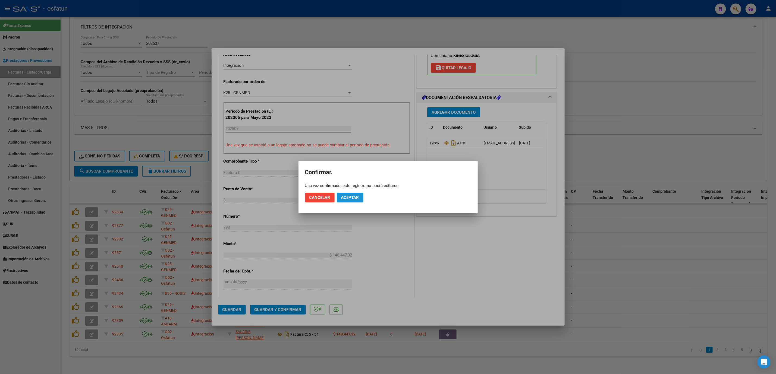
drag, startPoint x: 356, startPoint y: 198, endPoint x: 419, endPoint y: 115, distance: 103.9
click at [361, 185] on app-popup "Confirmar. Una vez confirmado, este registro no podrá editarse Cancelar Aceptar" at bounding box center [388, 187] width 166 height 40
click at [359, 200] on button "Aceptar" at bounding box center [350, 198] width 27 height 10
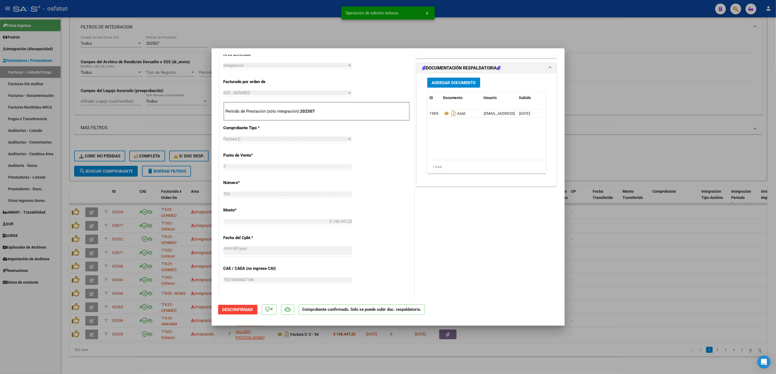
click at [701, 272] on div at bounding box center [388, 187] width 776 height 374
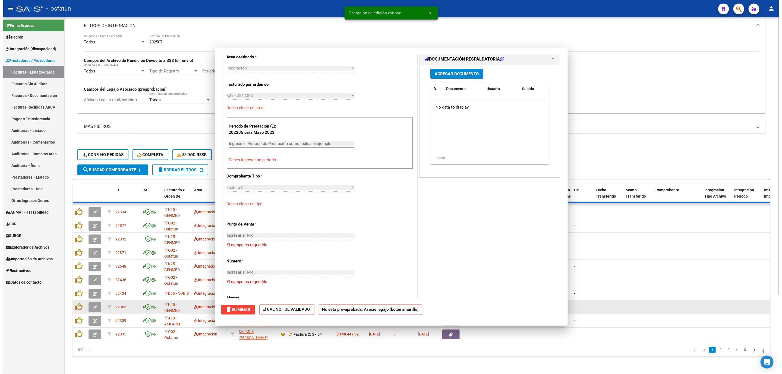
scroll to position [0, 0]
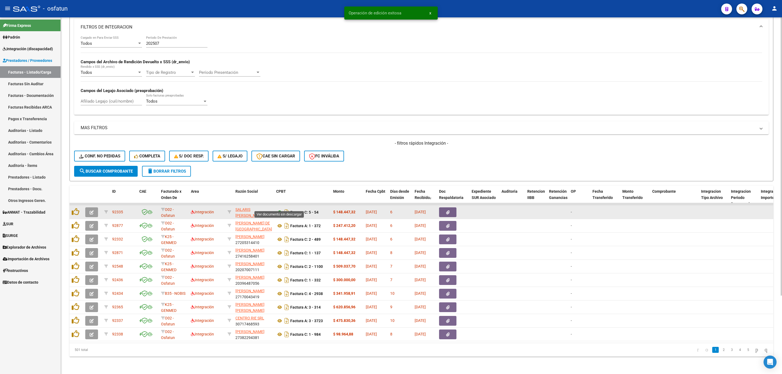
click at [277, 209] on icon at bounding box center [279, 212] width 7 height 7
click at [91, 210] on icon "button" at bounding box center [92, 212] width 4 height 4
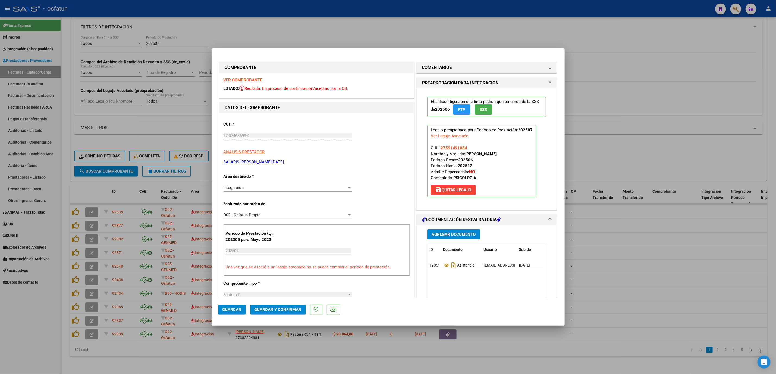
click at [280, 304] on mat-dialog-actions "Guardar Guardar y Confirmar" at bounding box center [388, 308] width 340 height 21
click at [278, 307] on span "Guardar y Confirmar" at bounding box center [277, 309] width 47 height 5
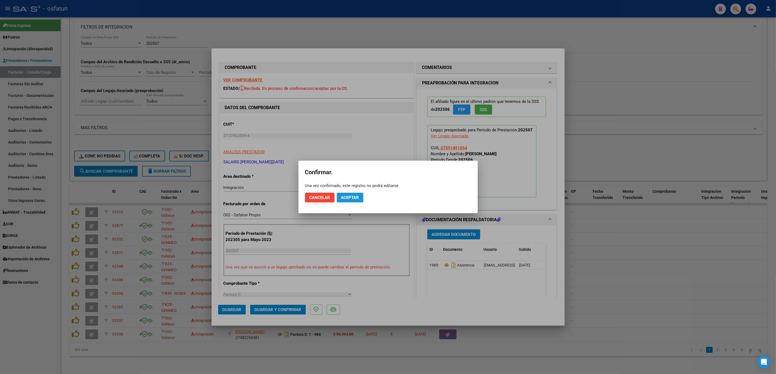
click at [357, 201] on button "Aceptar" at bounding box center [350, 198] width 27 height 10
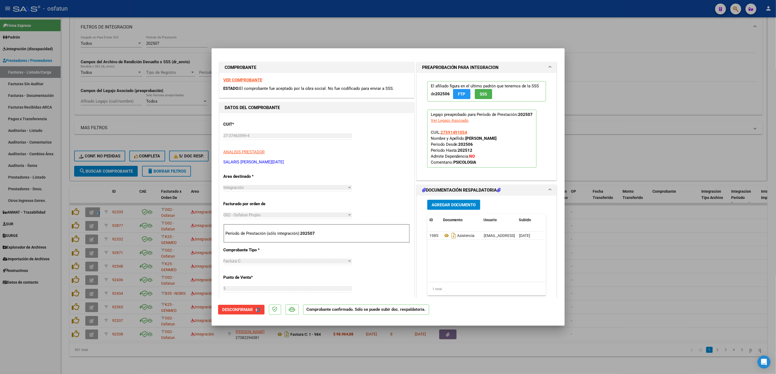
click at [617, 237] on div at bounding box center [388, 187] width 776 height 374
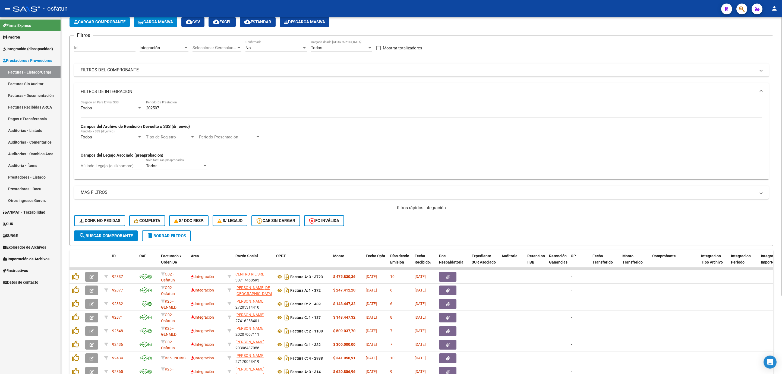
scroll to position [100, 0]
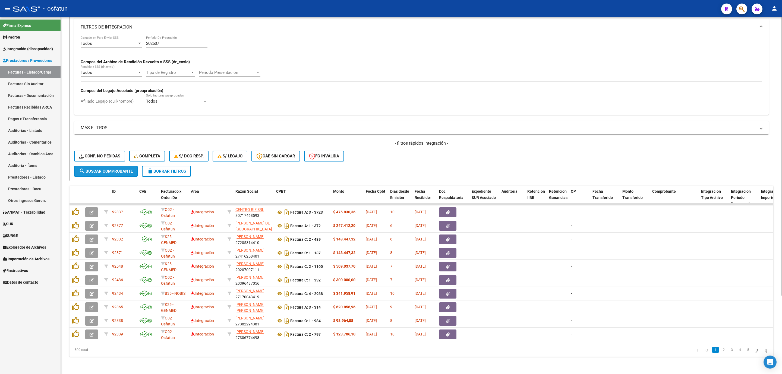
click at [97, 169] on span "search Buscar Comprobante" at bounding box center [106, 171] width 54 height 5
click at [424, 194] on div "Fecha Recibido" at bounding box center [425, 194] width 20 height 12
click at [420, 188] on div "Fecha Recibido" at bounding box center [425, 194] width 20 height 12
click at [424, 191] on span "Fecha Recibido" at bounding box center [422, 194] width 15 height 11
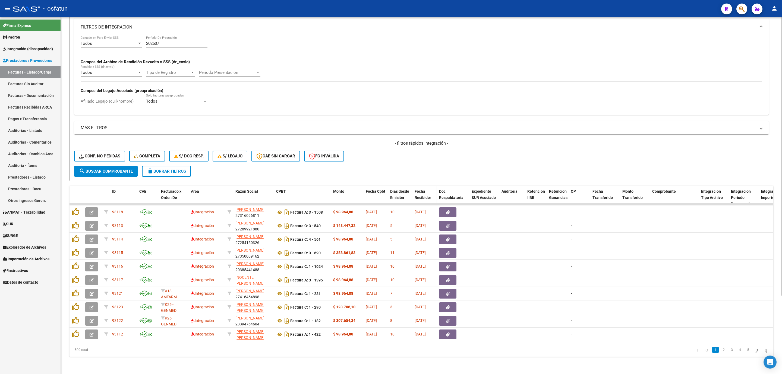
click at [424, 191] on span "Fecha Recibido" at bounding box center [422, 194] width 15 height 11
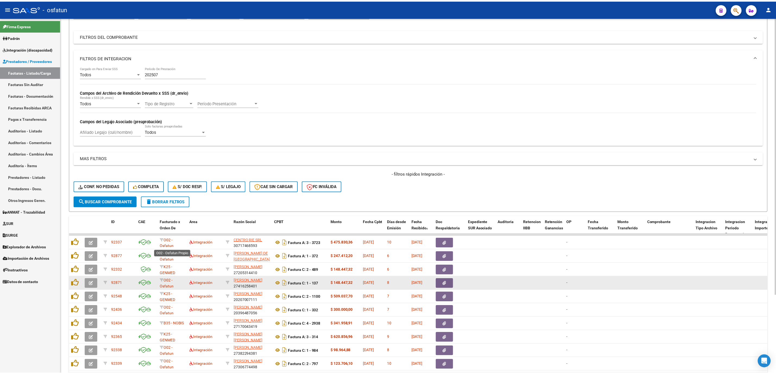
scroll to position [81, 0]
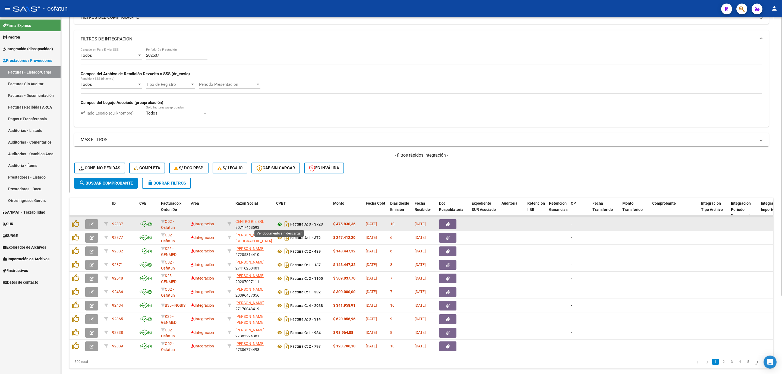
click at [279, 226] on icon at bounding box center [279, 224] width 7 height 7
click at [88, 228] on button "button" at bounding box center [91, 224] width 13 height 10
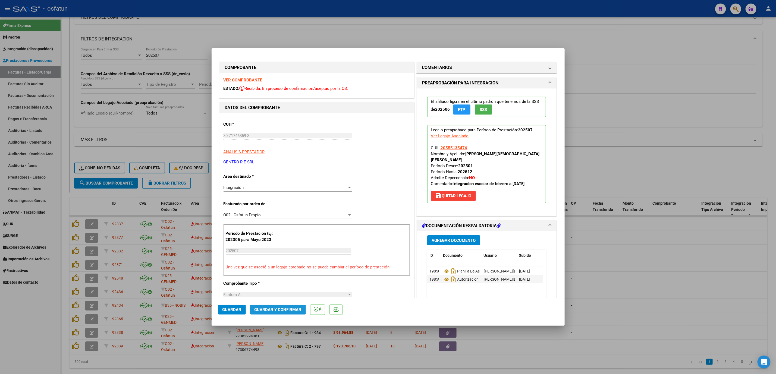
click at [274, 313] on button "Guardar y Confirmar" at bounding box center [278, 310] width 56 height 10
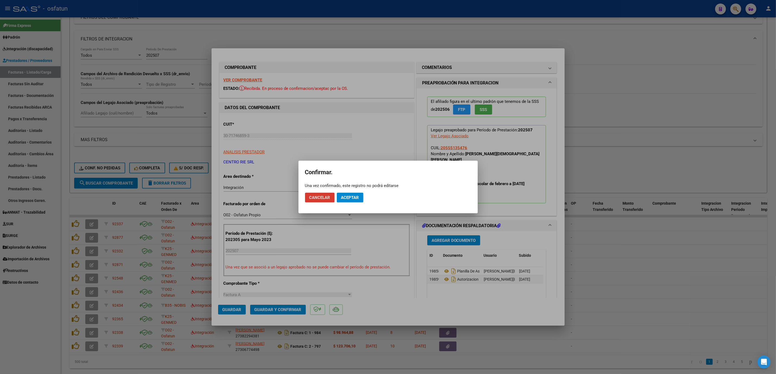
click at [353, 202] on button "Aceptar" at bounding box center [350, 198] width 27 height 10
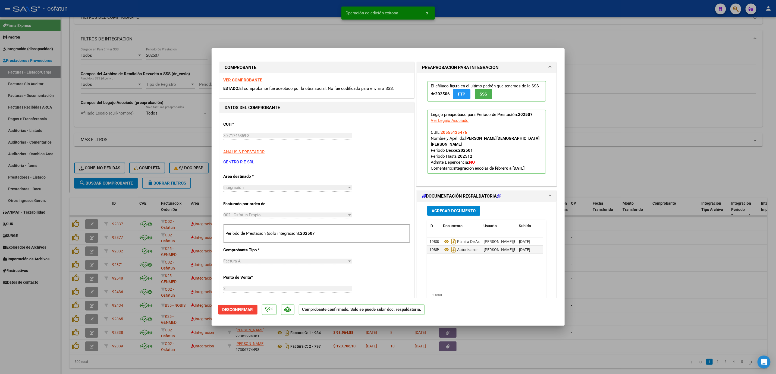
click at [689, 248] on div at bounding box center [388, 187] width 776 height 374
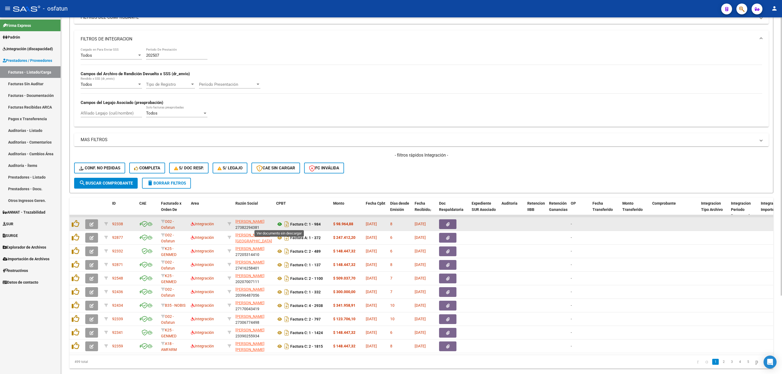
click at [279, 226] on icon at bounding box center [279, 224] width 7 height 7
click at [93, 226] on icon "button" at bounding box center [92, 224] width 4 height 4
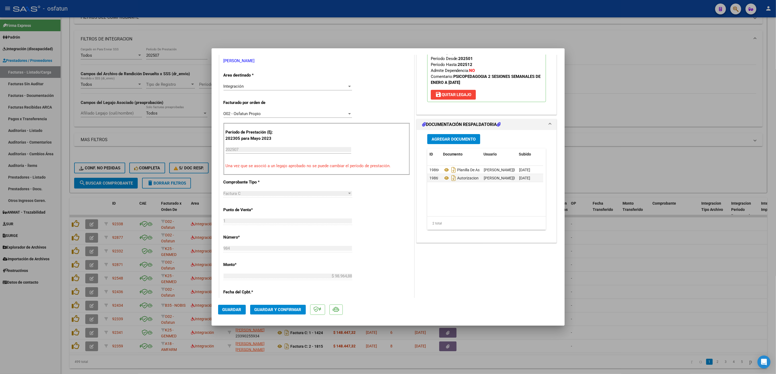
scroll to position [122, 0]
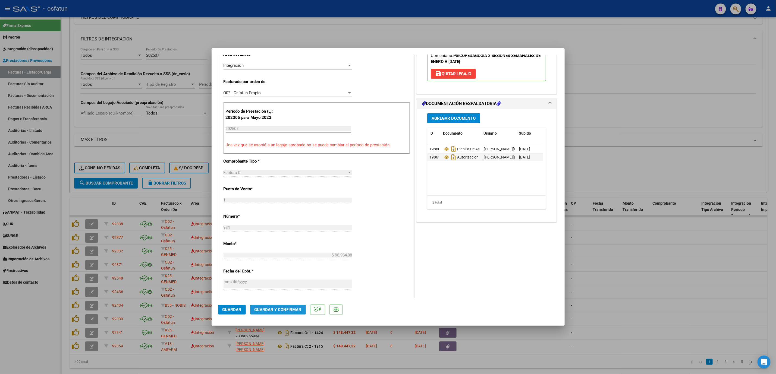
click at [272, 307] on span "Guardar y Confirmar" at bounding box center [277, 309] width 47 height 5
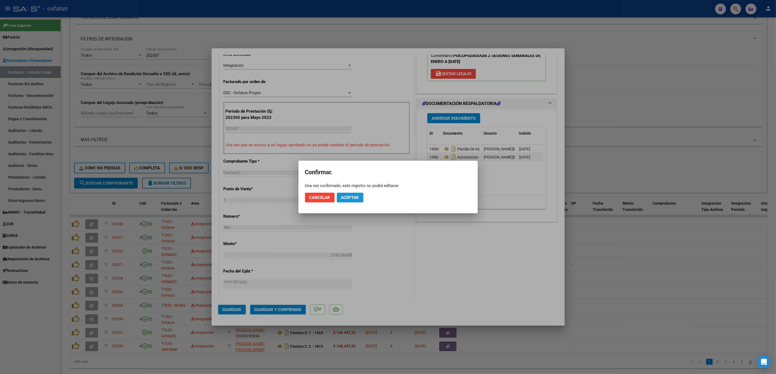
click at [354, 197] on span "Aceptar" at bounding box center [350, 197] width 18 height 5
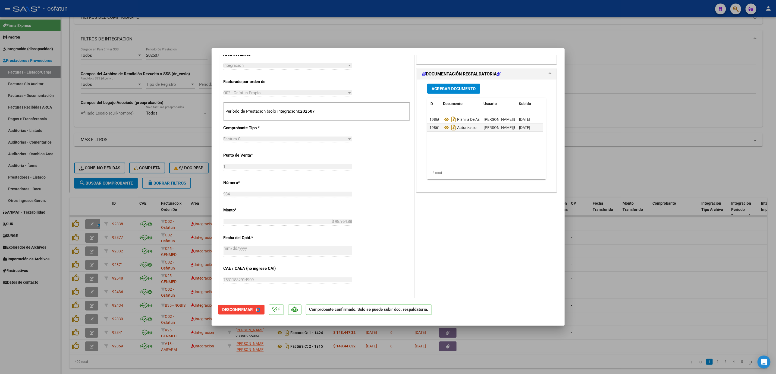
click at [690, 309] on div at bounding box center [388, 187] width 776 height 374
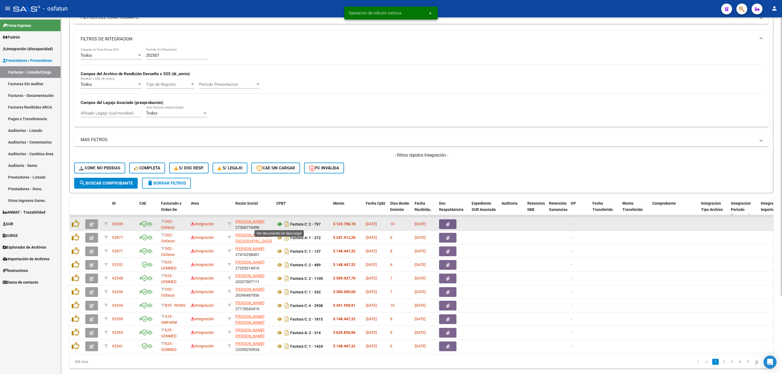
click at [281, 223] on icon at bounding box center [279, 224] width 7 height 7
click at [93, 225] on icon "button" at bounding box center [92, 224] width 4 height 4
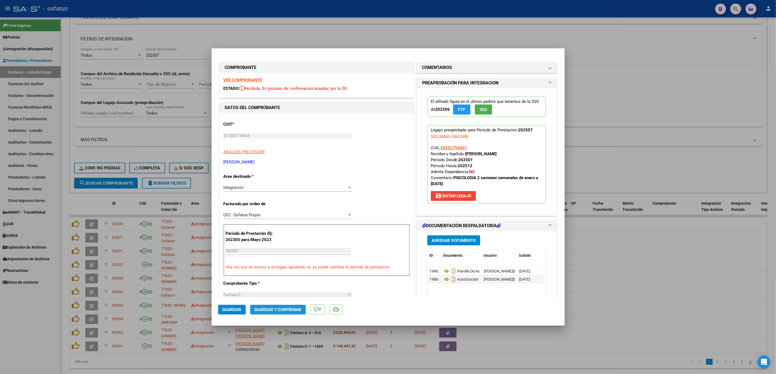
click at [281, 308] on span "Guardar y Confirmar" at bounding box center [277, 309] width 47 height 5
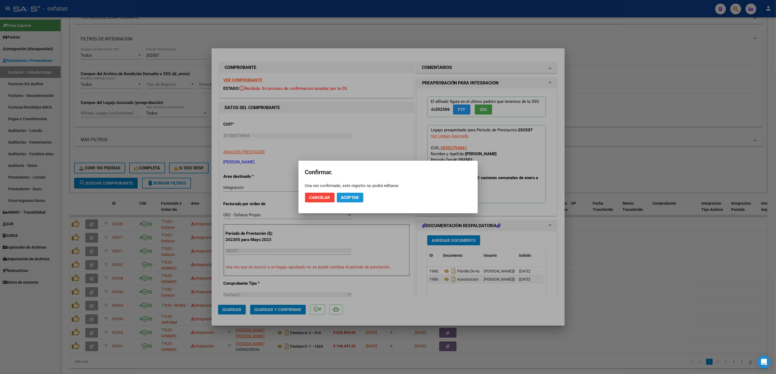
click at [346, 194] on button "Aceptar" at bounding box center [350, 198] width 27 height 10
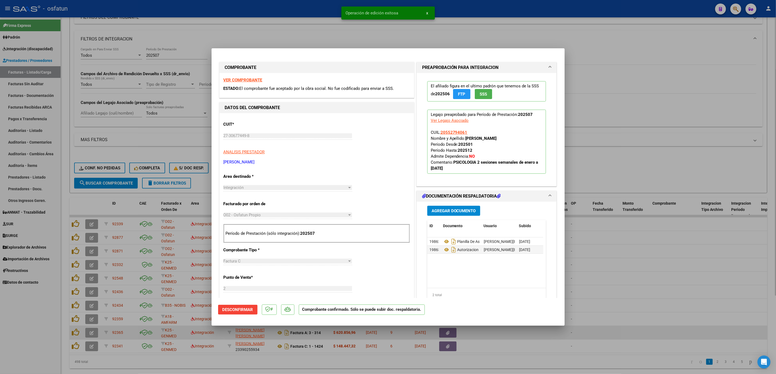
drag, startPoint x: 664, startPoint y: 278, endPoint x: 605, endPoint y: 330, distance: 79.1
click at [662, 279] on div at bounding box center [388, 187] width 776 height 374
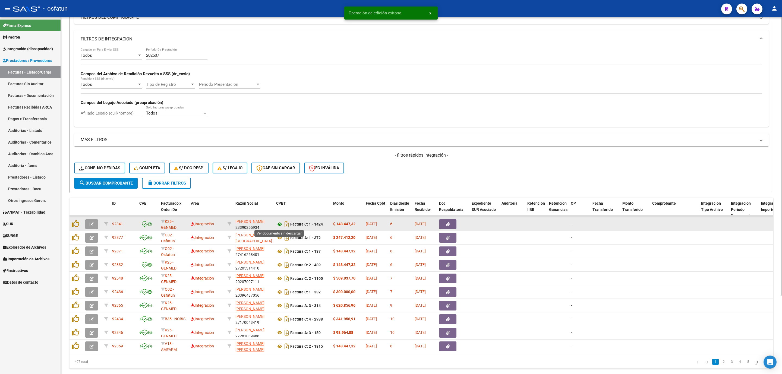
click at [278, 224] on icon at bounding box center [279, 224] width 7 height 7
click at [95, 226] on button "button" at bounding box center [91, 224] width 13 height 10
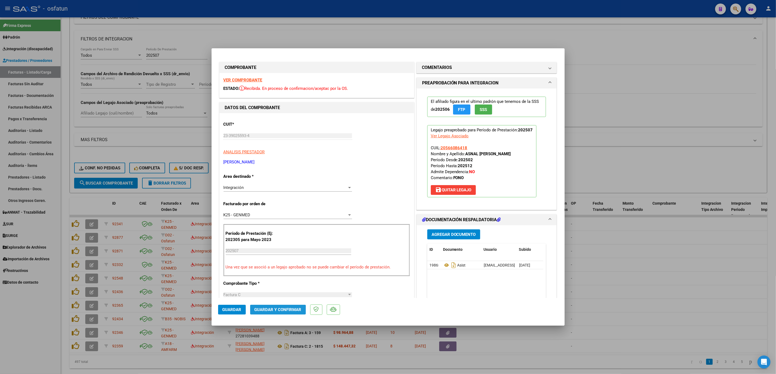
click at [260, 312] on button "Guardar y Confirmar" at bounding box center [278, 310] width 56 height 10
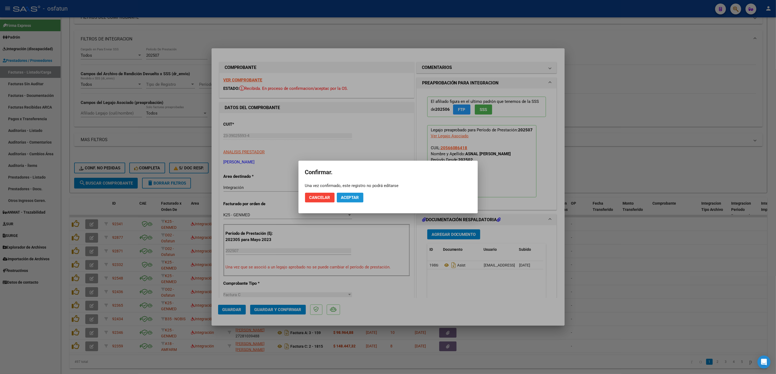
click at [350, 195] on span "Aceptar" at bounding box center [350, 197] width 18 height 5
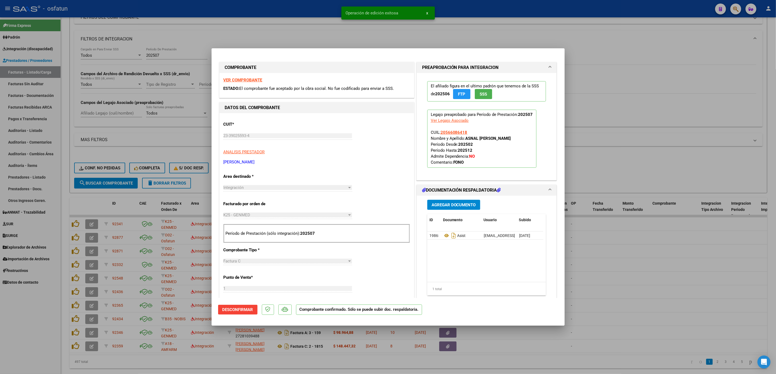
click at [248, 29] on div at bounding box center [388, 187] width 776 height 374
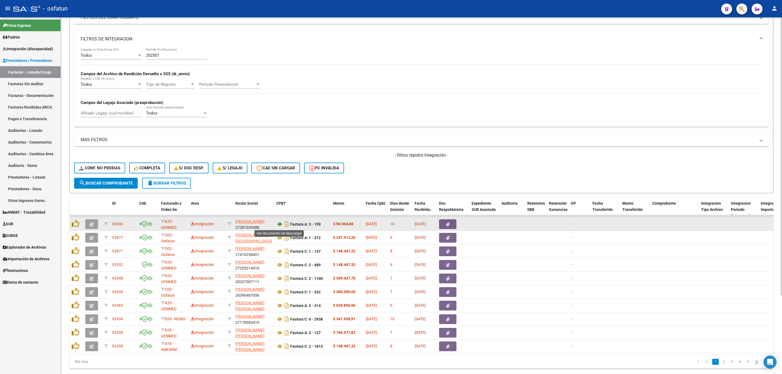
click at [277, 224] on icon at bounding box center [279, 224] width 7 height 7
click at [92, 229] on button "button" at bounding box center [91, 224] width 13 height 10
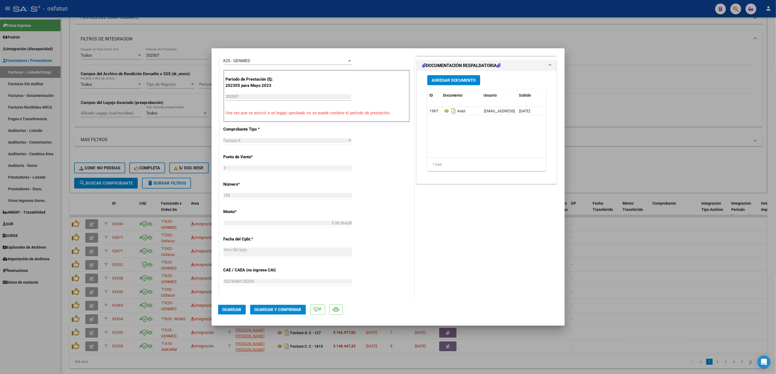
scroll to position [204, 0]
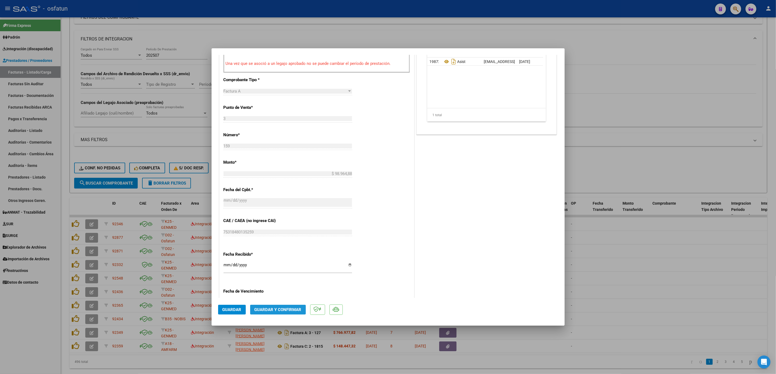
click at [279, 309] on span "Guardar y Confirmar" at bounding box center [277, 309] width 47 height 5
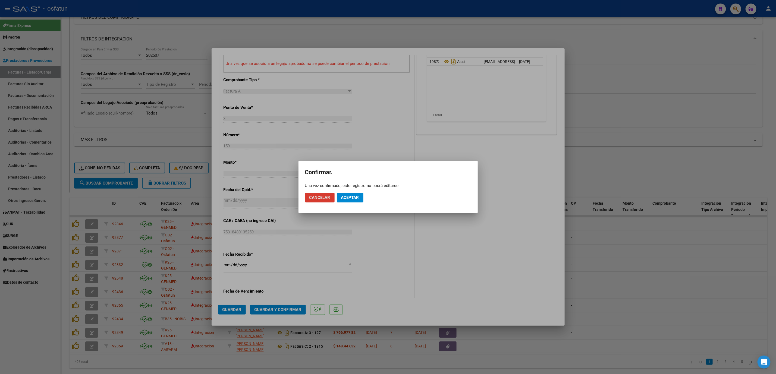
click at [347, 188] on app-popup "Confirmar. Una vez confirmado, este registro no podrá editarse Cancelar Aceptar" at bounding box center [388, 187] width 166 height 40
click at [352, 203] on mat-dialog-actions "Cancelar Aceptar" at bounding box center [388, 197] width 166 height 18
click at [351, 196] on span "Aceptar" at bounding box center [350, 197] width 18 height 5
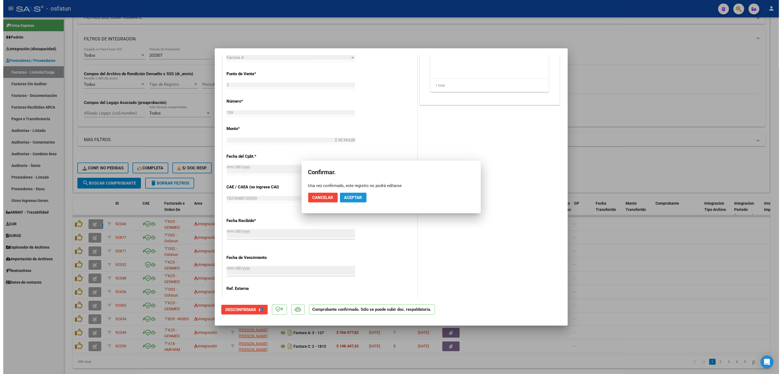
scroll to position [170, 0]
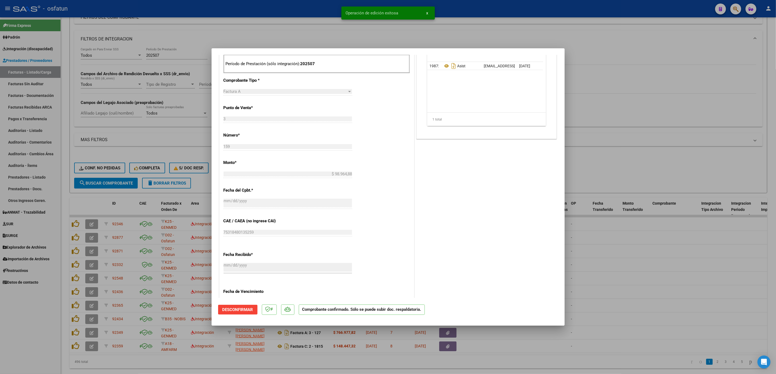
click at [723, 348] on div at bounding box center [388, 187] width 776 height 374
type input "$ 0,00"
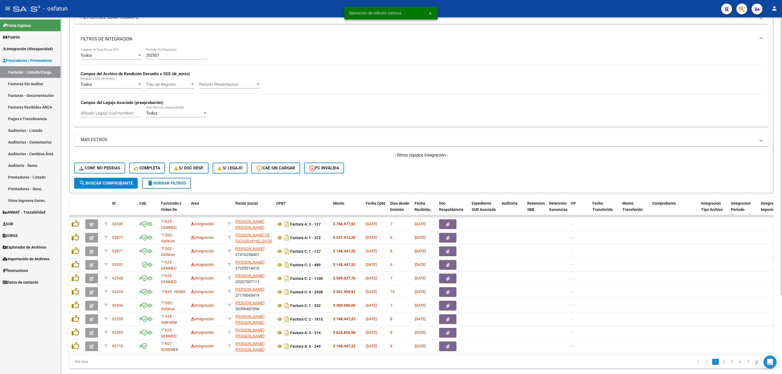
click at [175, 369] on div "496 total" at bounding box center [140, 362] width 140 height 14
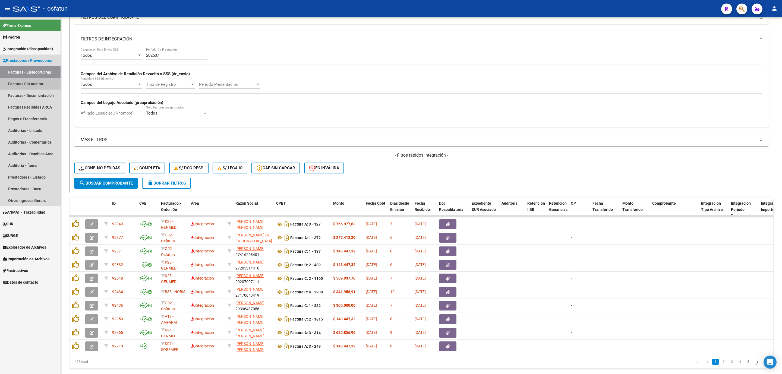
click at [37, 81] on link "Facturas Sin Auditar" at bounding box center [30, 84] width 61 height 12
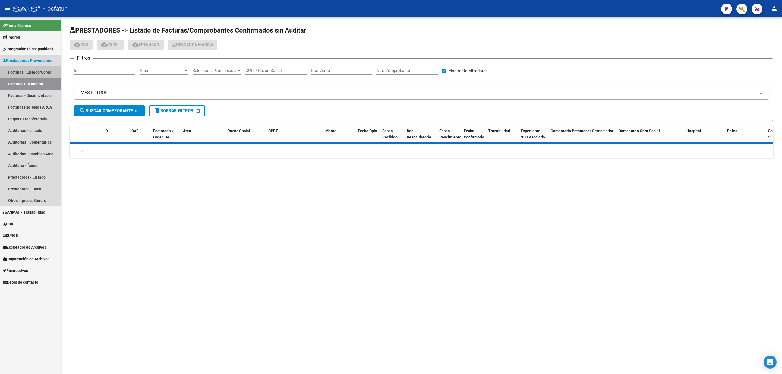
click at [38, 71] on link "Facturas - Listado/Carga" at bounding box center [30, 72] width 61 height 12
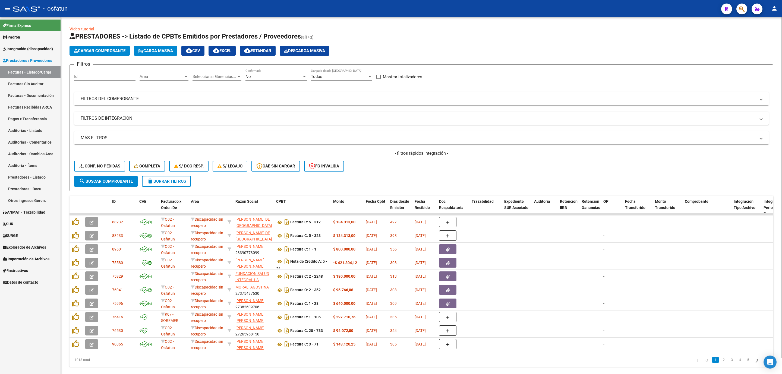
click at [128, 102] on mat-expansion-panel-header "FILTROS DEL COMPROBANTE" at bounding box center [421, 98] width 695 height 13
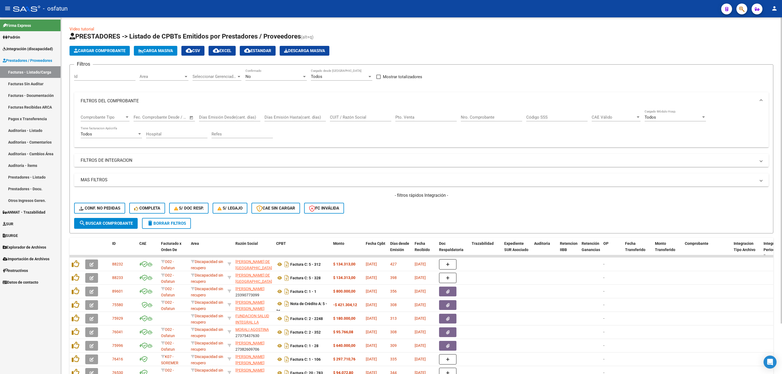
click at [134, 160] on mat-panel-title "FILTROS DE INTEGRACION" at bounding box center [418, 161] width 675 height 6
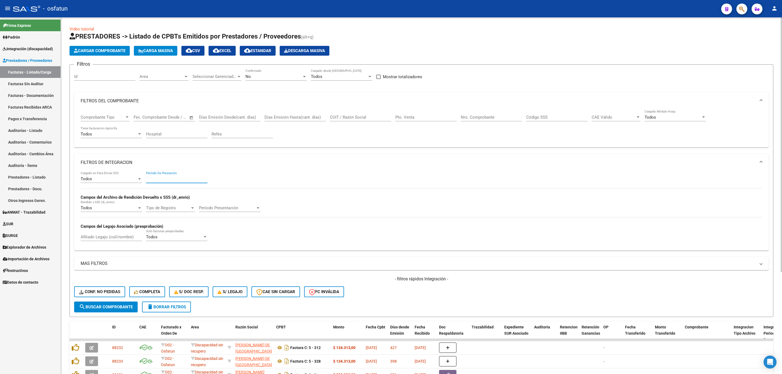
click at [171, 179] on input "Período De Prestación" at bounding box center [176, 179] width 61 height 5
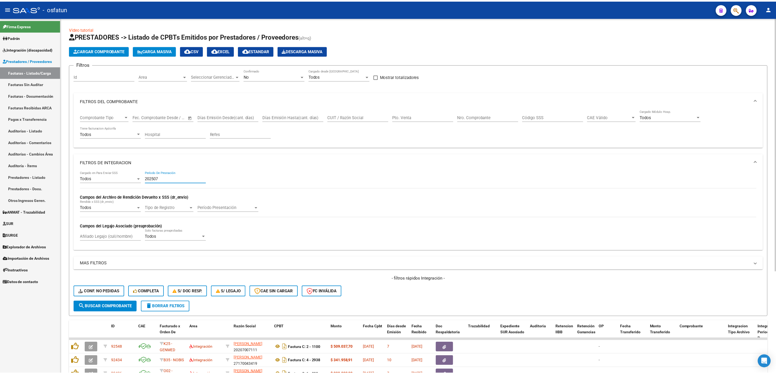
scroll to position [143, 0]
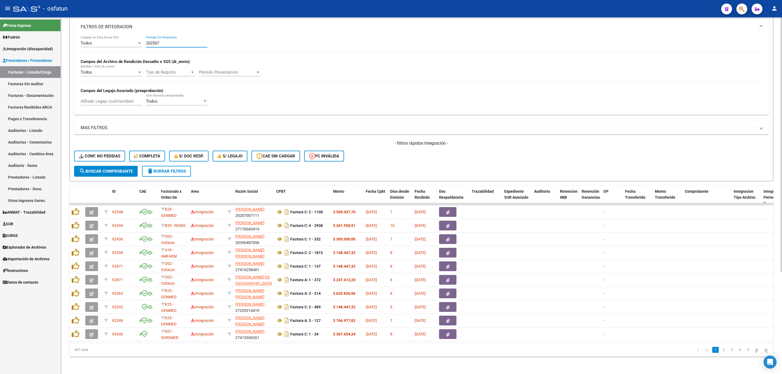
type input "202507"
click at [419, 189] on span "Fecha Recibido" at bounding box center [422, 194] width 15 height 11
click at [417, 191] on span "Fecha Recibido" at bounding box center [422, 194] width 15 height 11
click at [418, 189] on span "Fecha Recibido" at bounding box center [422, 194] width 15 height 11
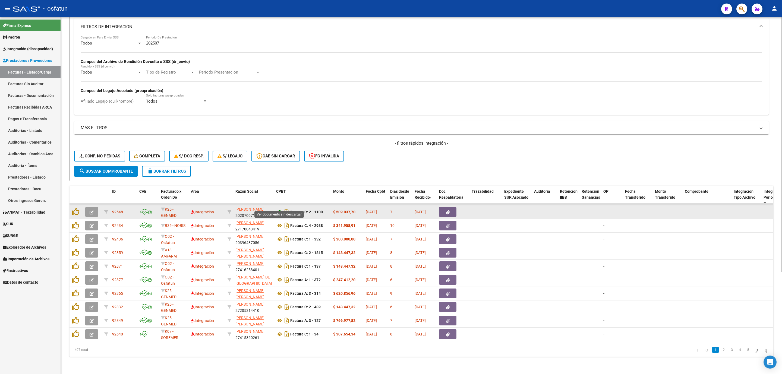
click at [279, 209] on icon at bounding box center [279, 212] width 7 height 7
click at [93, 210] on icon "button" at bounding box center [92, 212] width 4 height 4
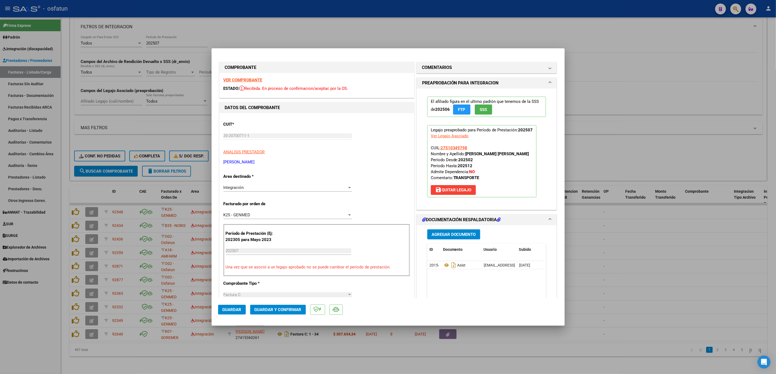
scroll to position [163, 0]
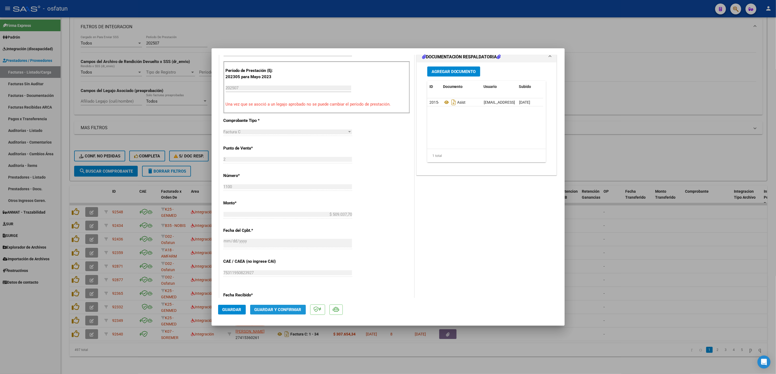
click at [259, 305] on button "Guardar y Confirmar" at bounding box center [278, 310] width 56 height 10
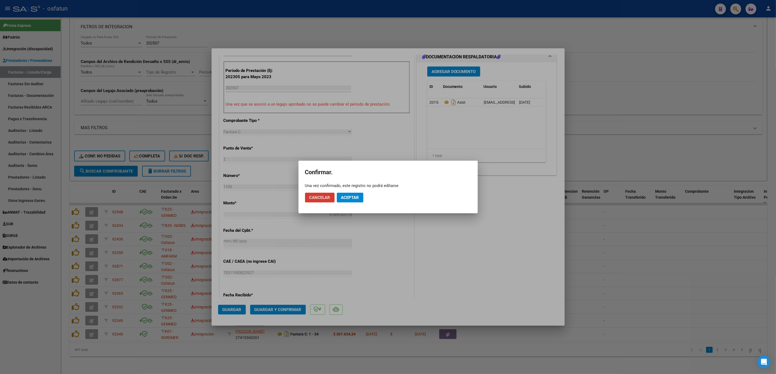
click at [344, 201] on button "Aceptar" at bounding box center [350, 198] width 27 height 10
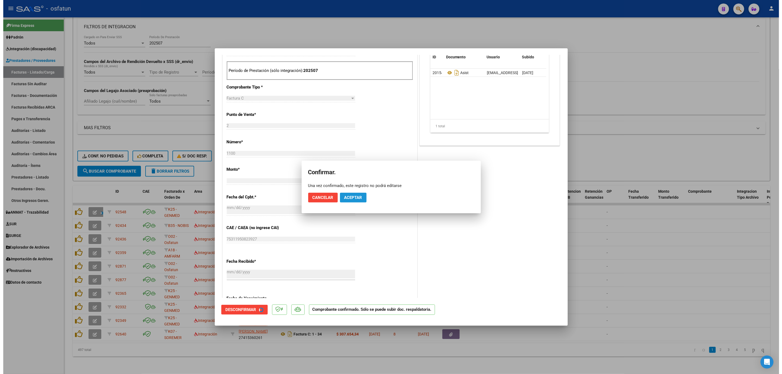
scroll to position [129, 0]
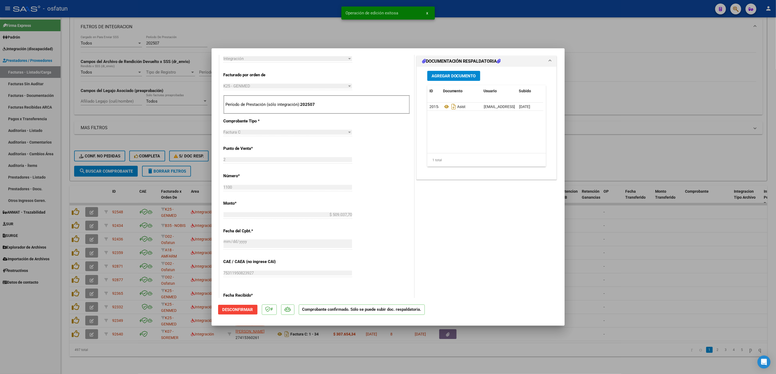
click at [634, 272] on div at bounding box center [388, 187] width 776 height 374
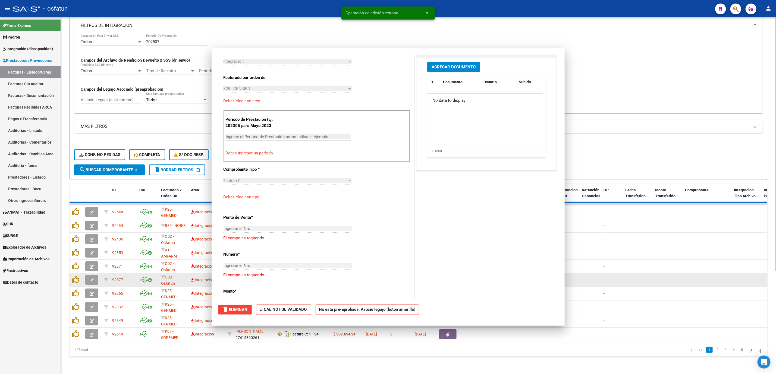
scroll to position [0, 0]
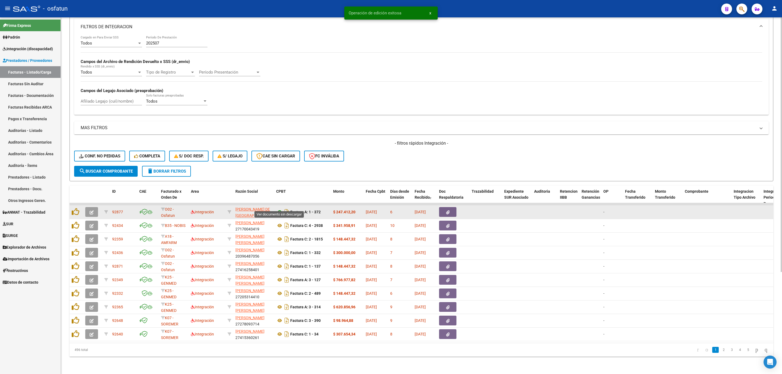
click at [278, 209] on icon at bounding box center [279, 212] width 7 height 7
click at [90, 210] on icon "button" at bounding box center [92, 212] width 4 height 4
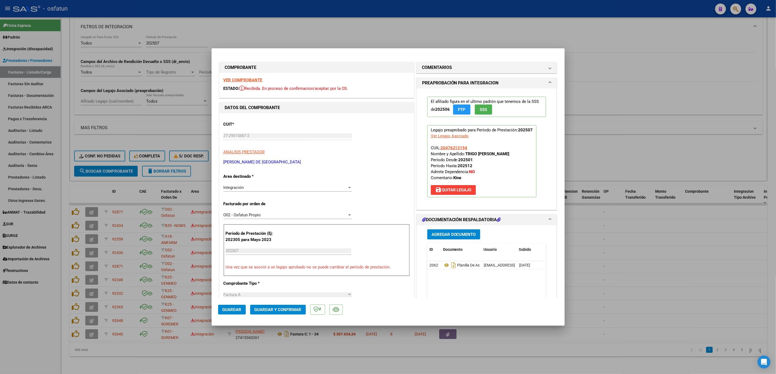
scroll to position [41, 0]
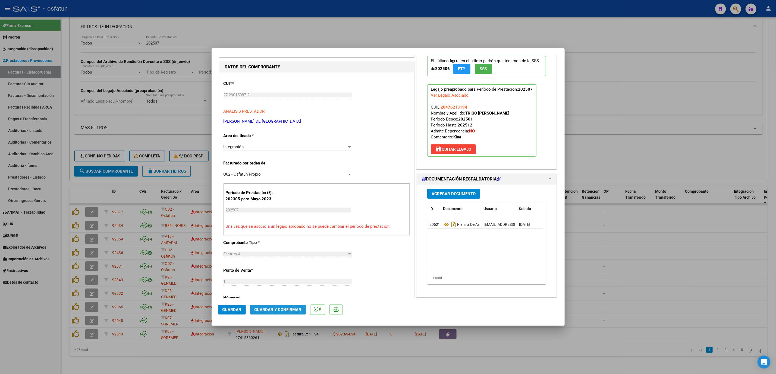
click at [265, 311] on span "Guardar y Confirmar" at bounding box center [277, 309] width 47 height 5
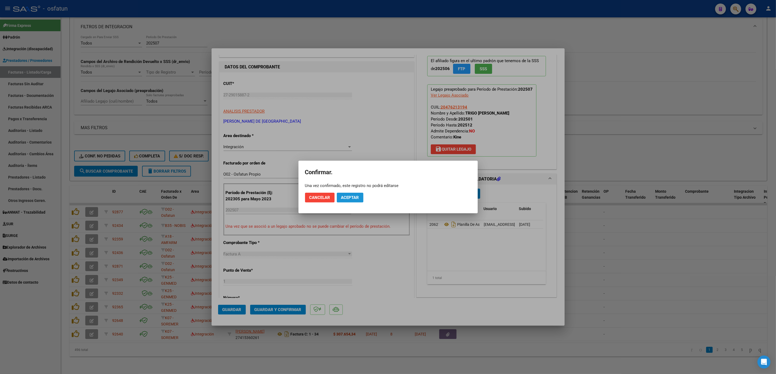
click at [339, 197] on button "Aceptar" at bounding box center [350, 198] width 27 height 10
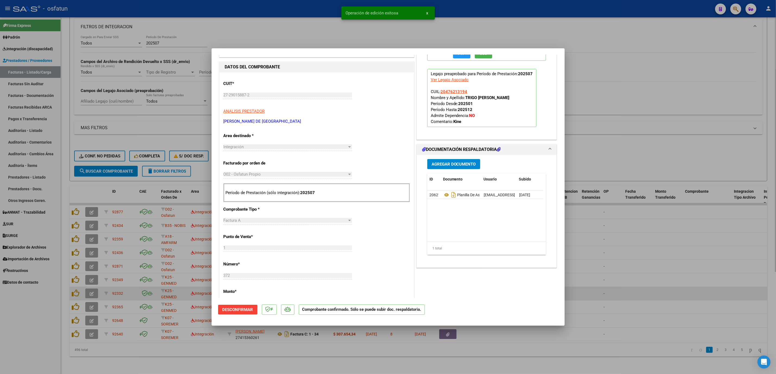
click at [623, 284] on div at bounding box center [388, 187] width 776 height 374
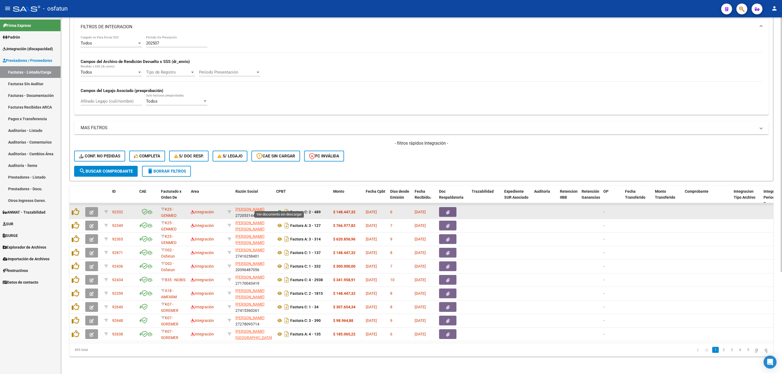
click at [279, 209] on icon at bounding box center [279, 212] width 7 height 7
click at [86, 207] on button "button" at bounding box center [91, 212] width 13 height 10
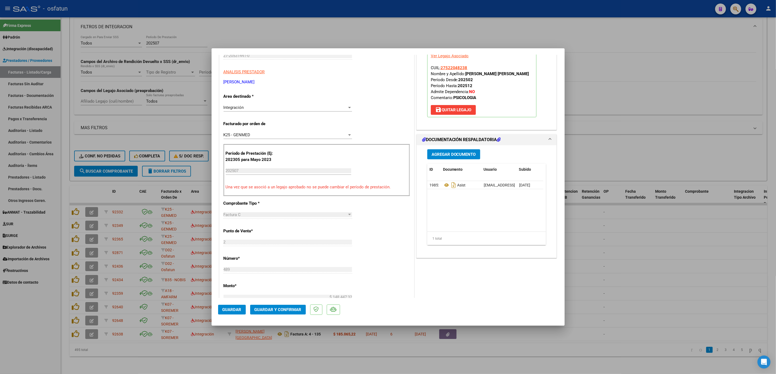
scroll to position [81, 0]
click at [298, 310] on span "Guardar y Confirmar" at bounding box center [277, 309] width 47 height 5
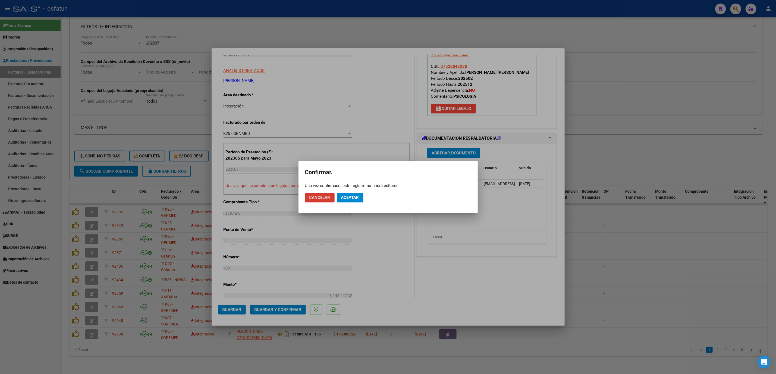
click at [356, 197] on span "Aceptar" at bounding box center [350, 197] width 18 height 5
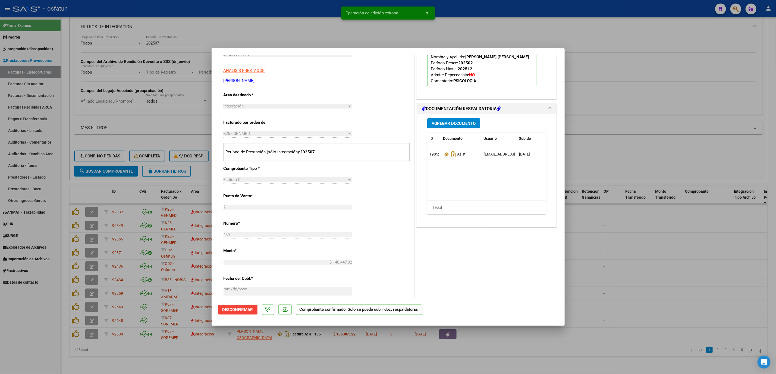
click at [644, 259] on div at bounding box center [388, 187] width 776 height 374
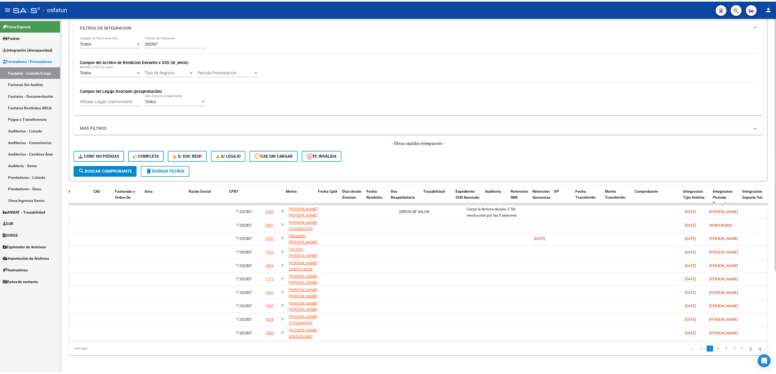
scroll to position [0, 0]
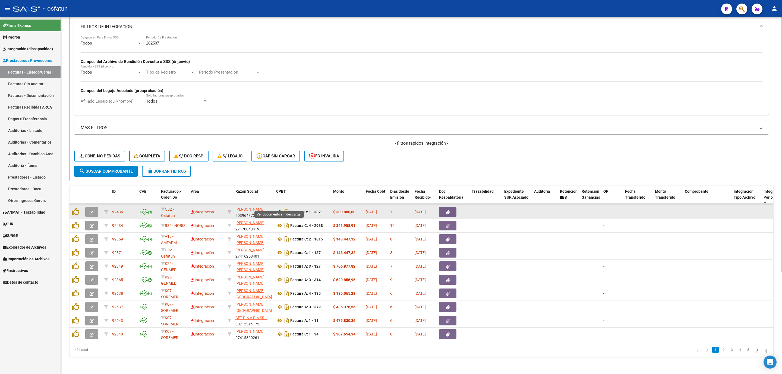
click at [279, 209] on icon at bounding box center [279, 212] width 7 height 7
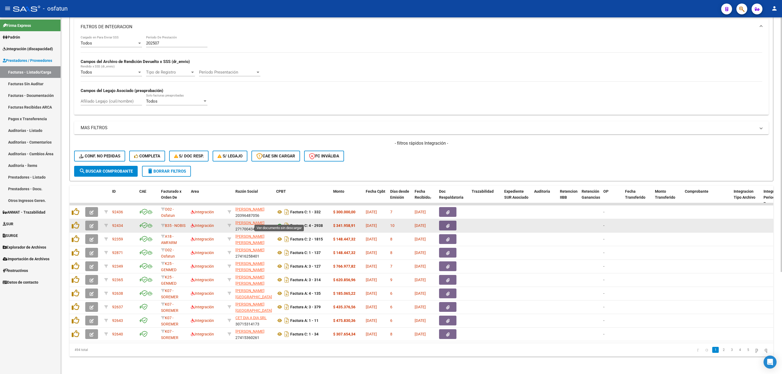
click at [280, 222] on icon at bounding box center [279, 225] width 7 height 7
click at [95, 222] on button "button" at bounding box center [91, 226] width 13 height 10
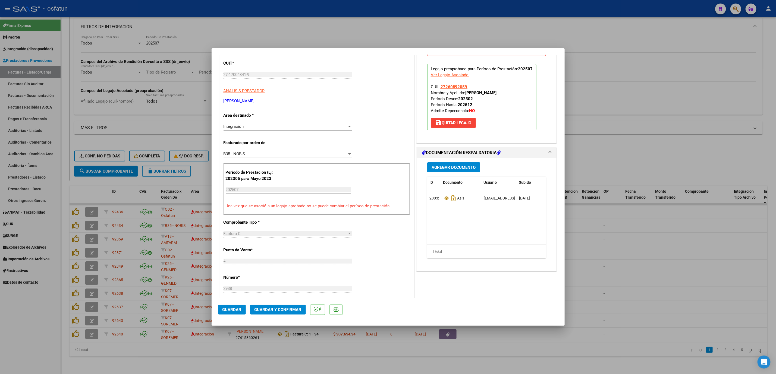
scroll to position [41, 0]
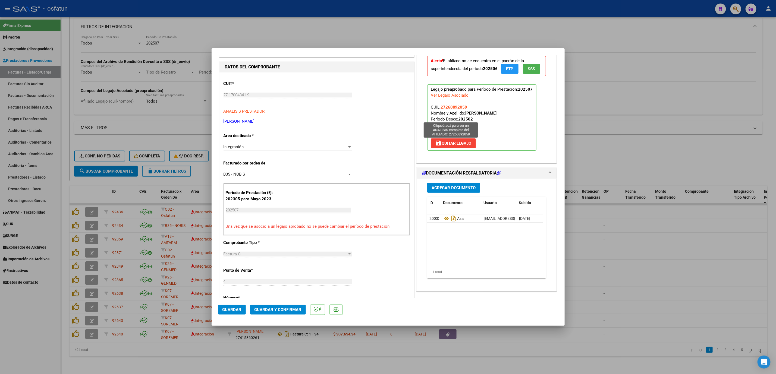
drag, startPoint x: 521, startPoint y: 123, endPoint x: 438, endPoint y: 120, distance: 82.3
click at [438, 120] on p "Legajo preaprobado para Período de Prestación: 202507 Ver Legajo Asociado CUIL:…" at bounding box center [481, 117] width 109 height 66
copy span "27260892059 Nombre y Apellido: BASUALDO SILVANA LEONOR"
drag, startPoint x: 687, startPoint y: 270, endPoint x: 269, endPoint y: 207, distance: 422.5
click at [685, 270] on div at bounding box center [388, 187] width 776 height 374
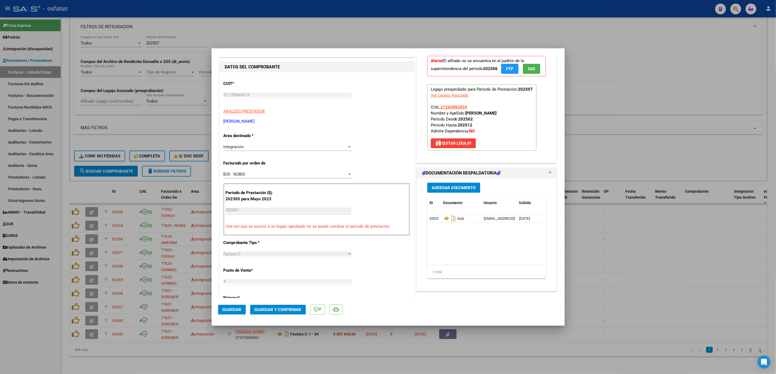
type input "$ 0,00"
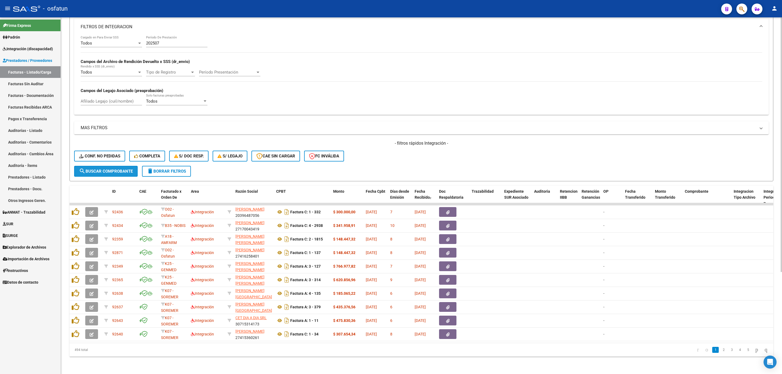
click at [110, 168] on button "search Buscar Comprobante" at bounding box center [106, 171] width 64 height 11
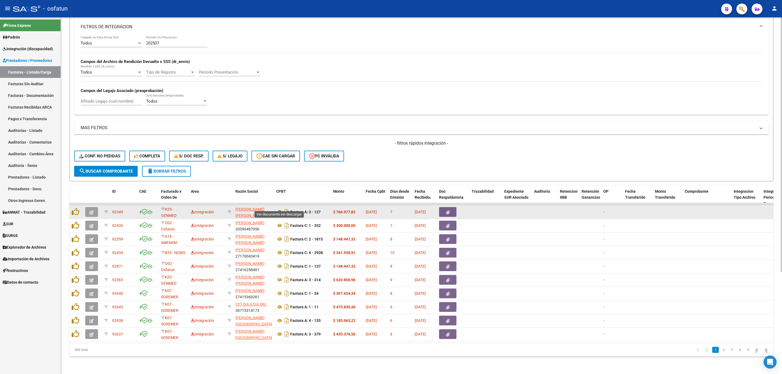
click at [280, 209] on icon at bounding box center [279, 212] width 7 height 7
click at [91, 210] on icon "button" at bounding box center [92, 212] width 4 height 4
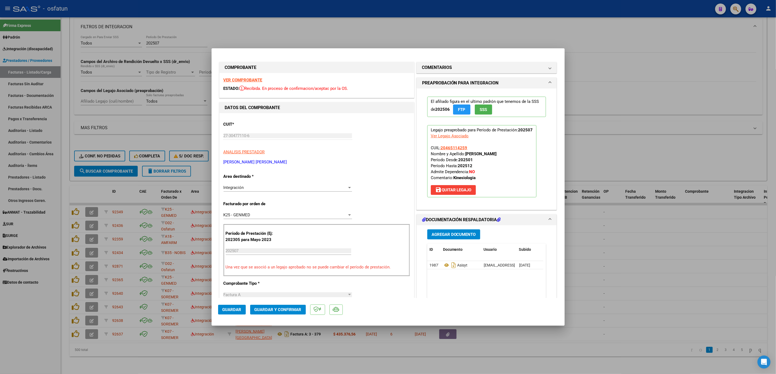
drag, startPoint x: 512, startPoint y: 156, endPoint x: 464, endPoint y: 153, distance: 49.0
click at [464, 153] on p "Legajo preaprobado para Período de Prestación: 202507 Ver Legajo Asociado CUIL:…" at bounding box center [481, 161] width 109 height 72
drag, startPoint x: 465, startPoint y: 147, endPoint x: 442, endPoint y: 149, distance: 22.9
click at [442, 149] on p "Legajo preaprobado para Período de Prestación: 202507 Ver Legajo Asociado CUIL:…" at bounding box center [481, 161] width 109 height 72
copy span "465114259"
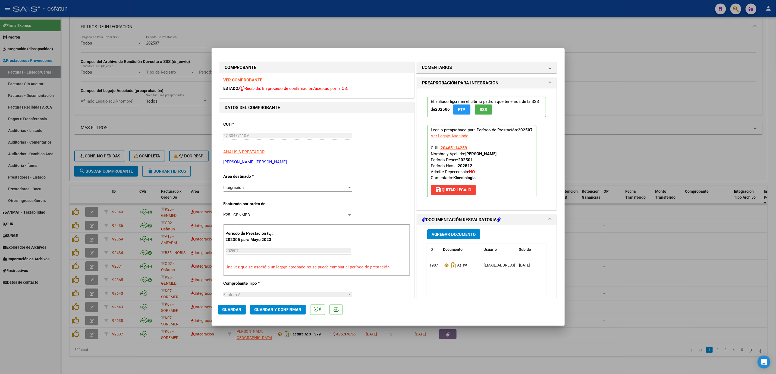
drag, startPoint x: 516, startPoint y: 154, endPoint x: 463, endPoint y: 155, distance: 53.2
click at [463, 155] on p "Legajo preaprobado para Período de Prestación: 202507 Ver Legajo Asociado CUIL:…" at bounding box center [481, 161] width 109 height 72
copy strong "VIDAL AGUSTIN NICOLAS"
click at [283, 309] on span "Guardar y Confirmar" at bounding box center [277, 309] width 47 height 5
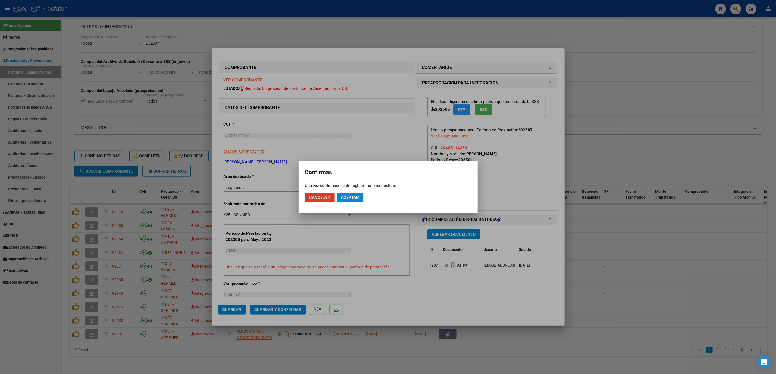
click at [341, 201] on button "Aceptar" at bounding box center [350, 198] width 27 height 10
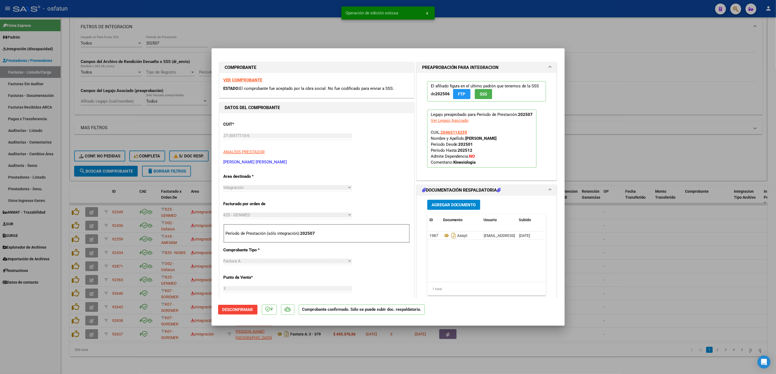
click at [729, 297] on div at bounding box center [388, 187] width 776 height 374
type input "$ 0,00"
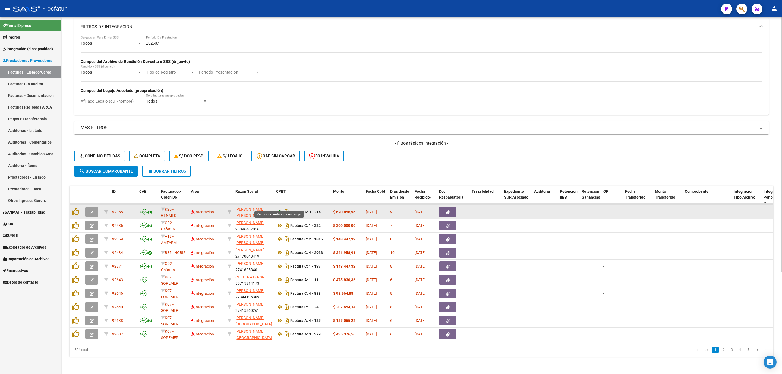
click at [278, 209] on icon at bounding box center [279, 212] width 7 height 7
click at [92, 210] on icon "button" at bounding box center [92, 212] width 4 height 4
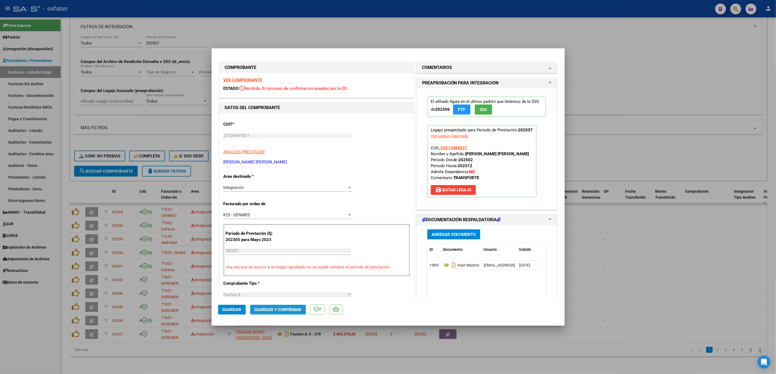
click at [281, 314] on button "Guardar y Confirmar" at bounding box center [278, 310] width 56 height 10
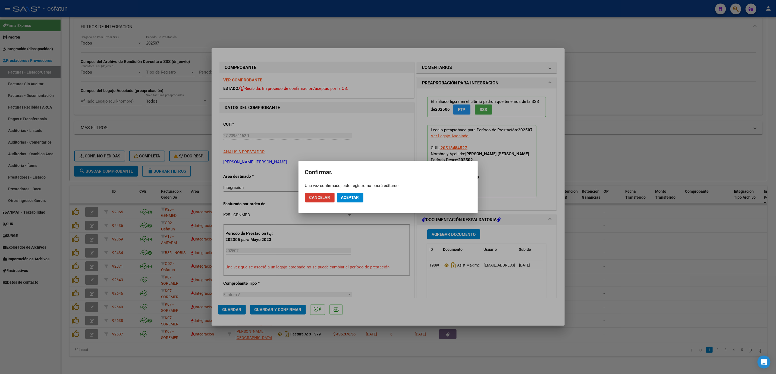
click at [358, 196] on span "Aceptar" at bounding box center [350, 197] width 18 height 5
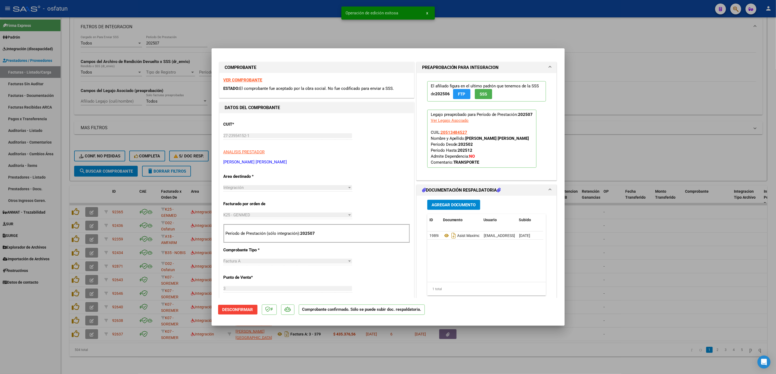
click at [266, 29] on div at bounding box center [388, 187] width 776 height 374
type input "$ 0,00"
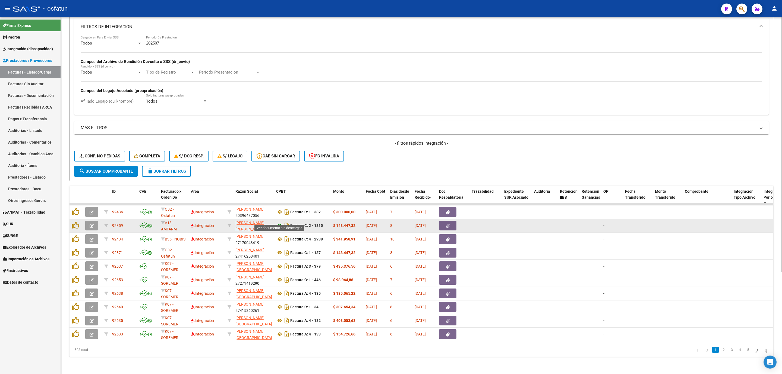
click at [281, 222] on icon at bounding box center [279, 225] width 7 height 7
click at [92, 224] on icon "button" at bounding box center [92, 226] width 4 height 4
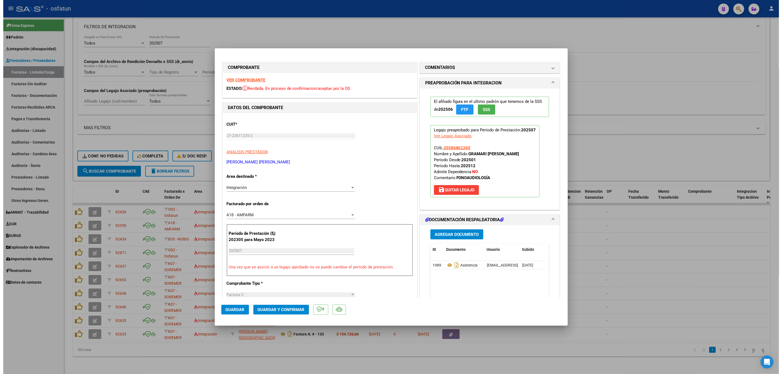
scroll to position [81, 0]
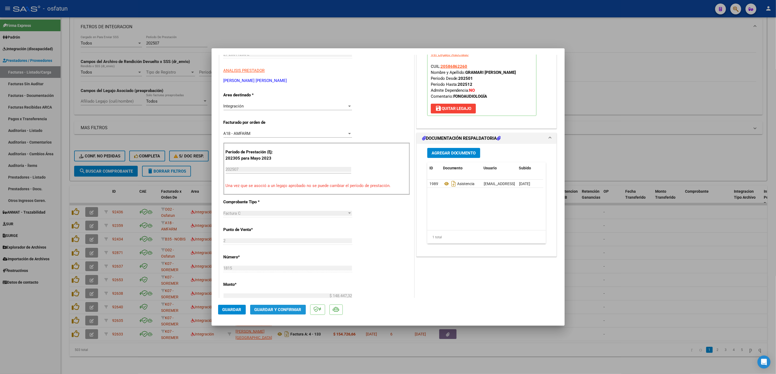
click at [272, 311] on span "Guardar y Confirmar" at bounding box center [277, 309] width 47 height 5
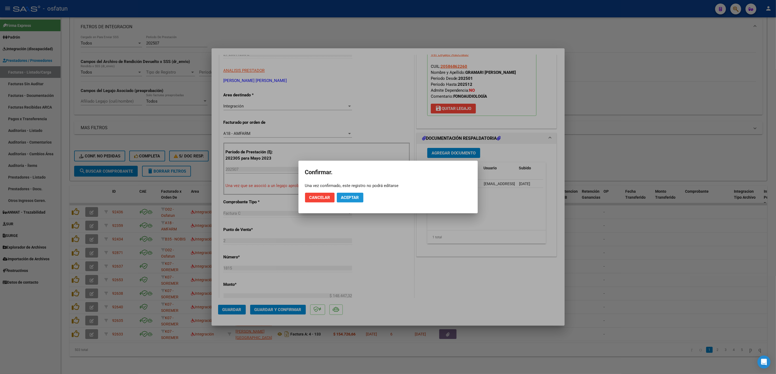
click at [356, 202] on button "Aceptar" at bounding box center [350, 198] width 27 height 10
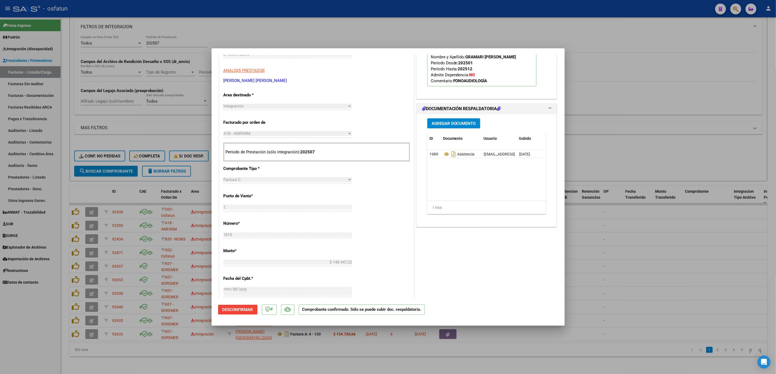
click at [333, 360] on div at bounding box center [388, 187] width 776 height 374
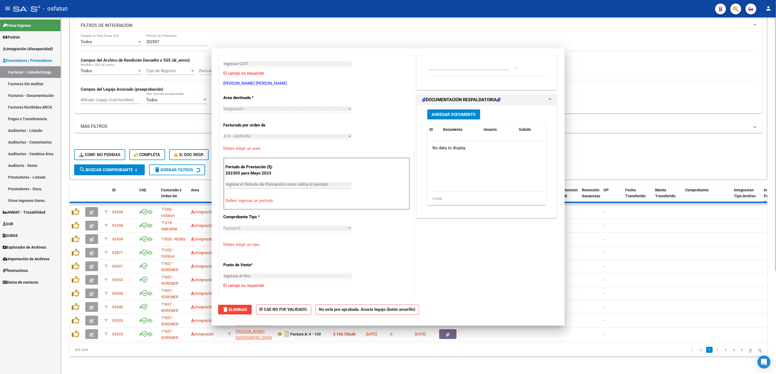
scroll to position [0, 0]
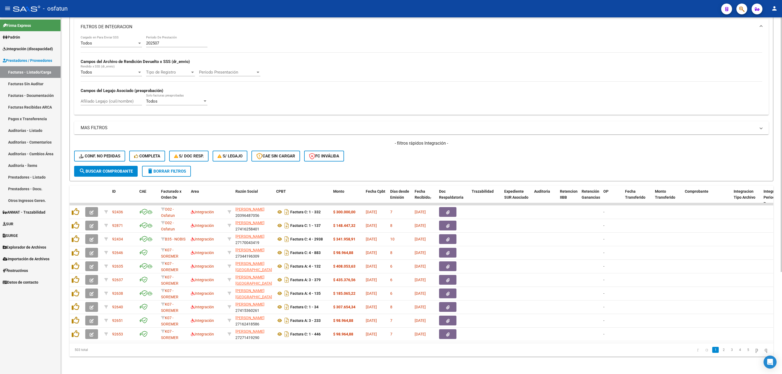
click at [116, 166] on button "search Buscar Comprobante" at bounding box center [106, 171] width 64 height 11
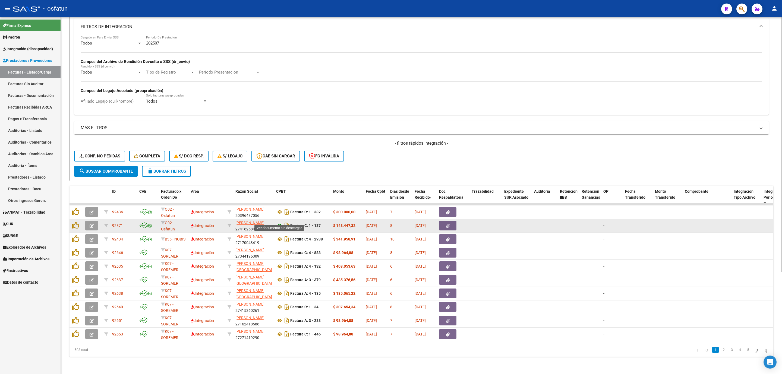
click at [280, 222] on icon at bounding box center [279, 225] width 7 height 7
click at [91, 223] on button "button" at bounding box center [91, 226] width 13 height 10
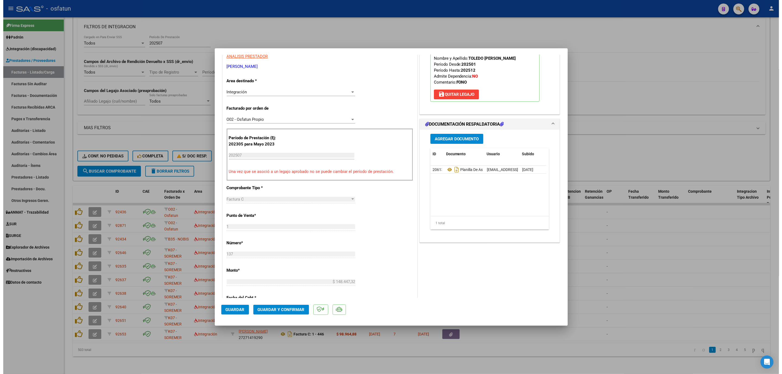
scroll to position [122, 0]
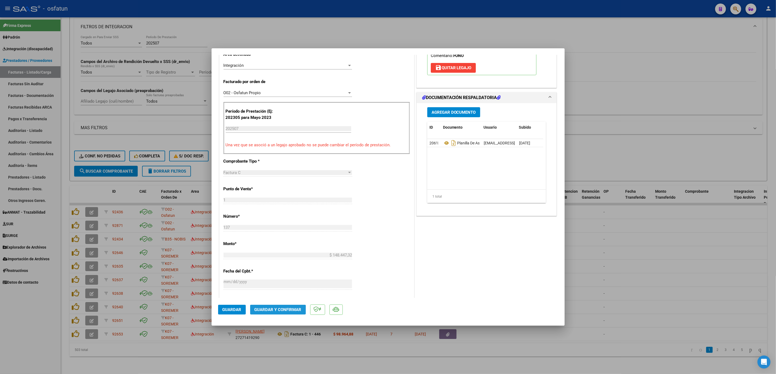
click at [277, 312] on button "Guardar y Confirmar" at bounding box center [278, 310] width 56 height 10
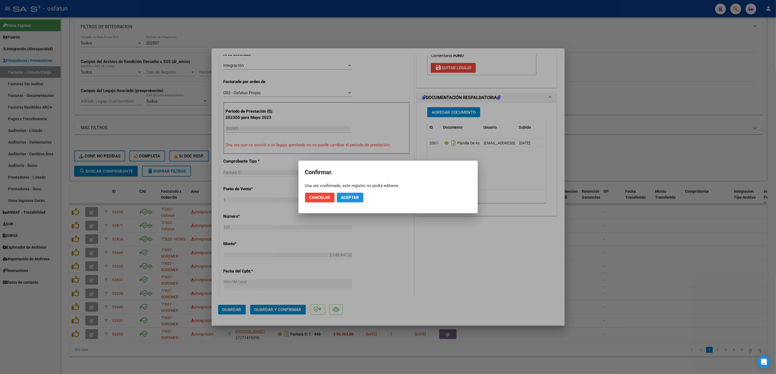
click at [354, 199] on span "Aceptar" at bounding box center [350, 197] width 18 height 5
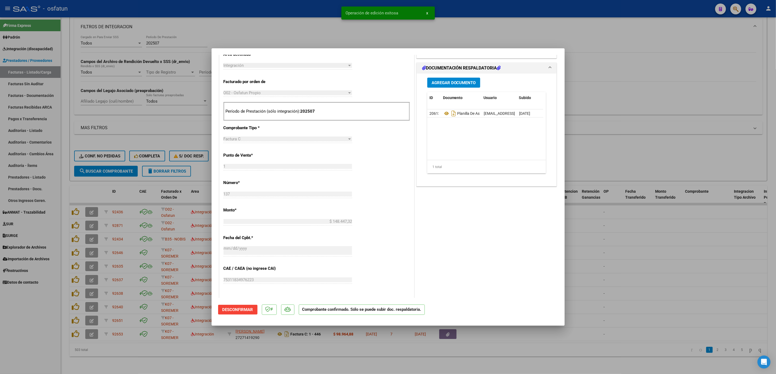
click at [663, 242] on div at bounding box center [388, 187] width 776 height 374
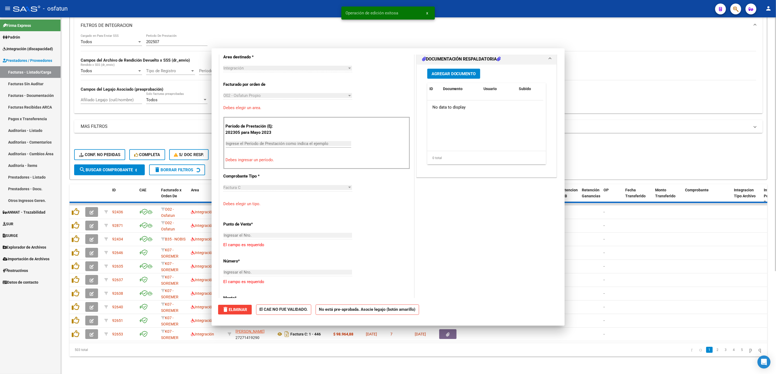
scroll to position [0, 0]
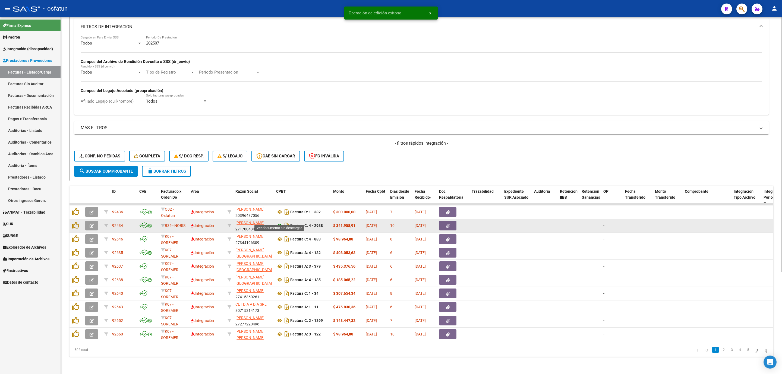
click at [279, 222] on icon at bounding box center [279, 225] width 7 height 7
click at [90, 224] on icon "button" at bounding box center [92, 226] width 4 height 4
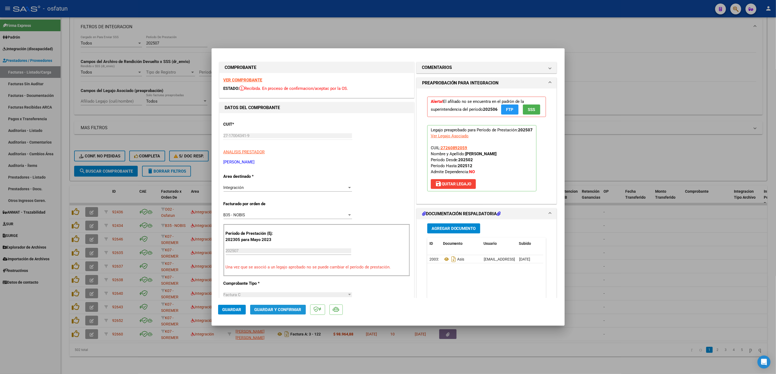
click at [268, 313] on button "Guardar y Confirmar" at bounding box center [278, 310] width 56 height 10
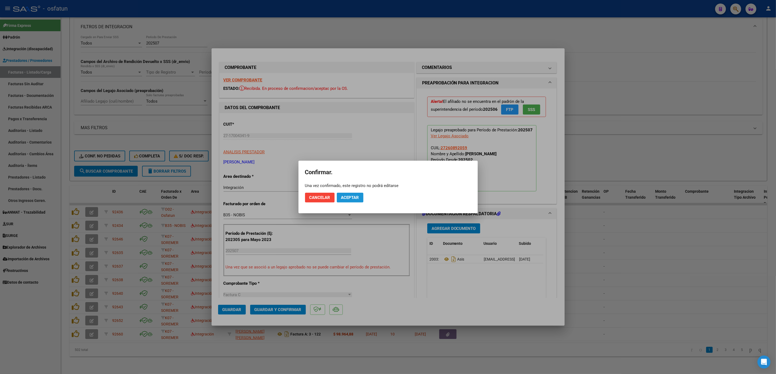
click at [353, 200] on button "Aceptar" at bounding box center [350, 198] width 27 height 10
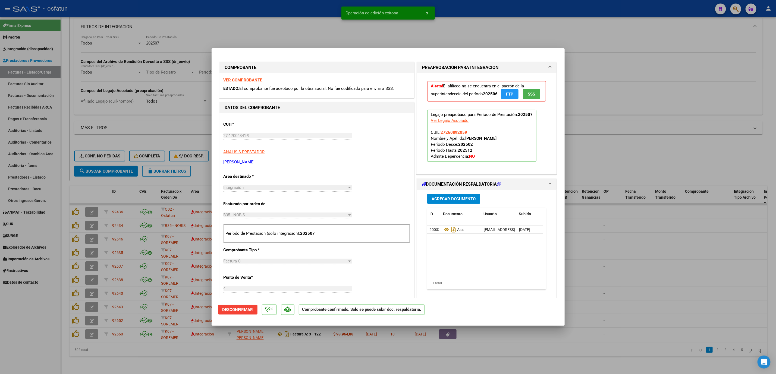
click at [615, 263] on div at bounding box center [388, 187] width 776 height 374
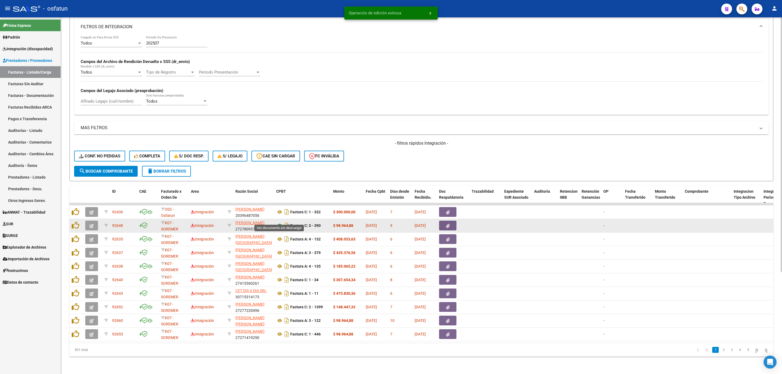
click at [278, 222] on icon at bounding box center [279, 225] width 7 height 7
click at [93, 224] on icon "button" at bounding box center [92, 226] width 4 height 4
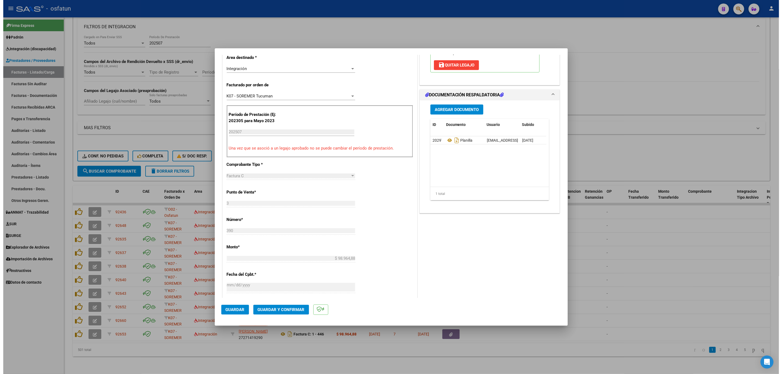
scroll to position [122, 0]
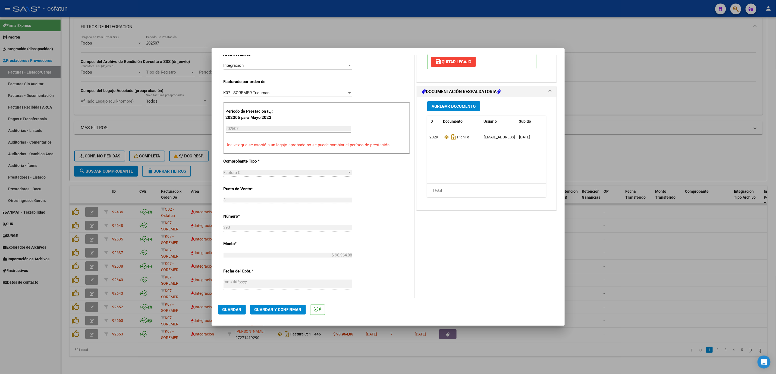
click at [269, 308] on span "Guardar y Confirmar" at bounding box center [277, 309] width 47 height 5
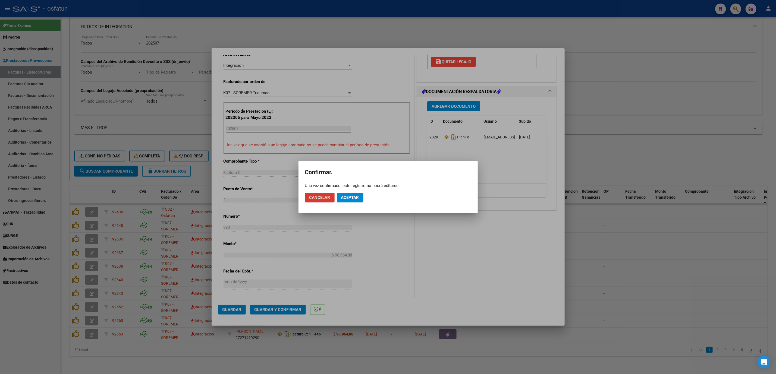
click at [351, 197] on span "Aceptar" at bounding box center [350, 197] width 18 height 5
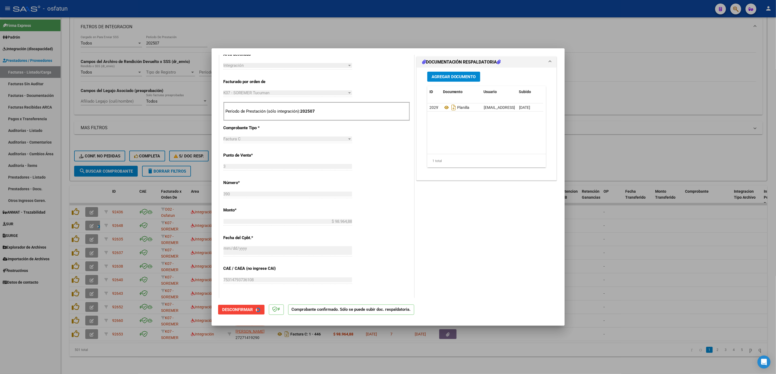
click at [598, 265] on div at bounding box center [388, 187] width 776 height 374
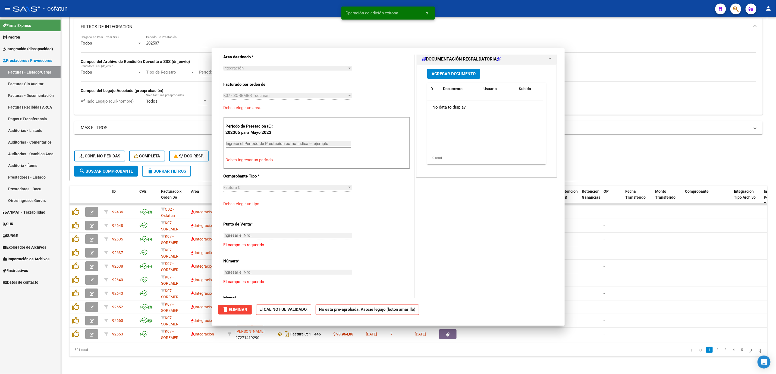
scroll to position [0, 0]
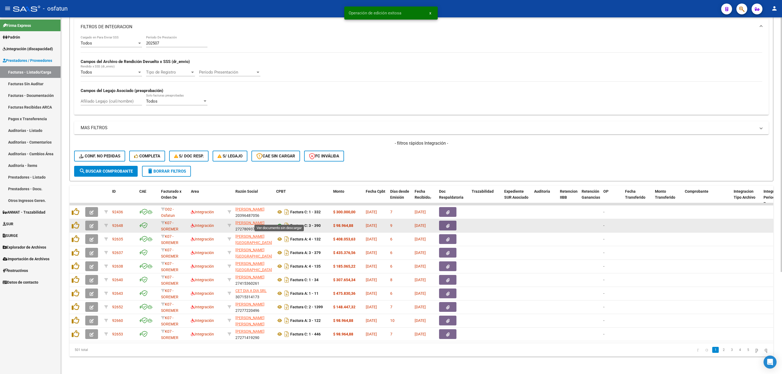
click at [280, 222] on icon at bounding box center [279, 225] width 7 height 7
click at [96, 221] on button "button" at bounding box center [91, 226] width 13 height 10
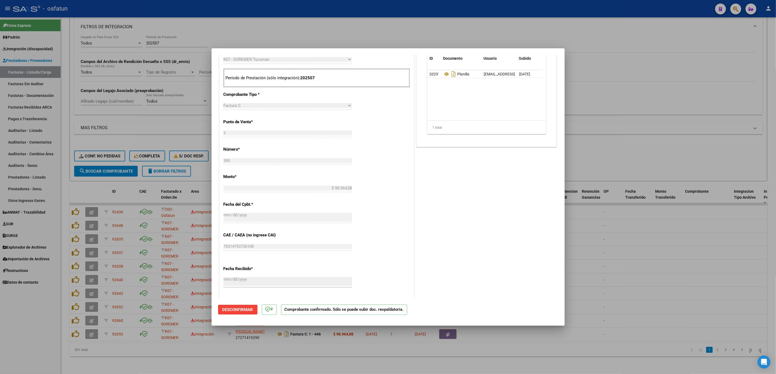
scroll to position [163, 0]
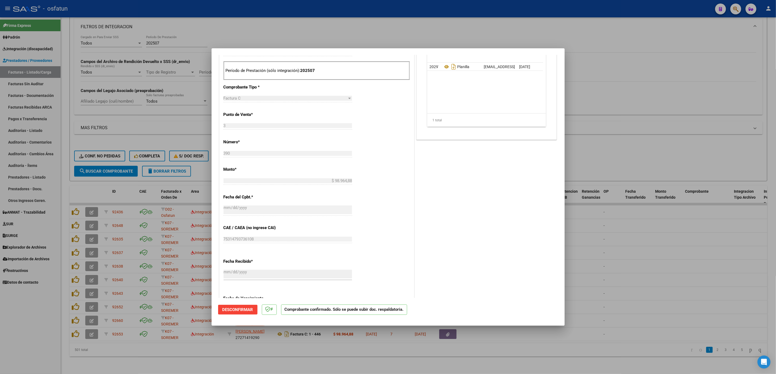
drag, startPoint x: 644, startPoint y: 229, endPoint x: 529, endPoint y: 259, distance: 119.3
click at [644, 229] on div at bounding box center [388, 187] width 776 height 374
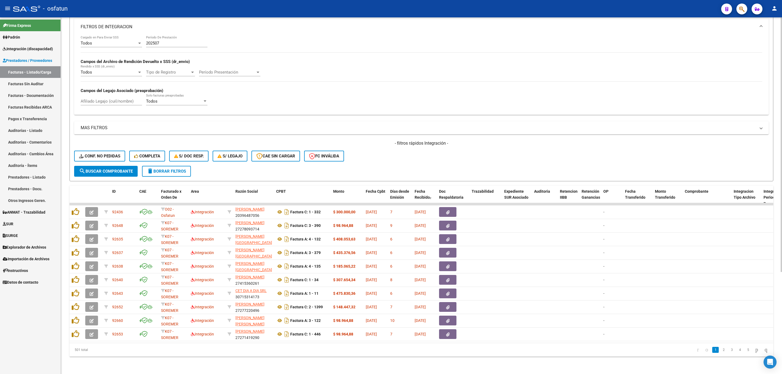
click at [113, 169] on span "search Buscar Comprobante" at bounding box center [106, 171] width 54 height 5
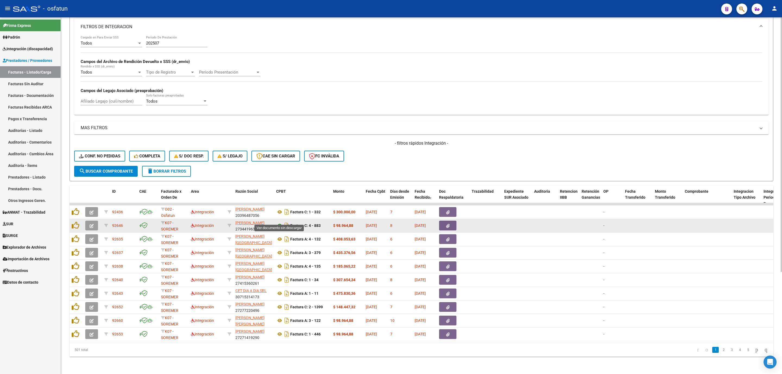
click at [279, 222] on icon at bounding box center [279, 225] width 7 height 7
click at [90, 223] on span "button" at bounding box center [92, 225] width 4 height 5
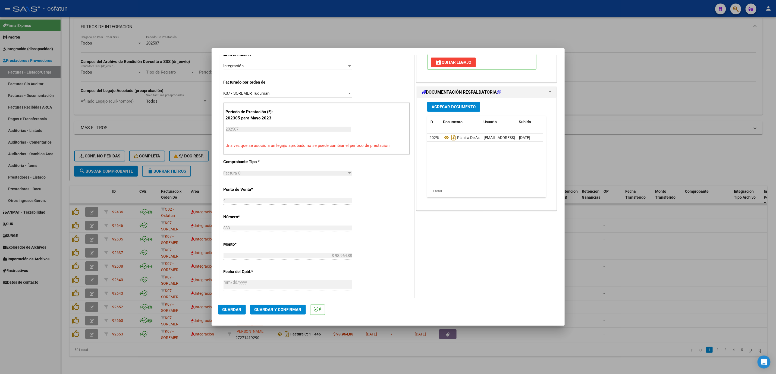
scroll to position [122, 0]
click at [283, 306] on button "Guardar y Confirmar" at bounding box center [278, 310] width 56 height 10
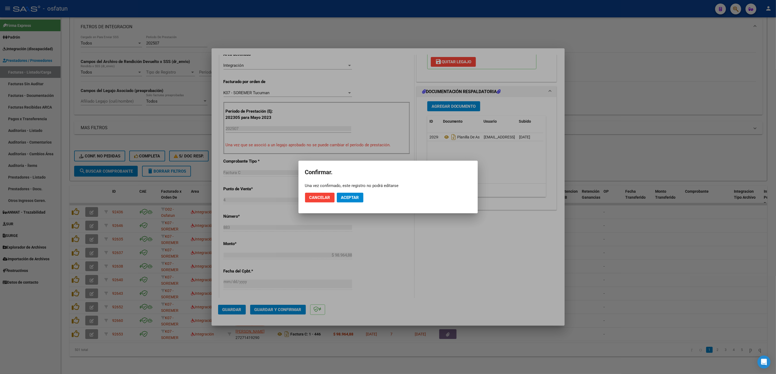
click at [352, 190] on mat-dialog-actions "Cancelar Aceptar" at bounding box center [388, 197] width 166 height 18
click at [355, 194] on button "Aceptar" at bounding box center [350, 198] width 27 height 10
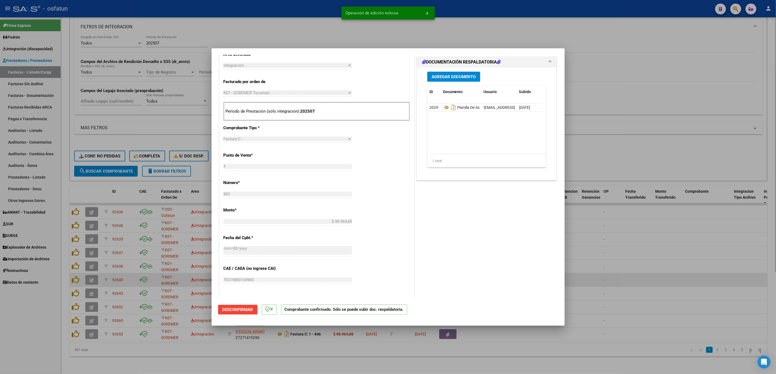
drag, startPoint x: 626, startPoint y: 273, endPoint x: 606, endPoint y: 272, distance: 20.1
click at [623, 273] on div at bounding box center [388, 187] width 776 height 374
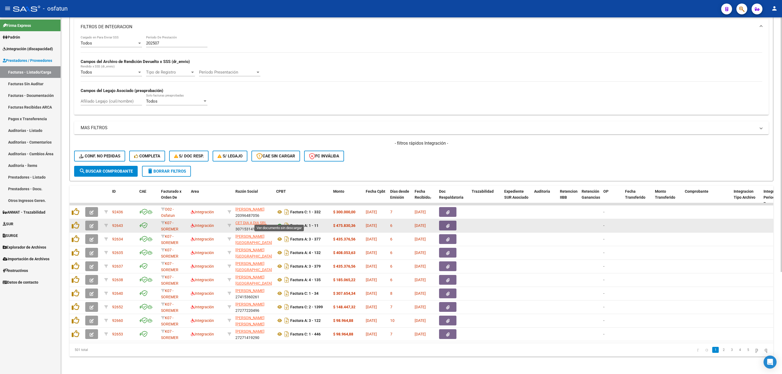
click at [279, 222] on icon at bounding box center [279, 225] width 7 height 7
click at [92, 224] on icon "button" at bounding box center [92, 226] width 4 height 4
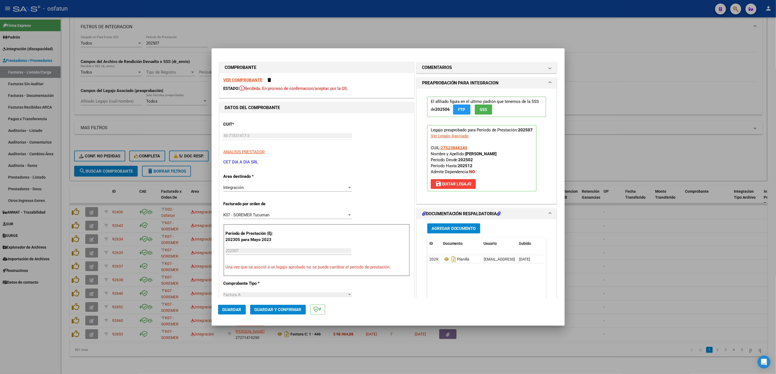
scroll to position [81, 0]
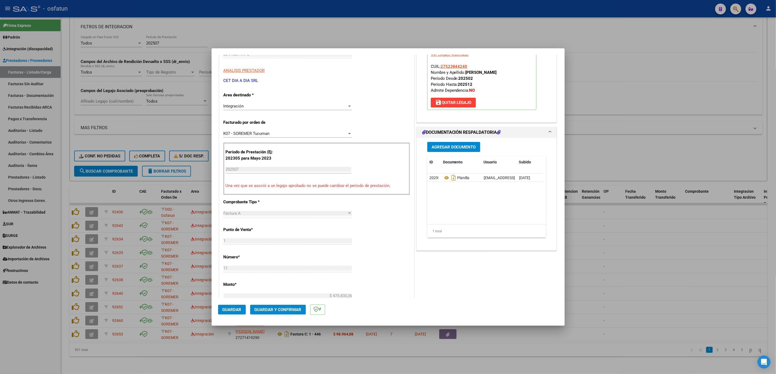
click at [286, 308] on span "Guardar y Confirmar" at bounding box center [277, 309] width 47 height 5
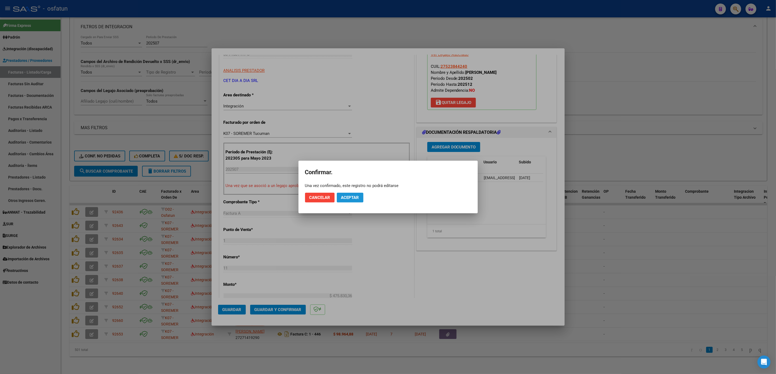
click at [339, 199] on button "Aceptar" at bounding box center [350, 198] width 27 height 10
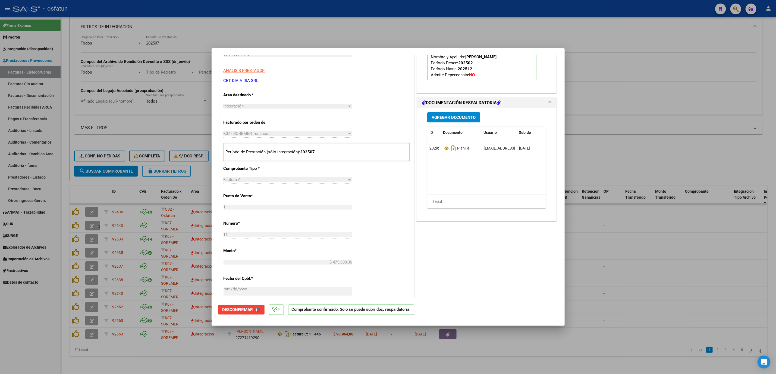
click at [306, 32] on div at bounding box center [388, 187] width 776 height 374
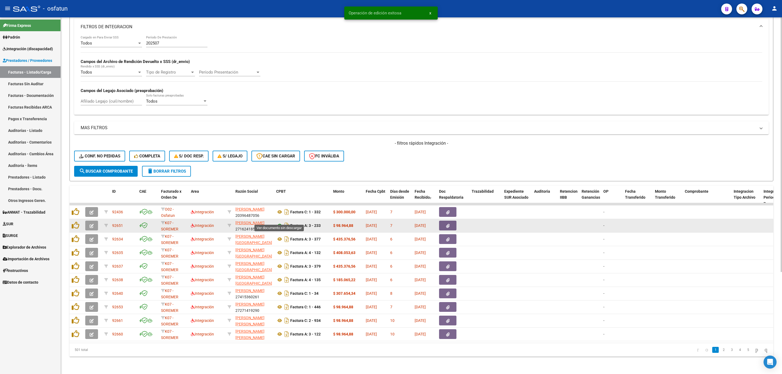
click at [279, 222] on icon at bounding box center [279, 225] width 7 height 7
click at [92, 223] on span "button" at bounding box center [92, 225] width 4 height 5
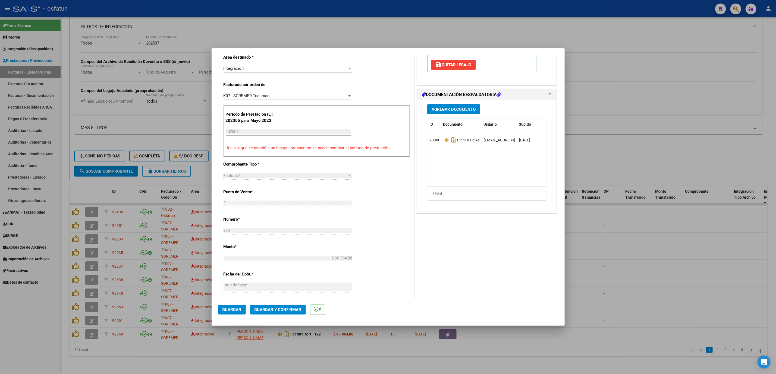
scroll to position [122, 0]
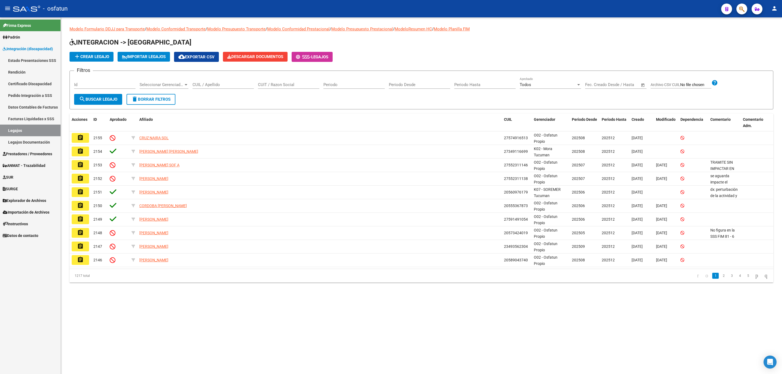
drag, startPoint x: 215, startPoint y: 88, endPoint x: 212, endPoint y: 90, distance: 3.5
click at [213, 90] on div "CUIL / Apellido" at bounding box center [223, 85] width 61 height 17
drag, startPoint x: 231, startPoint y: 78, endPoint x: 231, endPoint y: 84, distance: 6.3
click at [231, 79] on div "CUIL / Apellido" at bounding box center [223, 83] width 61 height 12
click at [231, 84] on input "CUIL / Apellido" at bounding box center [223, 84] width 61 height 5
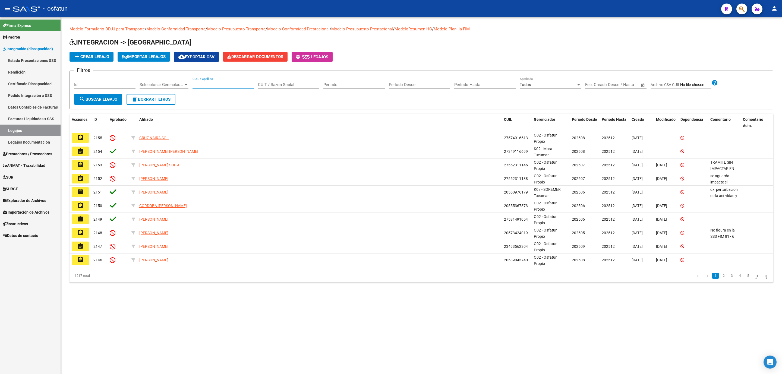
paste input "46511425"
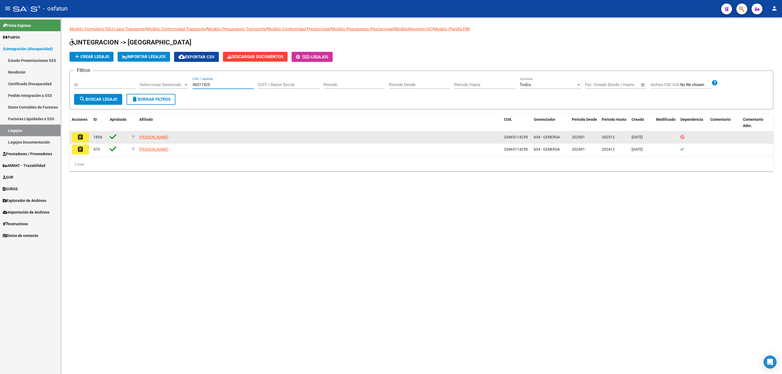
type input "46511425"
click at [85, 138] on button "assignment" at bounding box center [80, 138] width 17 height 10
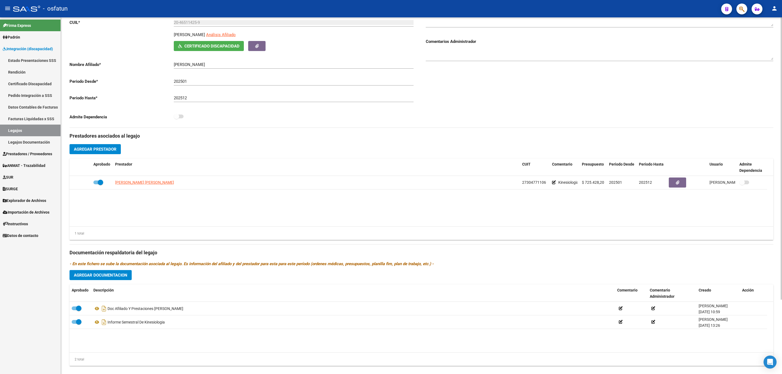
scroll to position [94, 0]
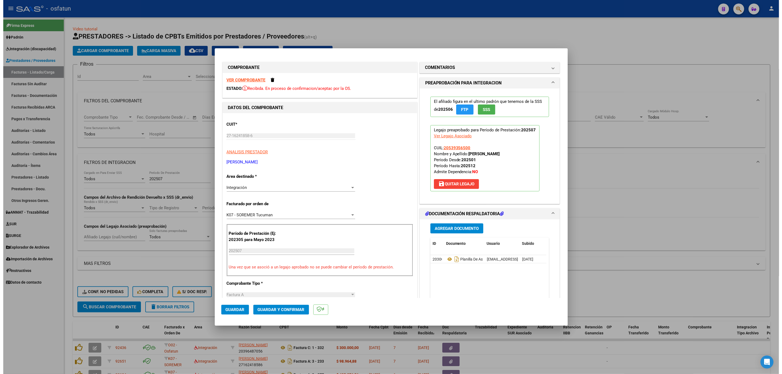
scroll to position [122, 0]
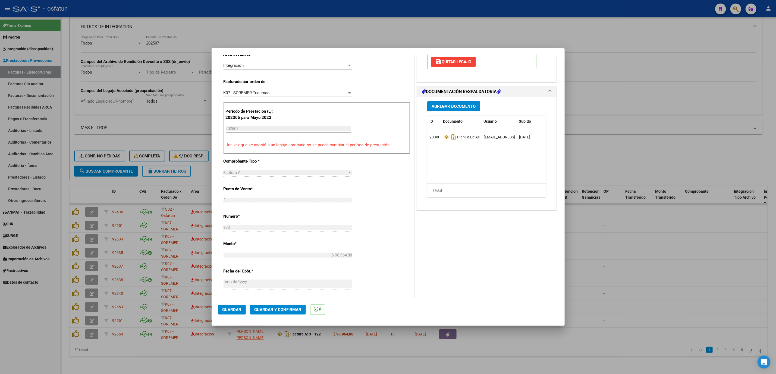
click at [285, 313] on button "Guardar y Confirmar" at bounding box center [278, 310] width 56 height 10
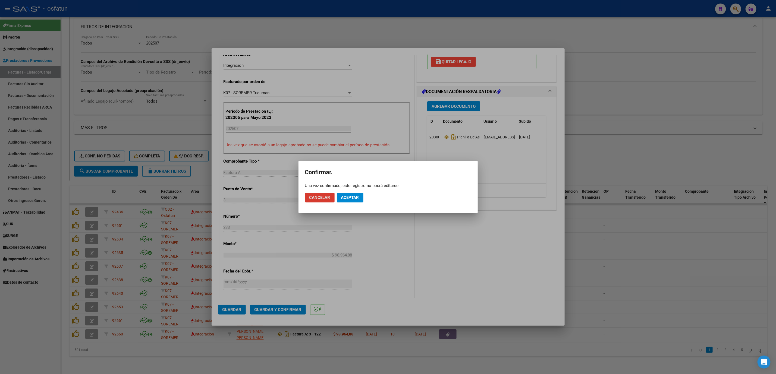
click at [356, 194] on button "Aceptar" at bounding box center [350, 198] width 27 height 10
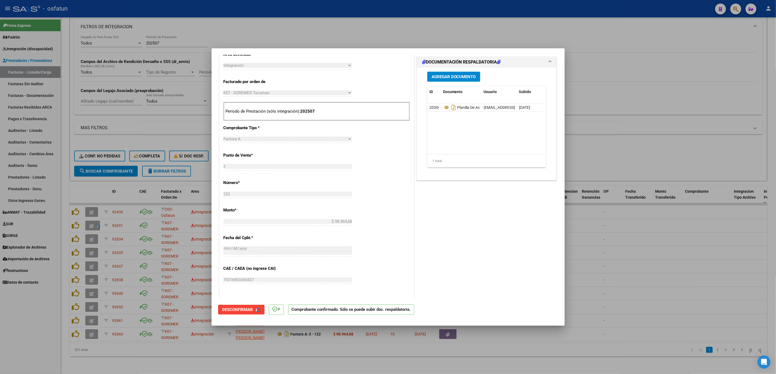
click at [659, 266] on div at bounding box center [388, 187] width 776 height 374
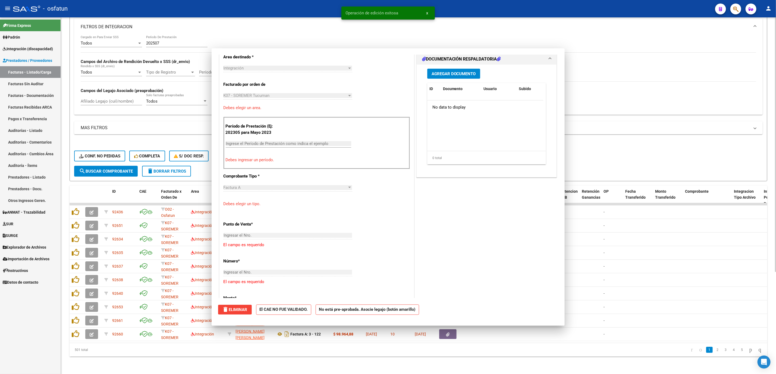
scroll to position [0, 0]
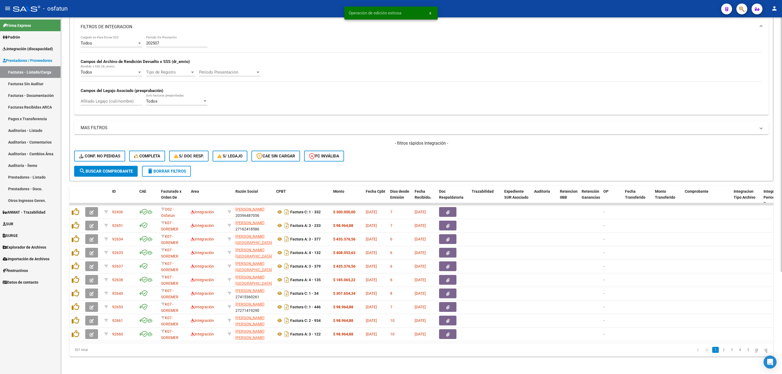
click at [320, 125] on mat-panel-title "MAS FILTROS" at bounding box center [418, 128] width 675 height 6
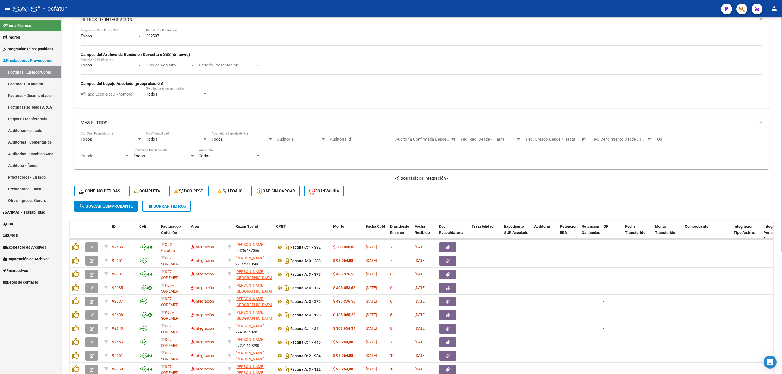
click at [81, 229] on span at bounding box center [82, 233] width 2 height 24
click at [81, 211] on button "search Buscar Comprobante" at bounding box center [106, 206] width 64 height 11
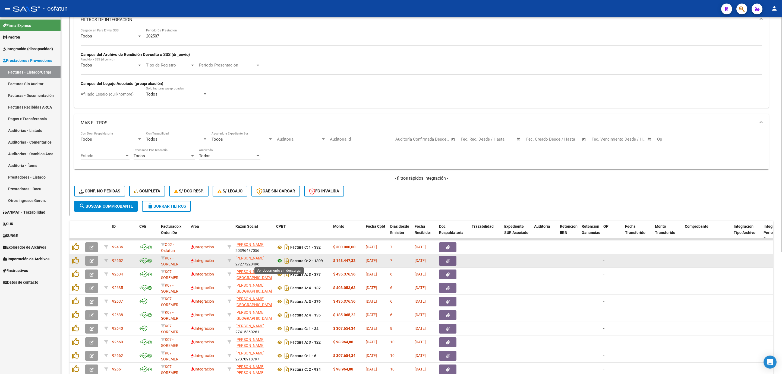
click at [279, 262] on icon at bounding box center [279, 261] width 7 height 7
click at [93, 262] on icon "button" at bounding box center [92, 261] width 4 height 4
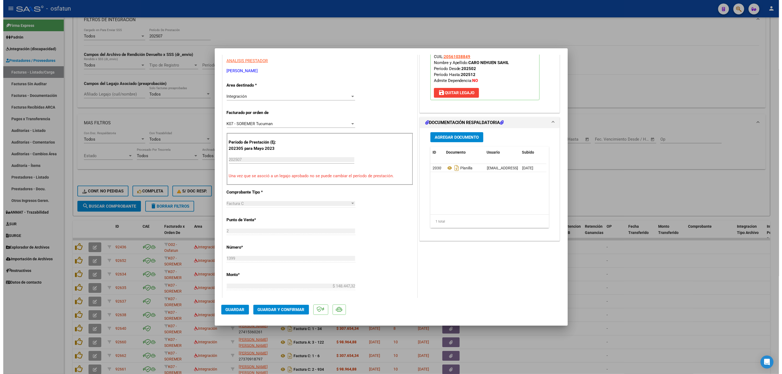
scroll to position [122, 0]
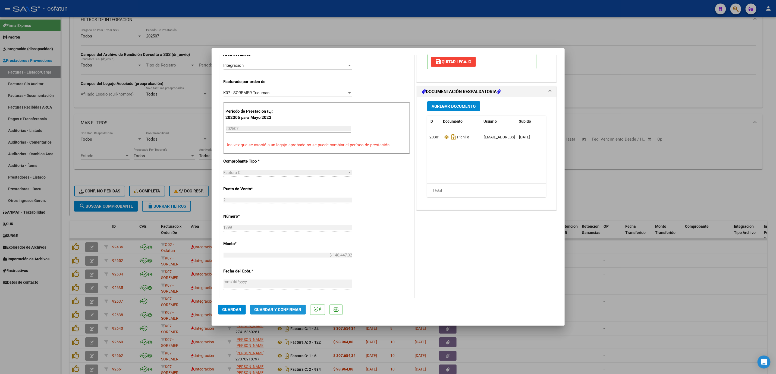
click at [277, 310] on span "Guardar y Confirmar" at bounding box center [277, 309] width 47 height 5
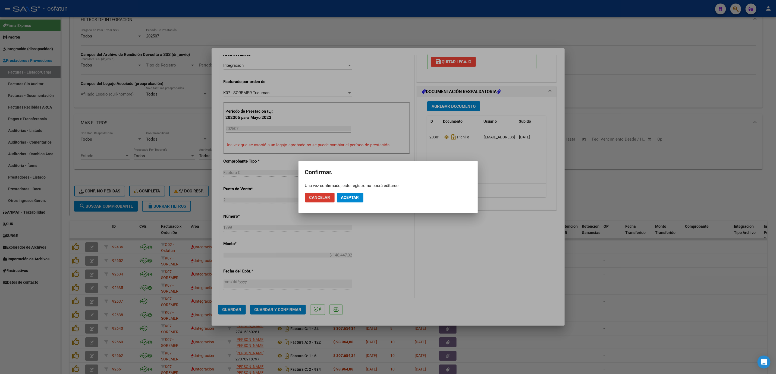
click at [352, 193] on button "Aceptar" at bounding box center [350, 198] width 27 height 10
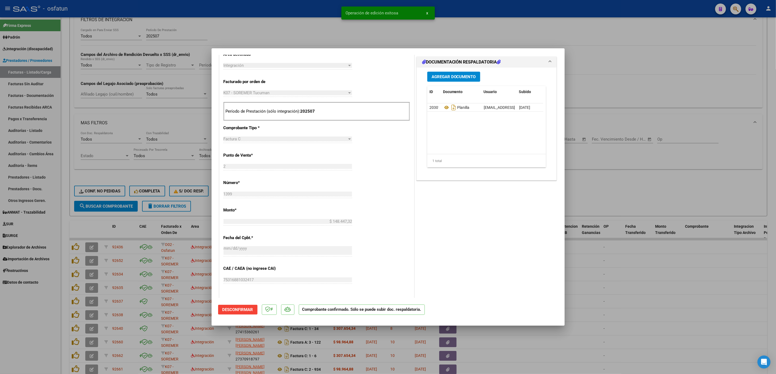
drag, startPoint x: 248, startPoint y: 31, endPoint x: 223, endPoint y: 2, distance: 37.8
click at [245, 29] on div at bounding box center [388, 187] width 776 height 374
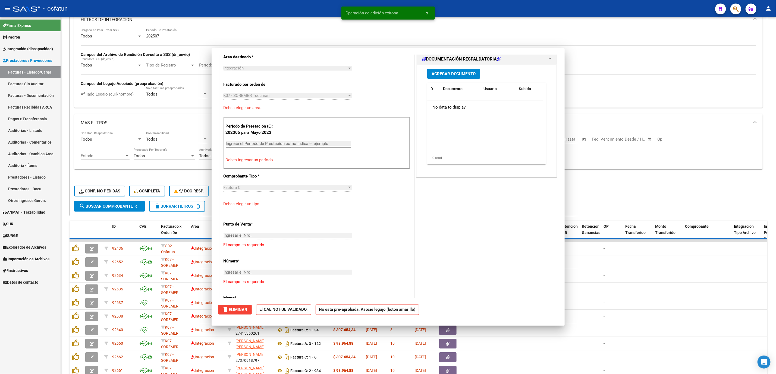
scroll to position [0, 0]
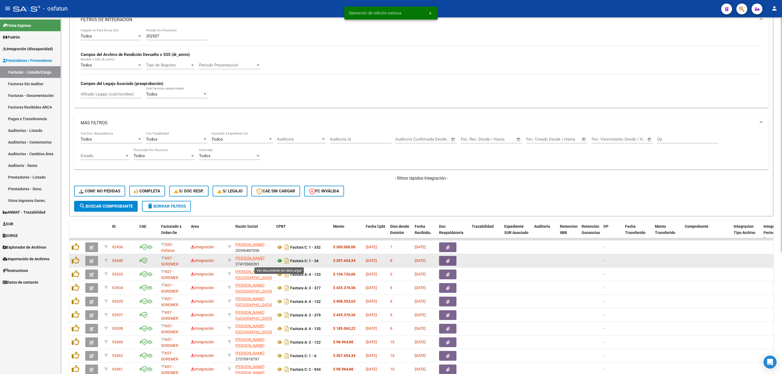
click at [277, 263] on icon at bounding box center [279, 261] width 7 height 7
click at [95, 261] on button "button" at bounding box center [91, 261] width 13 height 10
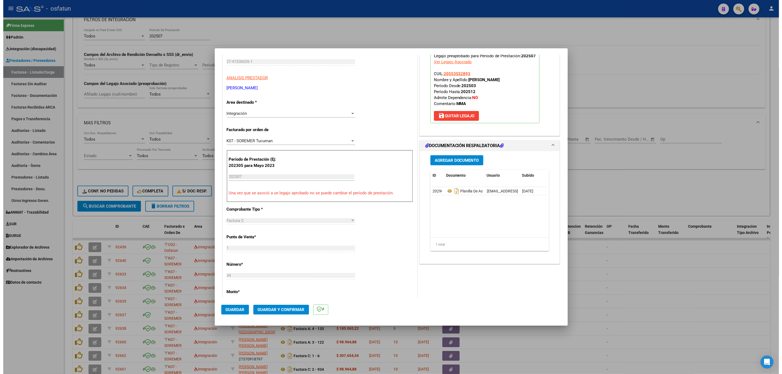
scroll to position [81, 0]
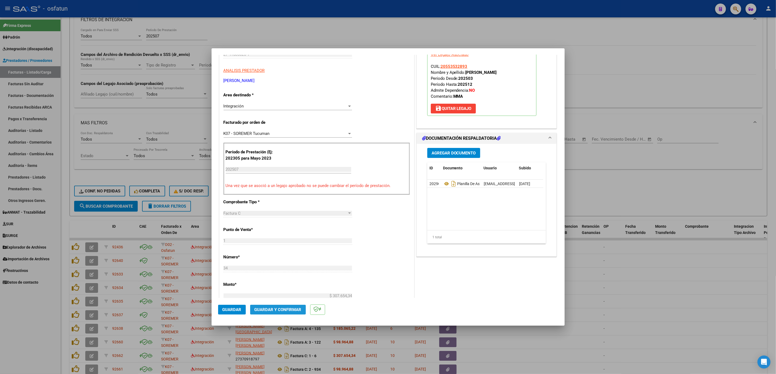
click at [285, 313] on button "Guardar y Confirmar" at bounding box center [278, 310] width 56 height 10
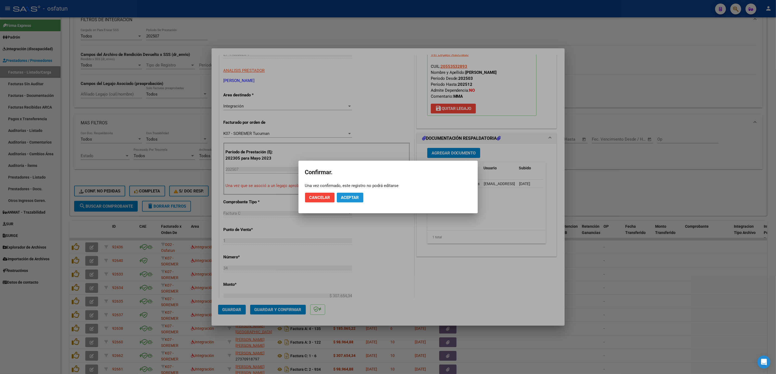
click at [354, 201] on button "Aceptar" at bounding box center [350, 198] width 27 height 10
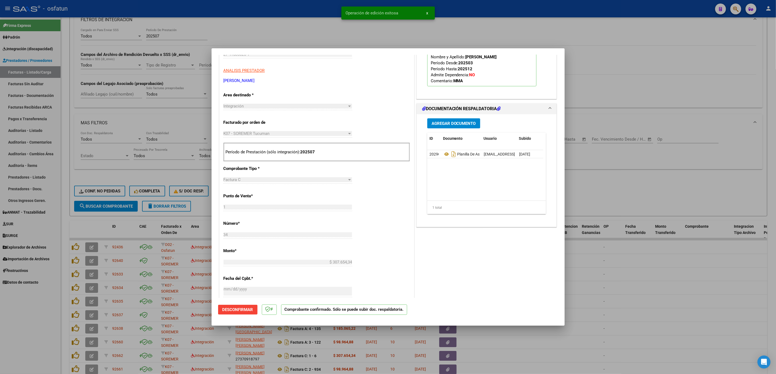
click at [595, 182] on div at bounding box center [388, 187] width 776 height 374
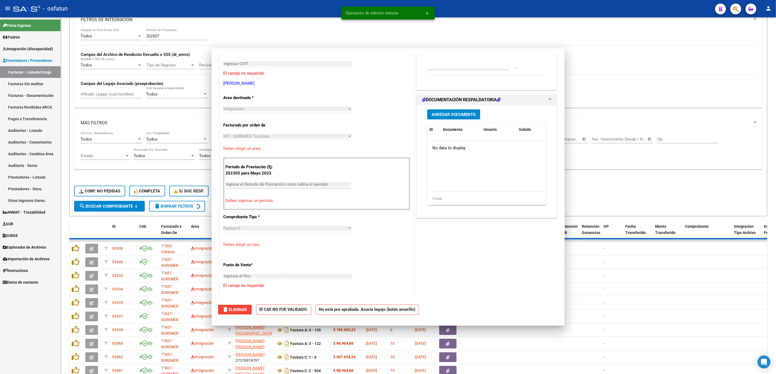
scroll to position [0, 0]
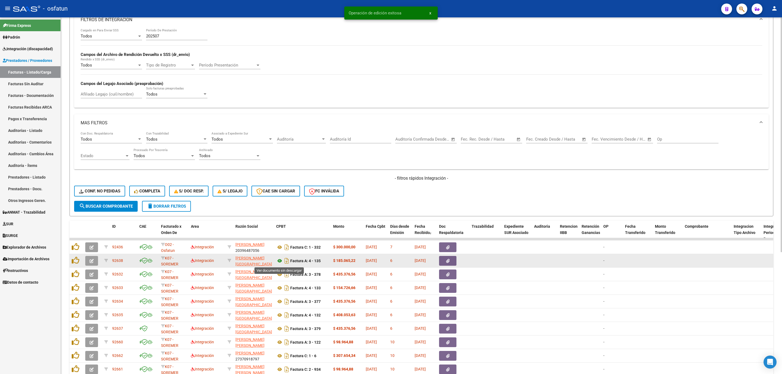
click at [276, 263] on icon at bounding box center [279, 261] width 7 height 7
click at [96, 263] on button "button" at bounding box center [91, 261] width 13 height 10
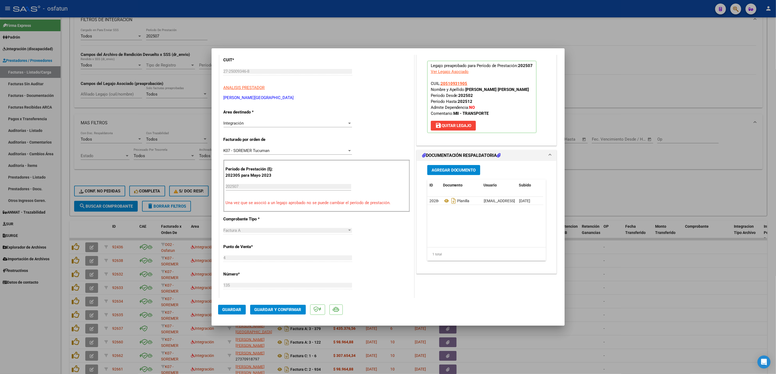
scroll to position [81, 0]
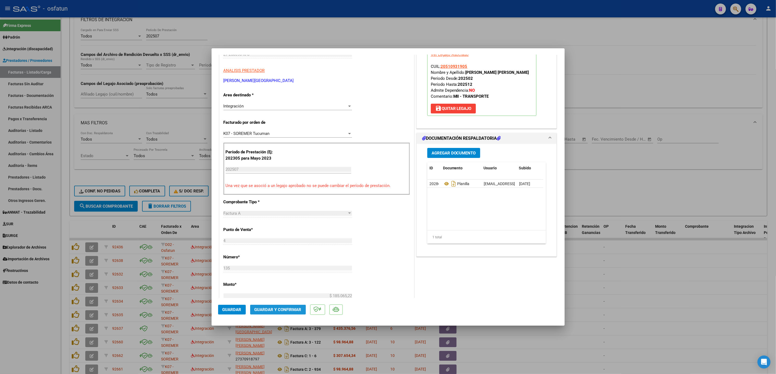
click at [275, 311] on span "Guardar y Confirmar" at bounding box center [277, 309] width 47 height 5
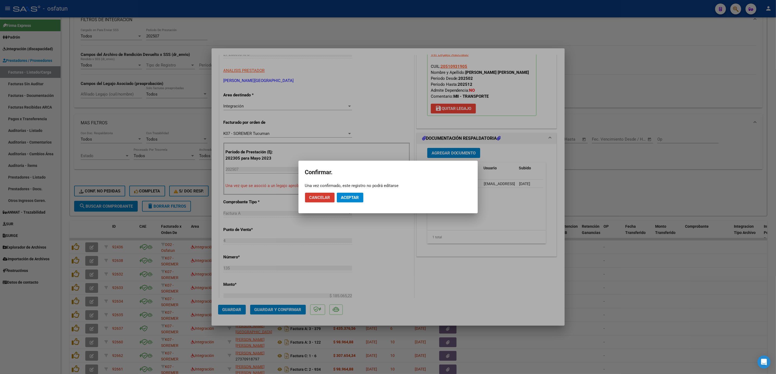
click at [356, 196] on span "Aceptar" at bounding box center [350, 197] width 18 height 5
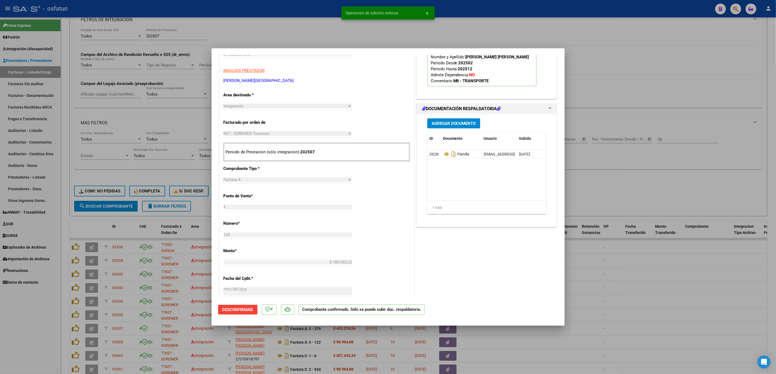
click at [597, 315] on div at bounding box center [388, 187] width 776 height 374
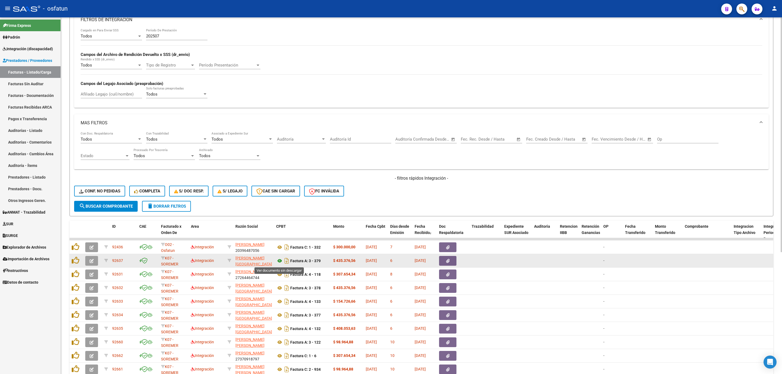
click at [280, 263] on icon at bounding box center [279, 261] width 7 height 7
click at [87, 264] on button "button" at bounding box center [91, 261] width 13 height 10
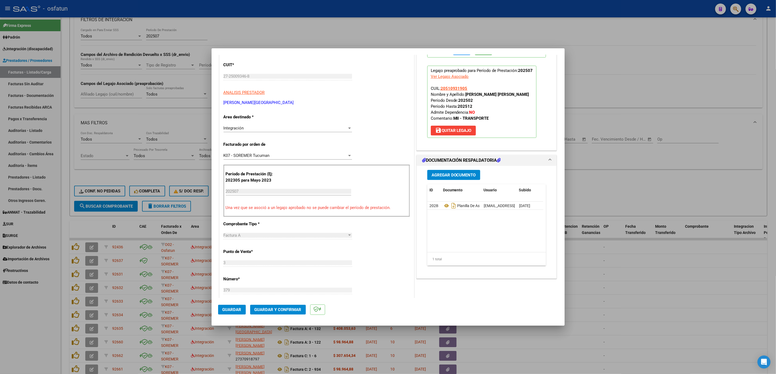
scroll to position [122, 0]
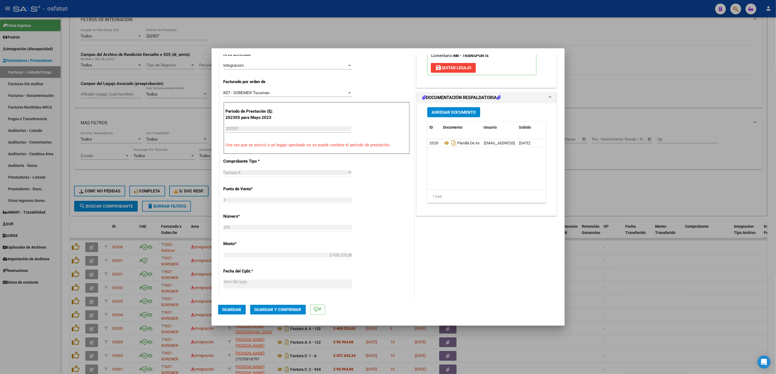
click at [292, 314] on button "Guardar y Confirmar" at bounding box center [278, 310] width 56 height 10
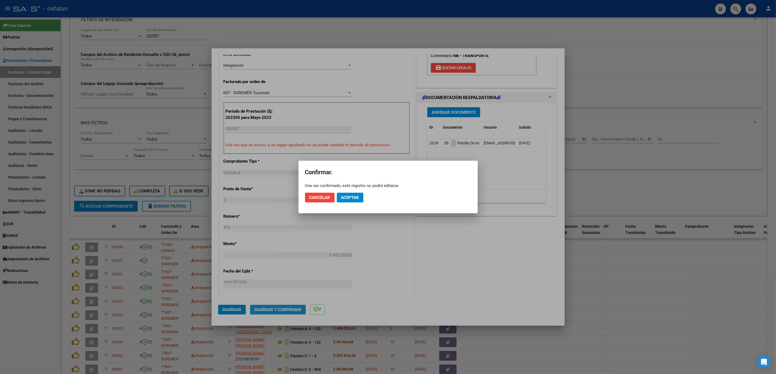
click at [292, 313] on div at bounding box center [388, 187] width 776 height 374
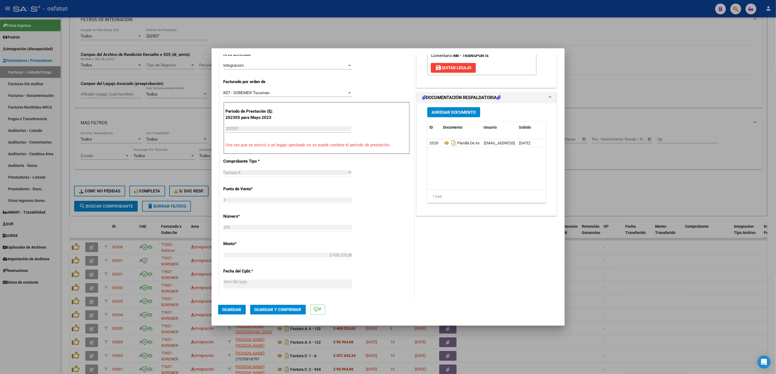
click at [295, 301] on mat-dialog-actions "Guardar Guardar y Confirmar" at bounding box center [388, 308] width 340 height 21
click at [295, 303] on mat-dialog-actions "Guardar Guardar y Confirmar" at bounding box center [388, 308] width 340 height 21
click at [294, 307] on span "Guardar y Confirmar" at bounding box center [277, 309] width 47 height 5
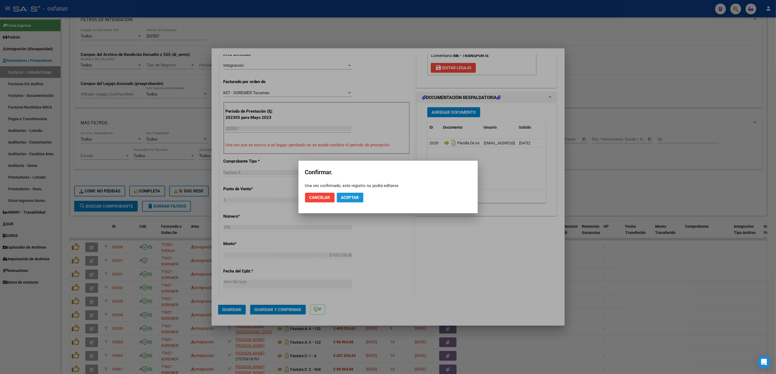
click at [347, 197] on span "Aceptar" at bounding box center [350, 197] width 18 height 5
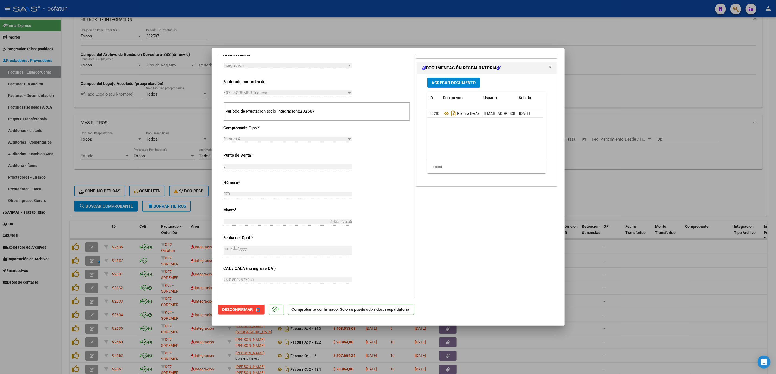
click at [655, 302] on div at bounding box center [388, 187] width 776 height 374
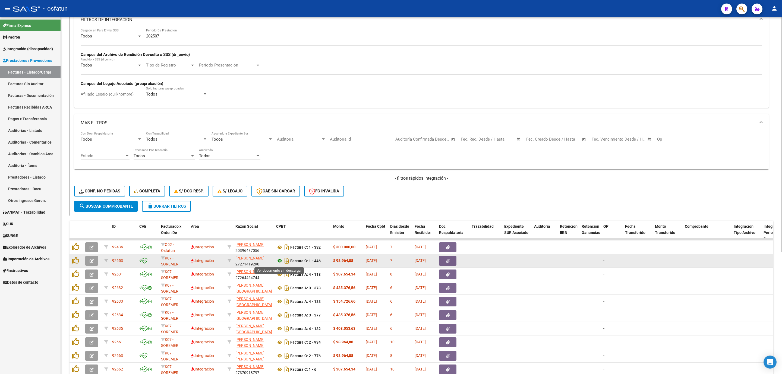
click at [276, 262] on icon at bounding box center [279, 261] width 7 height 7
click at [92, 266] on button "button" at bounding box center [91, 261] width 13 height 10
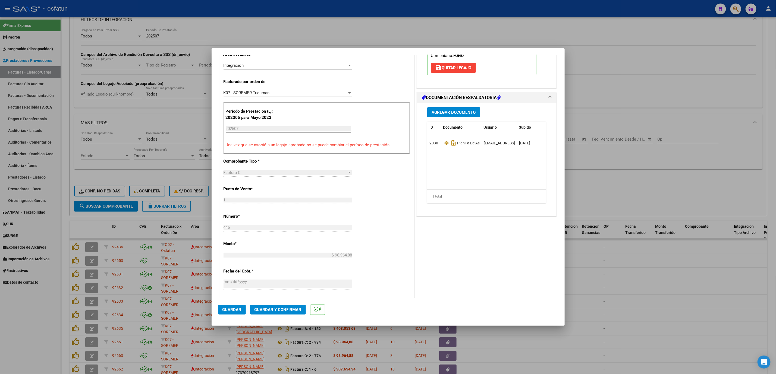
scroll to position [41, 0]
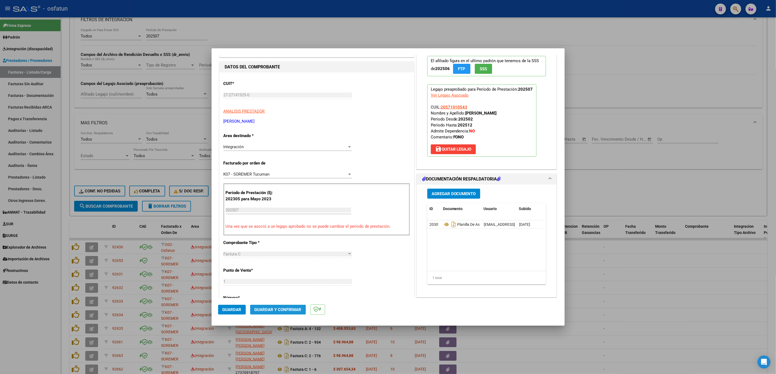
click at [272, 311] on span "Guardar y Confirmar" at bounding box center [277, 309] width 47 height 5
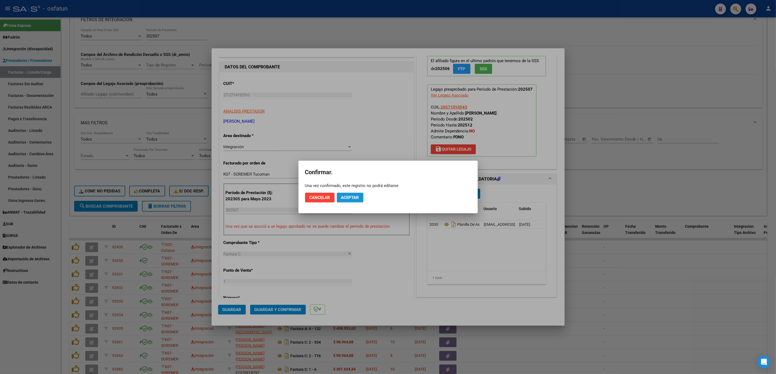
drag, startPoint x: 358, startPoint y: 200, endPoint x: 355, endPoint y: 202, distance: 3.7
click at [357, 200] on span "Aceptar" at bounding box center [350, 197] width 18 height 5
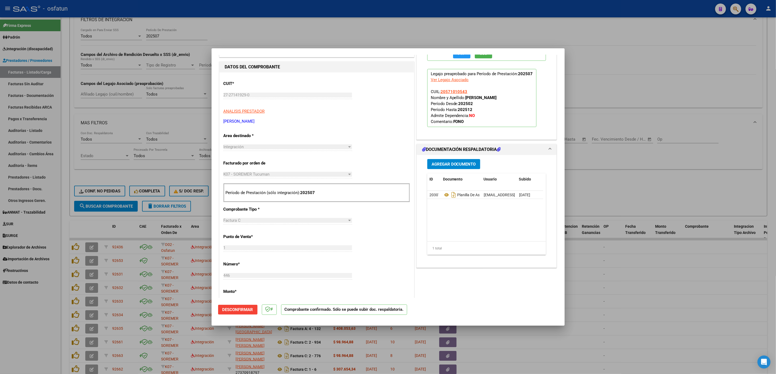
click at [633, 259] on div at bounding box center [388, 187] width 776 height 374
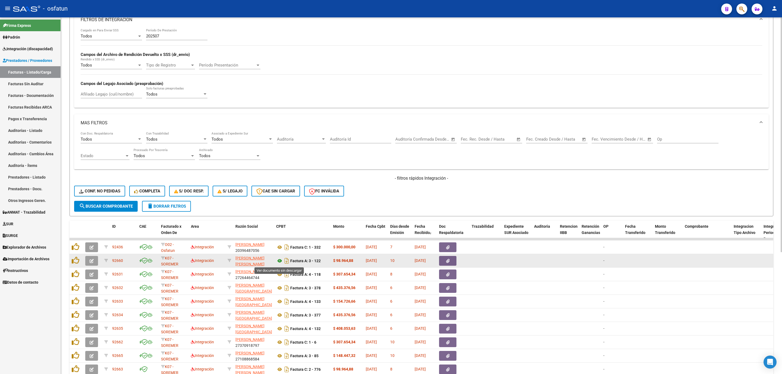
click at [280, 263] on icon at bounding box center [279, 261] width 7 height 7
click at [93, 262] on icon "button" at bounding box center [92, 261] width 4 height 4
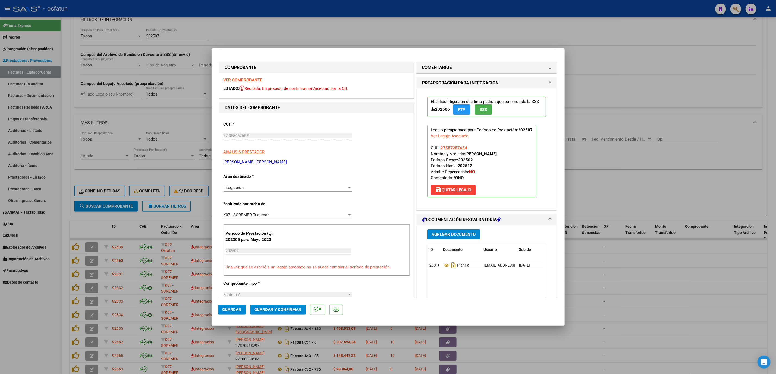
scroll to position [81, 0]
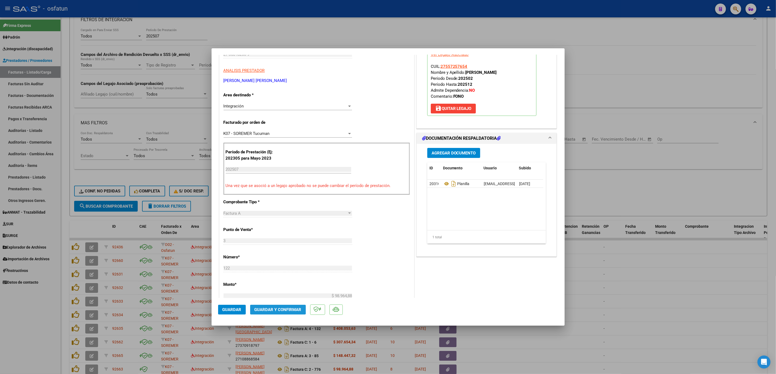
click at [266, 305] on button "Guardar y Confirmar" at bounding box center [278, 310] width 56 height 10
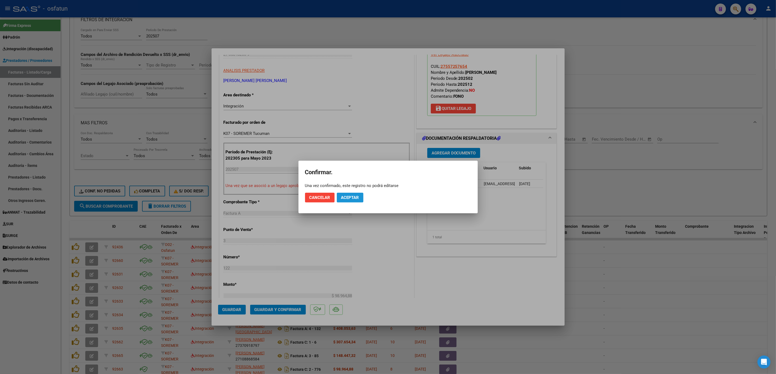
click at [347, 196] on span "Aceptar" at bounding box center [350, 197] width 18 height 5
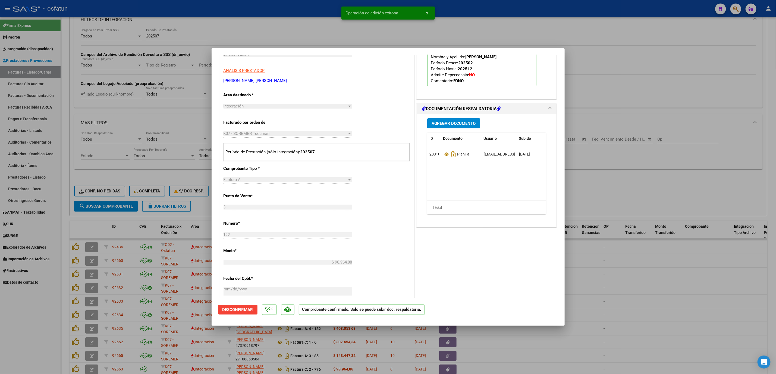
click at [612, 340] on div at bounding box center [388, 187] width 776 height 374
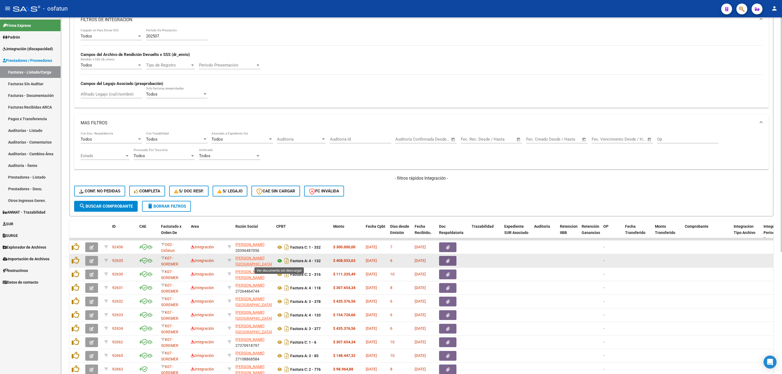
click at [282, 262] on icon at bounding box center [279, 261] width 7 height 7
click at [93, 265] on button "button" at bounding box center [91, 261] width 13 height 10
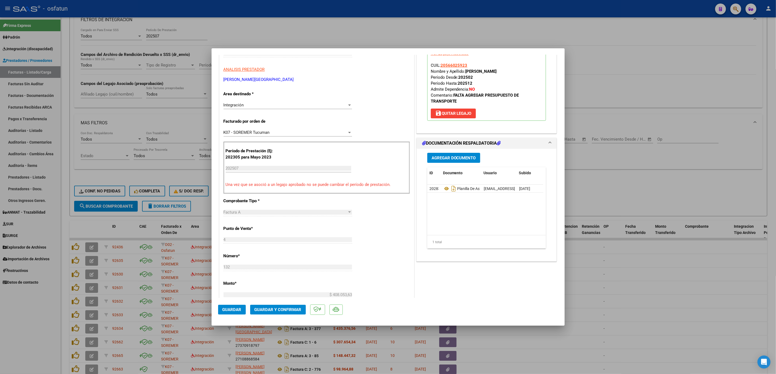
scroll to position [122, 0]
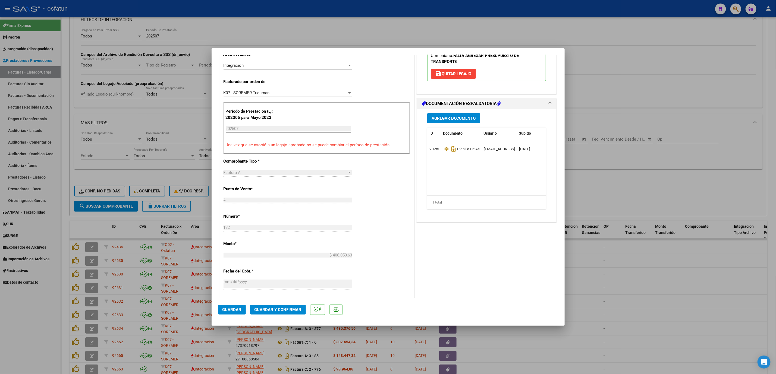
drag, startPoint x: 276, startPoint y: 316, endPoint x: 457, endPoint y: 247, distance: 193.7
click at [469, 232] on mat-dialog-container "COMPROBANTE VER COMPROBANTE ESTADO: Recibida. En proceso de confirmacion/acepta…" at bounding box center [388, 187] width 353 height 278
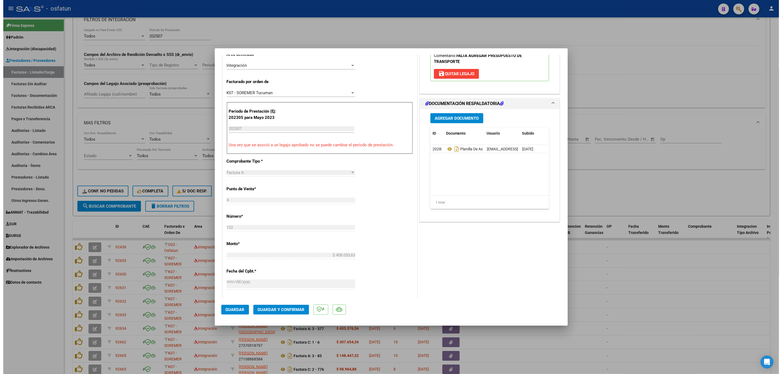
scroll to position [0, 0]
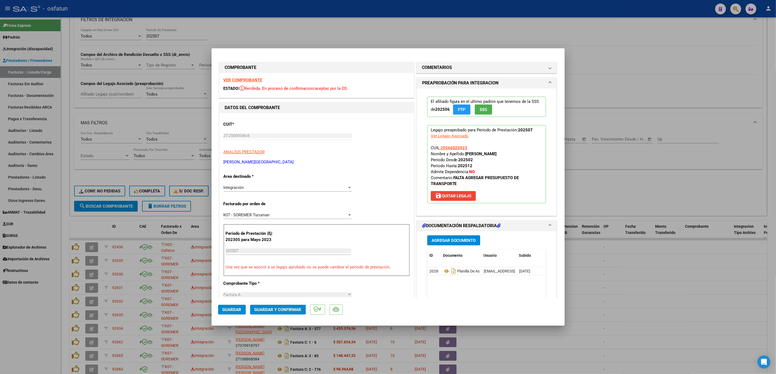
click at [274, 312] on button "Guardar y Confirmar" at bounding box center [278, 310] width 56 height 10
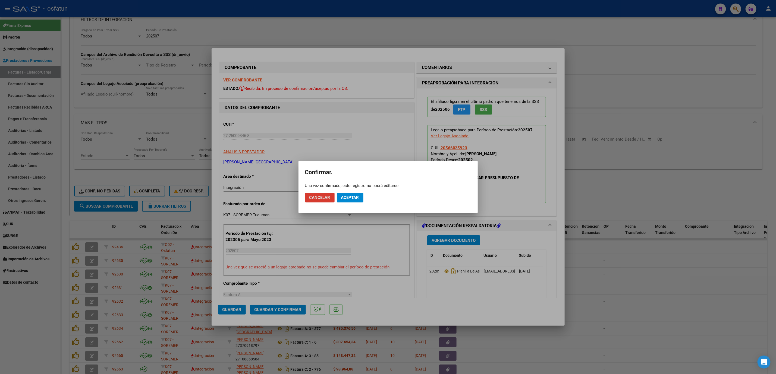
click at [341, 196] on span "Aceptar" at bounding box center [350, 197] width 18 height 5
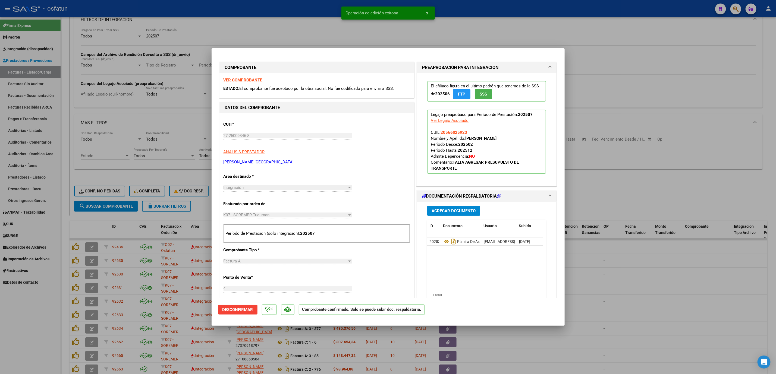
click at [652, 298] on div at bounding box center [388, 187] width 776 height 374
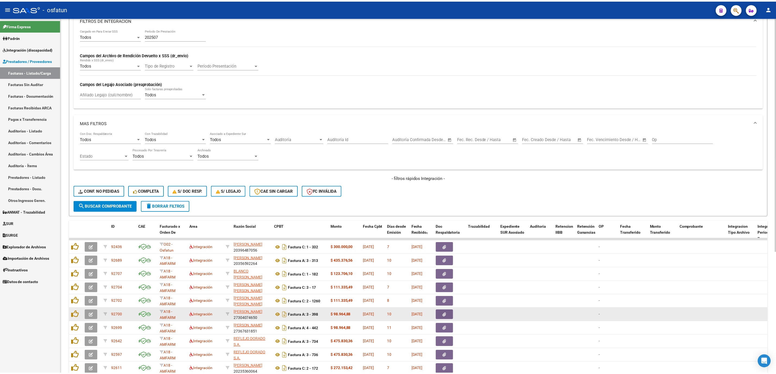
scroll to position [185, 0]
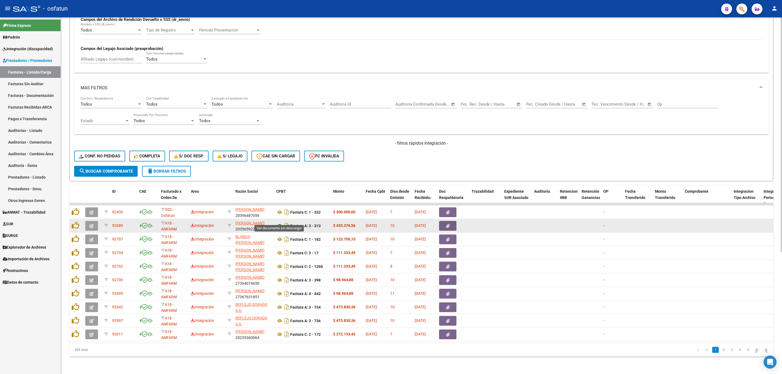
click at [279, 223] on icon at bounding box center [279, 226] width 7 height 7
click at [93, 224] on icon "button" at bounding box center [92, 226] width 4 height 4
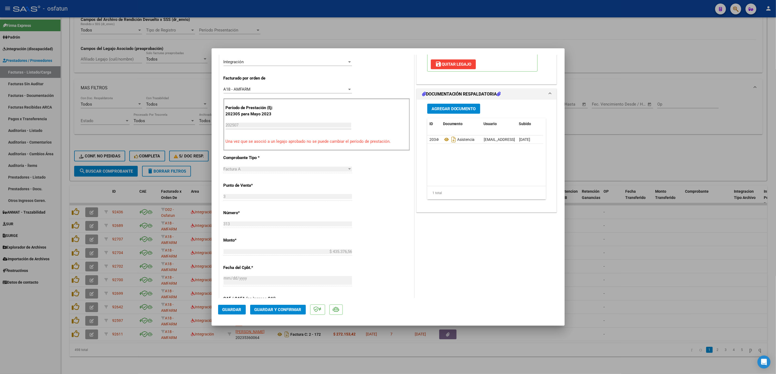
scroll to position [163, 0]
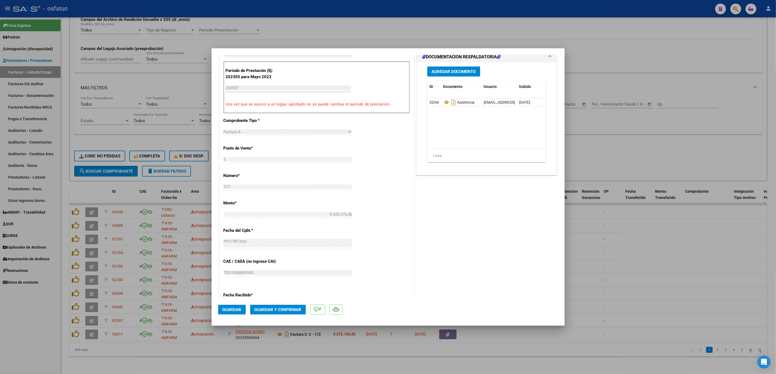
click at [276, 303] on mat-dialog-actions "Guardar Guardar y Confirmar" at bounding box center [388, 308] width 340 height 21
click at [276, 310] on span "Guardar y Confirmar" at bounding box center [277, 309] width 47 height 5
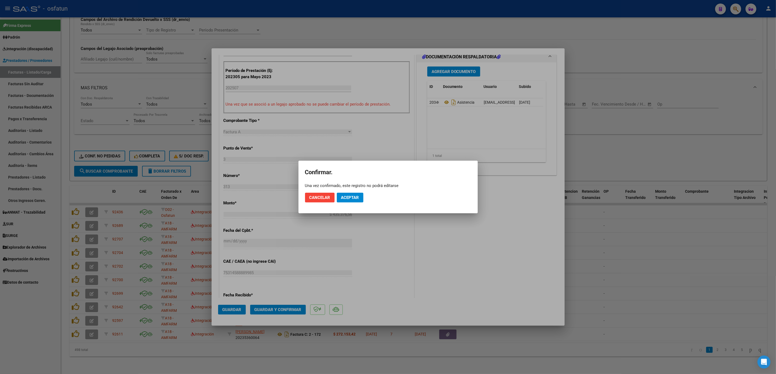
click at [349, 191] on mat-dialog-actions "Cancelar Aceptar" at bounding box center [388, 197] width 166 height 18
click at [353, 202] on button "Aceptar" at bounding box center [350, 198] width 27 height 10
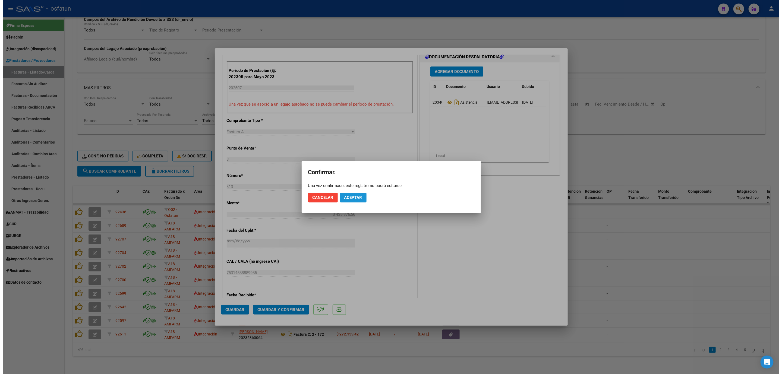
scroll to position [129, 0]
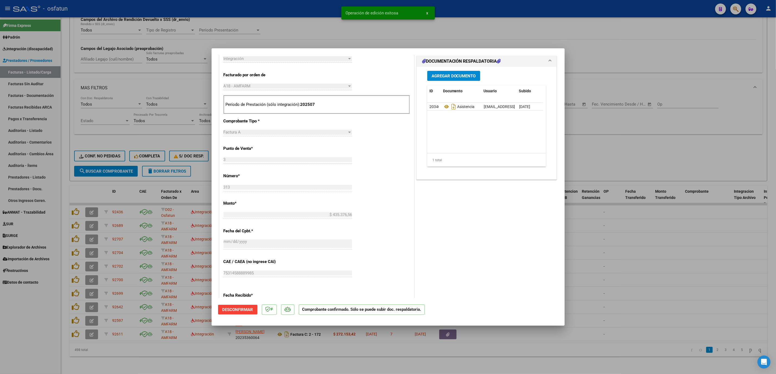
click at [622, 267] on div at bounding box center [388, 187] width 776 height 374
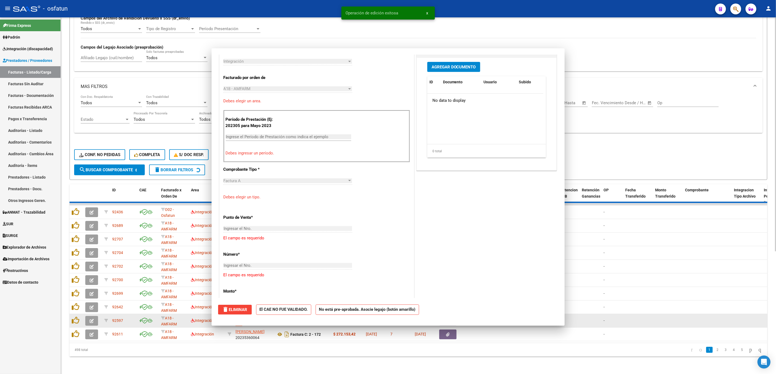
scroll to position [0, 0]
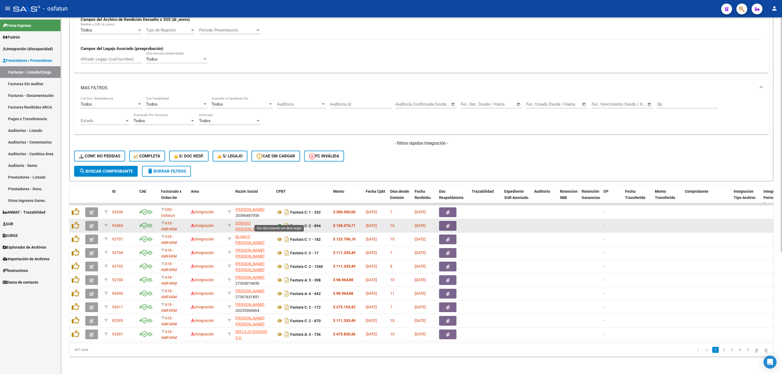
click at [279, 223] on icon at bounding box center [279, 226] width 7 height 7
click at [92, 224] on icon "button" at bounding box center [92, 226] width 4 height 4
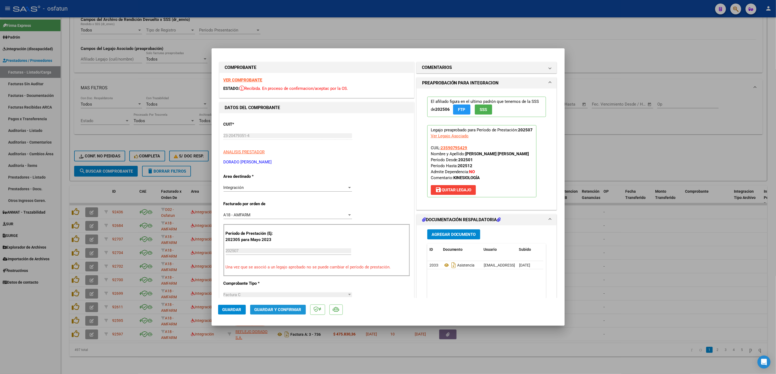
click at [288, 313] on button "Guardar y Confirmar" at bounding box center [278, 310] width 56 height 10
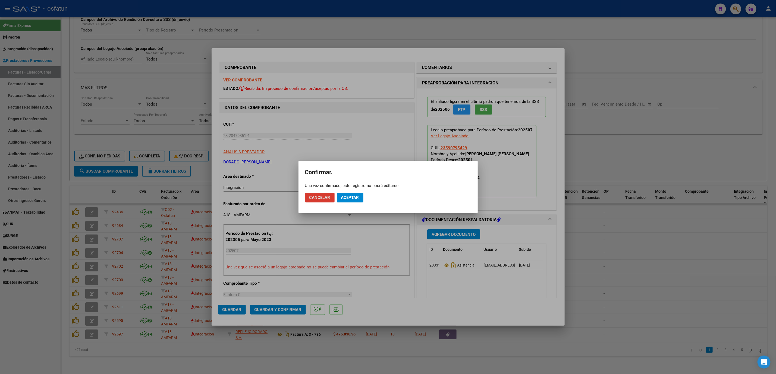
click at [355, 199] on span "Aceptar" at bounding box center [350, 197] width 18 height 5
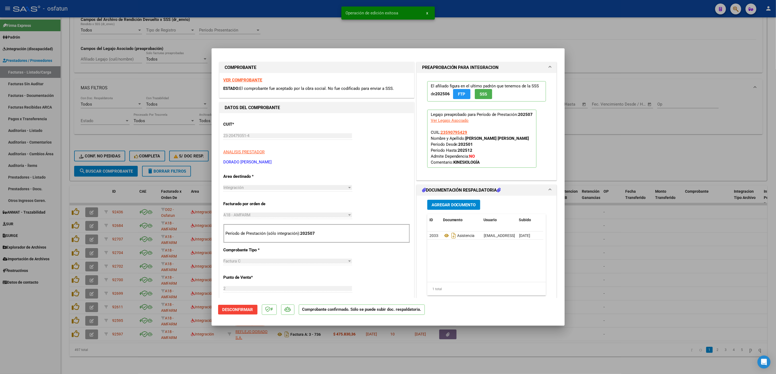
click at [615, 240] on div at bounding box center [388, 187] width 776 height 374
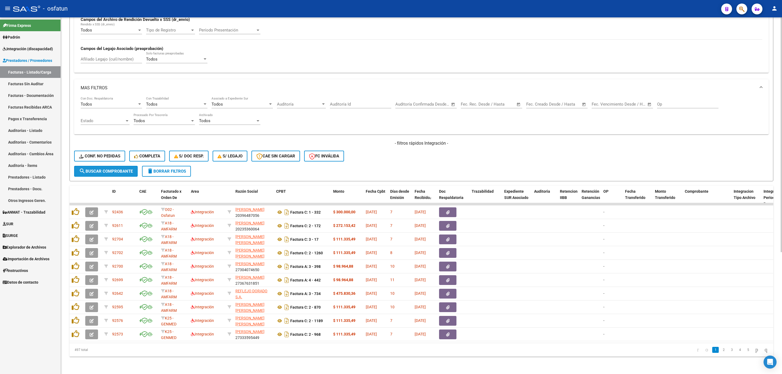
click at [98, 169] on span "search Buscar Comprobante" at bounding box center [106, 171] width 54 height 5
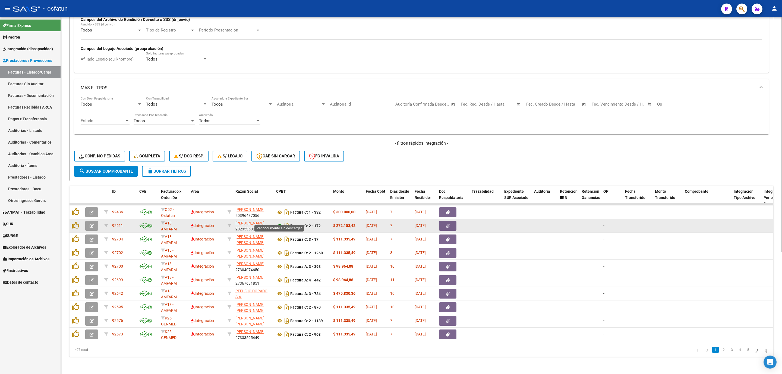
click at [278, 223] on icon at bounding box center [279, 226] width 7 height 7
click at [94, 222] on button "button" at bounding box center [91, 226] width 13 height 10
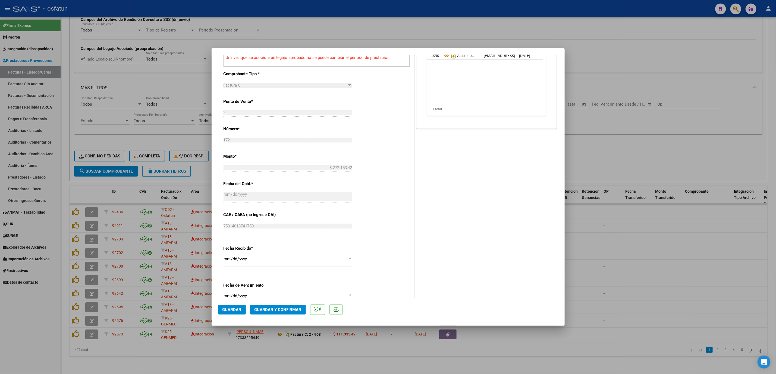
scroll to position [282, 0]
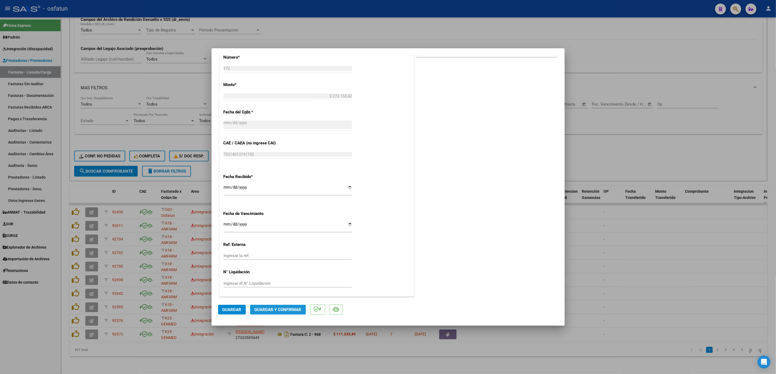
click at [277, 307] on span "Guardar y Confirmar" at bounding box center [277, 309] width 47 height 5
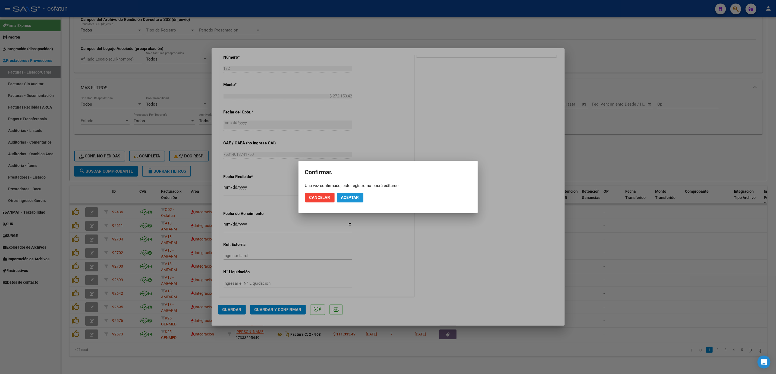
click at [358, 200] on span "Aceptar" at bounding box center [350, 197] width 18 height 5
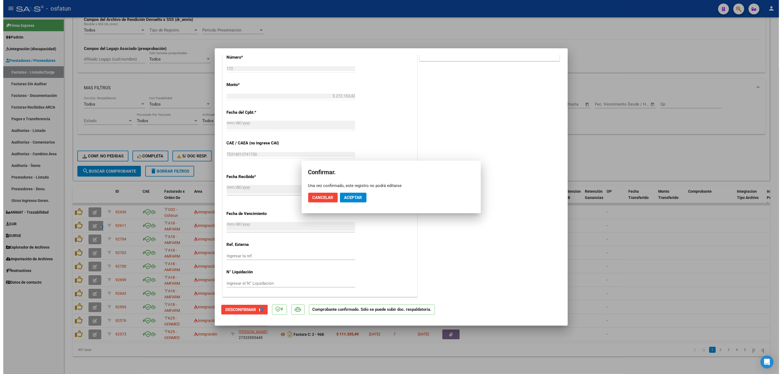
scroll to position [249, 0]
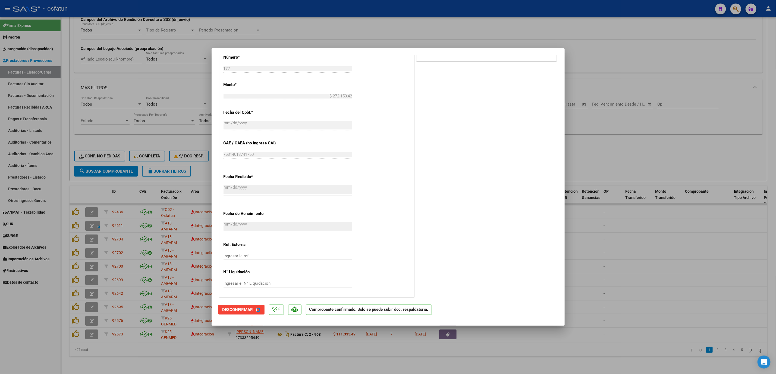
drag, startPoint x: 648, startPoint y: 267, endPoint x: 644, endPoint y: 271, distance: 5.2
click at [644, 271] on div at bounding box center [388, 187] width 776 height 374
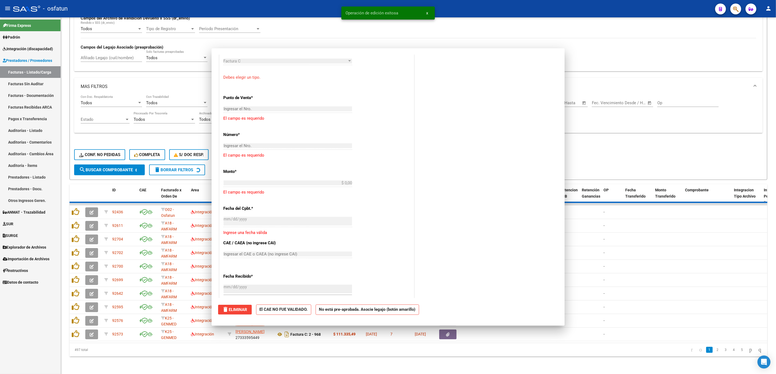
scroll to position [0, 0]
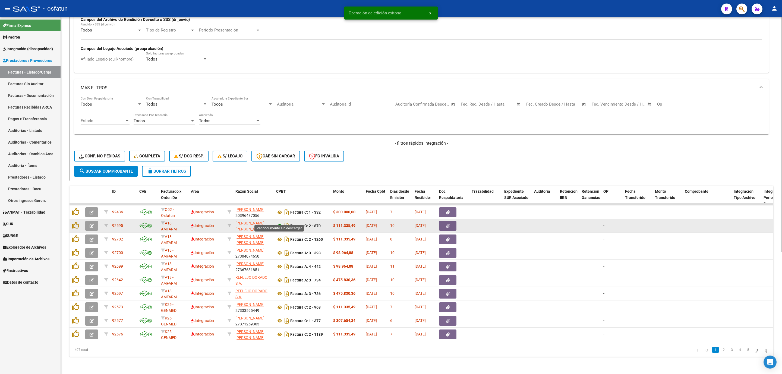
click at [277, 223] on icon at bounding box center [279, 226] width 7 height 7
click at [96, 221] on button "button" at bounding box center [91, 226] width 13 height 10
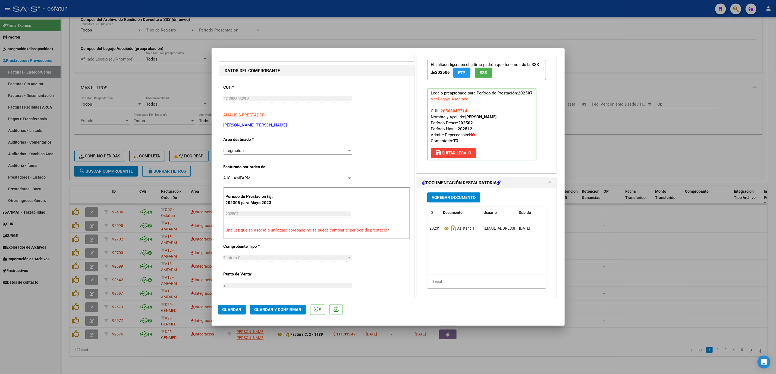
scroll to position [41, 0]
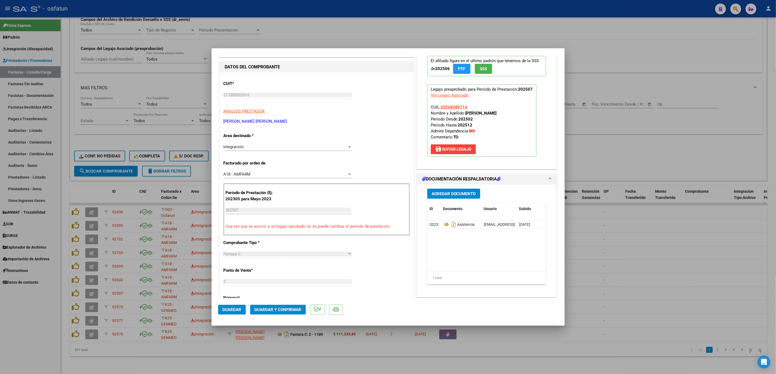
click at [257, 310] on span "Guardar y Confirmar" at bounding box center [277, 309] width 47 height 5
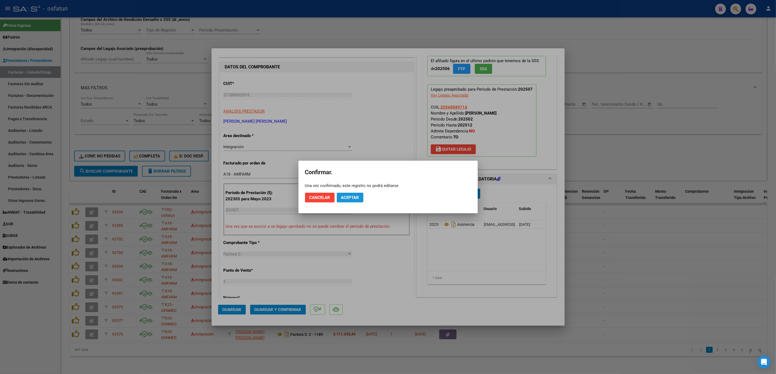
click at [339, 195] on button "Aceptar" at bounding box center [350, 198] width 27 height 10
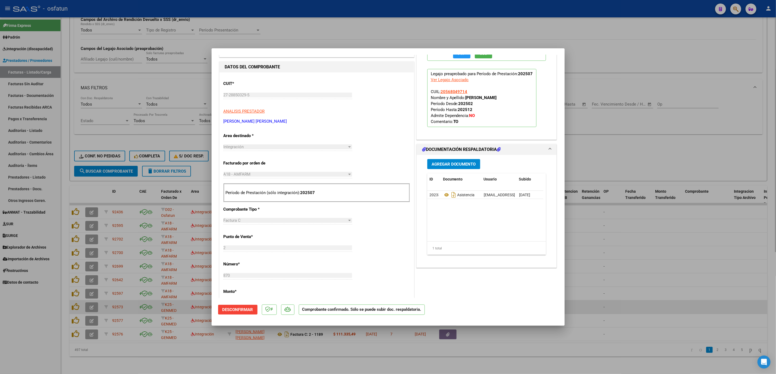
drag, startPoint x: 666, startPoint y: 308, endPoint x: 571, endPoint y: 308, distance: 95.9
click at [654, 313] on div at bounding box center [388, 187] width 776 height 374
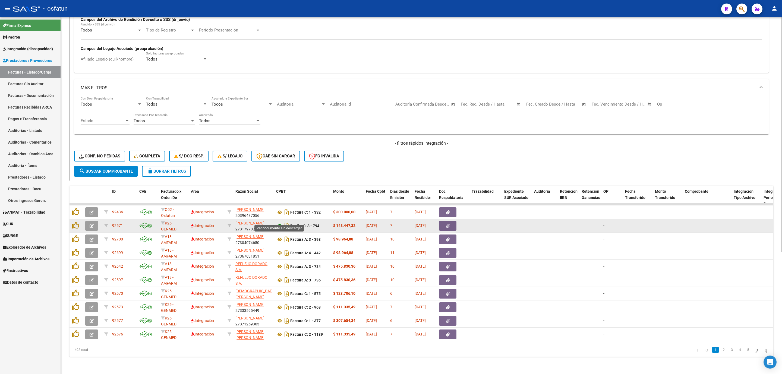
click at [279, 223] on icon at bounding box center [279, 226] width 7 height 7
click at [91, 224] on icon "button" at bounding box center [92, 226] width 4 height 4
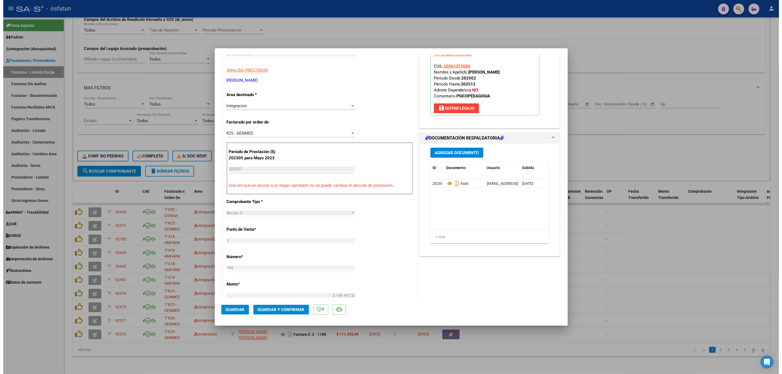
scroll to position [122, 0]
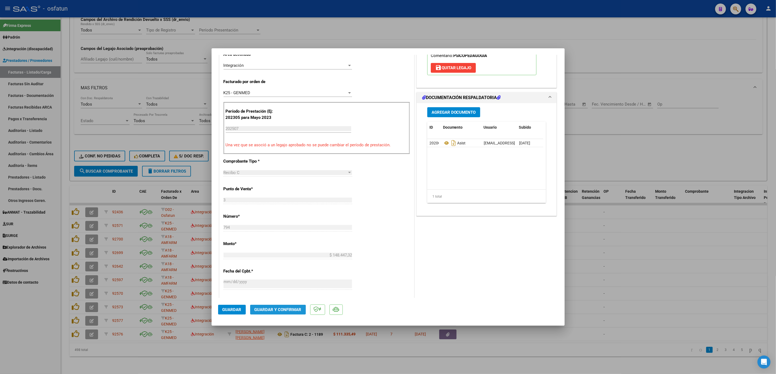
click at [277, 313] on button "Guardar y Confirmar" at bounding box center [278, 310] width 56 height 10
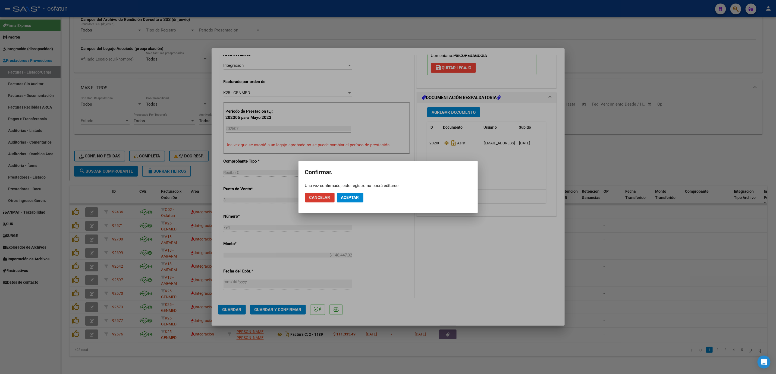
click at [353, 204] on mat-dialog-actions "Cancelar Aceptar" at bounding box center [388, 197] width 166 height 18
click at [352, 196] on span "Aceptar" at bounding box center [350, 197] width 18 height 5
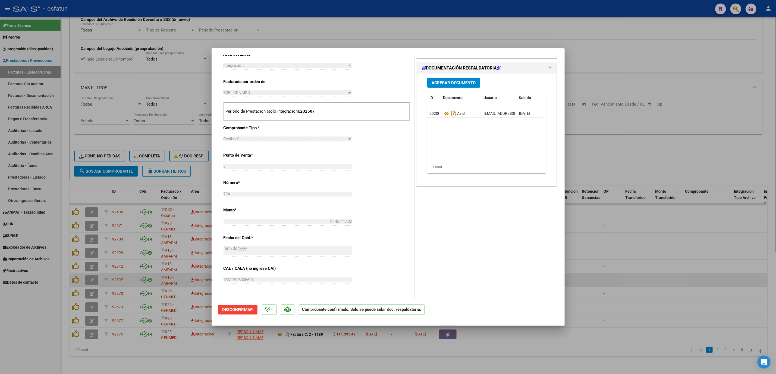
drag, startPoint x: 650, startPoint y: 278, endPoint x: 609, endPoint y: 280, distance: 41.6
click at [650, 281] on div at bounding box center [388, 187] width 776 height 374
type input "$ 0,00"
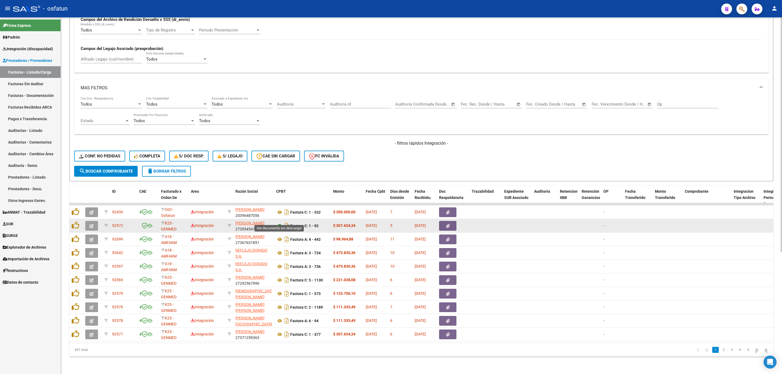
click at [280, 223] on icon at bounding box center [279, 226] width 7 height 7
click at [91, 223] on button "button" at bounding box center [91, 226] width 13 height 10
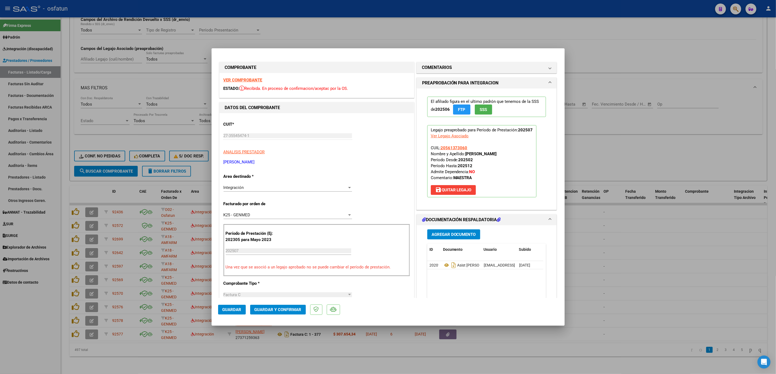
click at [279, 311] on span "Guardar y Confirmar" at bounding box center [277, 309] width 47 height 5
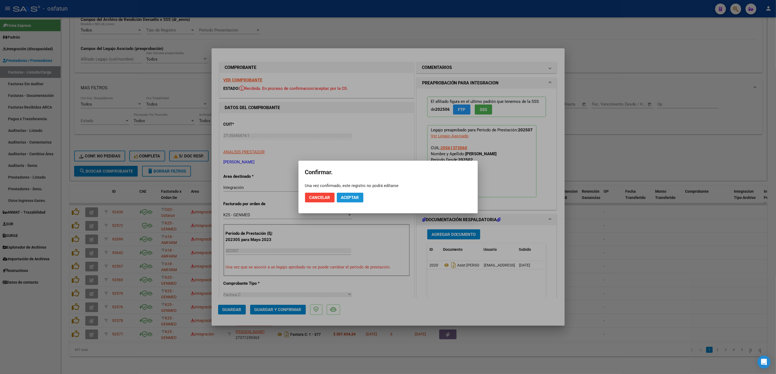
click at [354, 197] on span "Aceptar" at bounding box center [350, 197] width 18 height 5
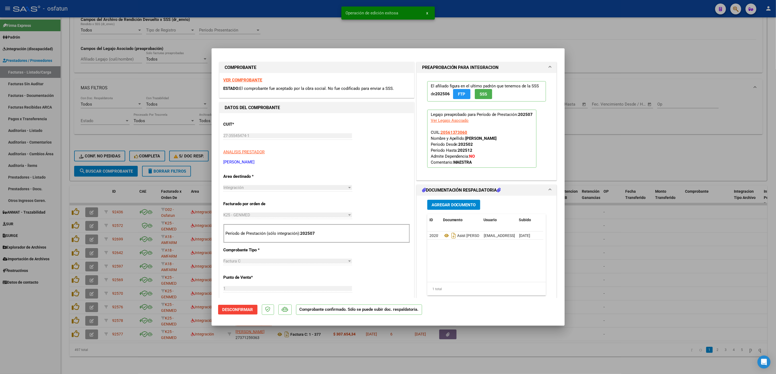
click at [693, 301] on div at bounding box center [388, 187] width 776 height 374
